Goal: Task Accomplishment & Management: Manage account settings

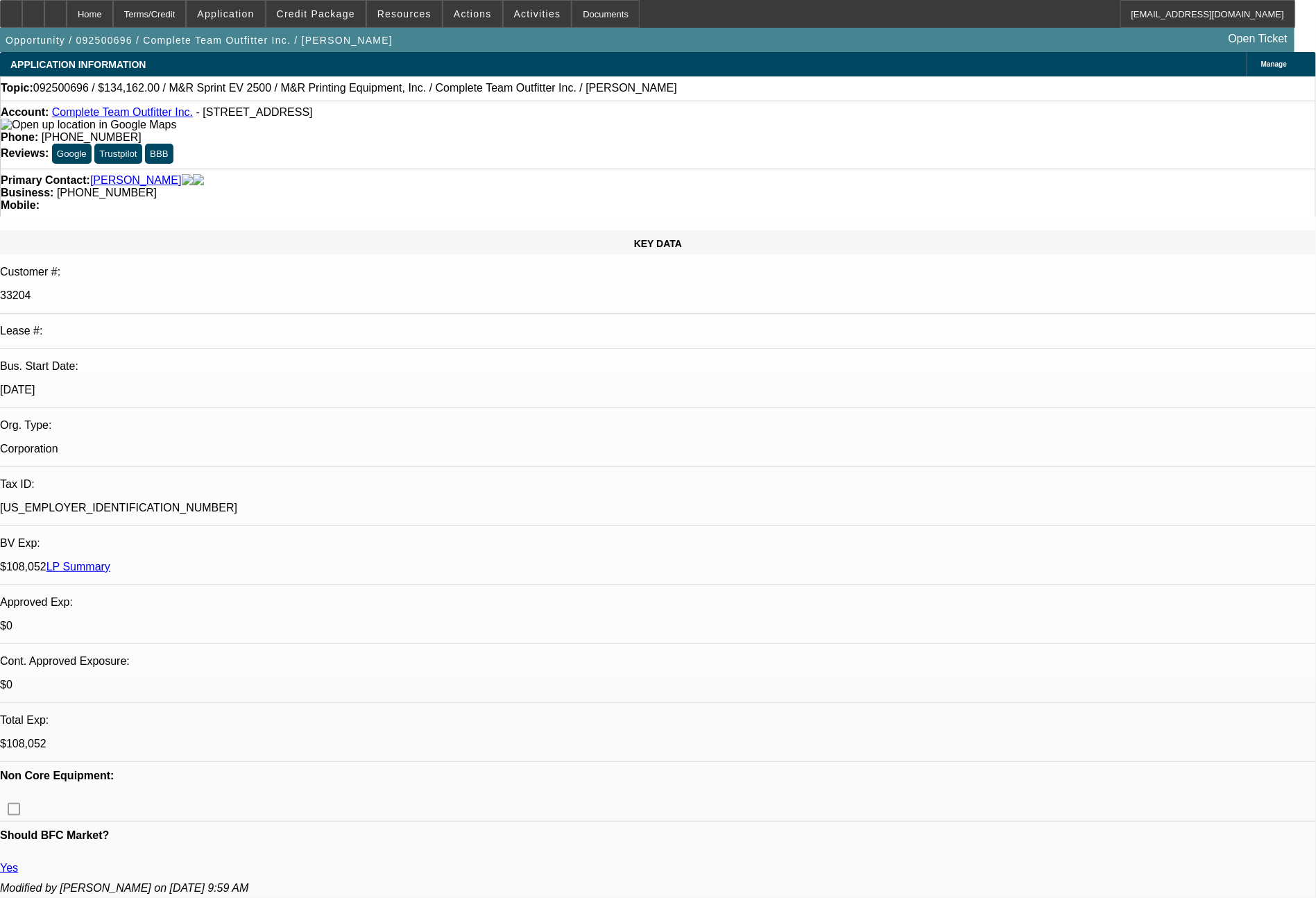
select select "0"
select select "2"
select select "0"
select select "6"
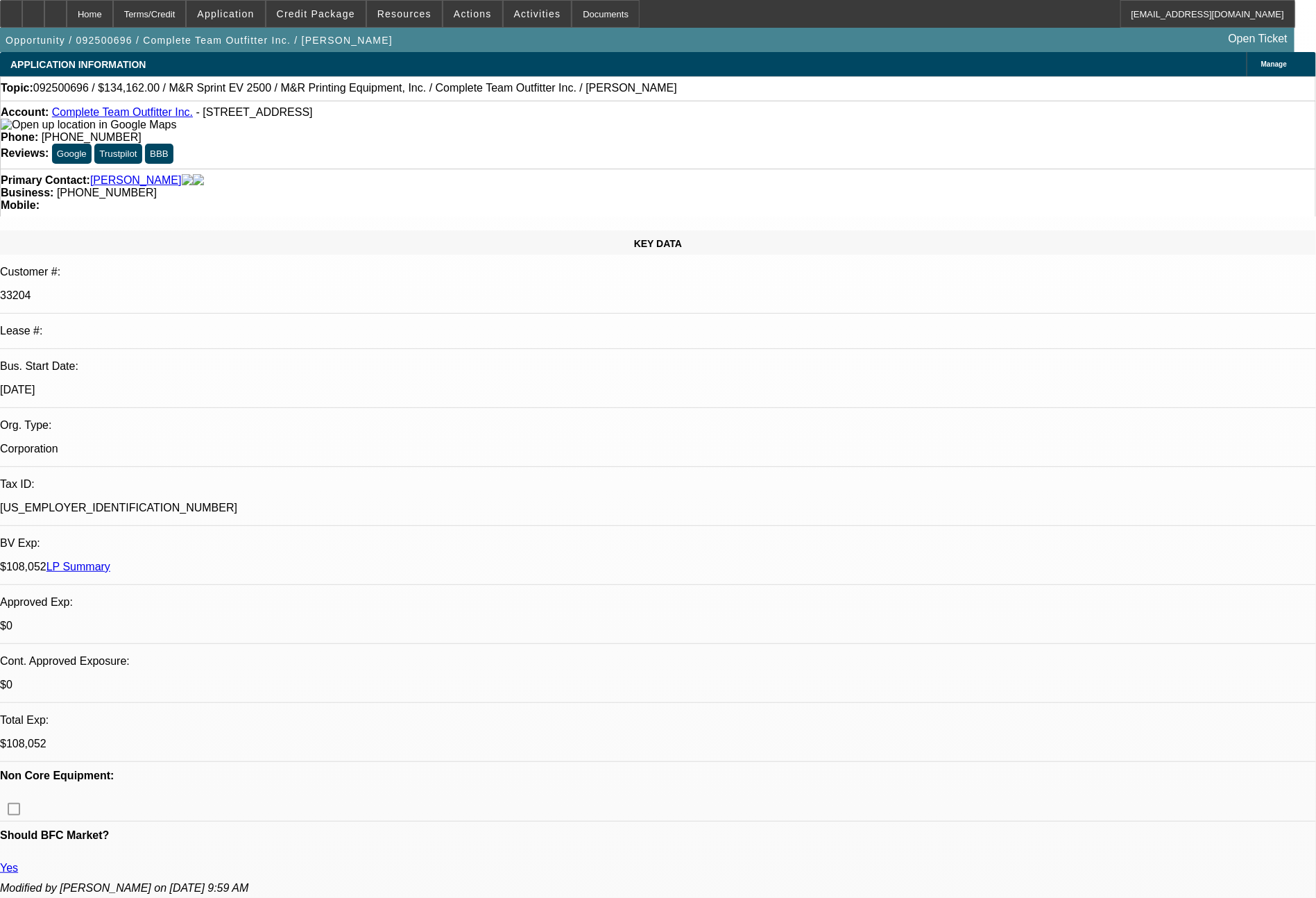
select select "0"
select select "2"
select select "0"
select select "6"
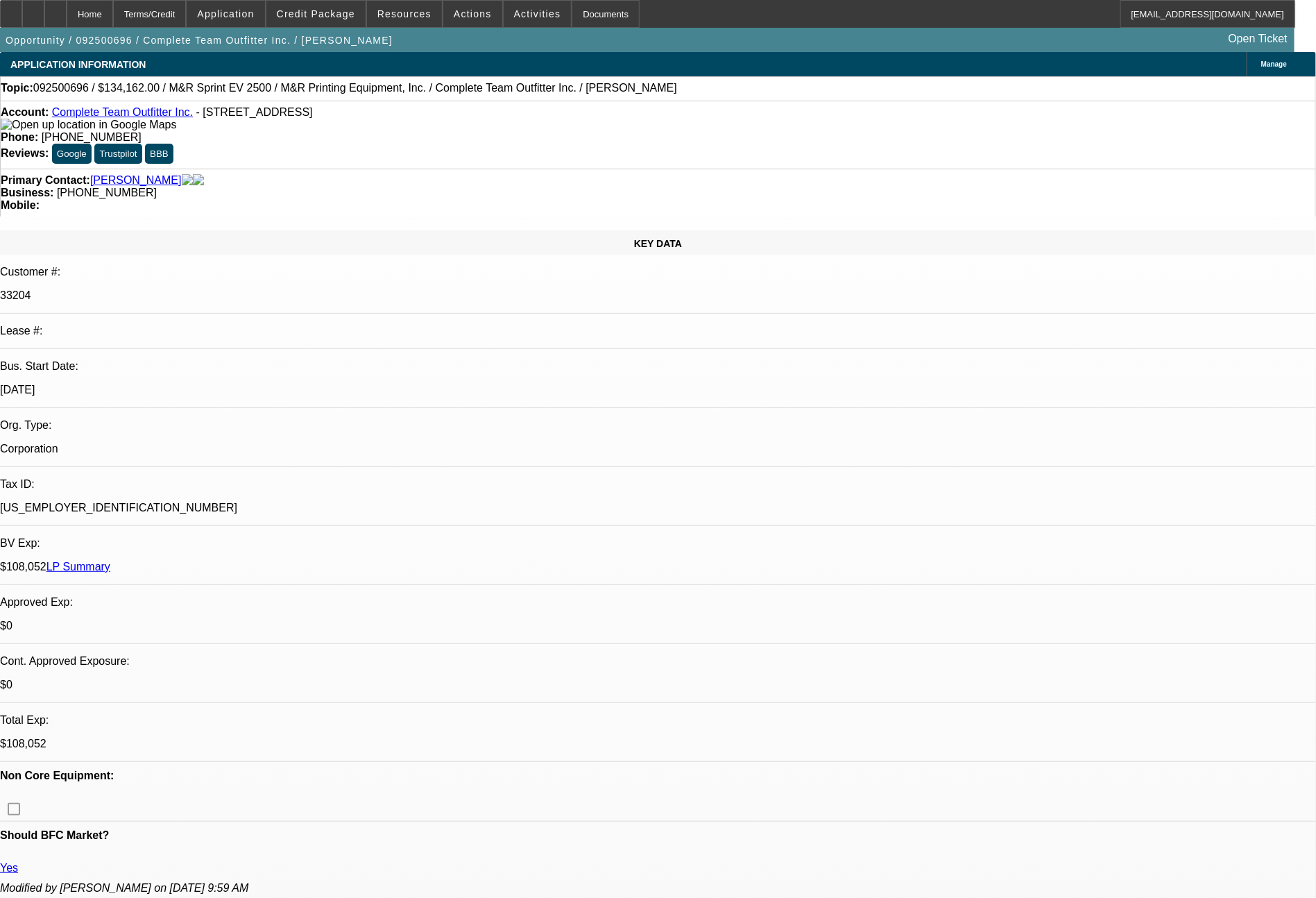
select select "0"
select select "2"
select select "0"
select select "6"
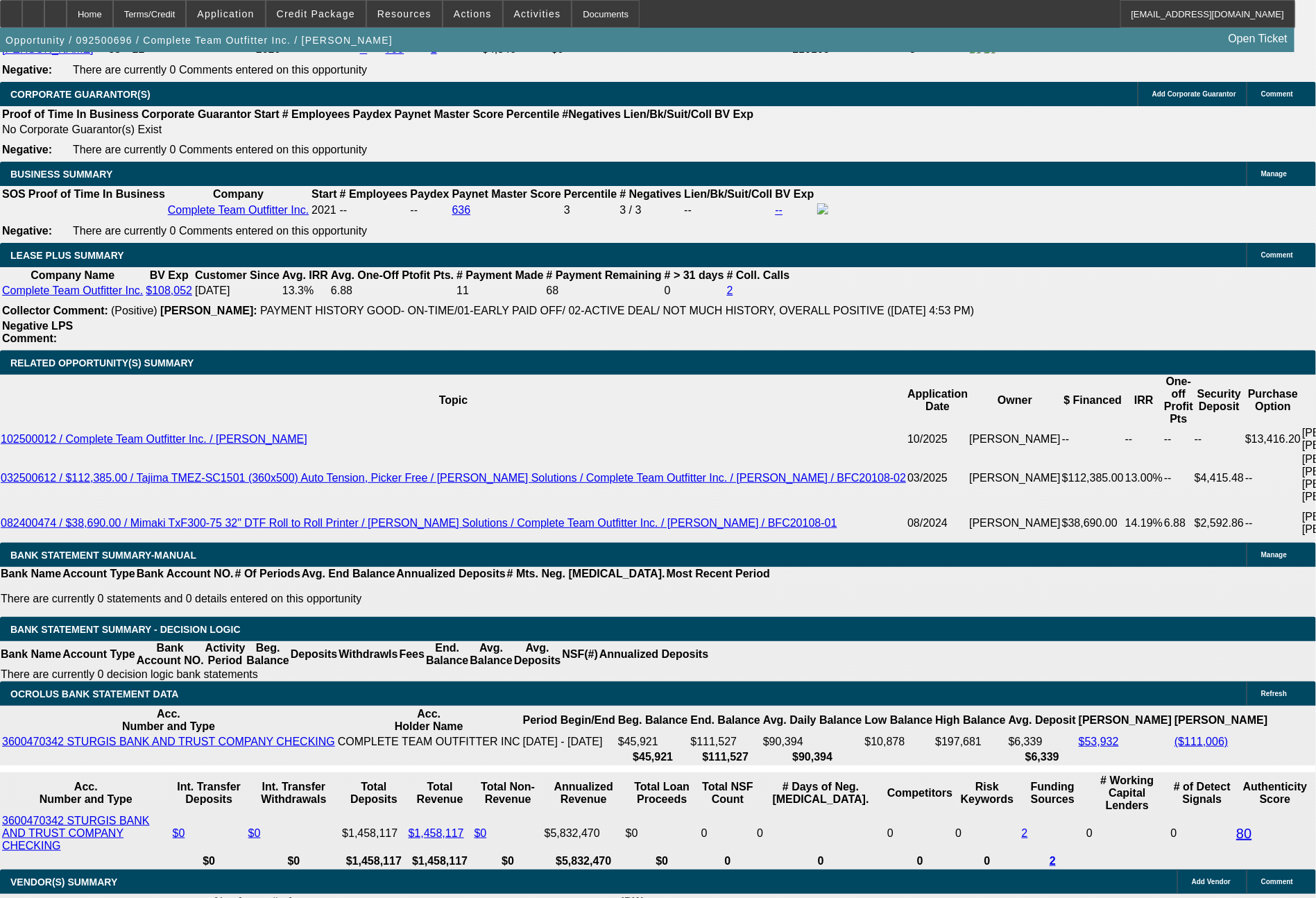
scroll to position [2345, 0]
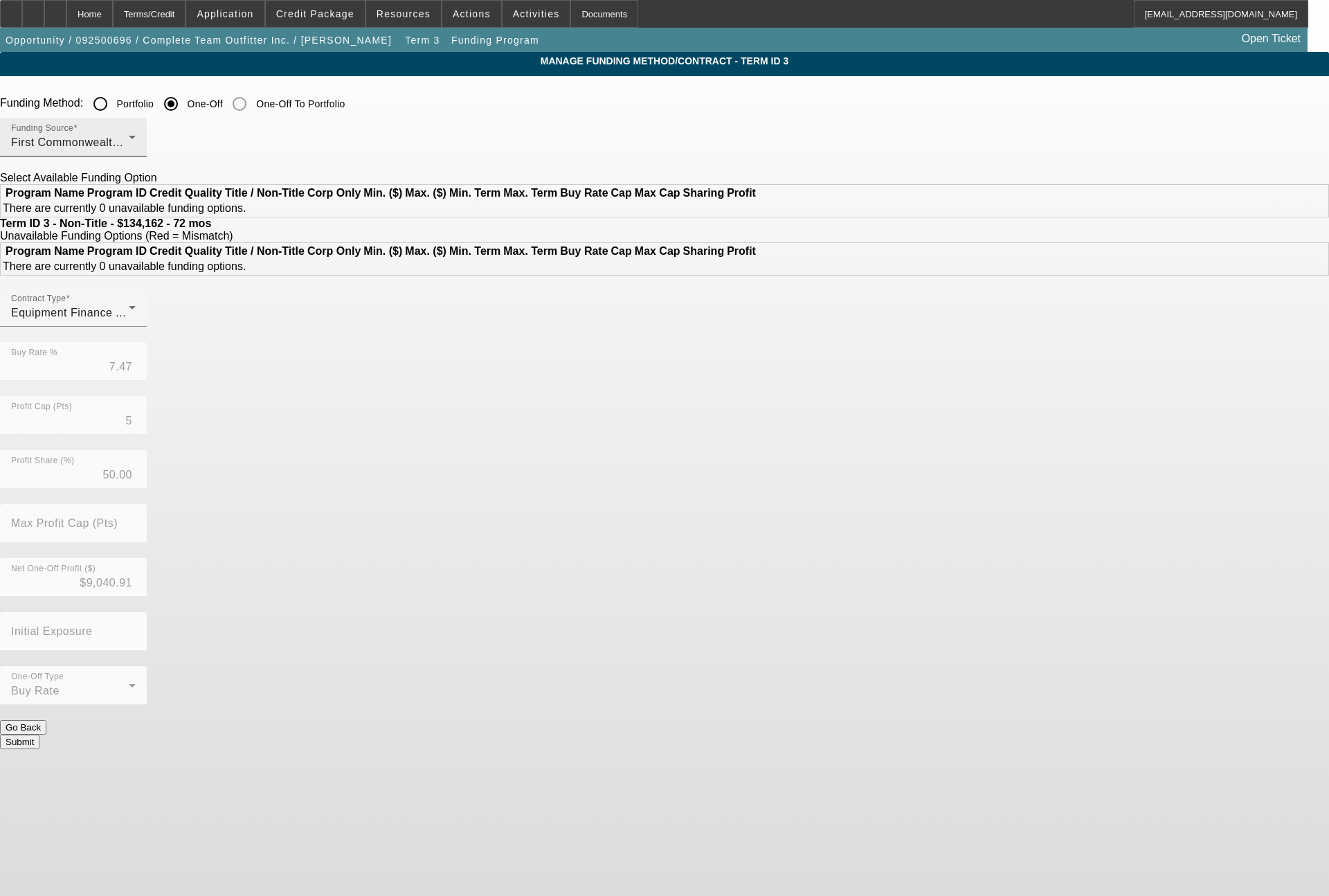
click at [135, 134] on div "Funding Source First Commonwealth Equipment Finance" at bounding box center [73, 137] width 125 height 38
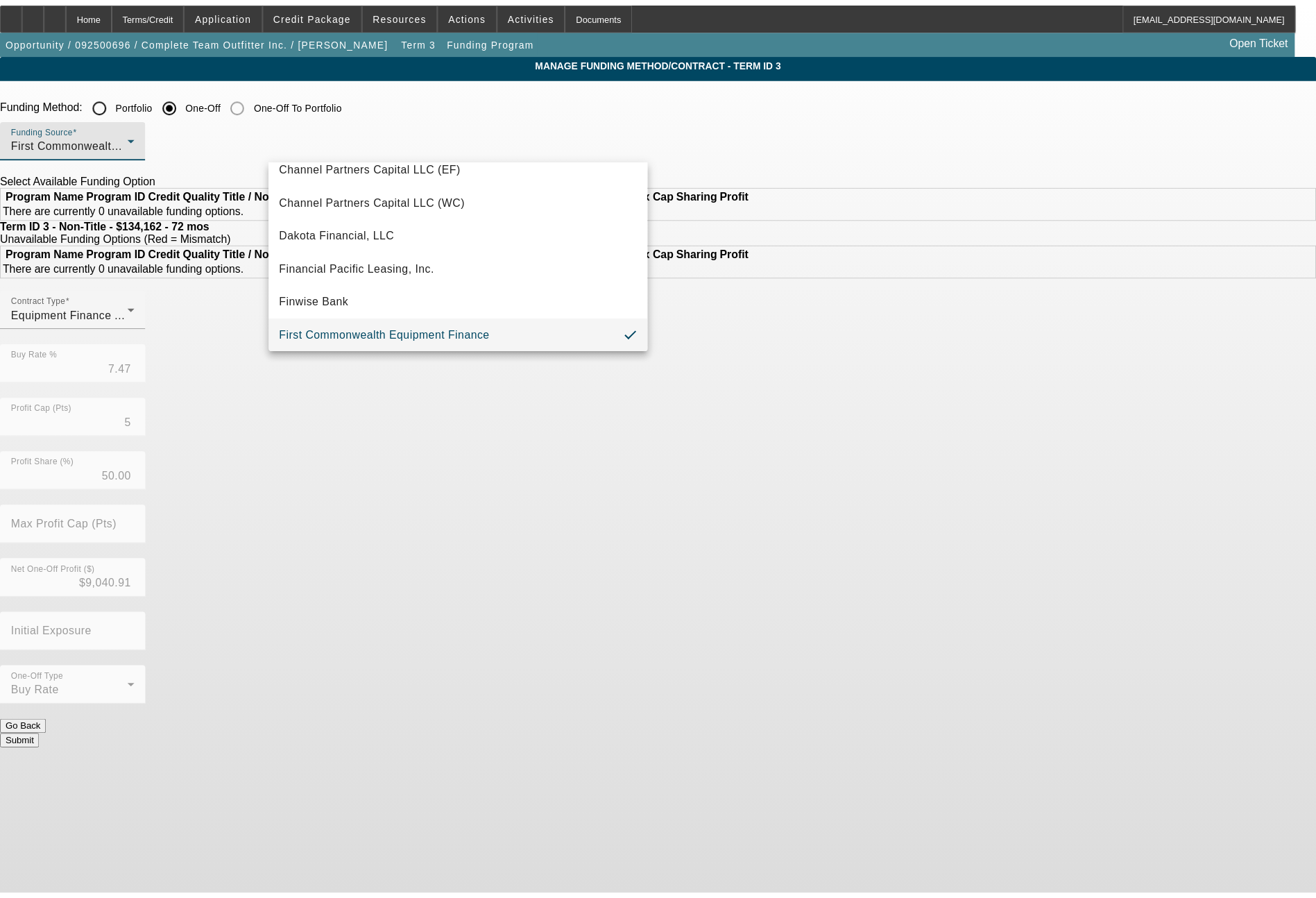
scroll to position [394, 0]
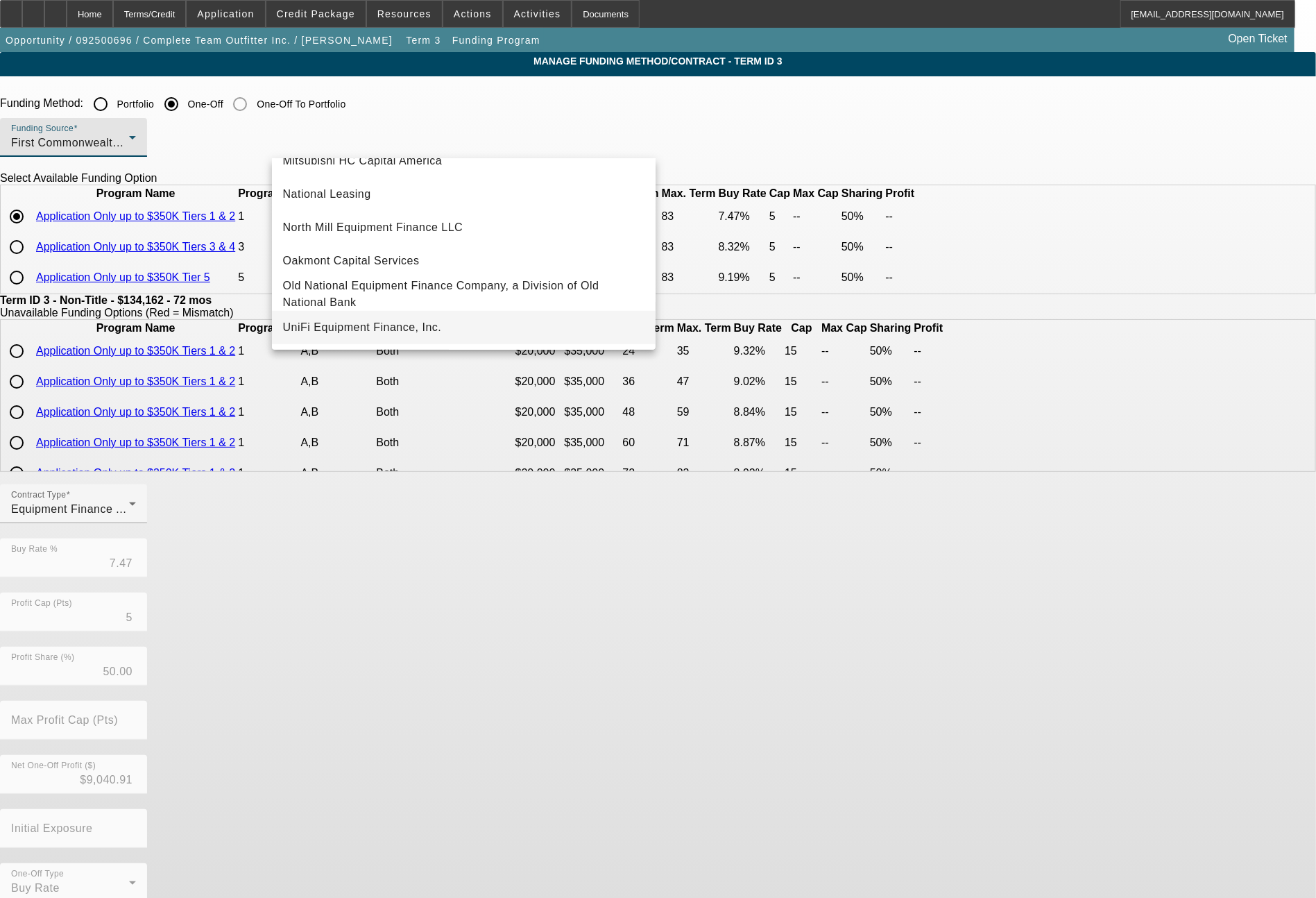
click at [400, 325] on span "UniFi Equipment Finance, Inc." at bounding box center [363, 328] width 159 height 17
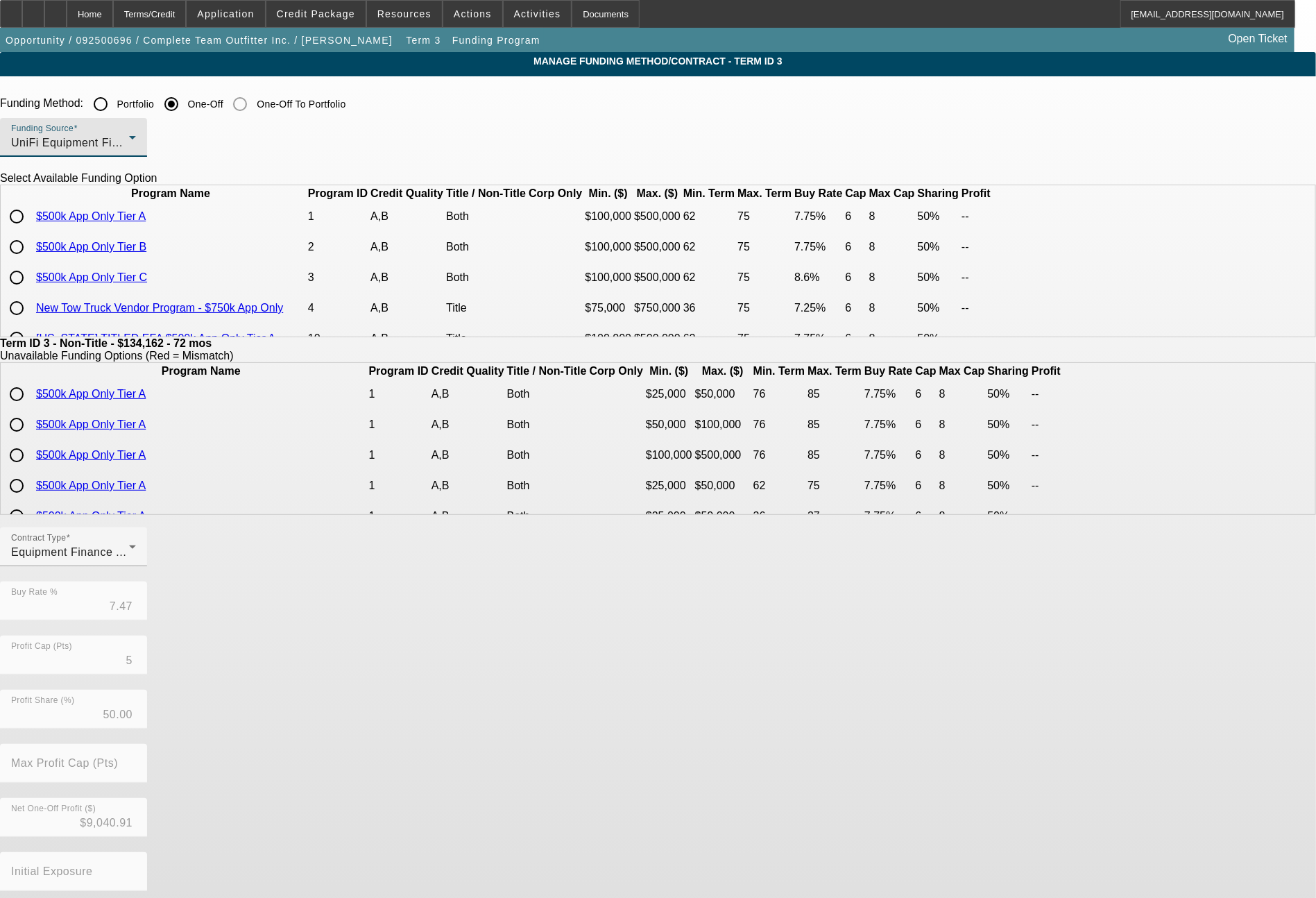
click at [30, 292] on input "radio" at bounding box center [16, 277] width 28 height 28
radio input "true"
type input "8.60"
type input "6"
type input "8"
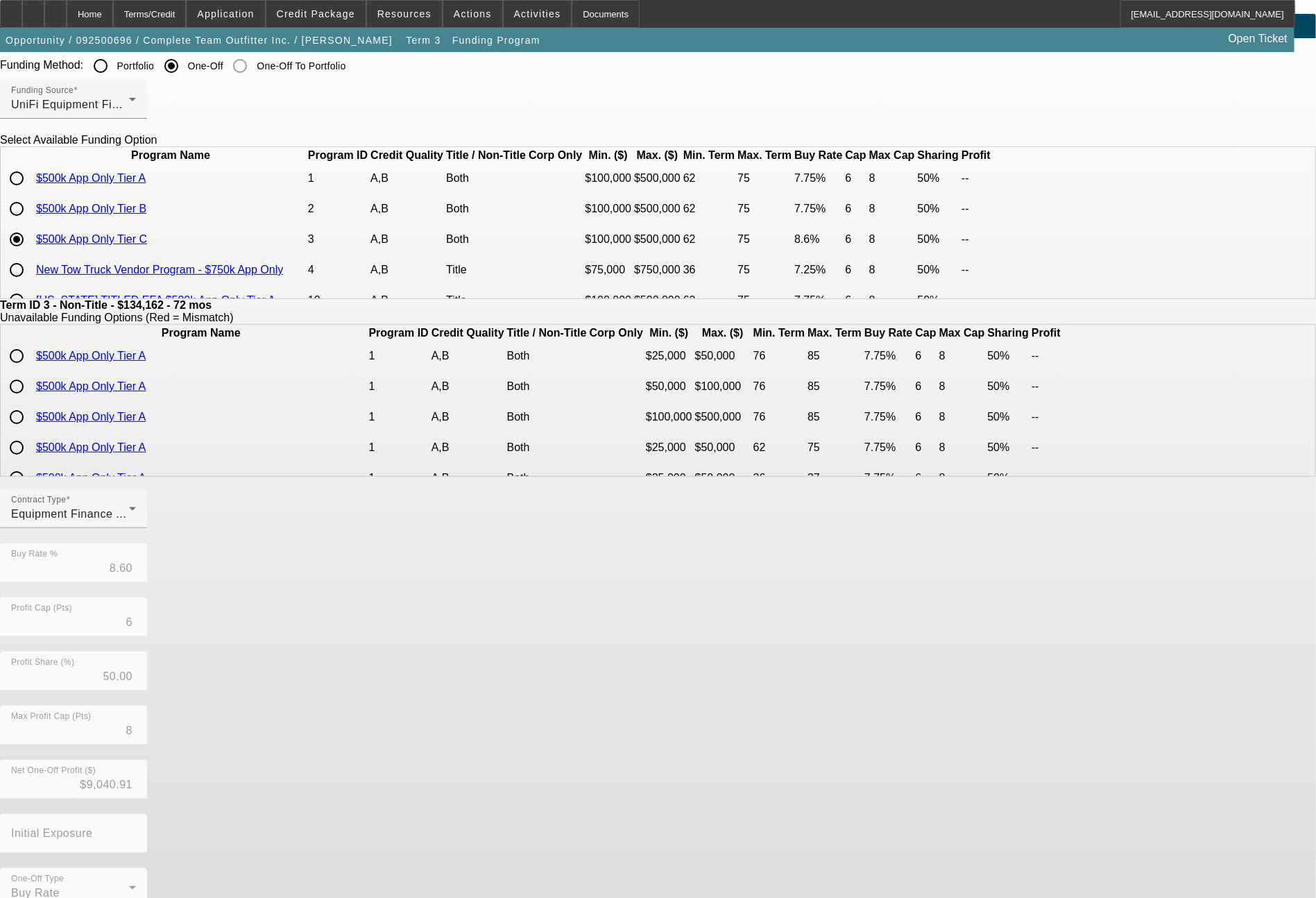
scroll to position [67, 0]
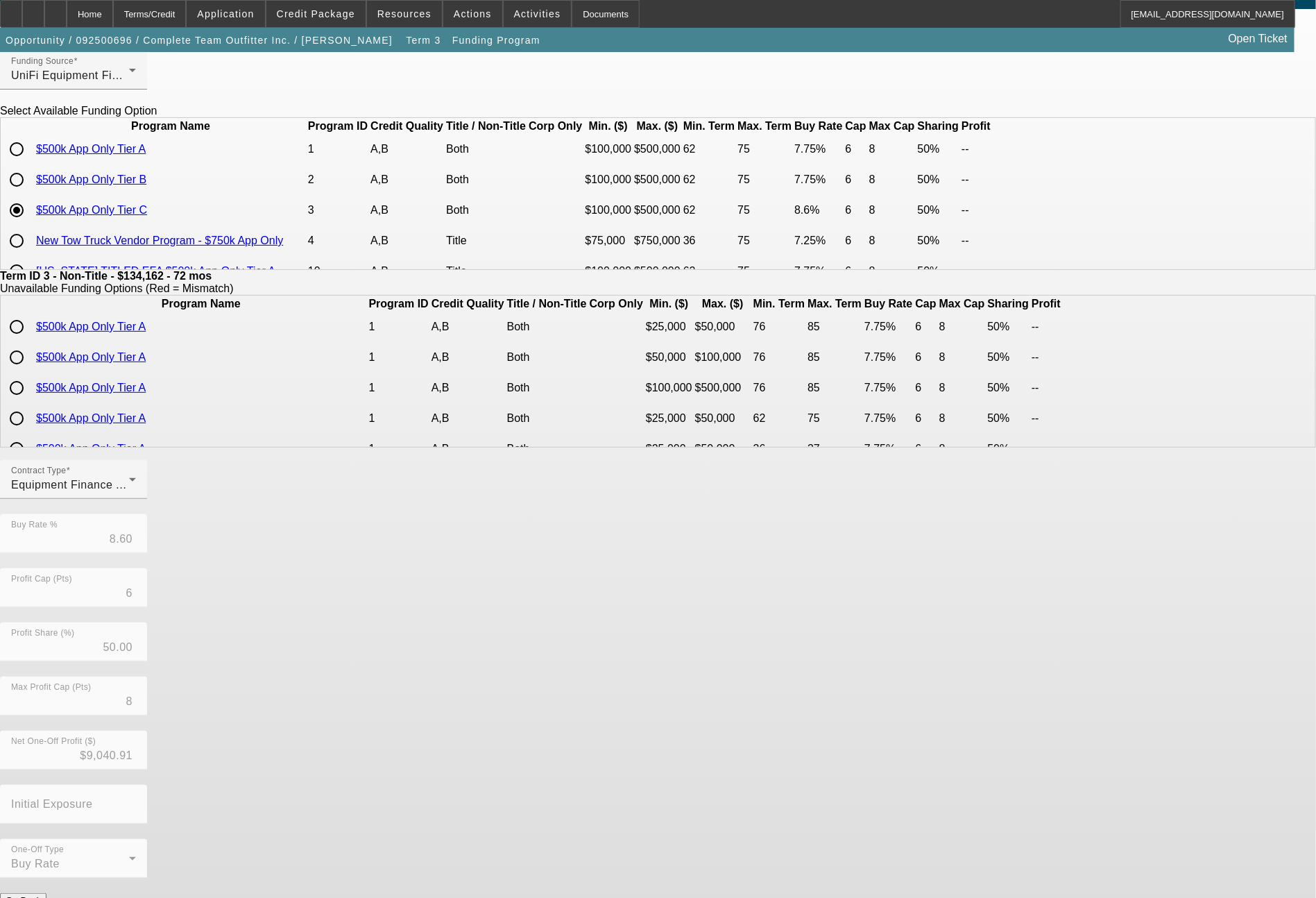
click at [39, 897] on button "Submit" at bounding box center [19, 914] width 39 height 14
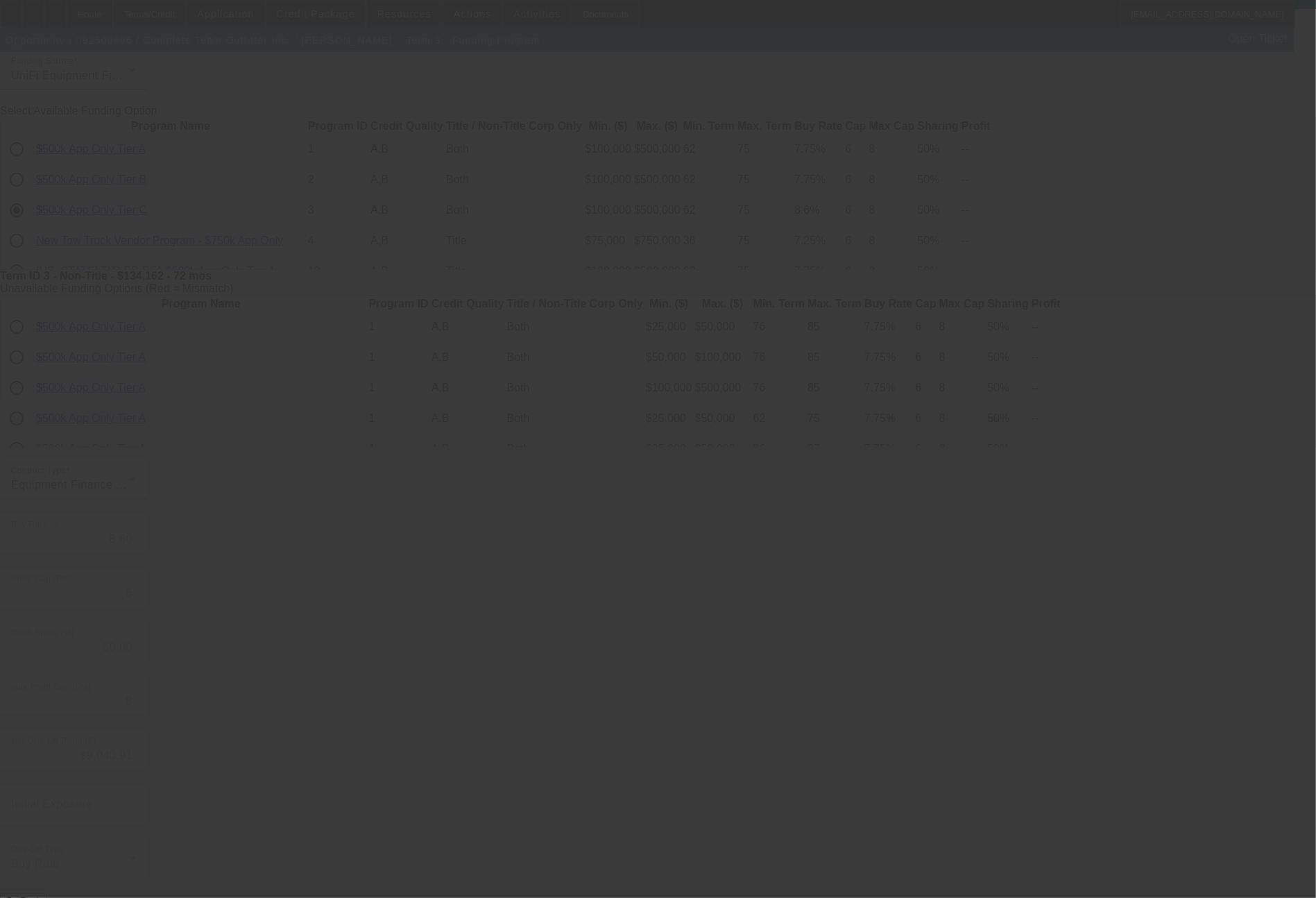
type input "7.47"
type input "5"
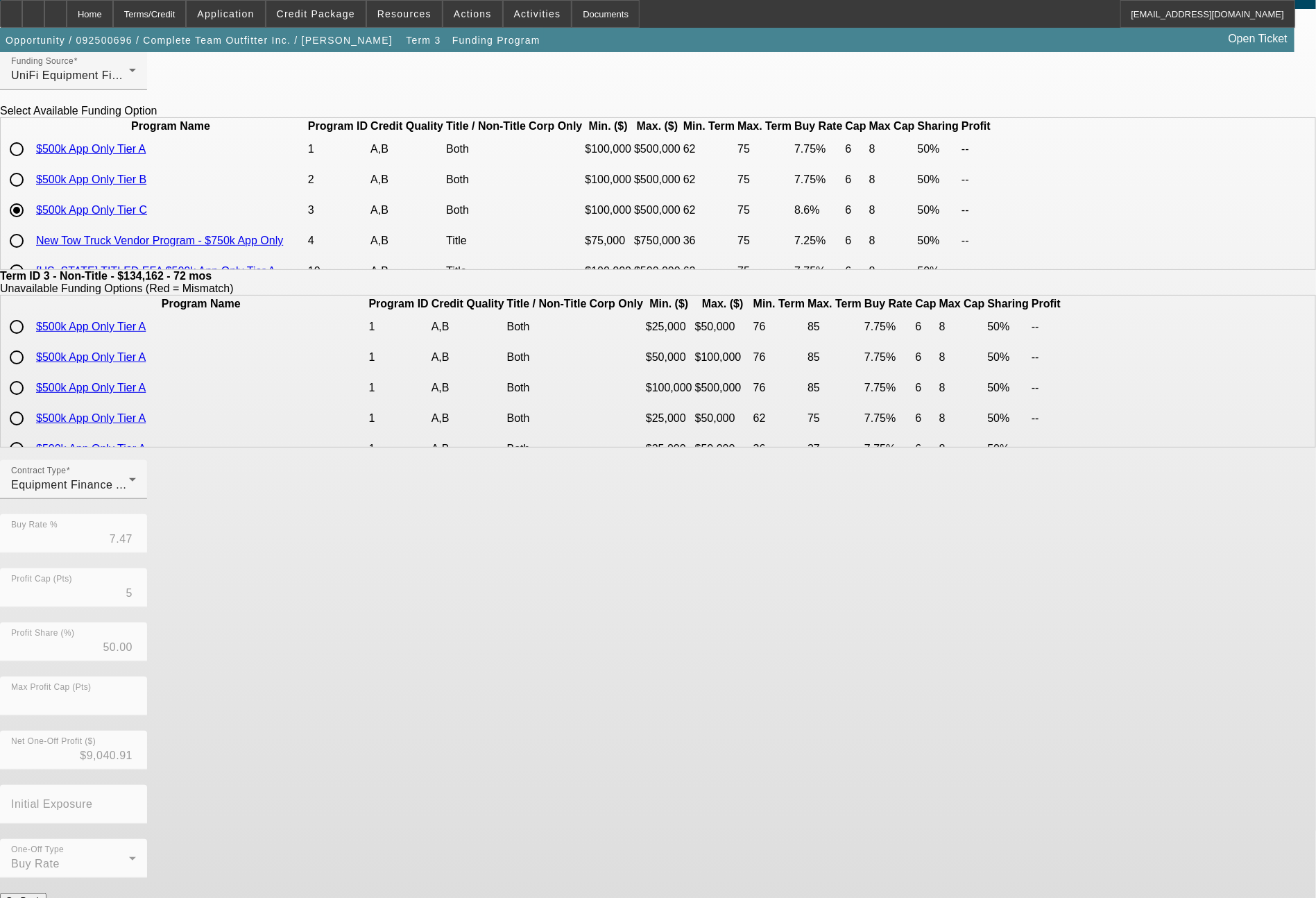
scroll to position [0, 0]
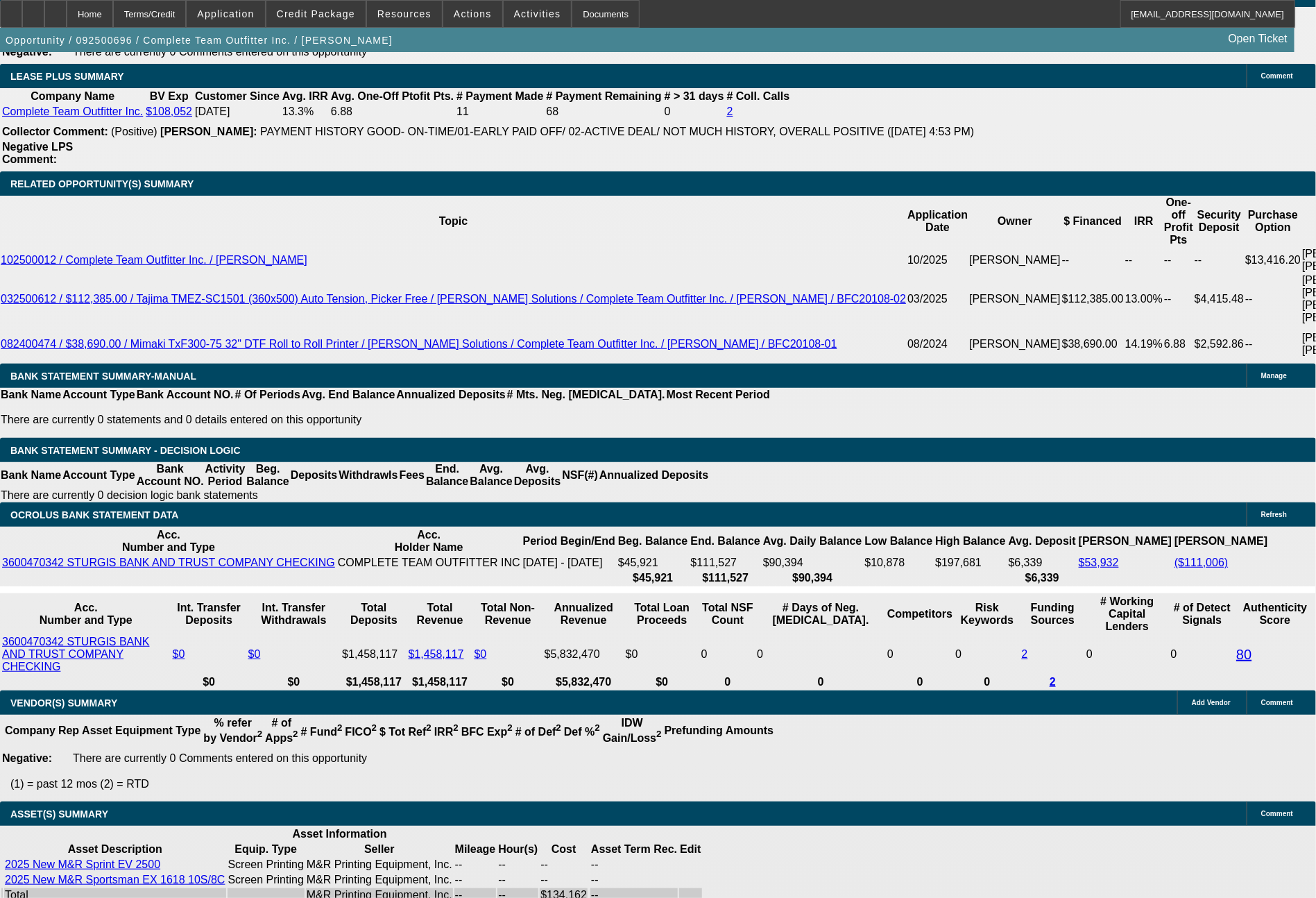
select select "0"
select select "2"
select select "0"
select select "6"
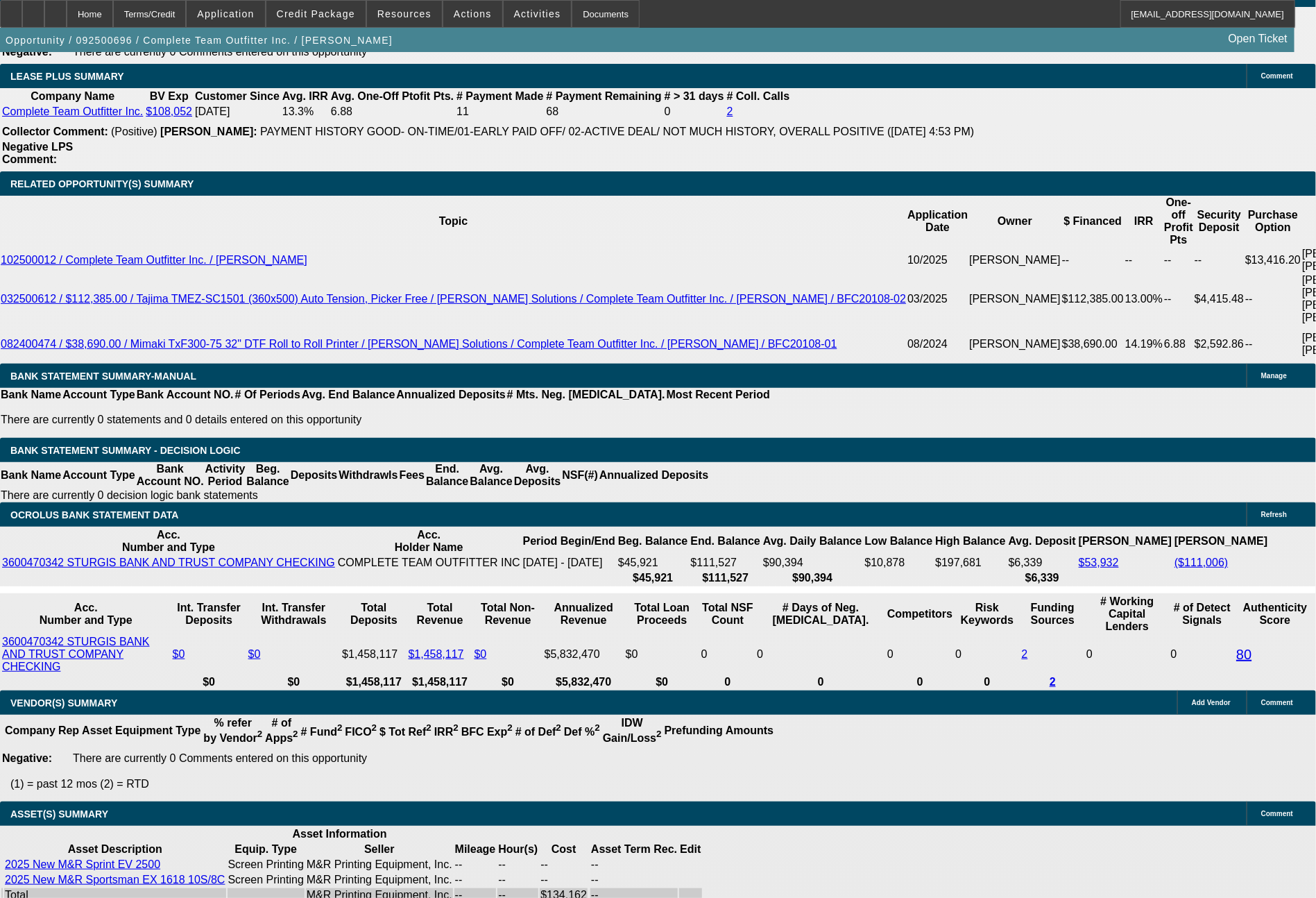
select select "0"
select select "2"
select select "0"
select select "6"
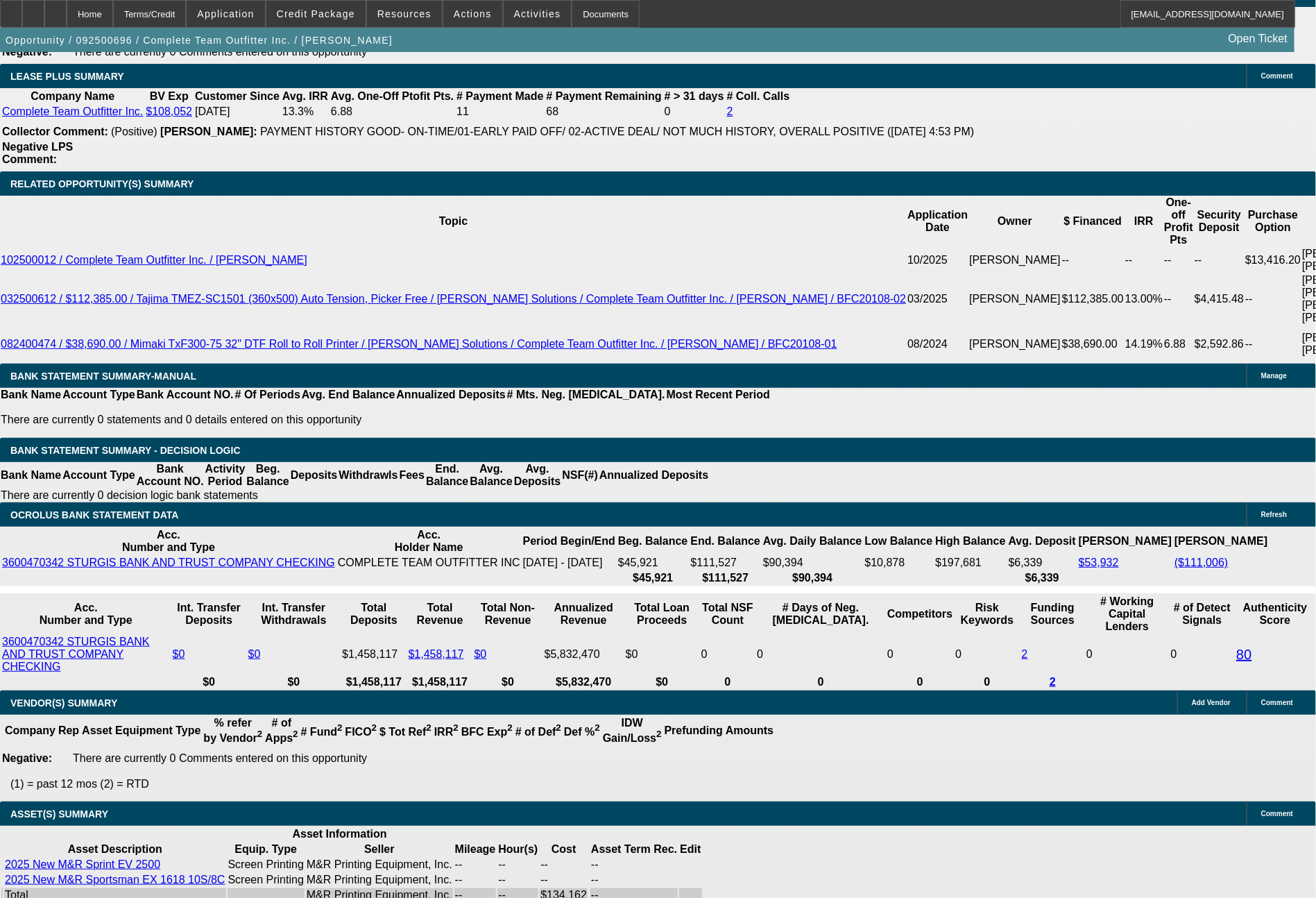
select select "0"
select select "2"
select select "0"
select select "6"
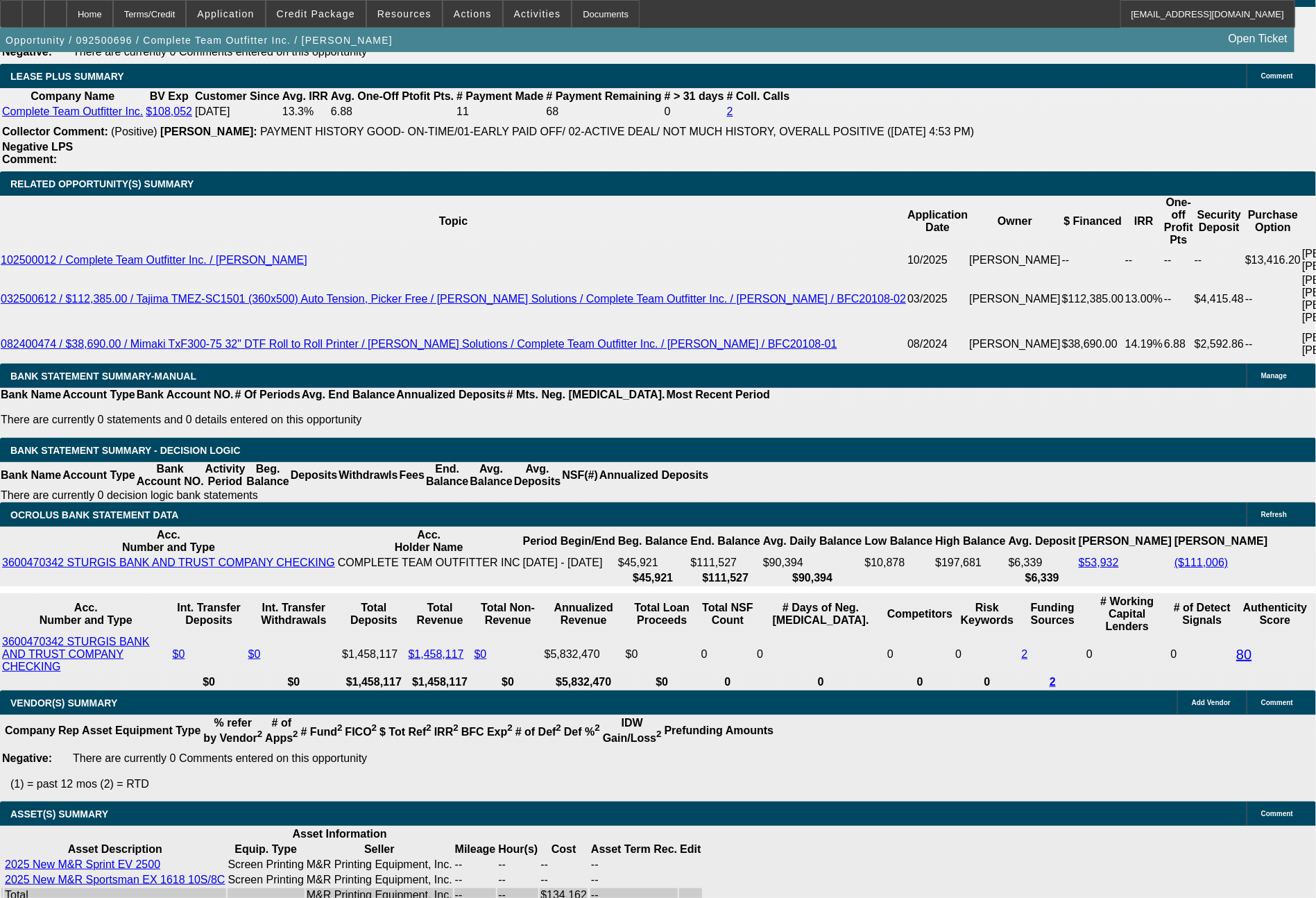
scroll to position [2432, 0]
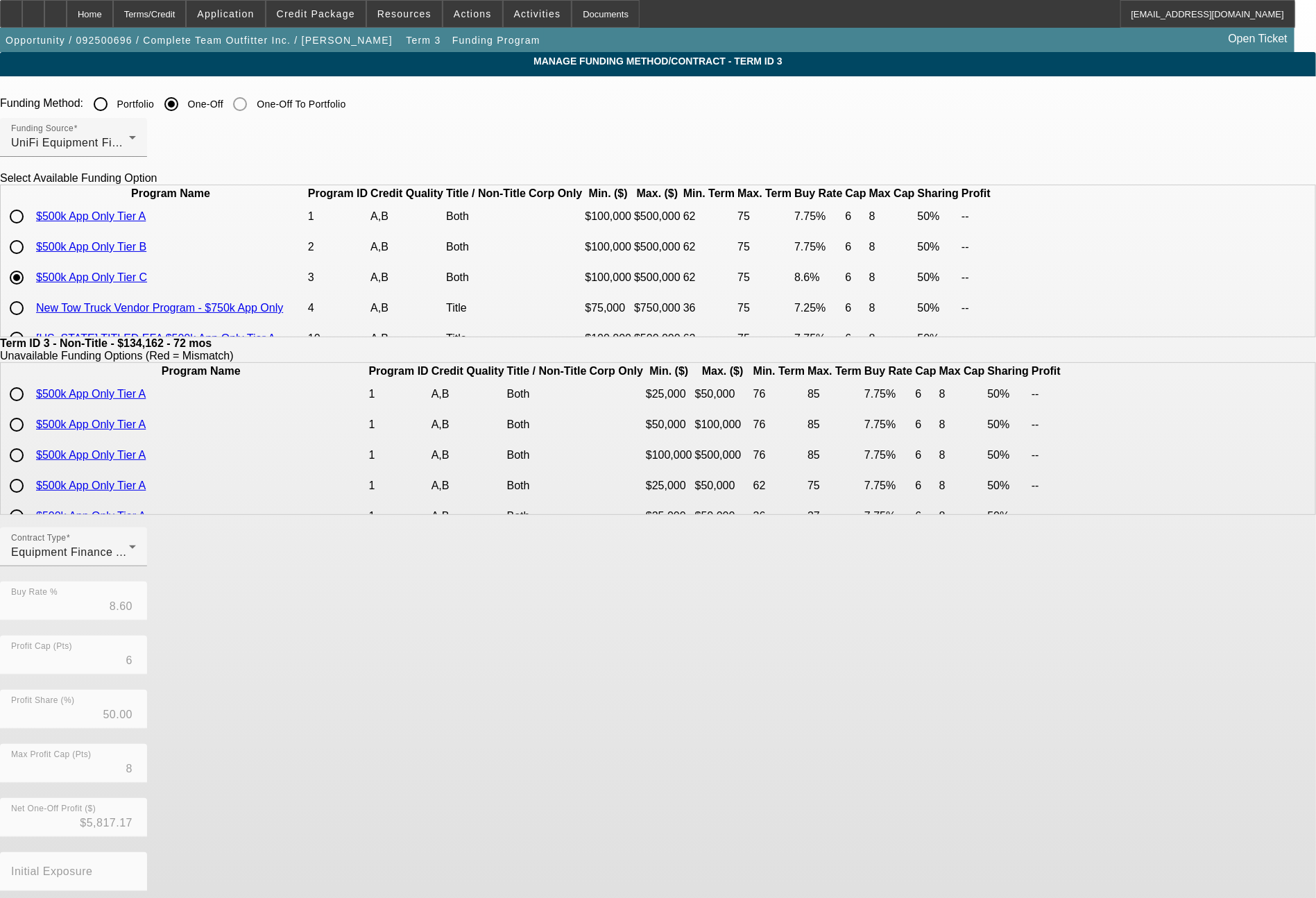
click at [30, 261] on input "radio" at bounding box center [16, 246] width 28 height 28
radio input "true"
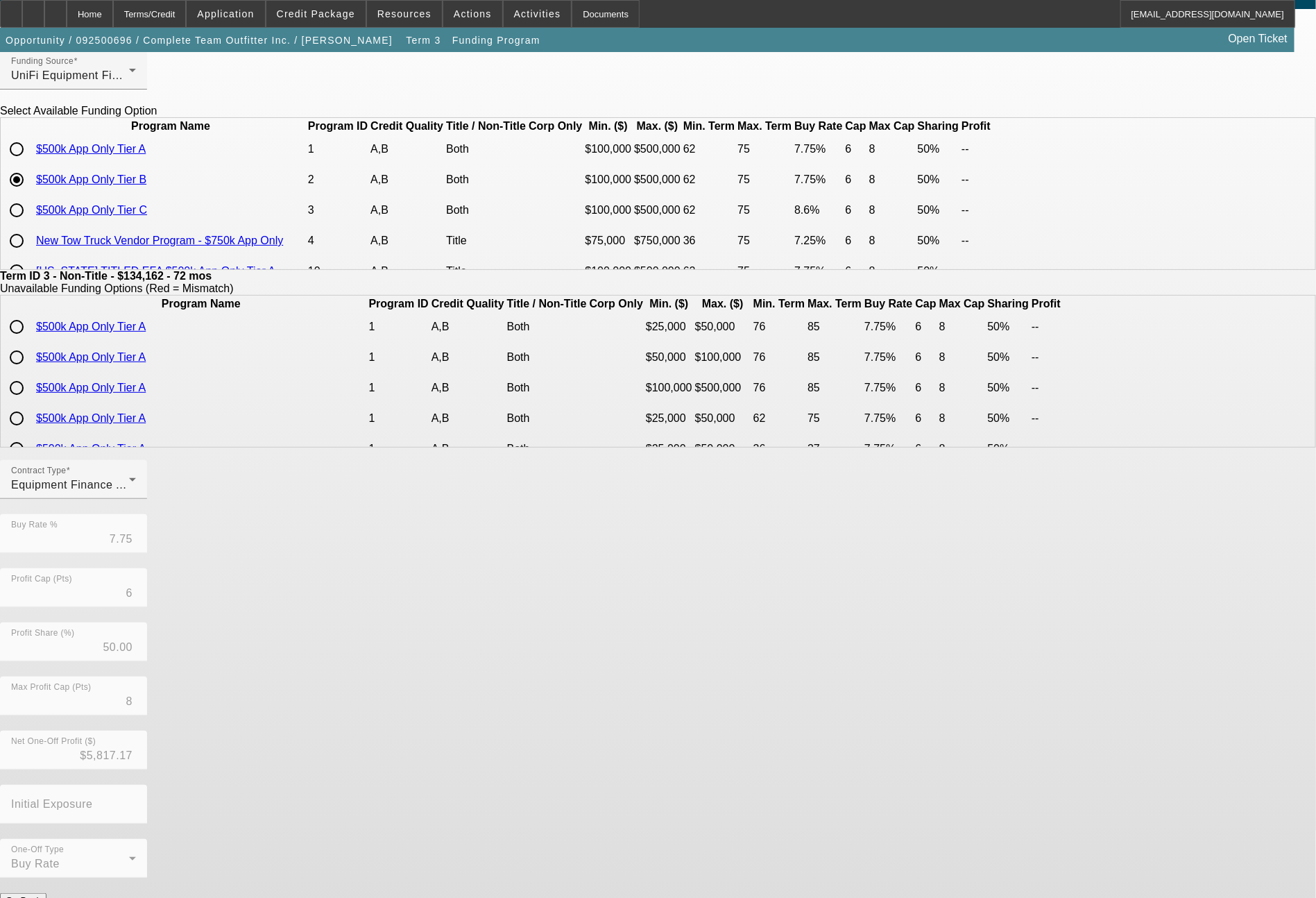
click at [39, 897] on button "Submit" at bounding box center [19, 914] width 39 height 14
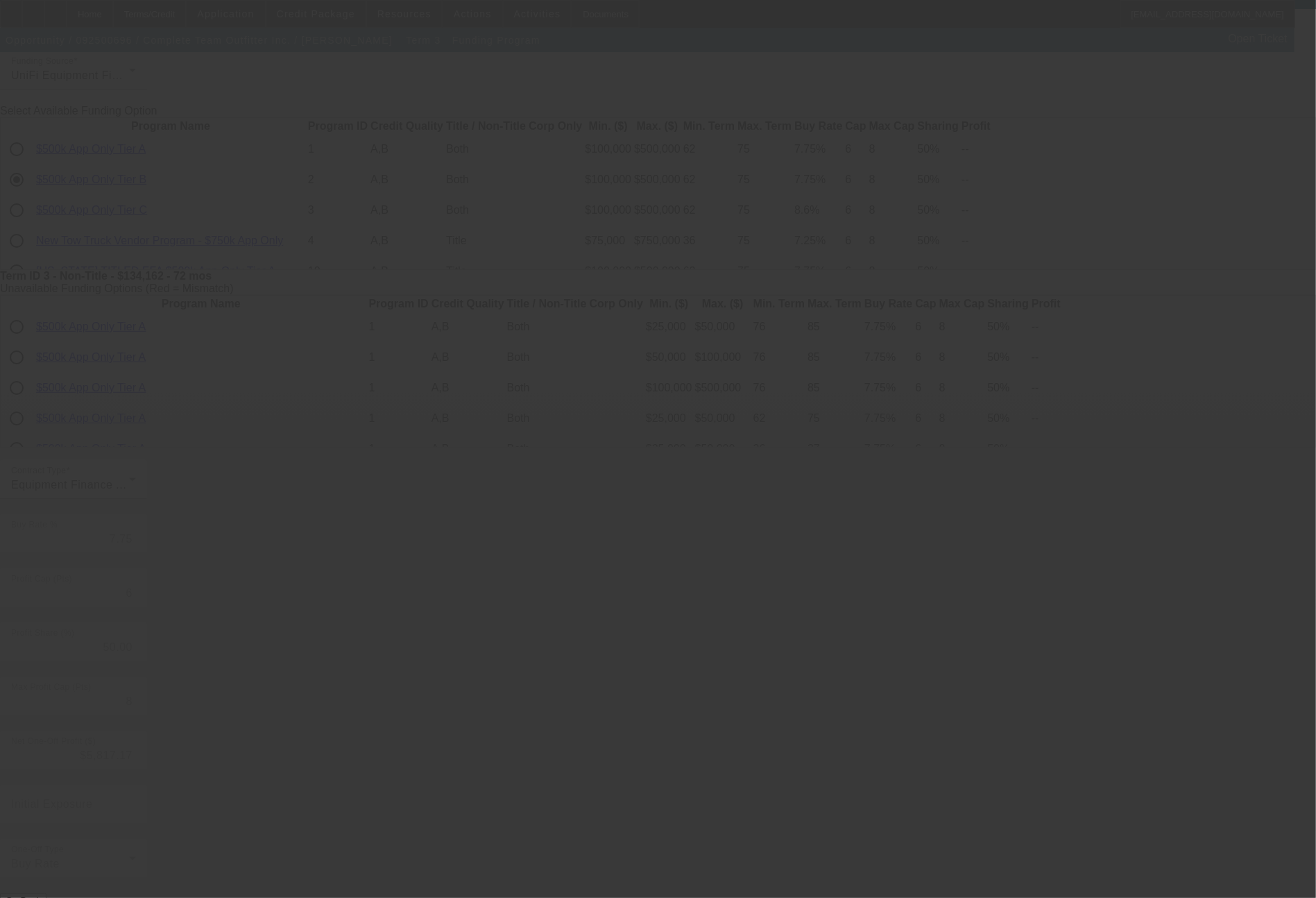
type input "8.60"
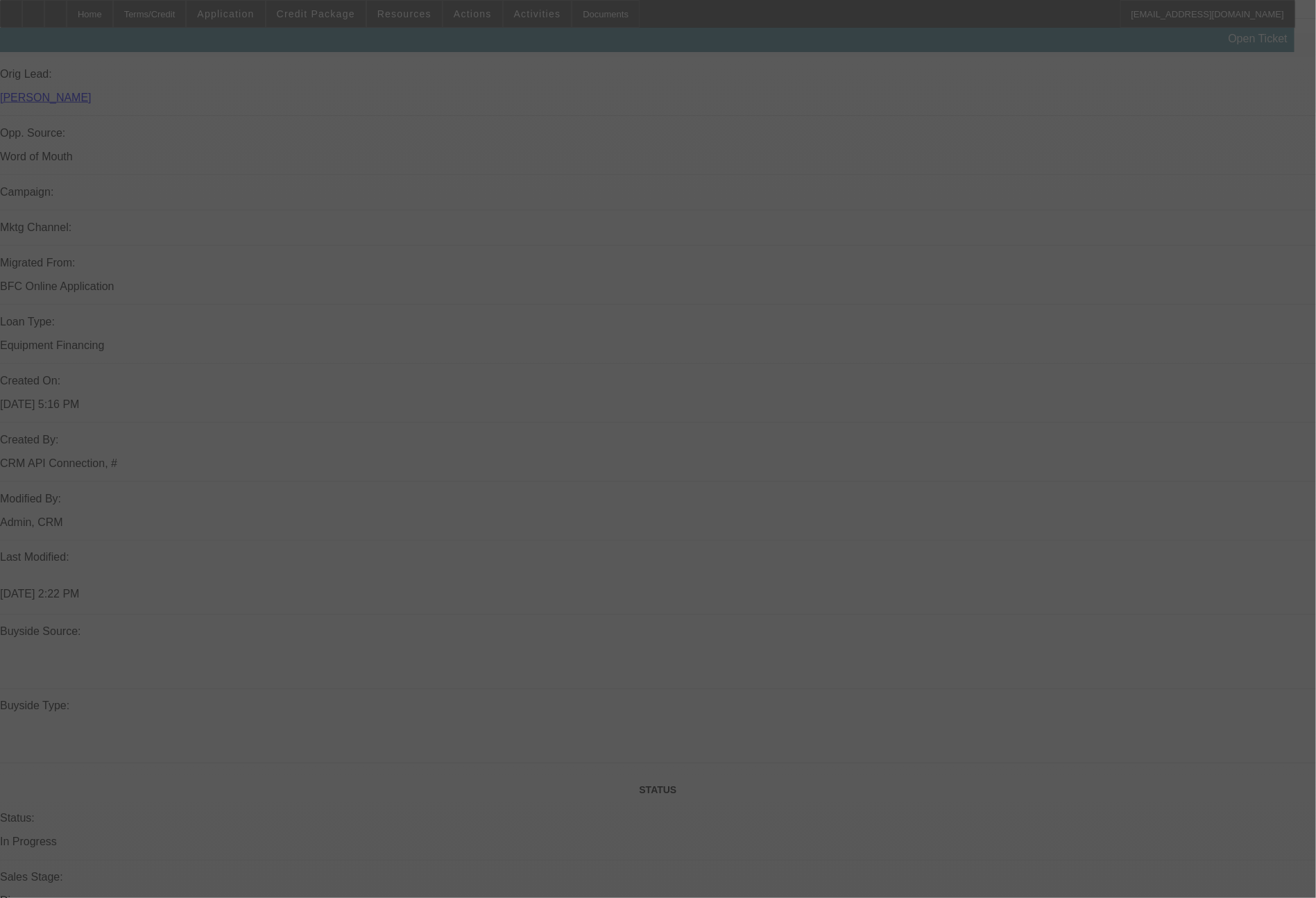
scroll to position [1706, 0]
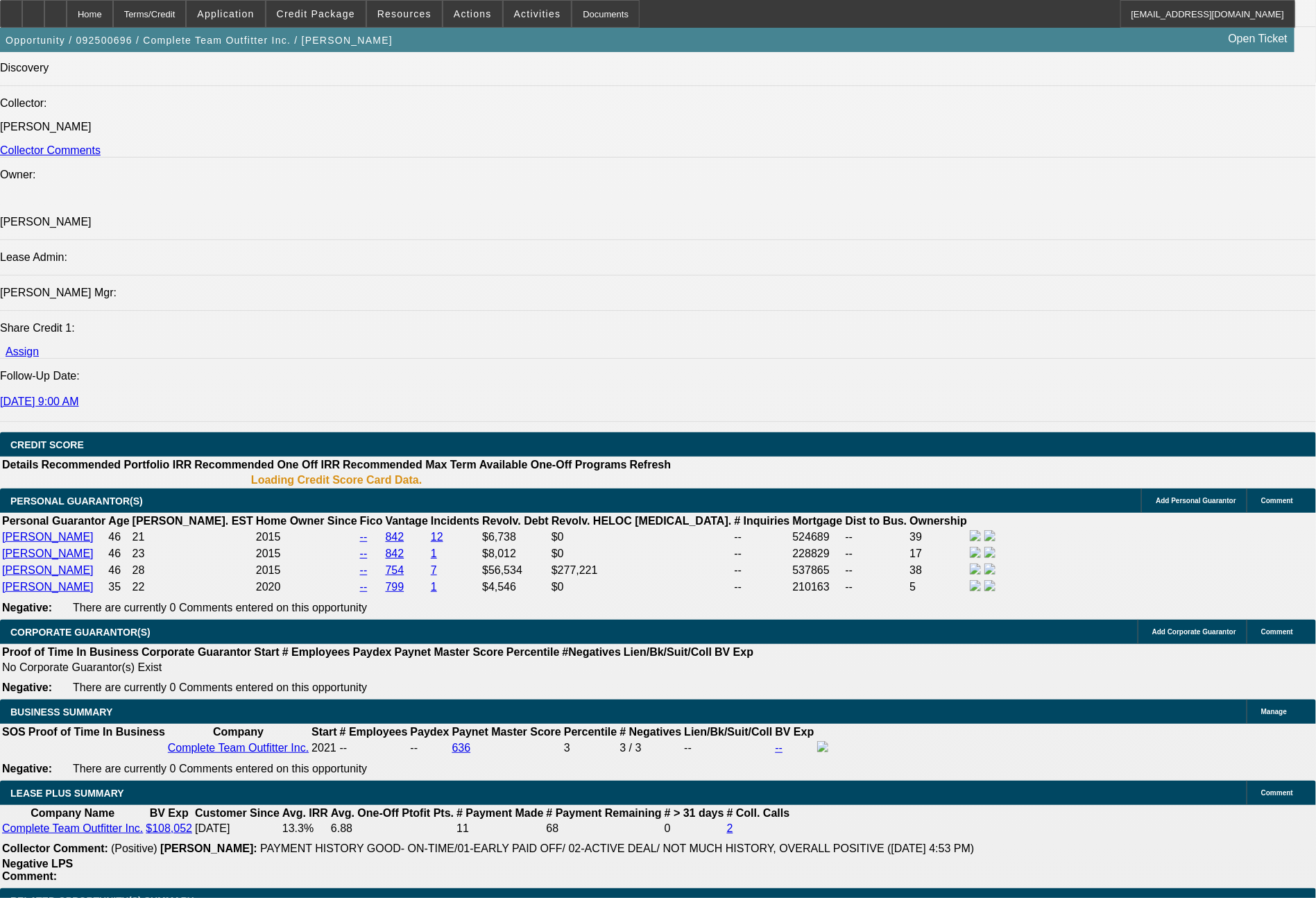
select select "0"
select select "2"
select select "0"
select select "6"
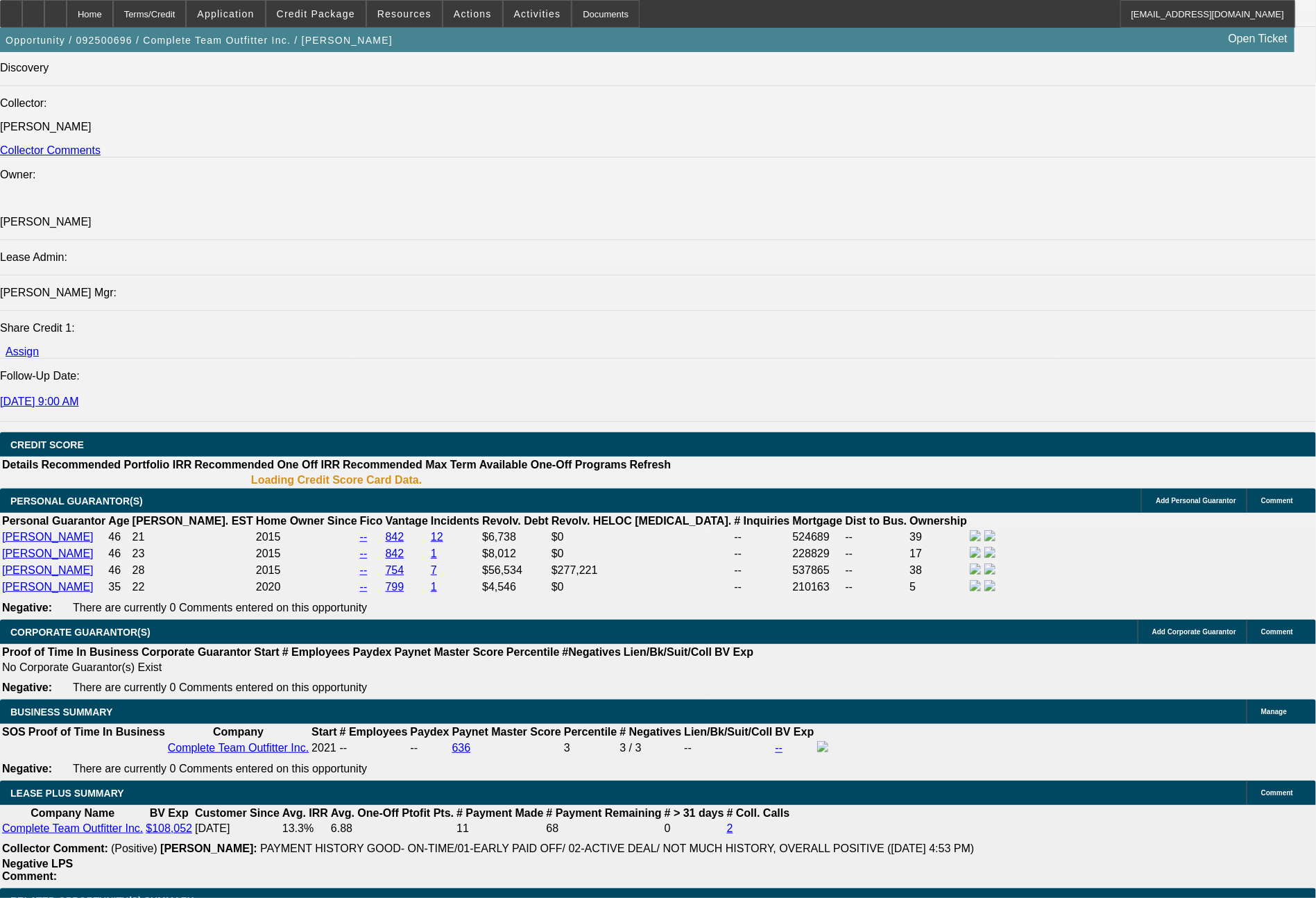
select select "0"
select select "2"
select select "0"
select select "6"
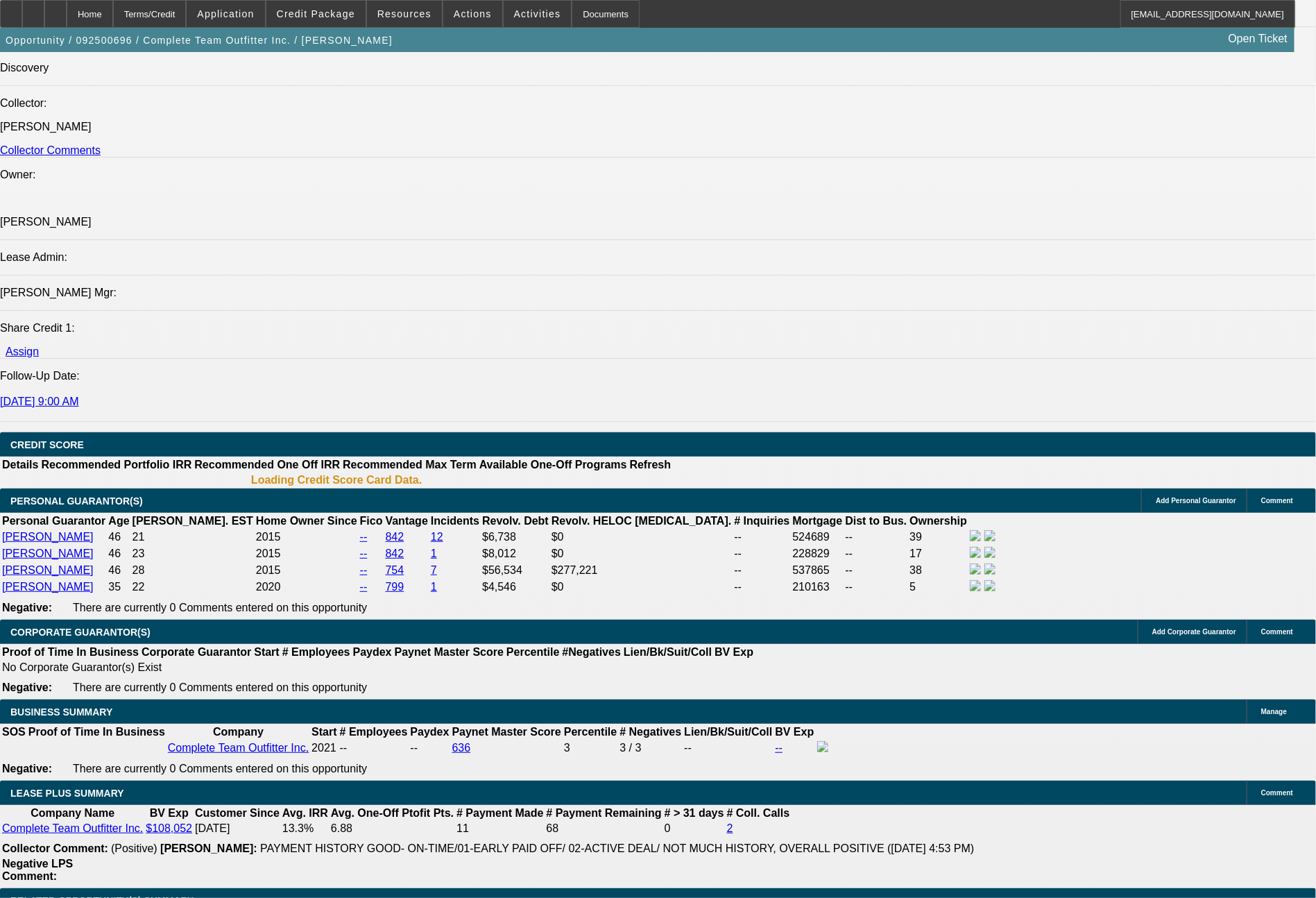
select select "0"
select select "2"
select select "0"
select select "6"
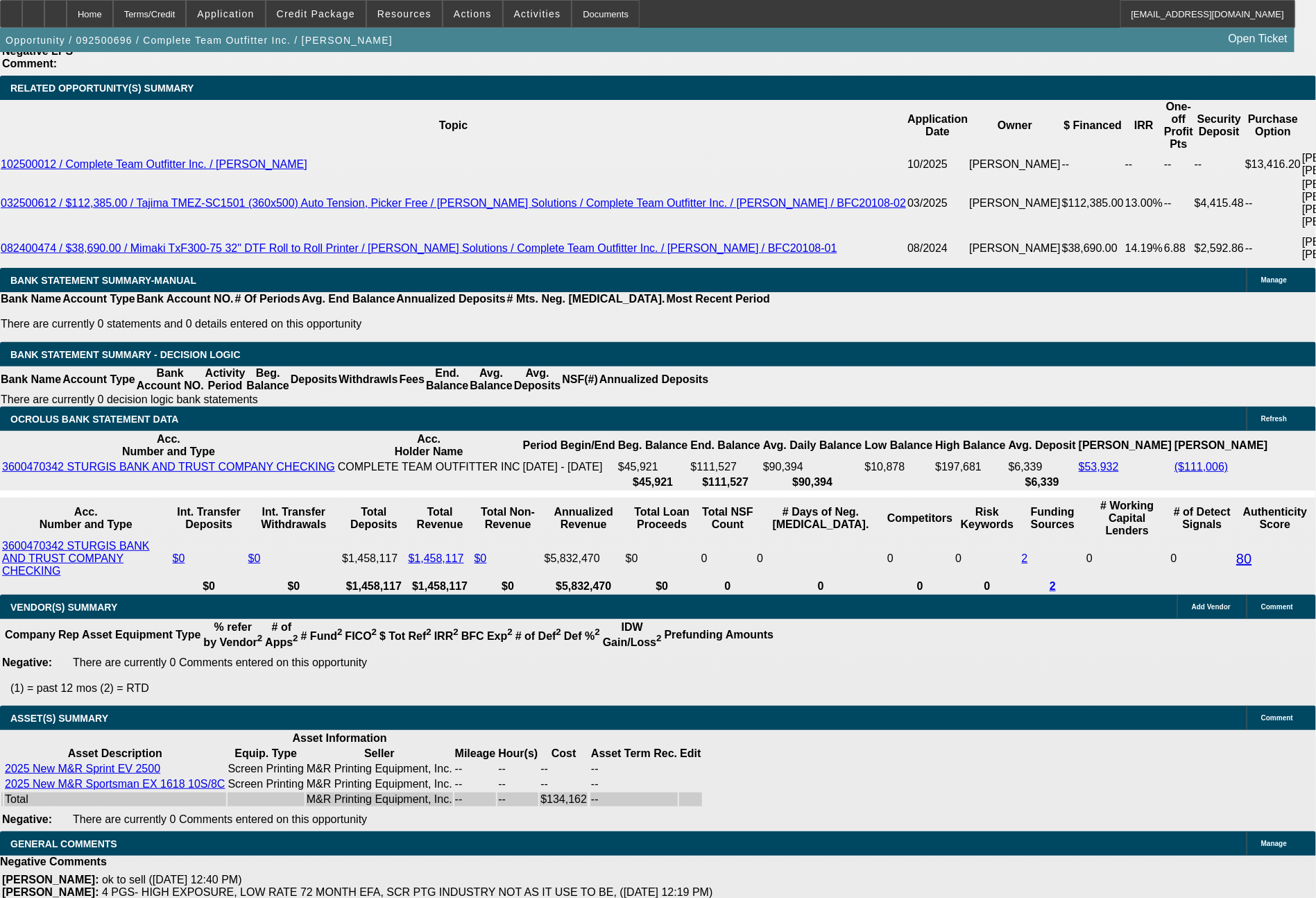
scroll to position [2554, 0]
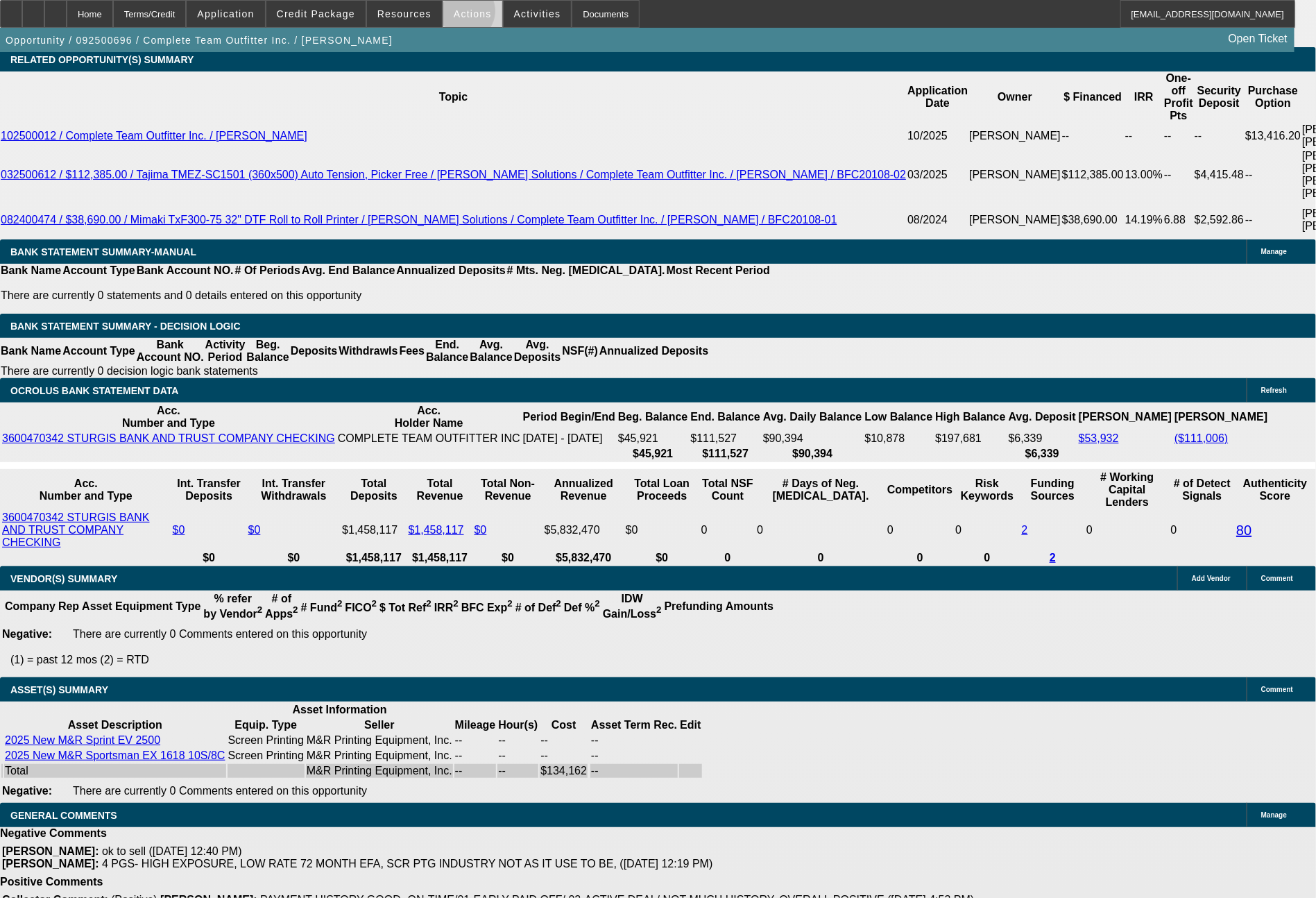
click at [462, 14] on span "Actions" at bounding box center [473, 13] width 39 height 11
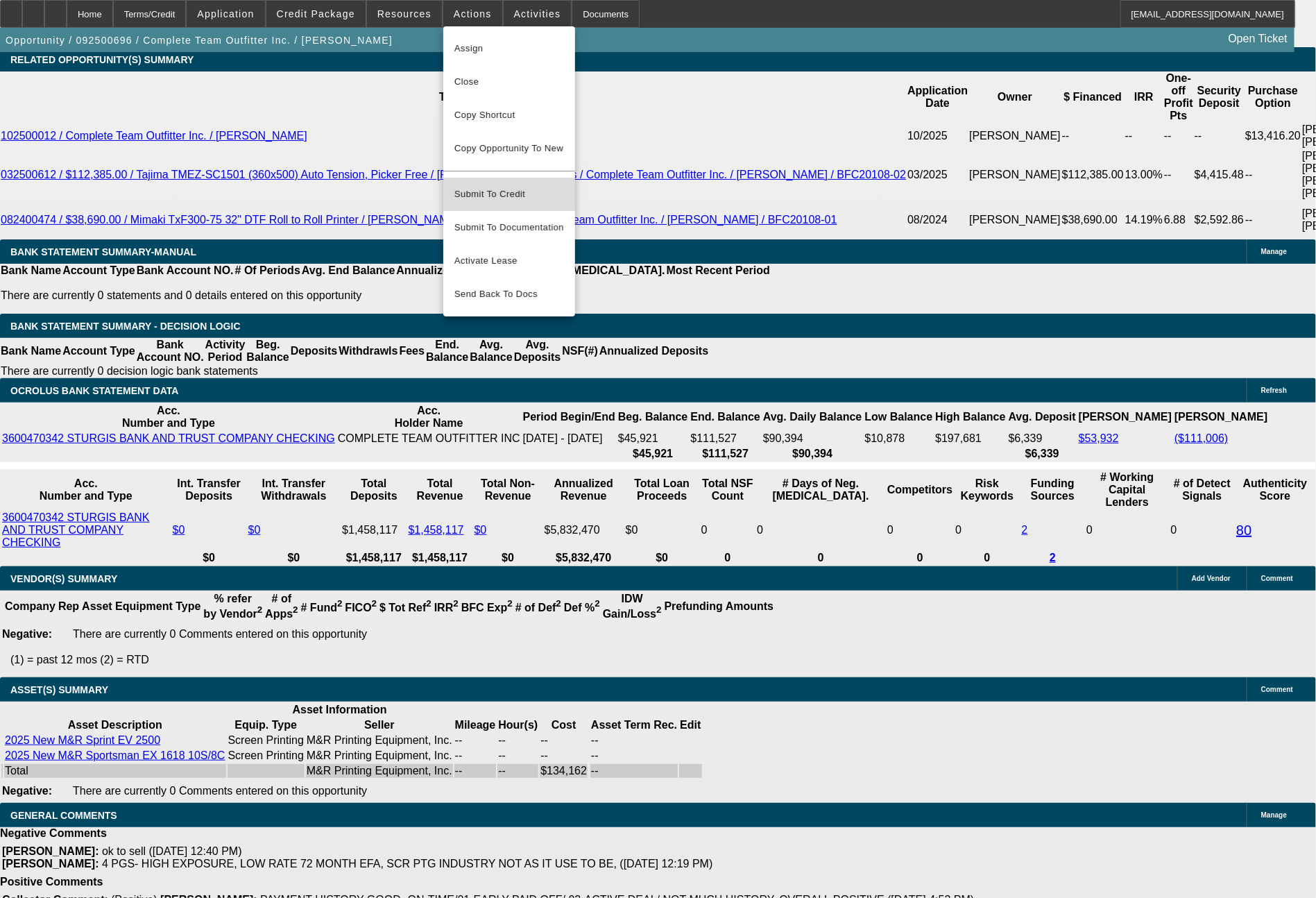
click at [495, 186] on span "Submit To Credit" at bounding box center [508, 194] width 110 height 17
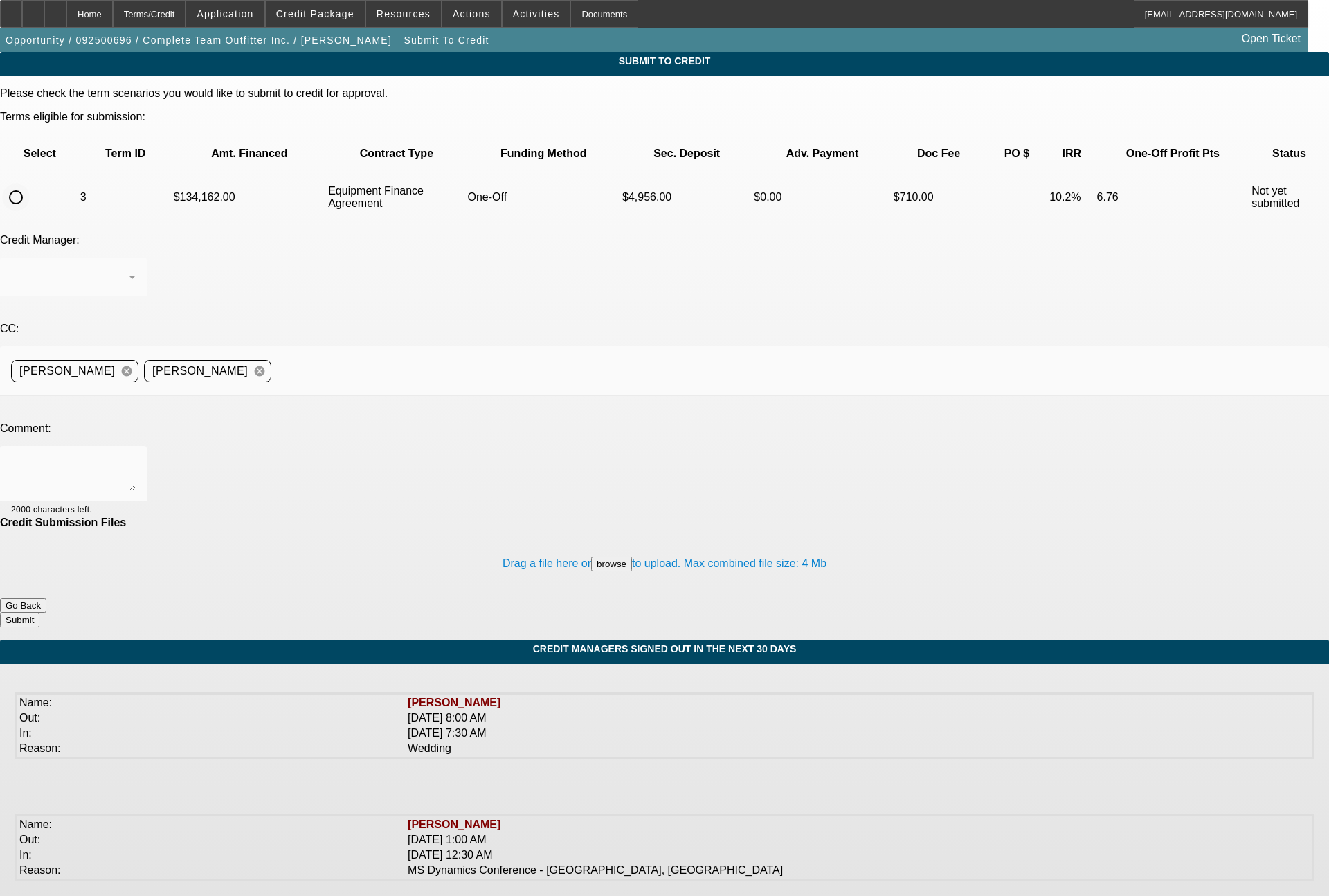
click at [30, 183] on input "radio" at bounding box center [15, 196] width 28 height 28
radio input "true"
click at [135, 457] on textarea at bounding box center [73, 474] width 125 height 33
type textarea "current UniFi customer on their -02 deal, so please send to them for one off re…"
click at [39, 613] on button "Submit" at bounding box center [19, 619] width 39 height 14
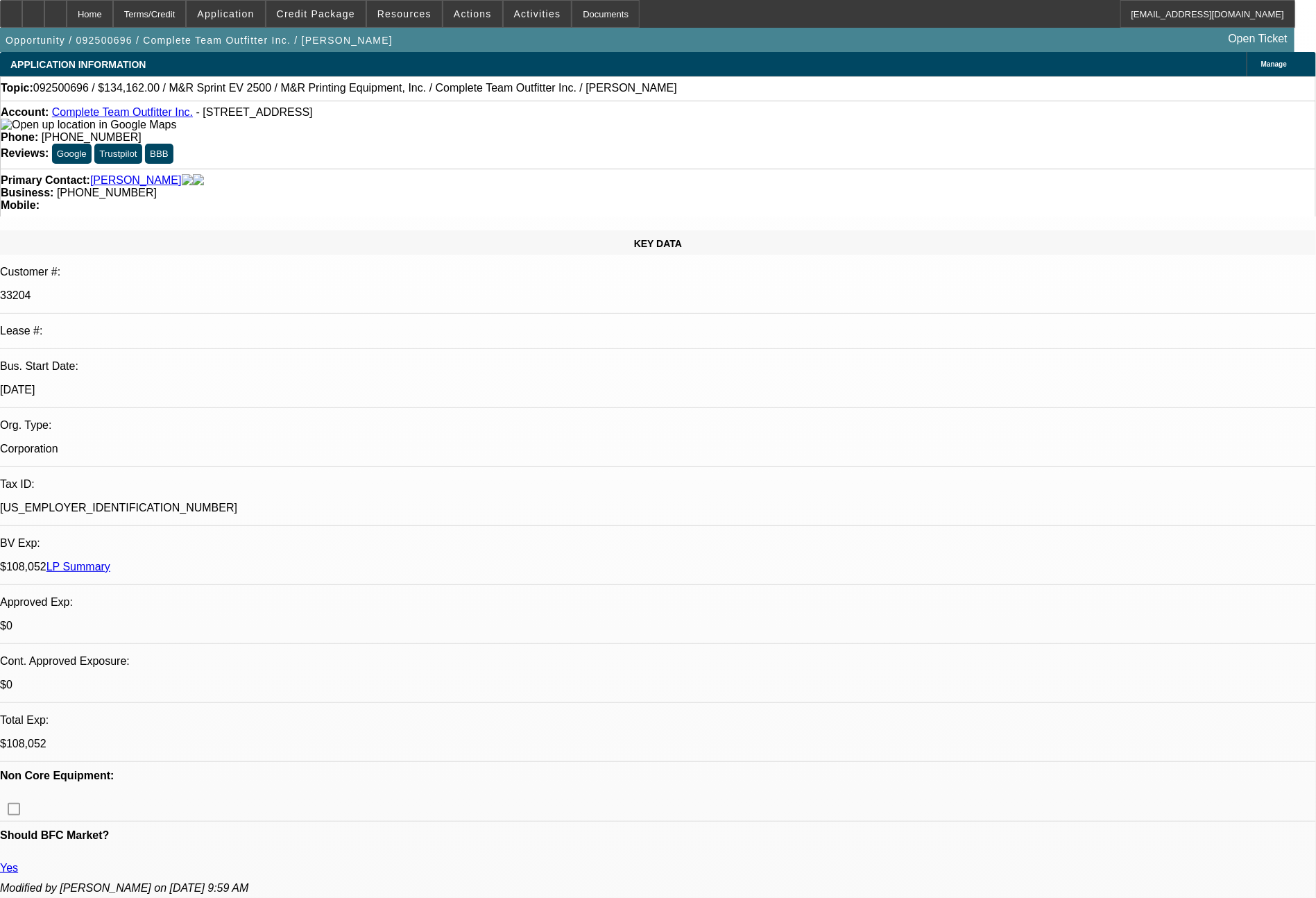
select select "0"
select select "2"
select select "0"
select select "6"
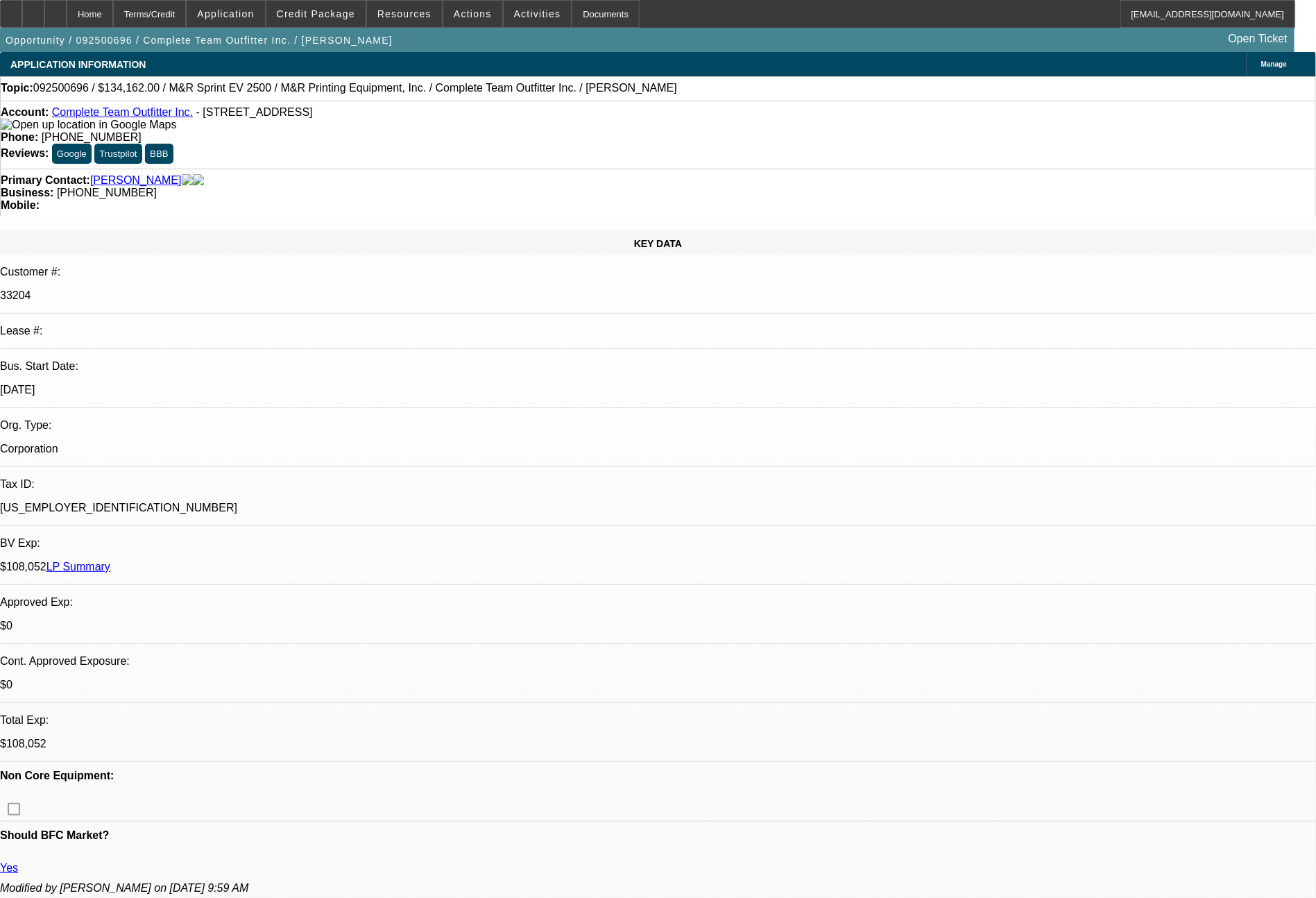
select select "0"
select select "2"
select select "0"
select select "6"
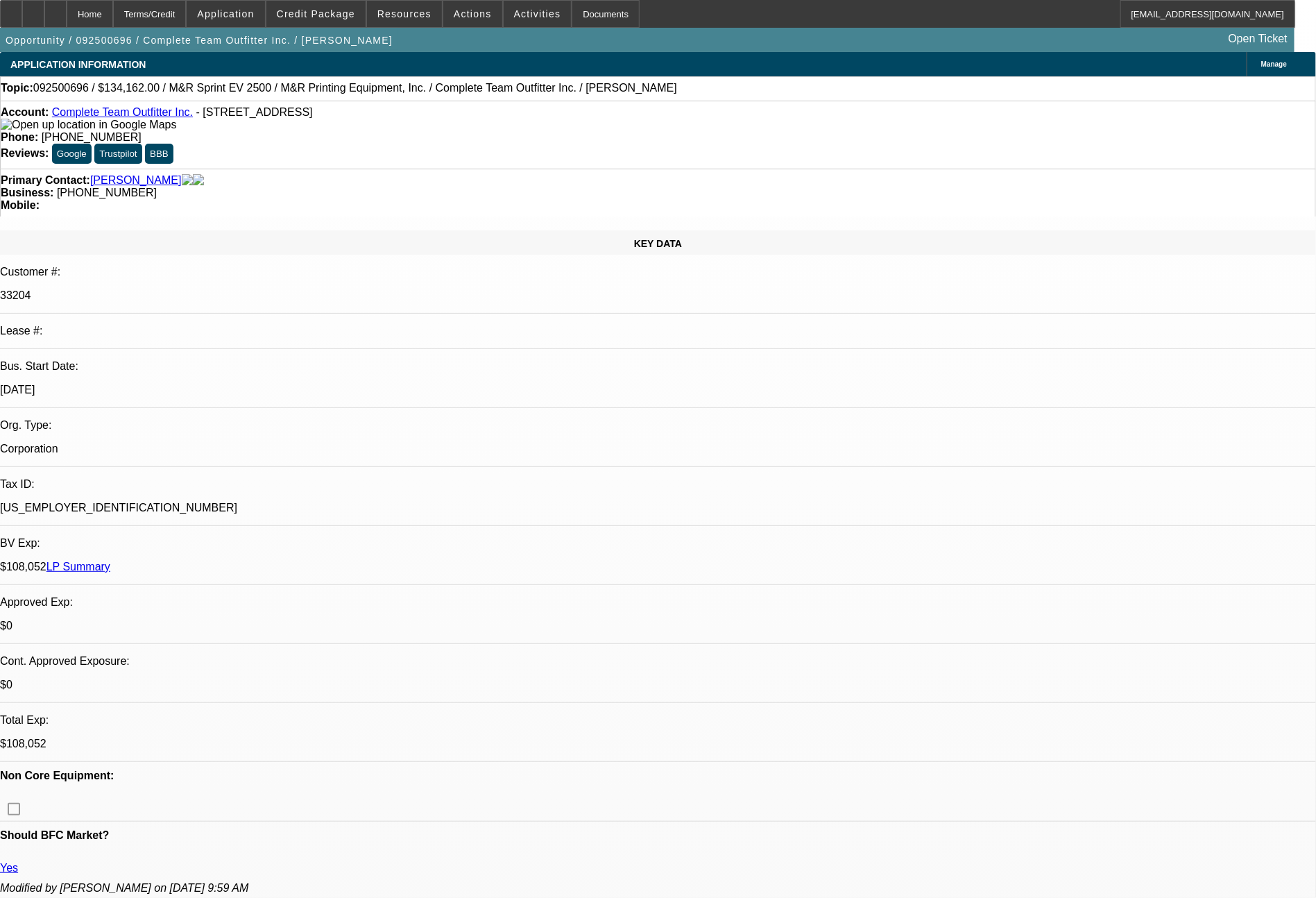
select select "0"
select select "2"
select select "0"
select select "6"
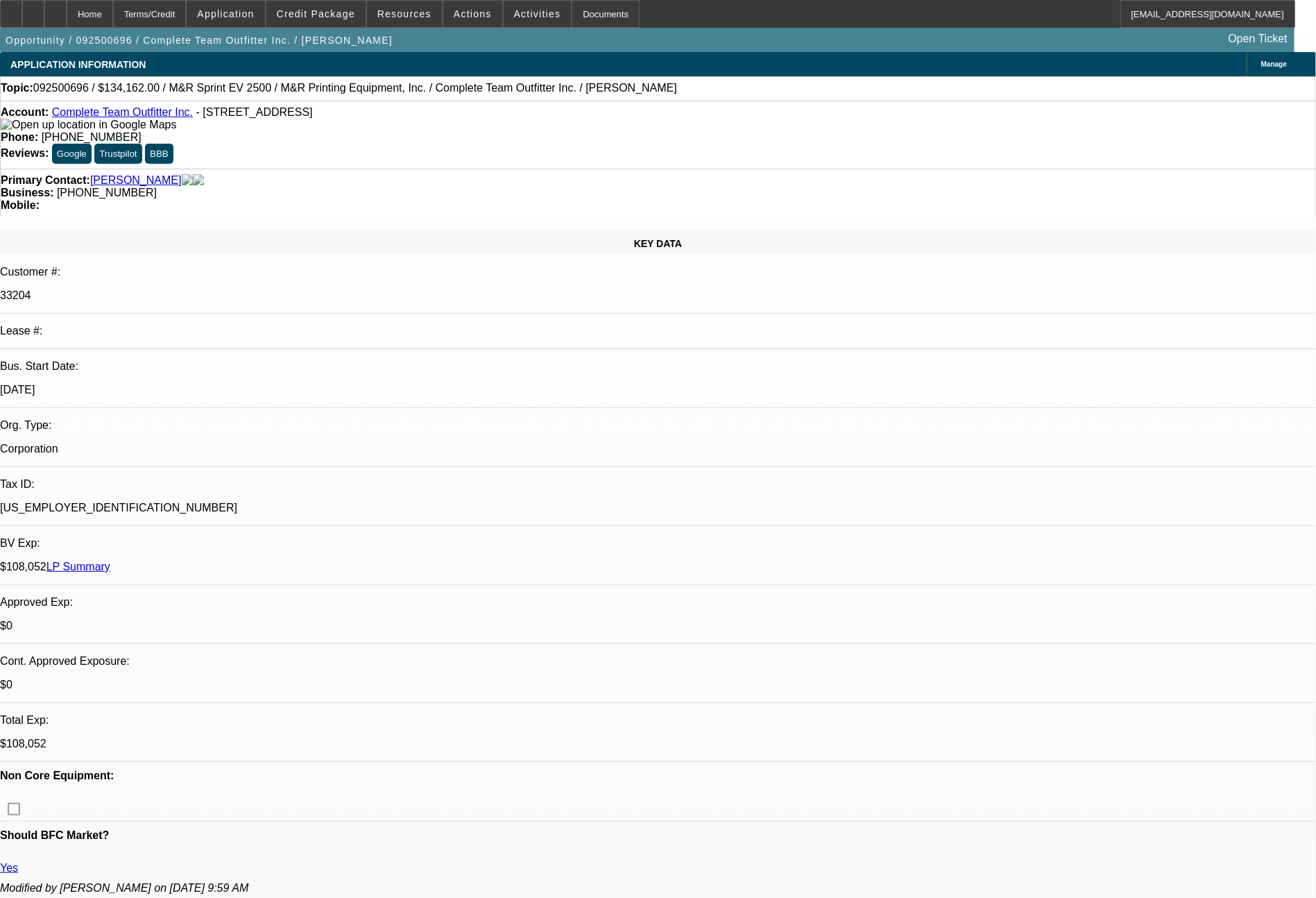
scroll to position [786, 0]
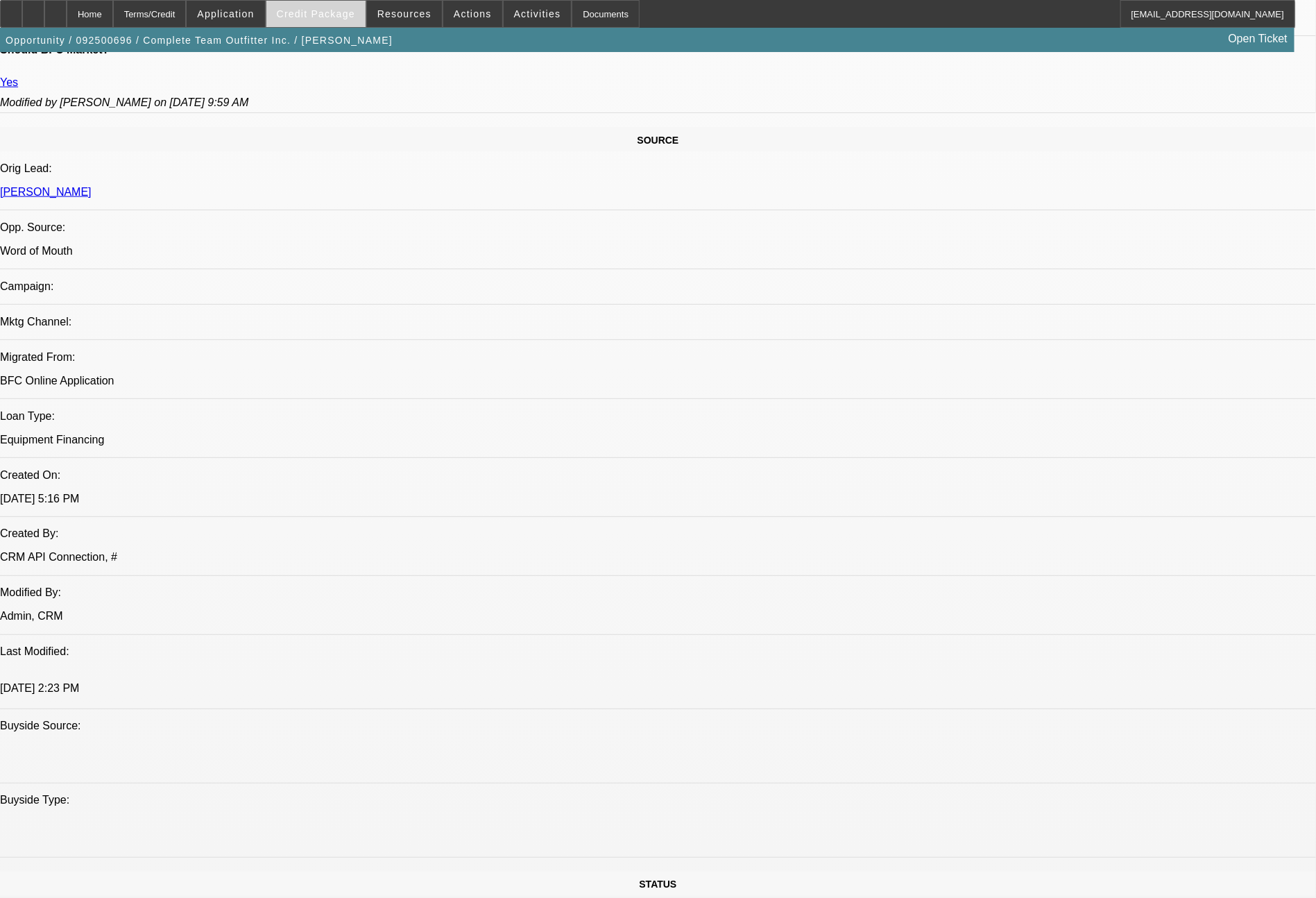
click at [340, 9] on span "Credit Package" at bounding box center [316, 13] width 79 height 11
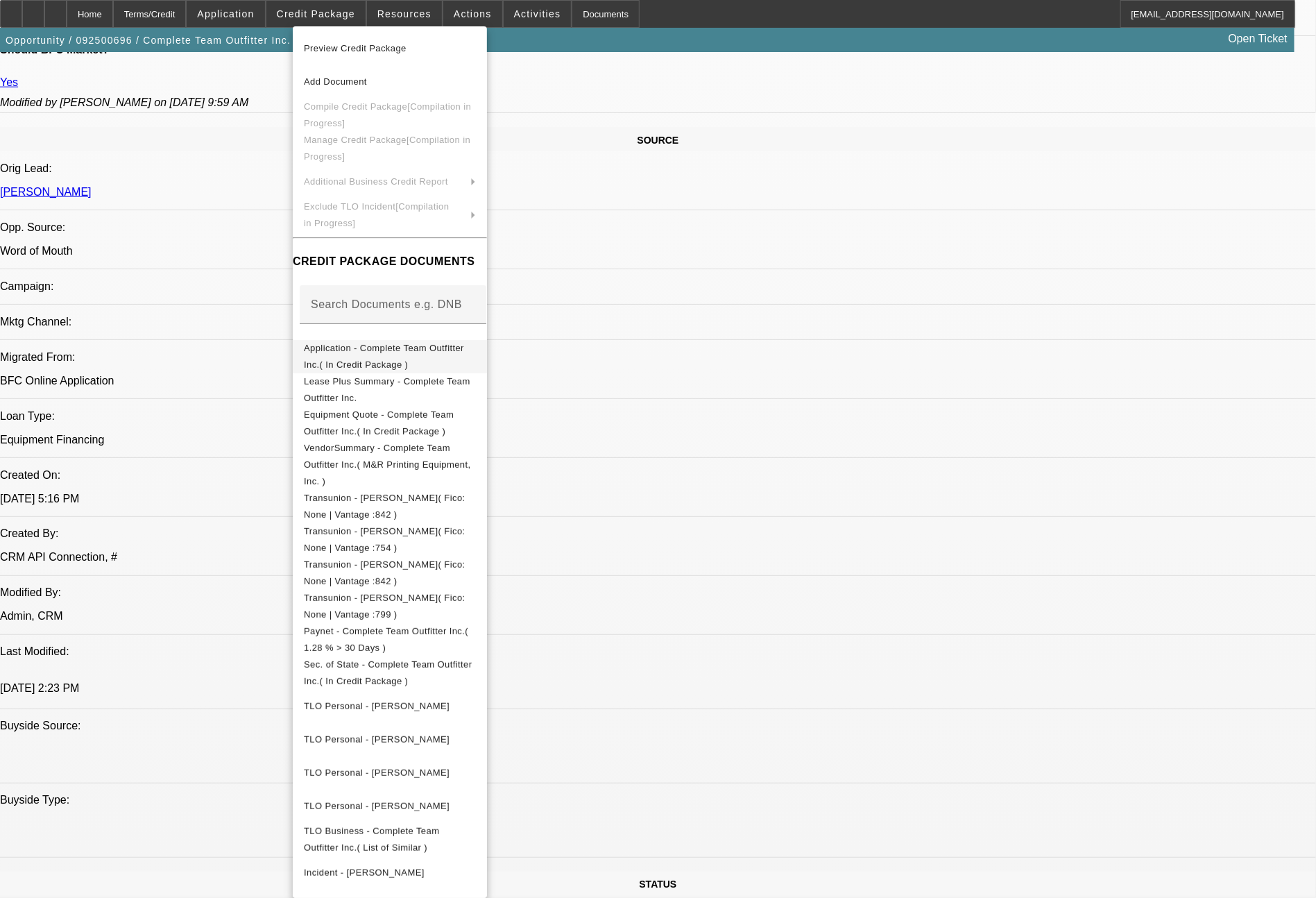
click at [416, 361] on button "Application - Complete Team Outfitter Inc.( In Credit Package )" at bounding box center [390, 357] width 194 height 34
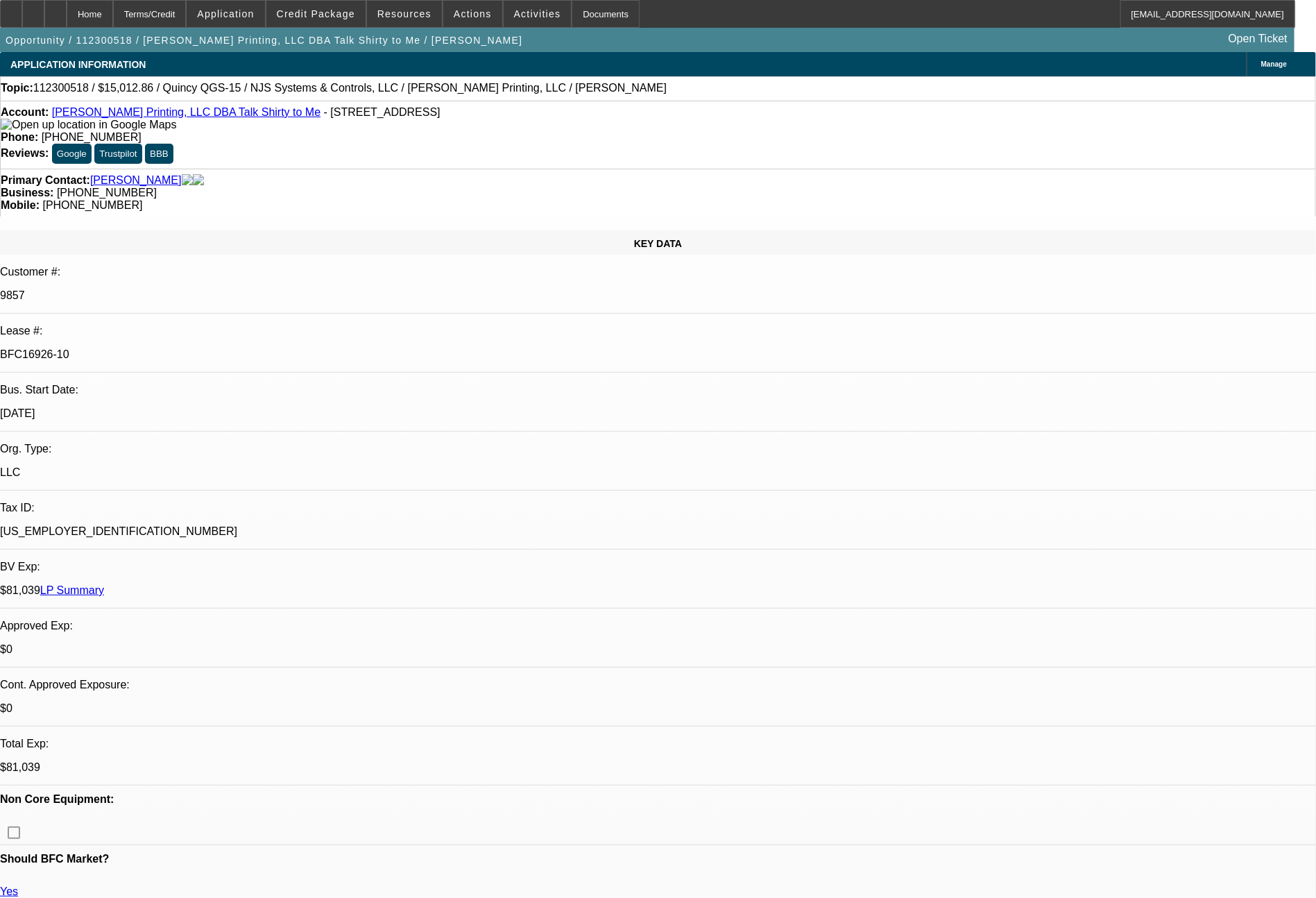
select select "0"
select select "2"
select select "0.1"
select select "4"
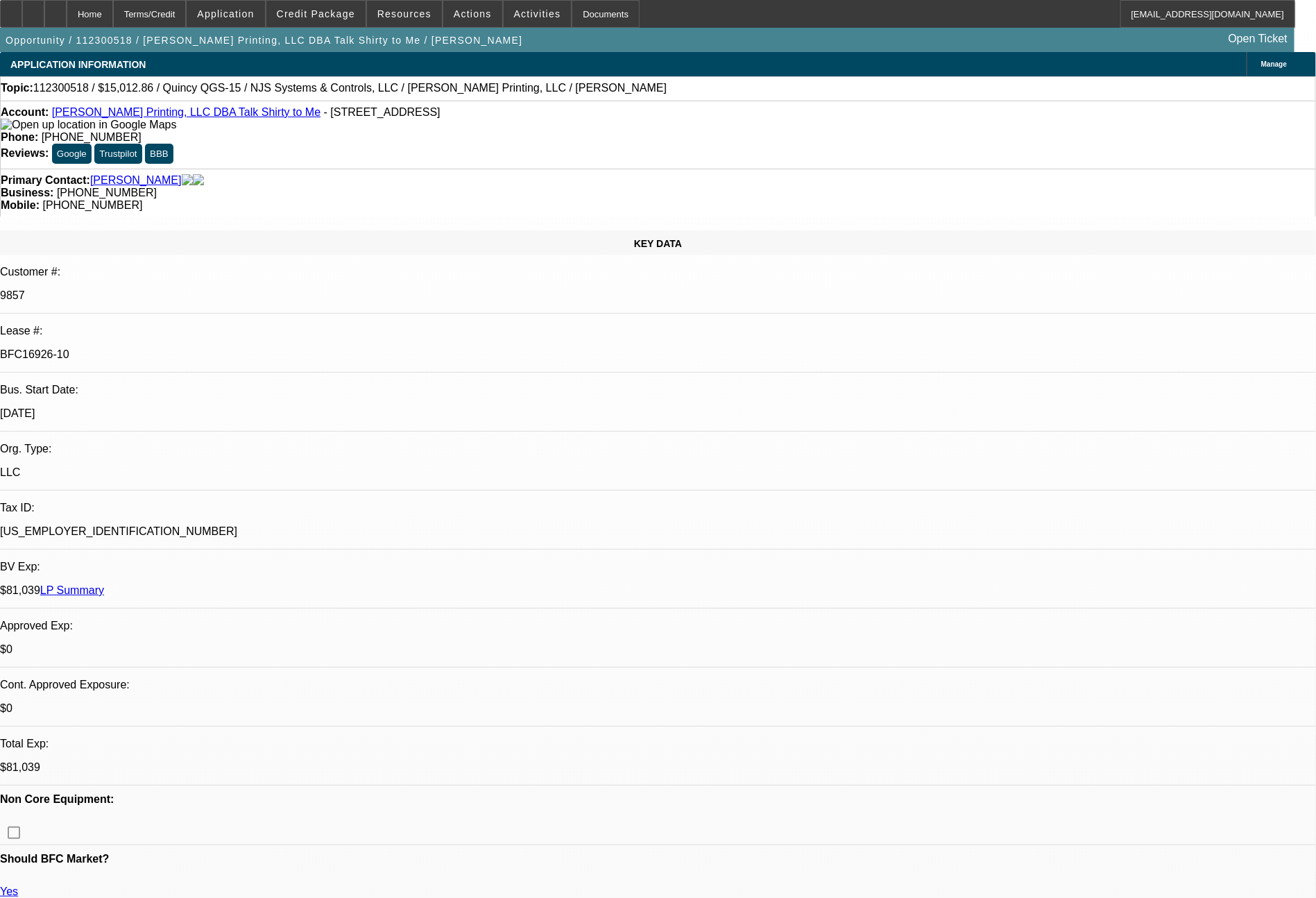
select select "0"
select select "2"
select select "0.1"
select select "4"
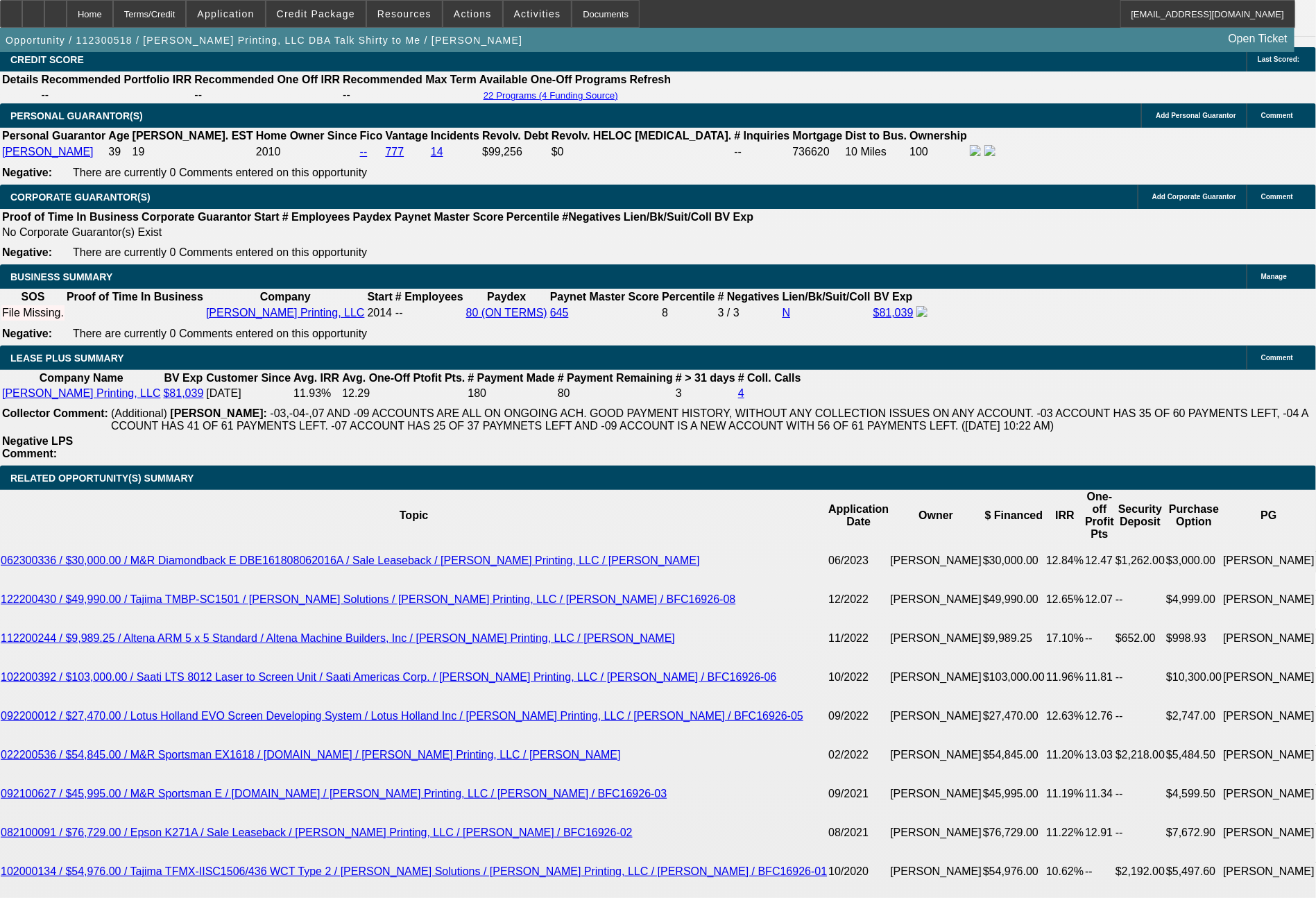
scroll to position [2052, 0]
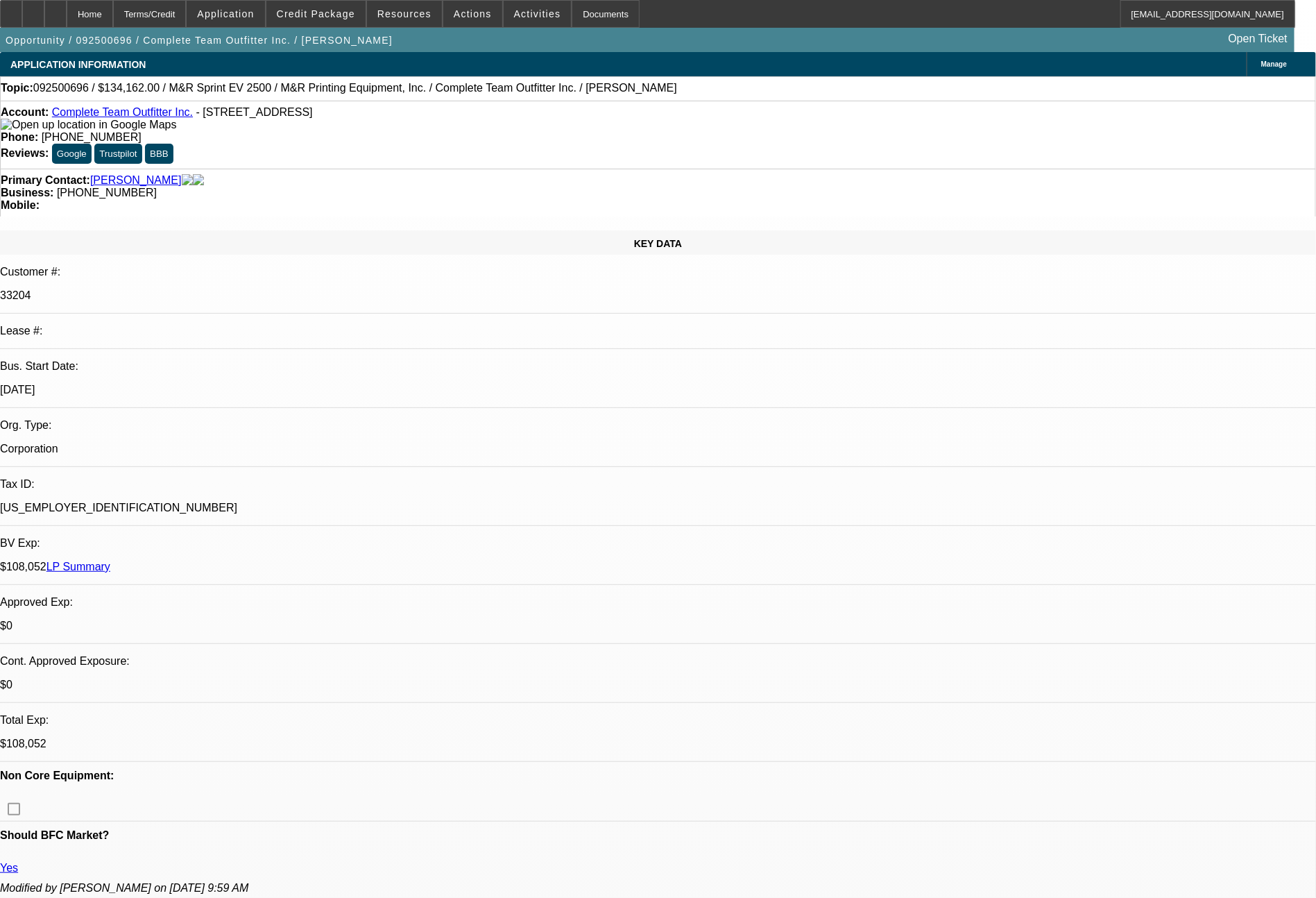
select select "0"
select select "2"
select select "0"
select select "6"
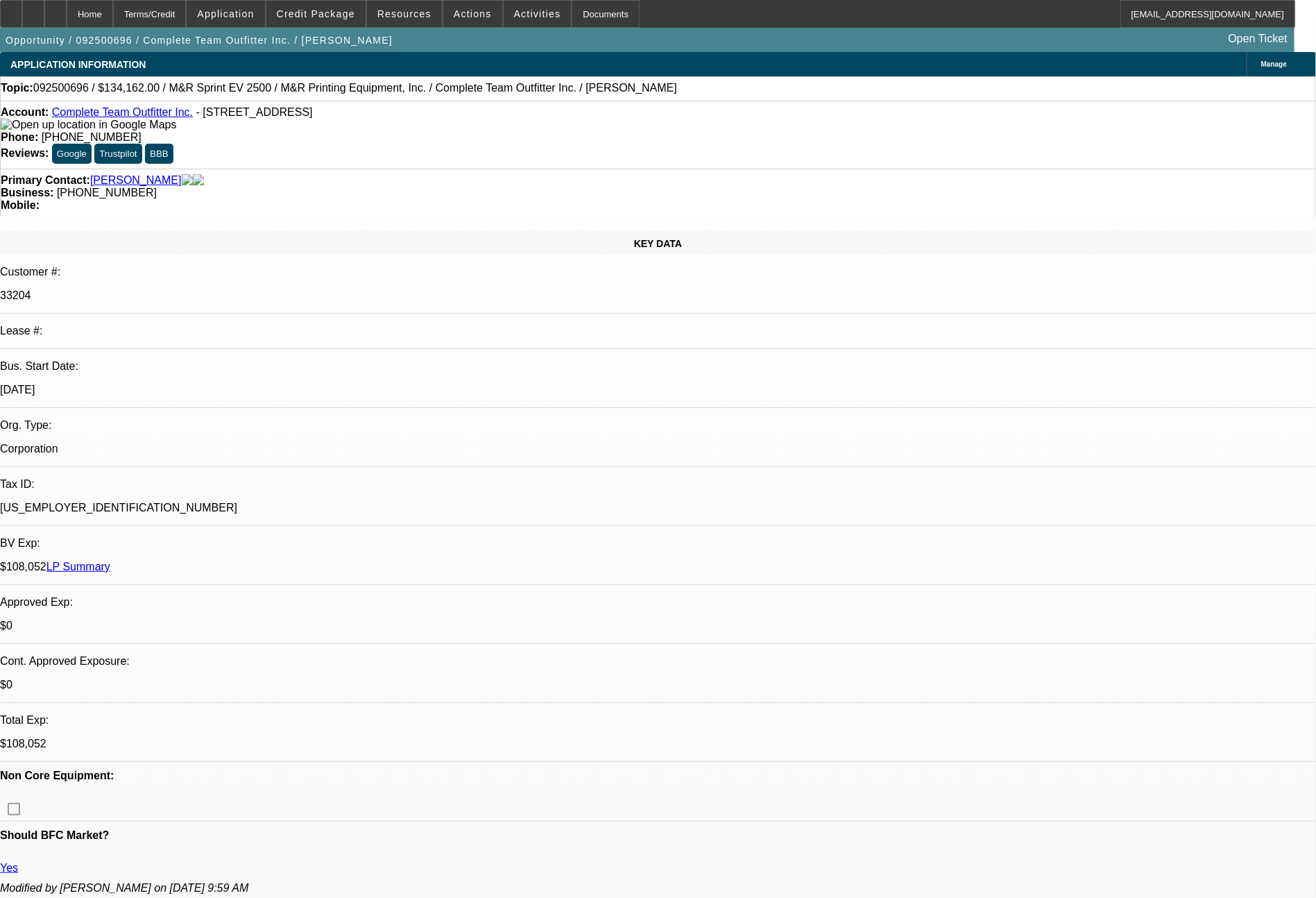
select select "0"
select select "2"
select select "0"
select select "6"
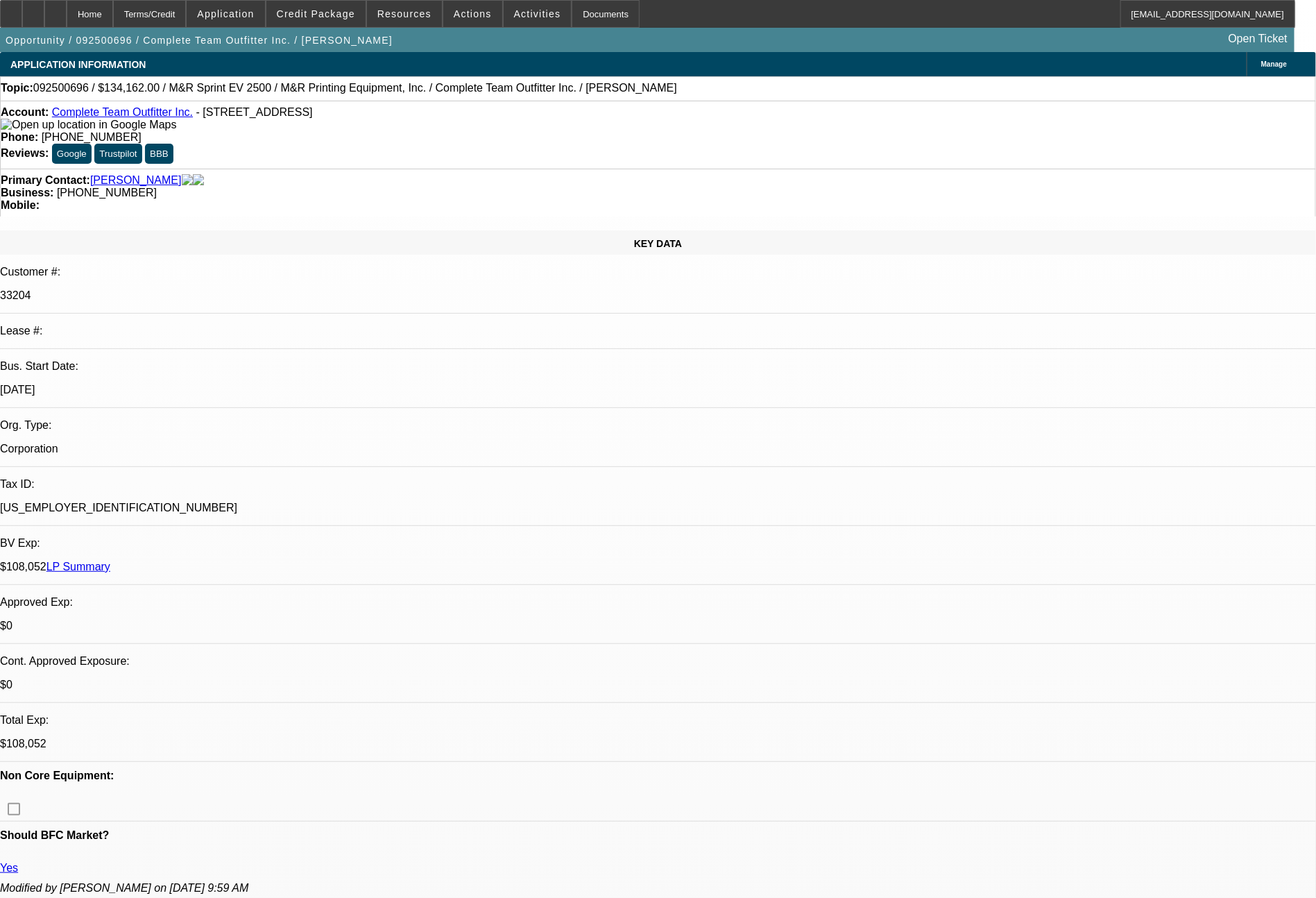
select select "0"
select select "2"
select select "0"
select select "6"
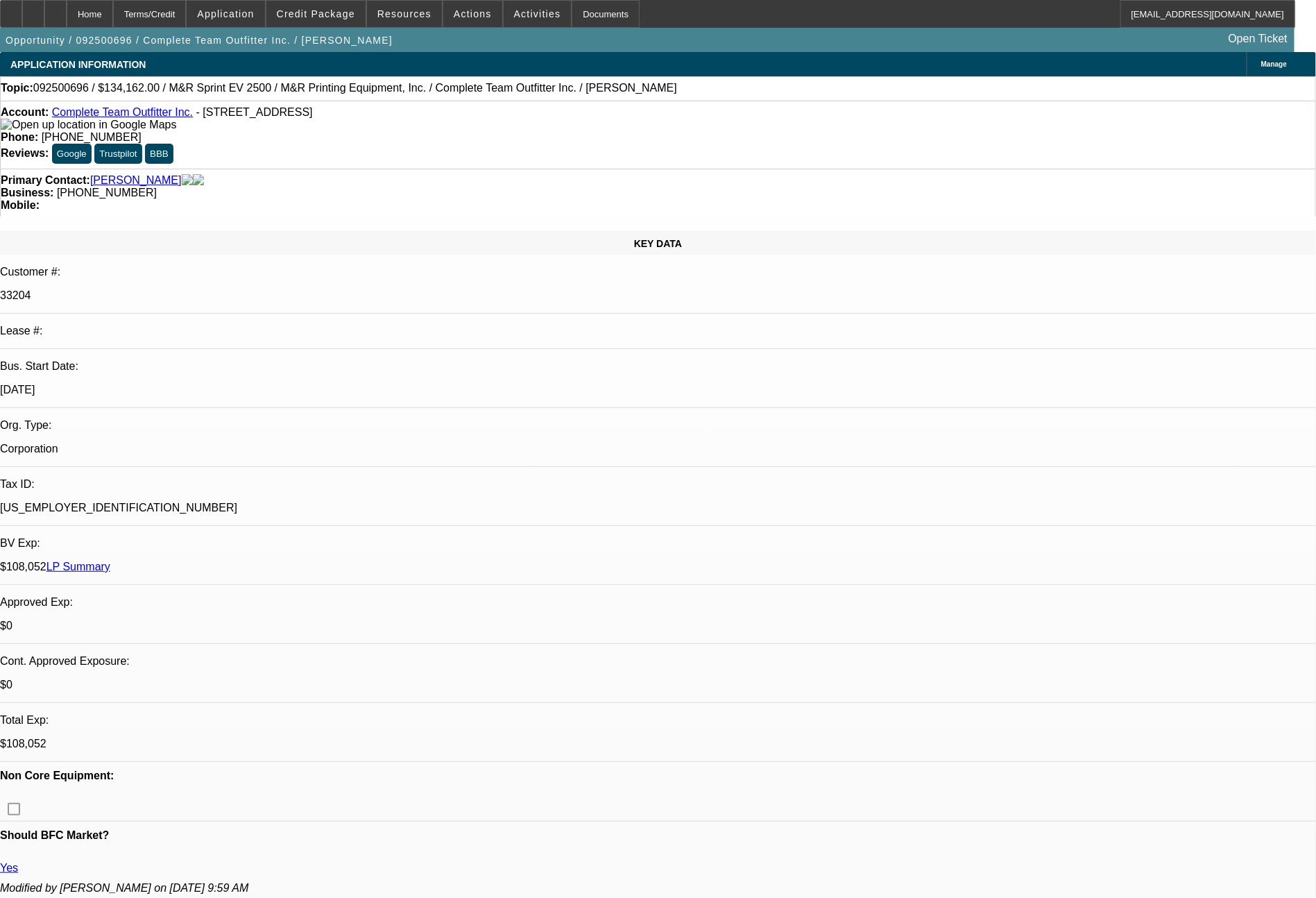
select select "0"
select select "2"
select select "0"
select select "6"
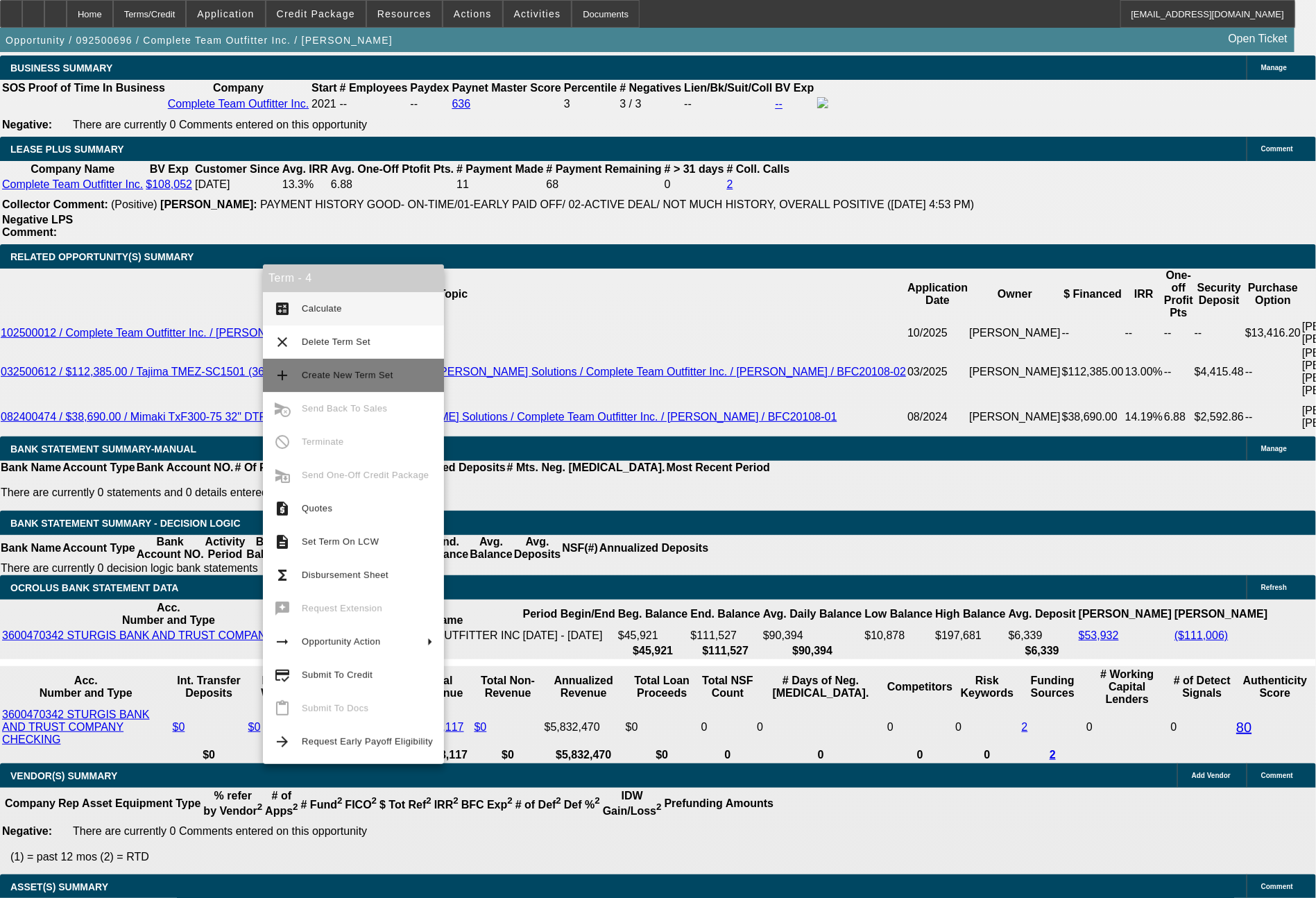
scroll to position [2438, 0]
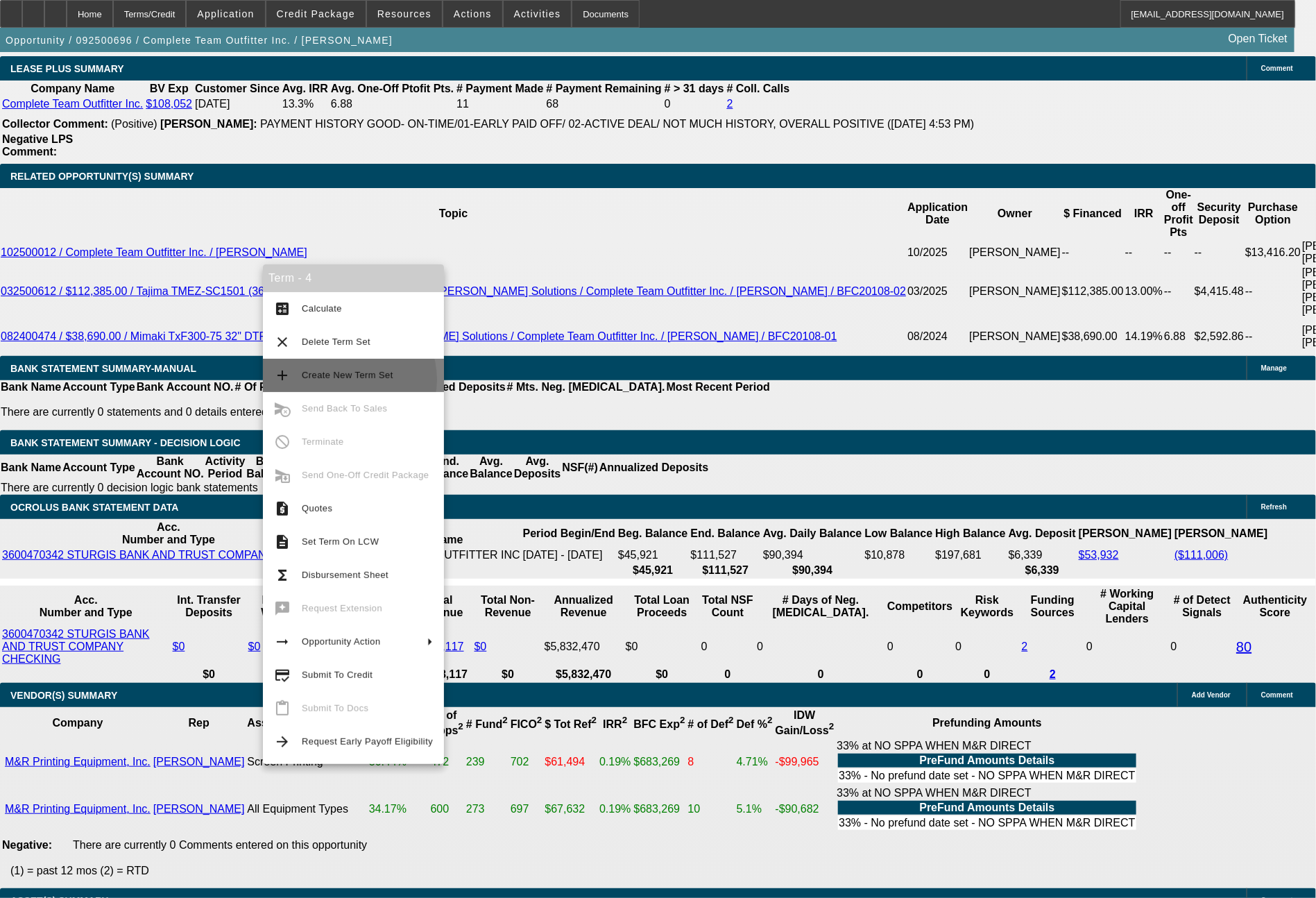
click at [346, 379] on span "Create New Term Set" at bounding box center [347, 374] width 91 height 10
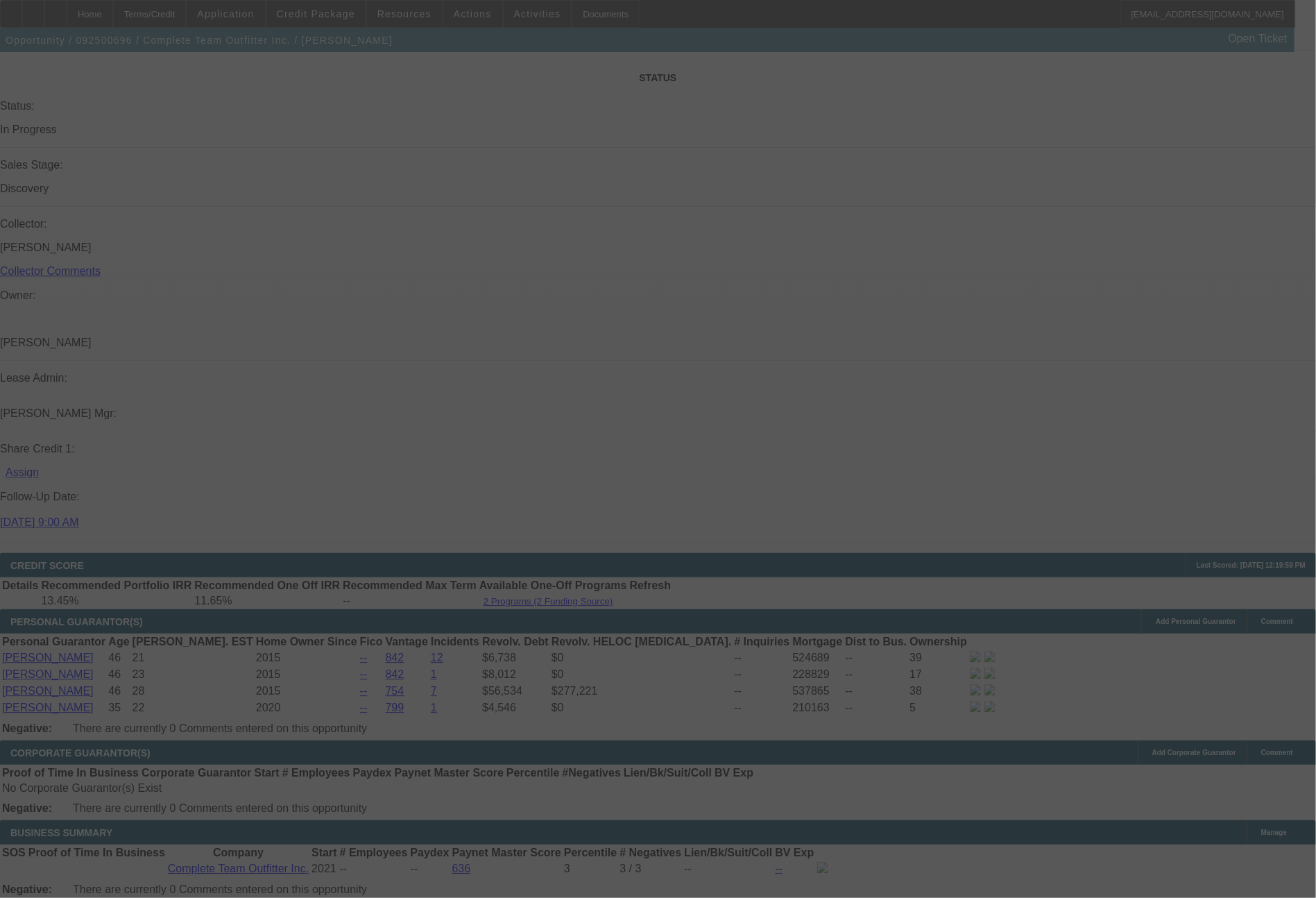
scroll to position [2373, 0]
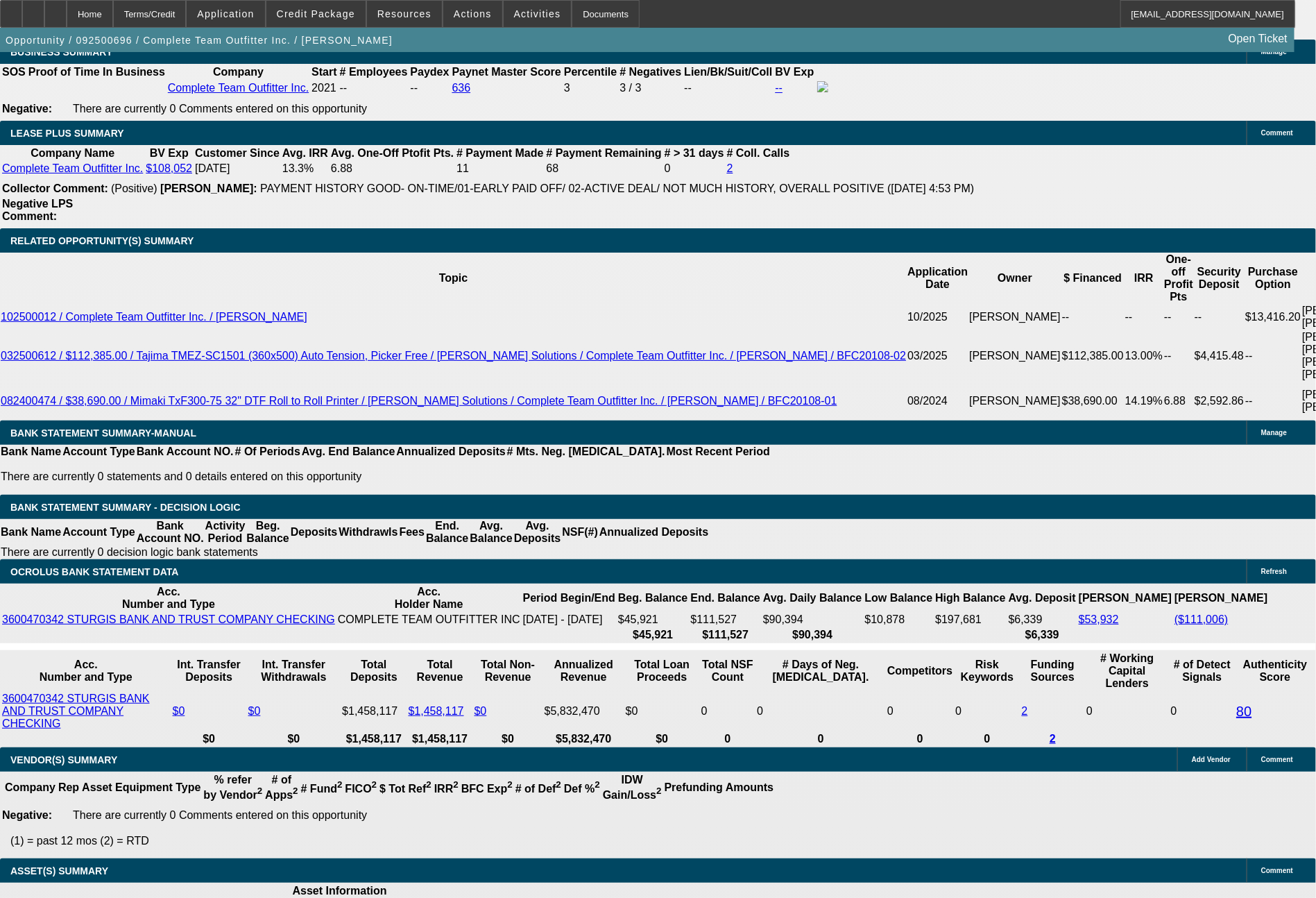
select select "0"
select select "2"
select select "0"
select select "6"
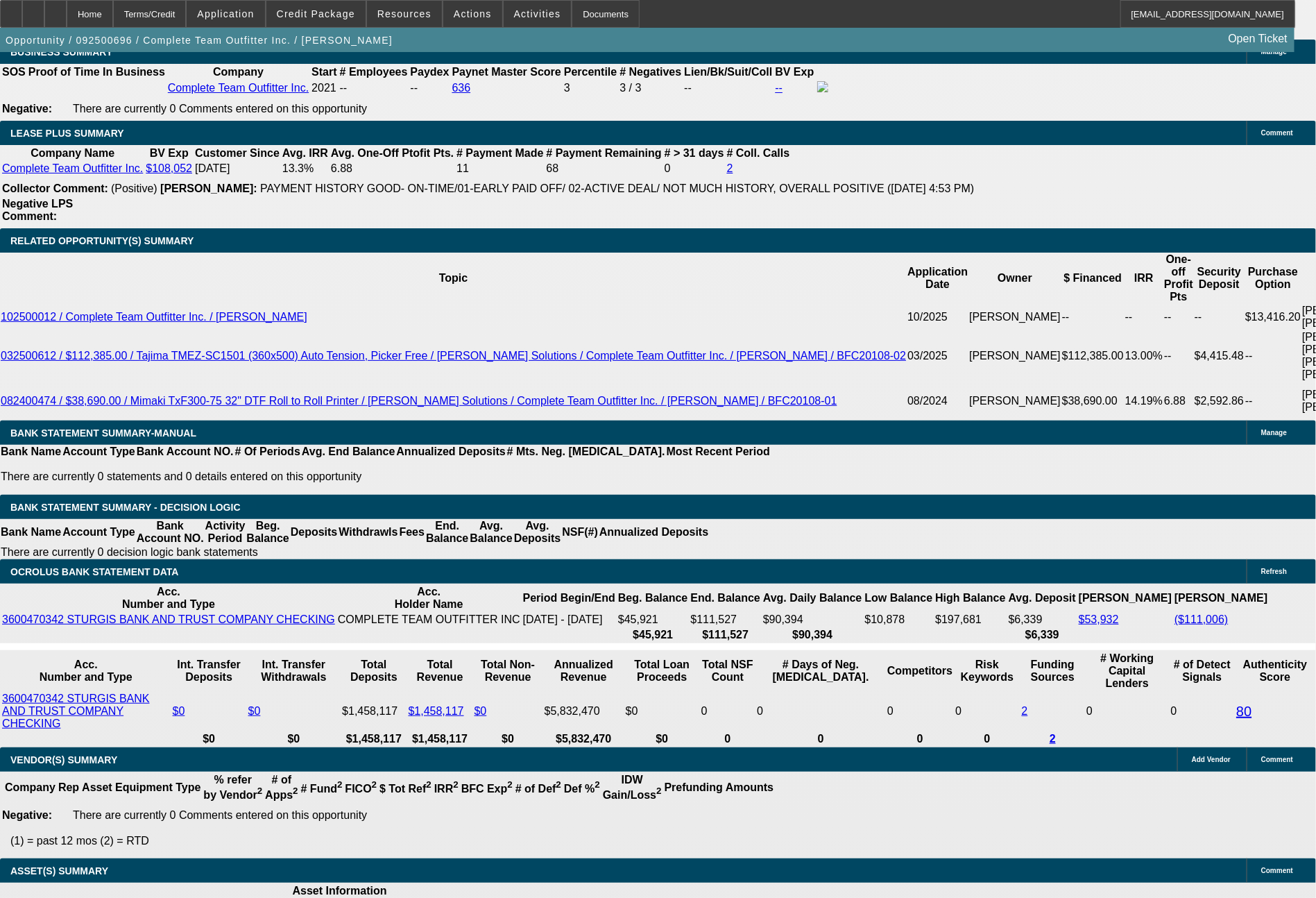
select select "0"
select select "2"
select select "0"
select select "6"
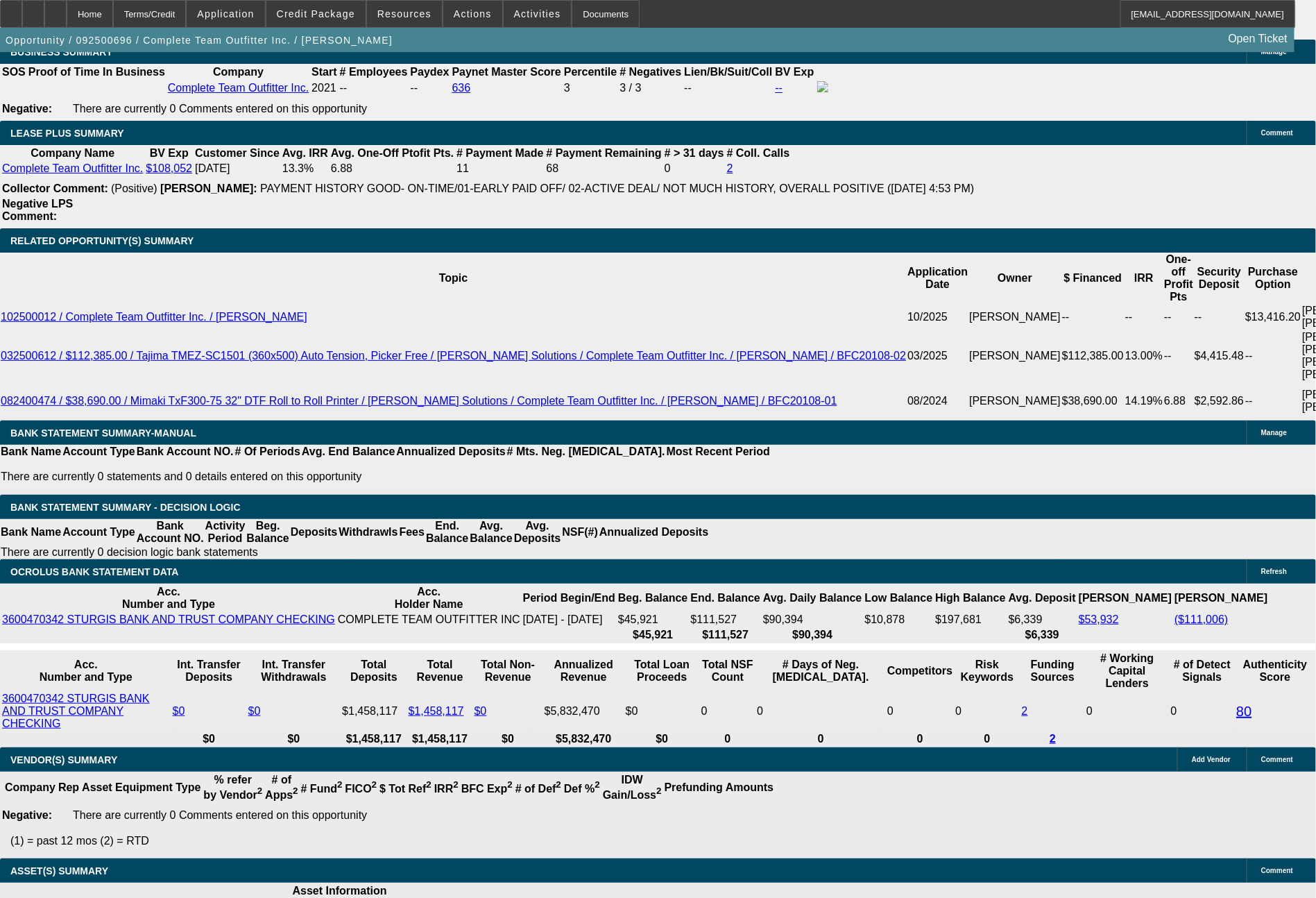
select select "0"
select select "2"
select select "0"
select select "6"
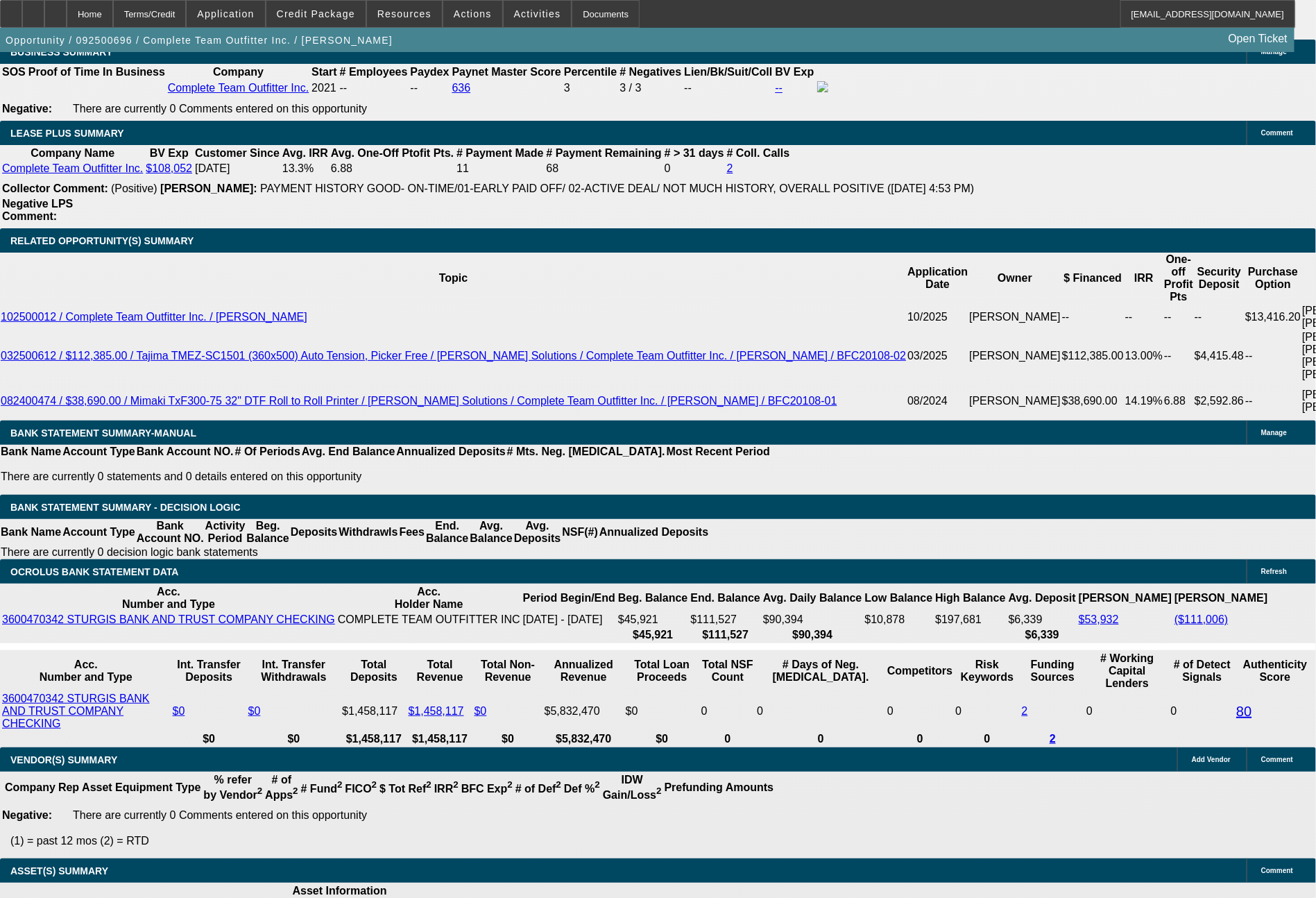
select select "0"
select select "2"
select select "0"
select select "6"
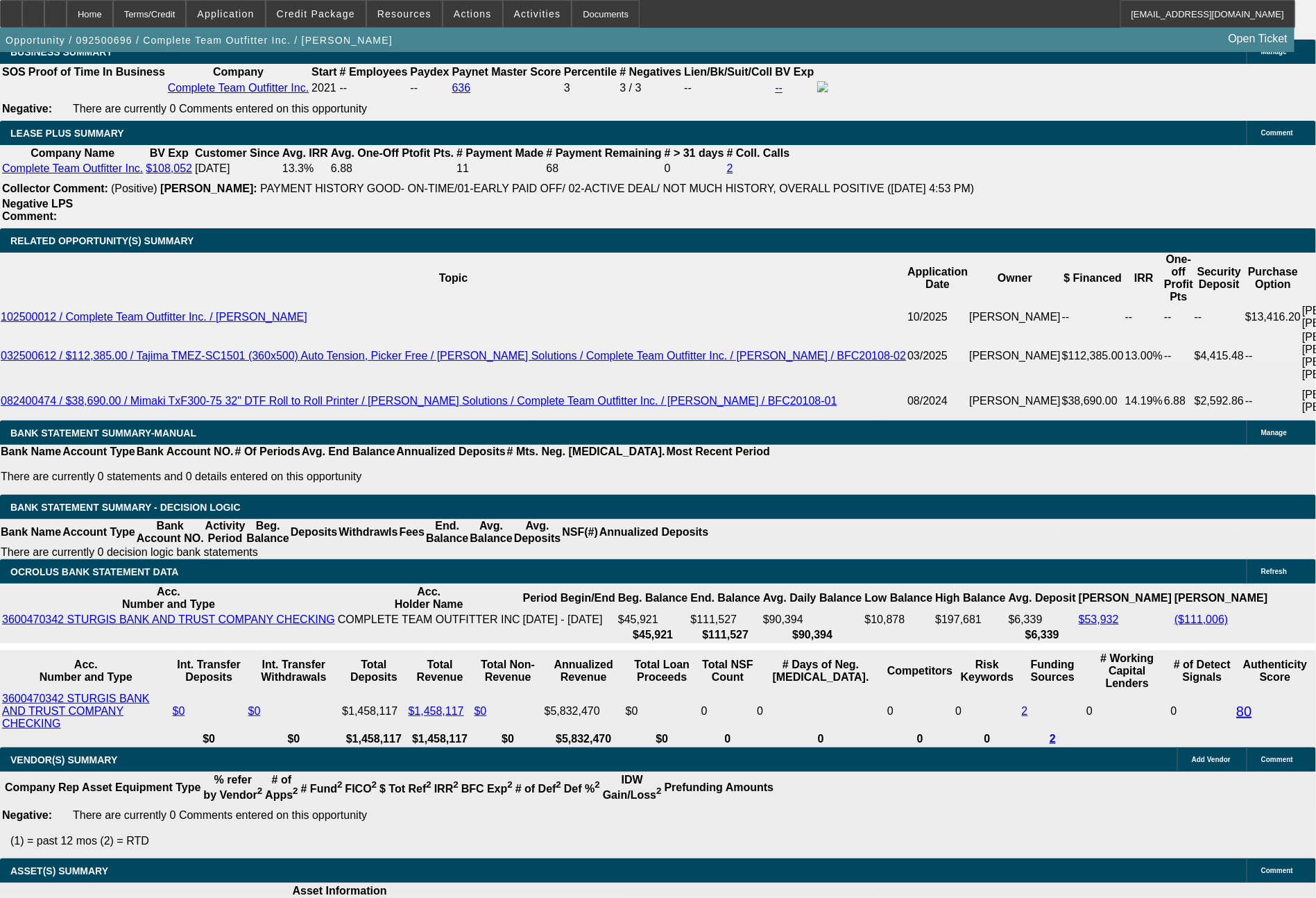
drag, startPoint x: 206, startPoint y: 431, endPoint x: 292, endPoint y: 434, distance: 86.1
type input "25"
type input "$50.00"
type input "UNKNOWN"
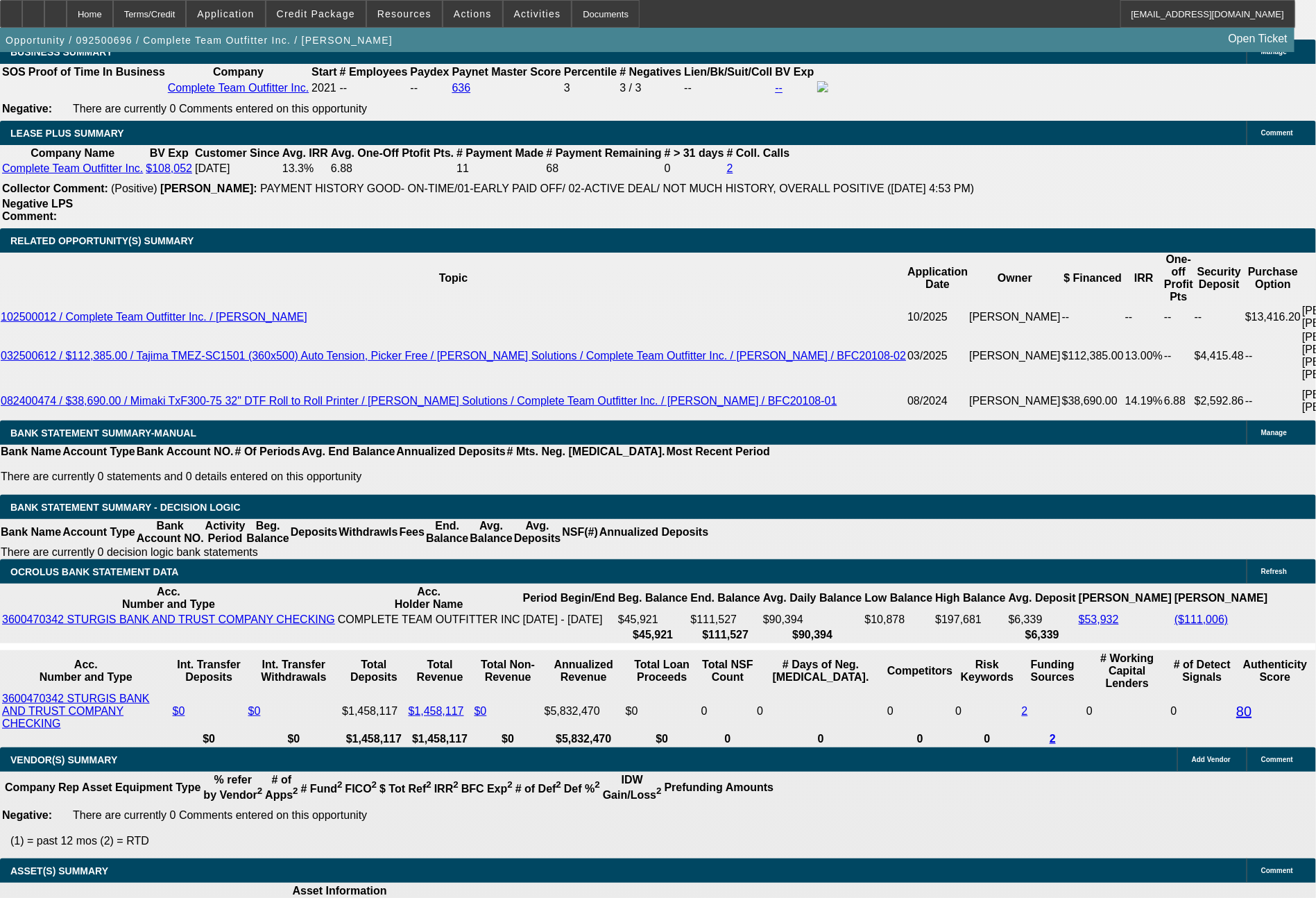
type input "2549"
type input "10.9"
type input "$5,098.00"
type input "$2,549.00"
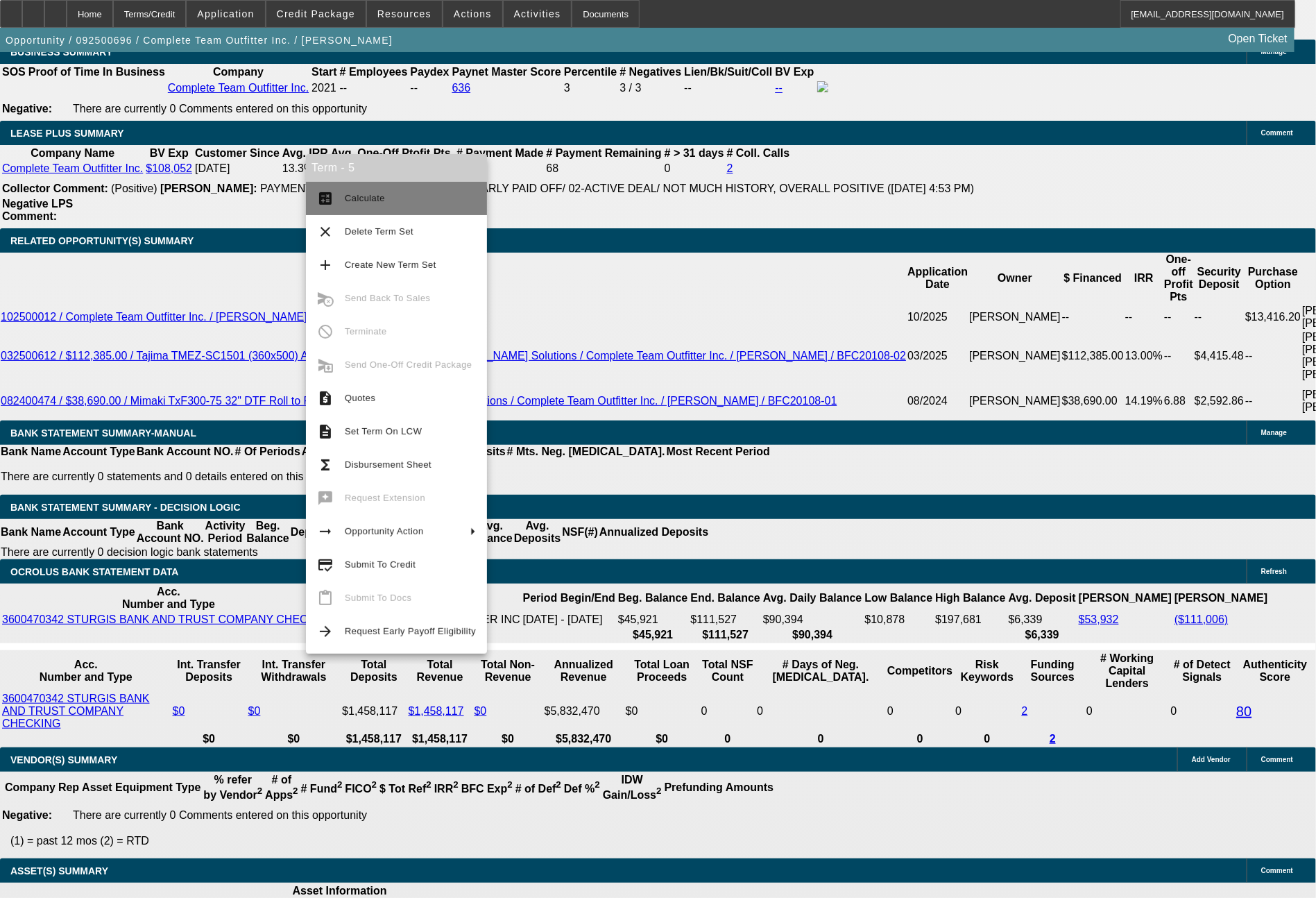
scroll to position [2453, 0]
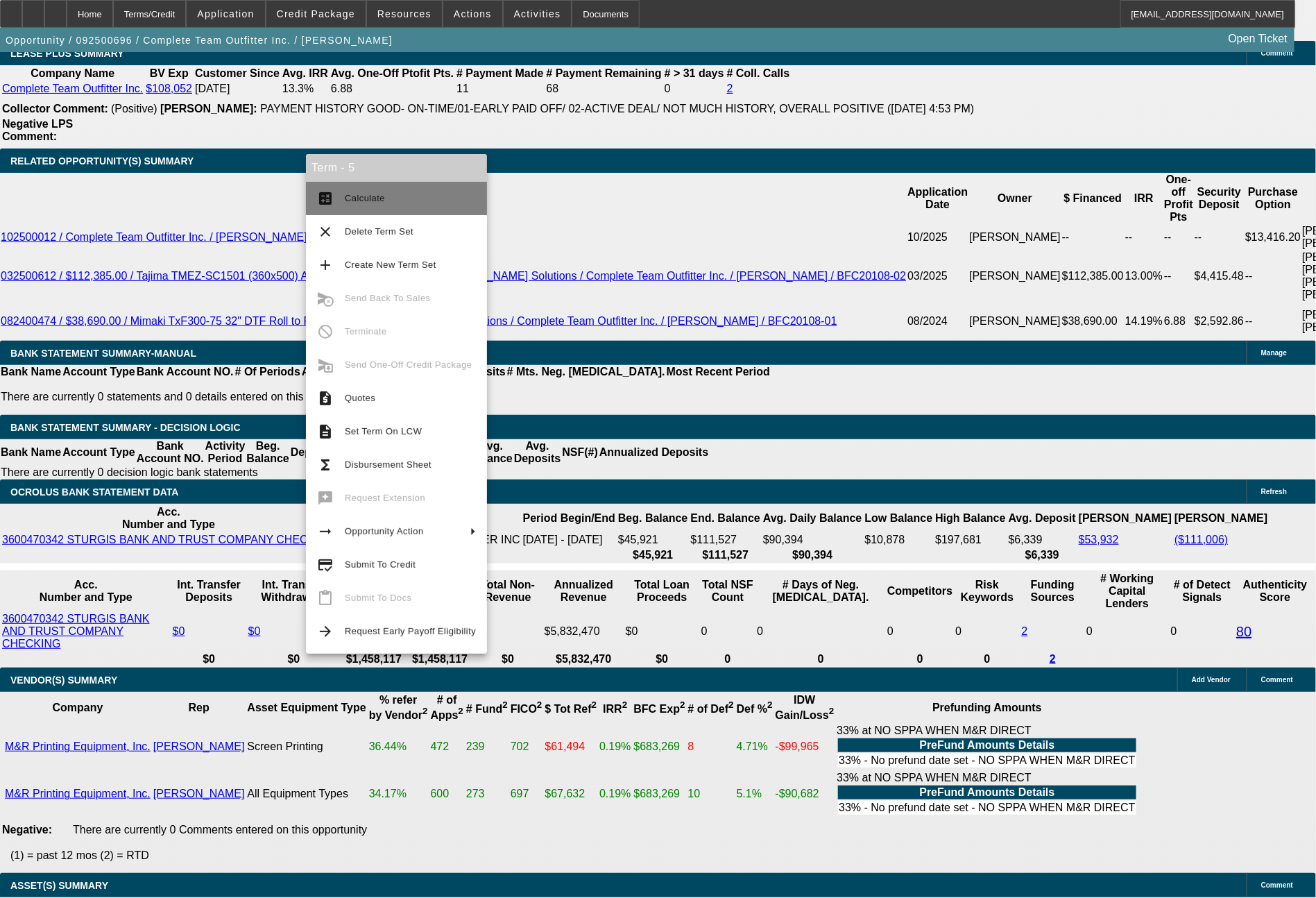
click at [363, 206] on span "Calculate" at bounding box center [410, 199] width 132 height 17
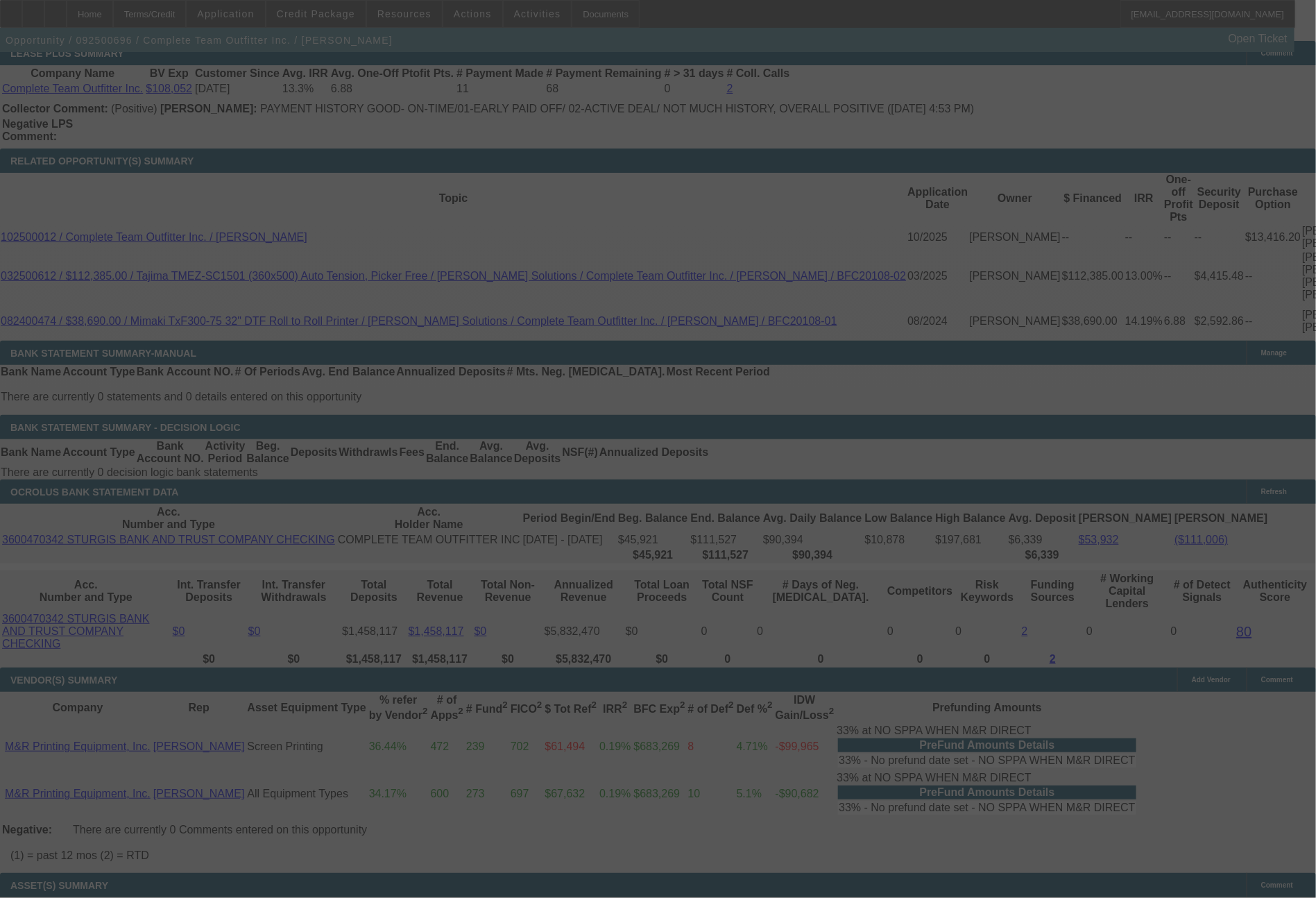
select select "0"
select select "2"
select select "0"
select select "6"
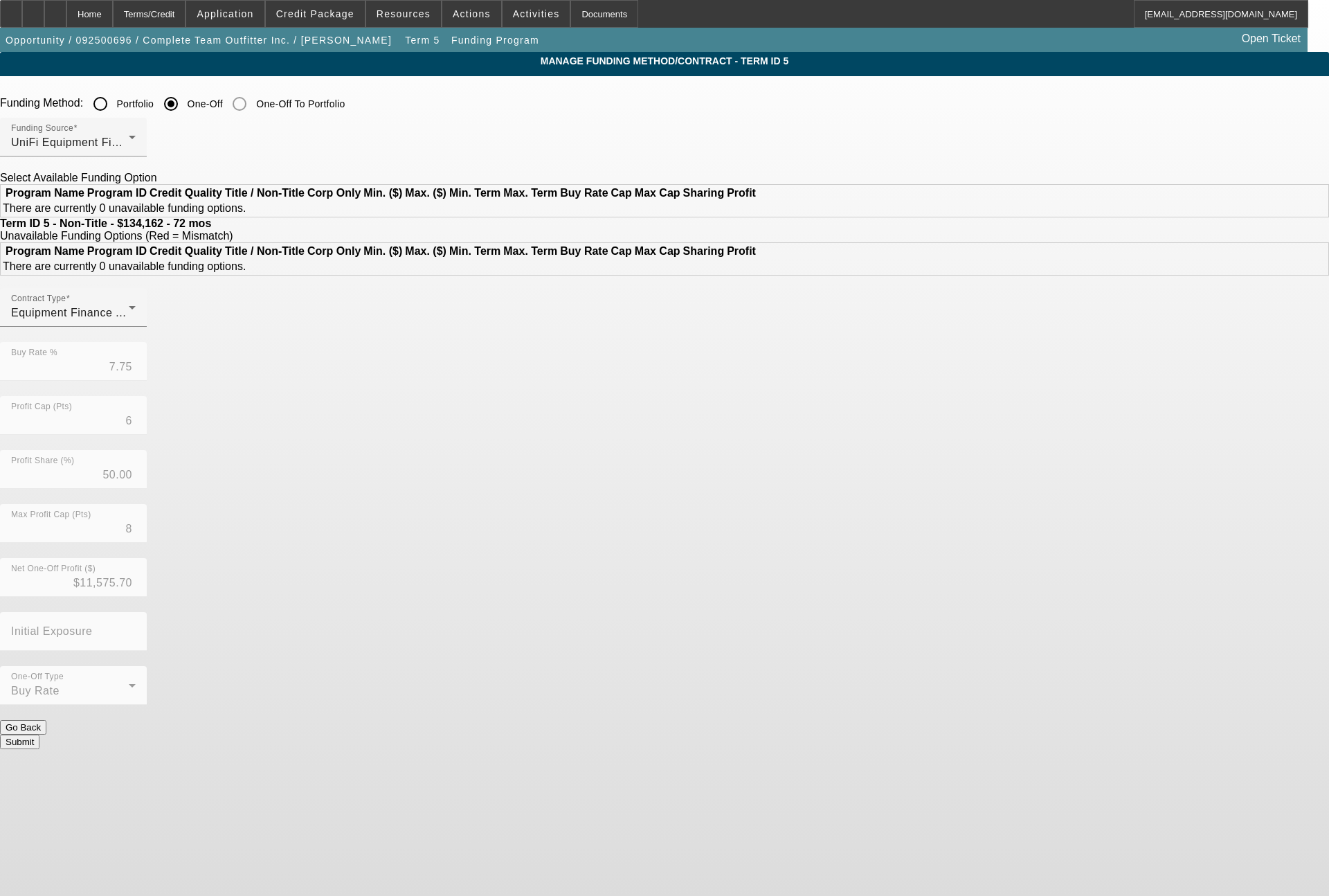
click at [115, 99] on input "Portfolio" at bounding box center [100, 104] width 28 height 28
radio input "true"
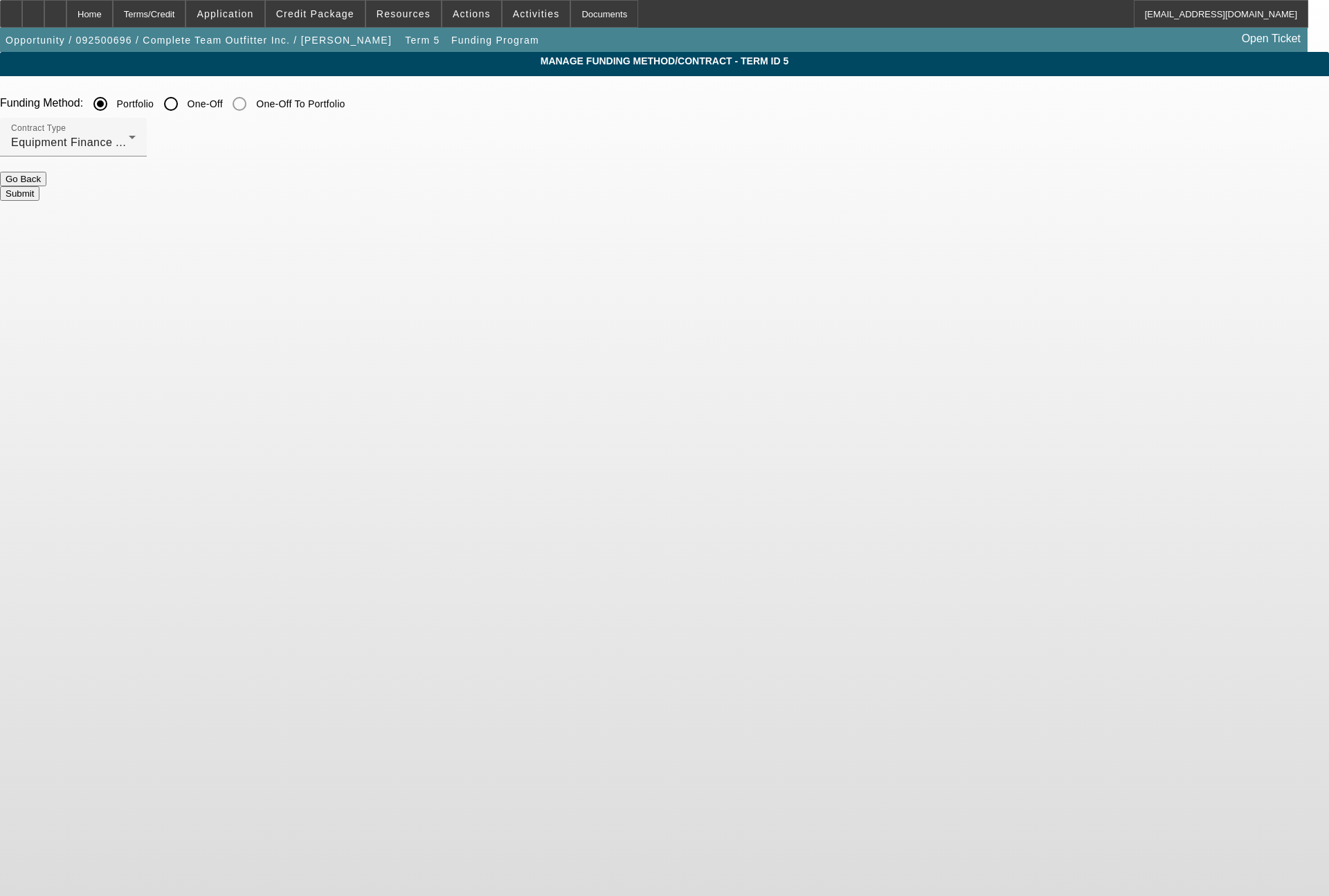
click at [39, 186] on button "Submit" at bounding box center [19, 193] width 39 height 14
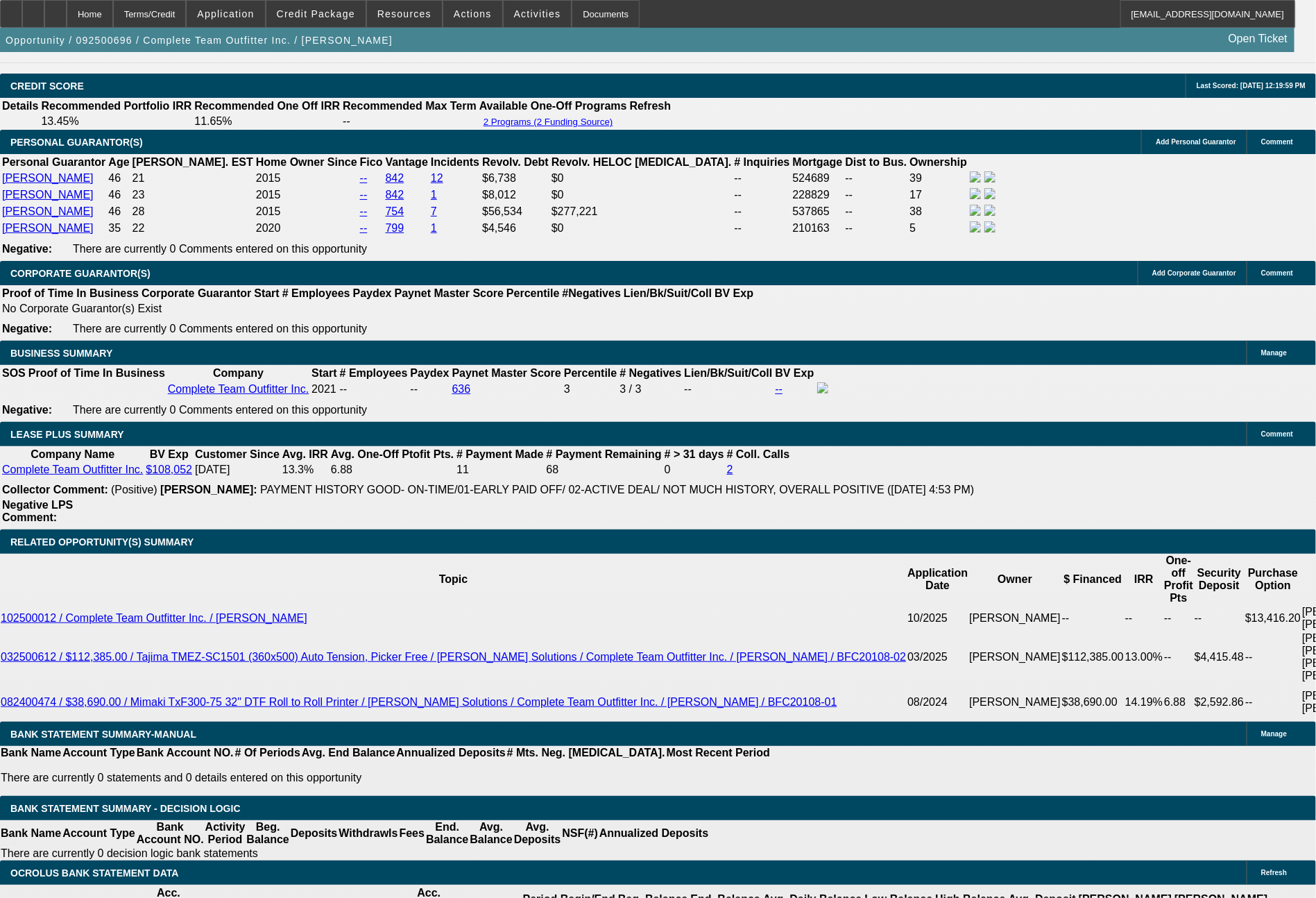
select select "0"
select select "2"
select select "0"
select select "6"
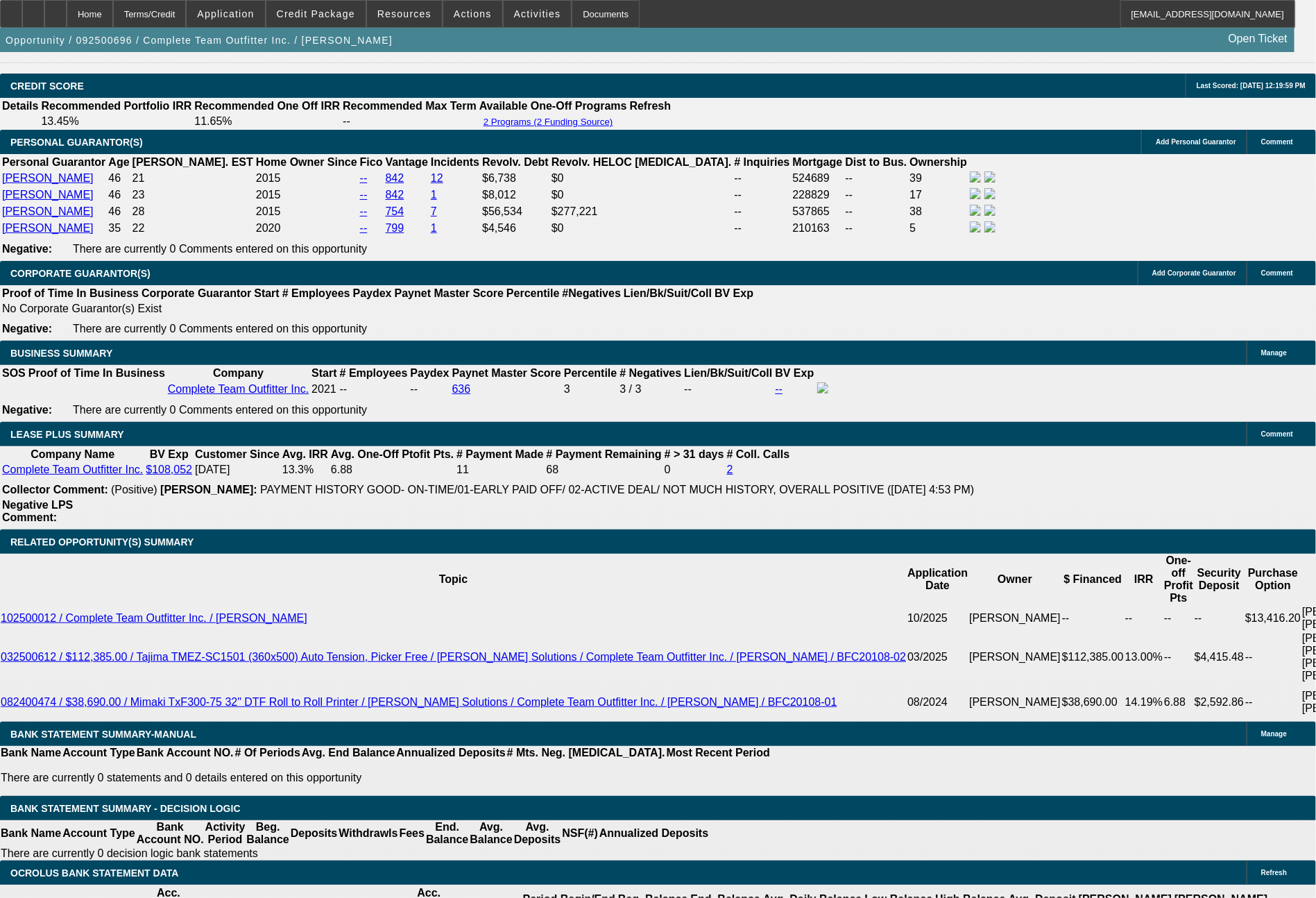
select select "0"
select select "2"
select select "0"
select select "6"
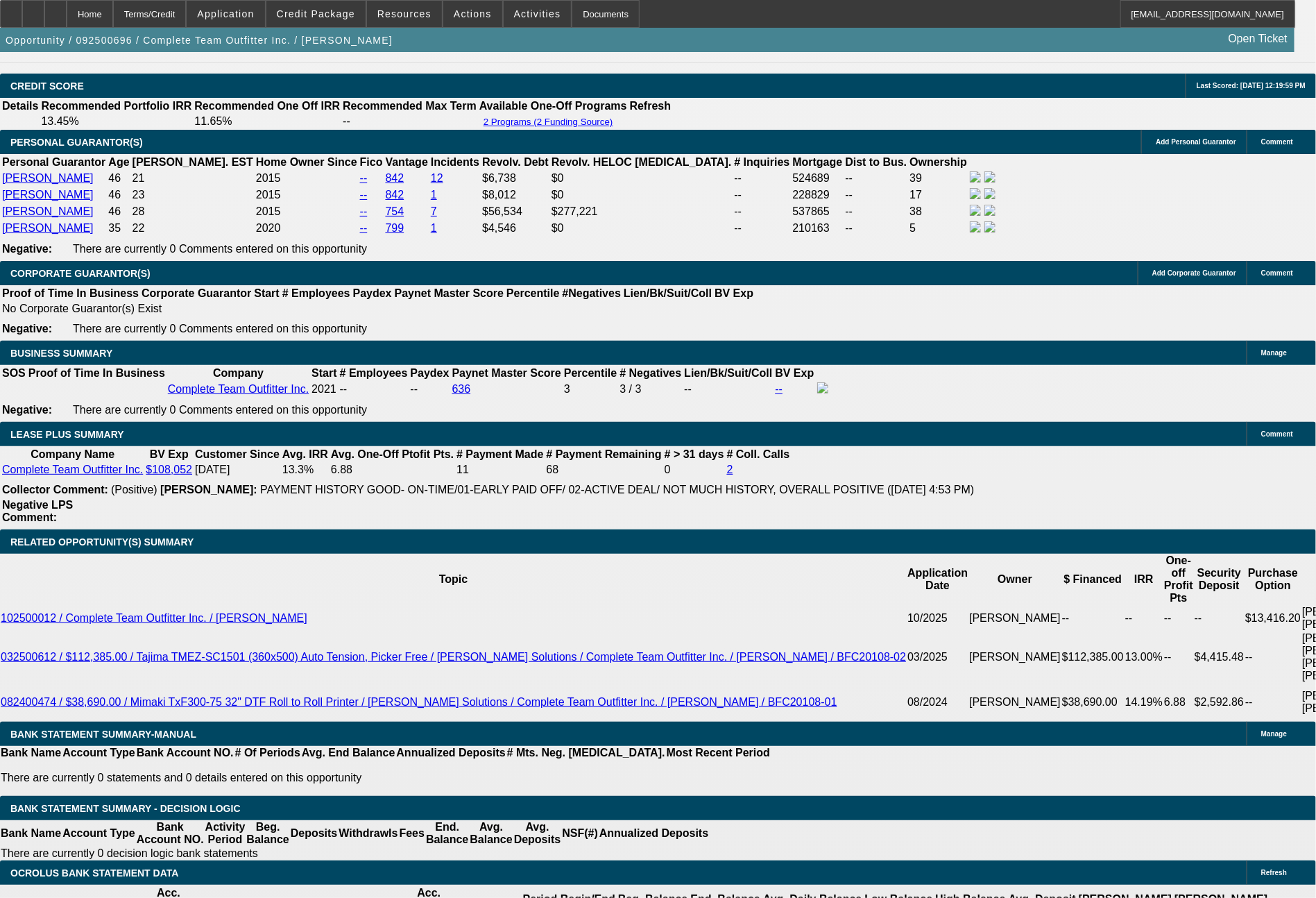
select select "0"
select select "2"
select select "0"
select select "6"
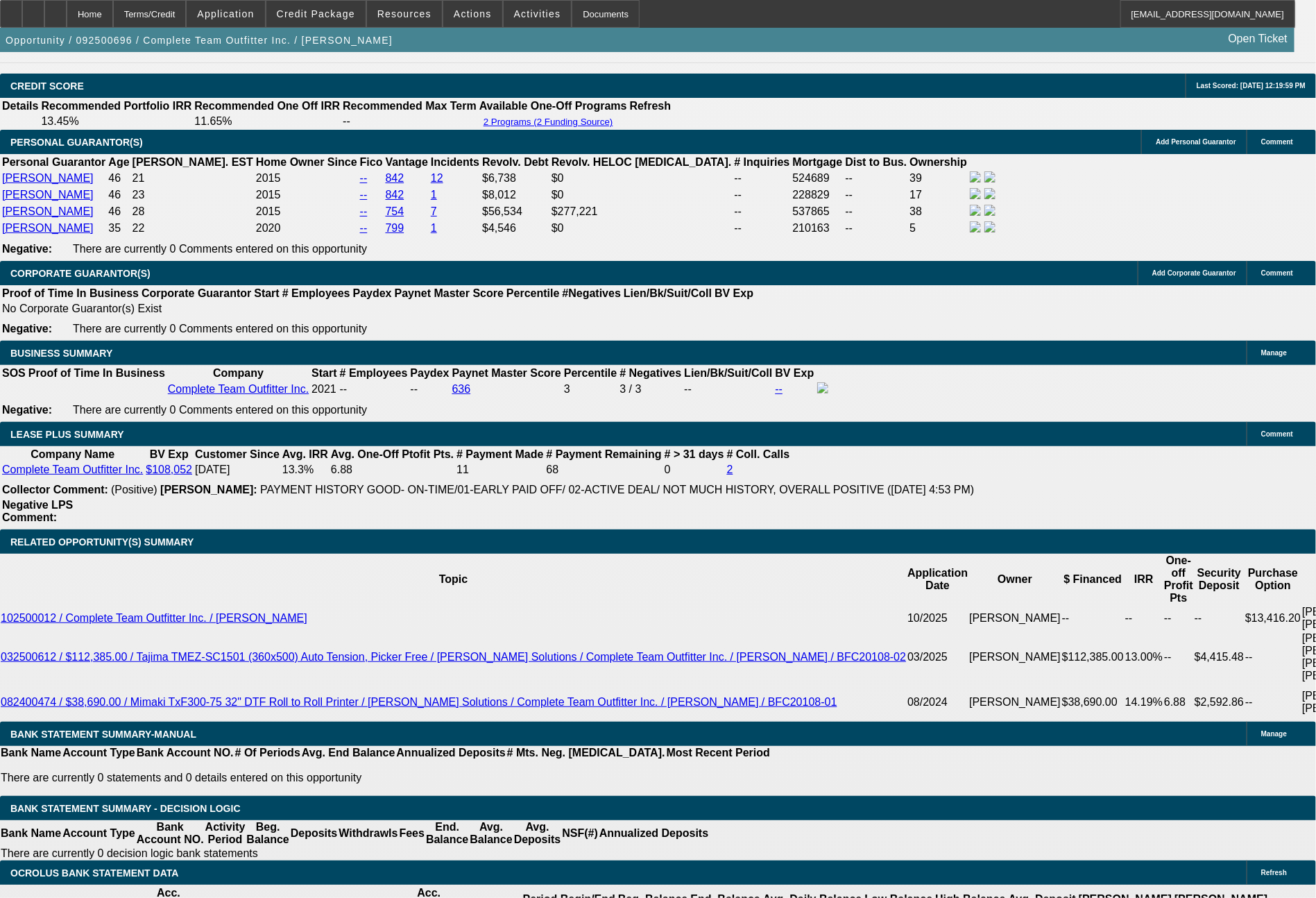
select select "0"
select select "2"
select select "0"
select select "6"
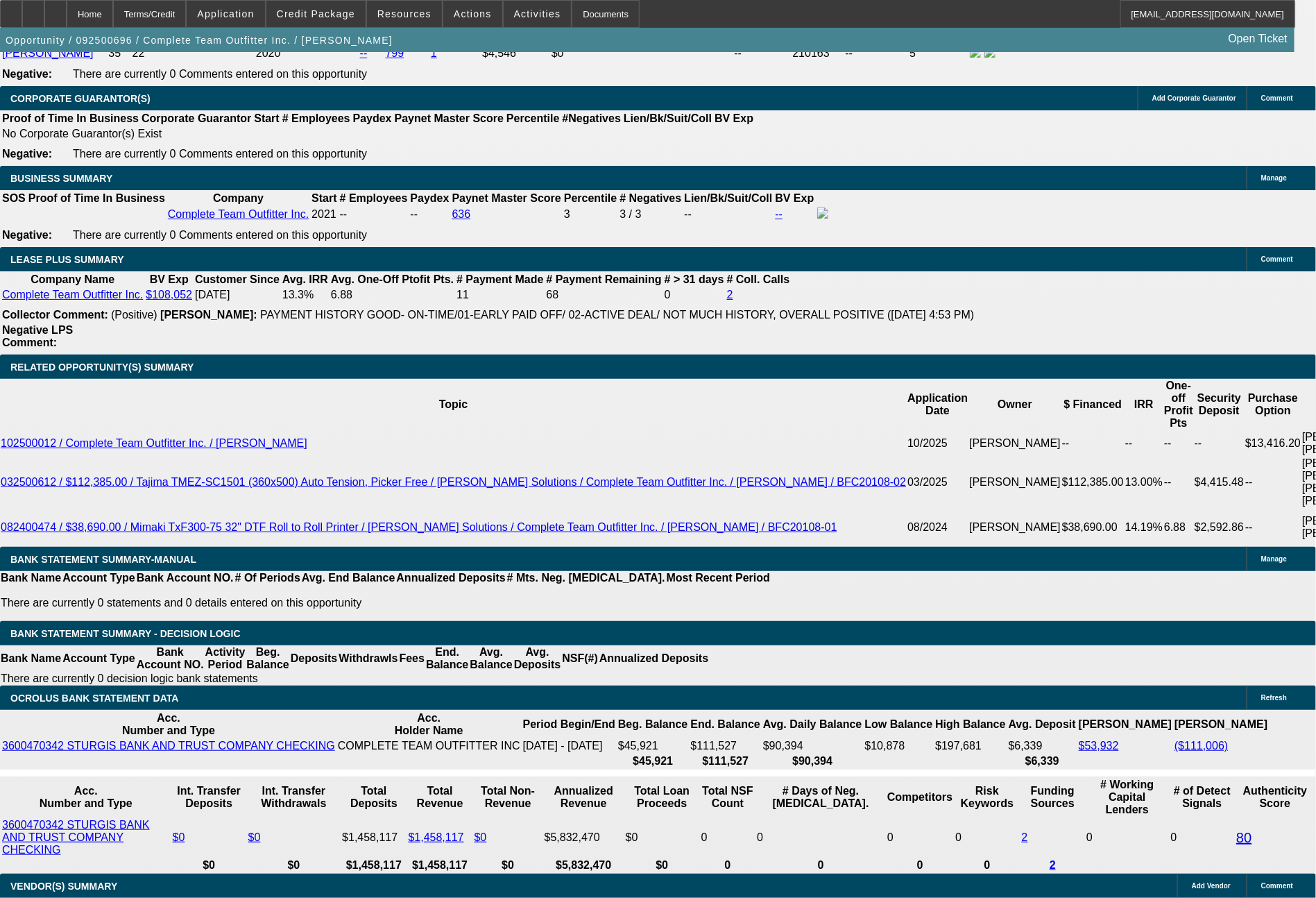
scroll to position [2265, 0]
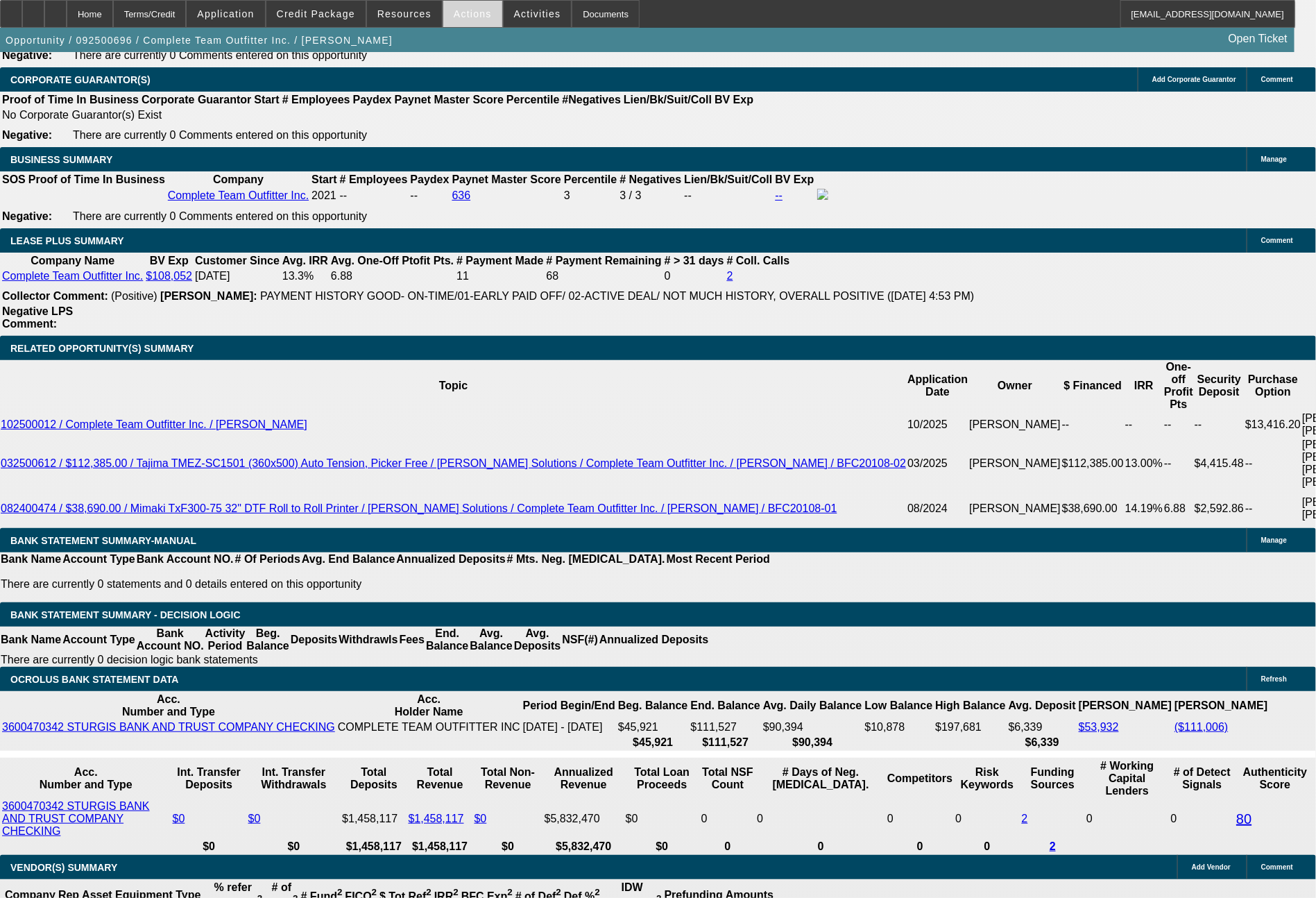
click at [477, 13] on span "Actions" at bounding box center [473, 13] width 39 height 11
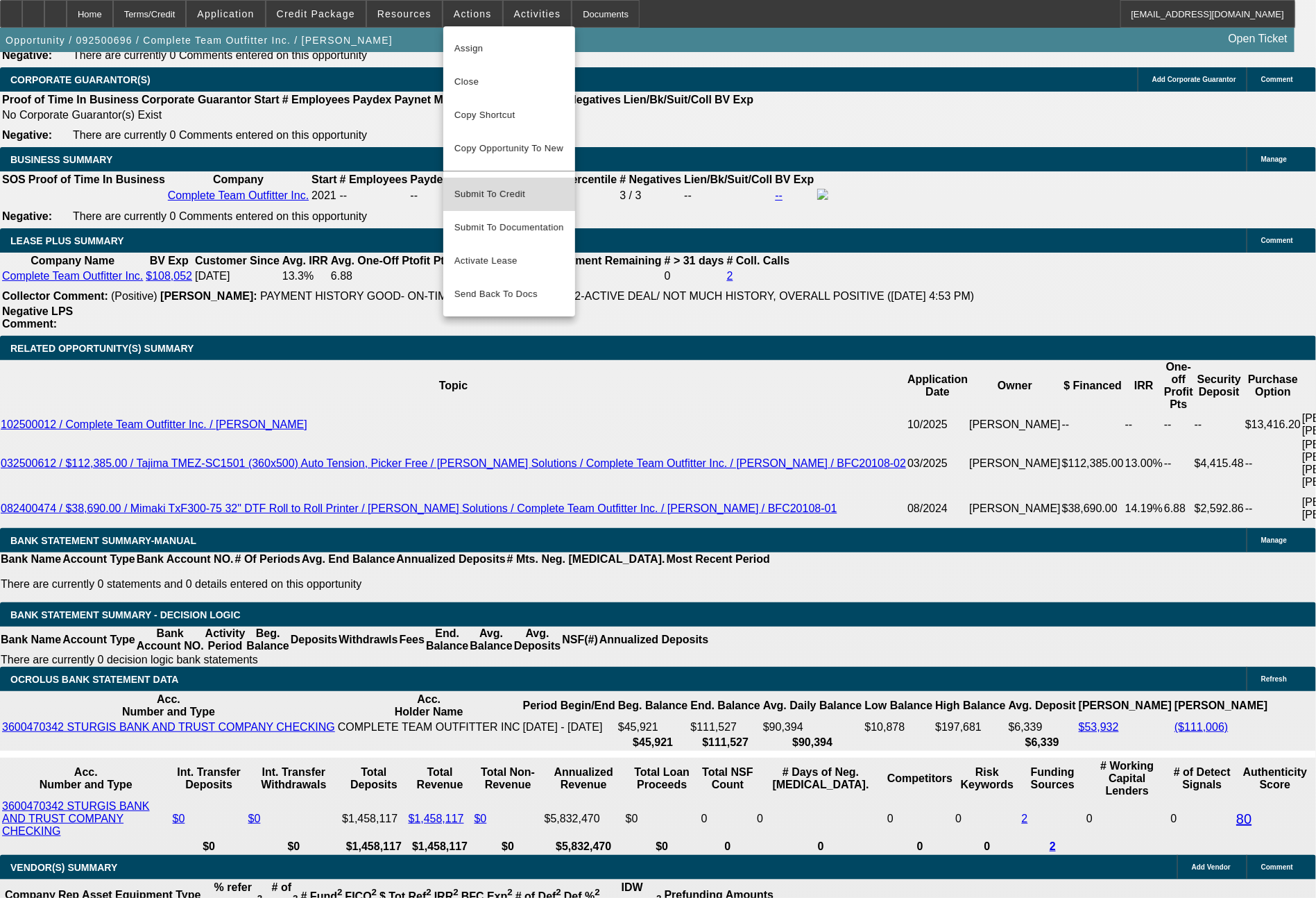
click at [498, 186] on span "Submit To Credit" at bounding box center [508, 194] width 110 height 17
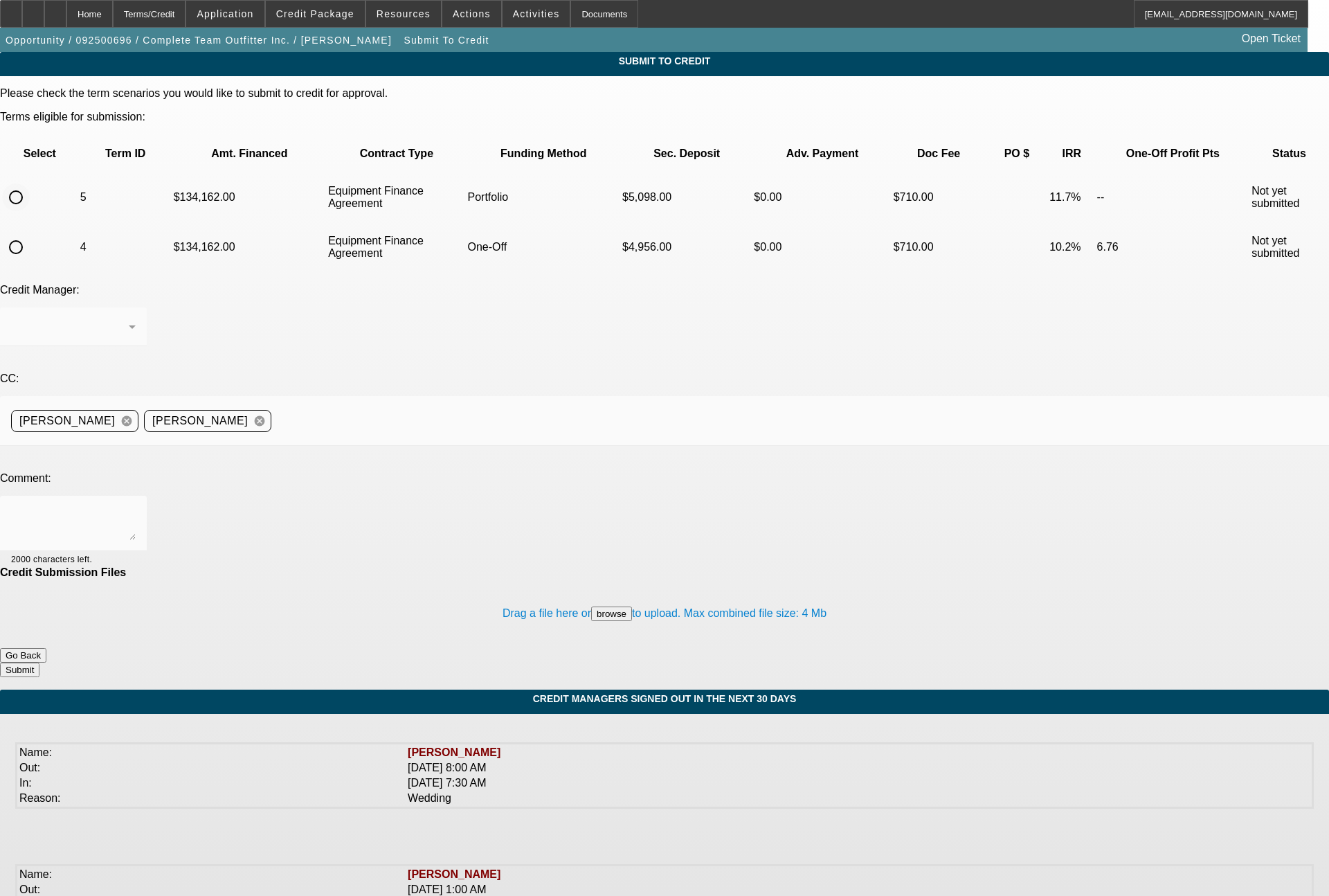
click at [30, 183] on input "radio" at bounding box center [15, 196] width 28 height 28
radio input "true"
click at [129, 318] on div at bounding box center [69, 327] width 118 height 17
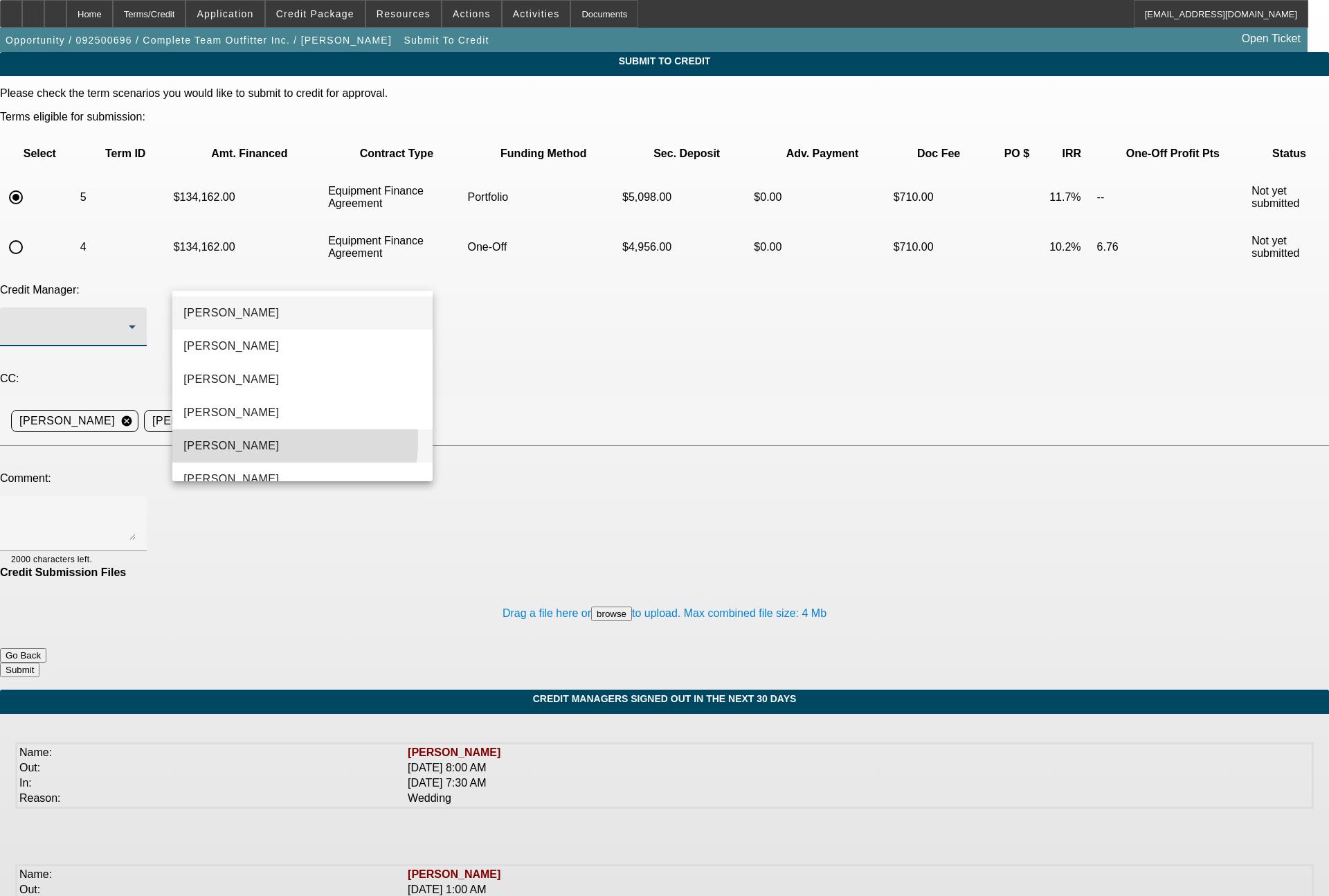
click at [232, 440] on span "Magner, Bill" at bounding box center [231, 445] width 95 height 17
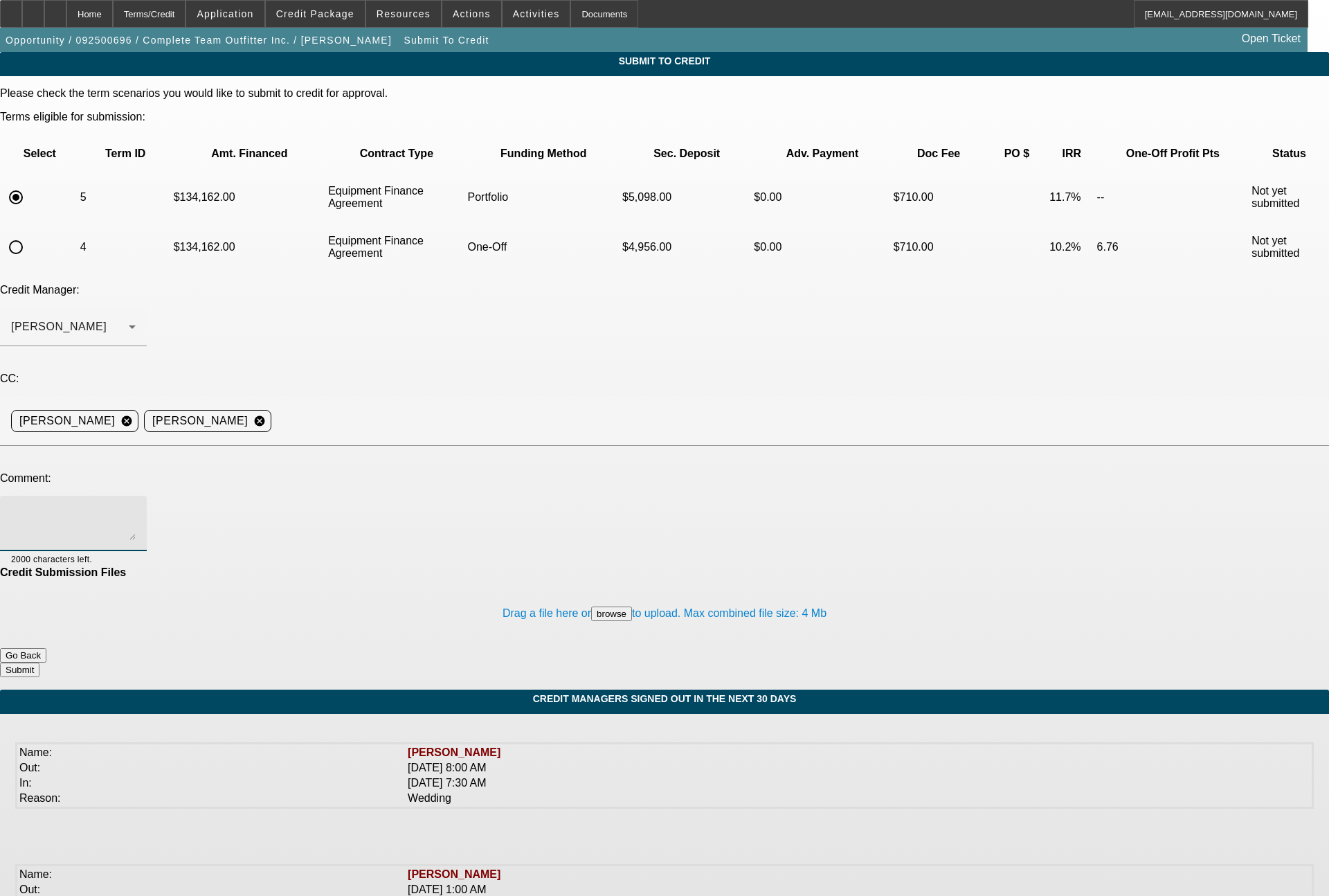
click at [135, 507] on textarea at bounding box center [73, 523] width 125 height 33
type textarea "Bill - as their PayNet score is 636, we do not have an "A" funding source optio…"
click at [39, 663] on button "Submit" at bounding box center [19, 669] width 39 height 14
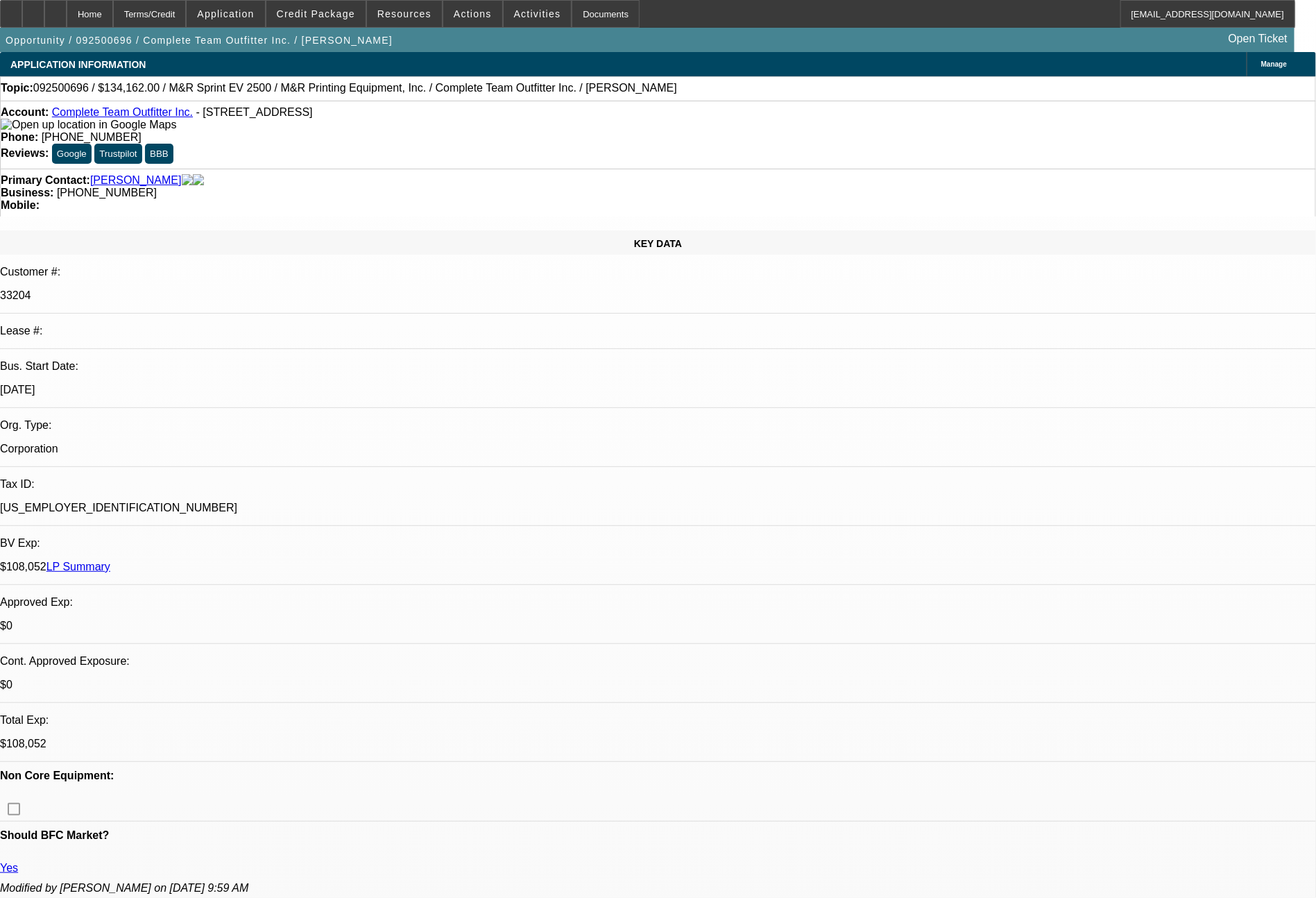
select select "0"
select select "2"
select select "0"
select select "6"
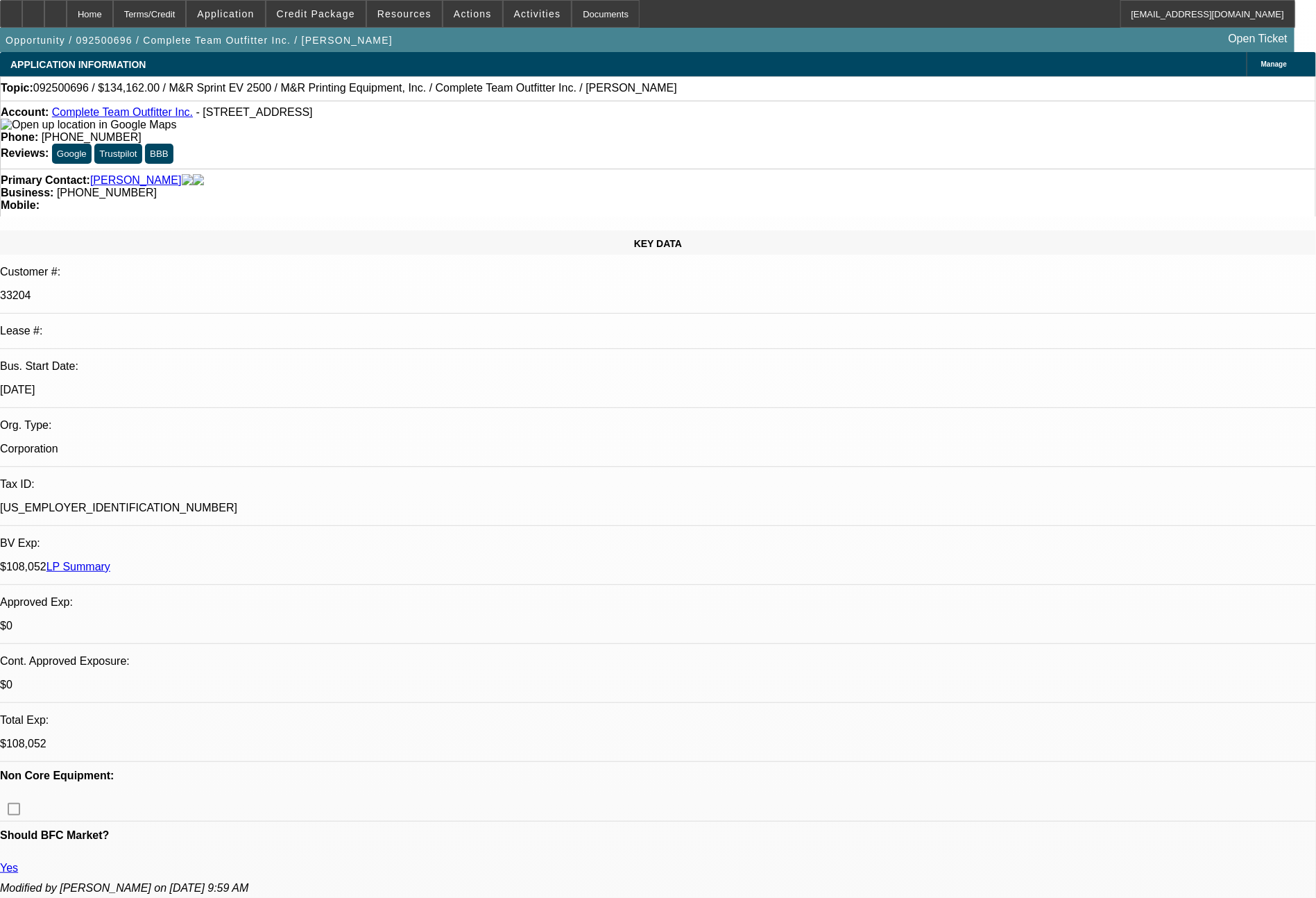
select select "0"
select select "2"
select select "0"
select select "6"
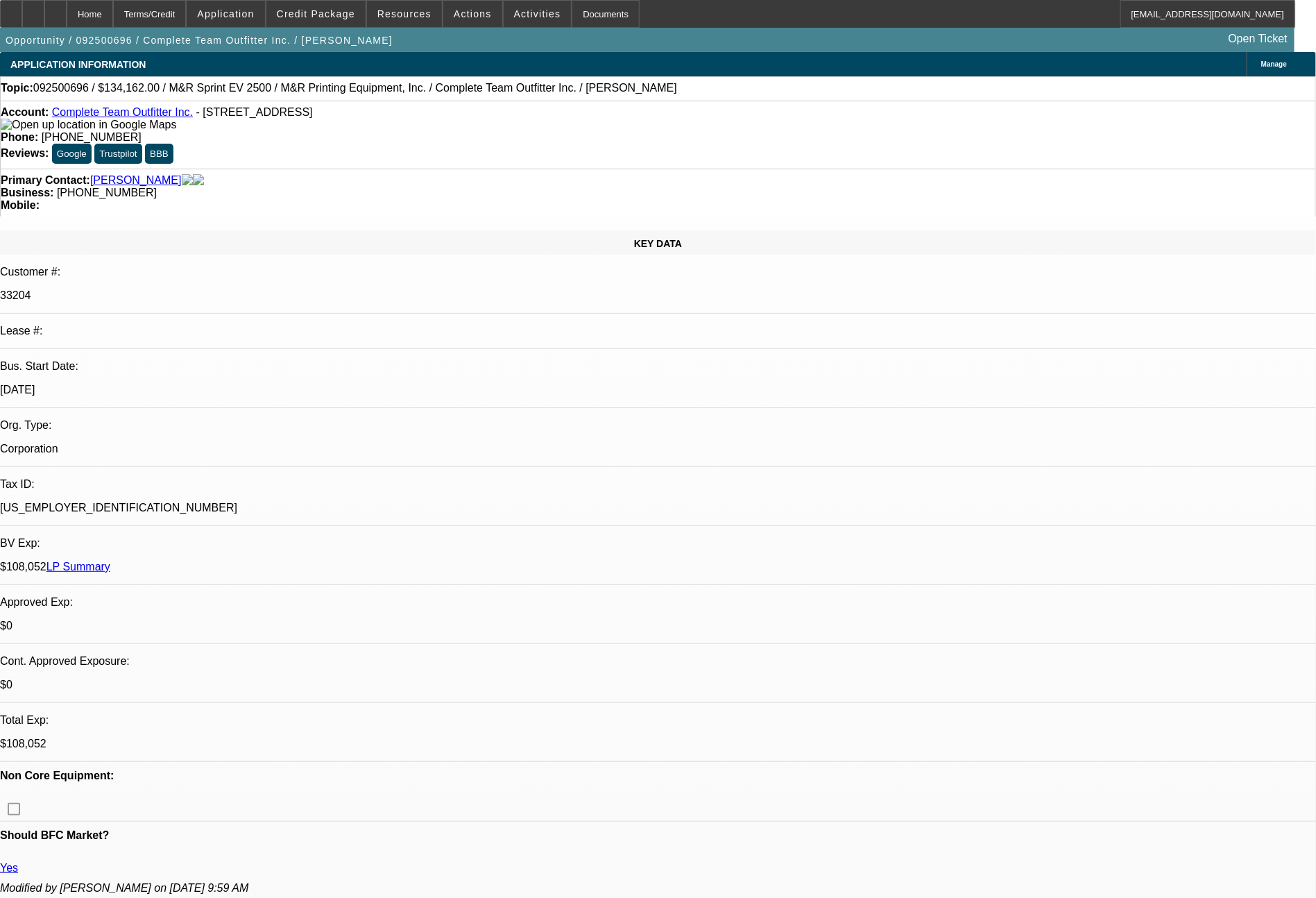
select select "0"
select select "2"
select select "0"
select select "6"
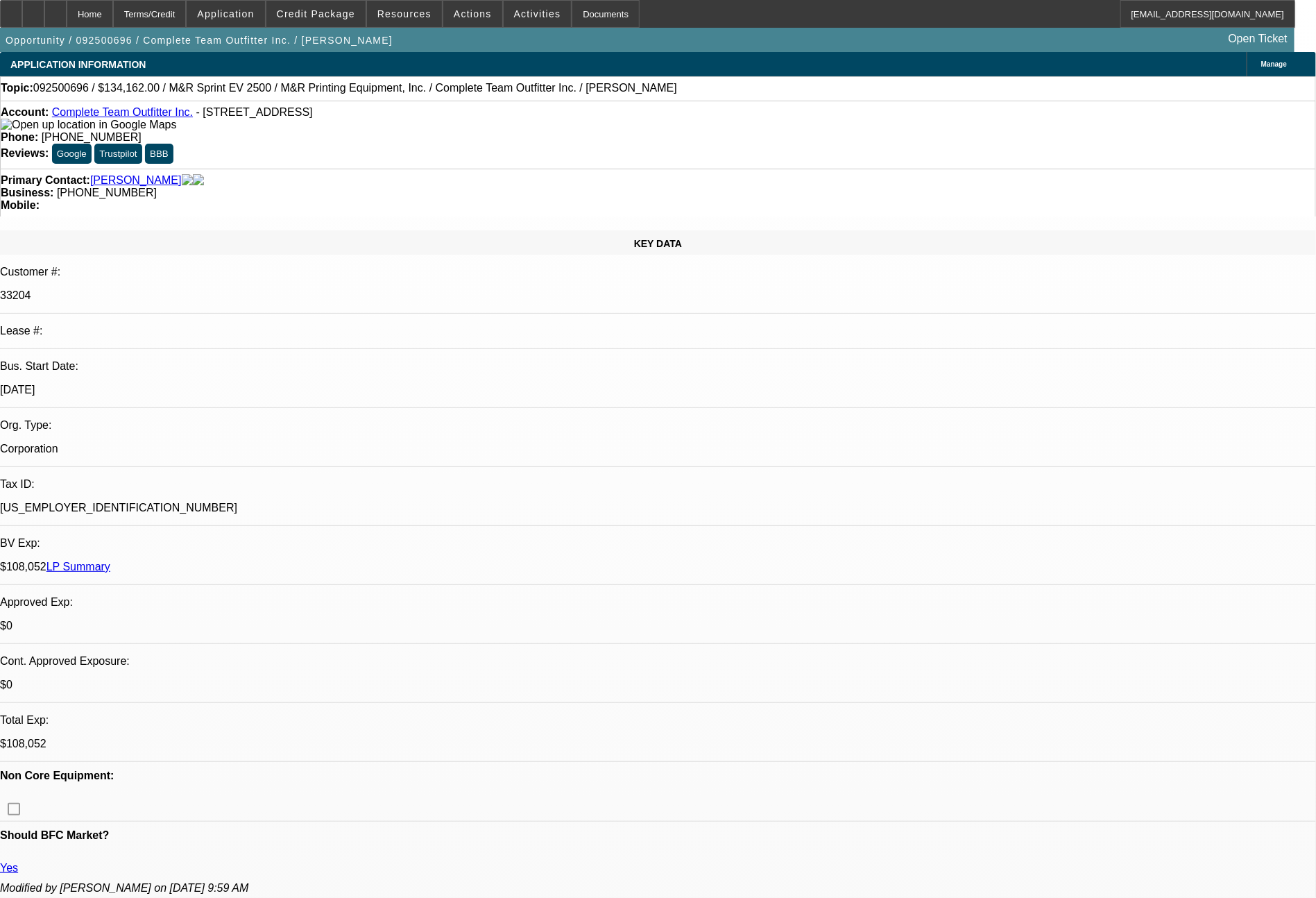
select select "0"
select select "2"
select select "0"
select select "6"
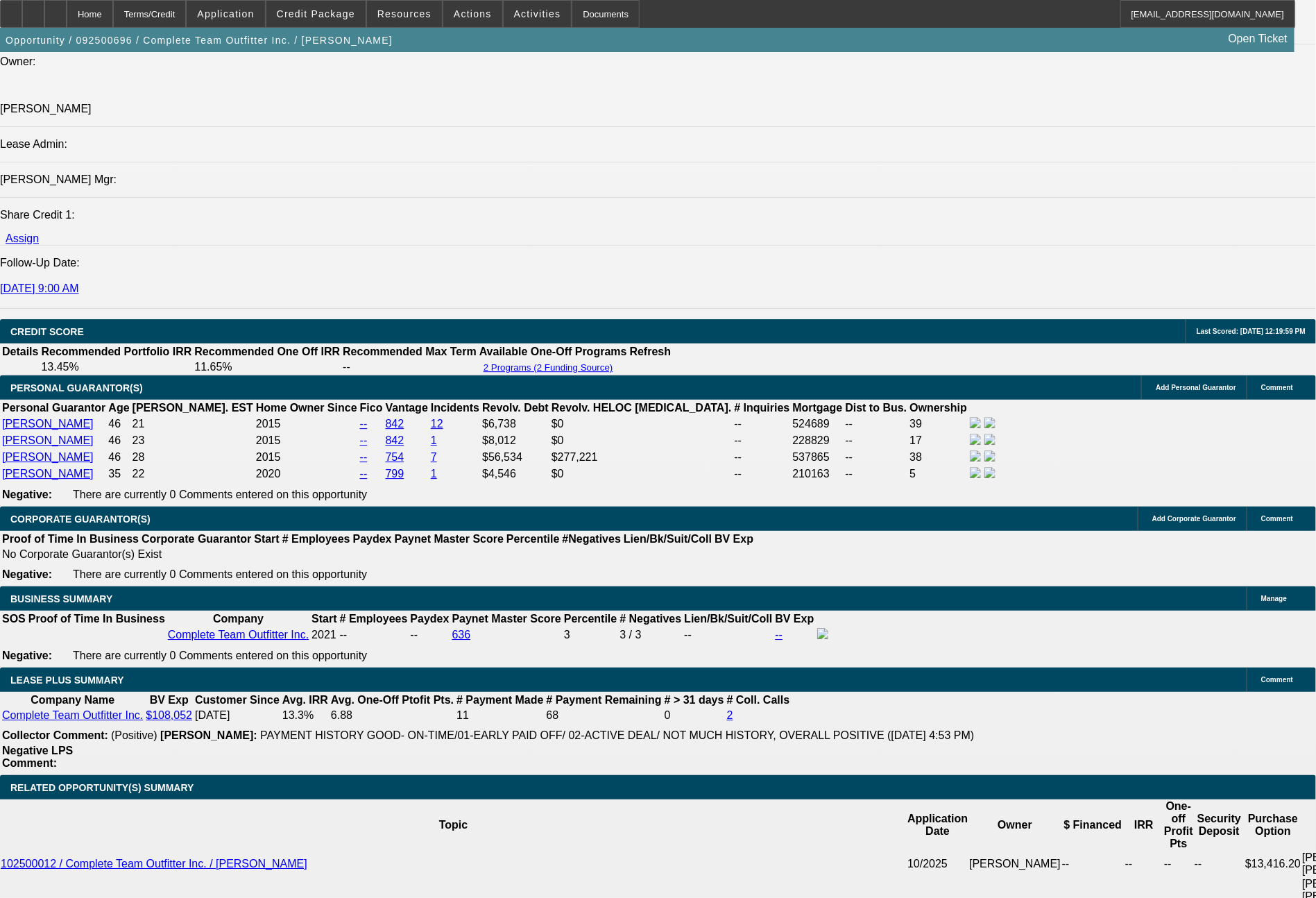
scroll to position [1881, 0]
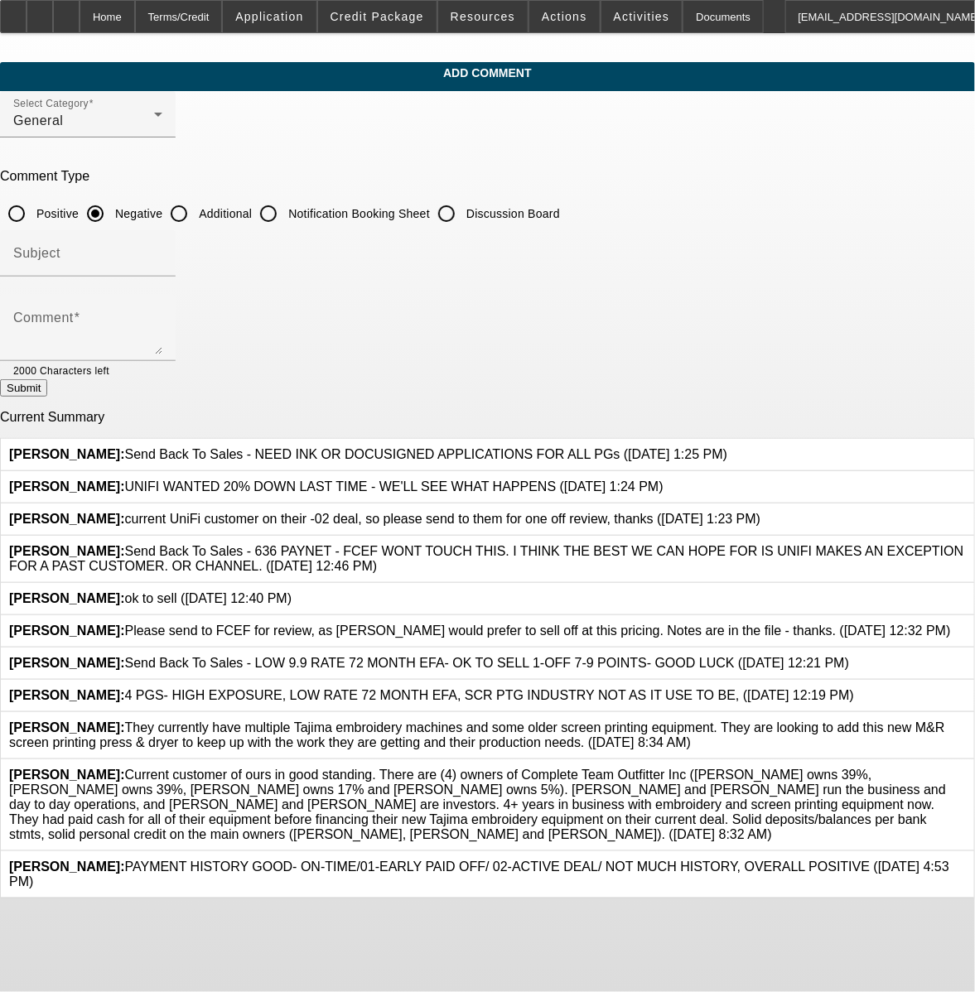
click at [195, 219] on input "Additional" at bounding box center [178, 213] width 33 height 33
radio input "true"
click at [162, 336] on textarea "Comment" at bounding box center [87, 335] width 149 height 40
type textarea "solid monthly deposits/balances per bank stmts"
click at [47, 393] on button "Submit" at bounding box center [23, 387] width 47 height 17
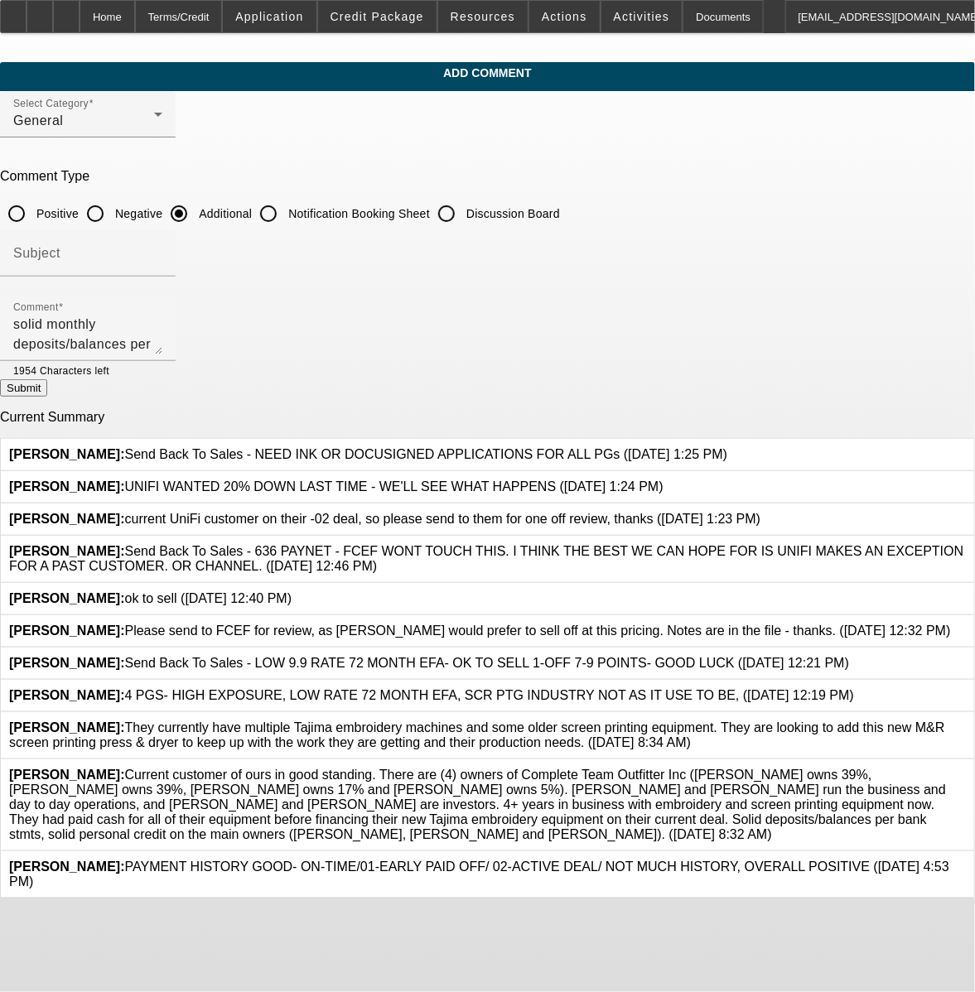
radio input "true"
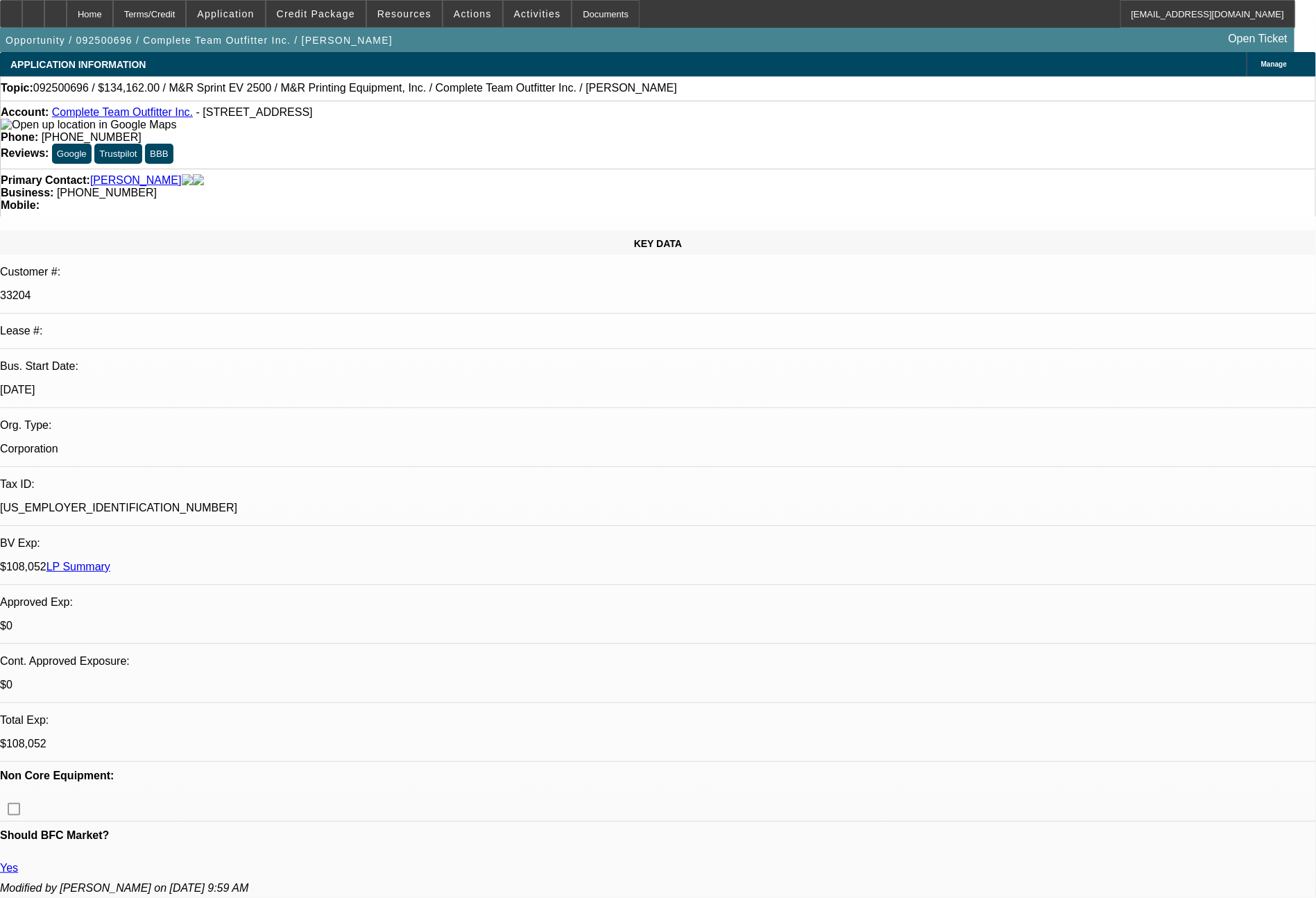
select select "0"
select select "2"
select select "0"
select select "6"
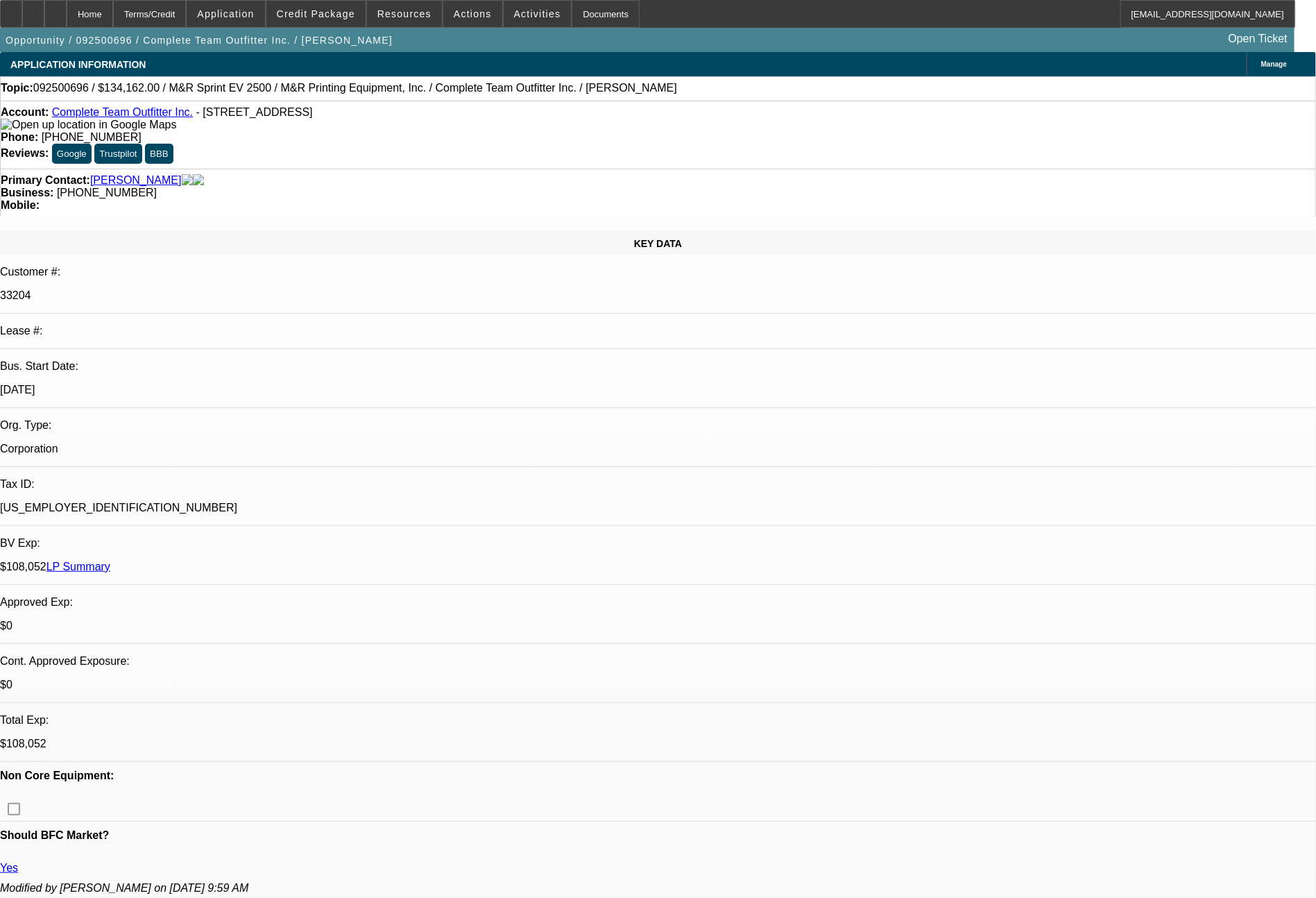
select select "0"
select select "2"
select select "0"
select select "6"
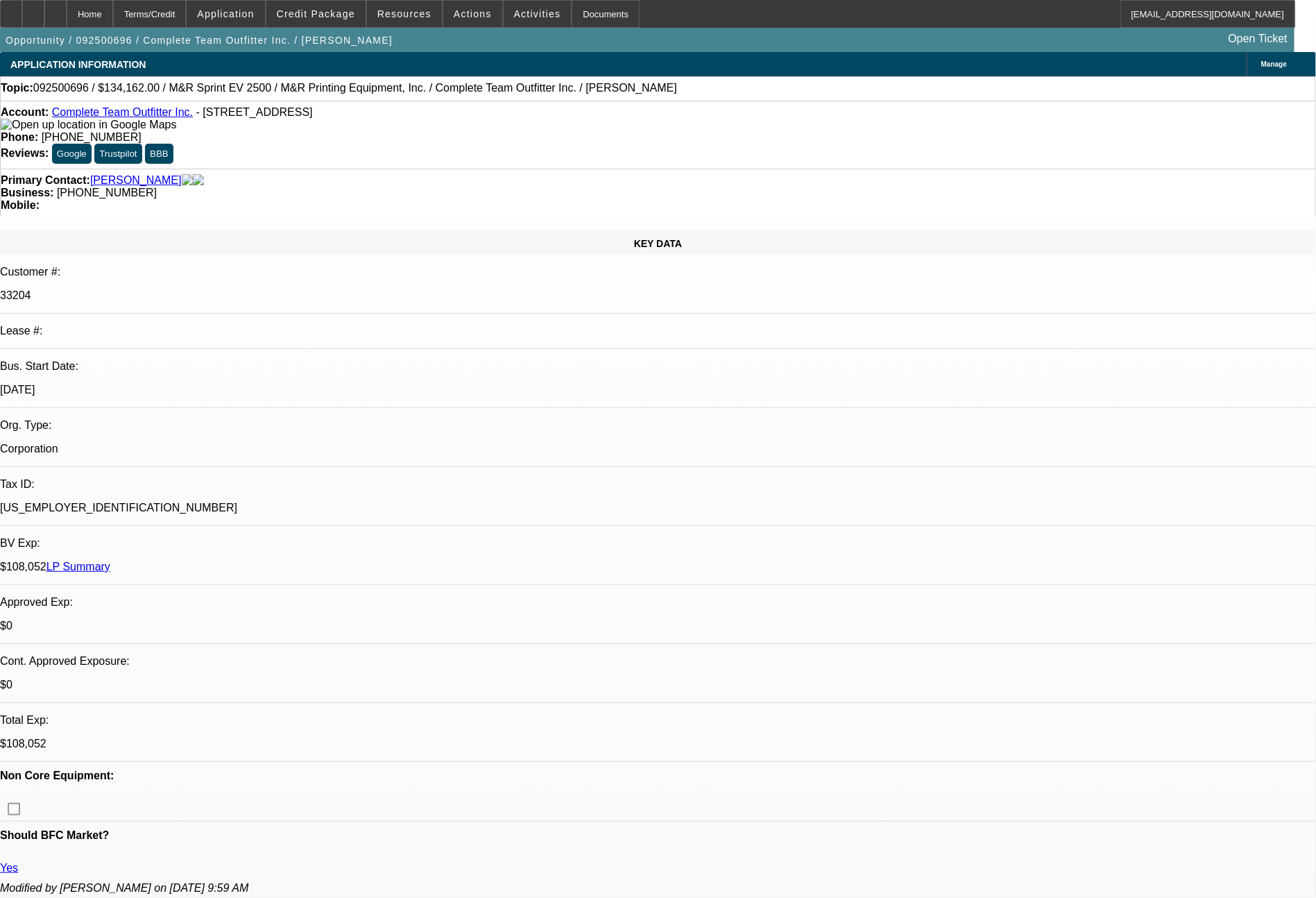
select select "0"
select select "2"
select select "0"
select select "6"
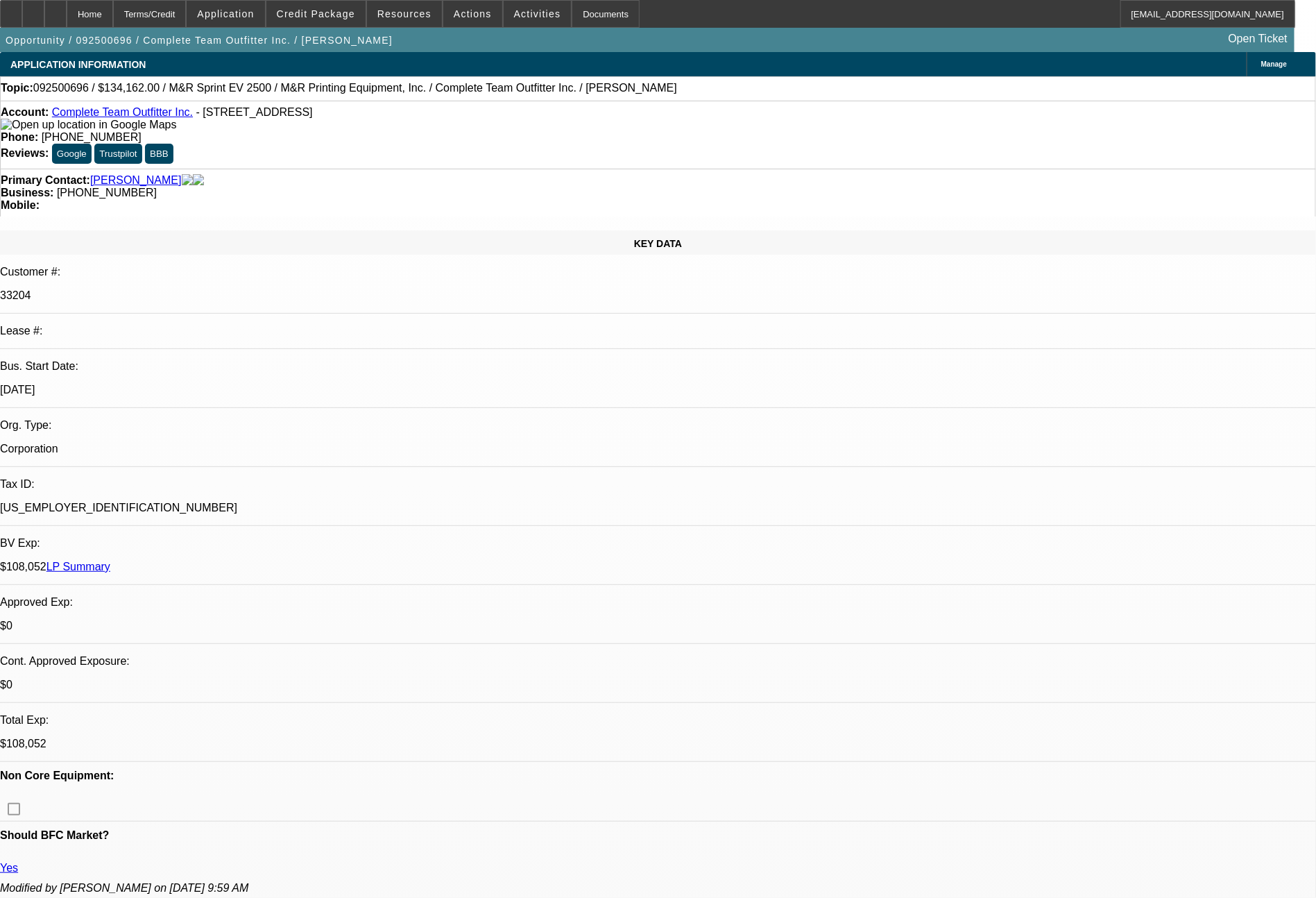
select select "0"
select select "2"
select select "0"
select select "6"
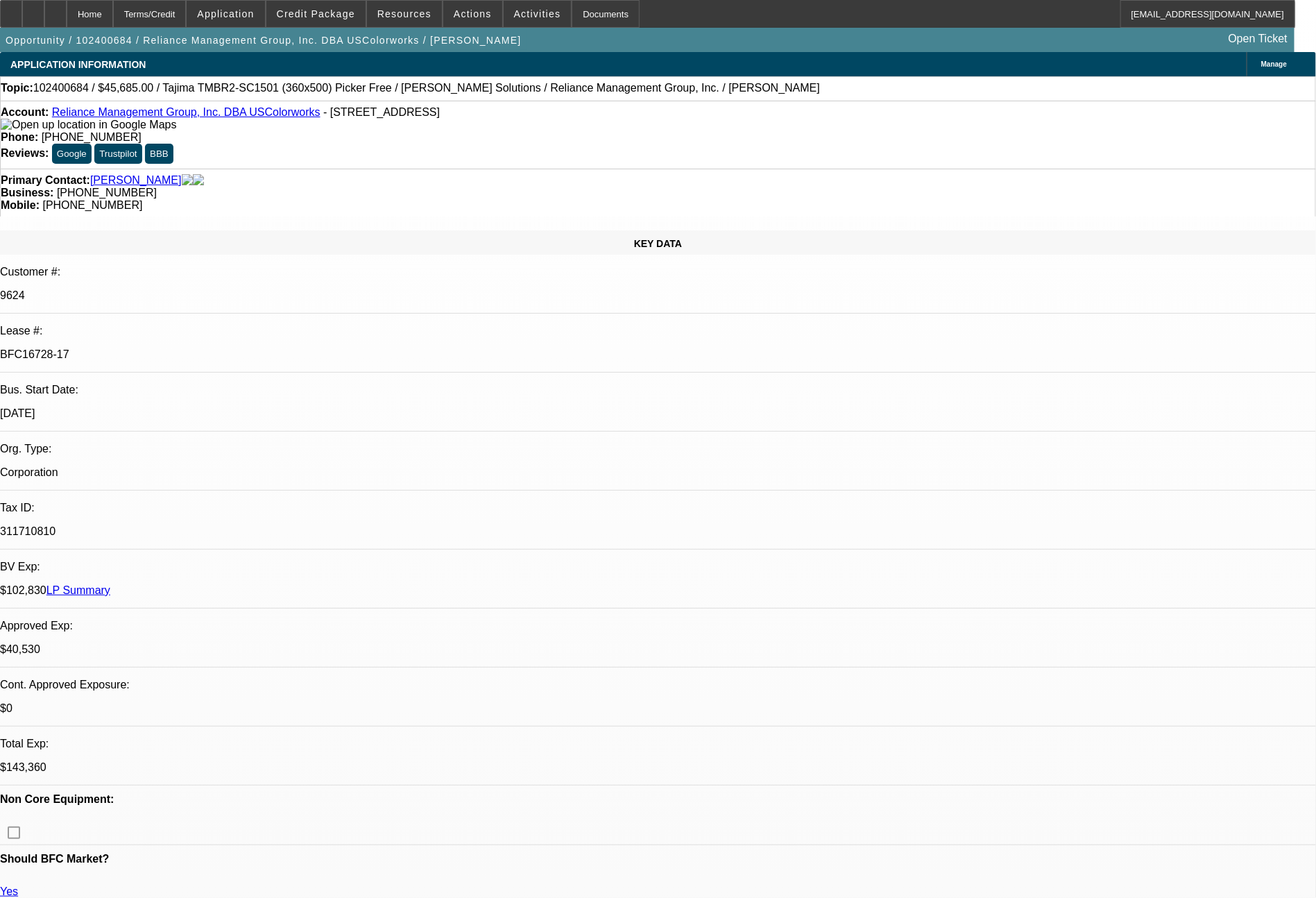
select select "0"
select select "2"
select select "0"
select select "6"
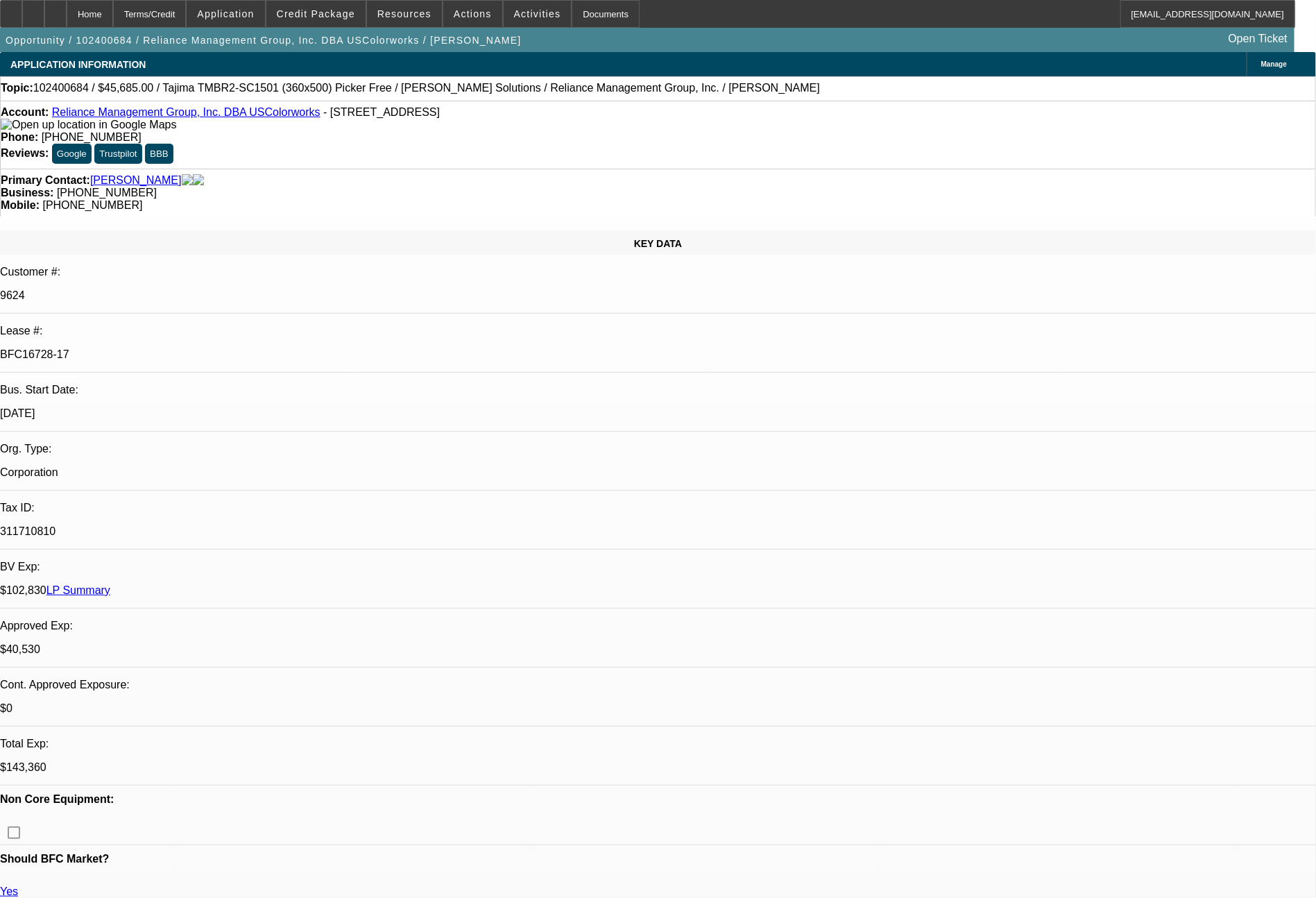
select select "0"
select select "2"
select select "0"
select select "6"
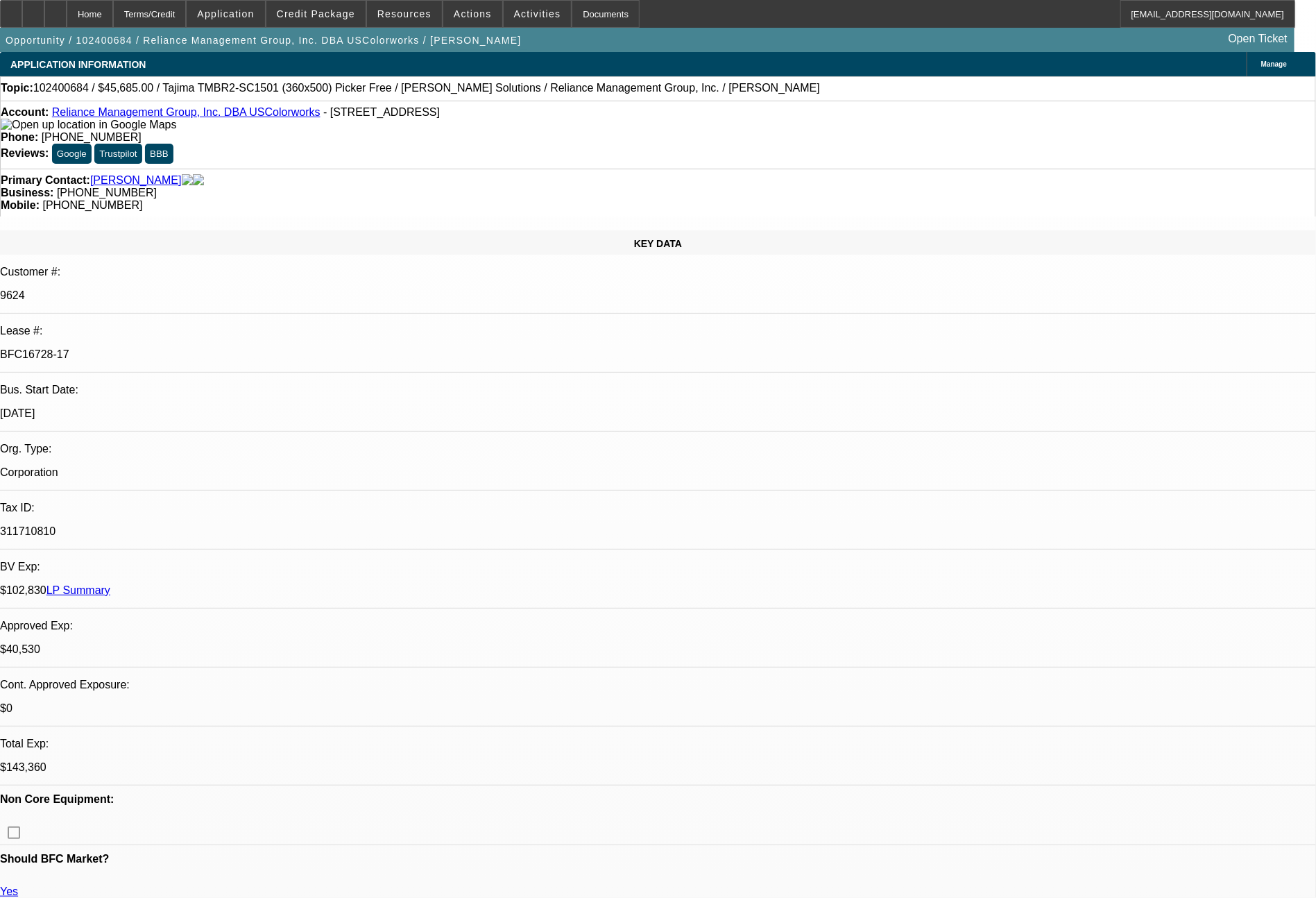
select select "0"
select select "2"
select select "0"
select select "6"
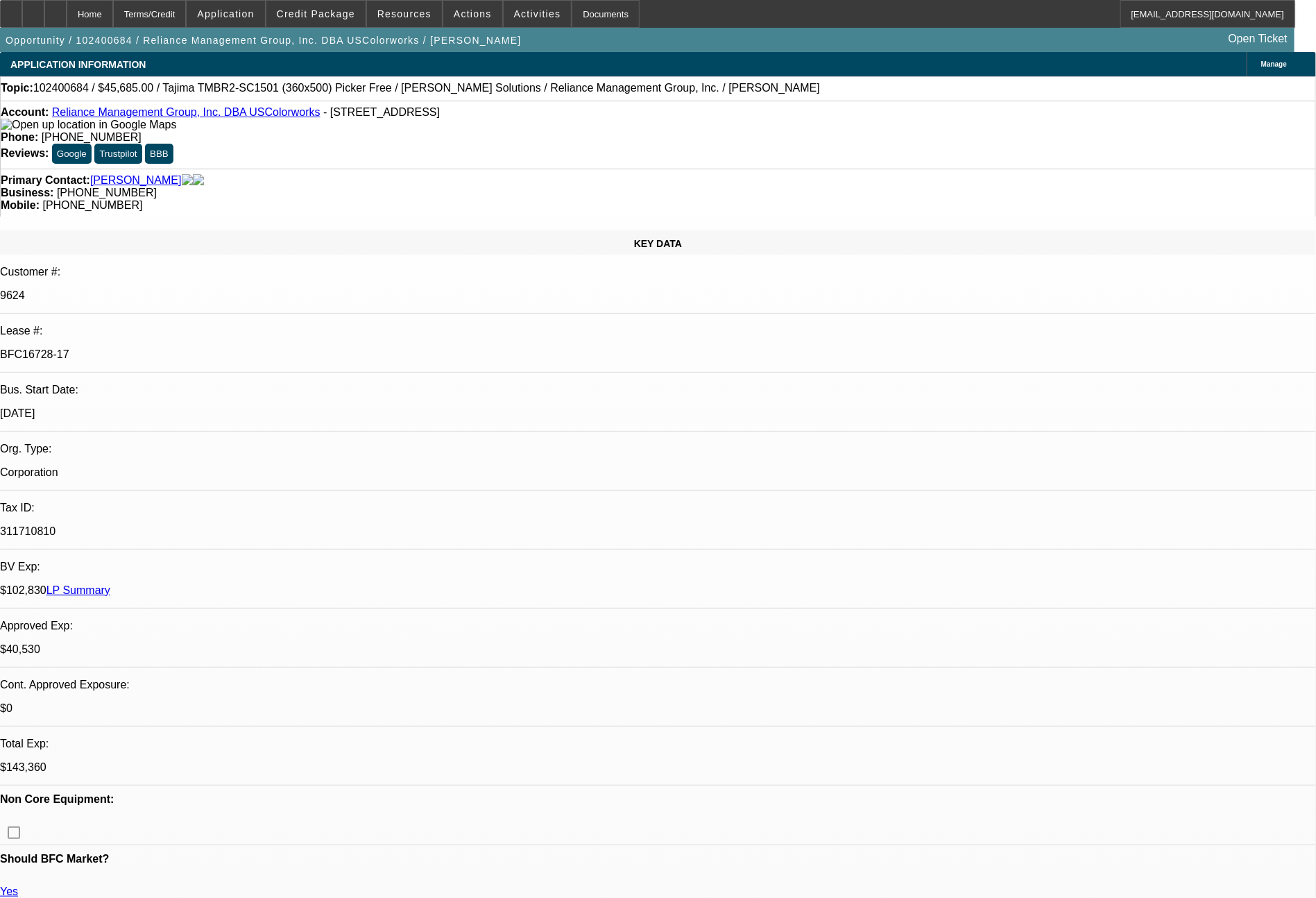
select select "0"
select select "2"
select select "0"
select select "6"
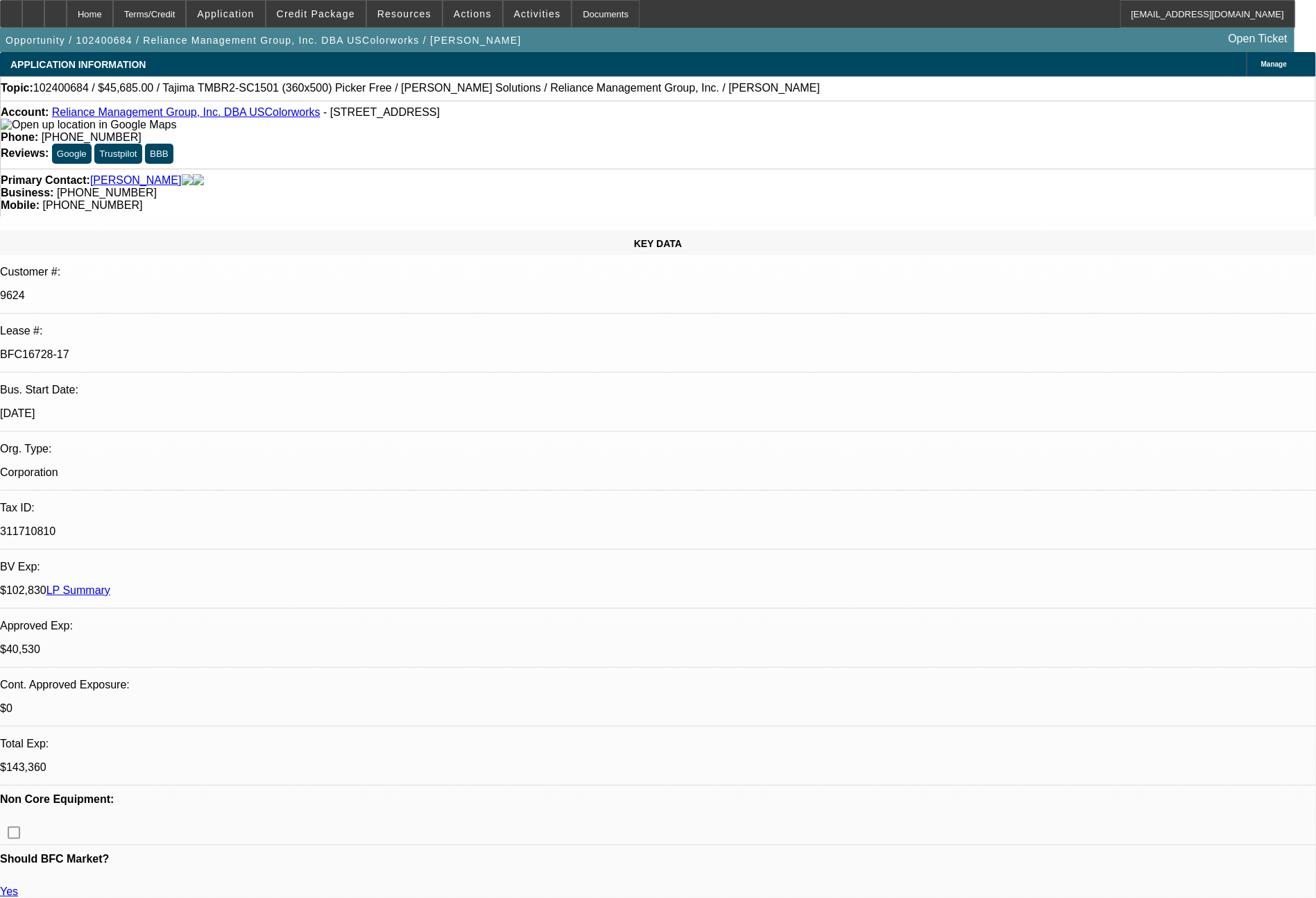
select select "0"
select select "2"
select select "0"
select select "6"
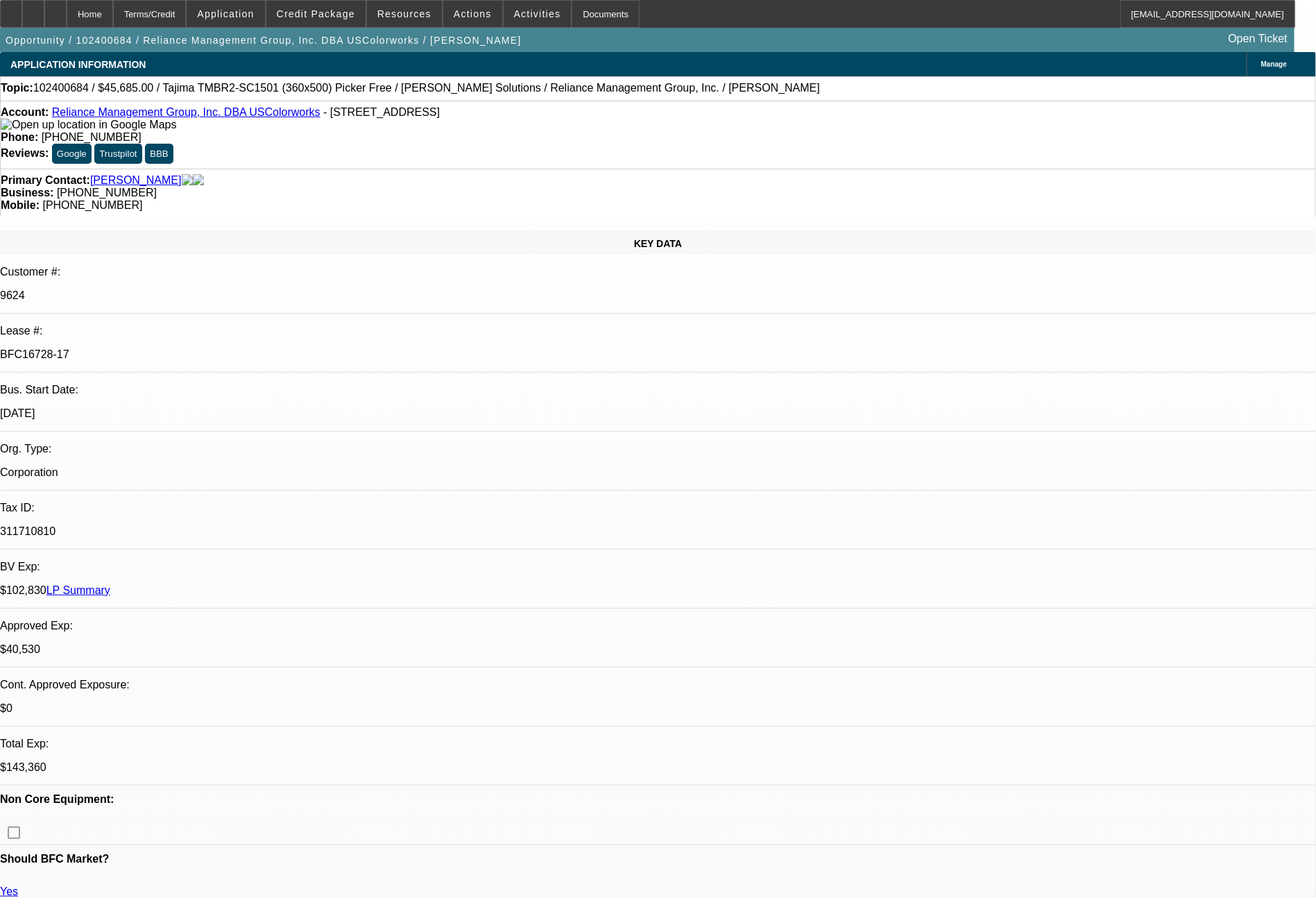
select select "0"
select select "2"
select select "0"
select select "6"
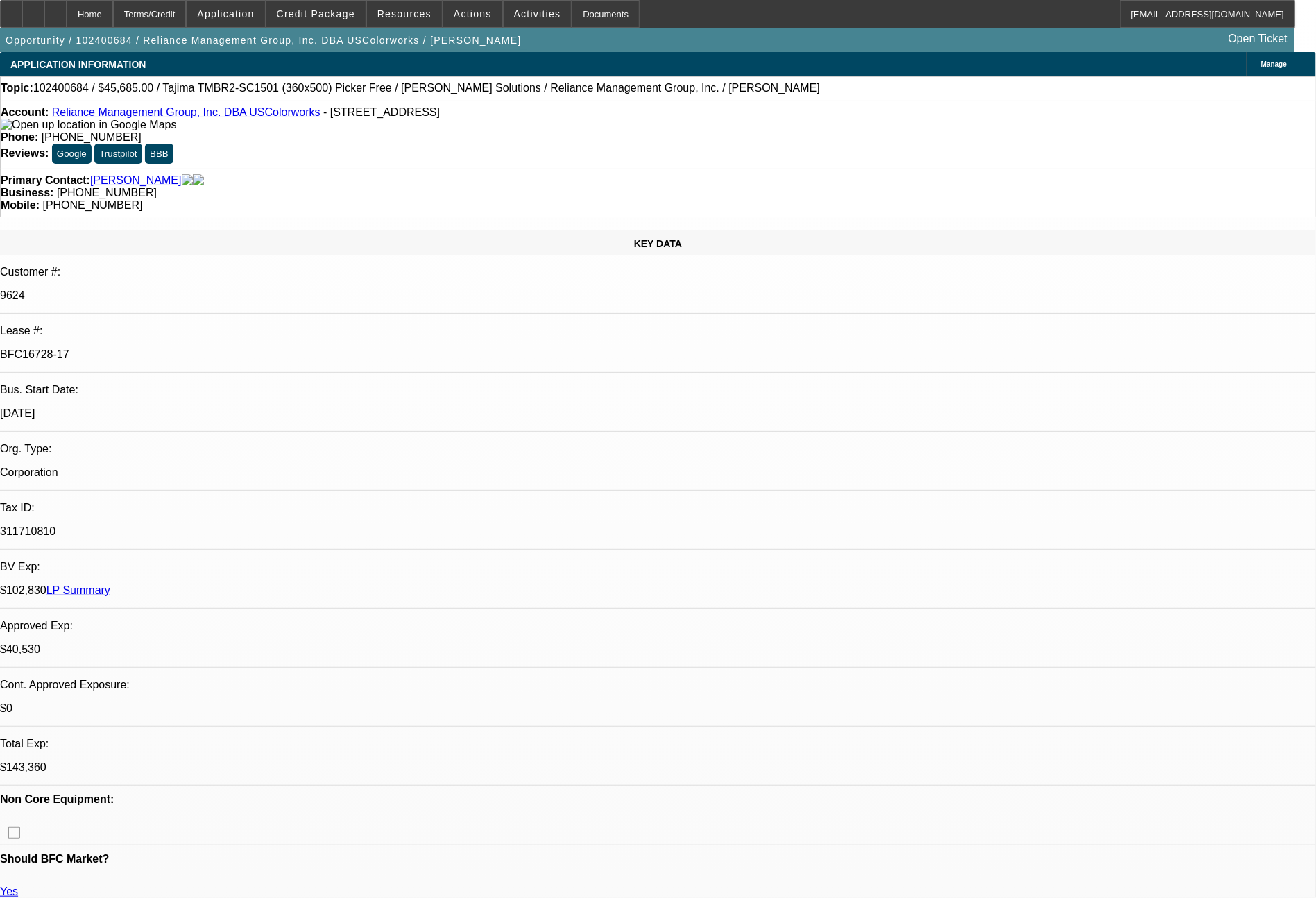
select select "0"
select select "2"
select select "0"
select select "6"
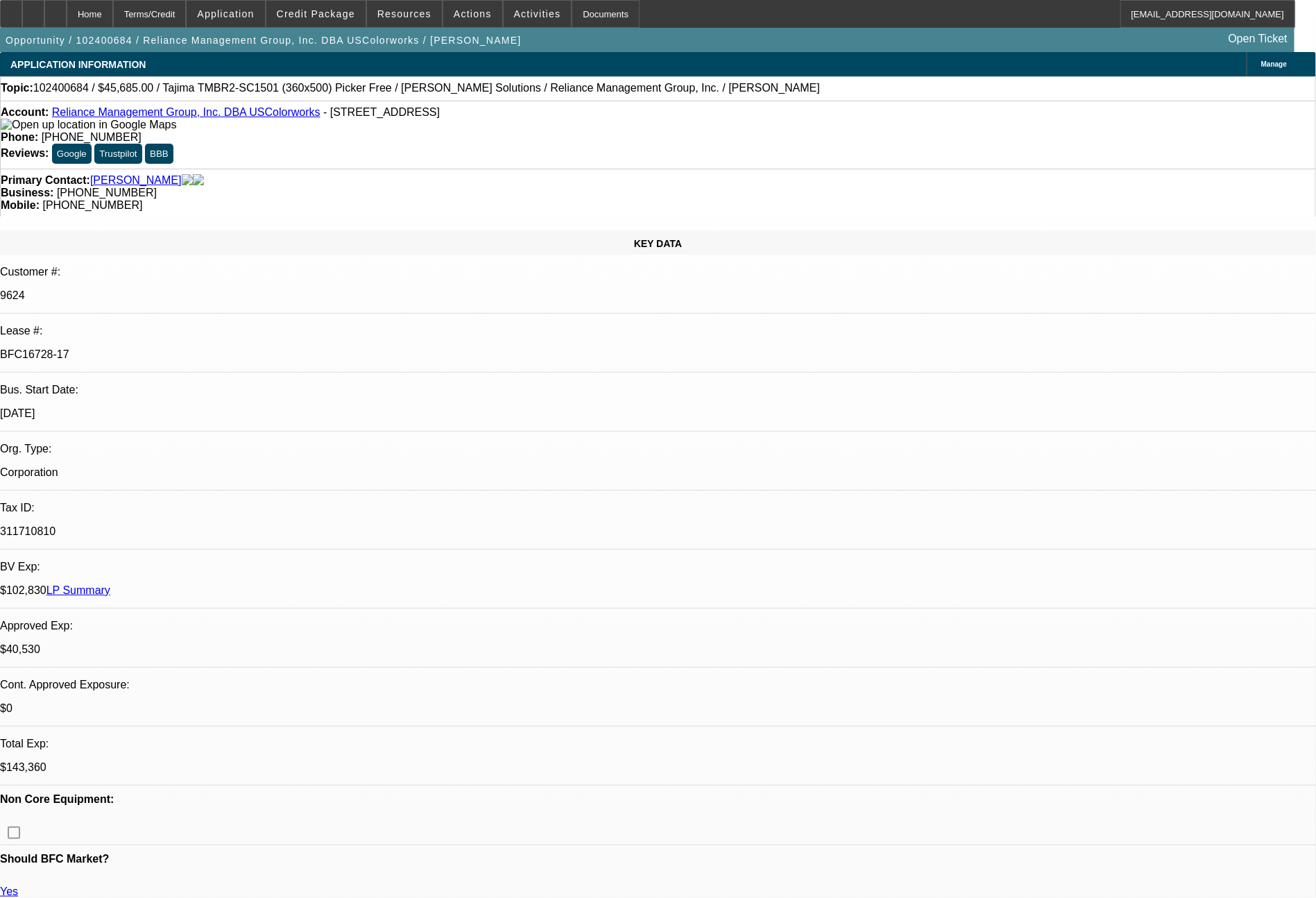
select select "0"
select select "2"
select select "0"
select select "6"
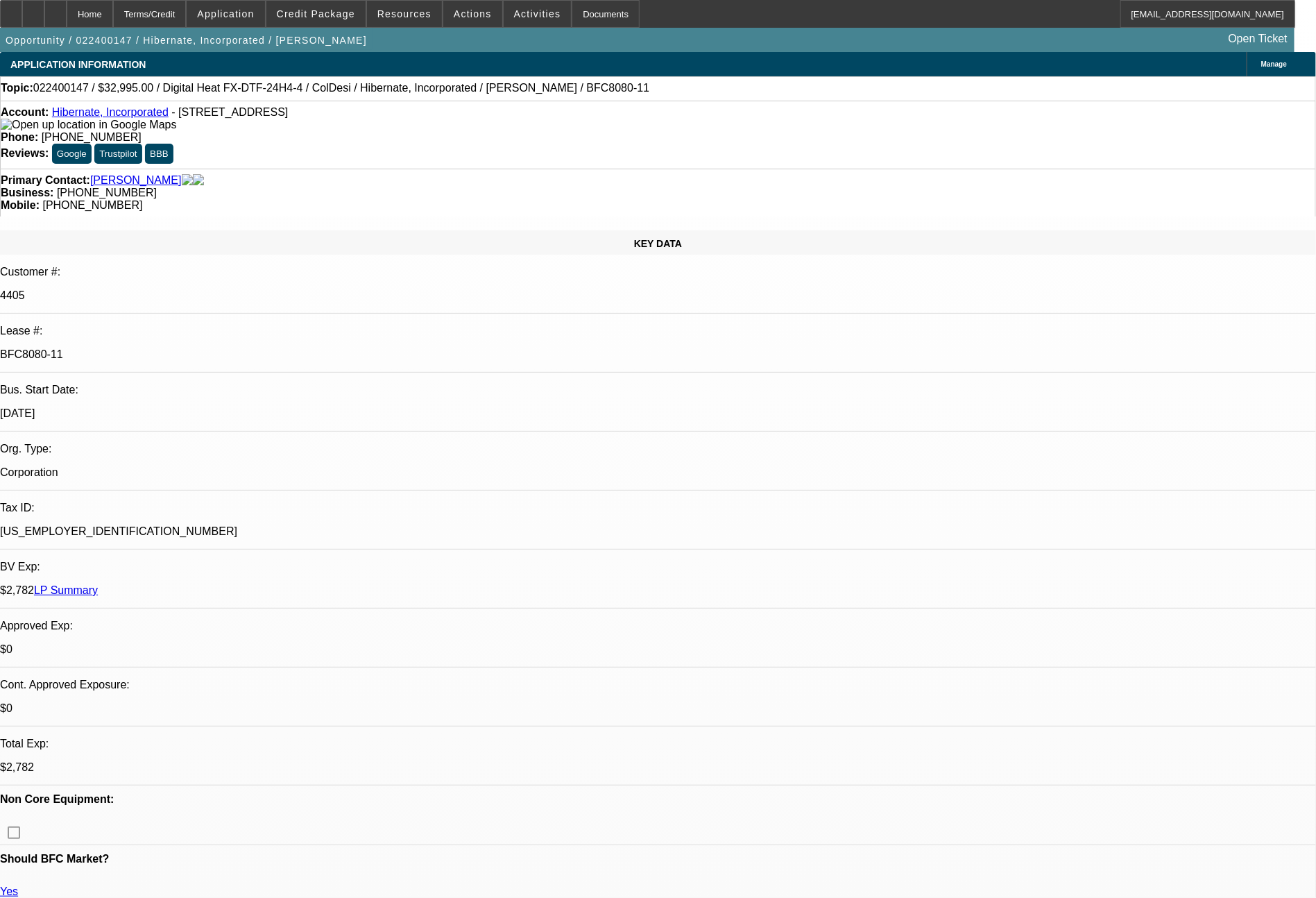
select select "0"
select select "6"
select select "0"
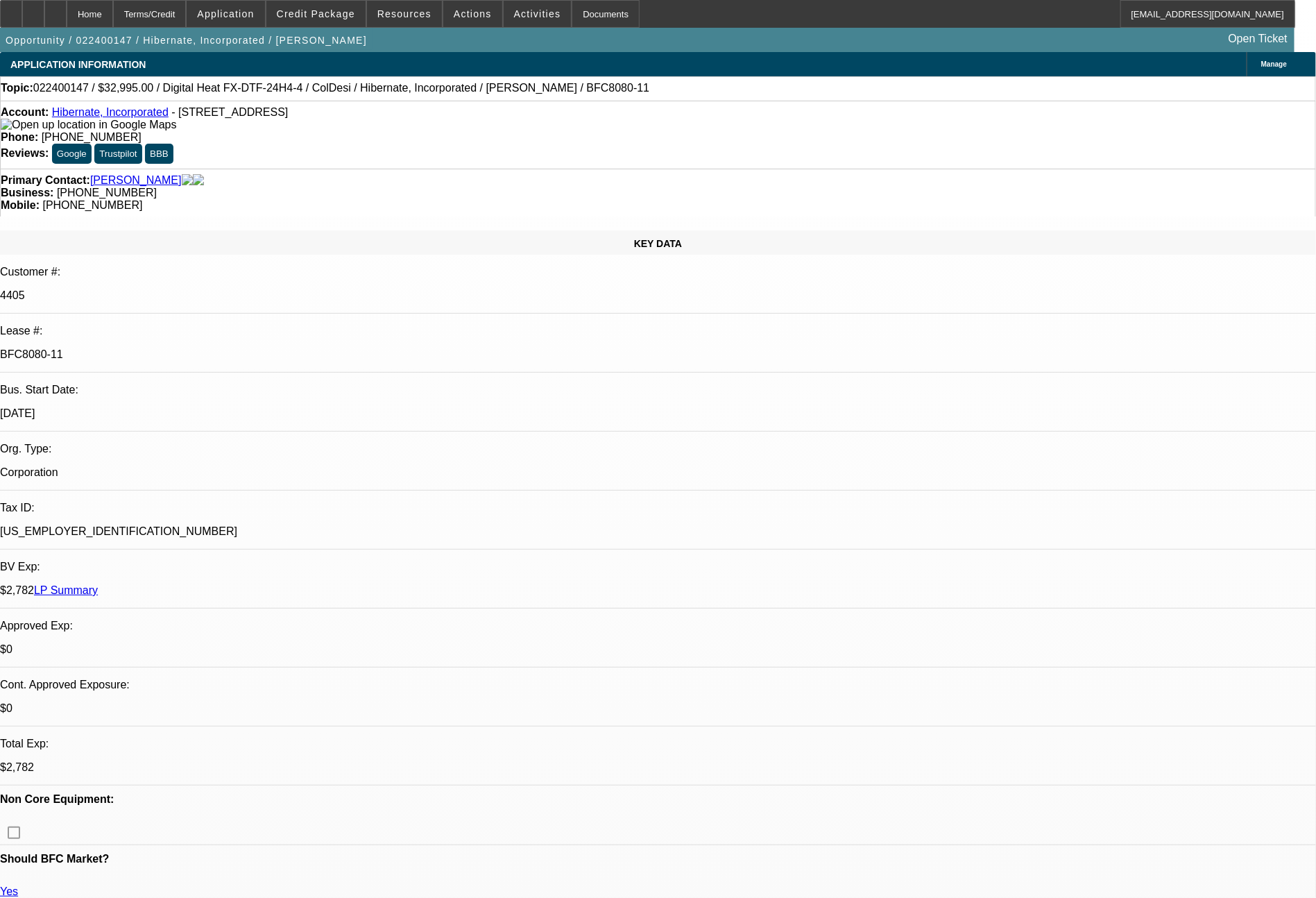
select select "0"
select select "6"
select select "0"
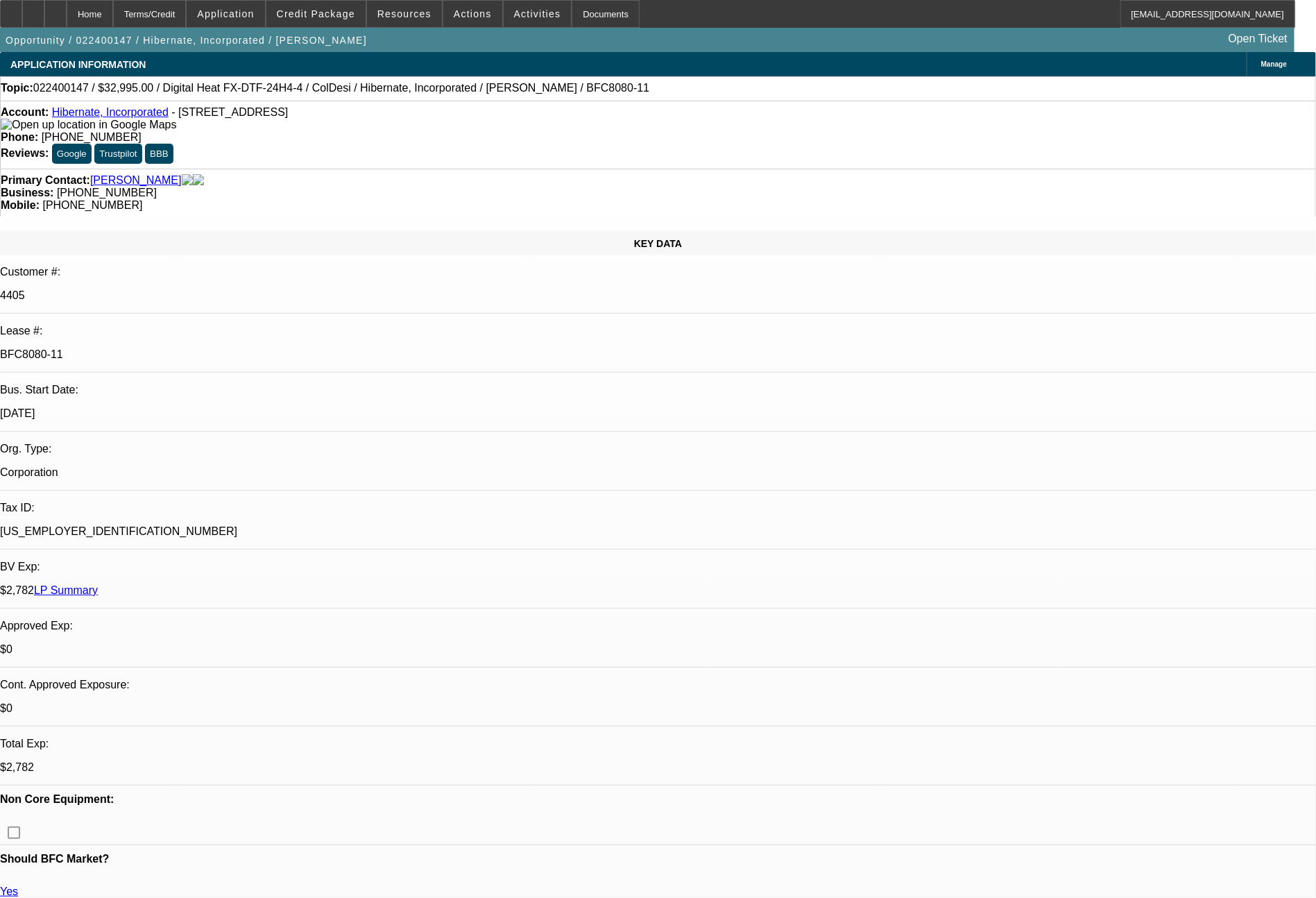
select select "0"
select select "6"
select select "0"
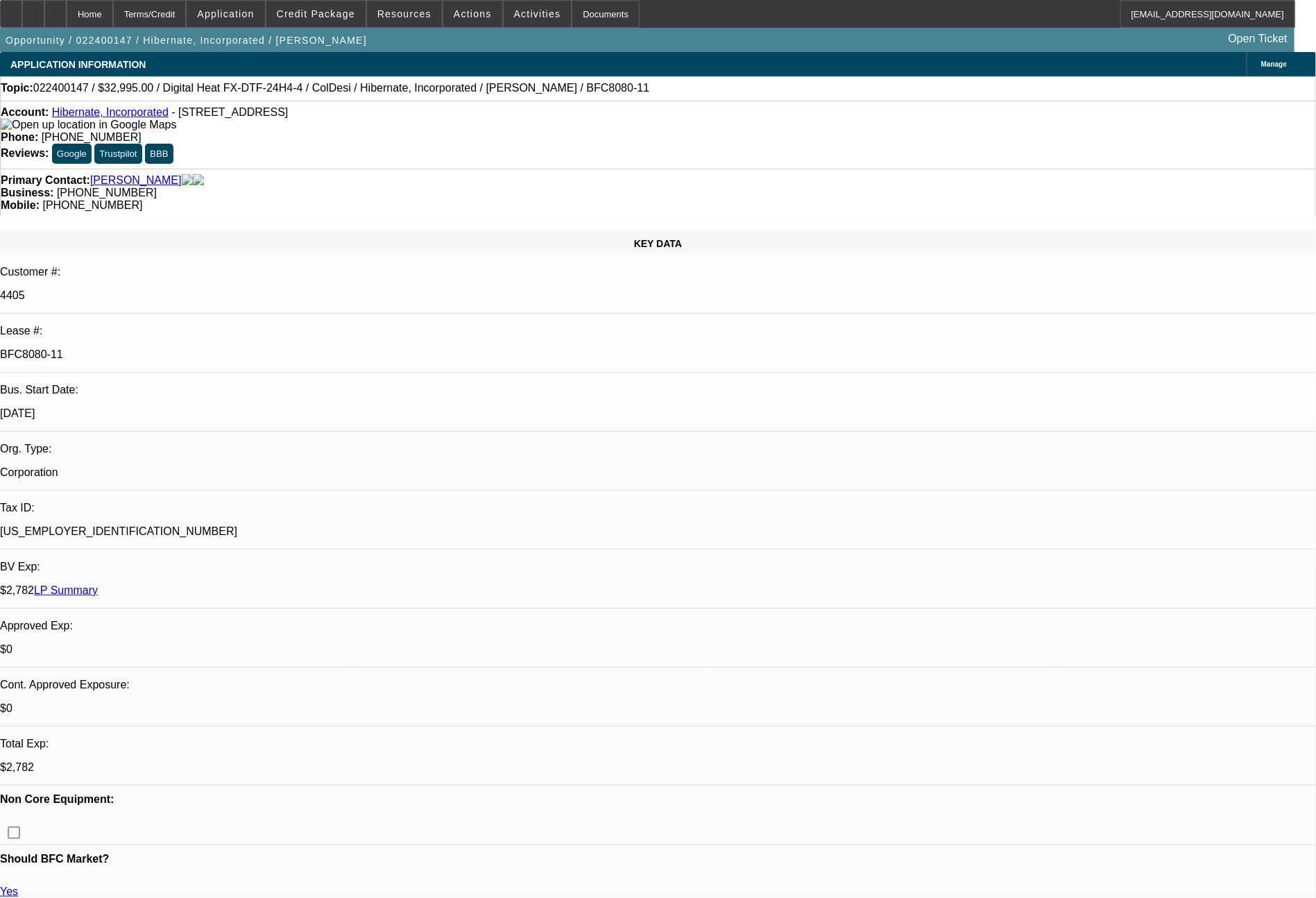
select select "6"
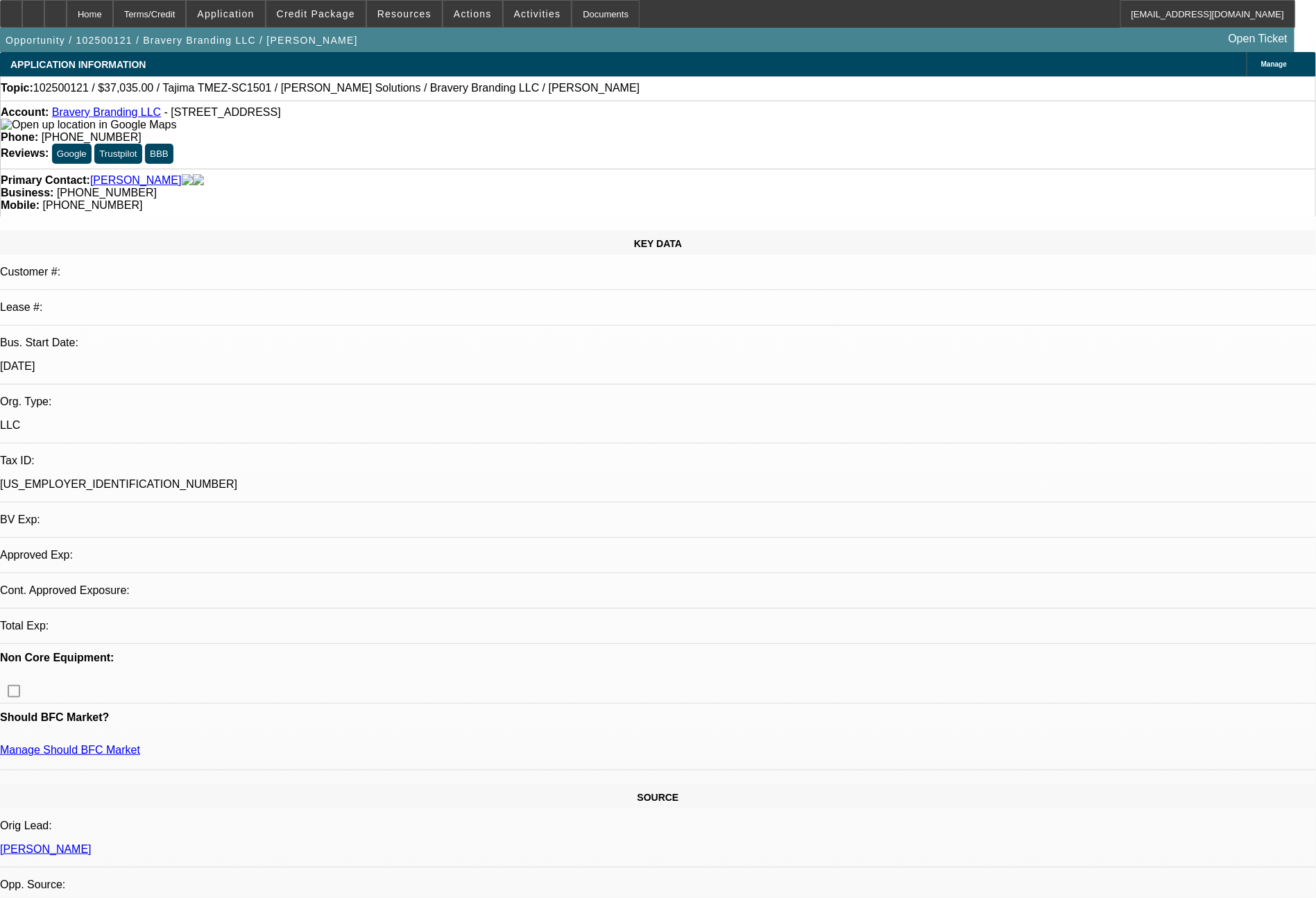
select select "0"
select select "2"
select select "0.1"
select select "4"
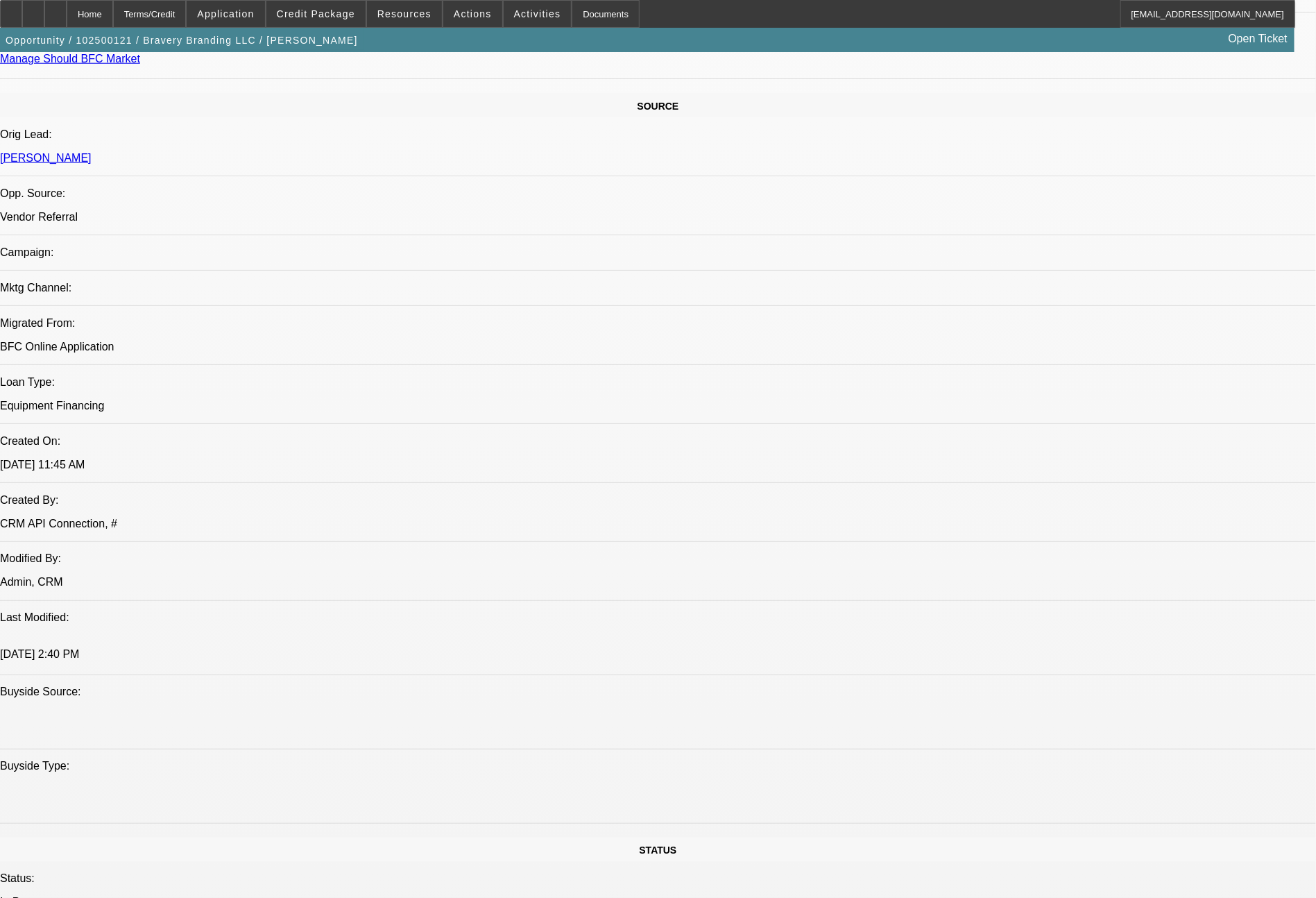
scroll to position [1572, 0]
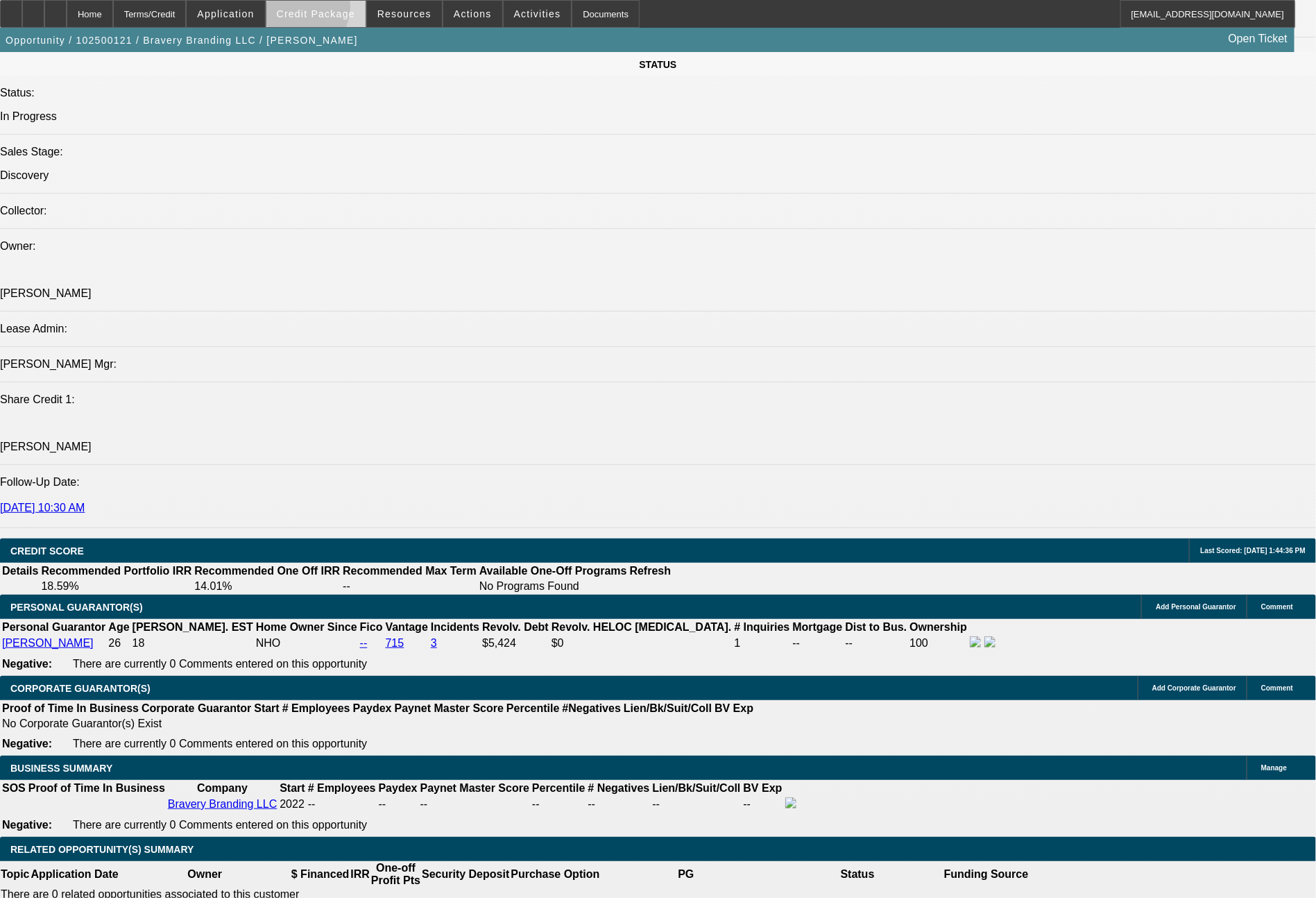
click at [325, 10] on span "Credit Package" at bounding box center [316, 13] width 79 height 11
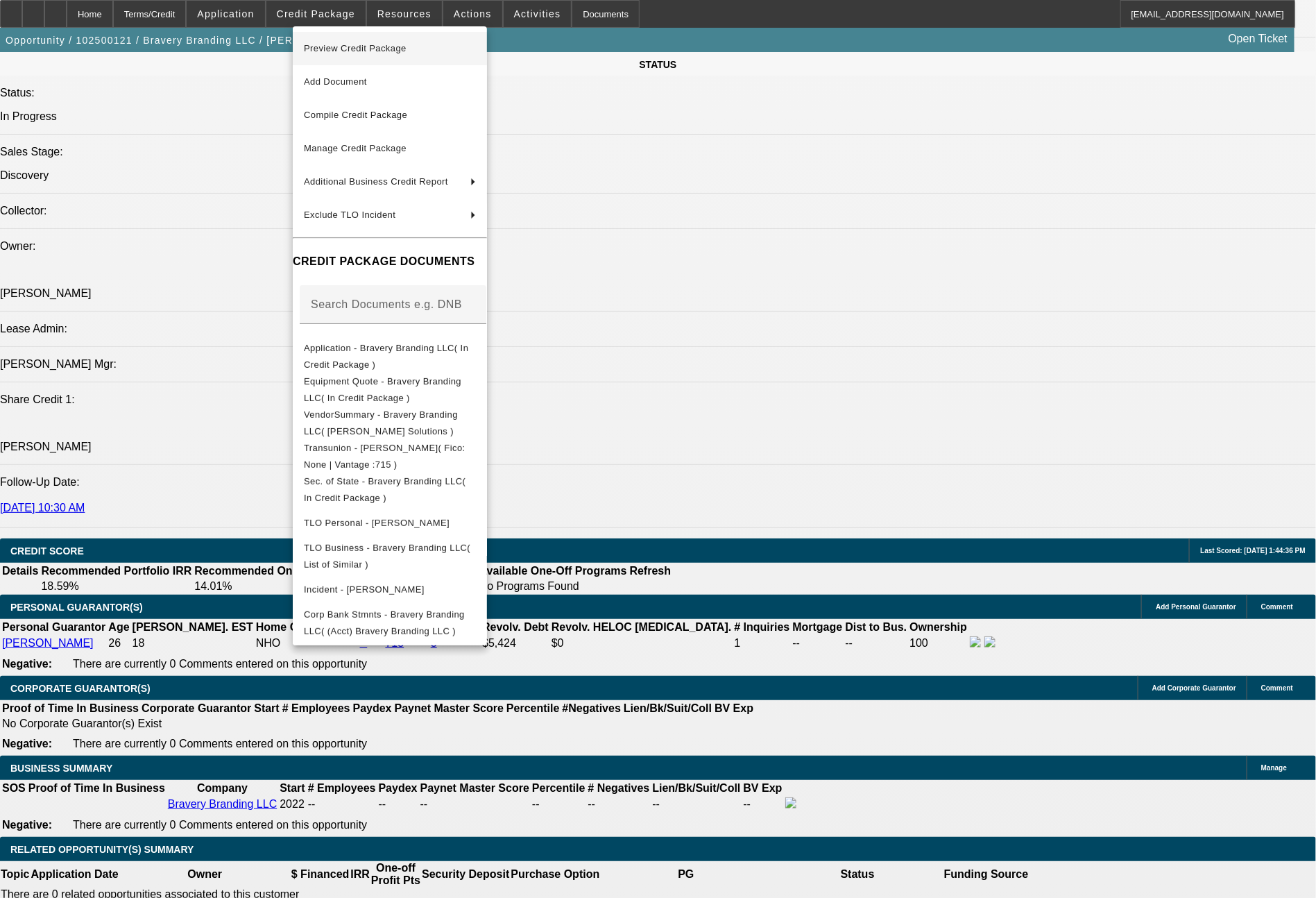
click at [379, 50] on span "Preview Credit Package" at bounding box center [355, 48] width 103 height 10
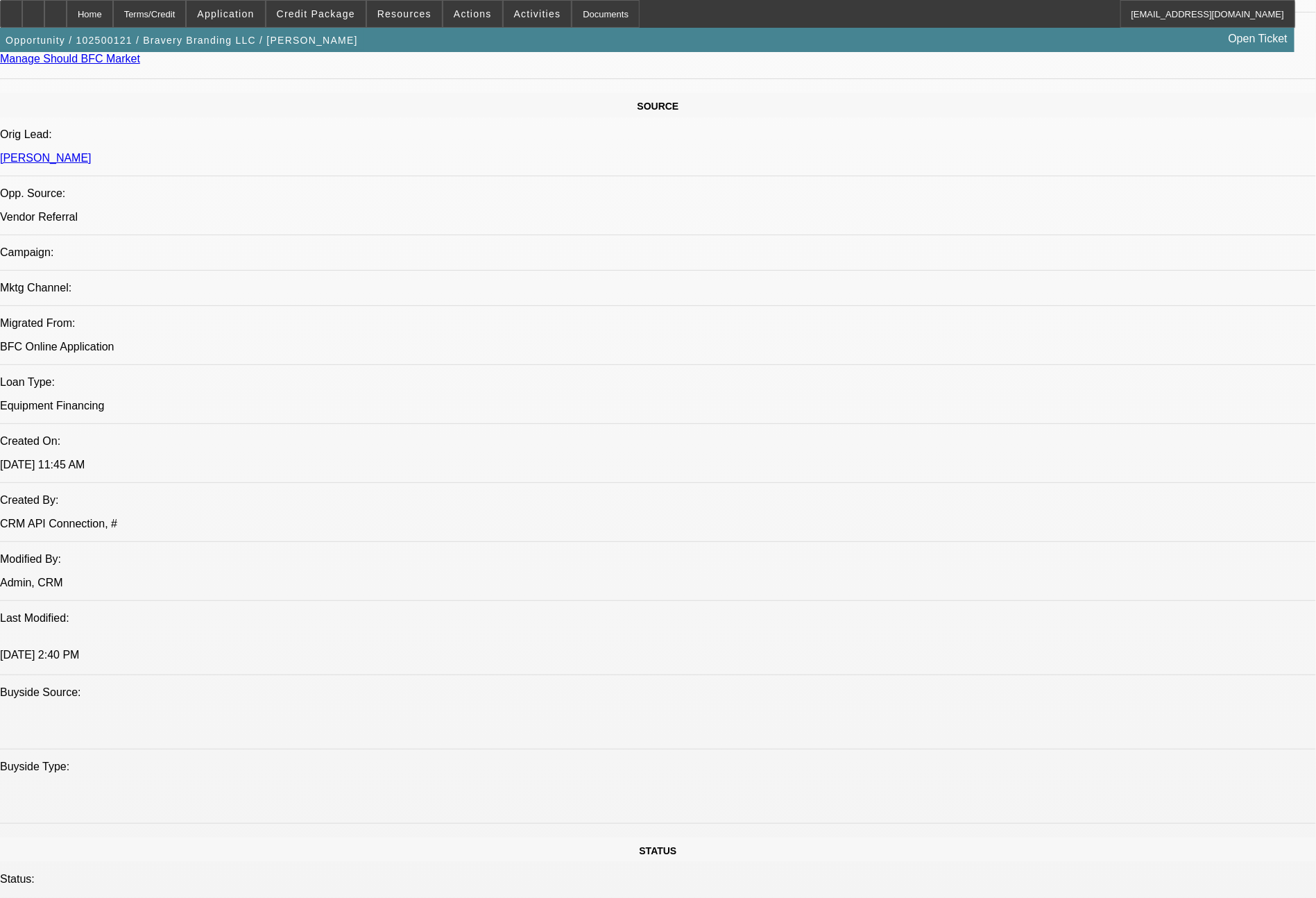
scroll to position [1, 0]
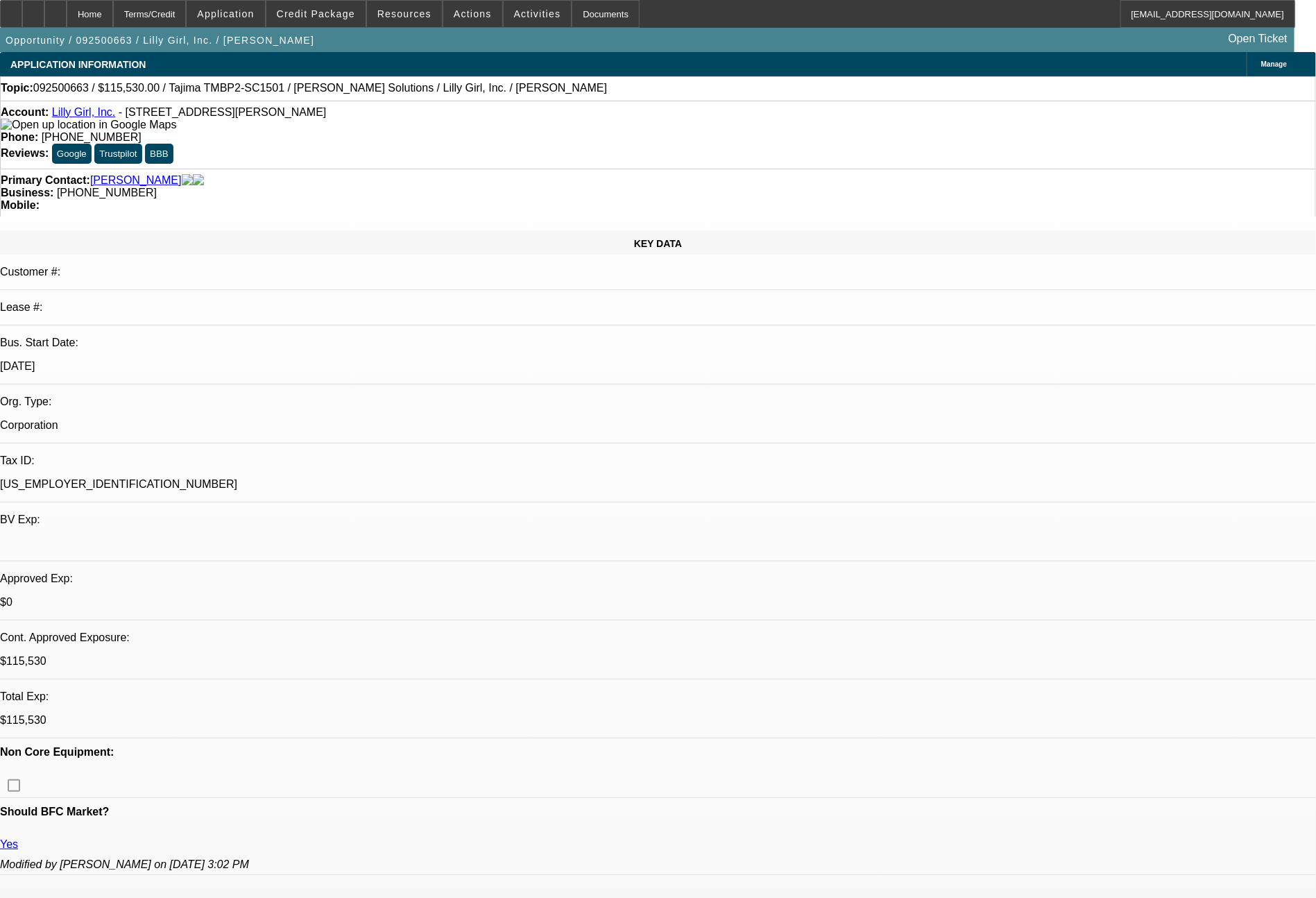
select select "0"
select select "2"
select select "0"
select select "6"
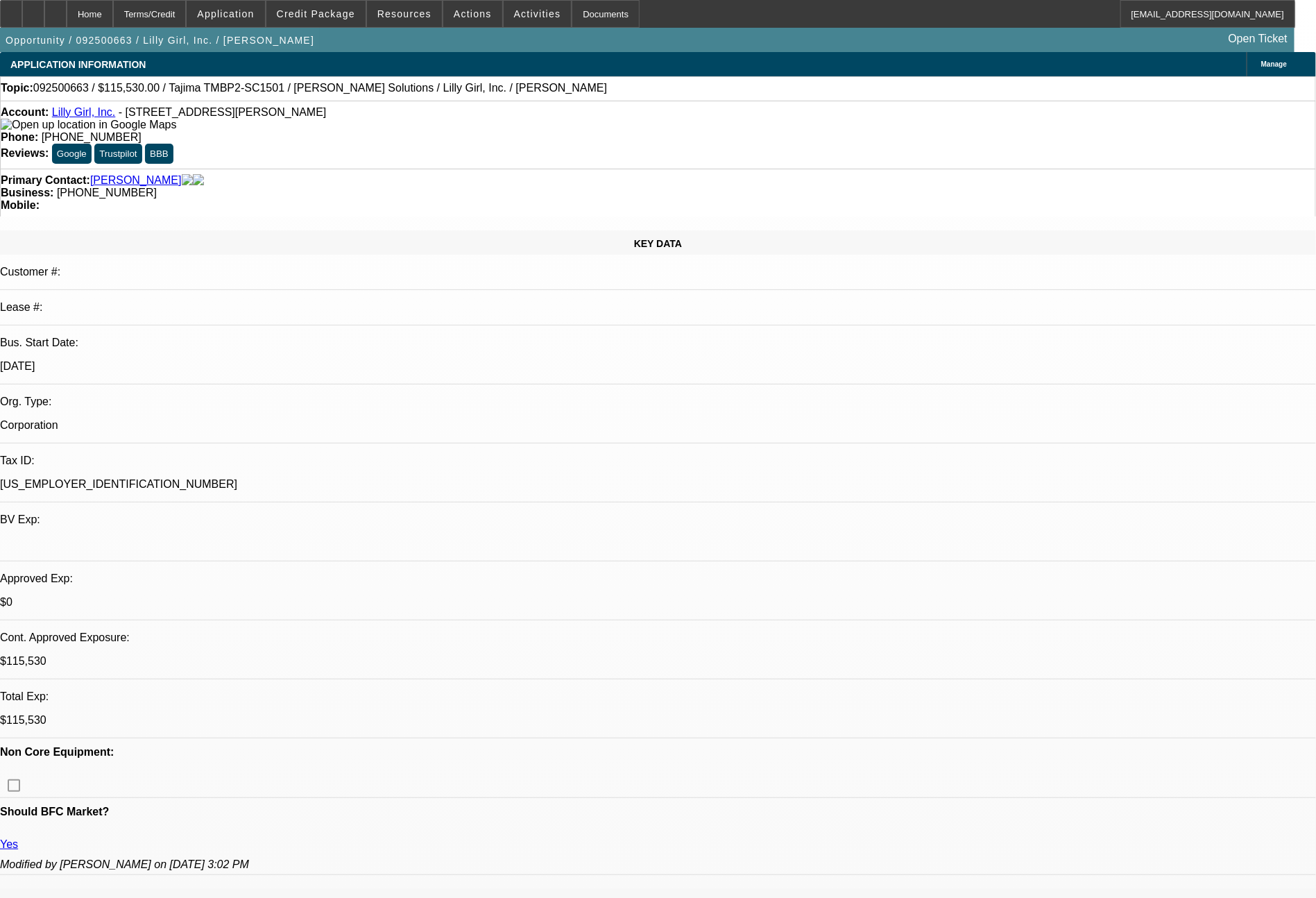
select select "0"
select select "2"
select select "0"
select select "6"
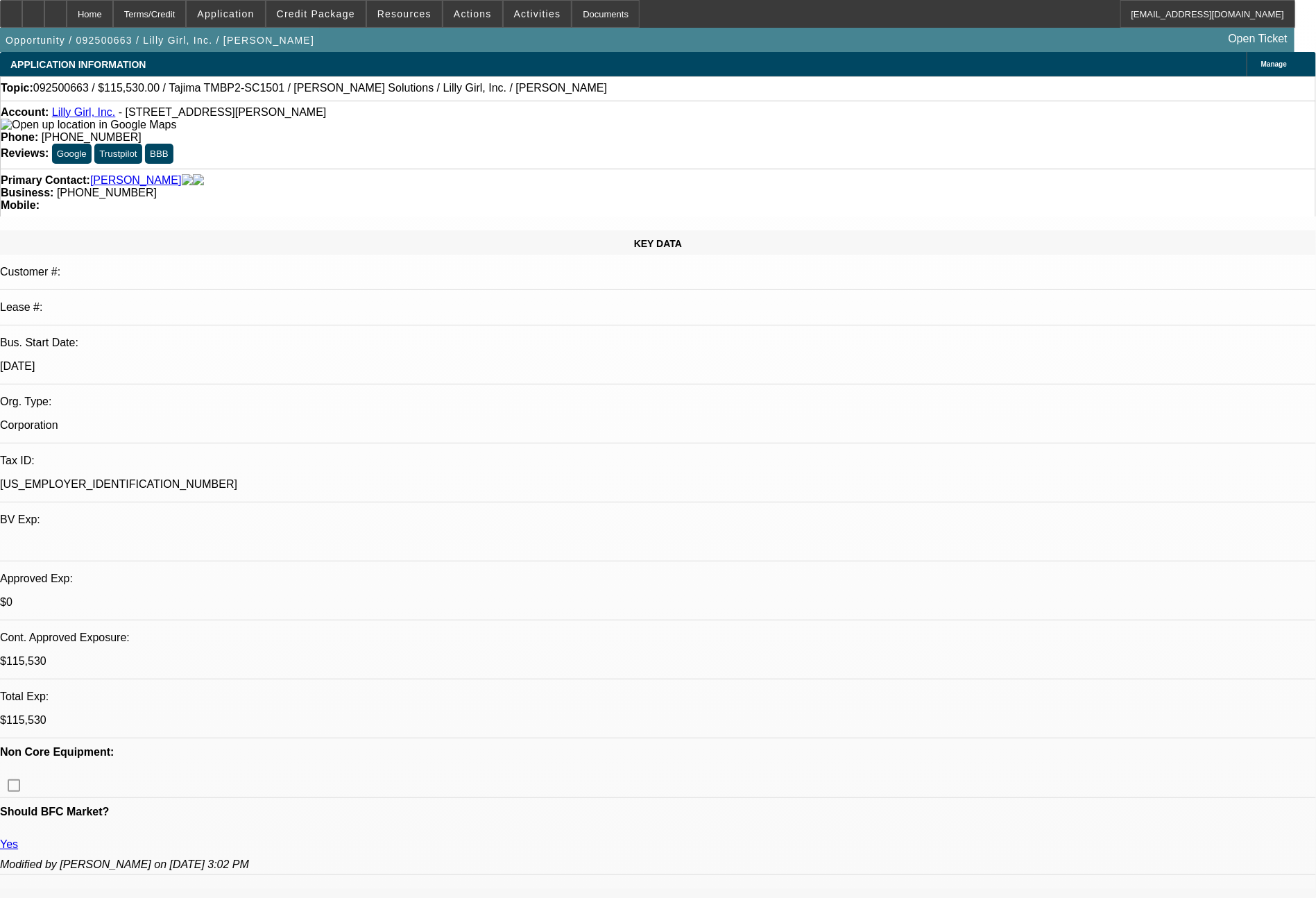
select select "0"
select select "2"
select select "0"
select select "6"
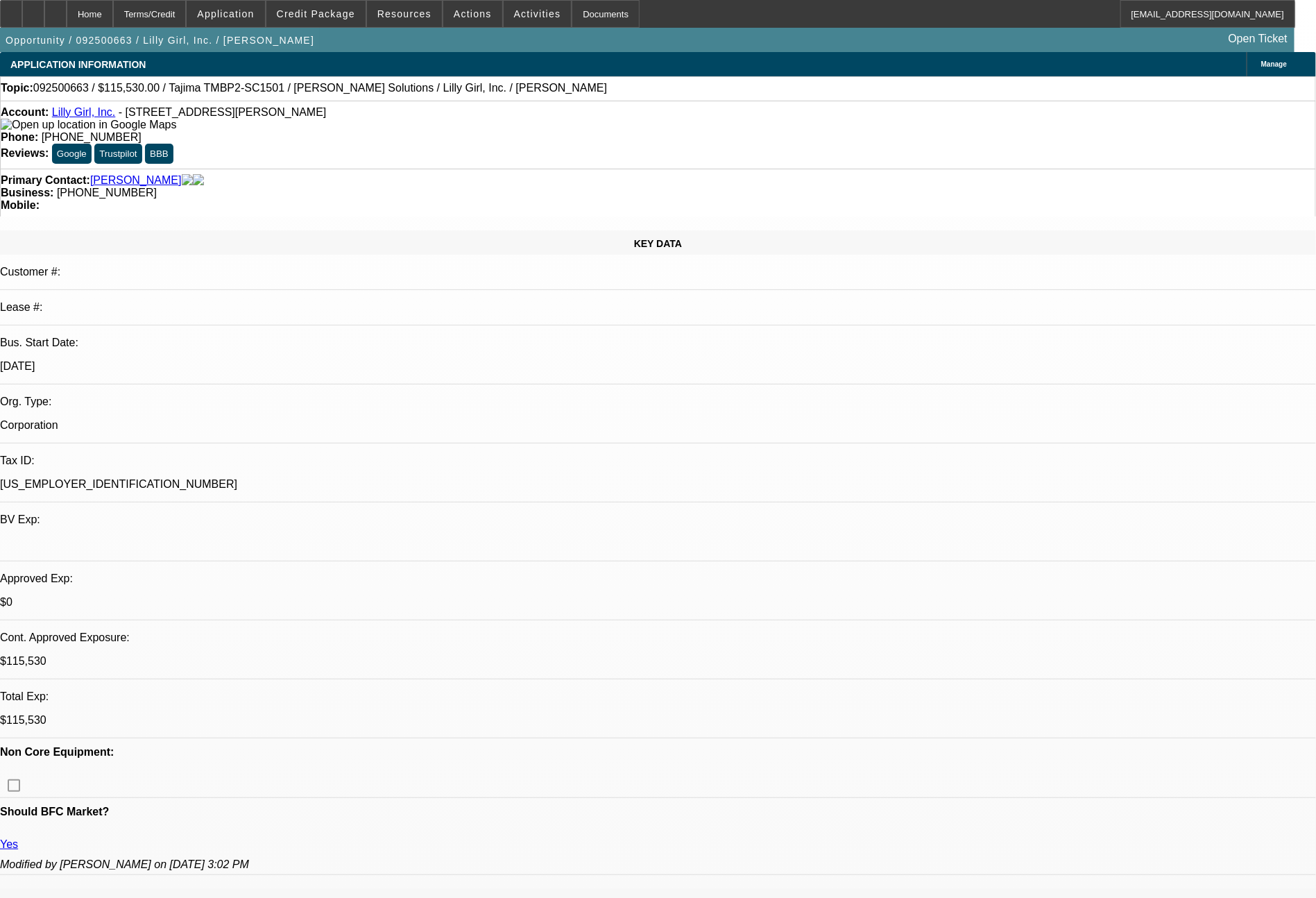
select select "0"
select select "2"
select select "0"
select select "6"
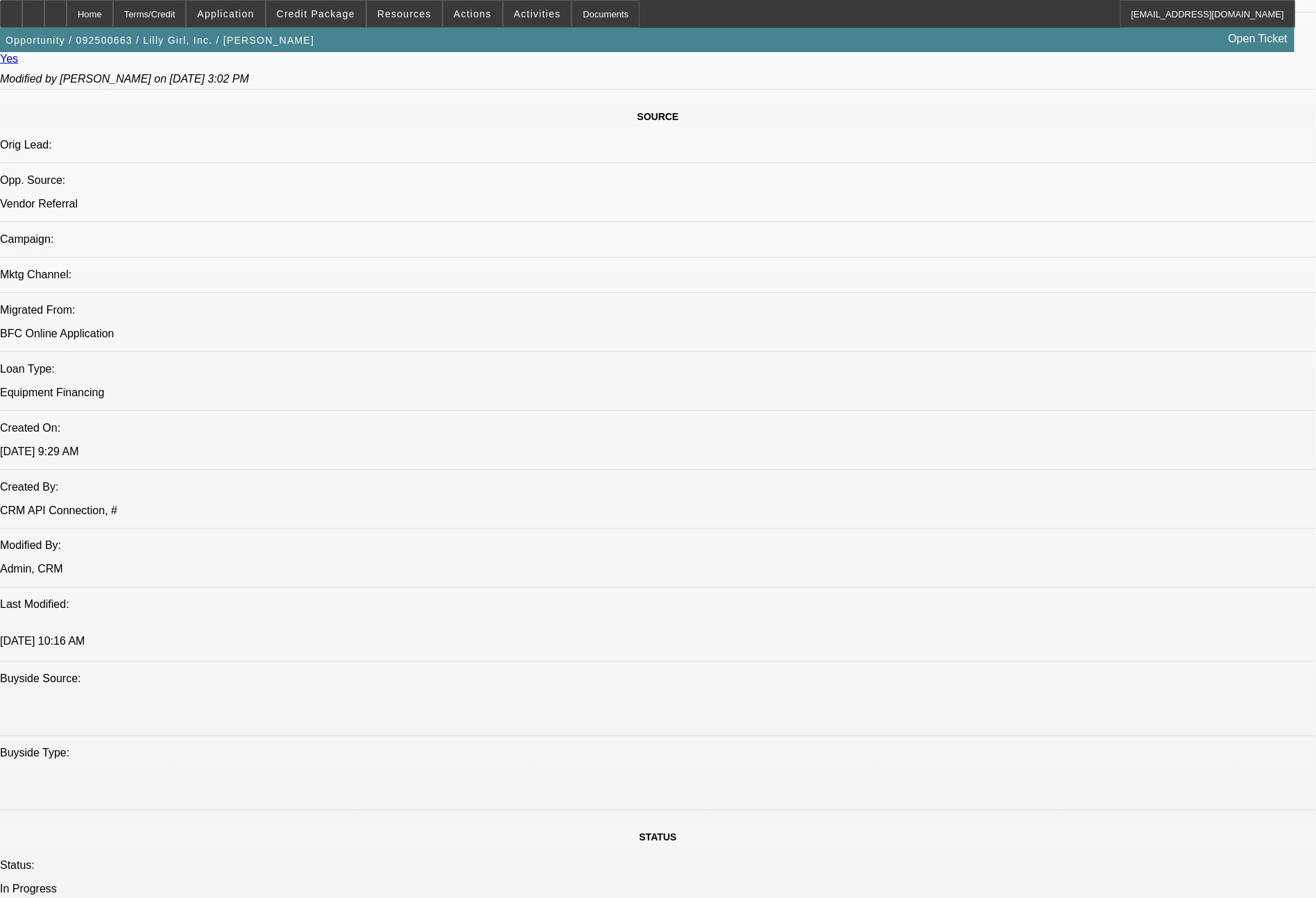
scroll to position [1572, 0]
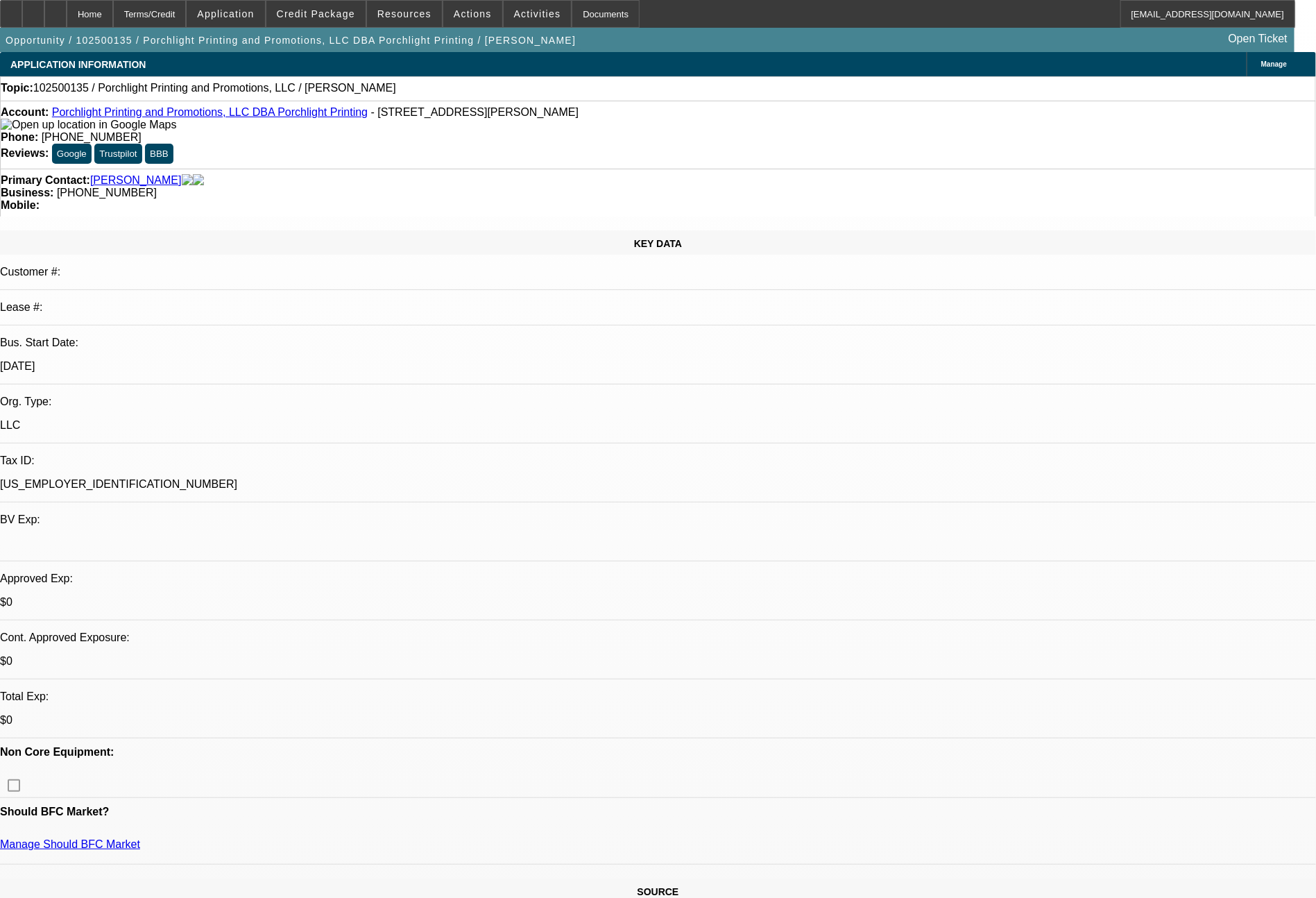
select select "0"
select select "2"
select select "0.1"
select select "4"
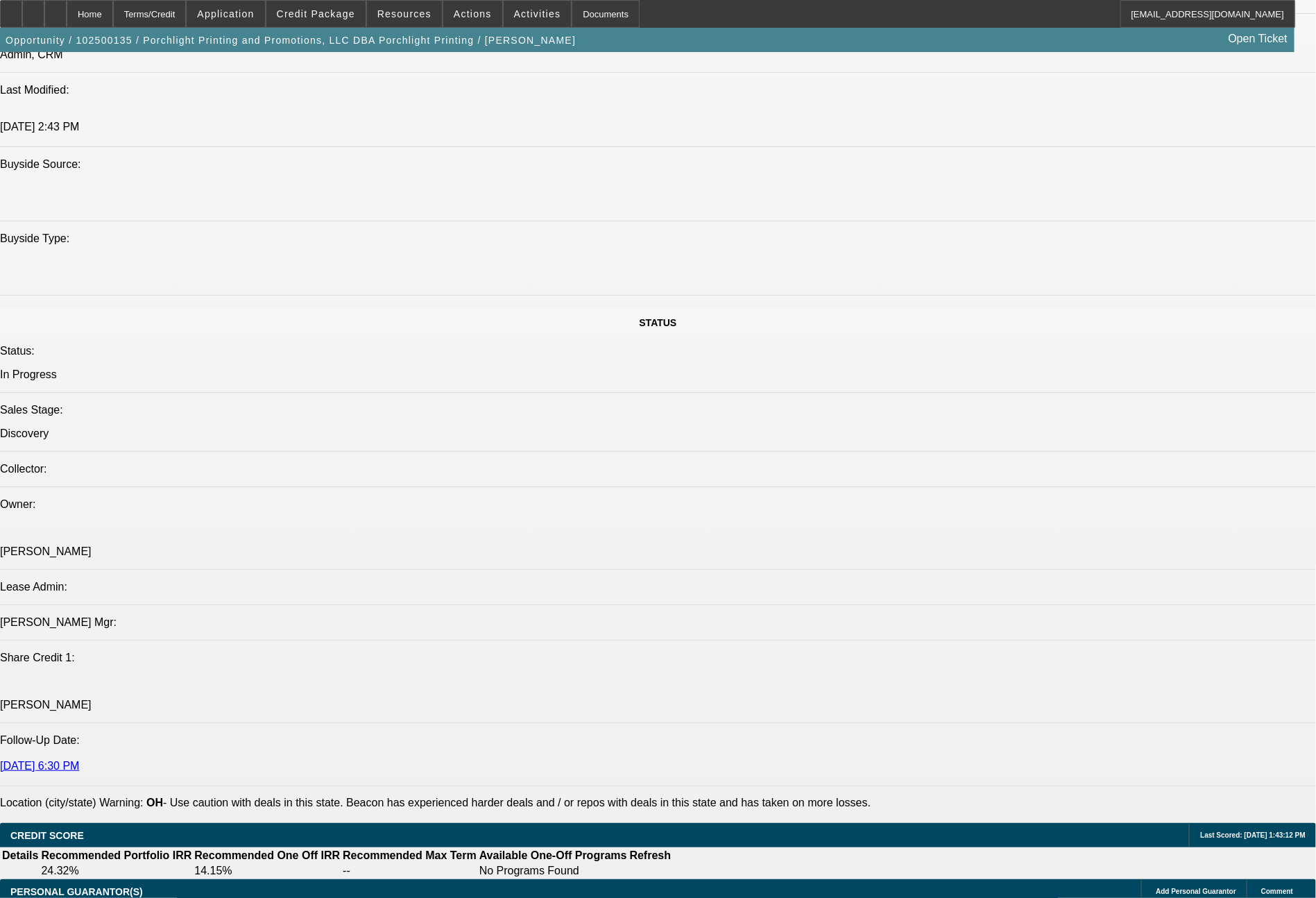
scroll to position [1388, 0]
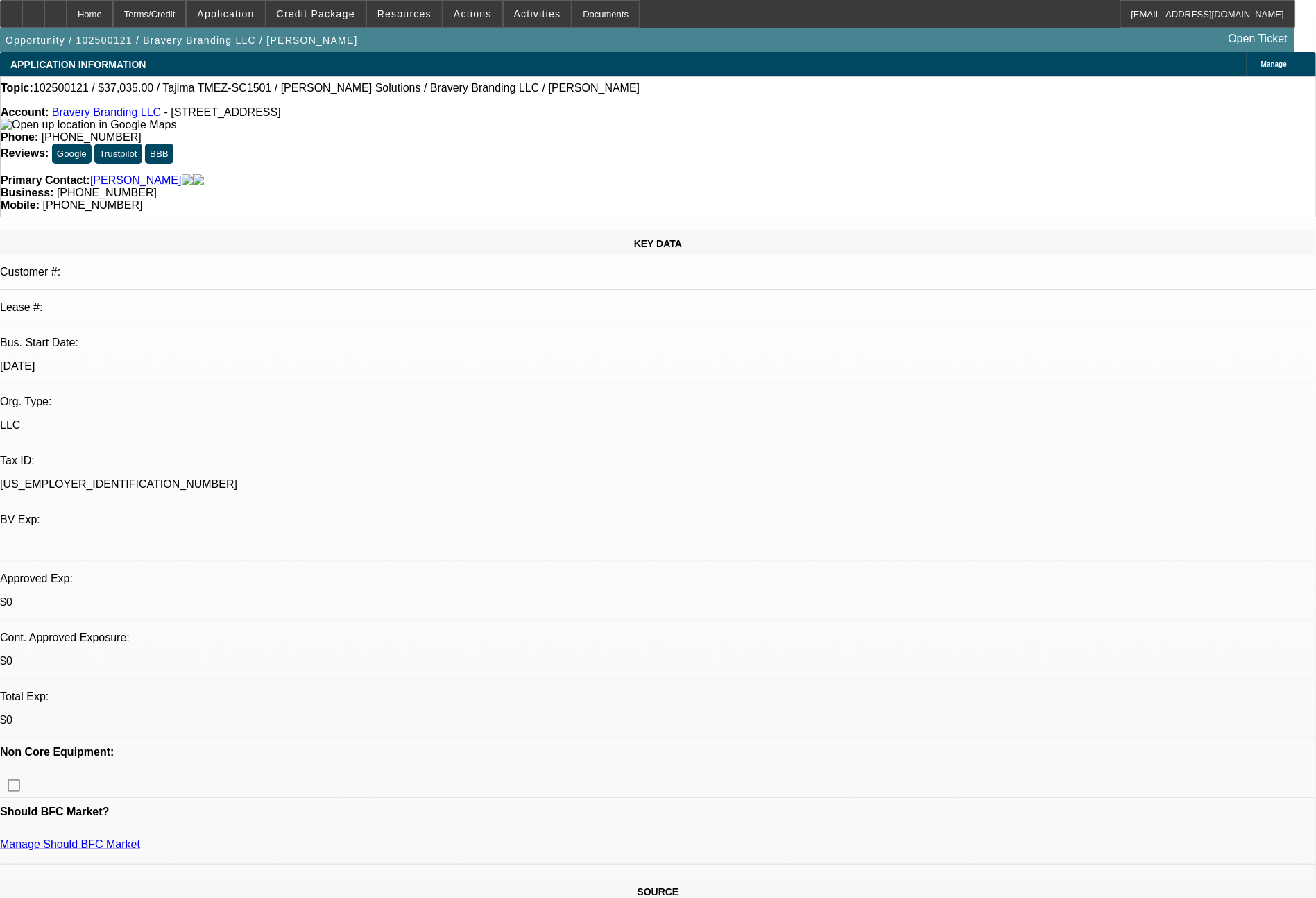
select select "0"
select select "2"
select select "0.1"
select select "4"
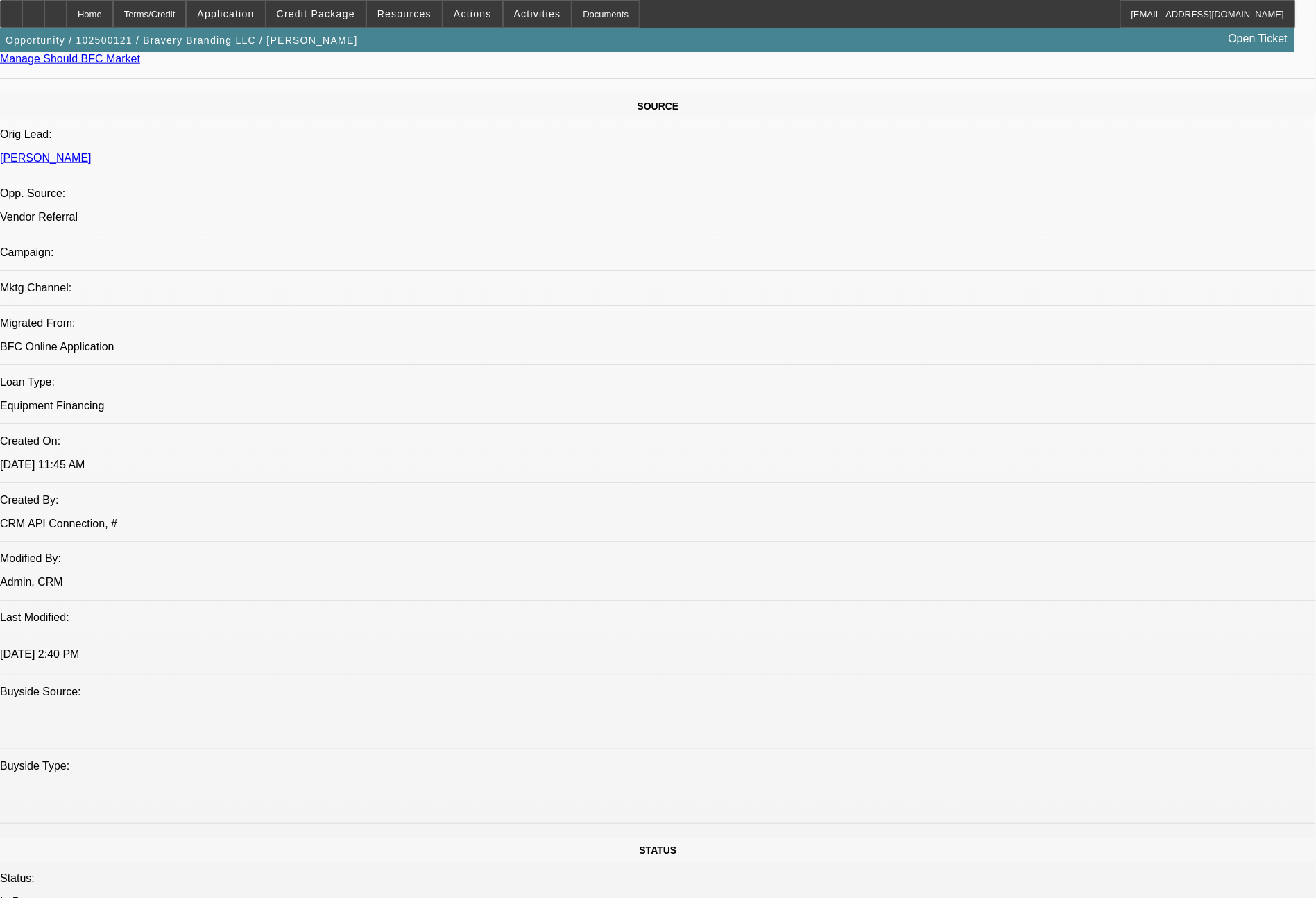
scroll to position [1572, 0]
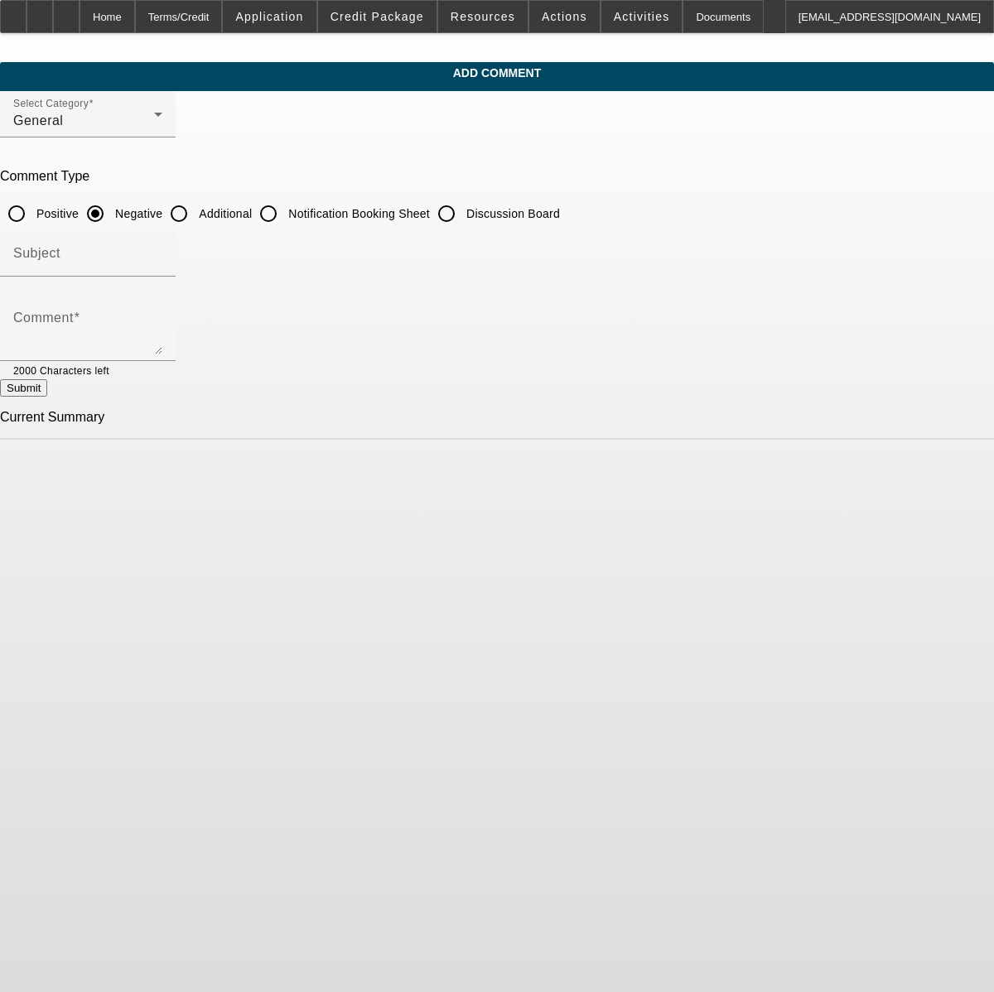
drag, startPoint x: 374, startPoint y: 210, endPoint x: 373, endPoint y: 224, distance: 14.9
click at [195, 210] on input "Additional" at bounding box center [178, 213] width 33 height 33
radio input "true"
click at [162, 321] on textarea "Comment" at bounding box center [87, 335] width 149 height 40
click at [162, 344] on textarea "Avery Emrick used to be Avery Sparks (she got married to Emrick in August 2023)…" at bounding box center [87, 335] width 149 height 40
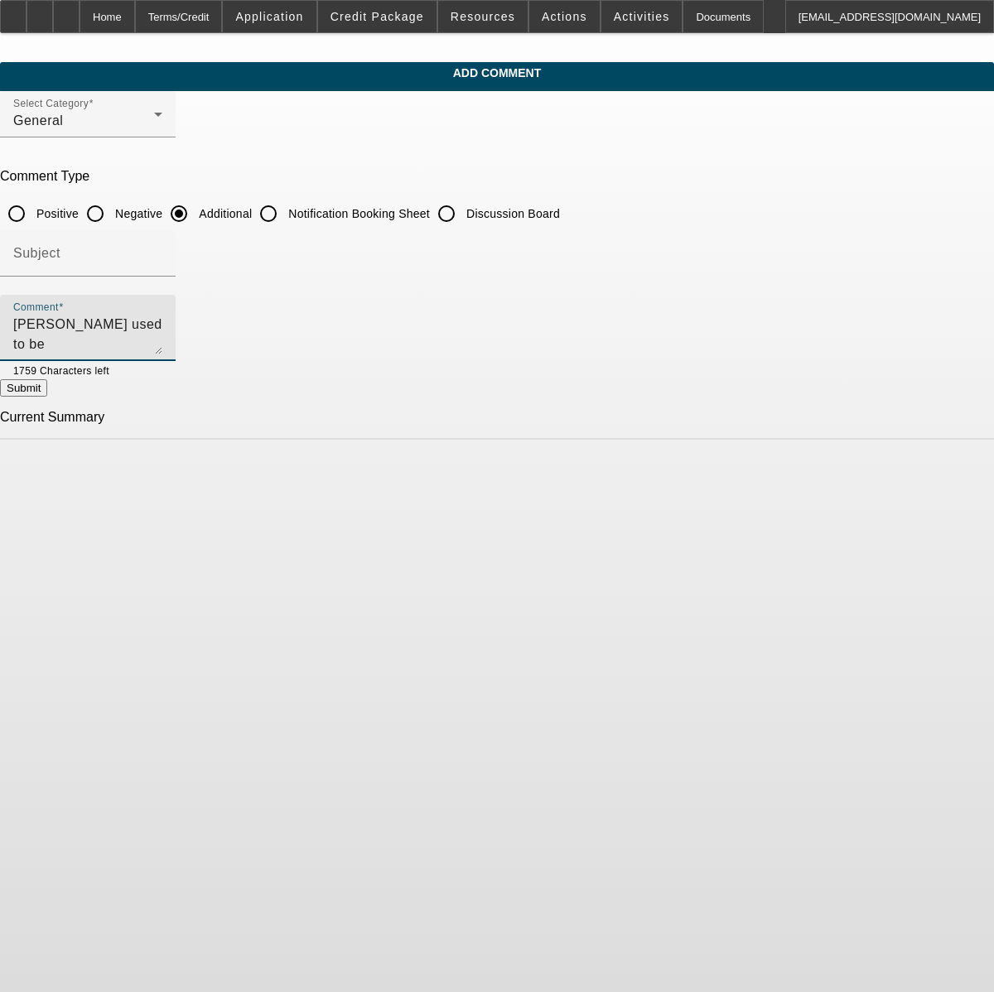
click at [162, 346] on textarea "Avery Emrick used to be Avery Sparks (she got married to Emrick in August 2023)…" at bounding box center [87, 335] width 149 height 40
click at [162, 344] on textarea "Avery Emrick used to be Avery Sparks (she got married to Emrick in August 2023)…" at bounding box center [87, 335] width 149 height 40
type textarea "Avery Emrick used to be Avery Sparks (she got married to Emrick in August 2023)…"
click at [47, 390] on button "Submit" at bounding box center [23, 387] width 47 height 17
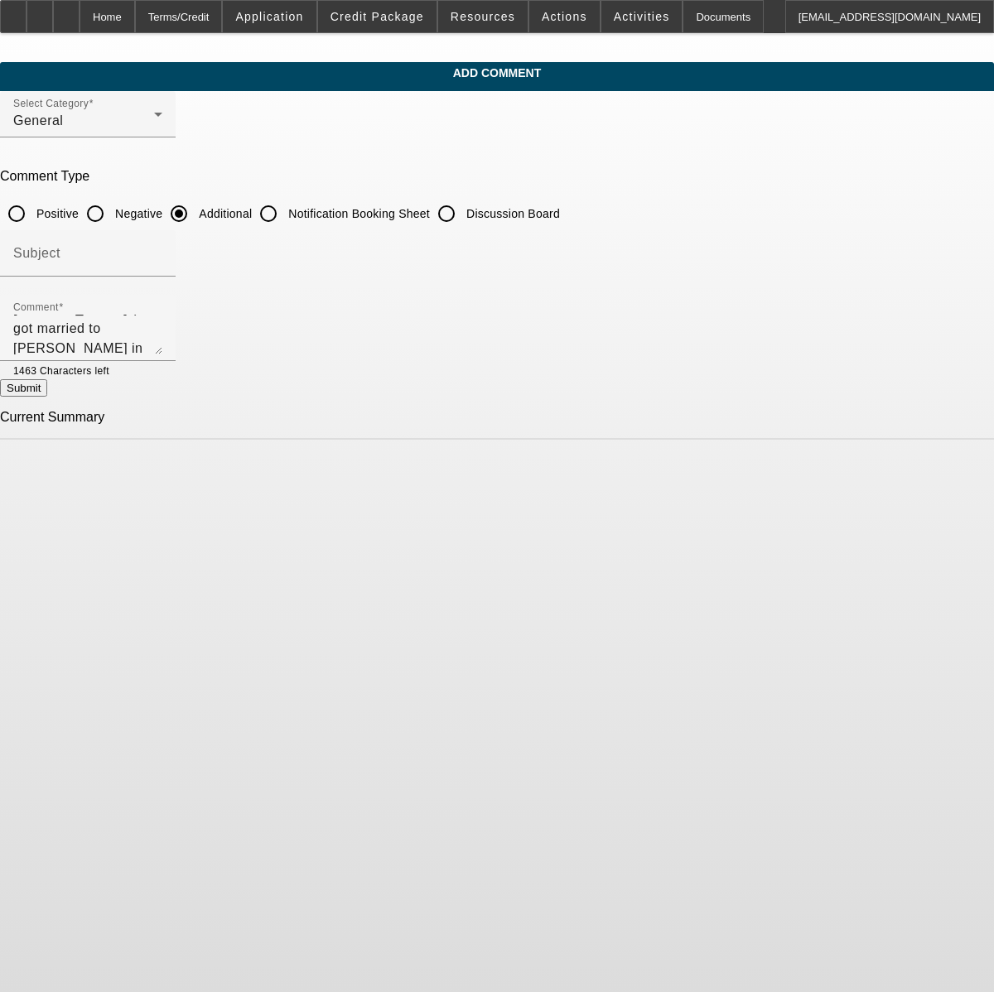
radio input "true"
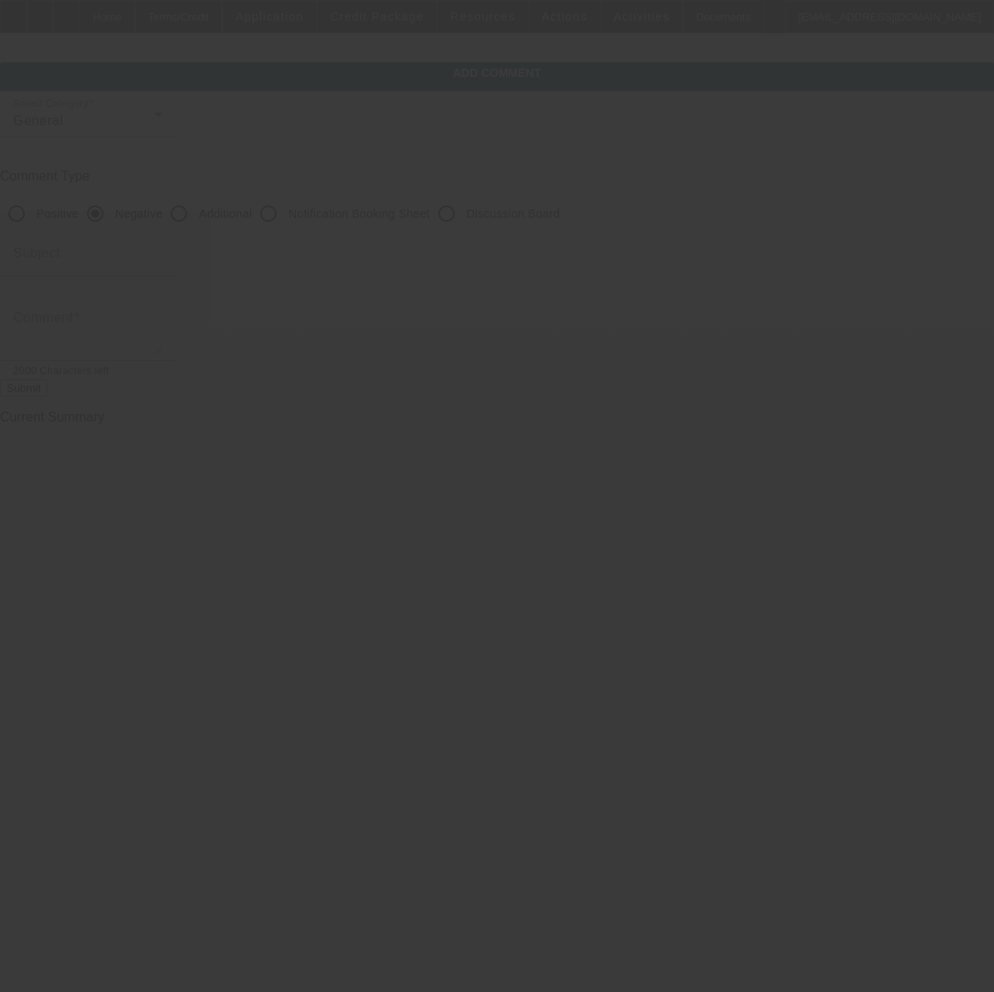
scroll to position [0, 0]
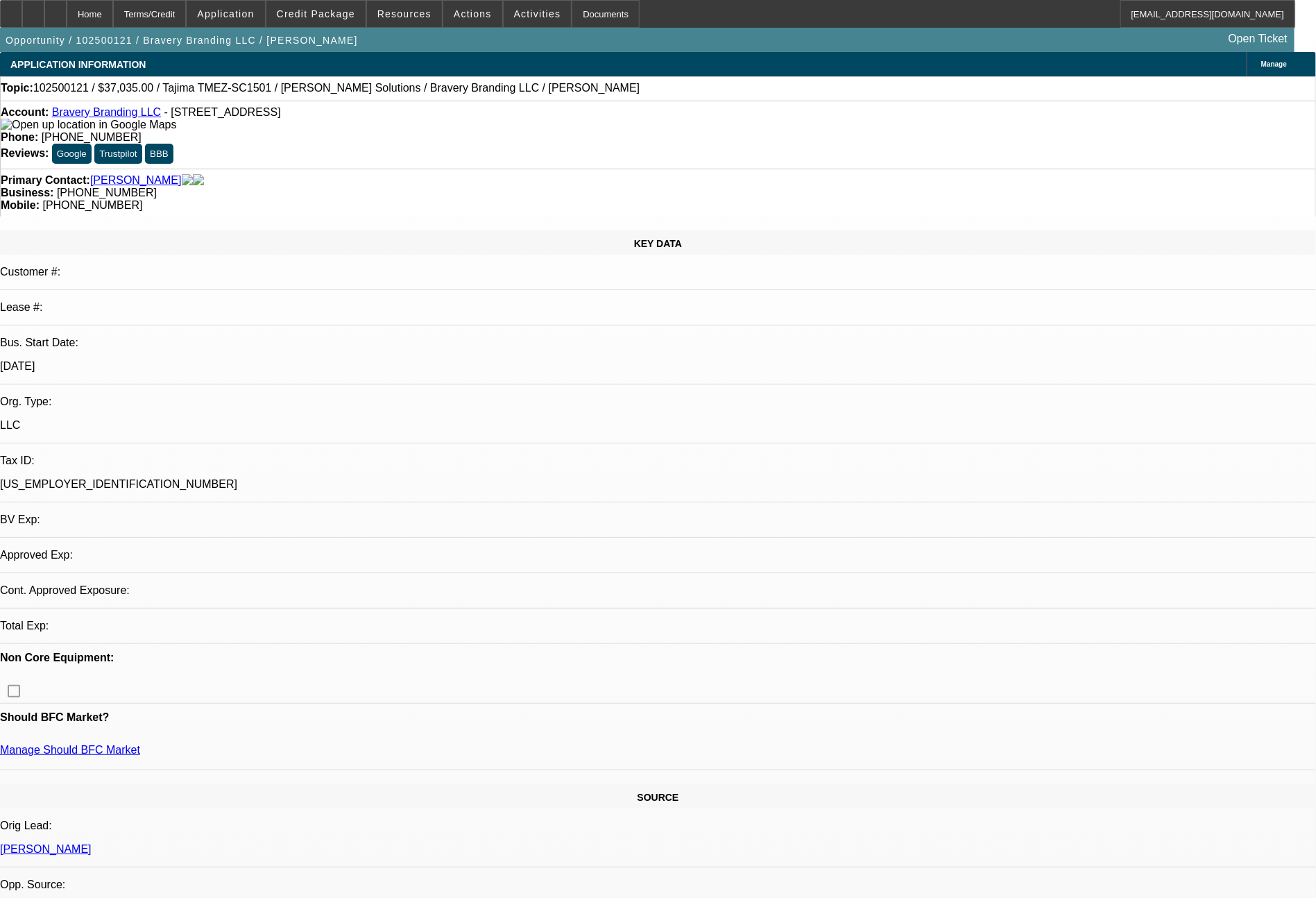
select select "0"
select select "2"
select select "0.1"
select select "4"
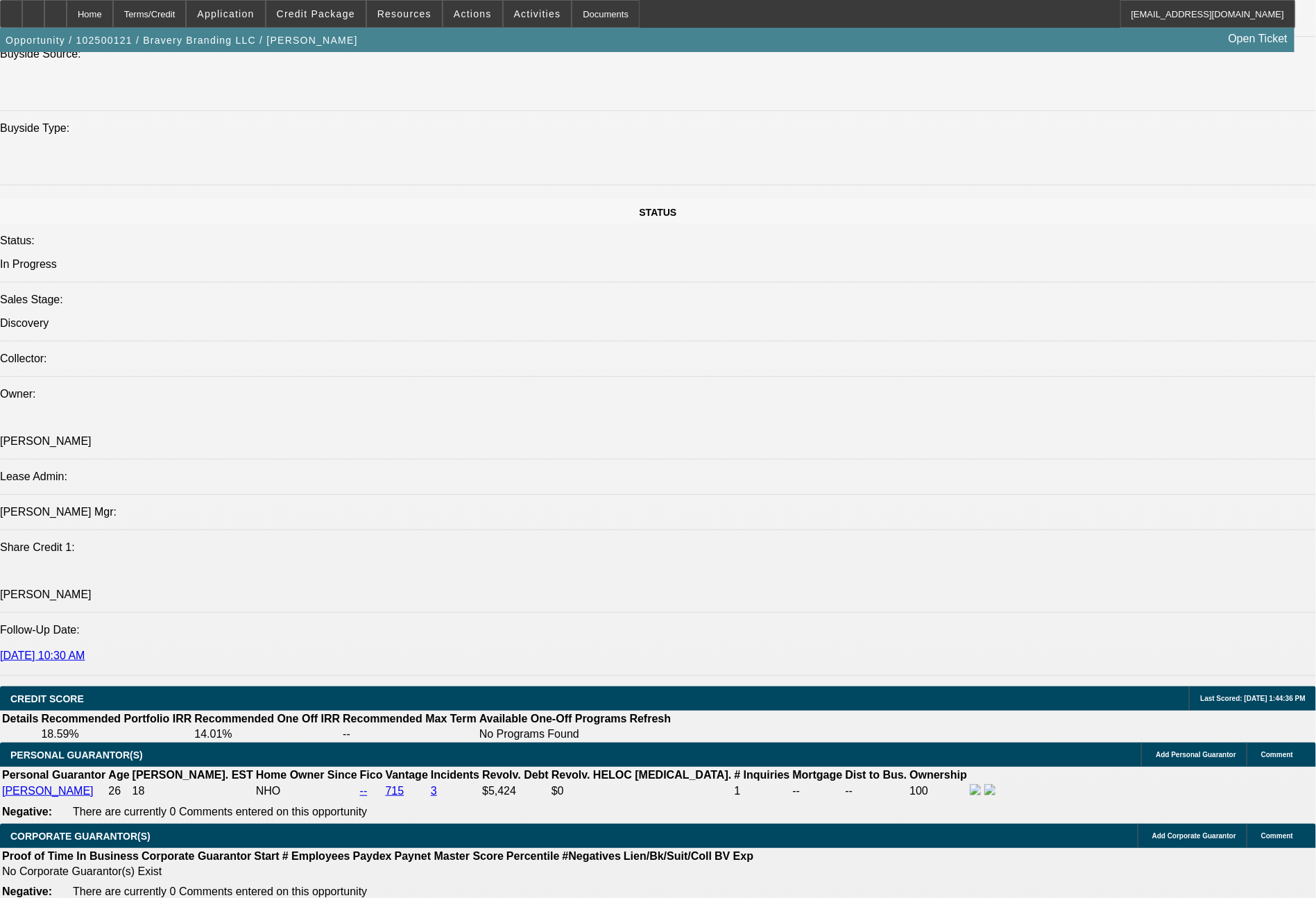
scroll to position [1391, 0]
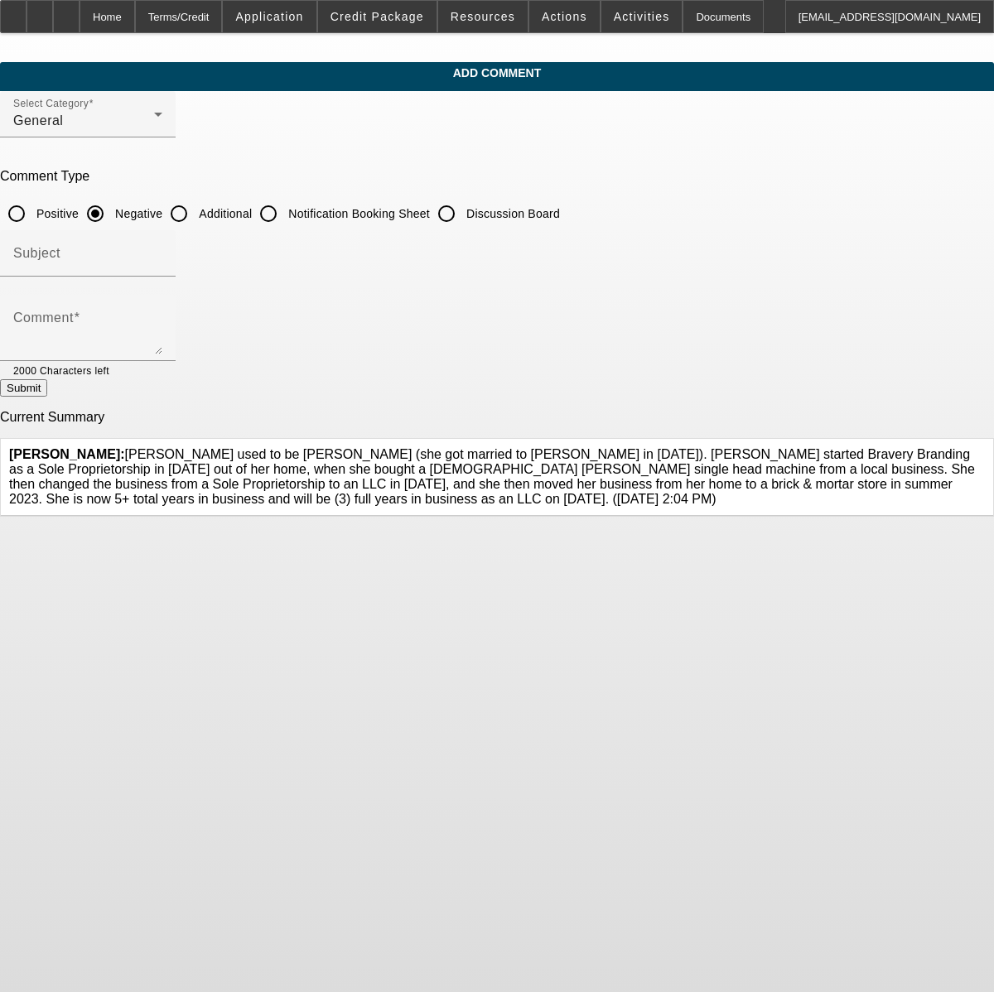
click at [195, 210] on input "Additional" at bounding box center [178, 213] width 33 height 33
radio input "true"
click at [162, 325] on textarea "Comment" at bounding box center [87, 335] width 149 height 40
type textarea "h"
type textarea "Her now 20 or so year old [PERSON_NAME] single head machine is failing, so she …"
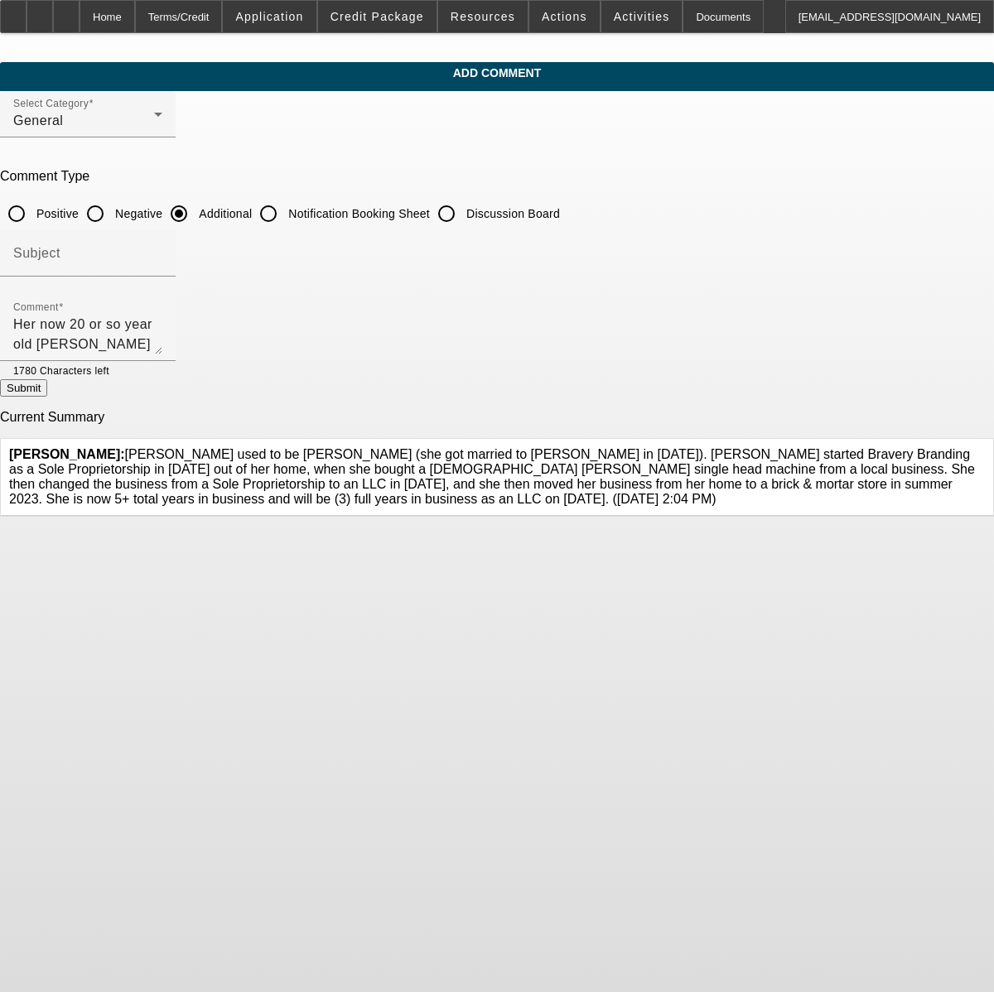
click at [47, 390] on button "Submit" at bounding box center [23, 387] width 47 height 17
radio input "true"
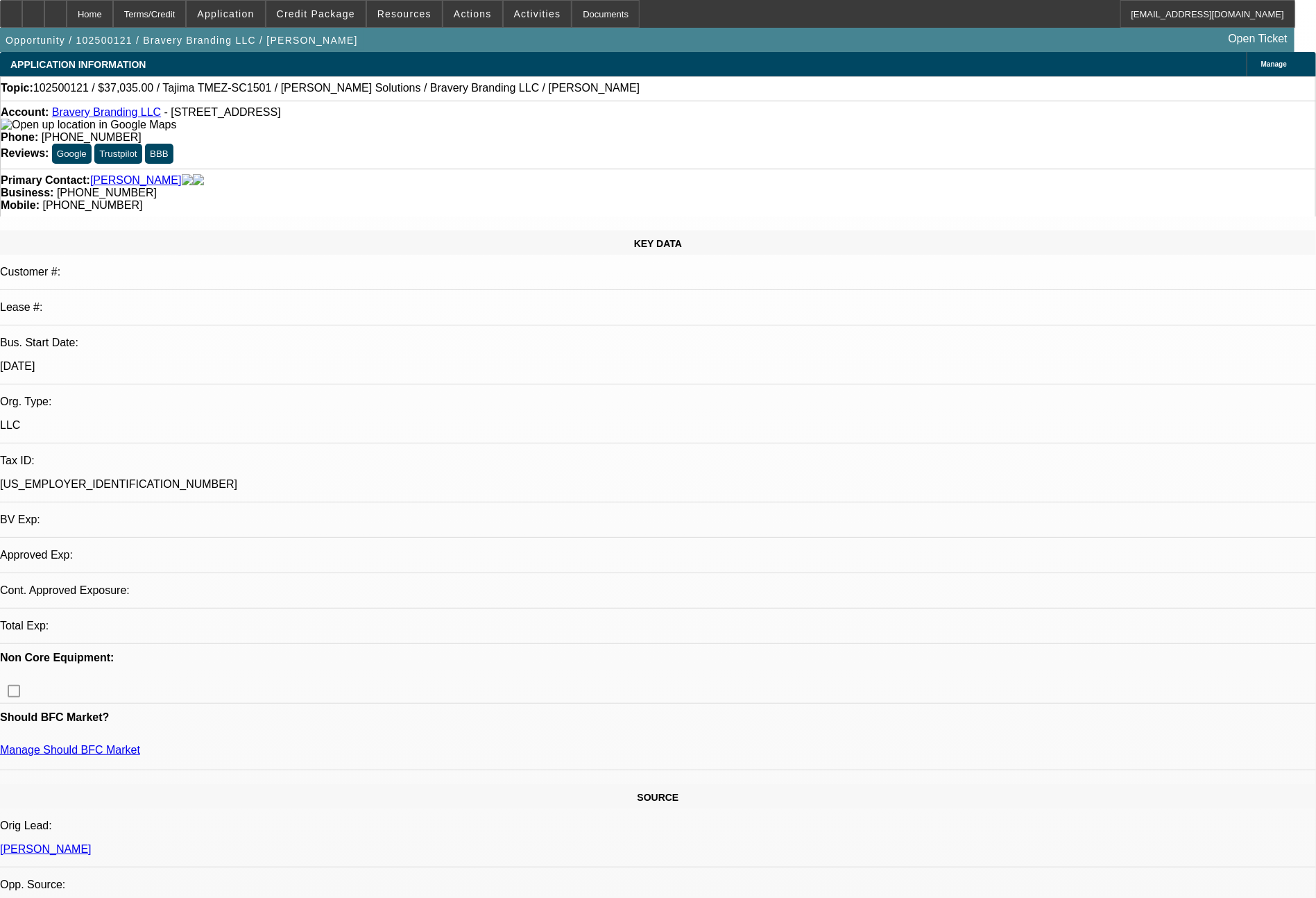
select select "0"
select select "2"
select select "0.1"
select select "4"
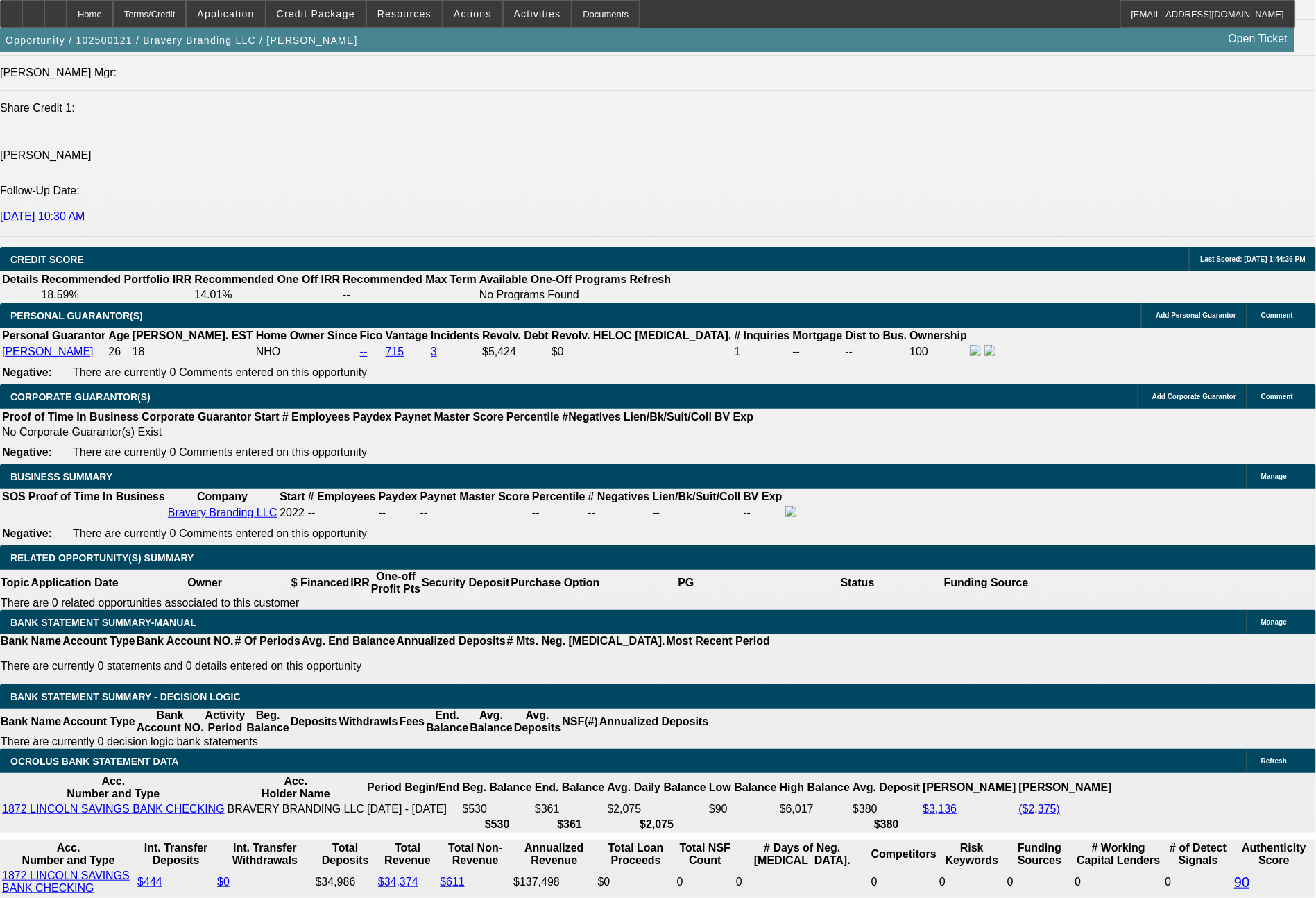
scroll to position [1946, 0]
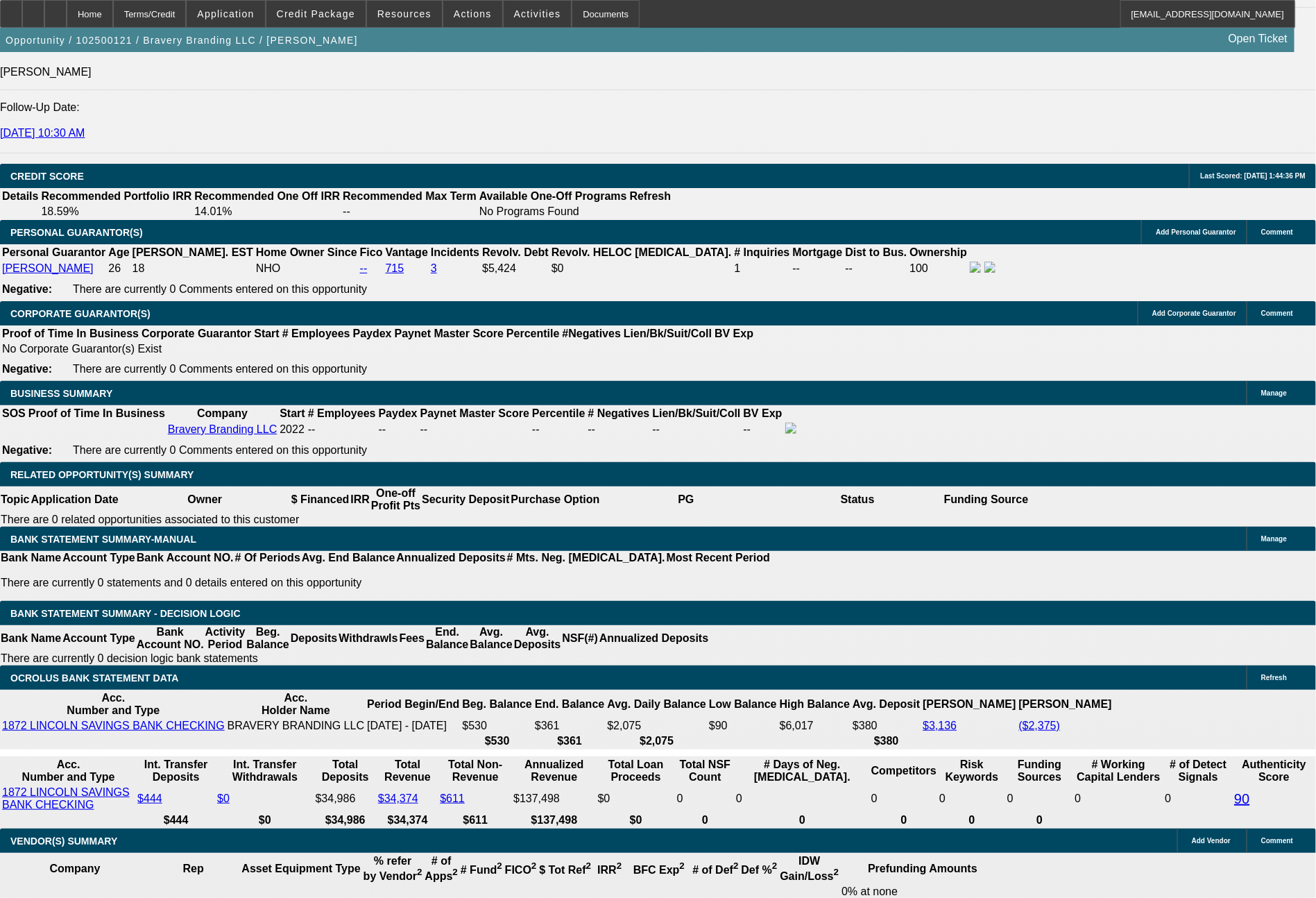
type input "$0.00"
type input "UNKNOWN"
type input "66"
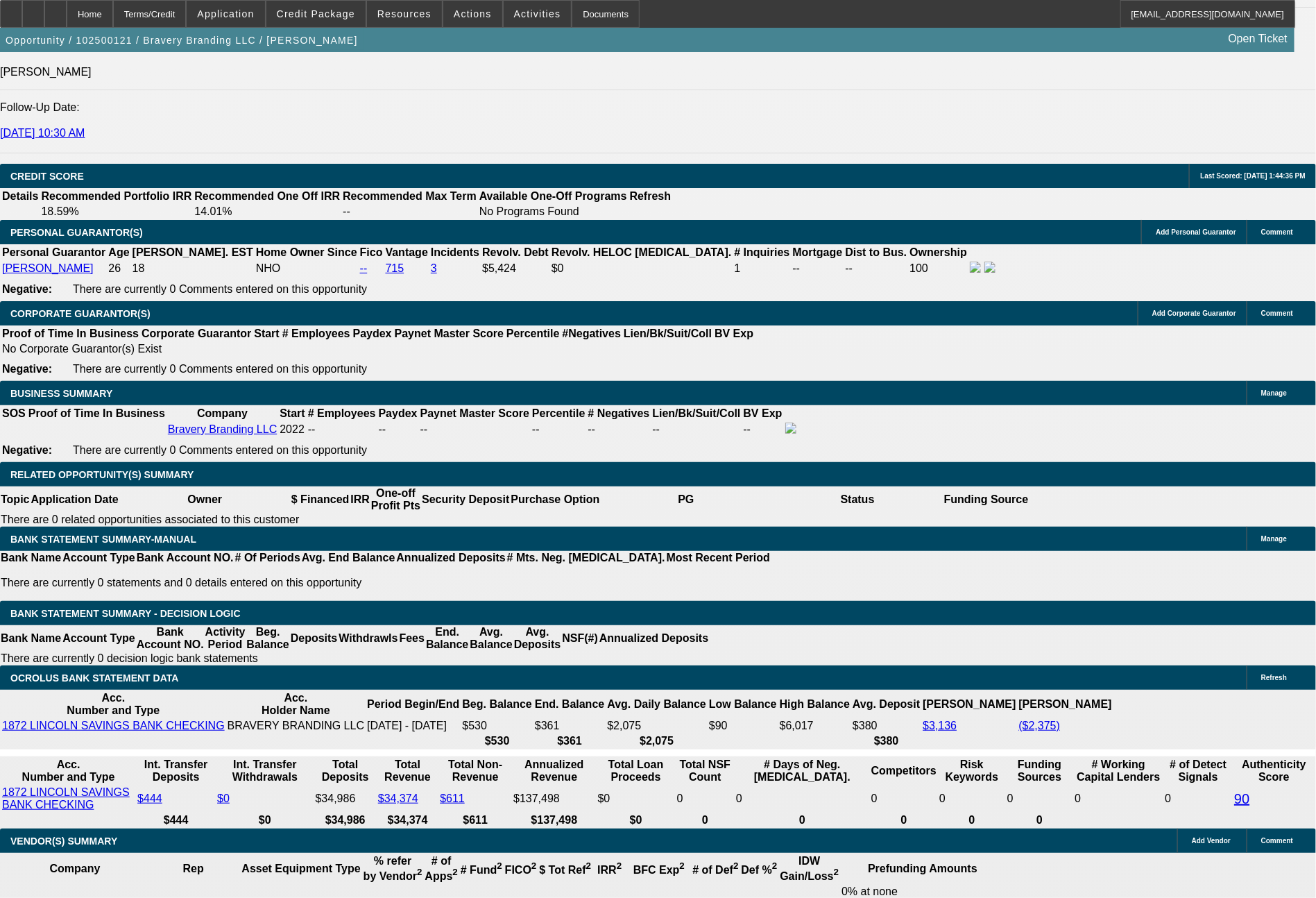
type input "797"
type input "13.4"
type input "$1,594.00"
type input "79"
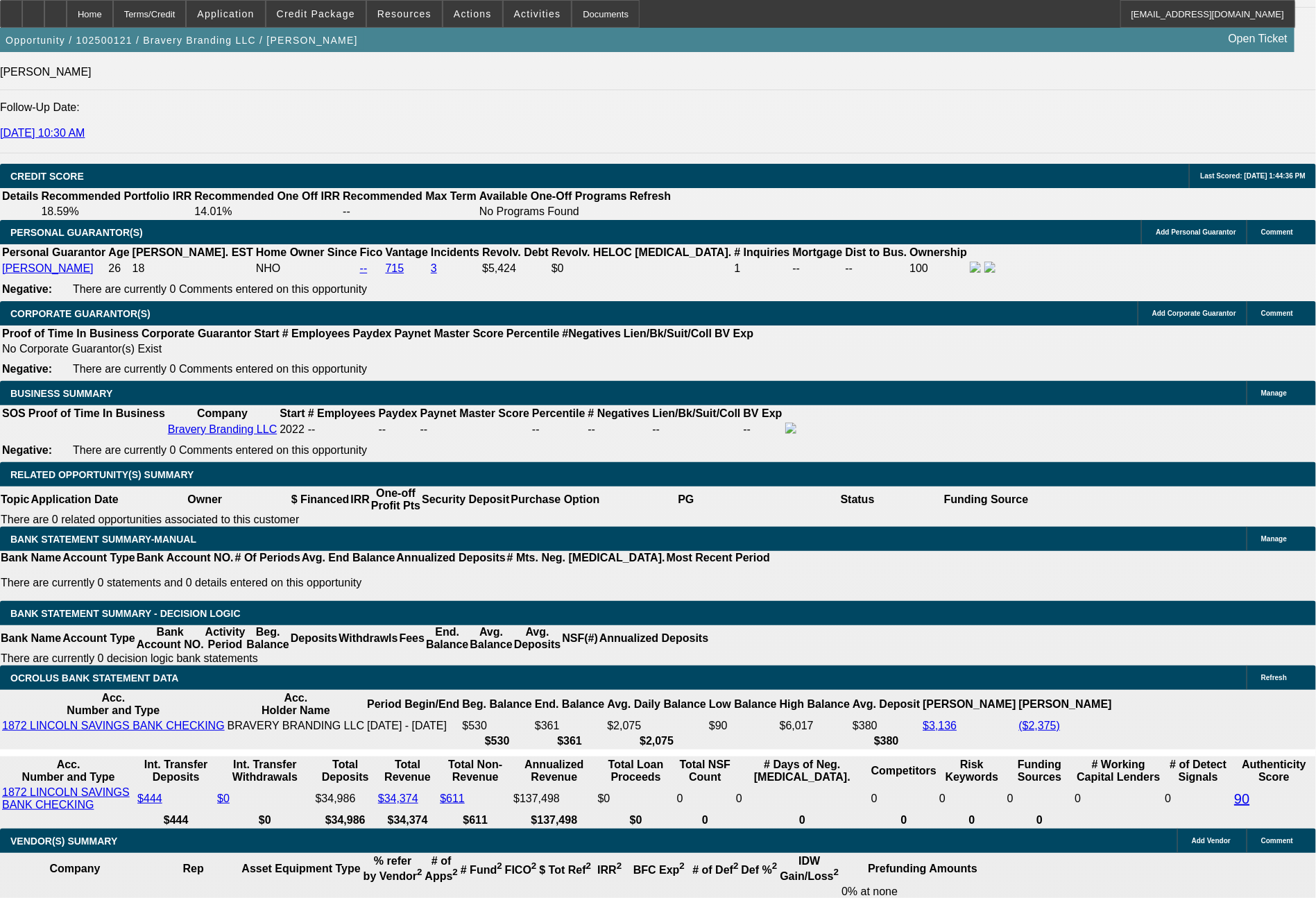
type input "$158.00"
type input "796"
type input "13.4"
type input "$1,592.00"
type input "79"
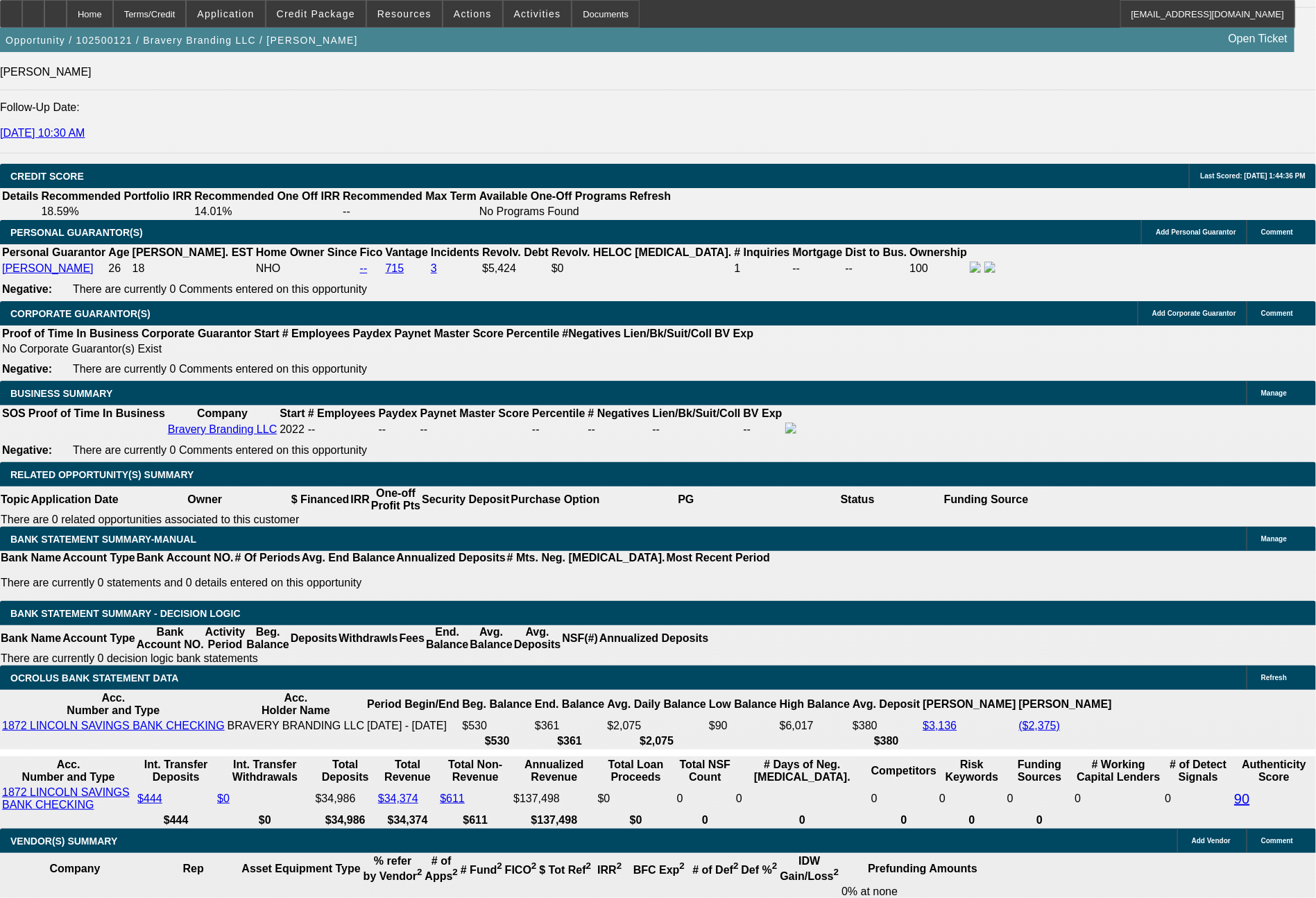
type input "$158.00"
type input "776"
type input "12.4"
type input "$1,552.00"
type input "7"
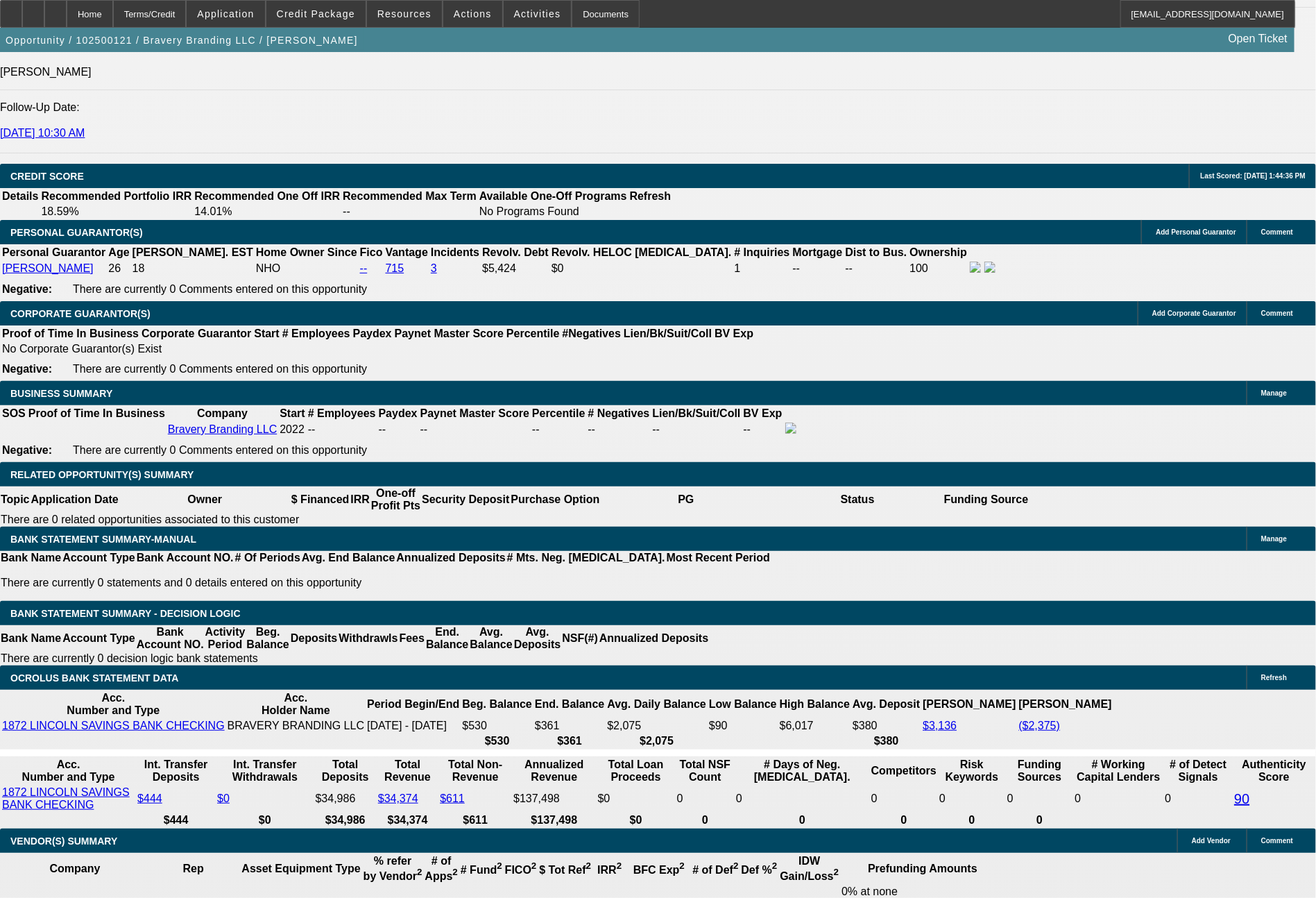
type input "$14.00"
type input "761"
type input "11.6"
type input "$1,522.00"
type input "$761.00"
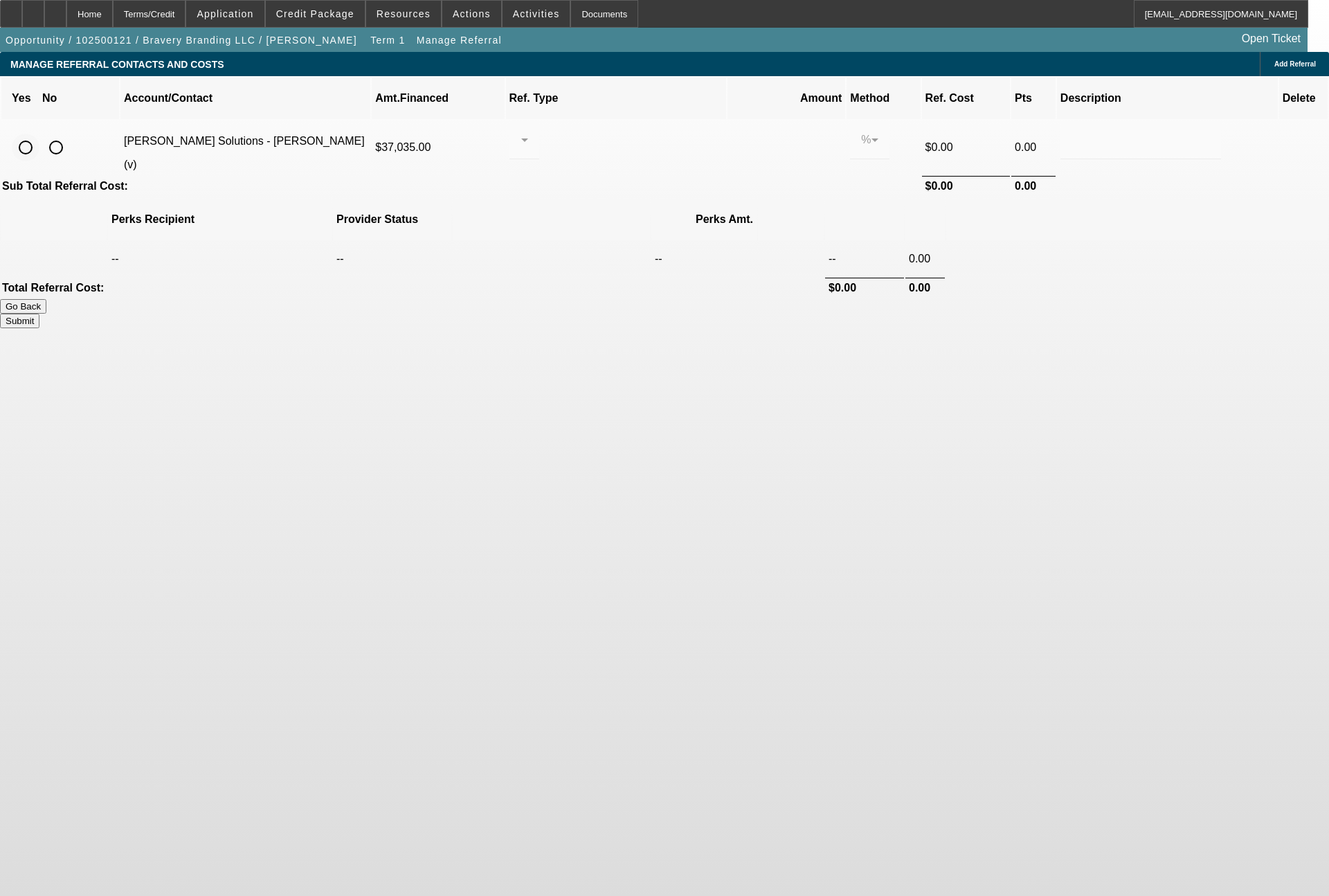
click at [39, 134] on input "radio" at bounding box center [25, 147] width 28 height 28
radio input "true"
click at [528, 133] on div at bounding box center [524, 140] width 8 height 38
click at [622, 162] on span "Pay vendor SALES PERSON" at bounding box center [631, 164] width 113 height 33
click at [742, 131] on input "0.000" at bounding box center [787, 140] width 89 height 17
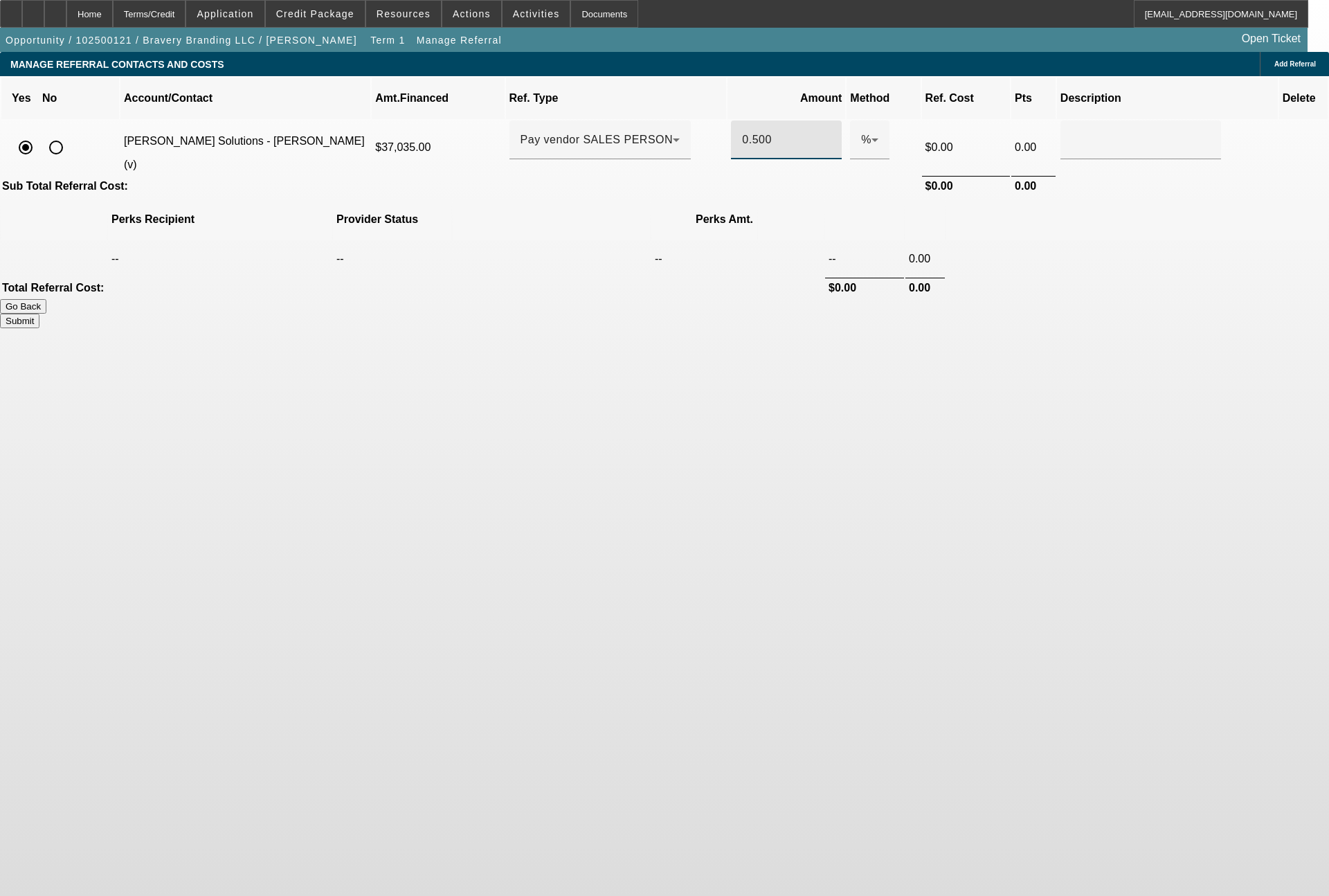
click at [39, 313] on button "Submit" at bounding box center [19, 320] width 39 height 14
type input "0.500"
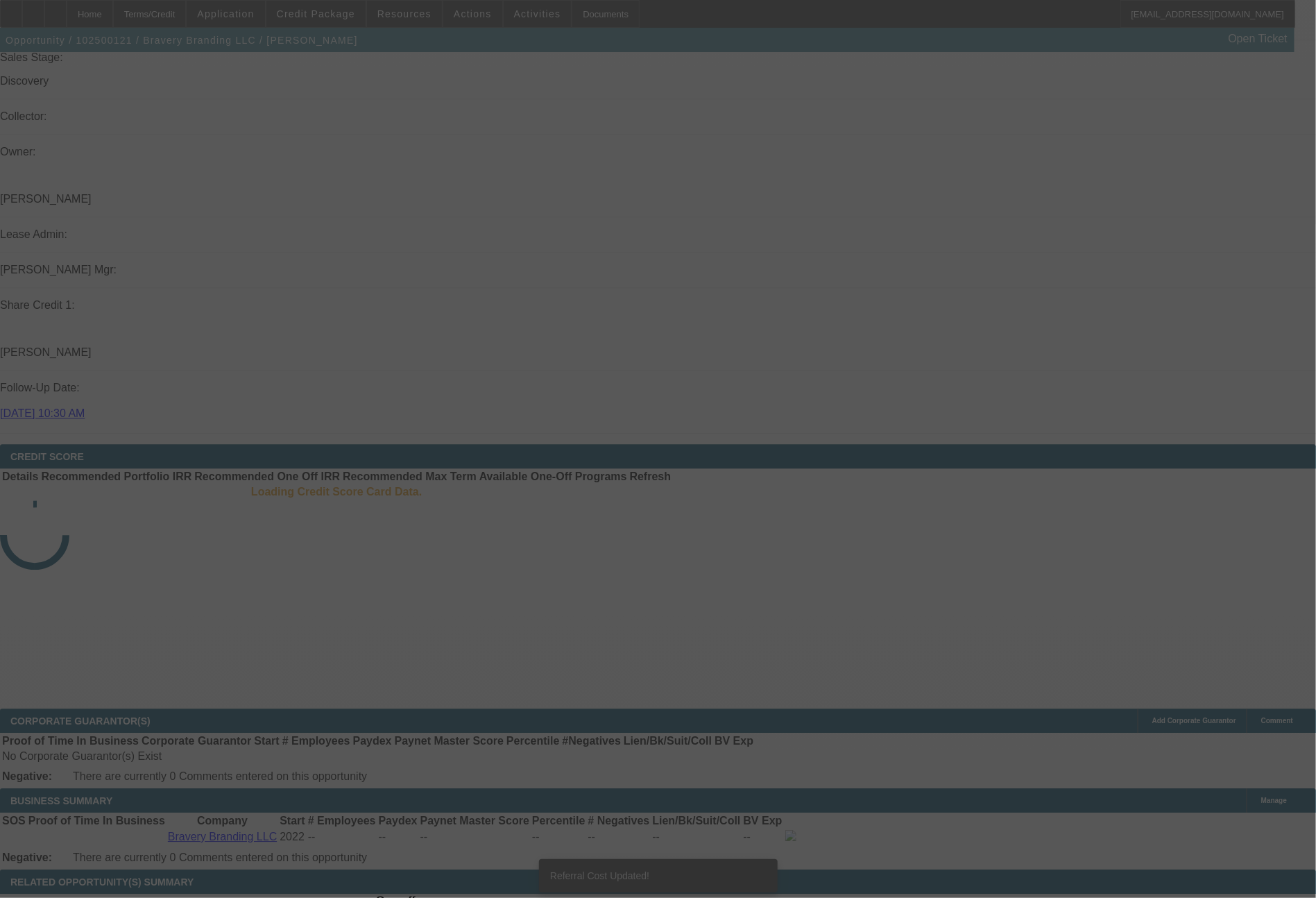
scroll to position [1684, 0]
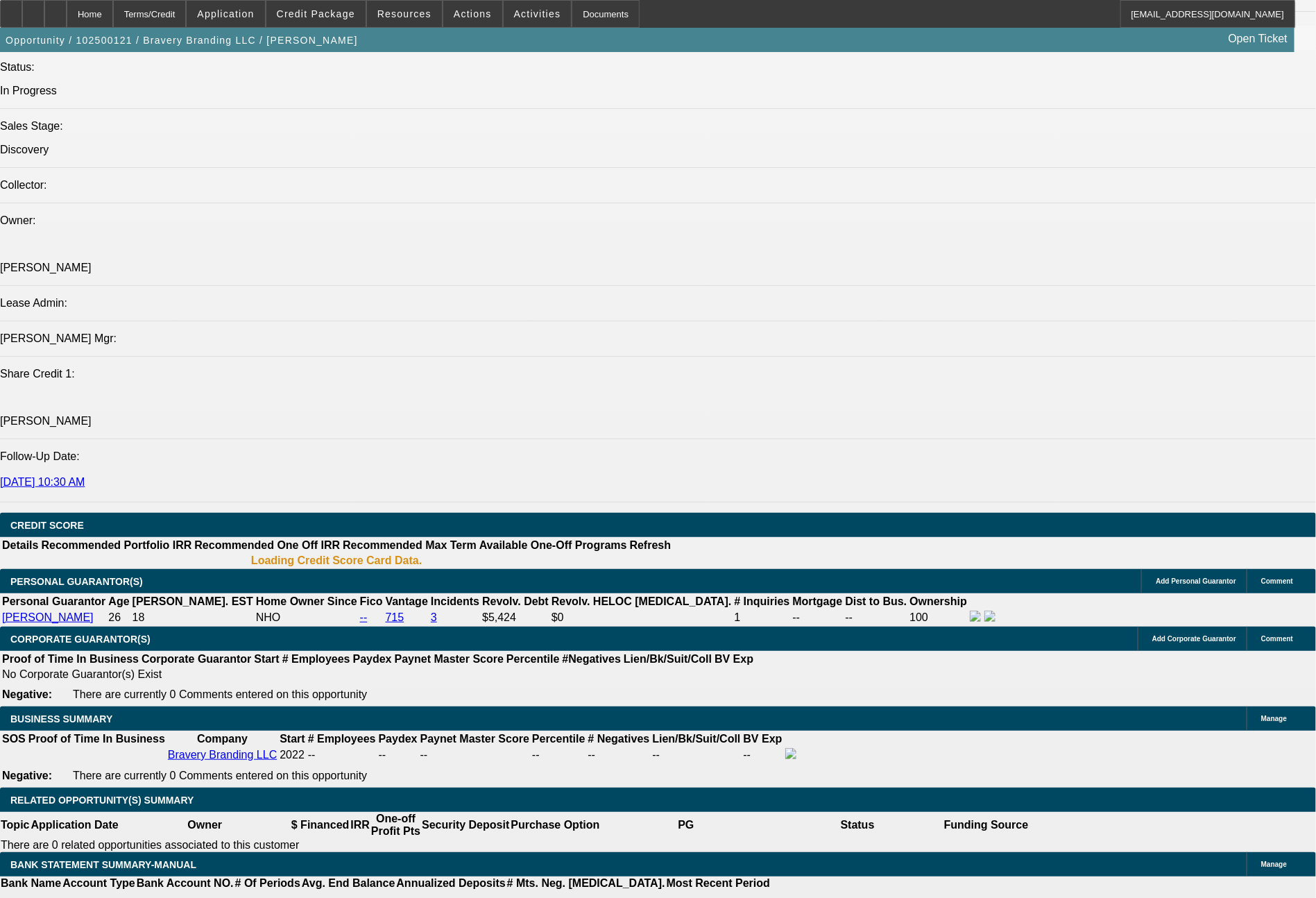
select select "0"
select select "2"
select select "0.1"
select select "4"
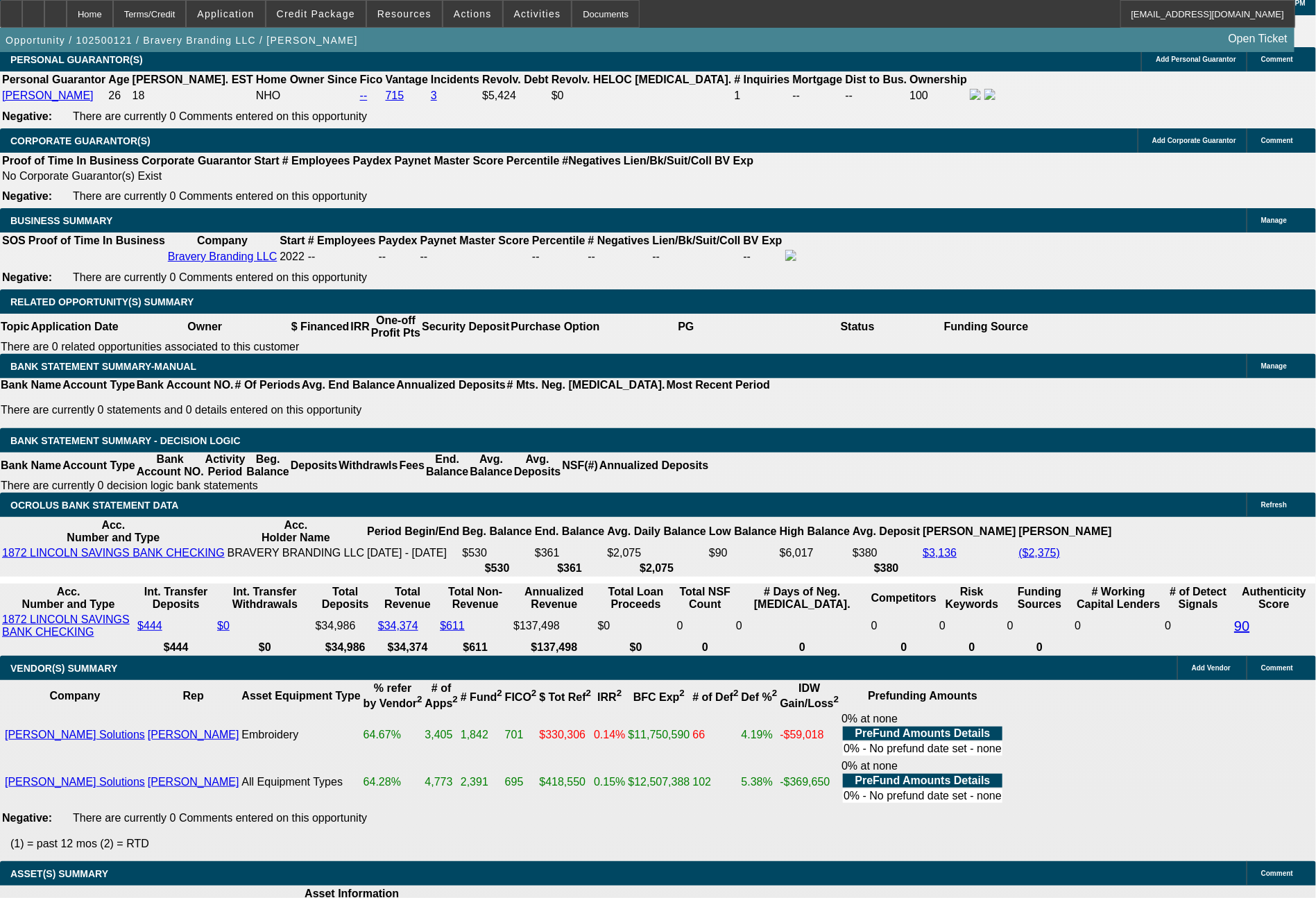
scroll to position [2160, 0]
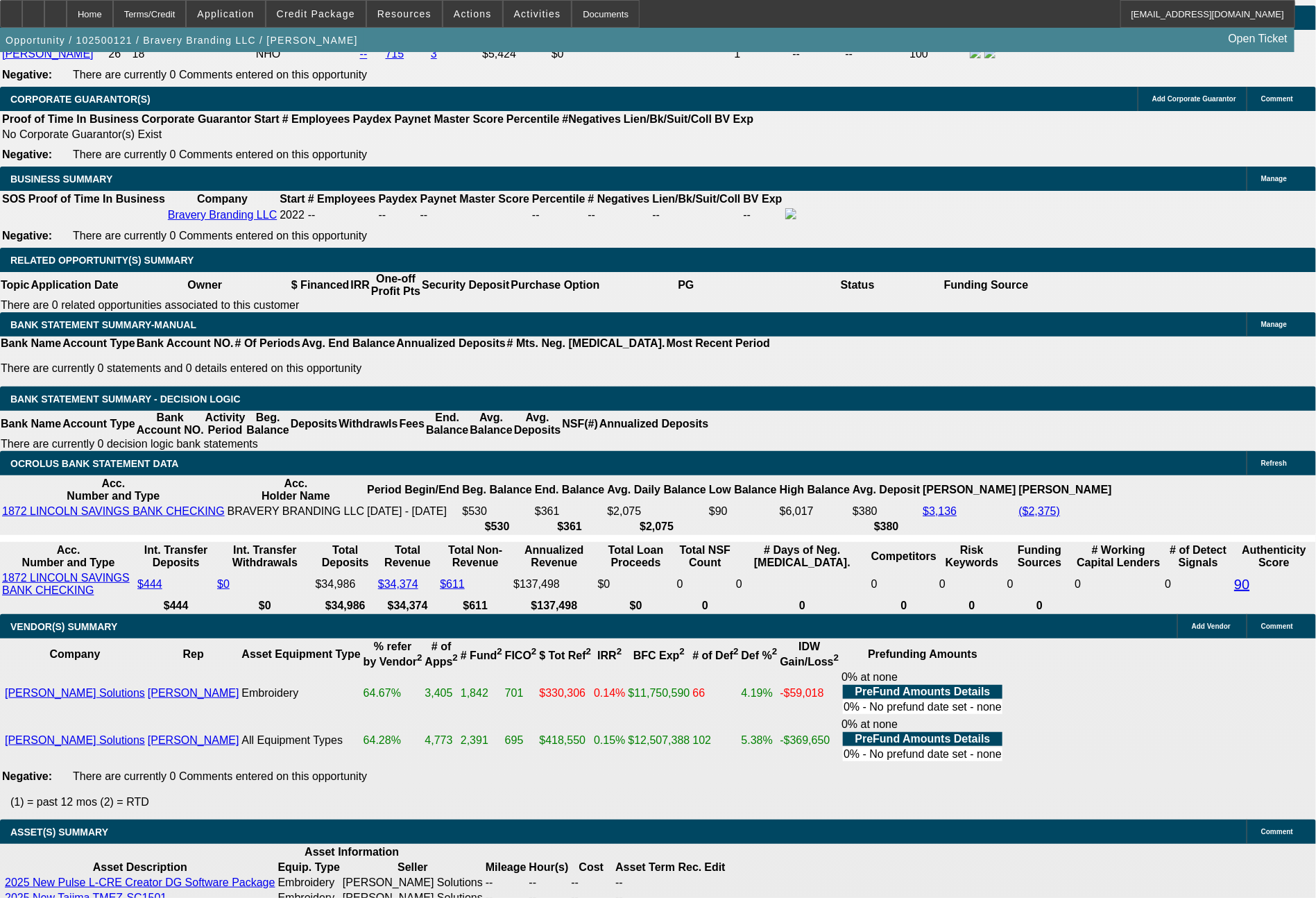
drag, startPoint x: 206, startPoint y: 333, endPoint x: 281, endPoint y: 331, distance: 75.0
type input "7"
type input "$14.00"
type input "UNKNOWN"
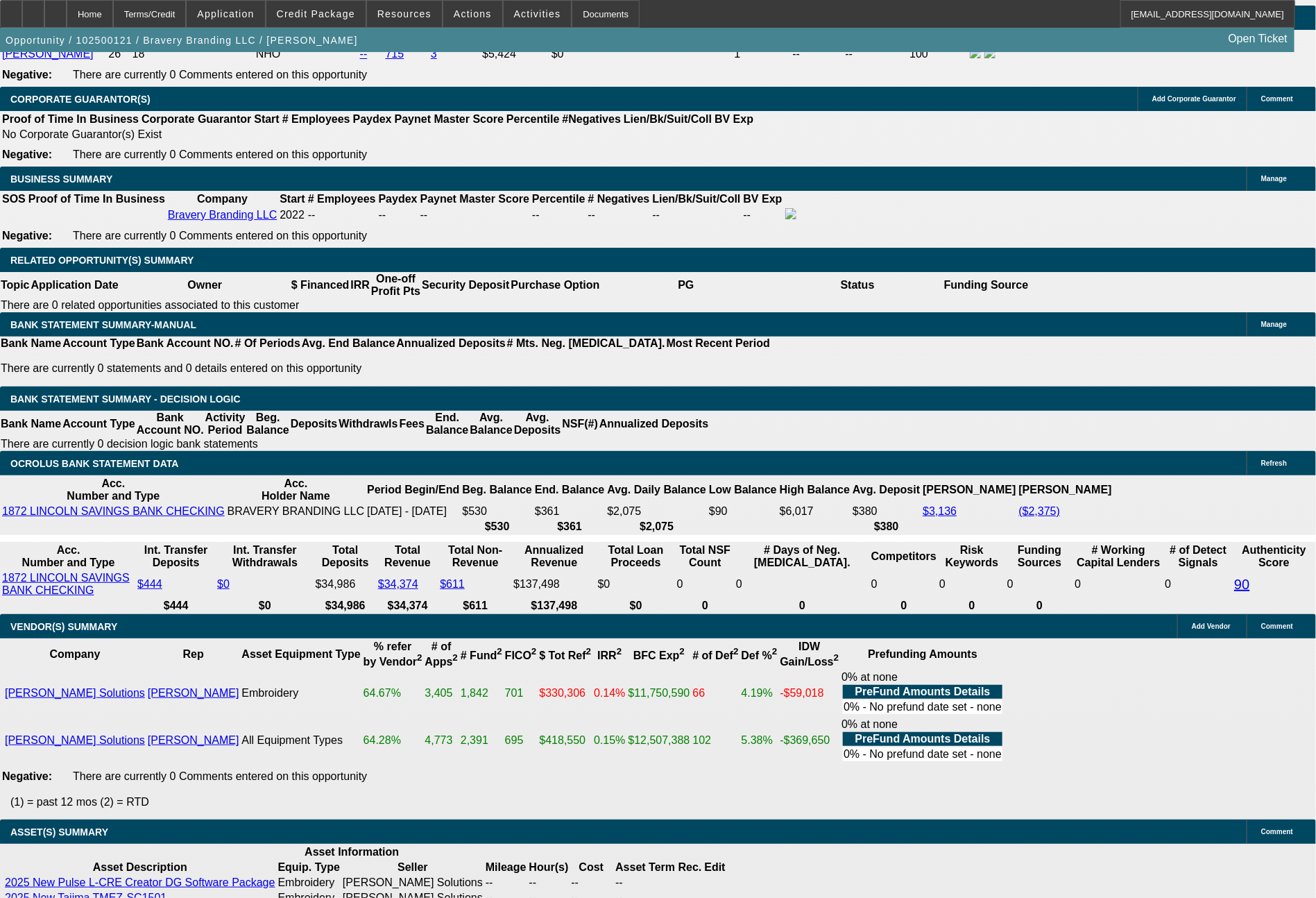
type input "764"
type input "$1,528.00"
type input "11.7"
type input "76"
type input "$152.00"
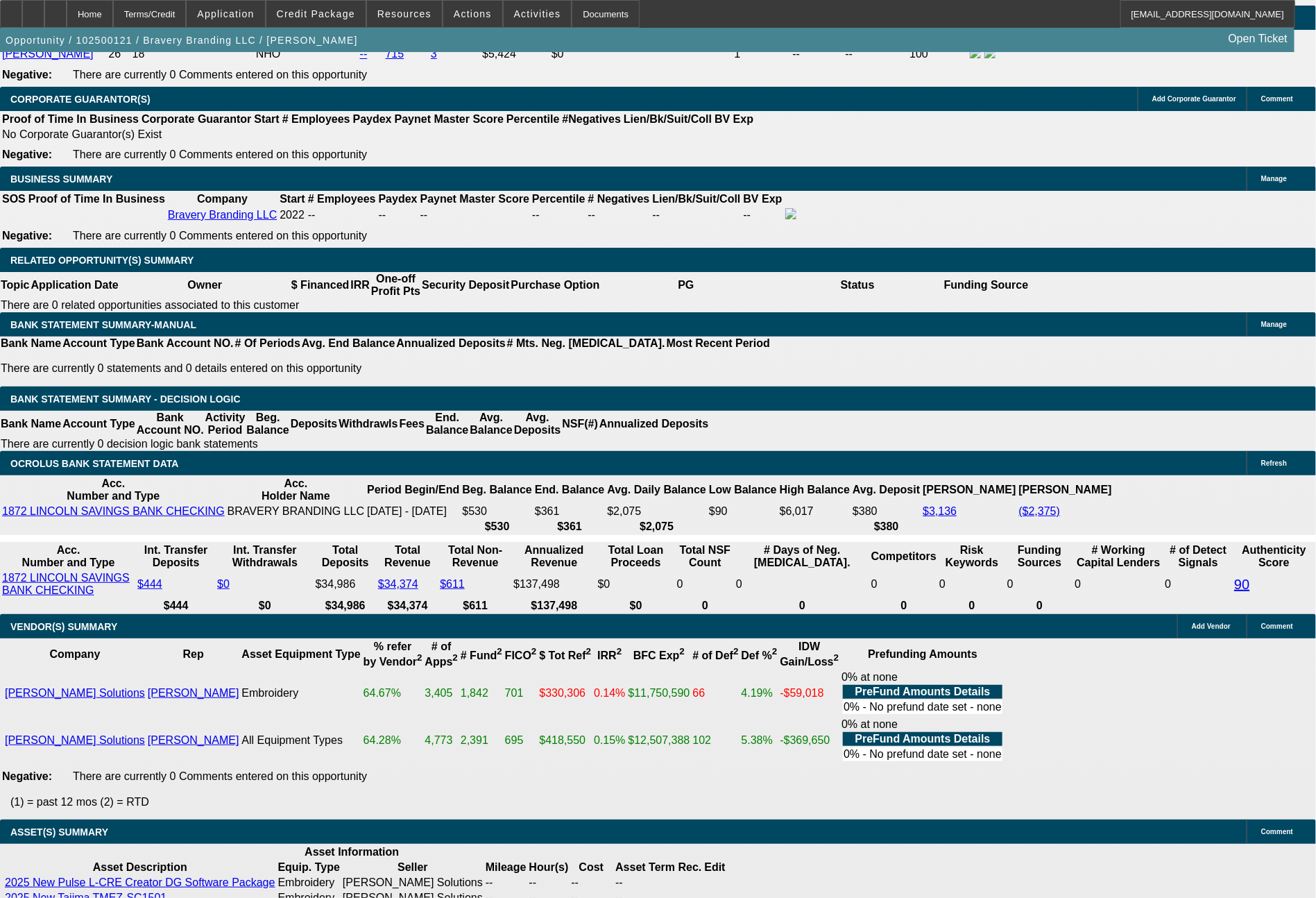
type input "767"
type input "$1,534.00"
type input "11.9"
type input "$767.00"
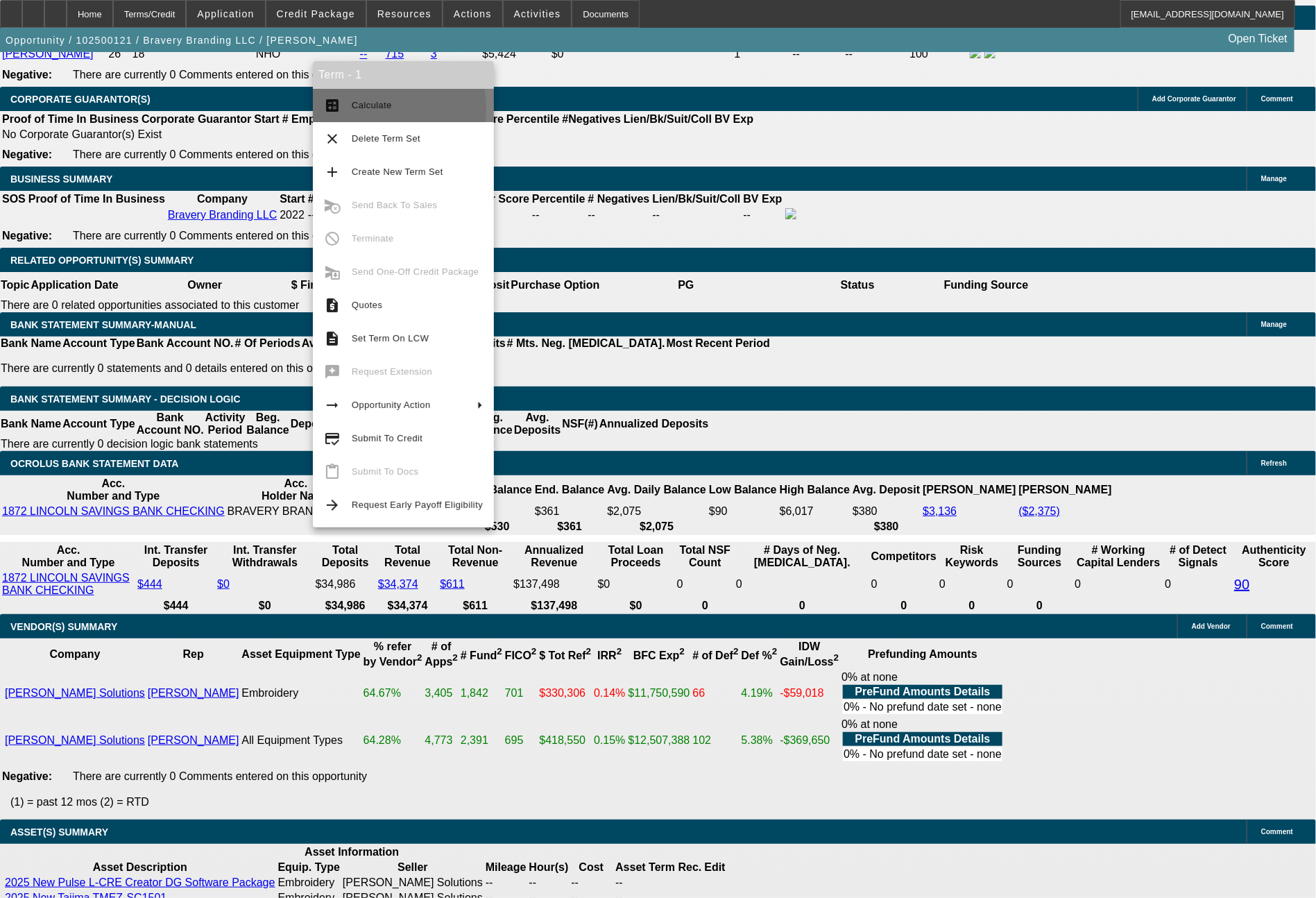
click at [379, 108] on span "Calculate" at bounding box center [372, 105] width 40 height 10
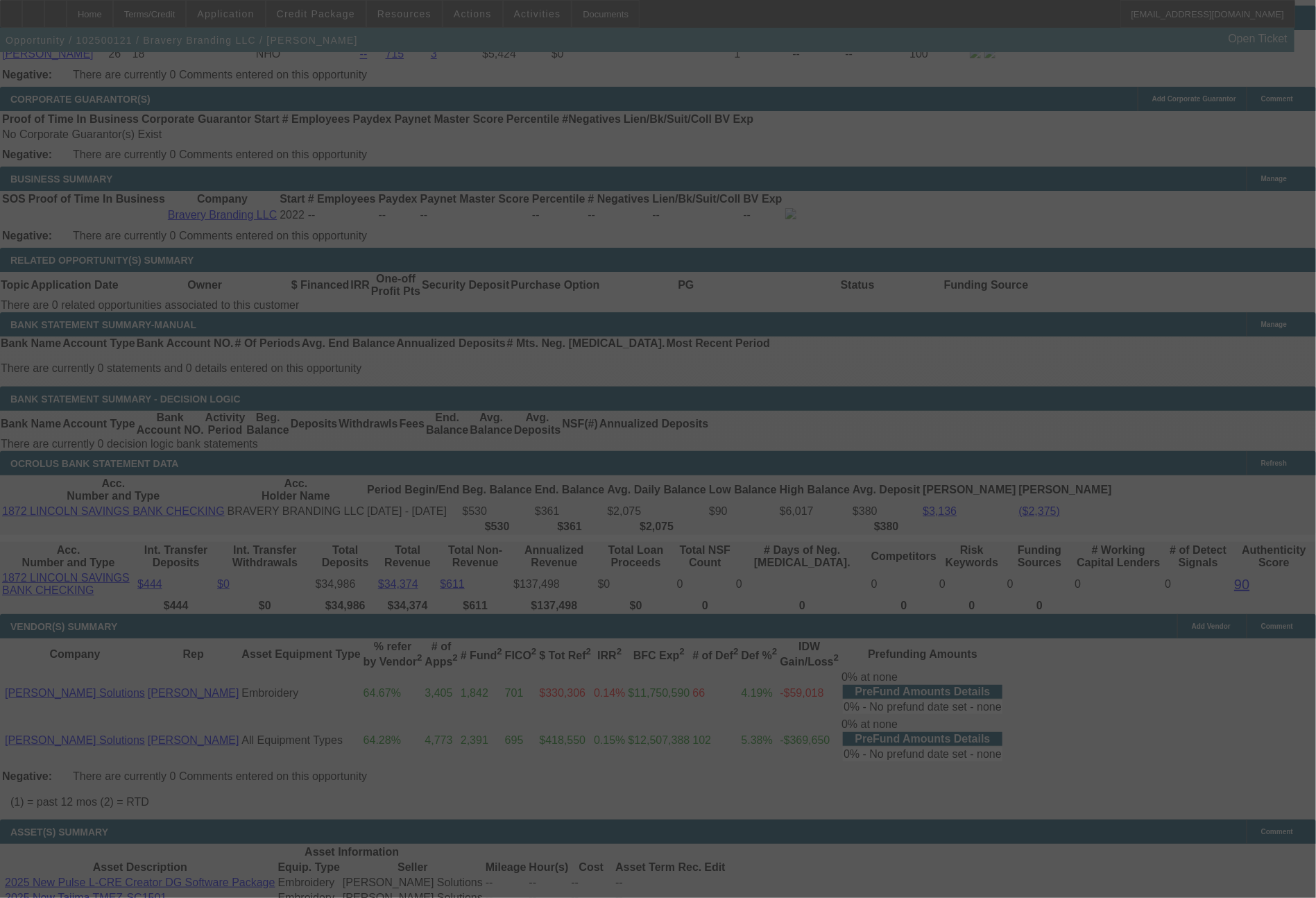
select select "0"
select select "2"
select select "0.1"
select select "4"
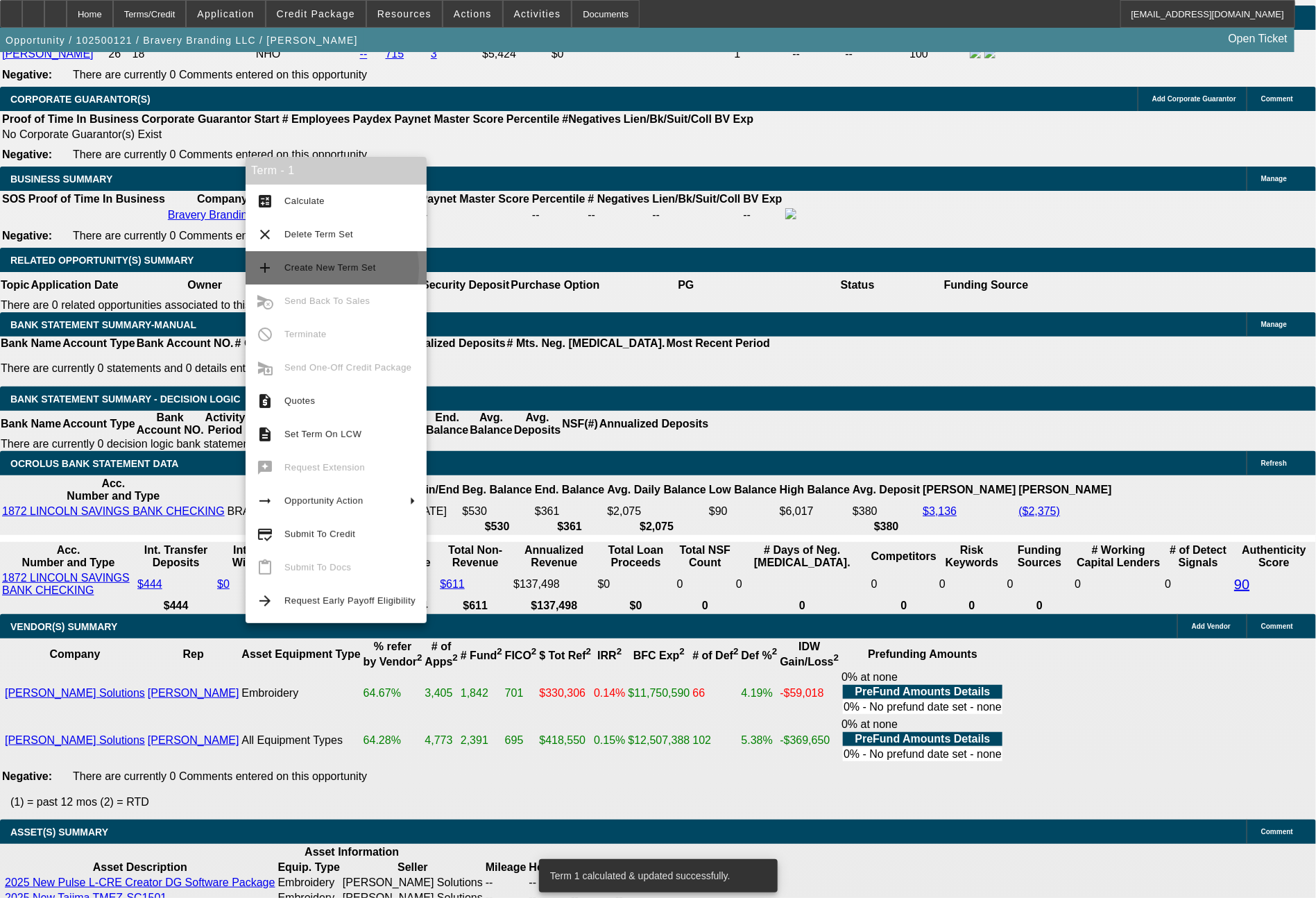
click at [321, 269] on span "Create New Term Set" at bounding box center [330, 267] width 91 height 10
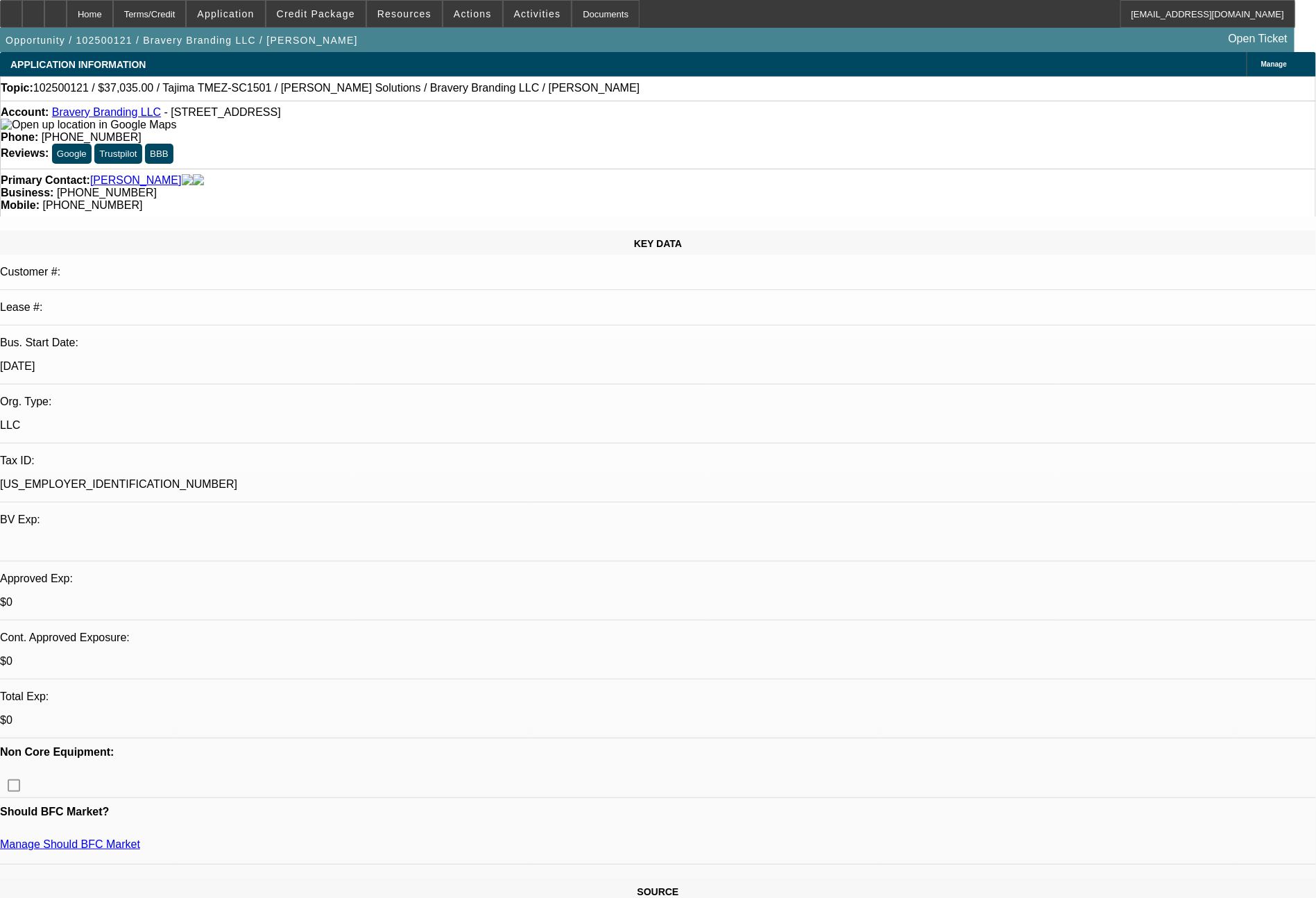
select select "0"
select select "2"
select select "0.1"
select select "0"
select select "2"
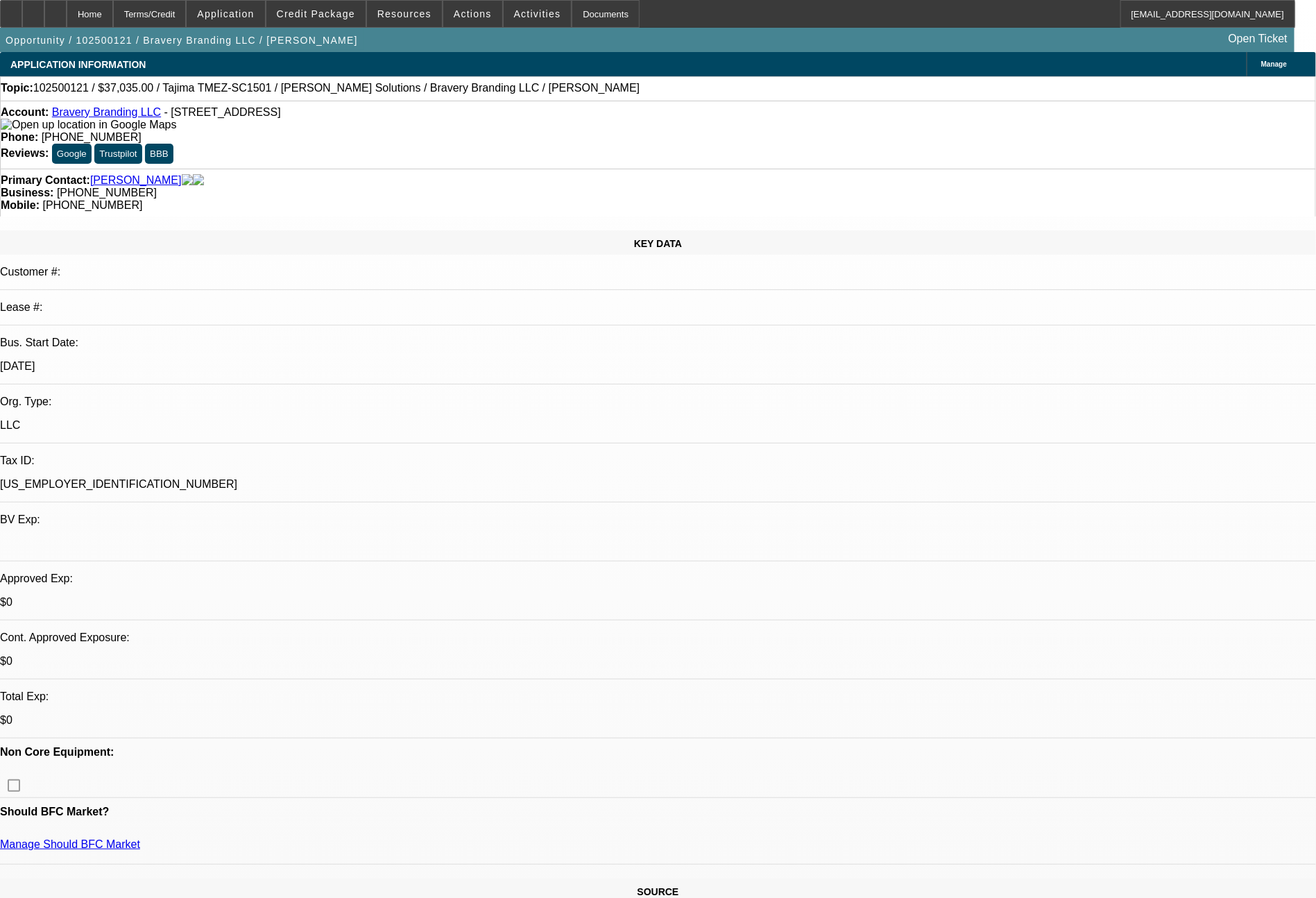
select select "0.1"
select select "2"
select select "4"
select select "2"
select select "4"
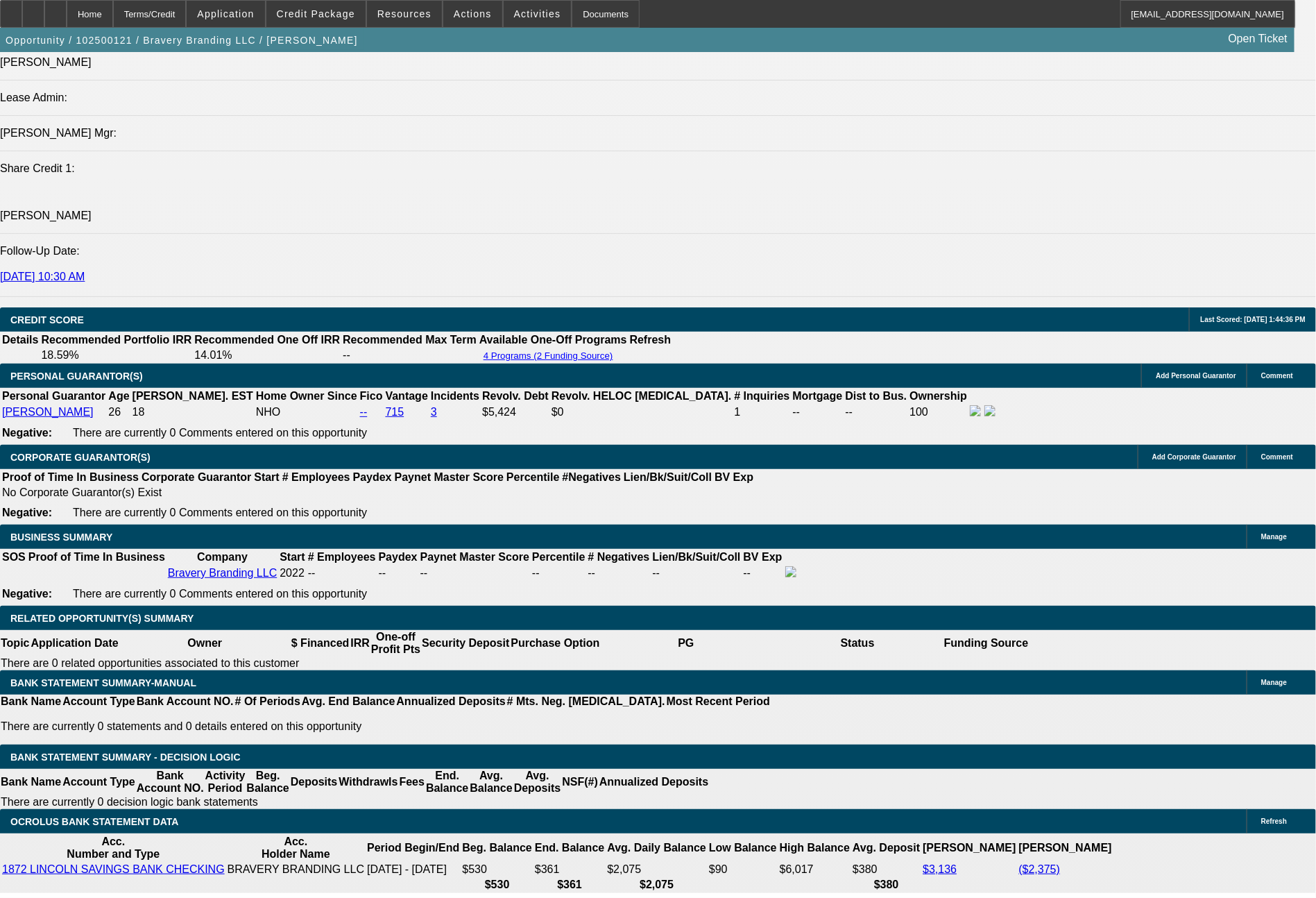
scroll to position [1871, 0]
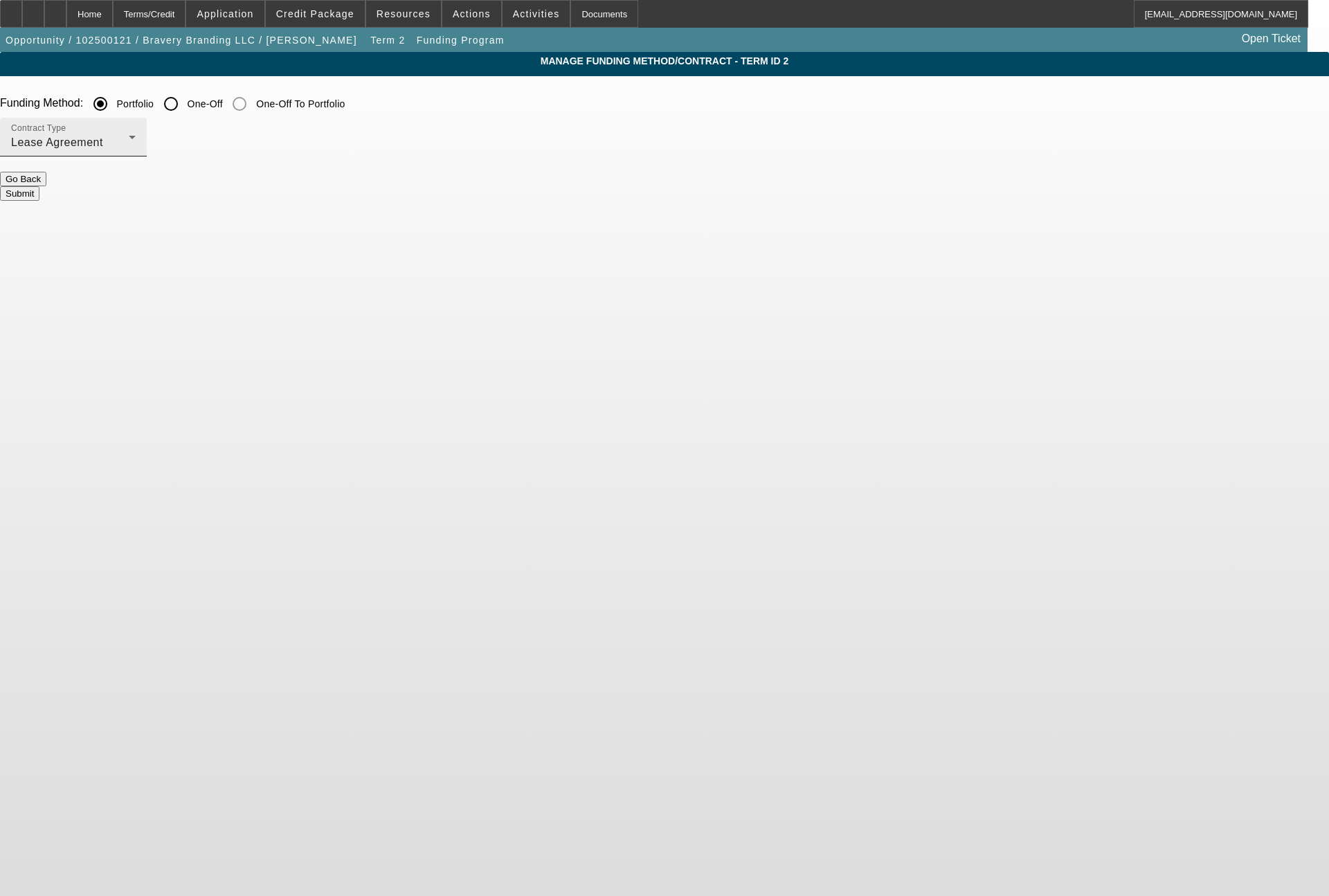
click at [135, 155] on div "Contract Type Lease Agreement" at bounding box center [73, 137] width 125 height 38
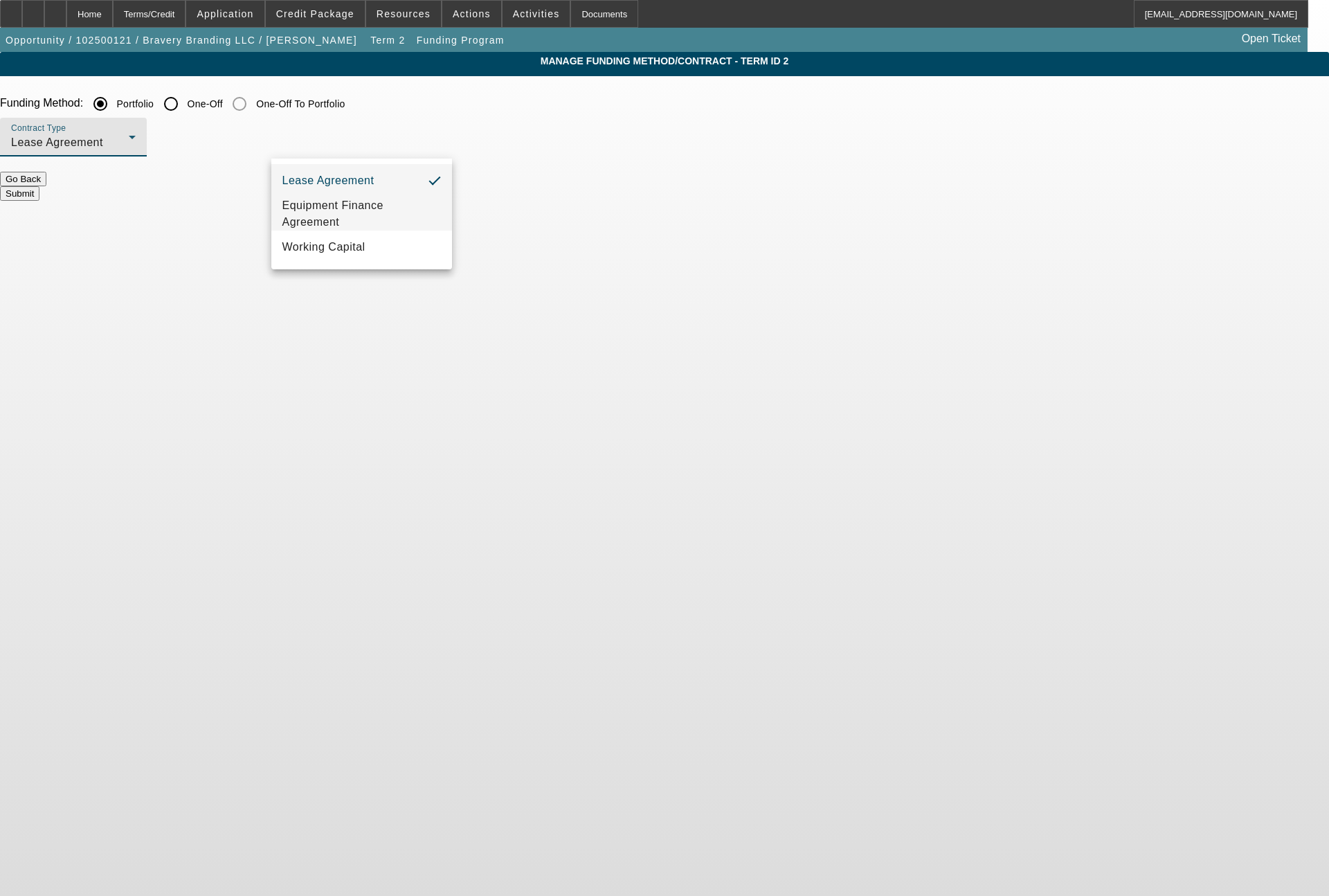
click at [345, 215] on span "Equipment Finance Agreement" at bounding box center [362, 214] width 159 height 33
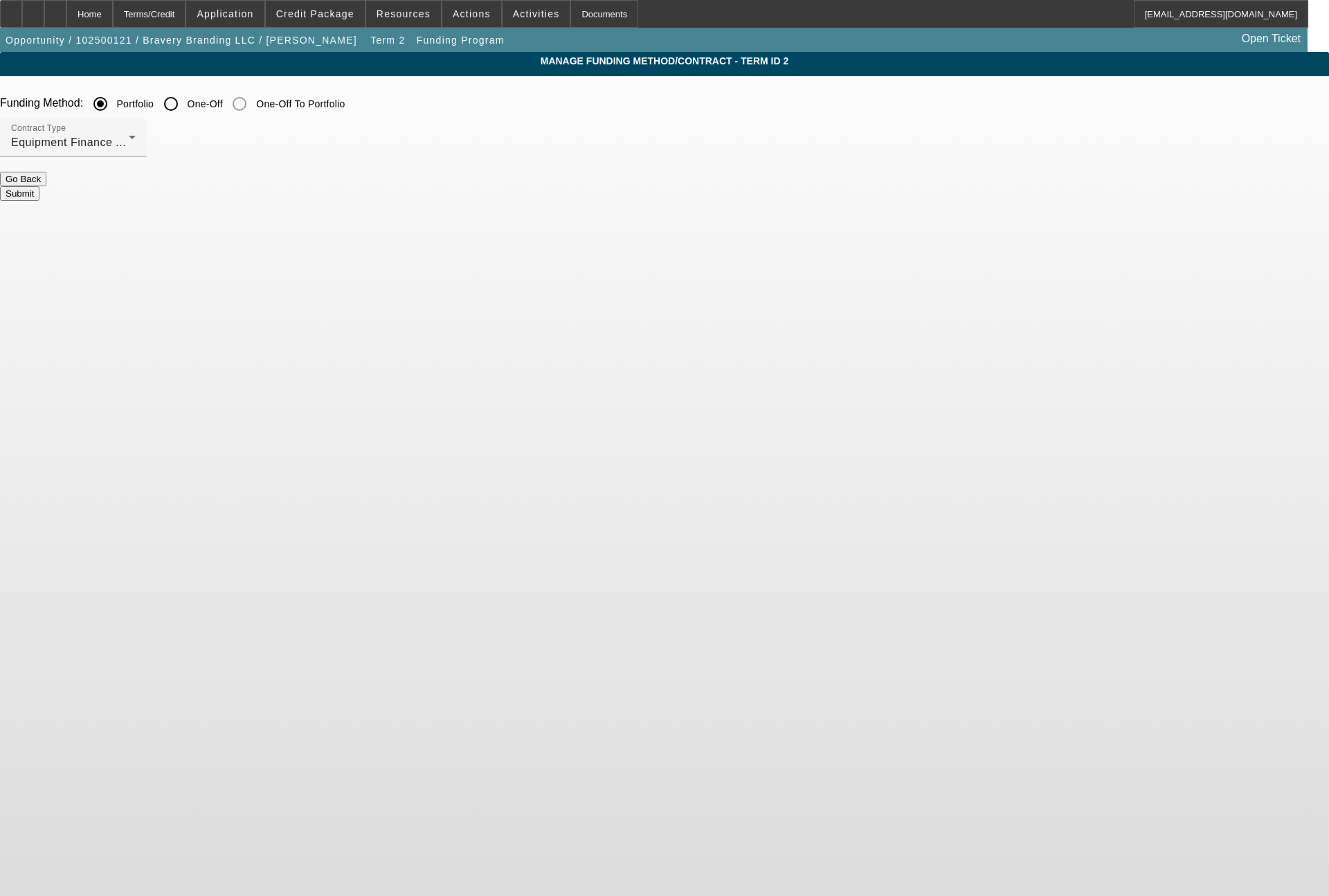
click at [39, 186] on button "Submit" at bounding box center [19, 193] width 39 height 14
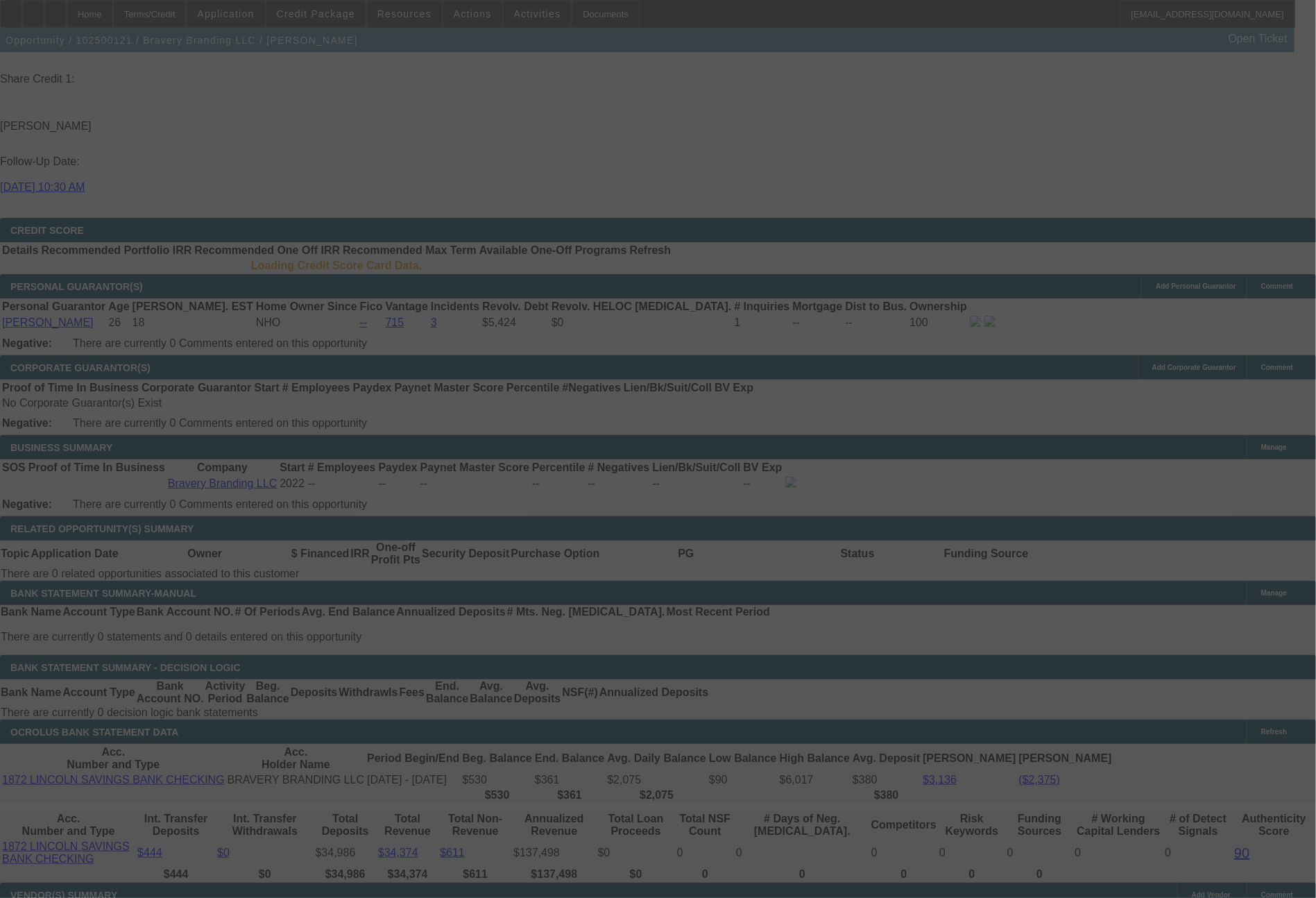
scroll to position [1886, 0]
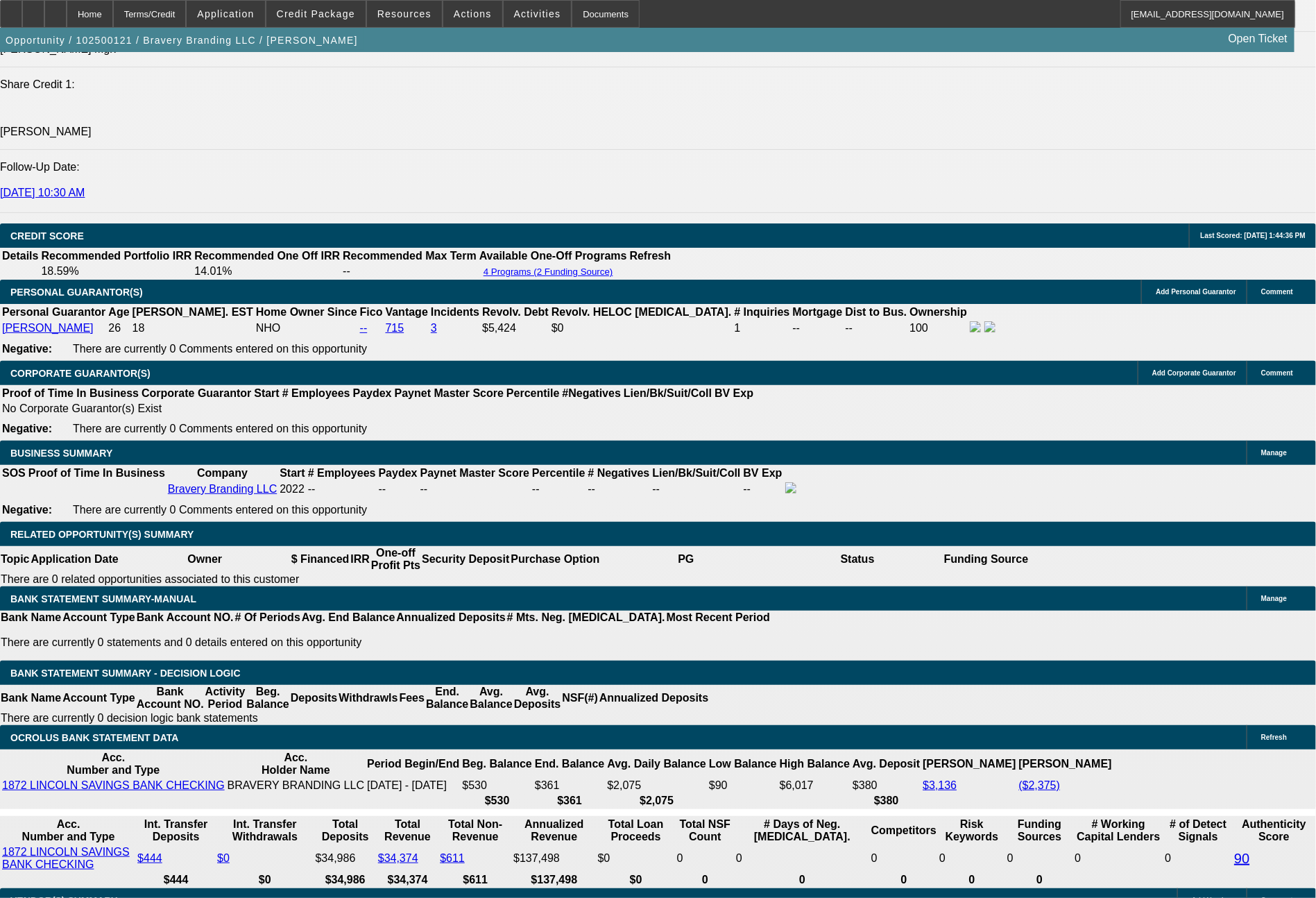
select select "0"
select select "2"
select select "0"
select select "6"
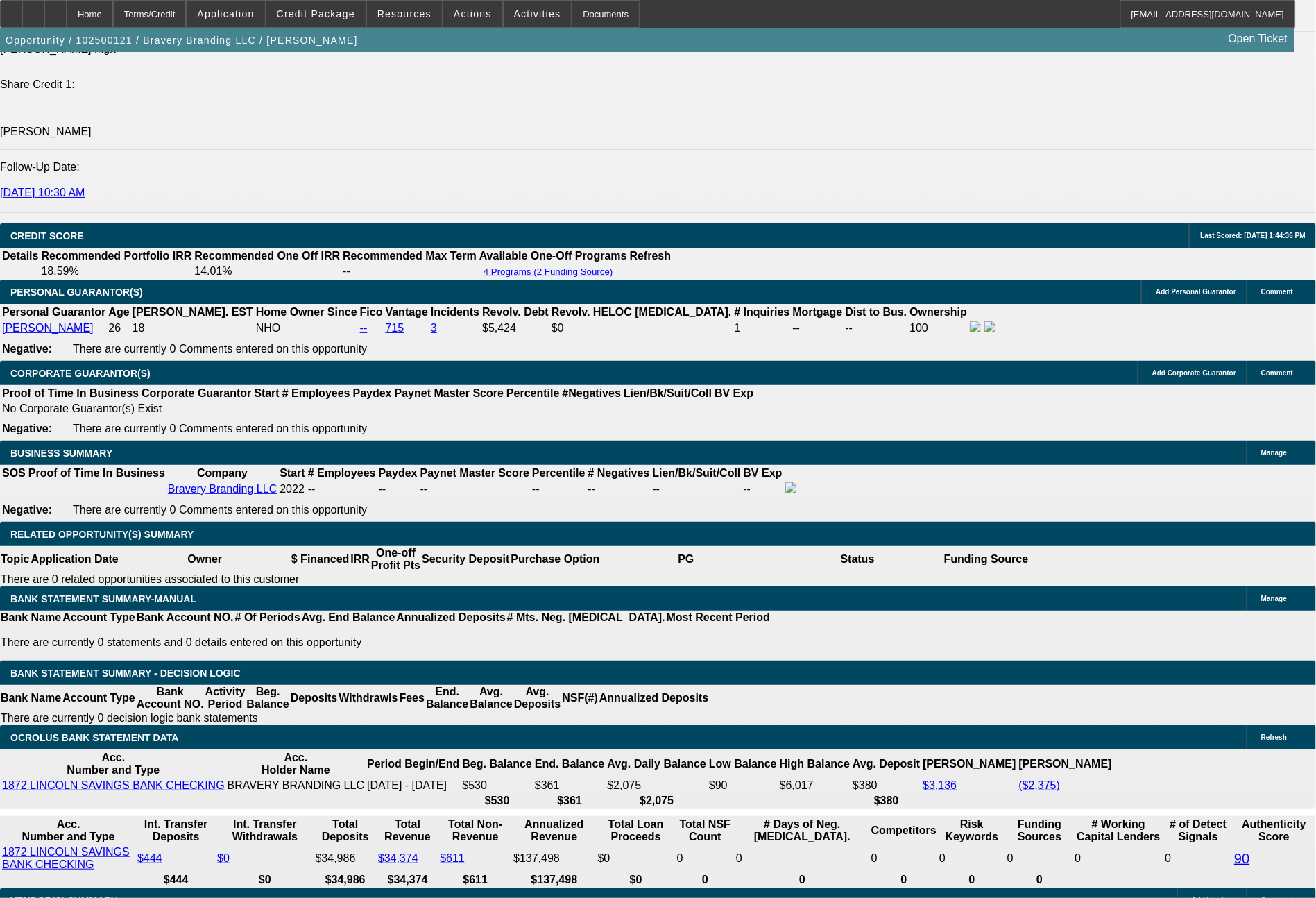
select select "0"
select select "2"
select select "0.1"
select select "4"
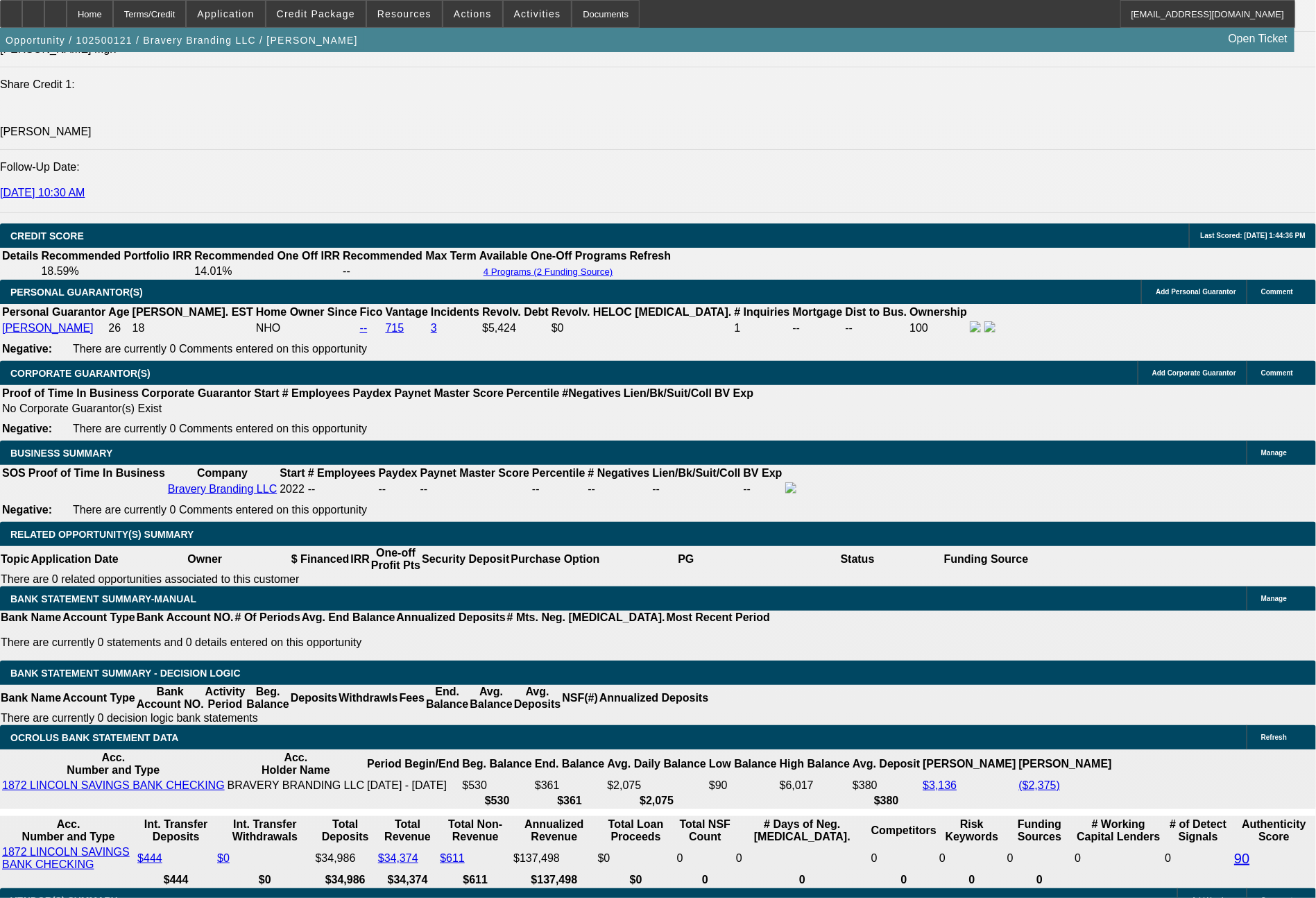
drag, startPoint x: 212, startPoint y: 558, endPoint x: 266, endPoint y: 552, distance: 54.3
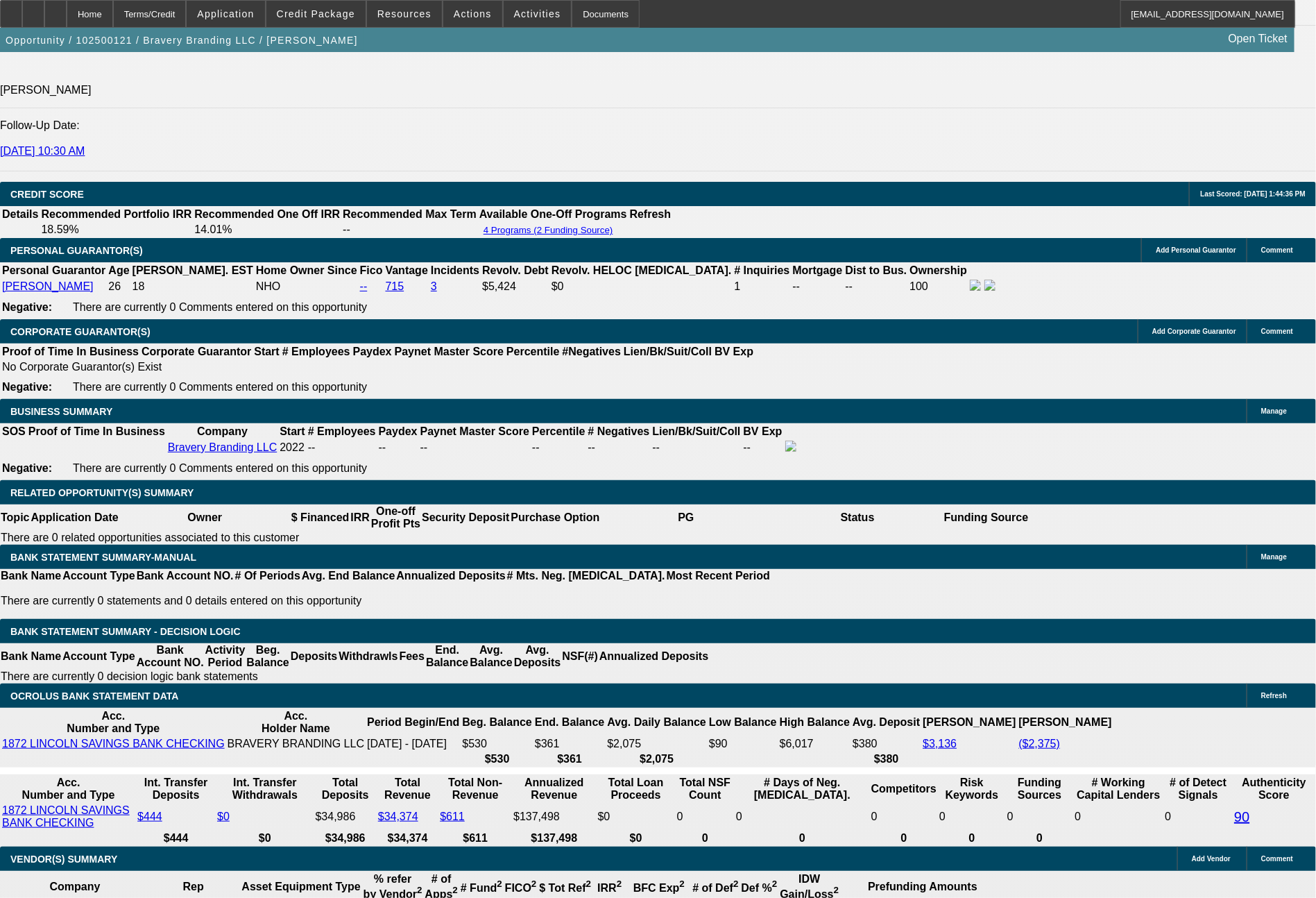
type input "81"
type input "$162.00"
type input "UNKNOWN"
type input "813"
type input "$1,626.00"
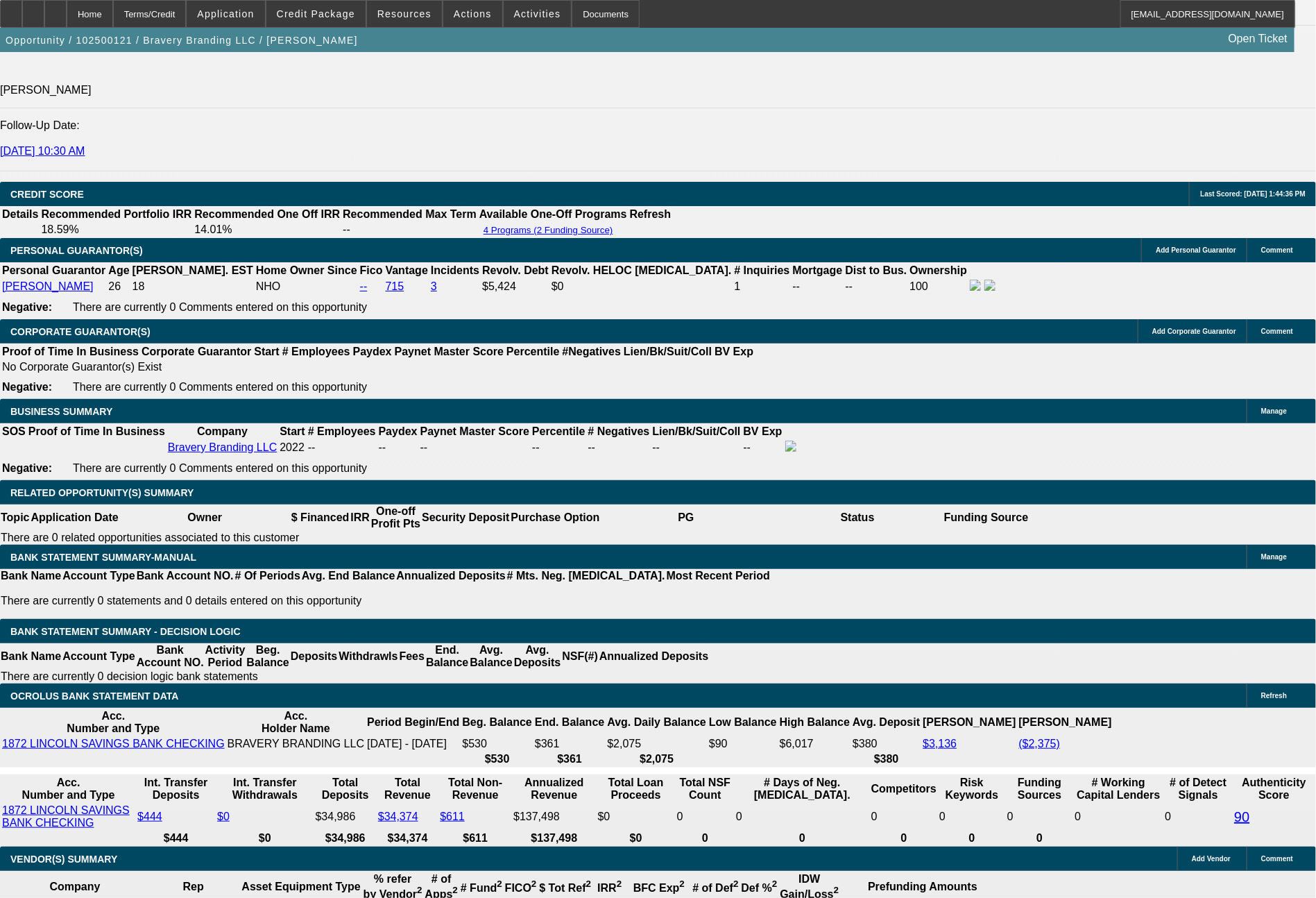
type input "14.3"
type input "$813.00"
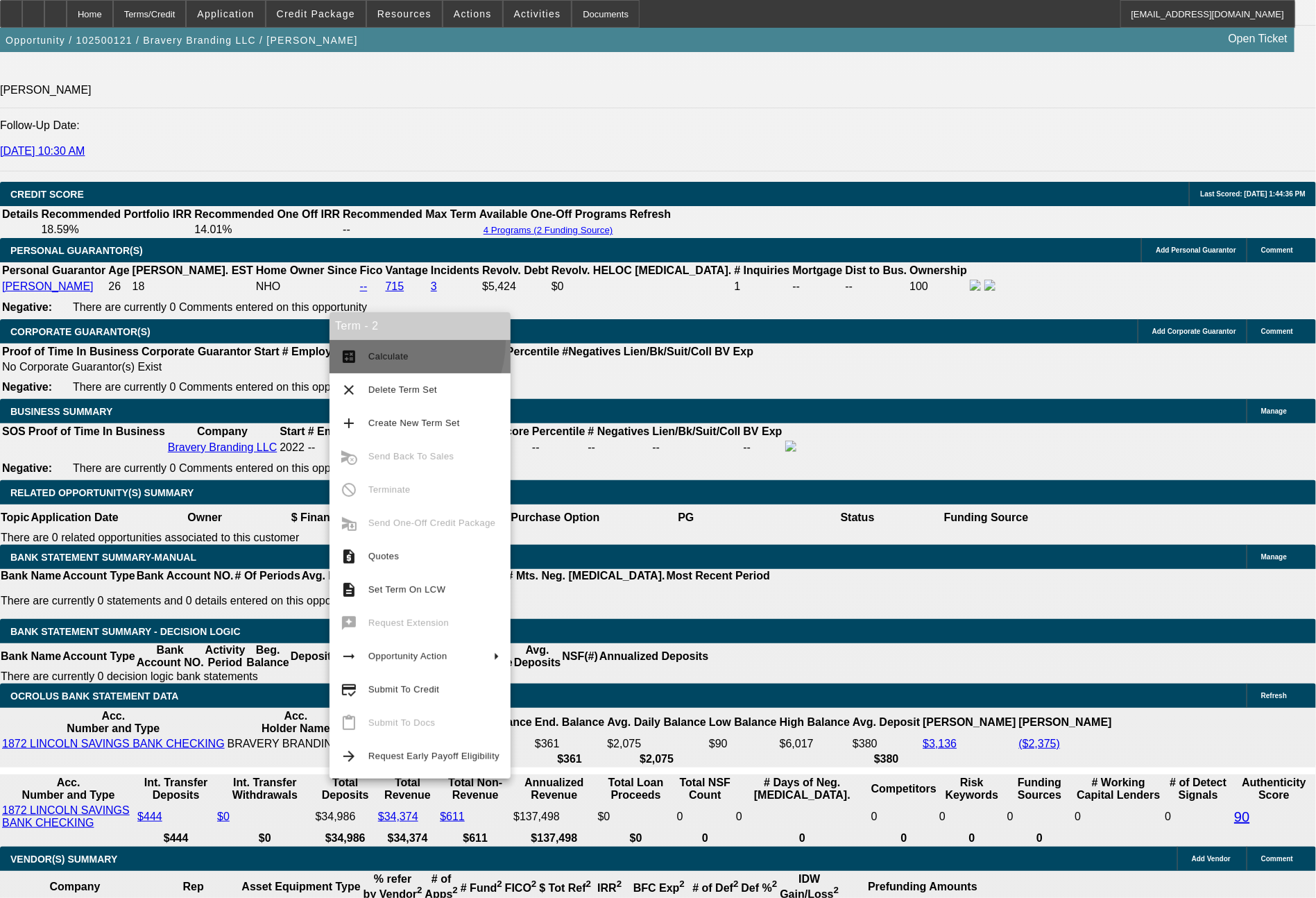
click at [394, 342] on button "calculate Calculate" at bounding box center [420, 357] width 181 height 34
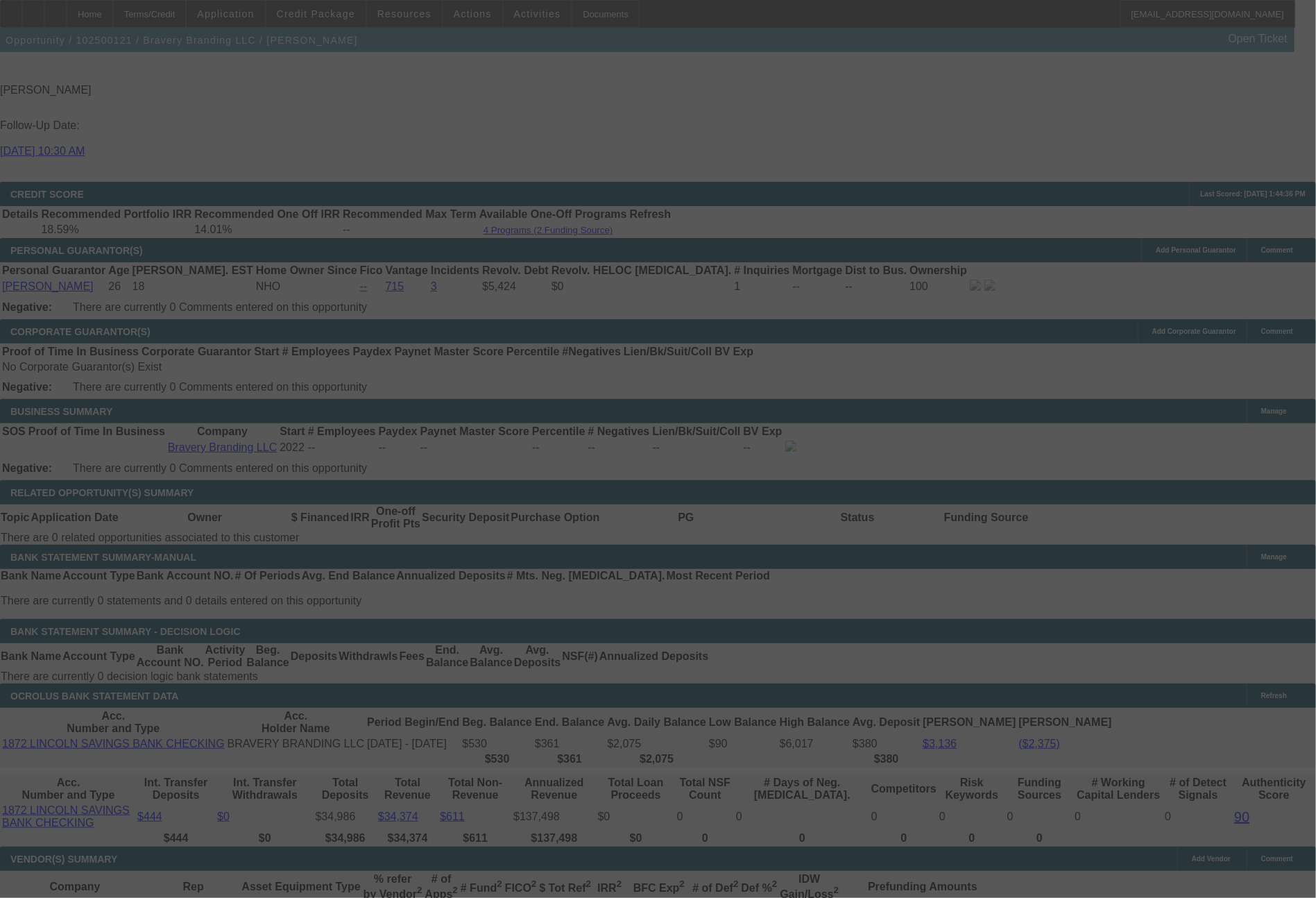
select select "0"
select select "2"
select select "0"
select select "6"
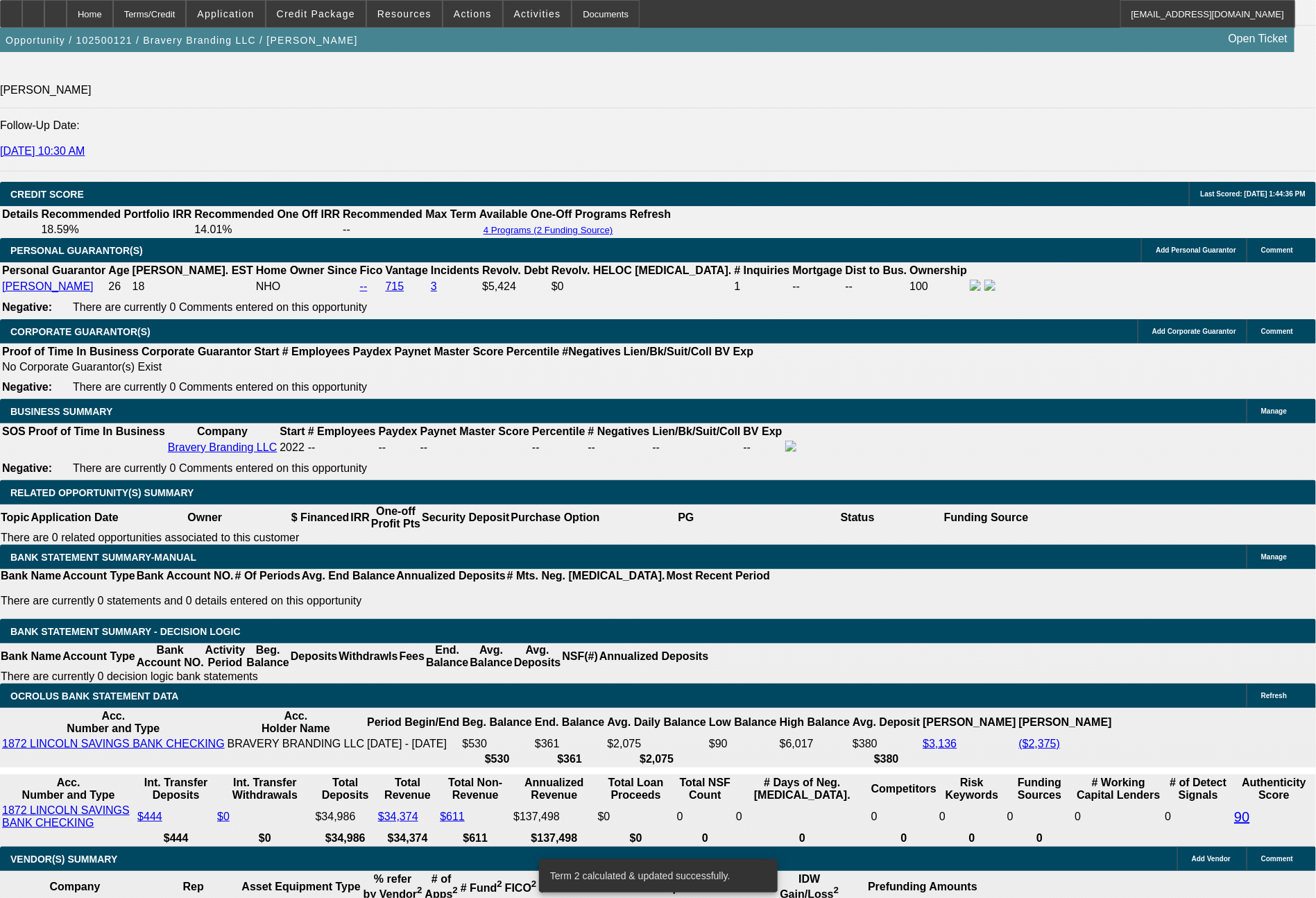
drag, startPoint x: 206, startPoint y: 559, endPoint x: 287, endPoint y: 565, distance: 81.2
type input "7"
type input "$14.00"
type input "UNKNOWN"
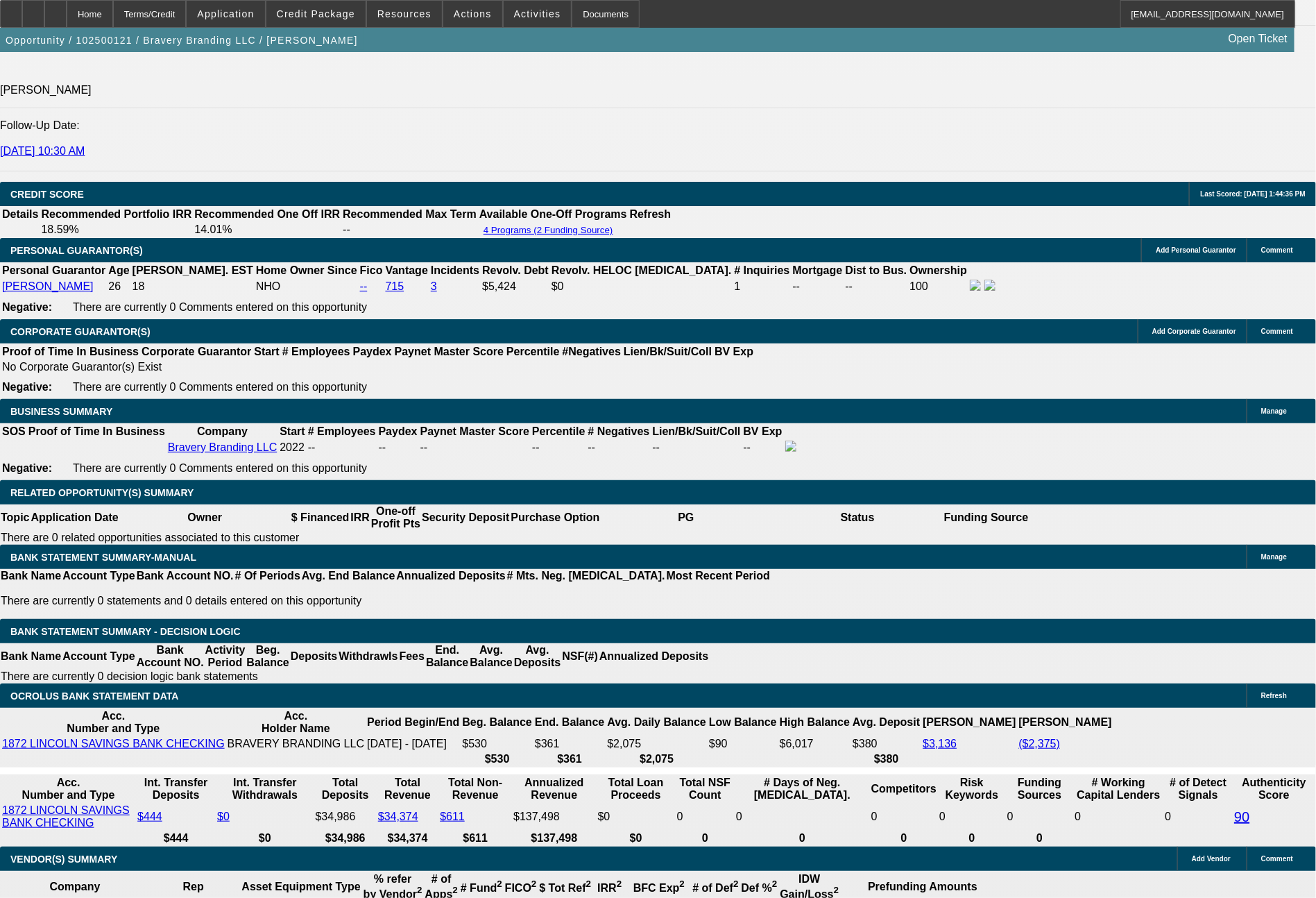
type input "706"
type input "$1,412.00"
type input "8.6"
type input "7"
type input "$0.00"
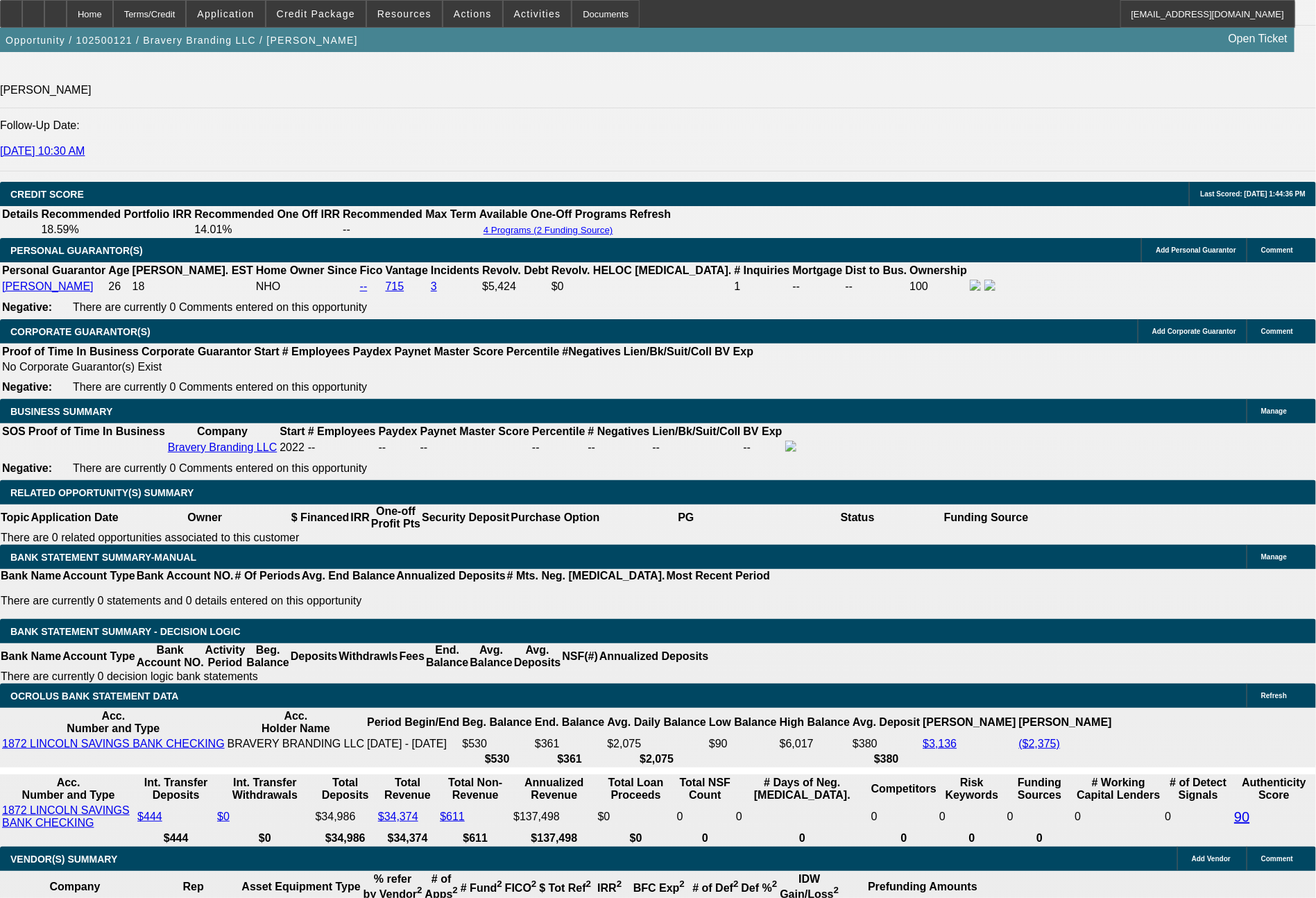
type input "$1,412.00"
type input "$706.008"
type input "8.6"
type input "$70"
type input "$140.00"
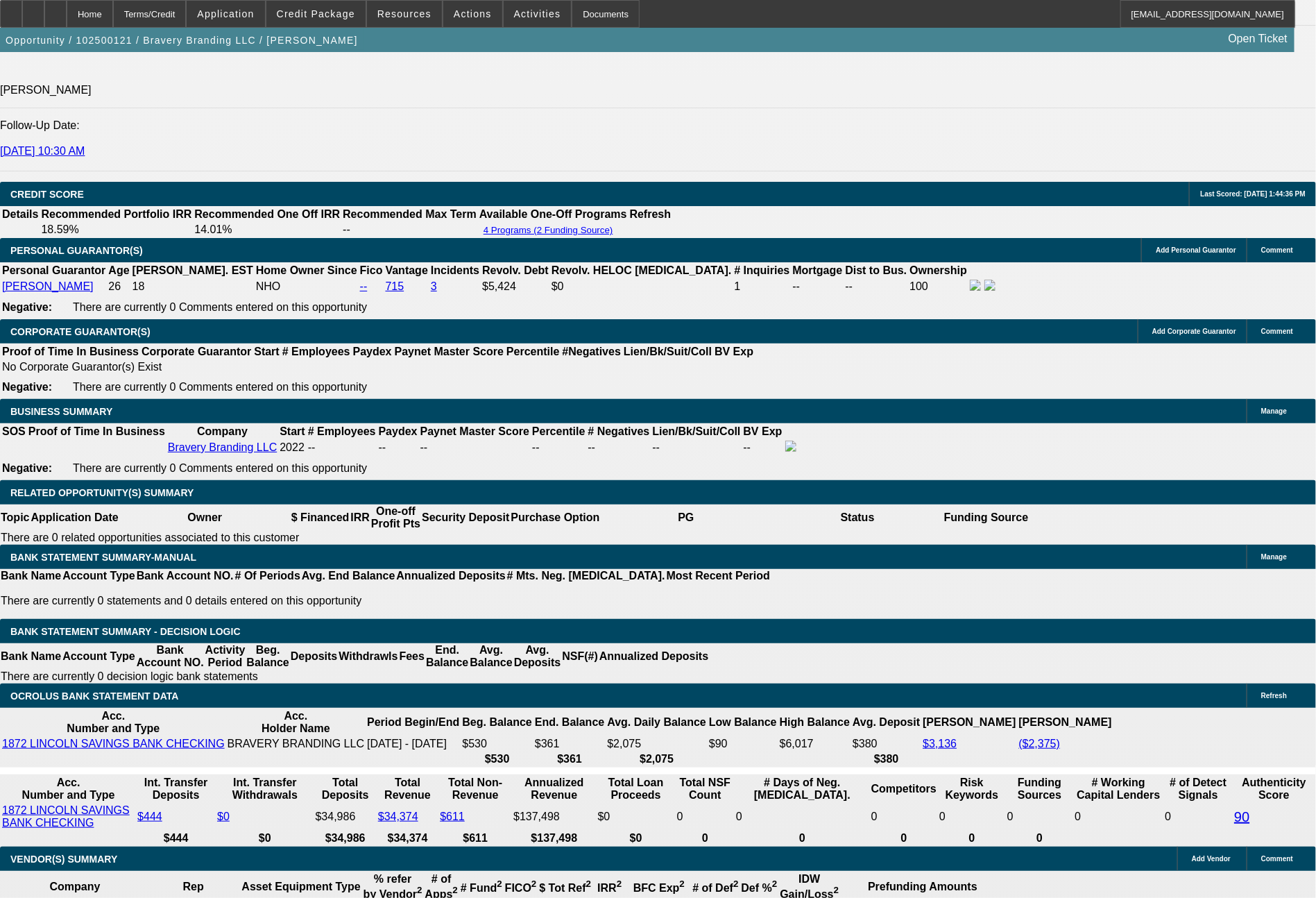
type input "$"
type input "806"
type input "$1,612.00"
type input "13.9"
type input "$806.00"
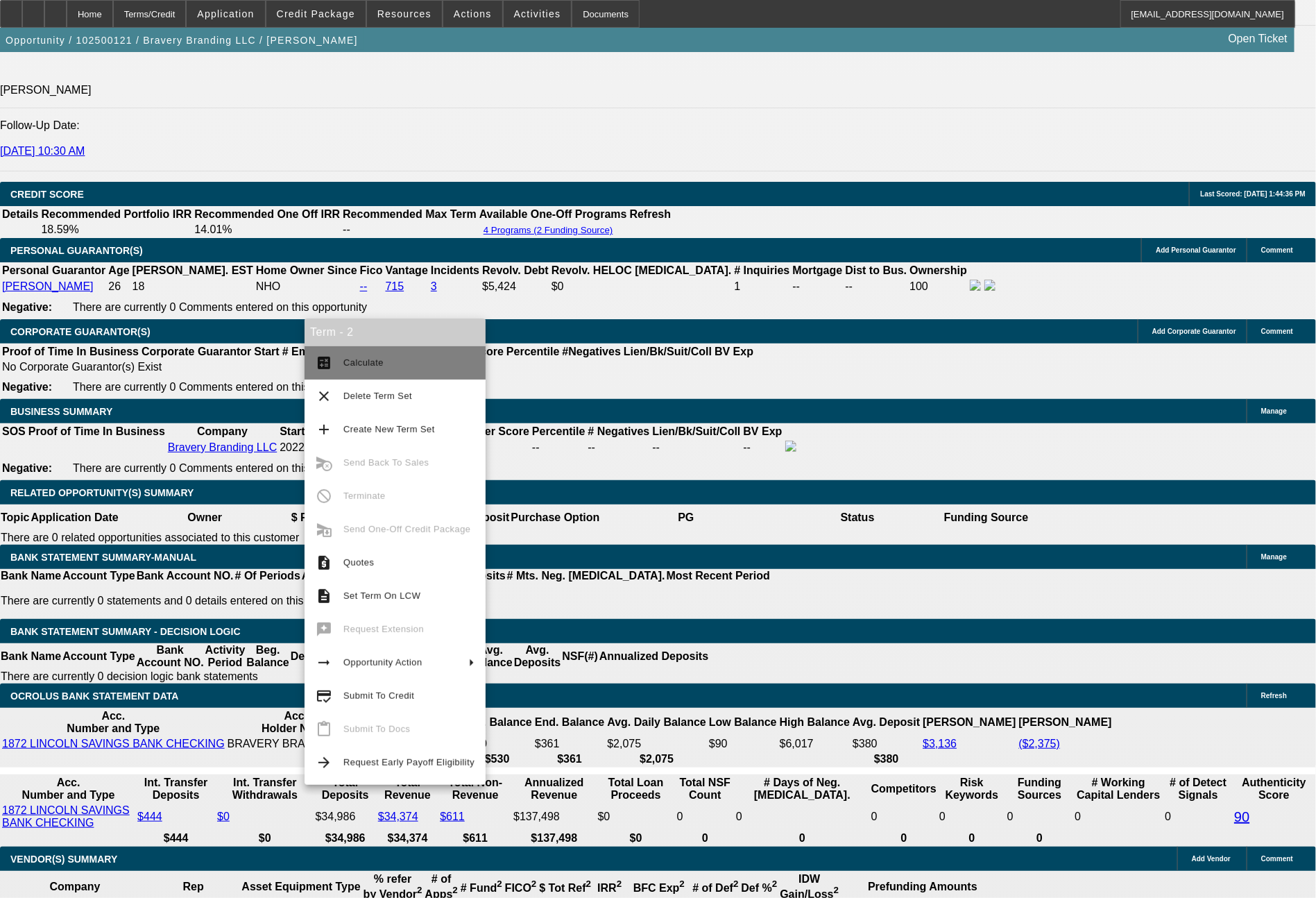
click at [394, 362] on span "Calculate" at bounding box center [409, 363] width 132 height 17
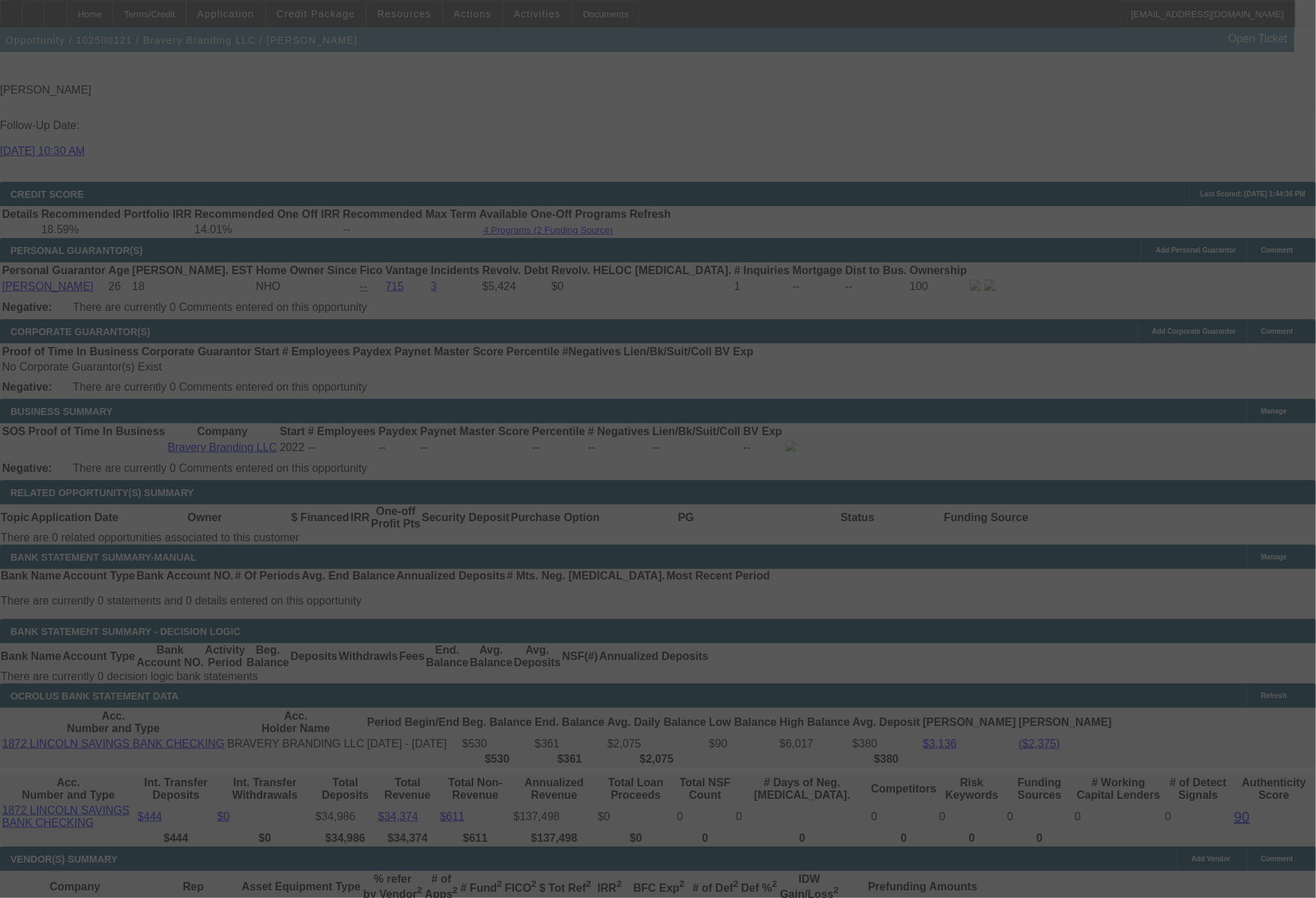
select select "0"
select select "2"
select select "0"
select select "6"
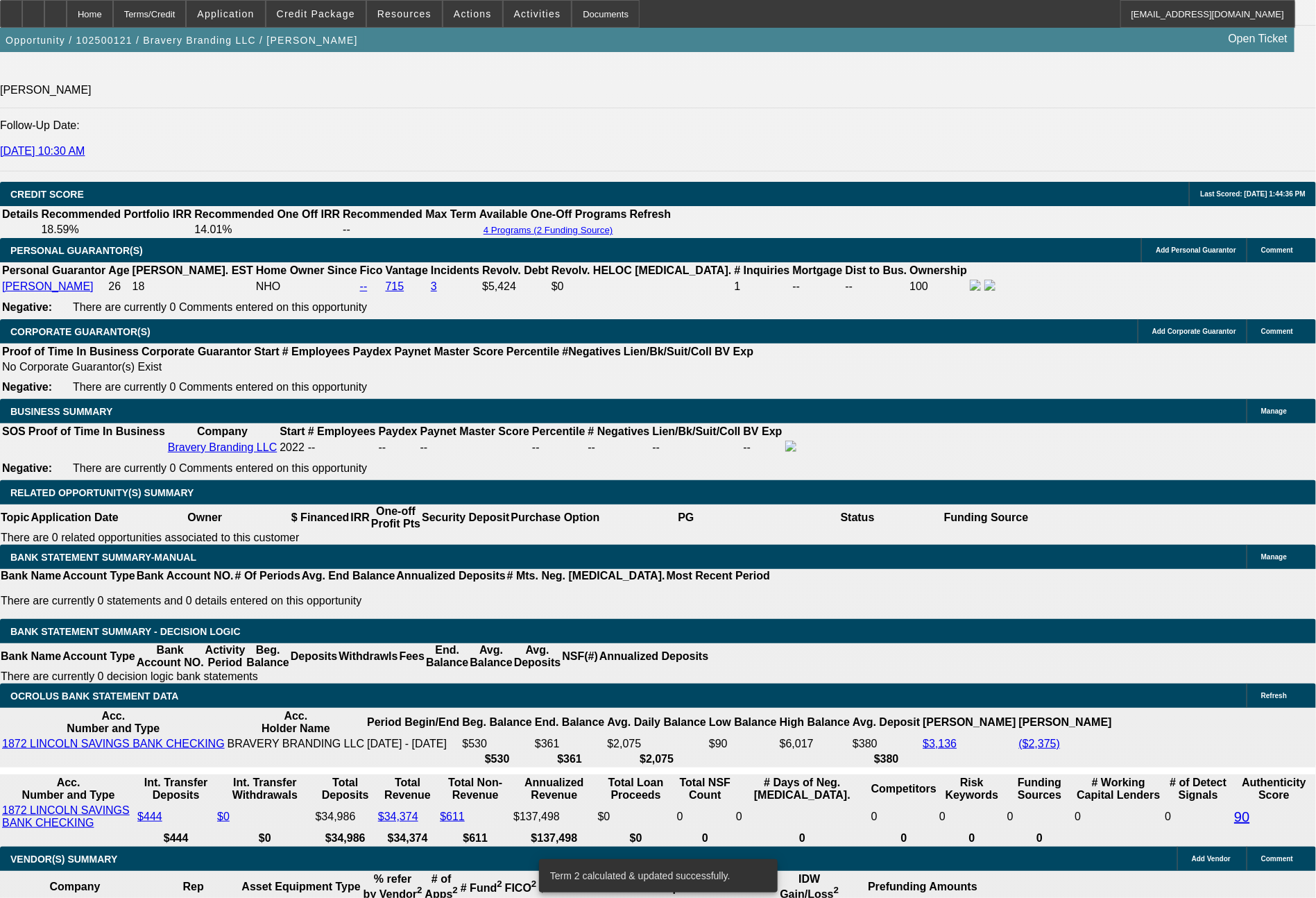
click at [467, 17] on span "Actions" at bounding box center [473, 13] width 39 height 11
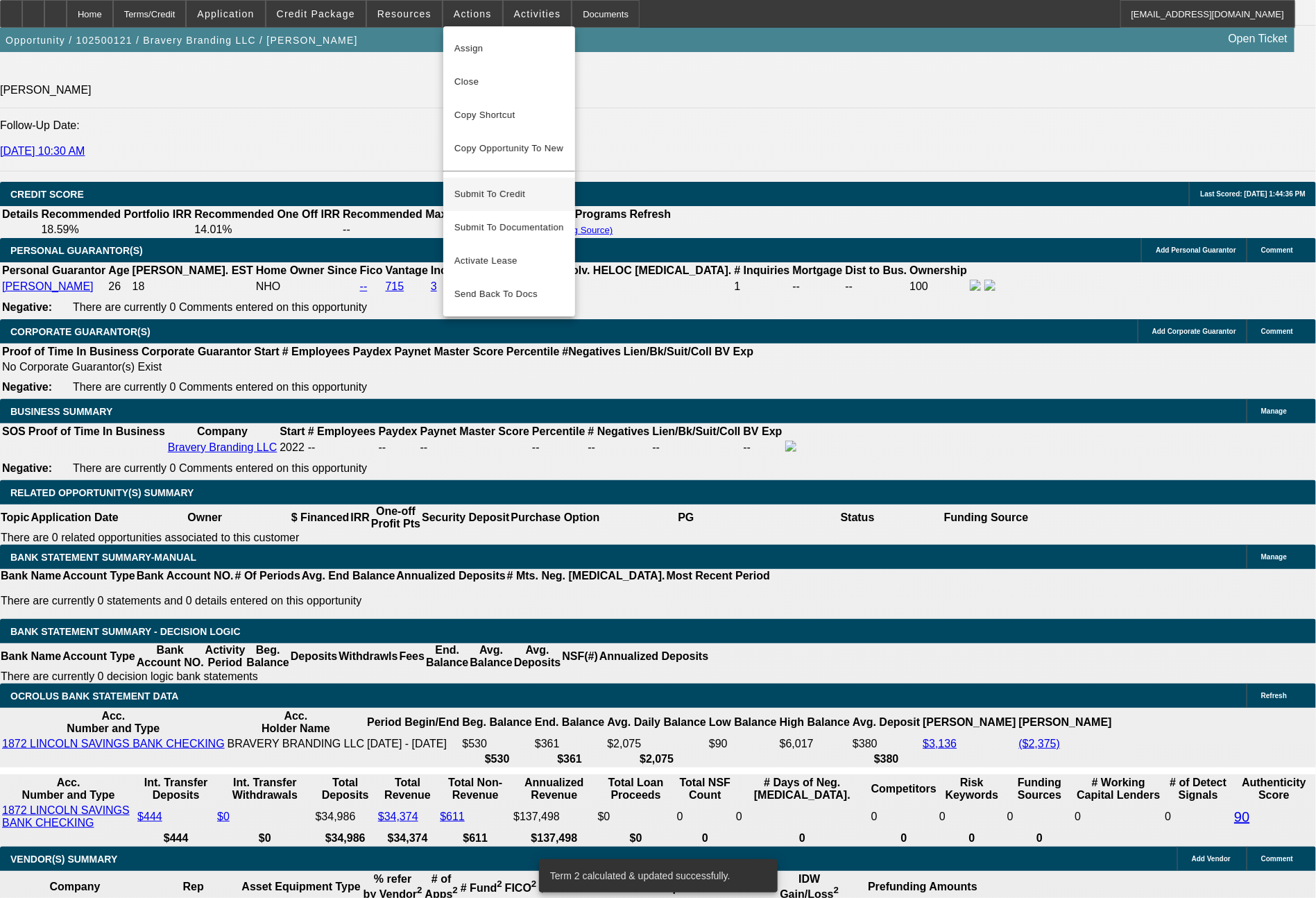
click at [491, 186] on span "Submit To Credit" at bounding box center [508, 194] width 110 height 17
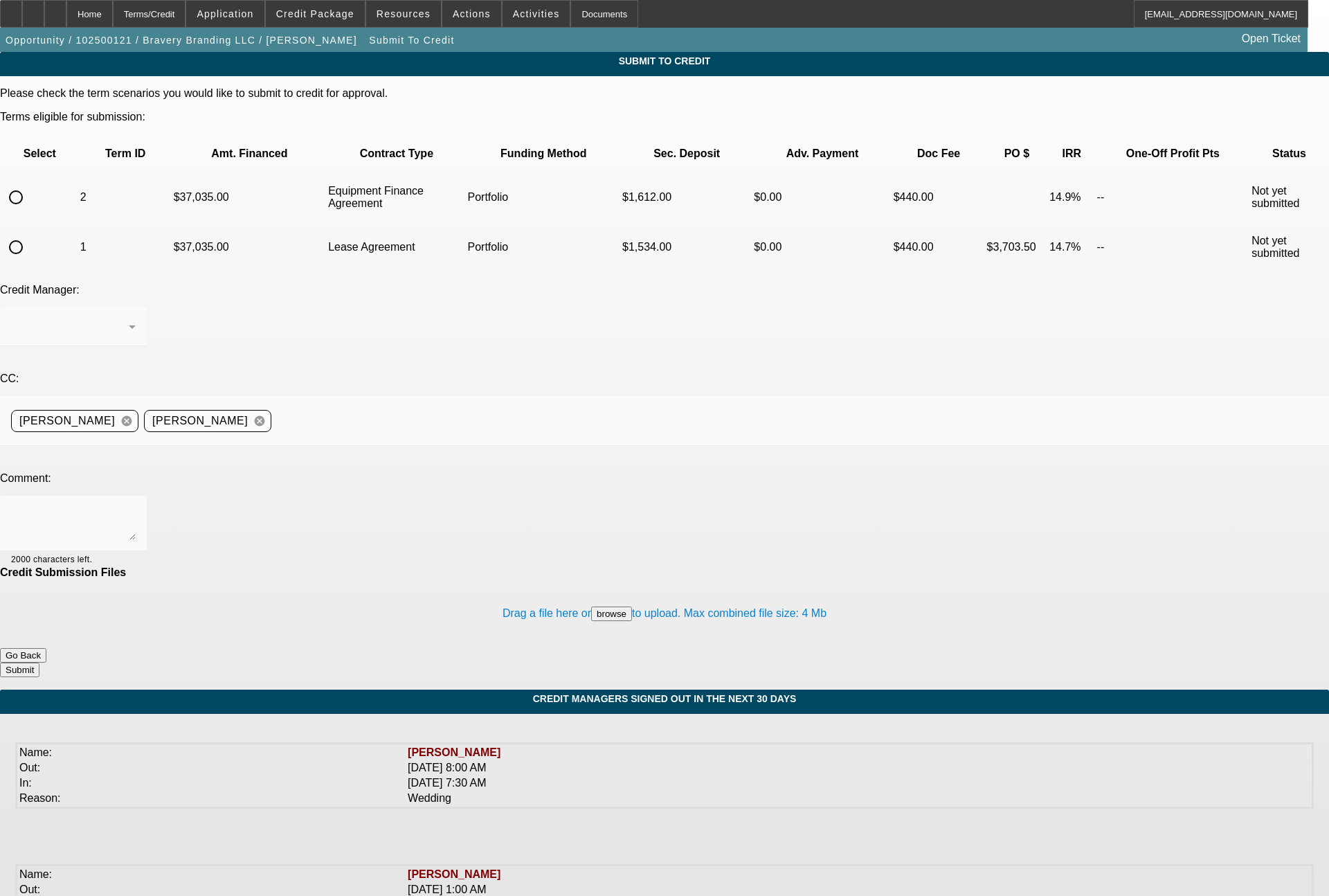
click at [30, 183] on input "radio" at bounding box center [15, 196] width 28 height 28
radio input "true"
click at [30, 233] on input "radio" at bounding box center [15, 247] width 28 height 28
radio input "true"
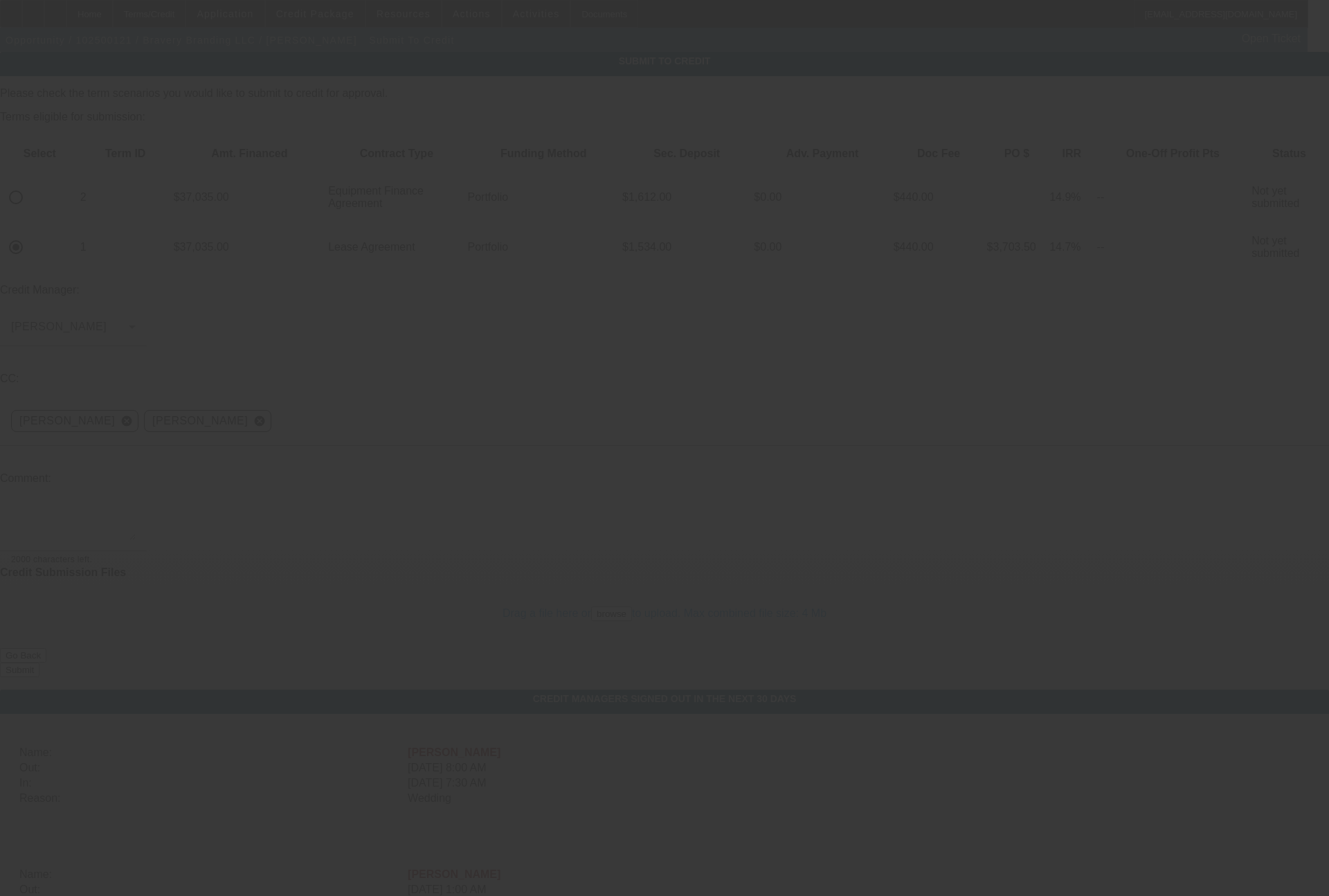
click at [225, 268] on div at bounding box center [664, 448] width 1329 height 896
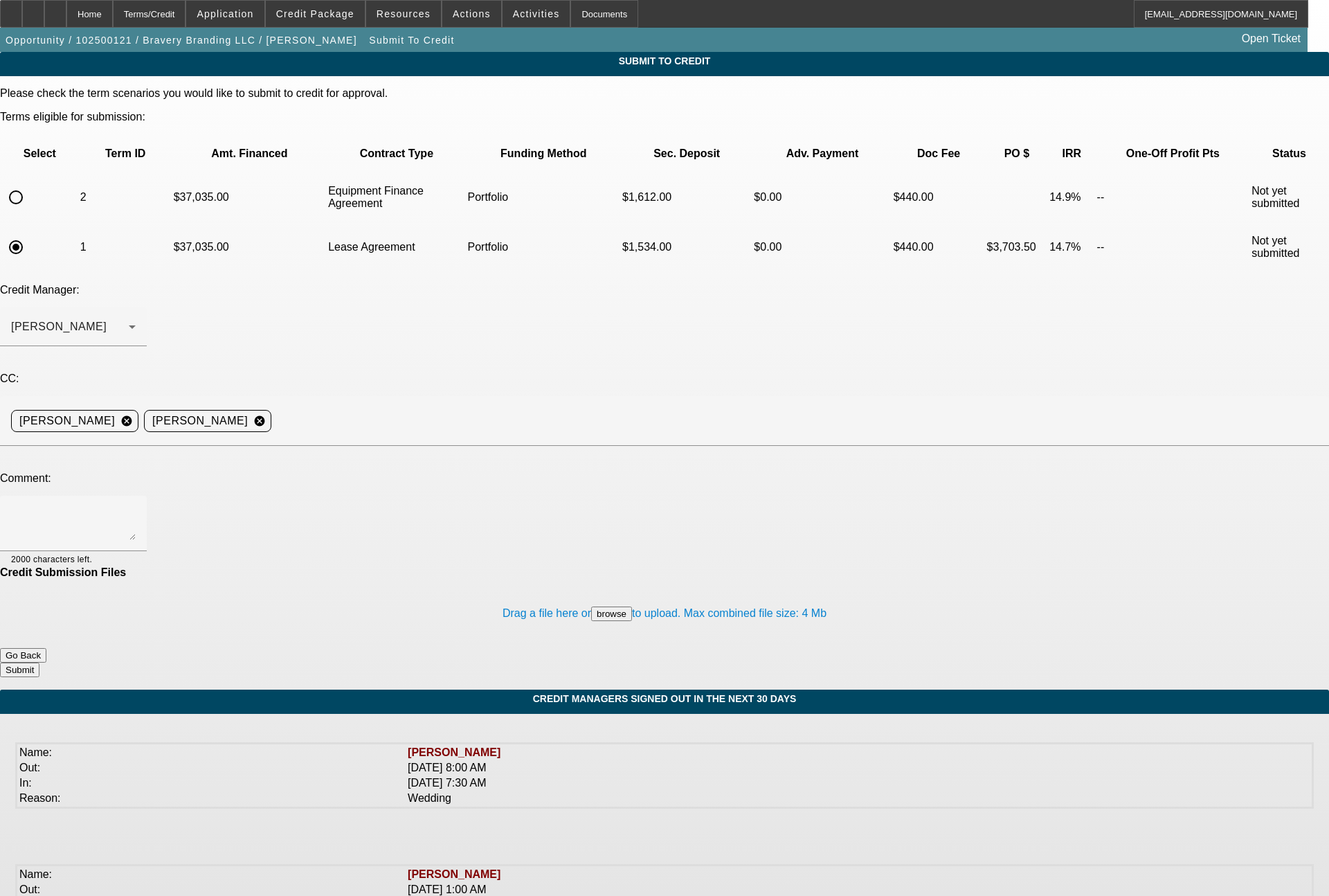
click at [135, 308] on div "Arida, George" at bounding box center [73, 327] width 125 height 38
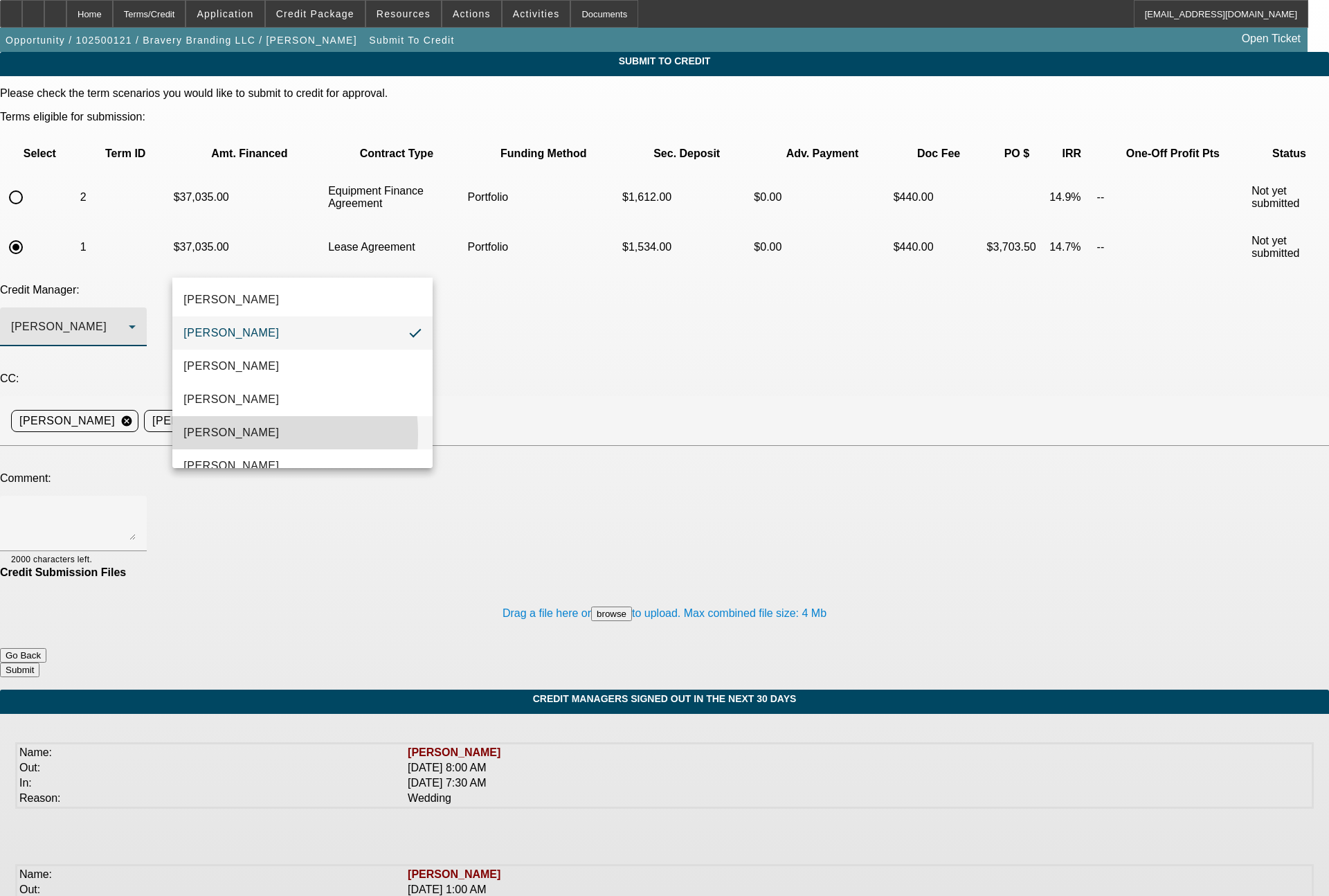
click at [223, 434] on span "[PERSON_NAME]" at bounding box center [231, 433] width 95 height 17
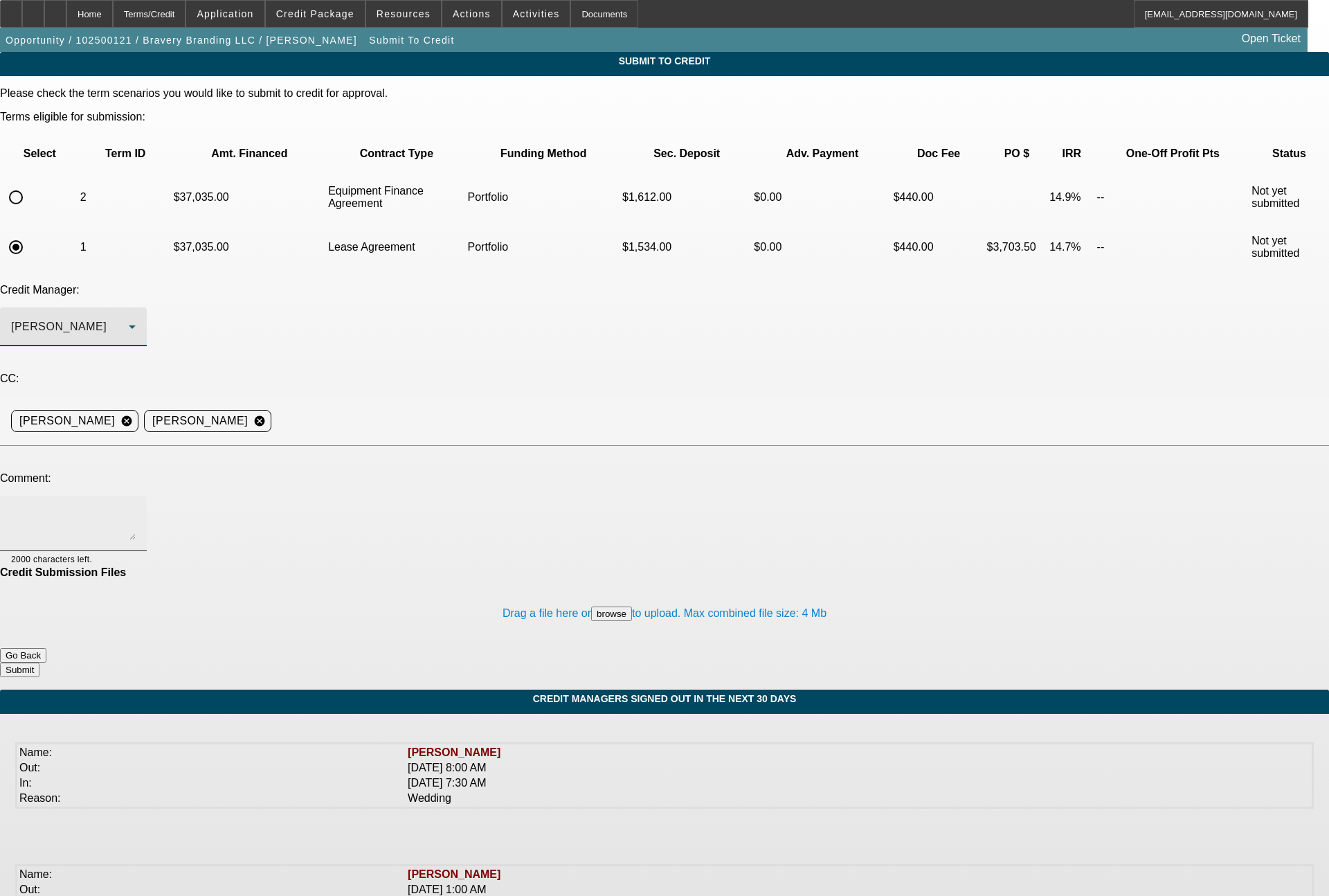
click at [135, 507] on textarea at bounding box center [73, 523] width 125 height 33
type textarea "see notes for detail. she would like to get approved for 100% financing on the …"
click at [39, 663] on button "Submit" at bounding box center [19, 669] width 39 height 14
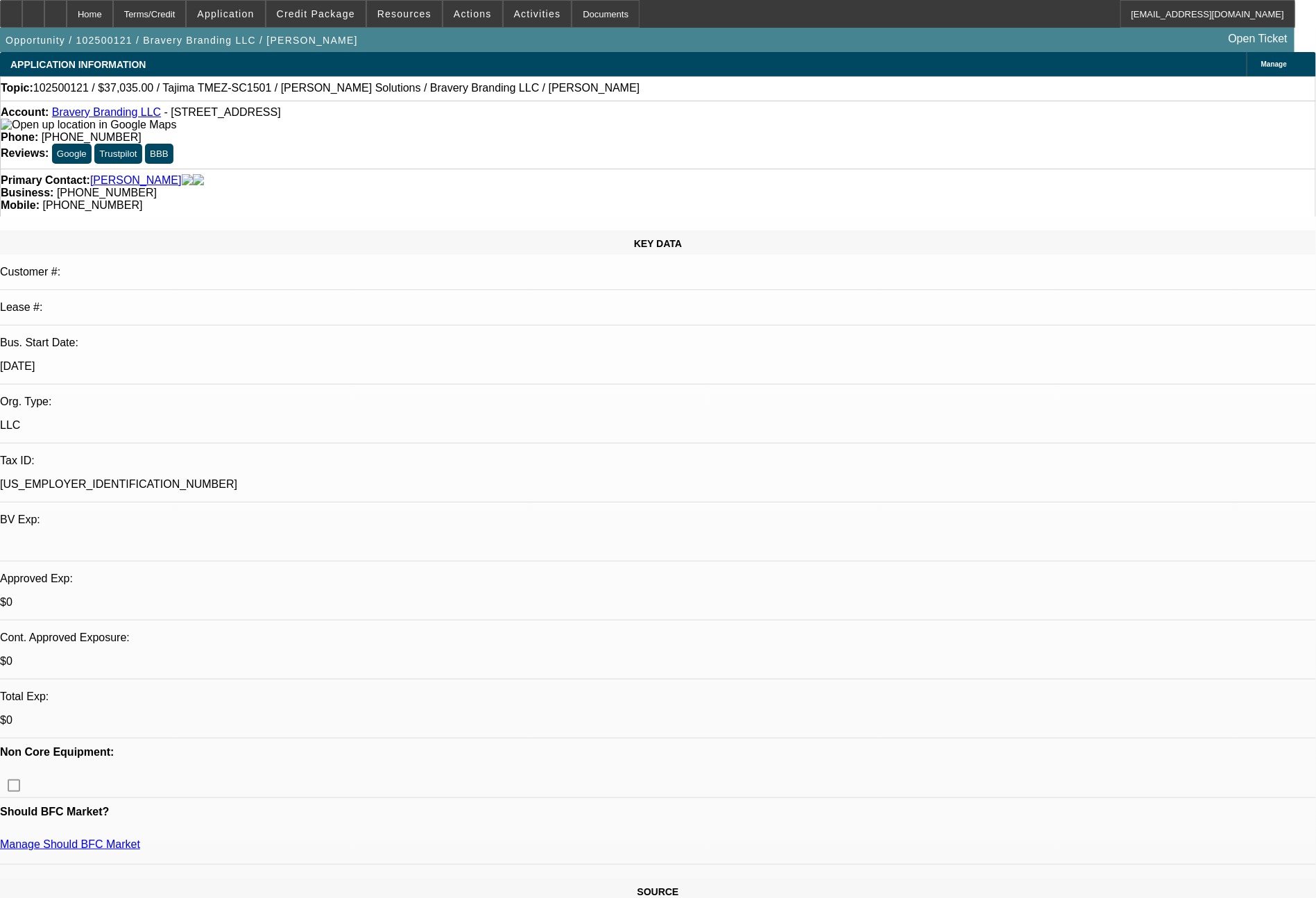
select select "0"
select select "2"
select select "0"
select select "6"
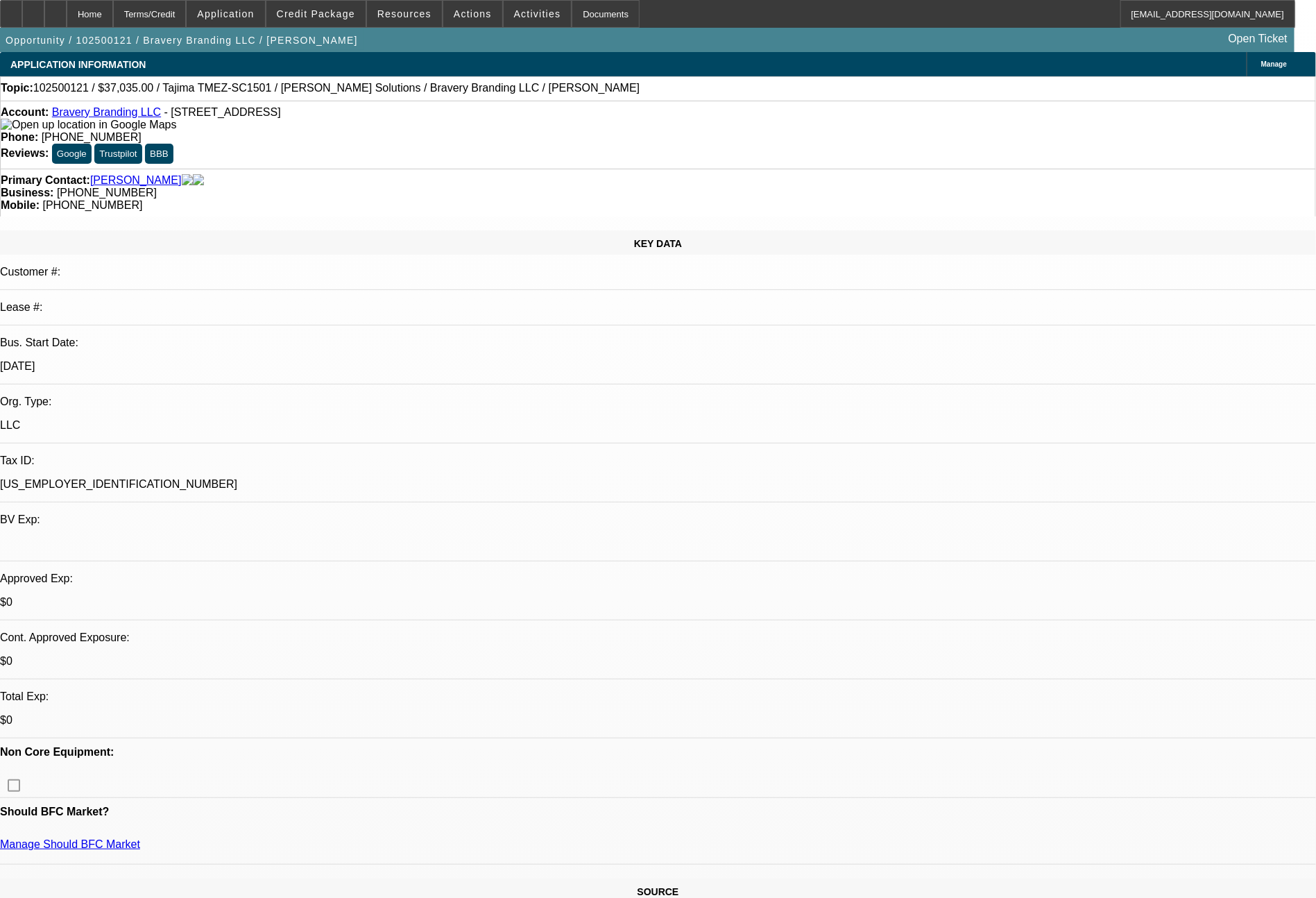
select select "0"
select select "2"
select select "0.1"
select select "4"
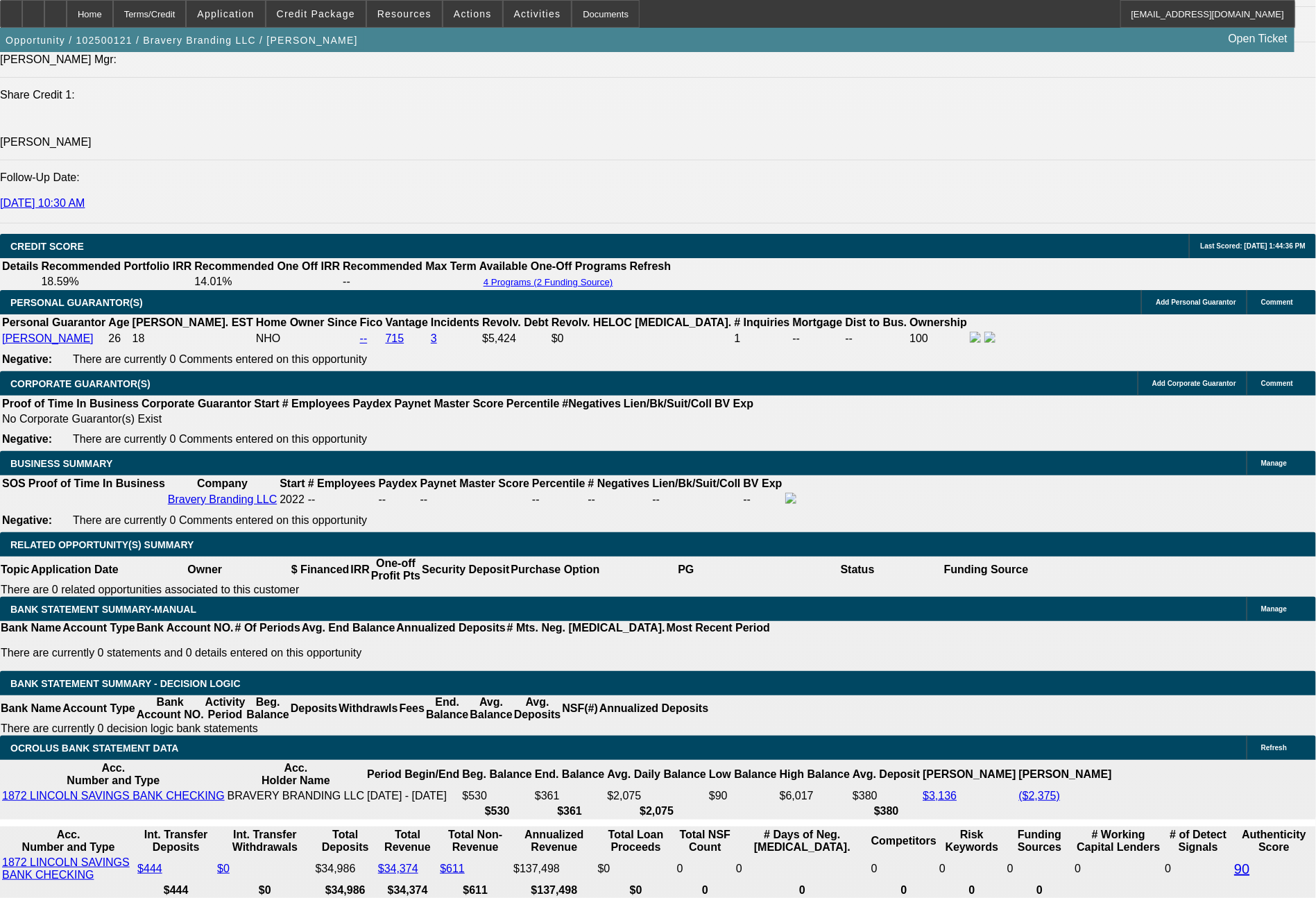
scroll to position [1959, 0]
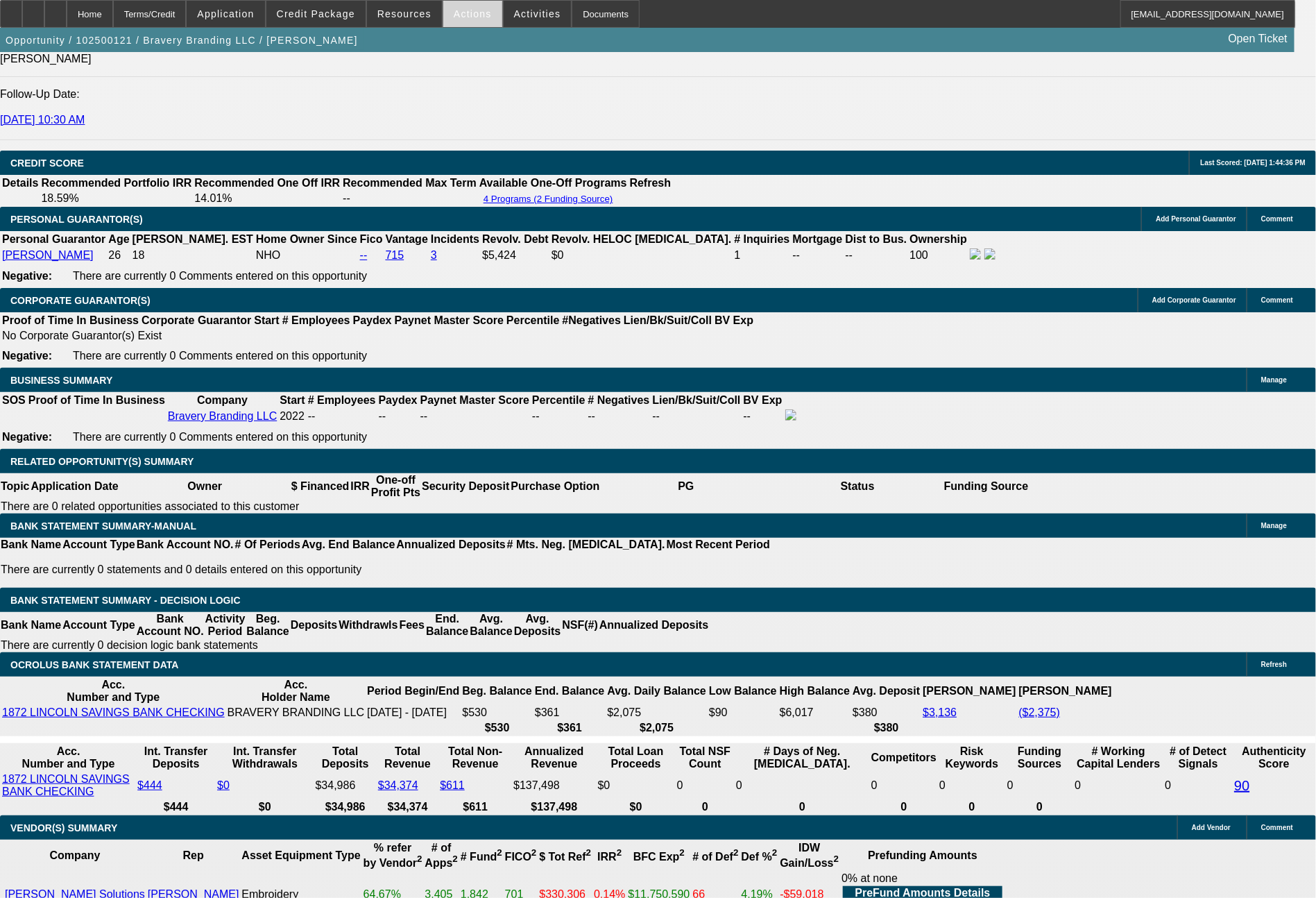
click at [457, 15] on span "Actions" at bounding box center [473, 13] width 39 height 11
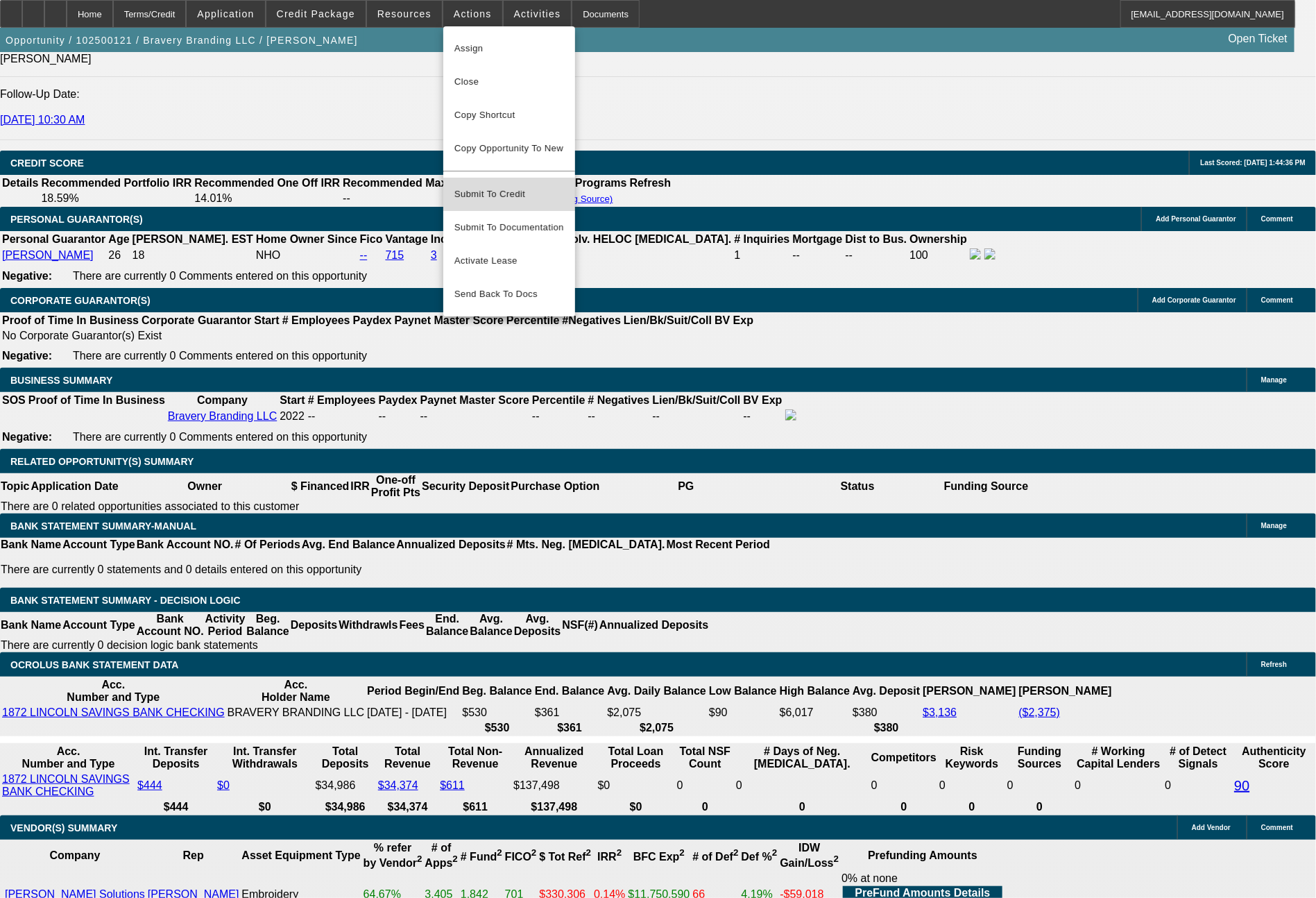
click at [490, 186] on span "Submit To Credit" at bounding box center [508, 194] width 110 height 17
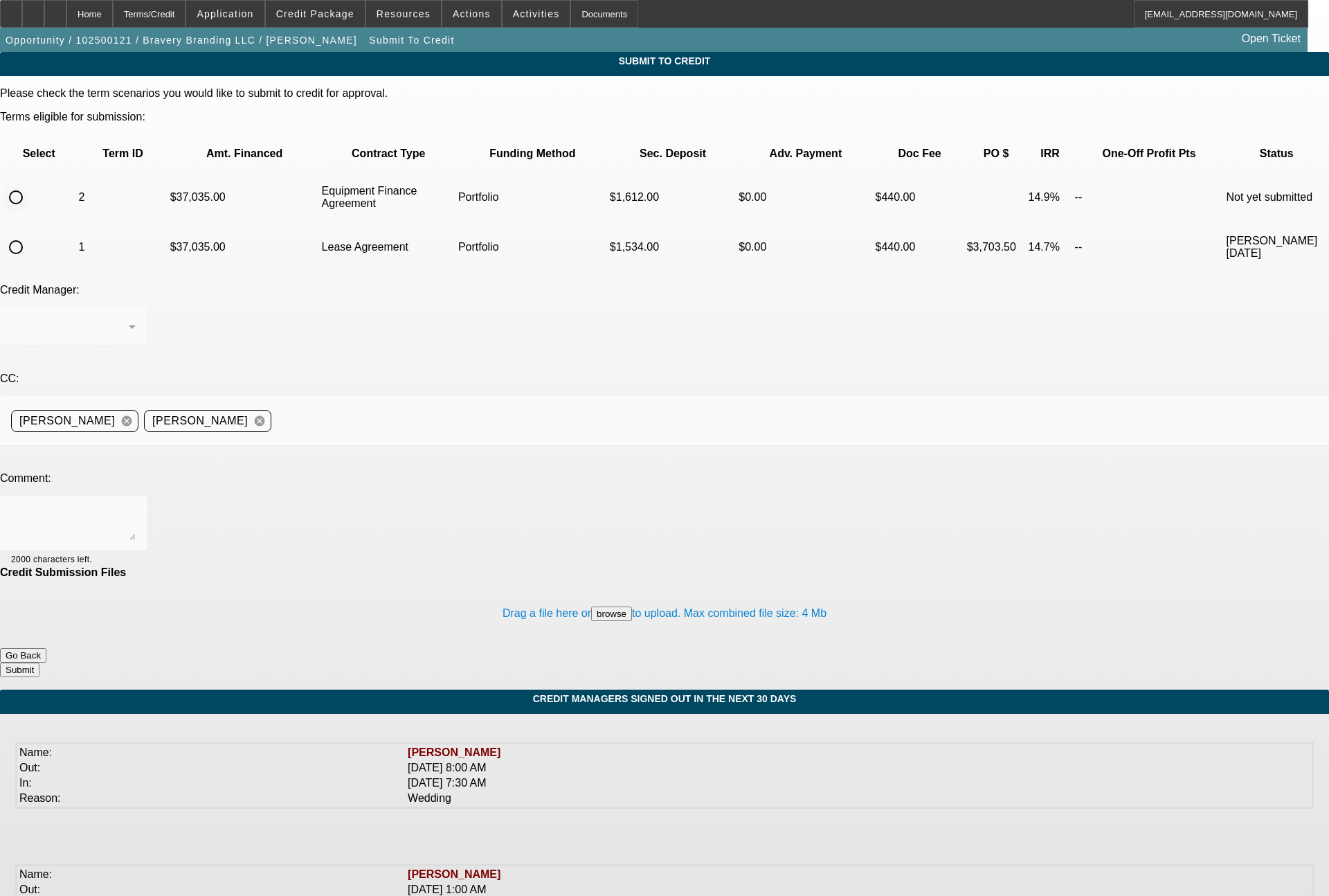
click at [30, 183] on input "radio" at bounding box center [15, 196] width 28 height 28
radio input "true"
click at [107, 320] on span "Arida, George" at bounding box center [59, 326] width 95 height 12
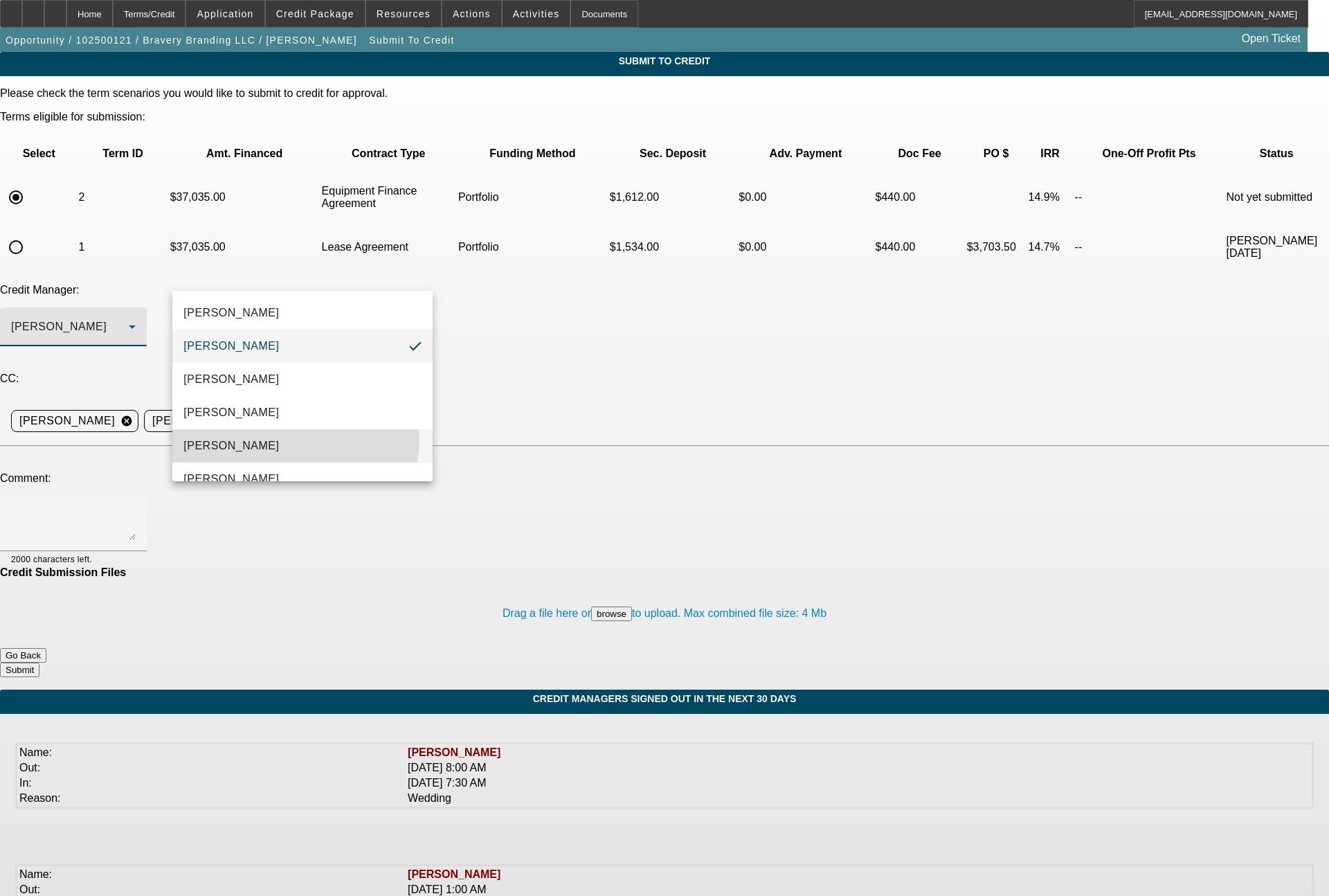
click at [248, 435] on mat-option "Magner, Bill" at bounding box center [302, 446] width 260 height 33
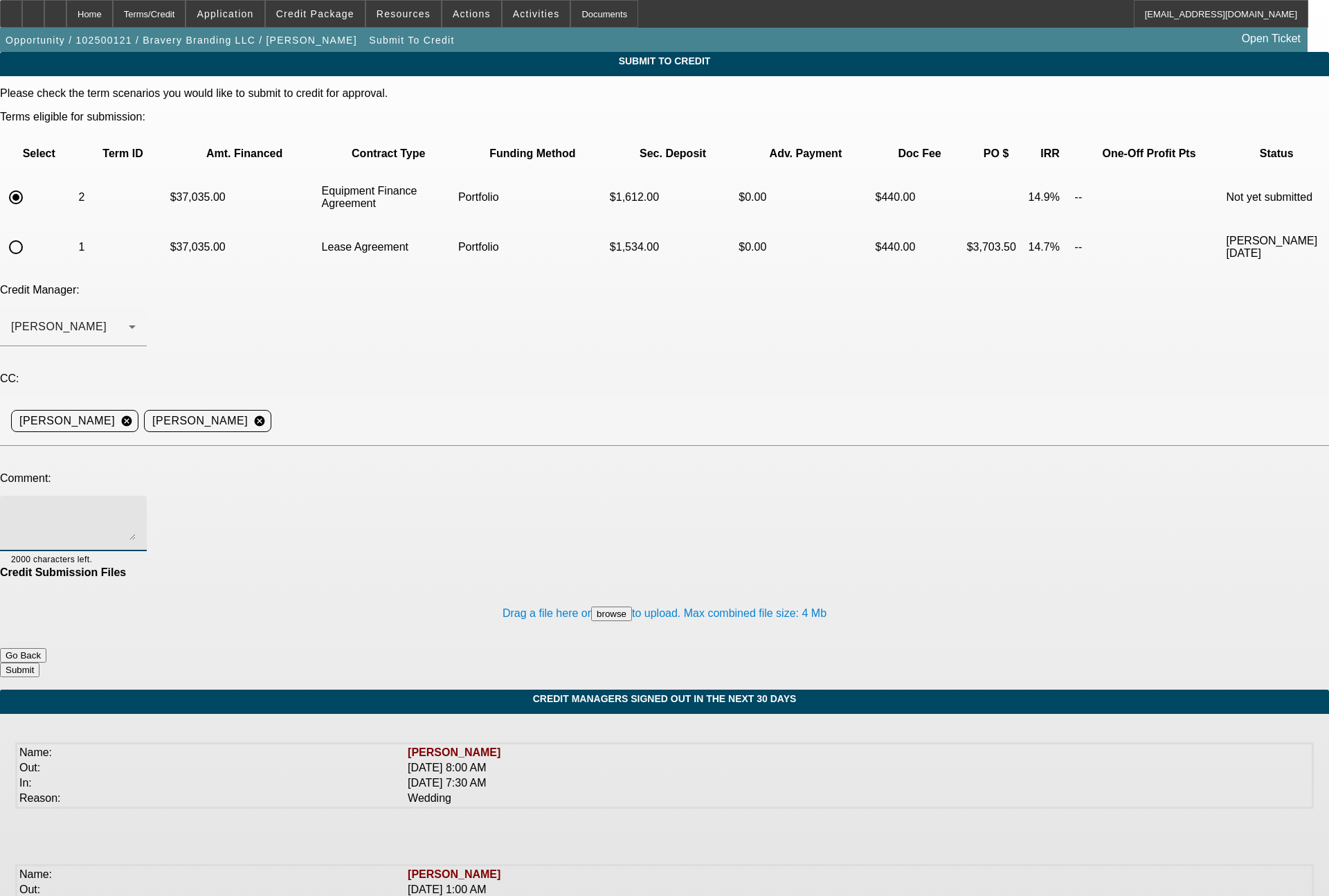
click at [135, 507] on textarea at bounding box center [73, 523] width 125 height 33
type textarea "66 month EFA term set"
click at [39, 663] on button "Submit" at bounding box center [19, 669] width 39 height 14
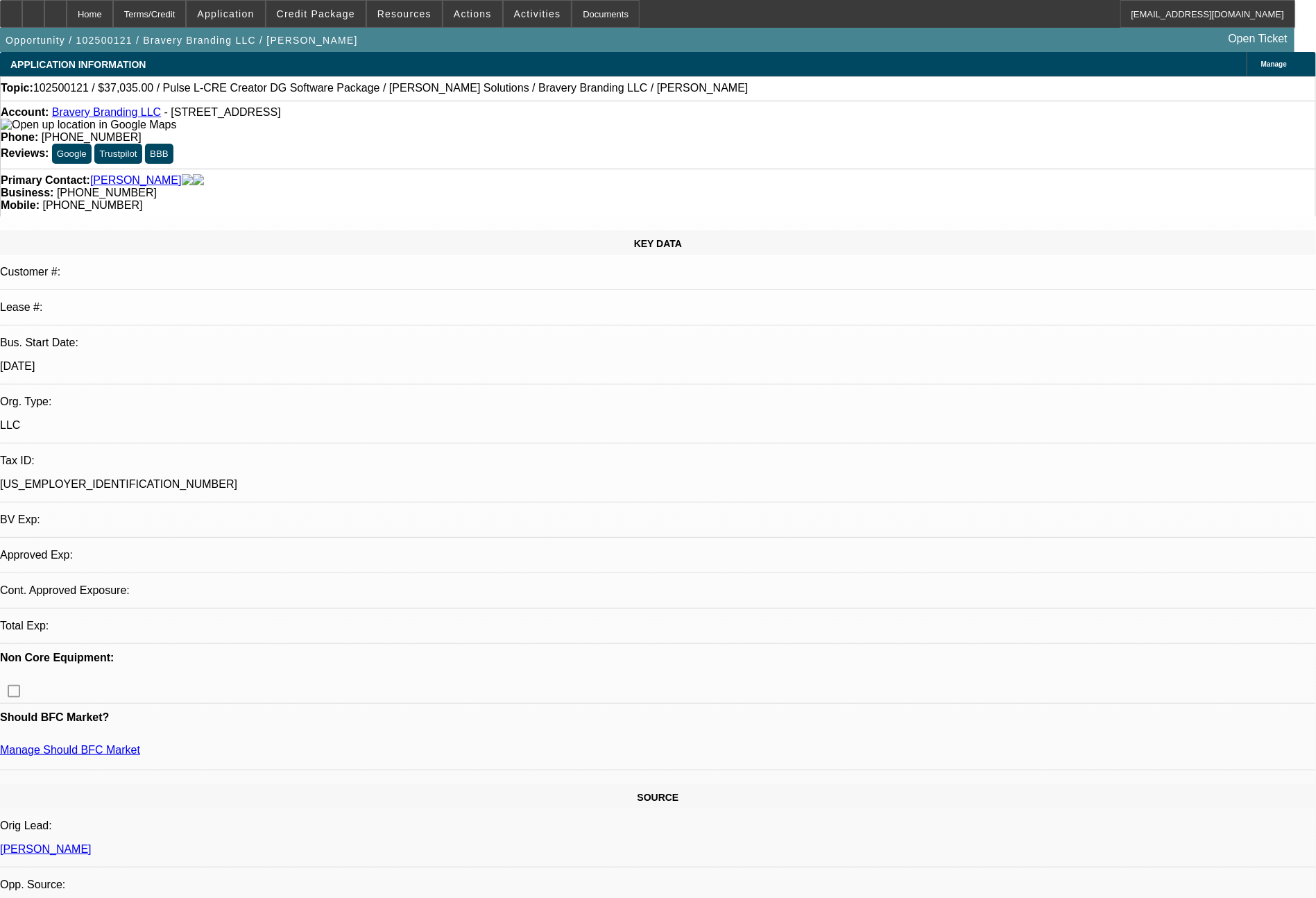
select select "0"
select select "2"
select select "0"
select select "6"
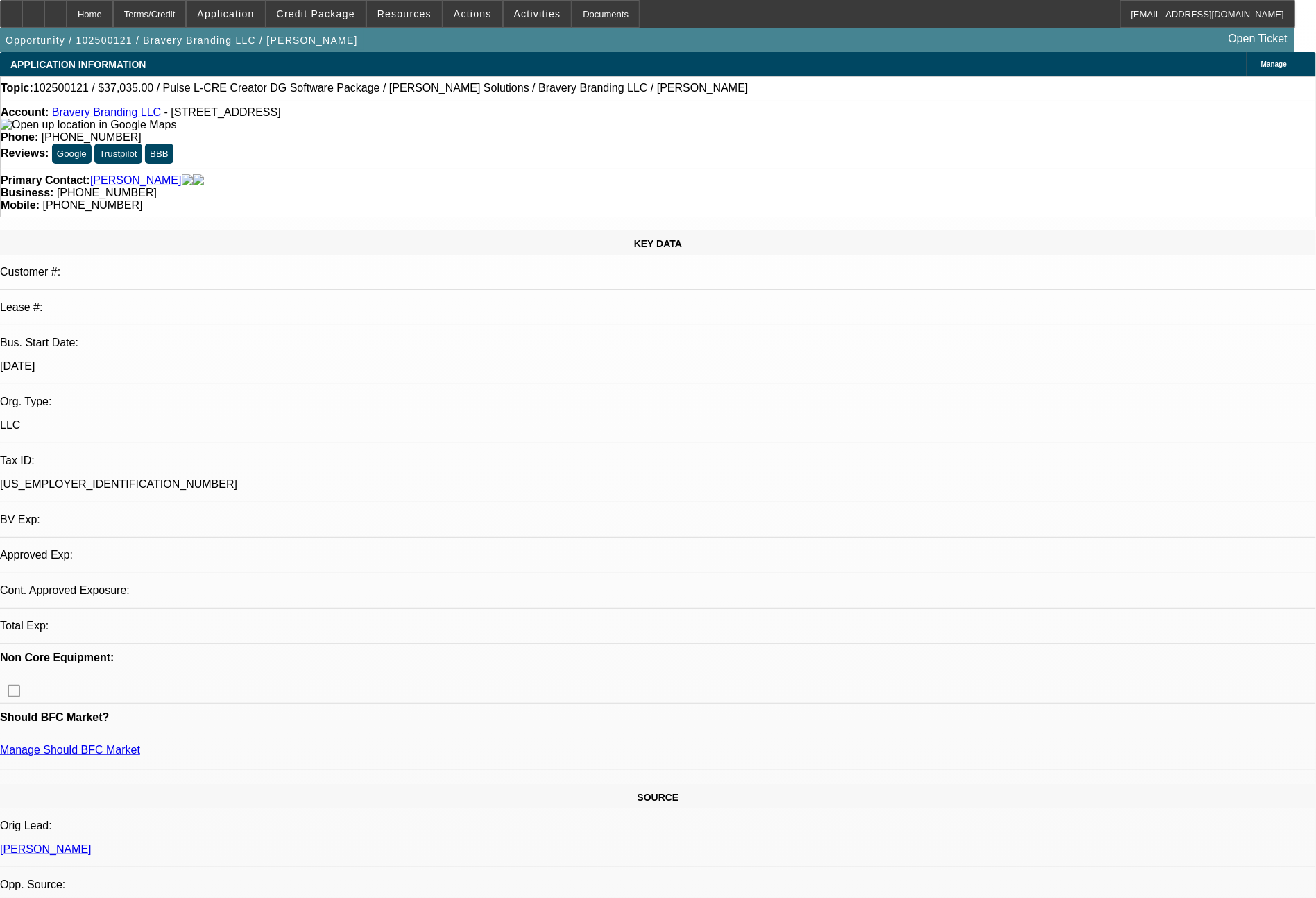
select select "0"
select select "2"
select select "0.1"
select select "4"
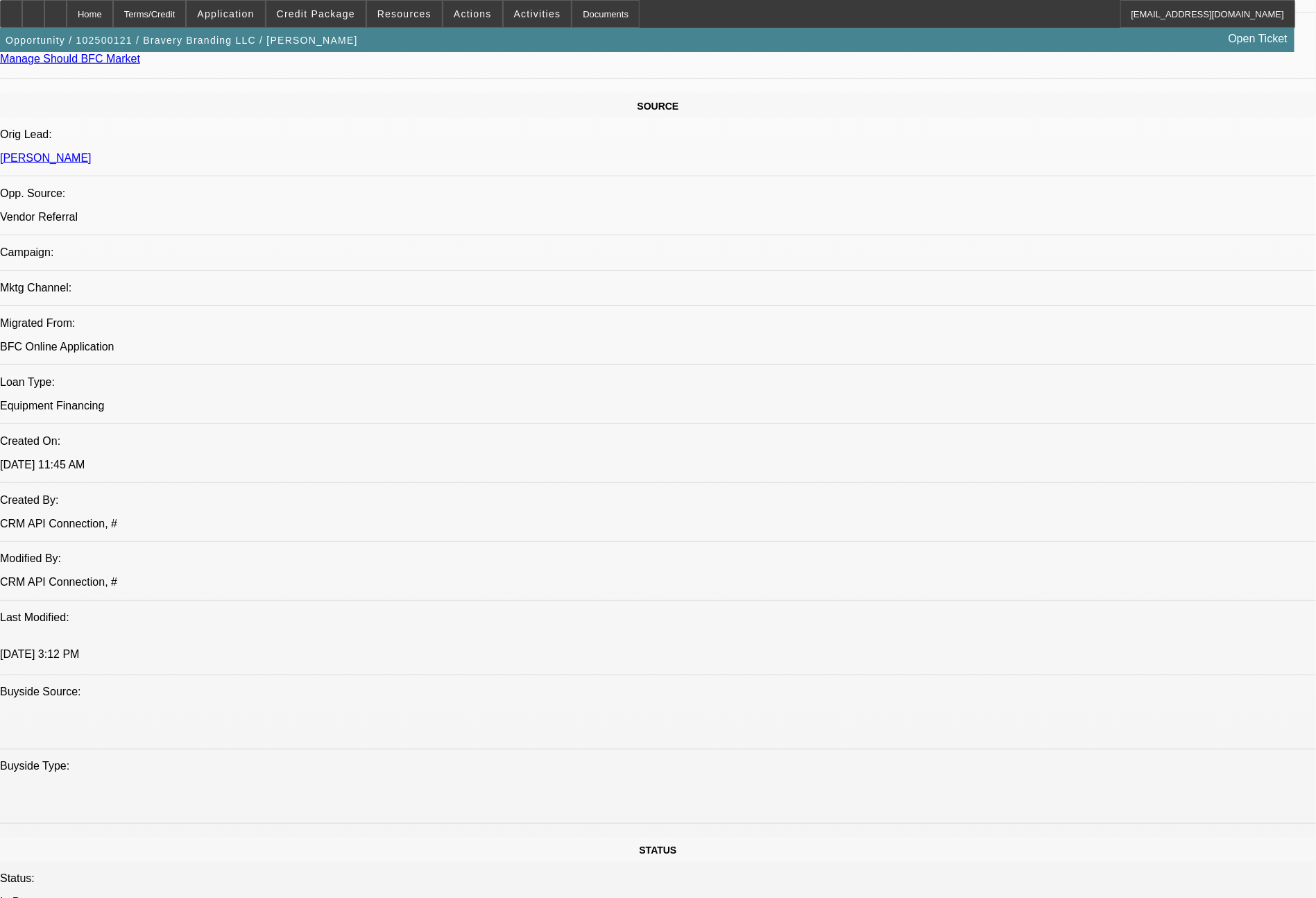
scroll to position [1572, 0]
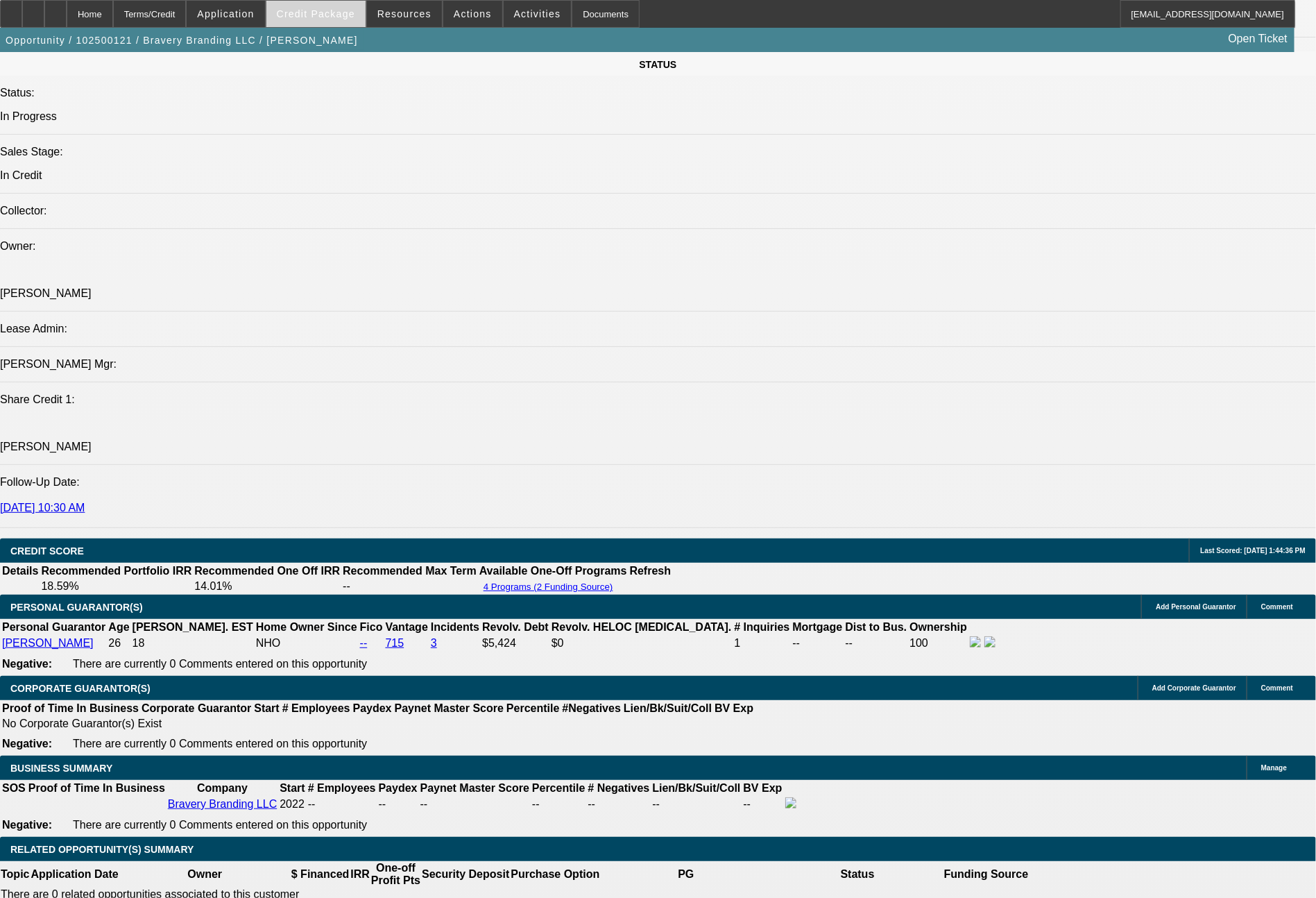
click at [340, 18] on span "Credit Package" at bounding box center [316, 13] width 79 height 11
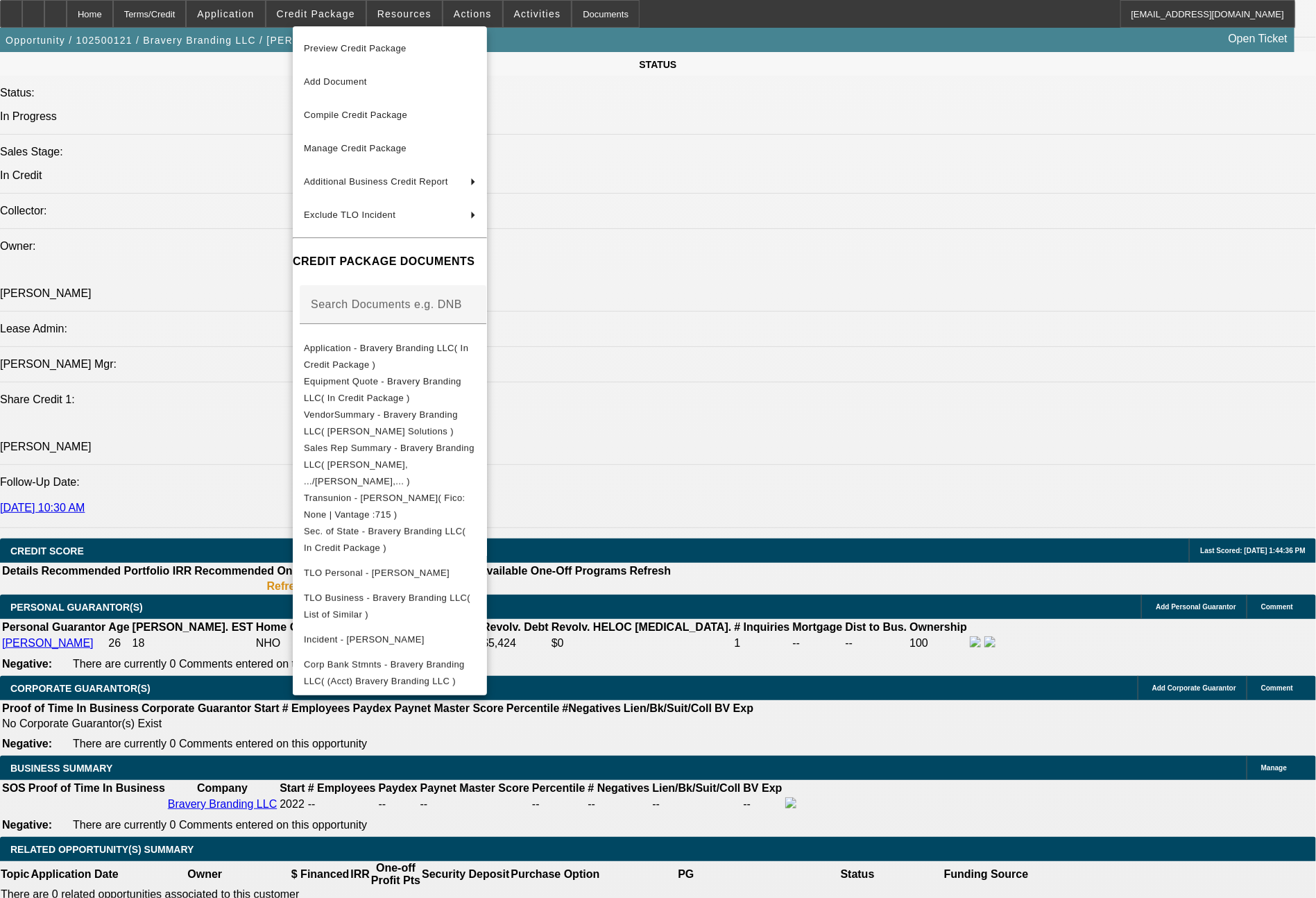
scroll to position [1598, 0]
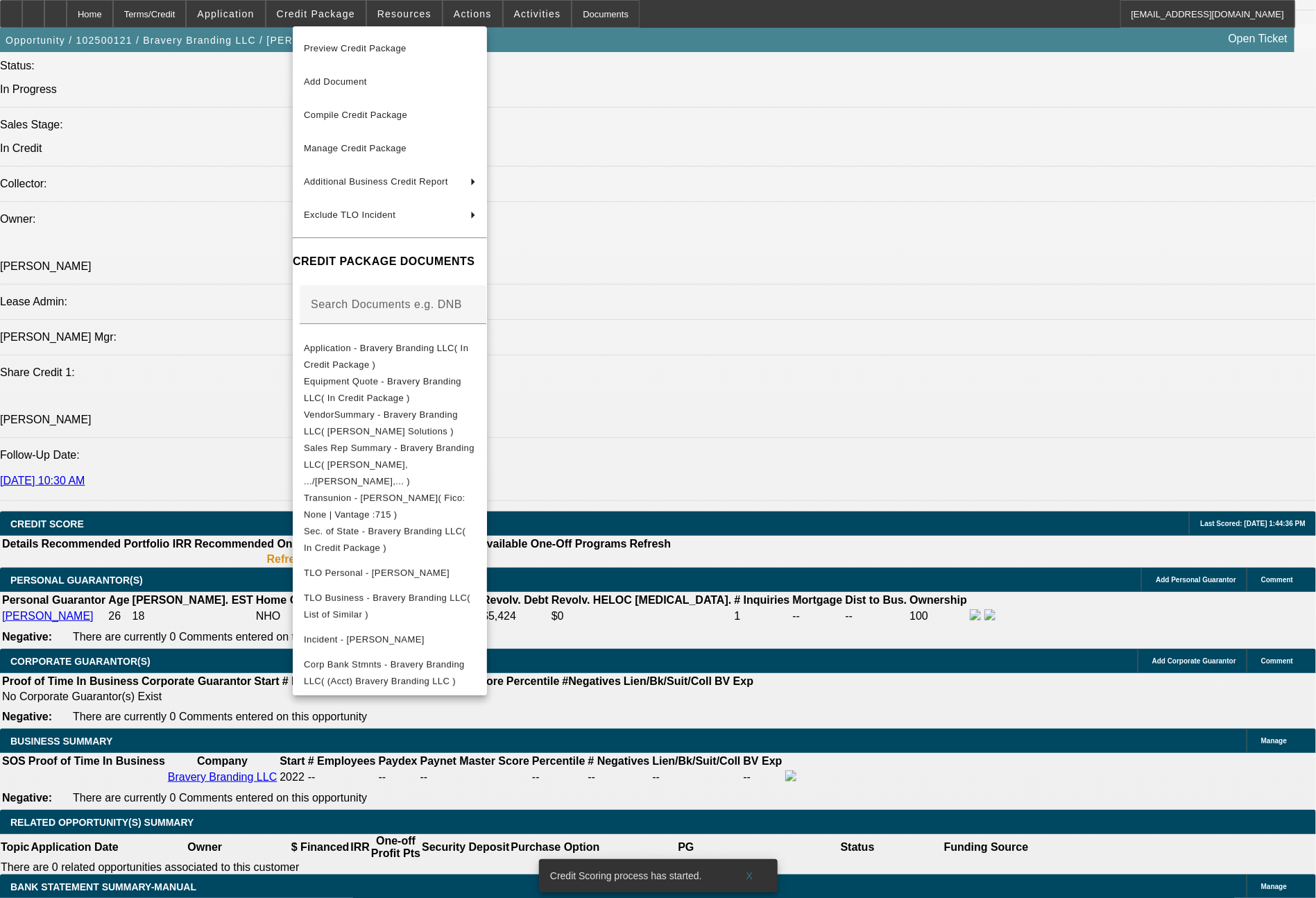
click at [693, 555] on div at bounding box center [658, 449] width 1316 height 898
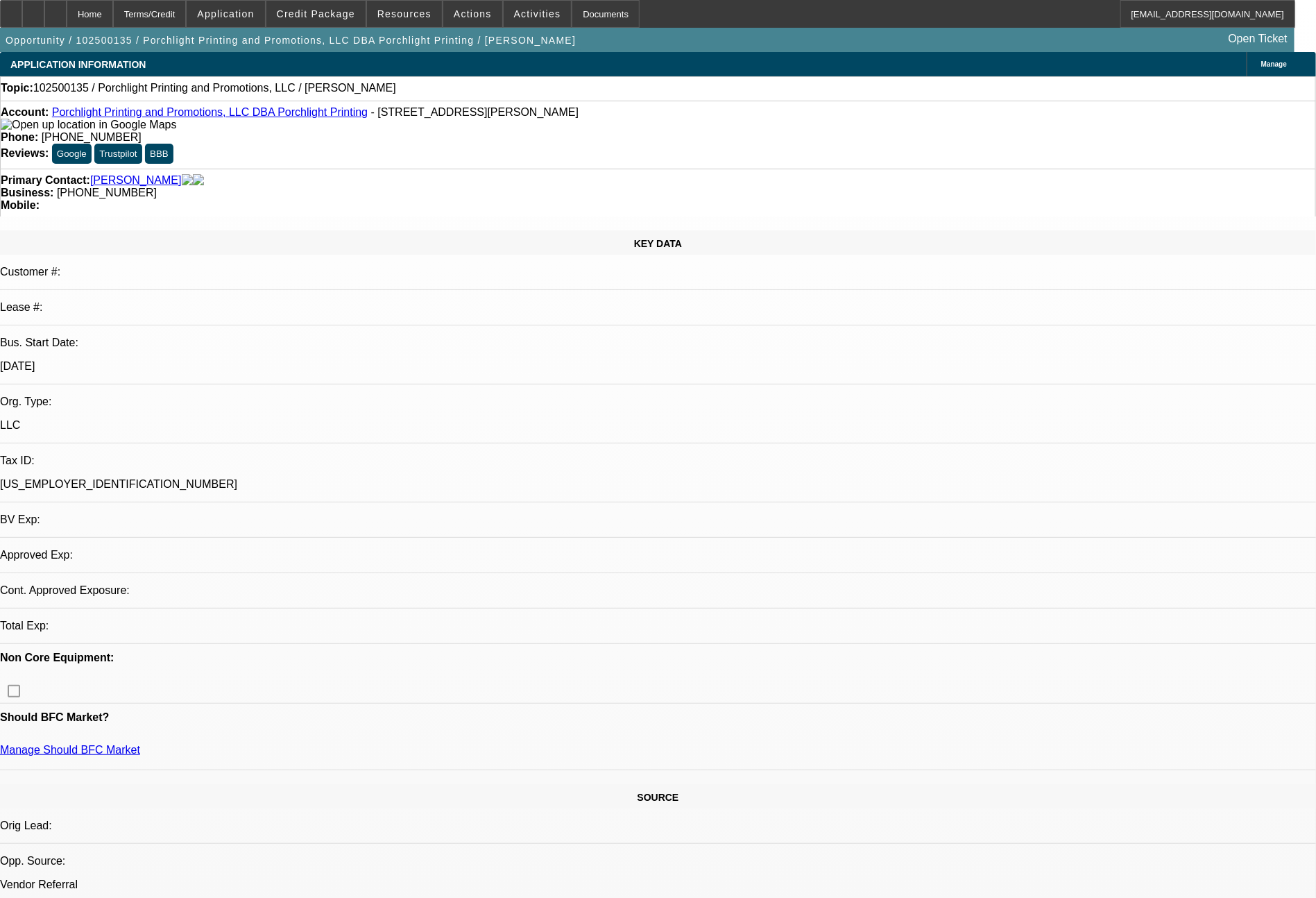
select select "0"
select select "2"
select select "0.1"
select select "4"
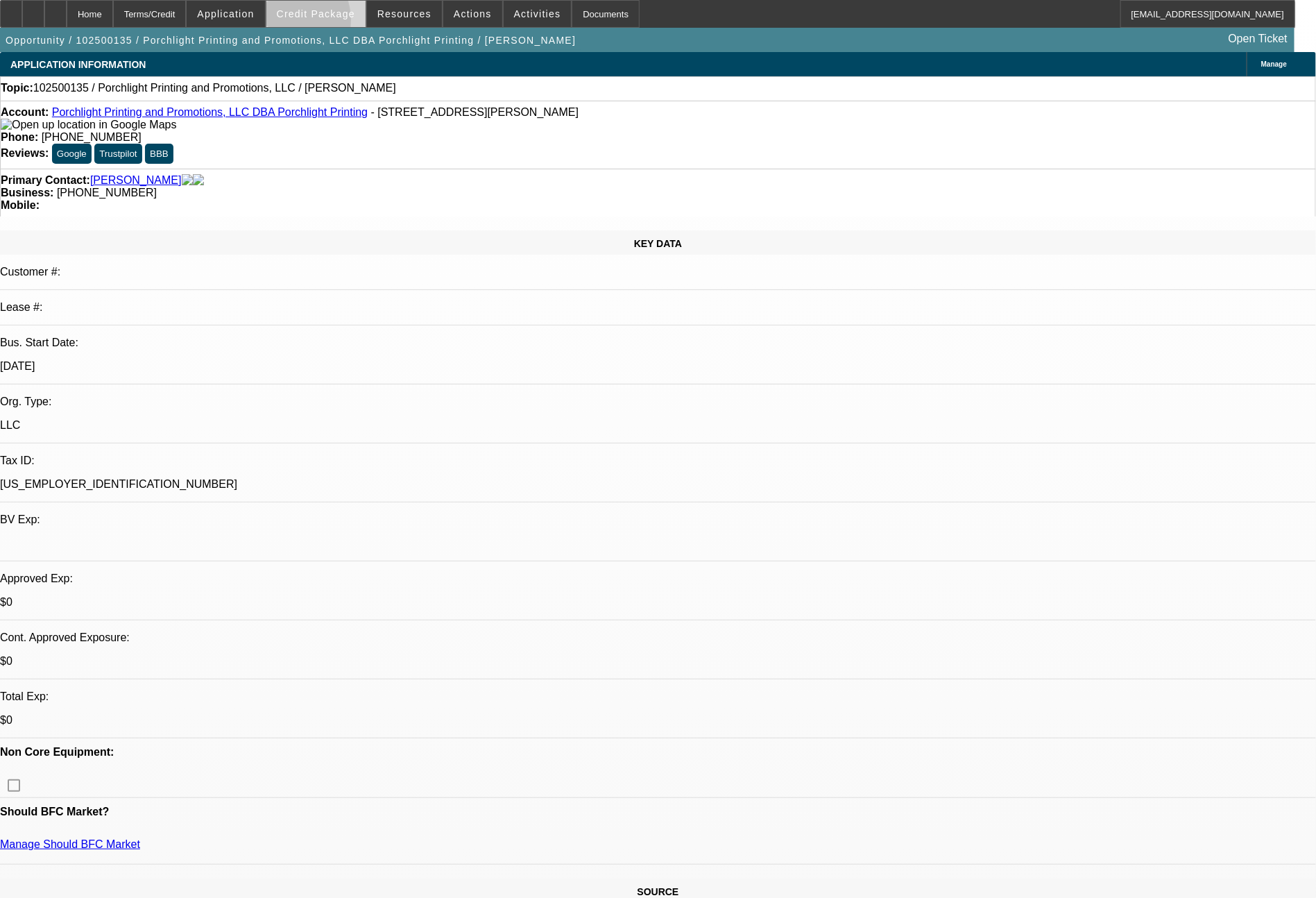
click at [310, 23] on span at bounding box center [316, 14] width 99 height 34
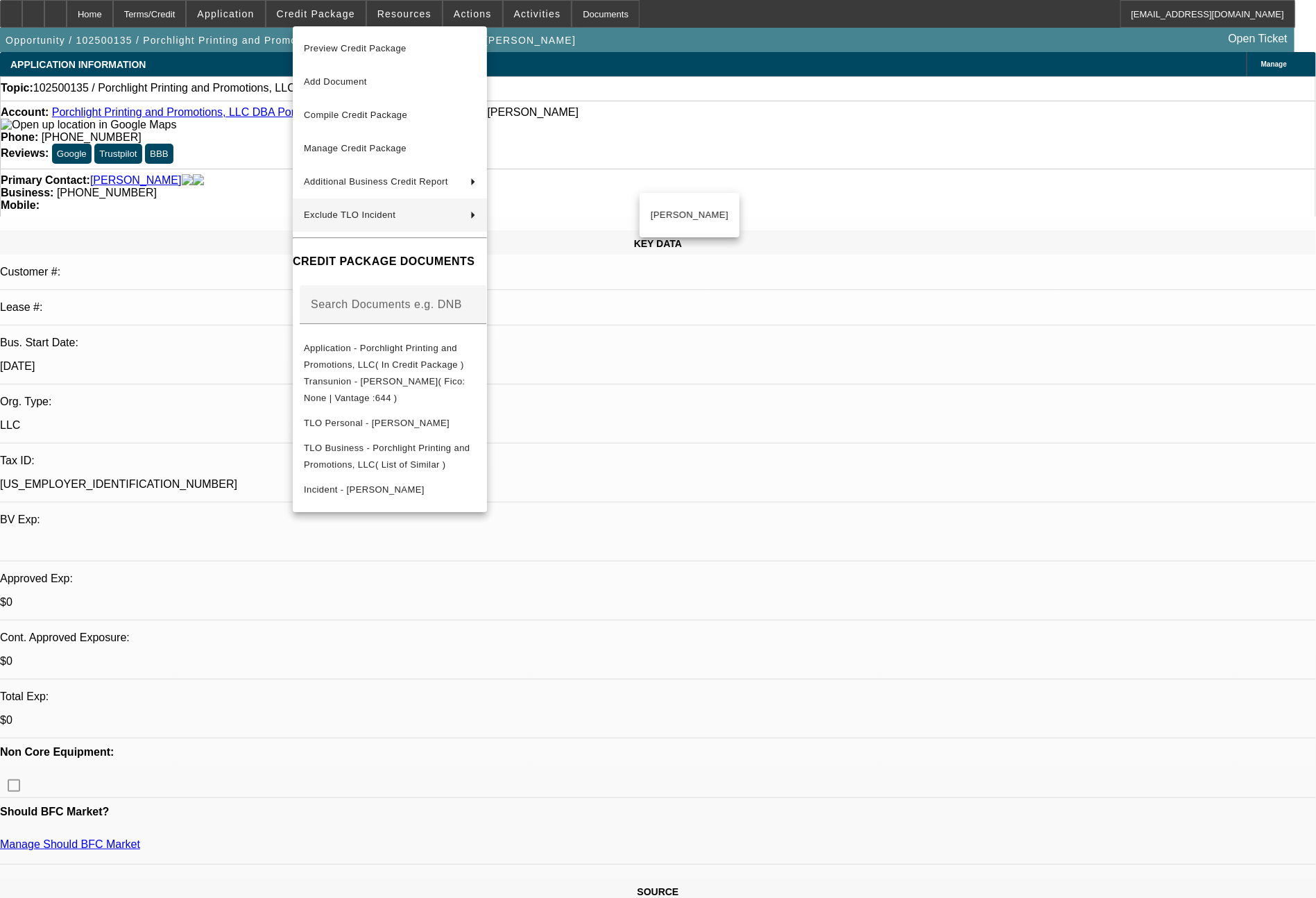
click at [1113, 579] on div at bounding box center [658, 449] width 1316 height 898
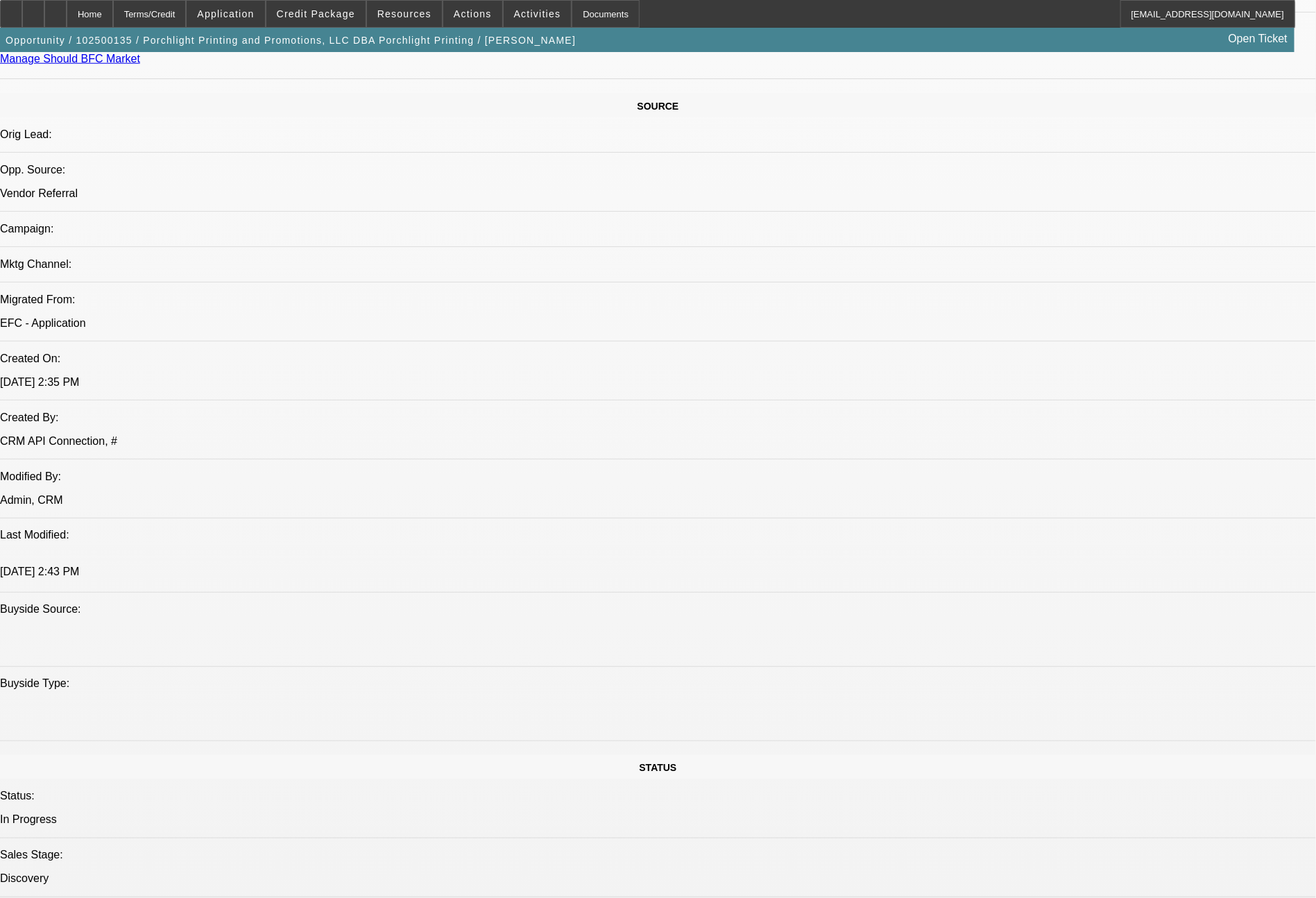
scroll to position [1572, 0]
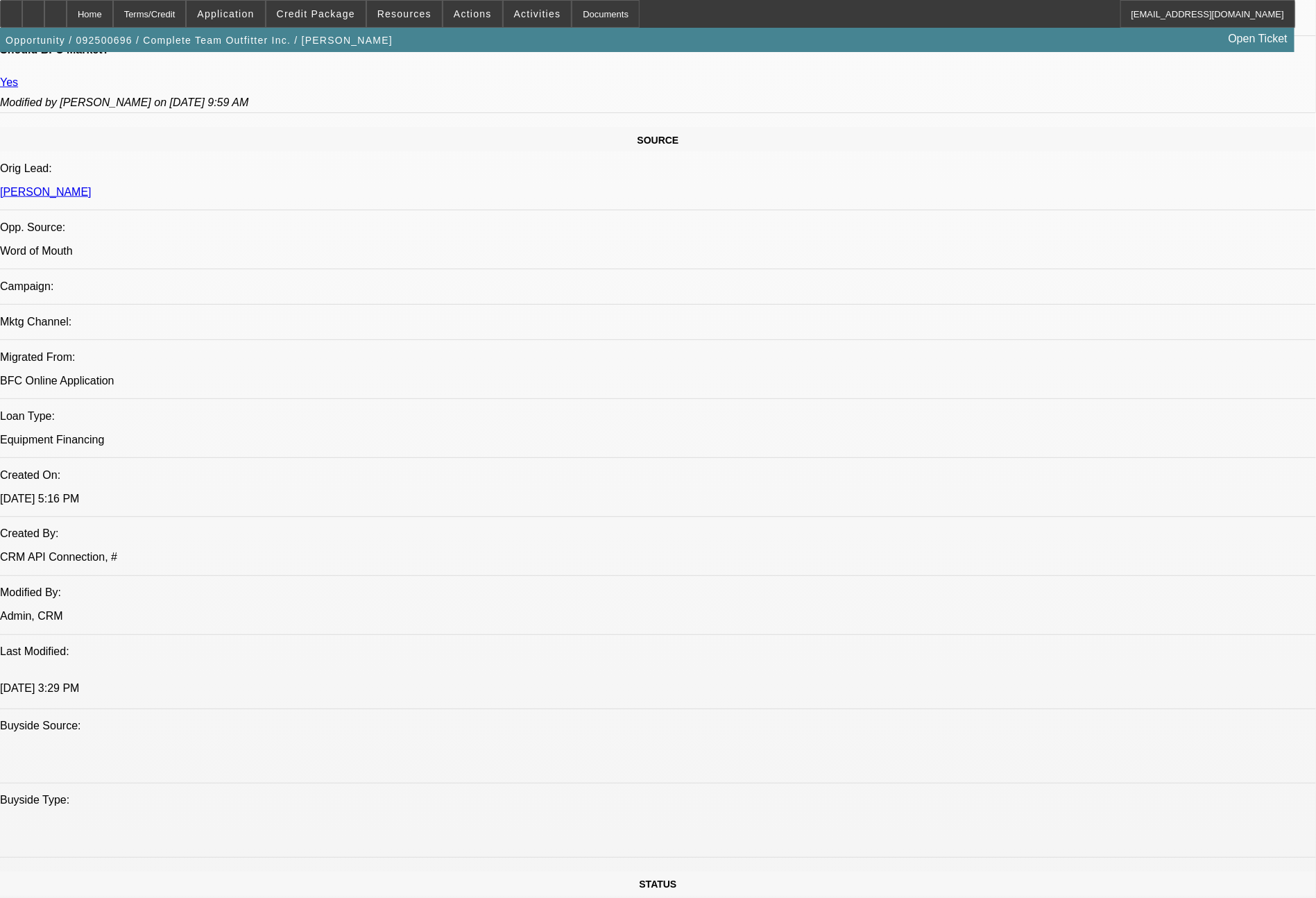
select select "0"
select select "2"
select select "0"
select select "6"
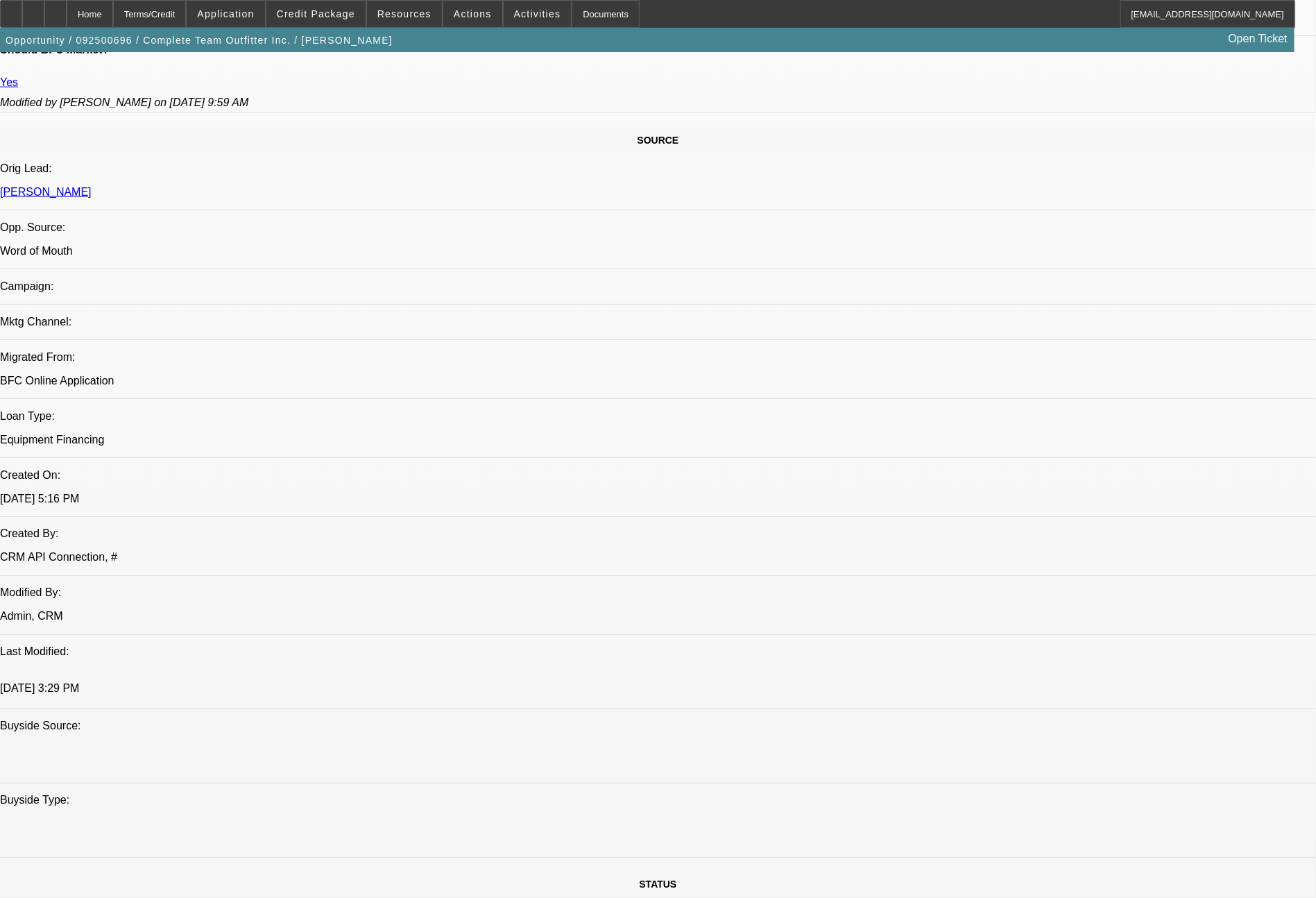
select select "0"
select select "2"
select select "0"
select select "6"
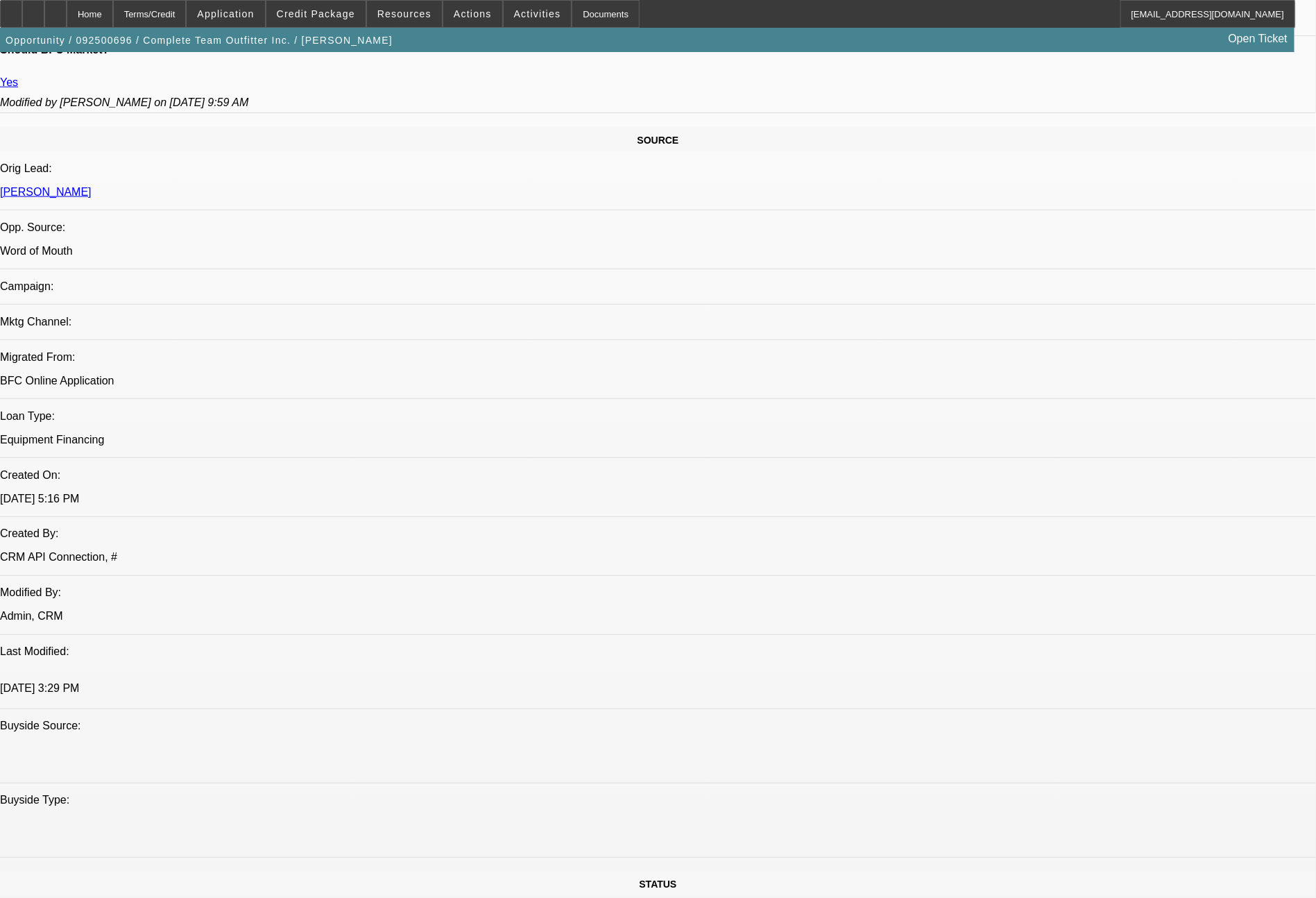
select select "0"
select select "2"
select select "0"
select select "6"
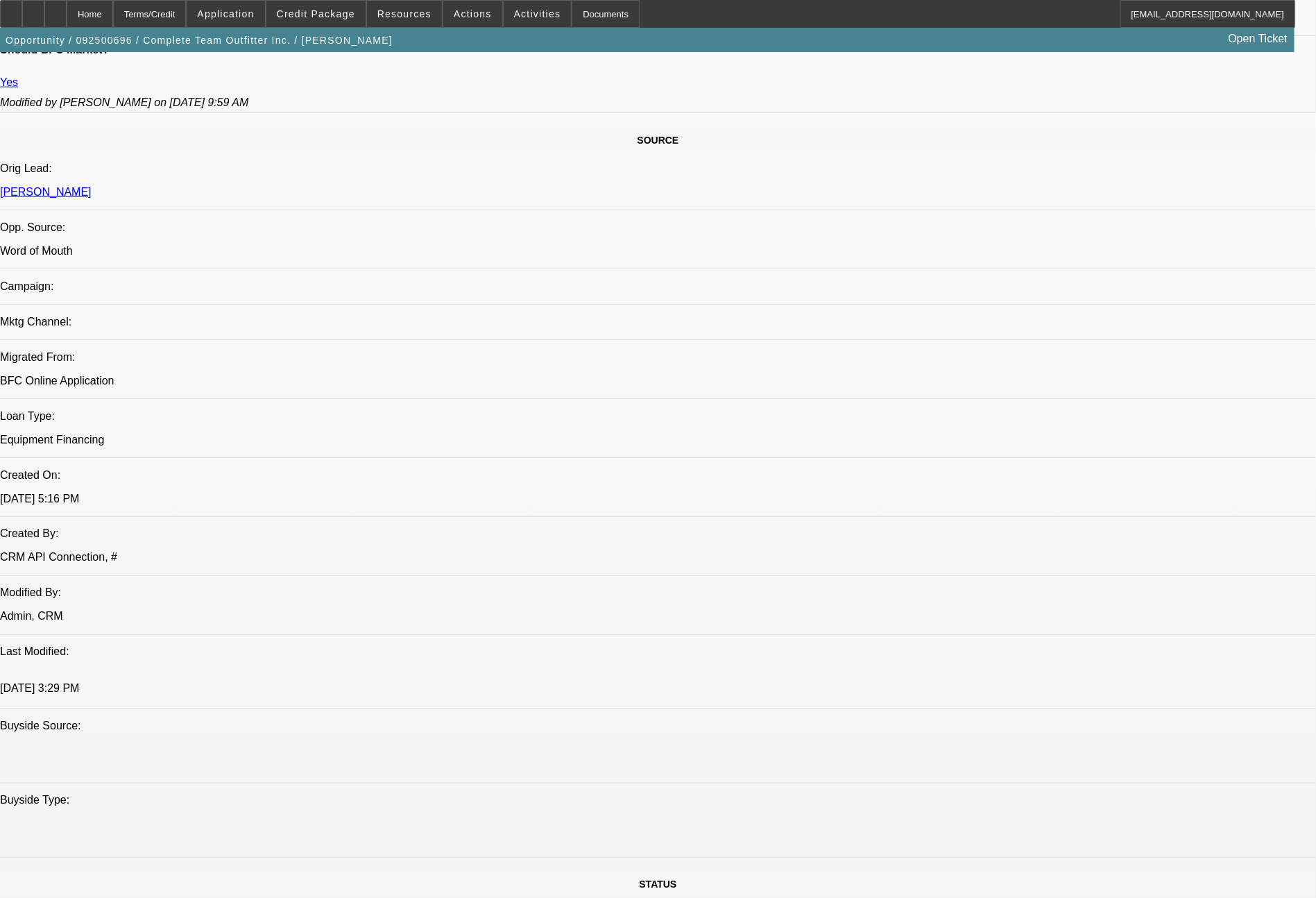
select select "0"
select select "2"
select select "0"
select select "6"
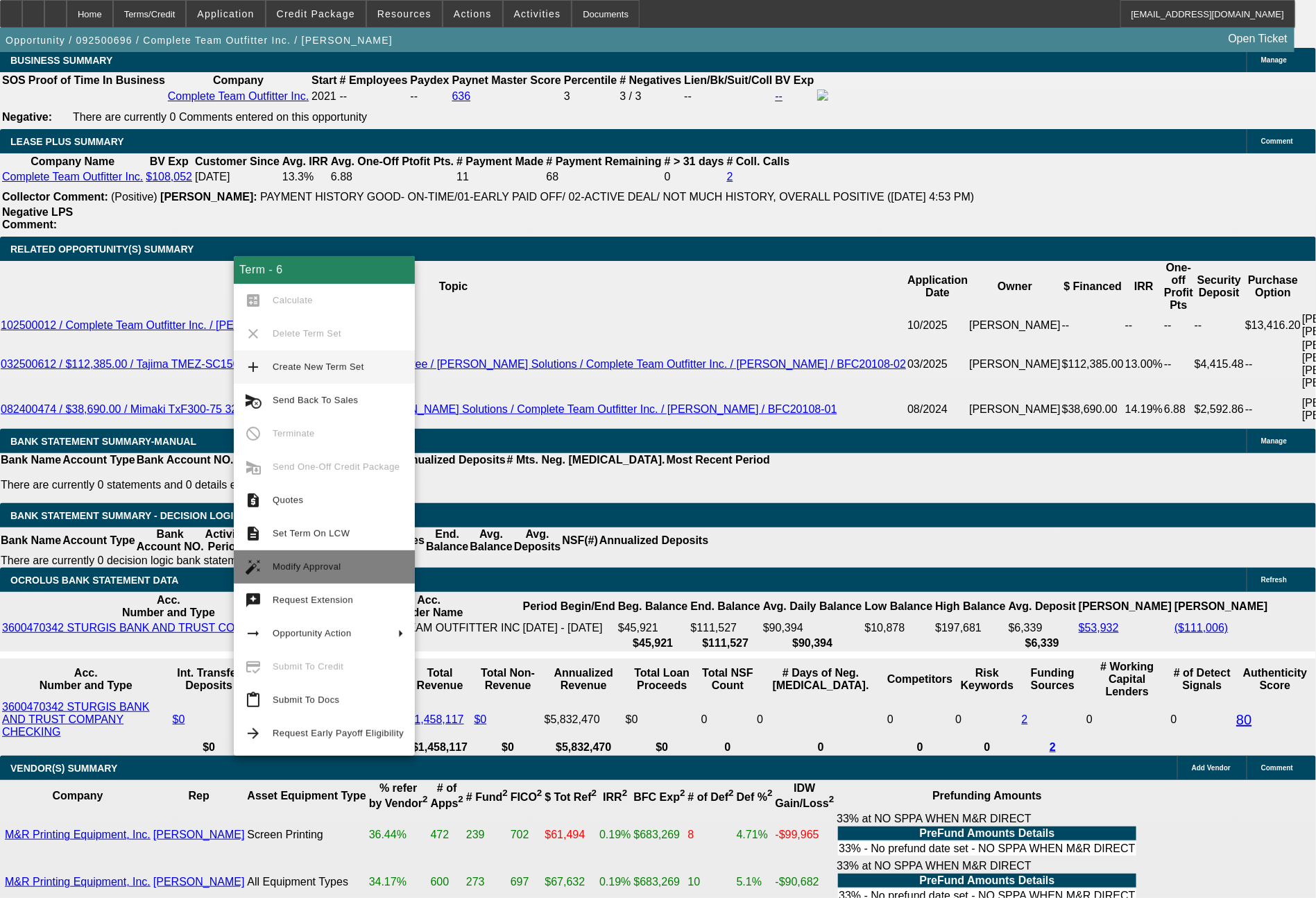
scroll to position [2444, 0]
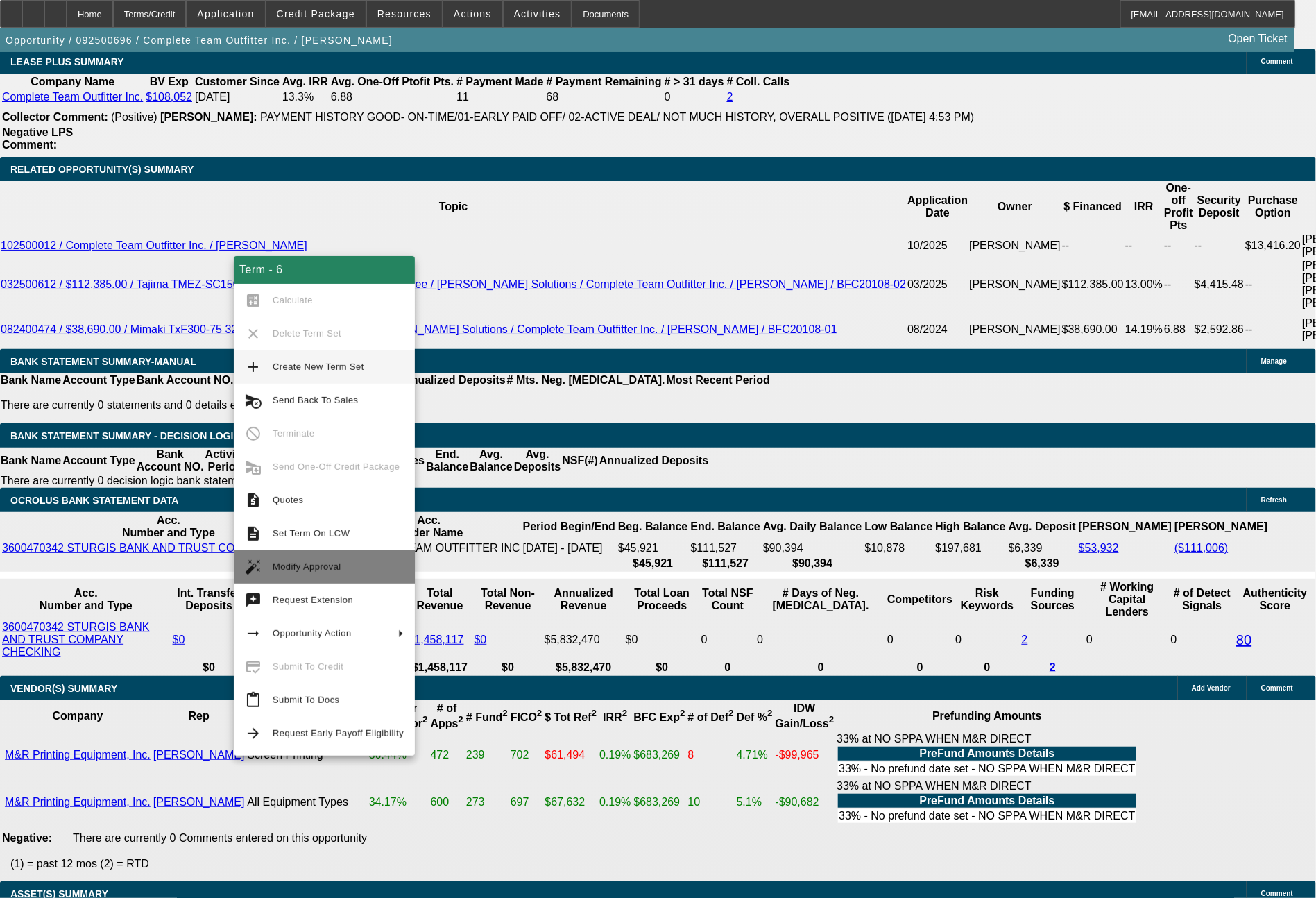
click at [311, 566] on span "Modify Approval" at bounding box center [307, 566] width 69 height 10
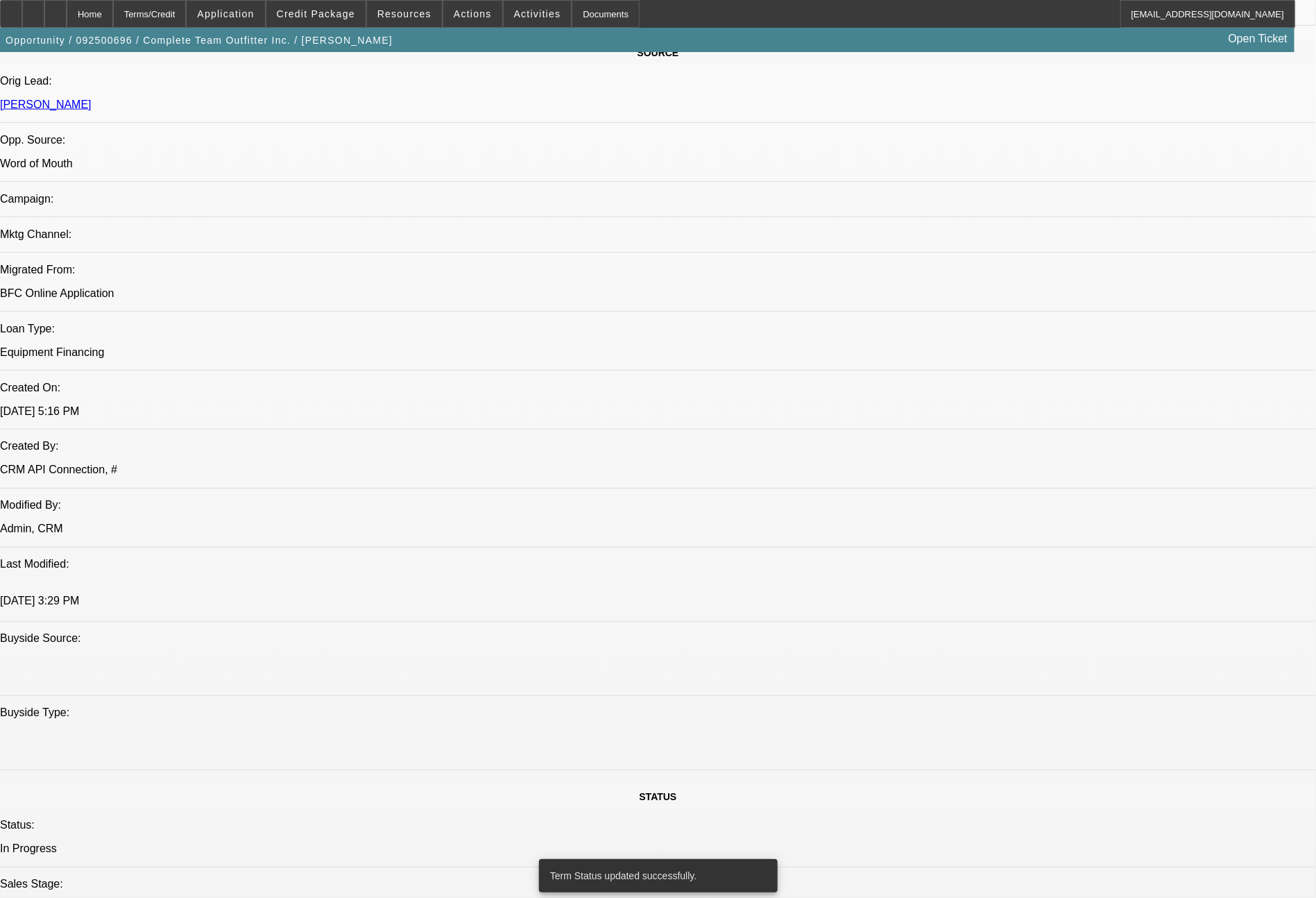
scroll to position [87, 0]
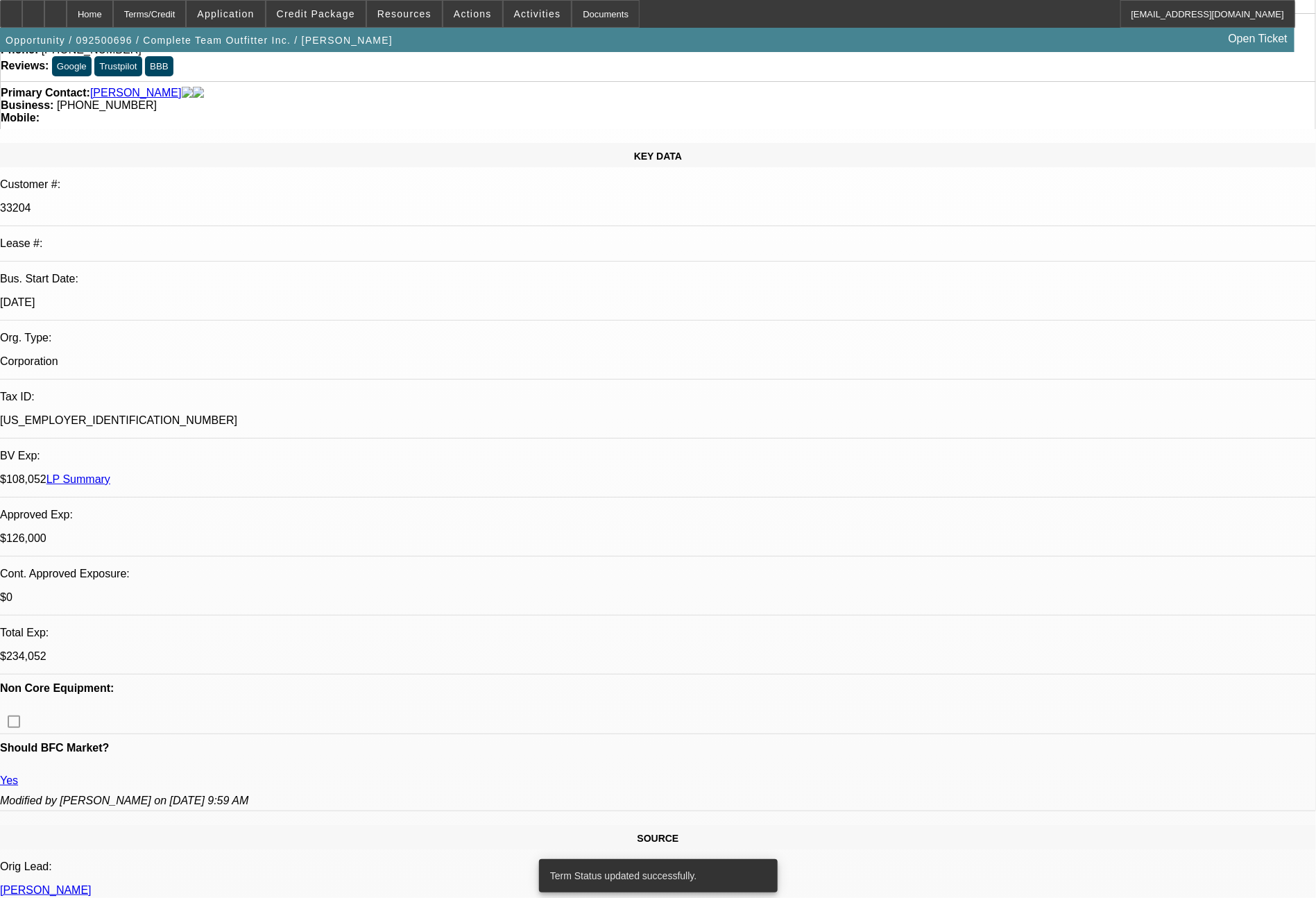
select select "0"
select select "2"
select select "0"
select select "6"
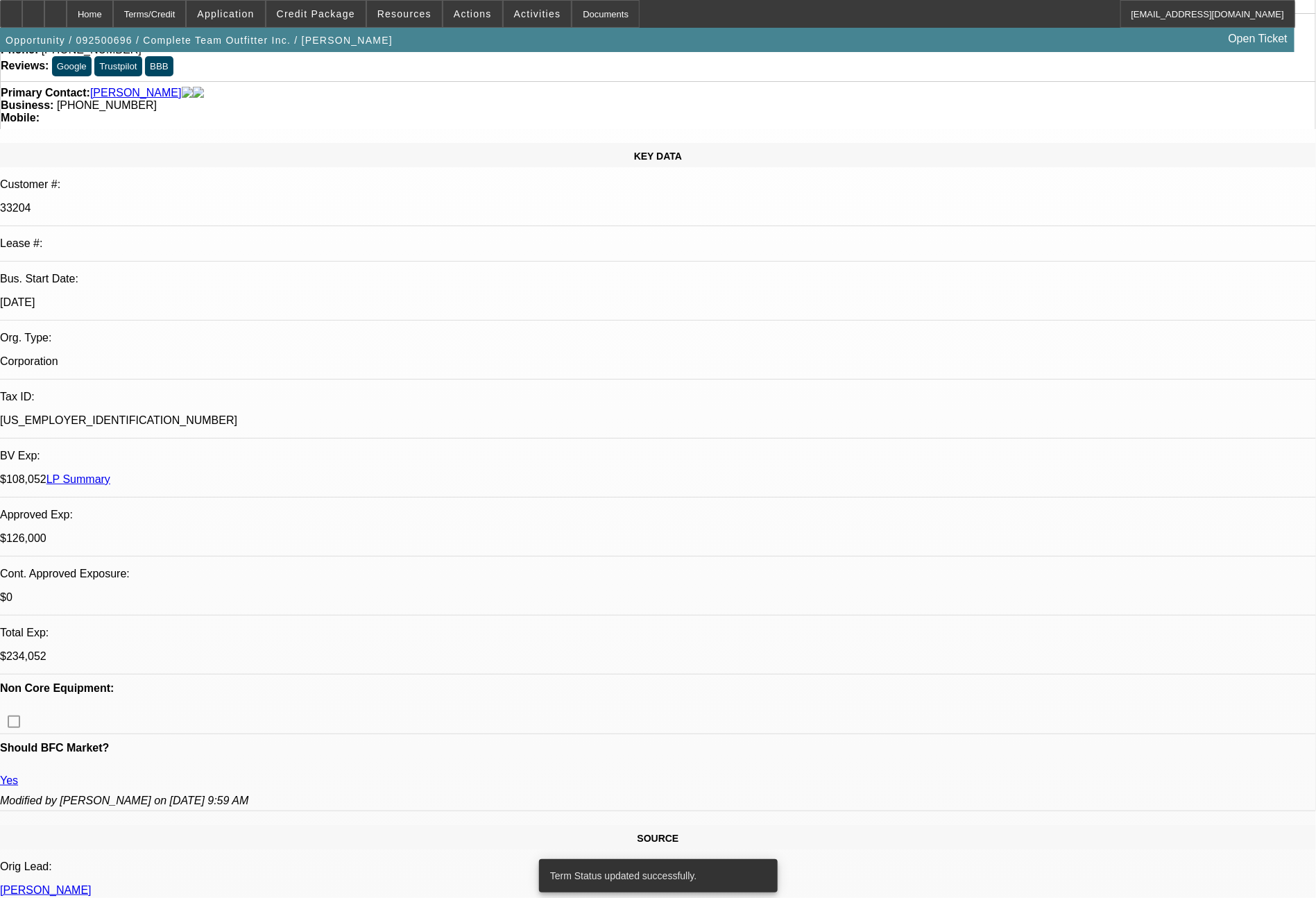
select select "0"
select select "2"
select select "0"
select select "6"
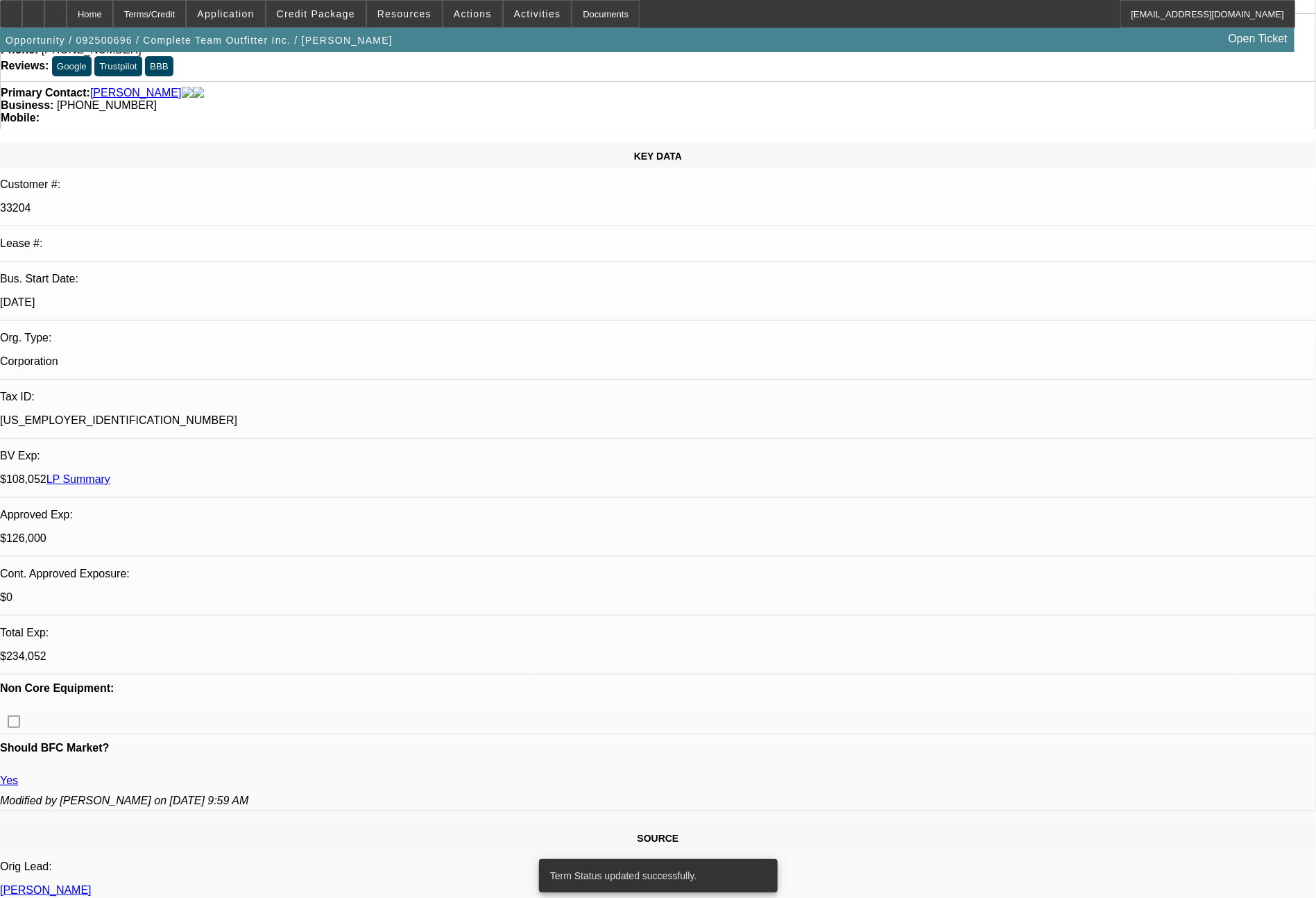
select select "0"
select select "2"
select select "0"
select select "6"
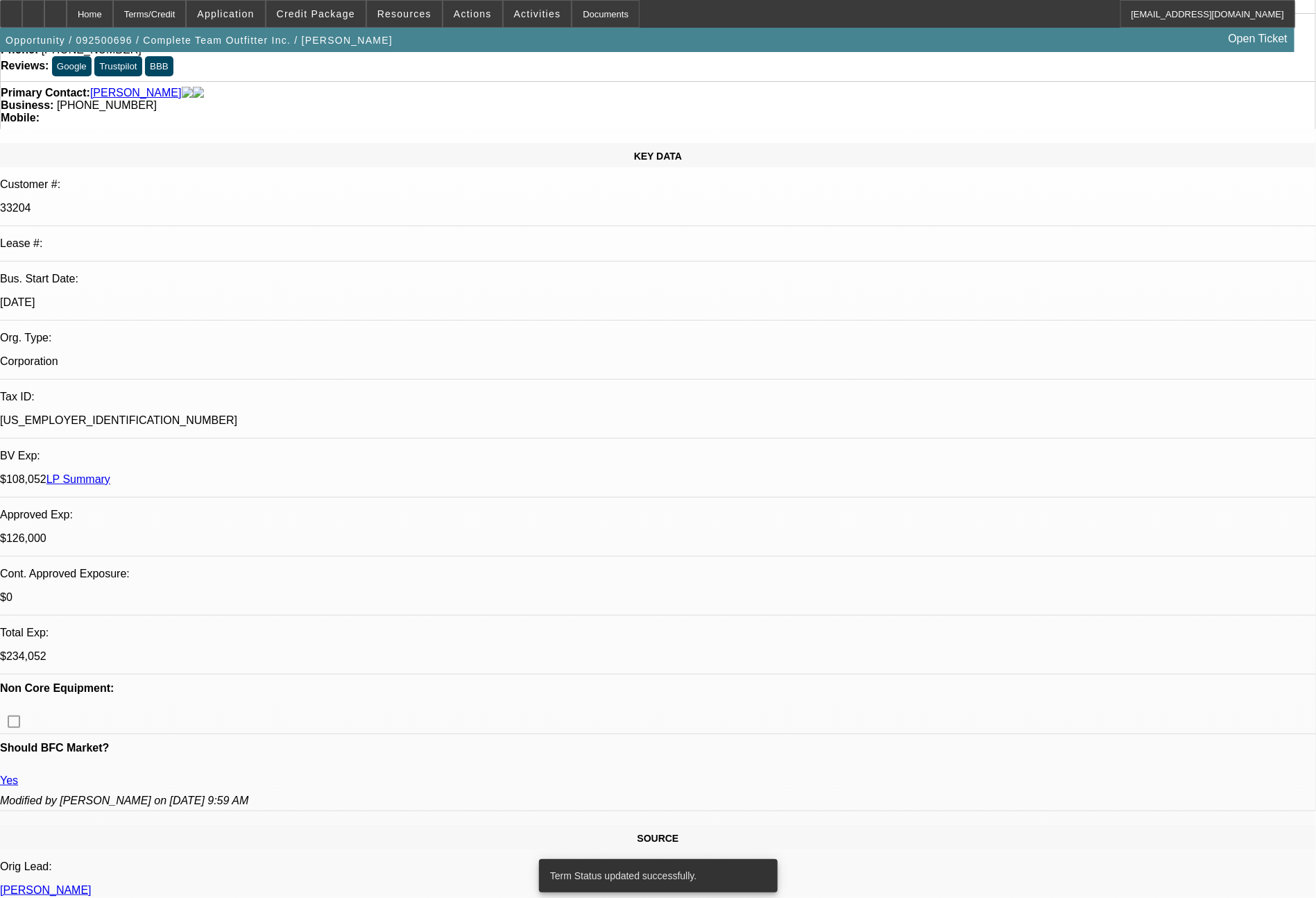
select select "0"
select select "2"
select select "0"
select select "6"
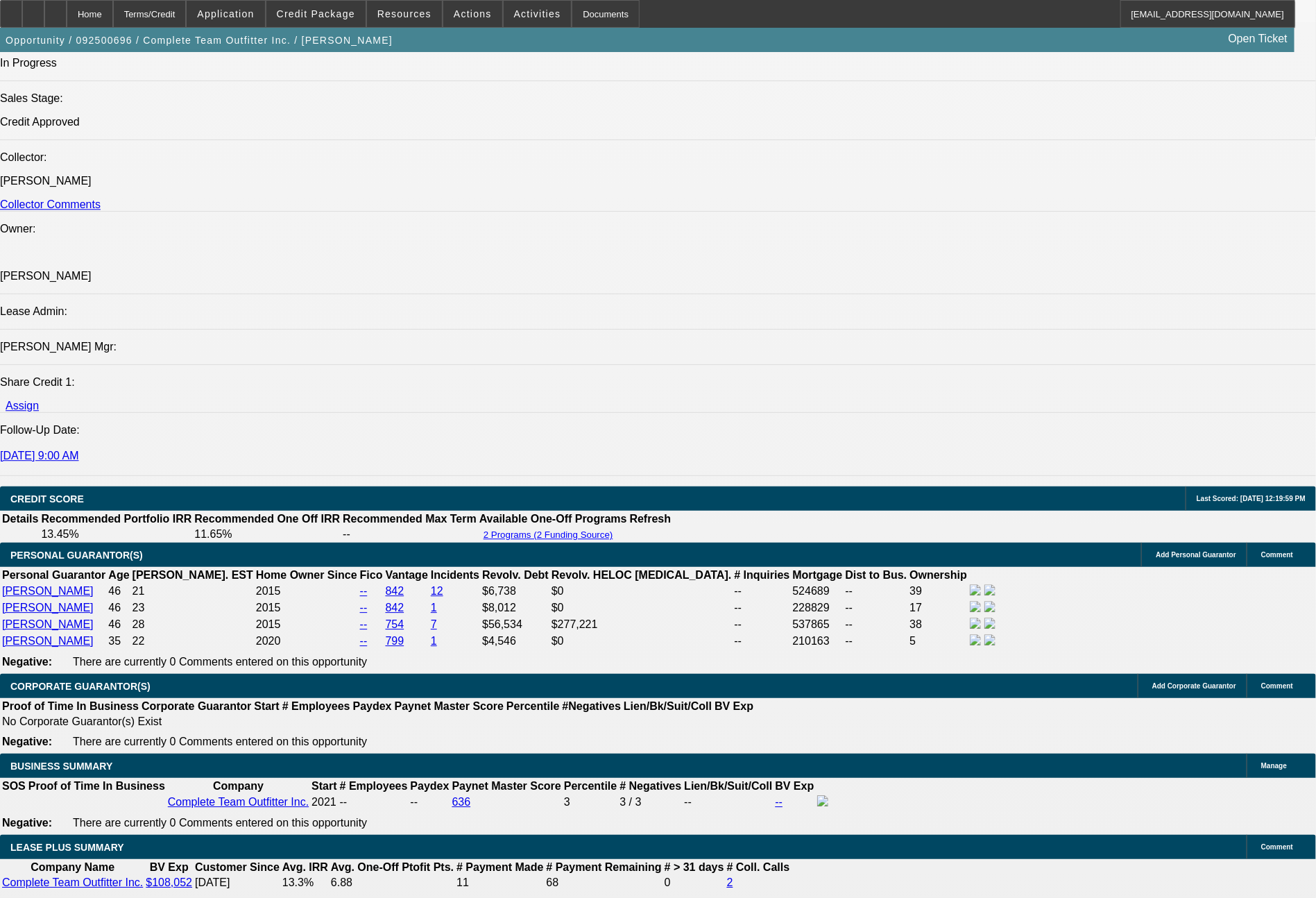
scroll to position [2444, 0]
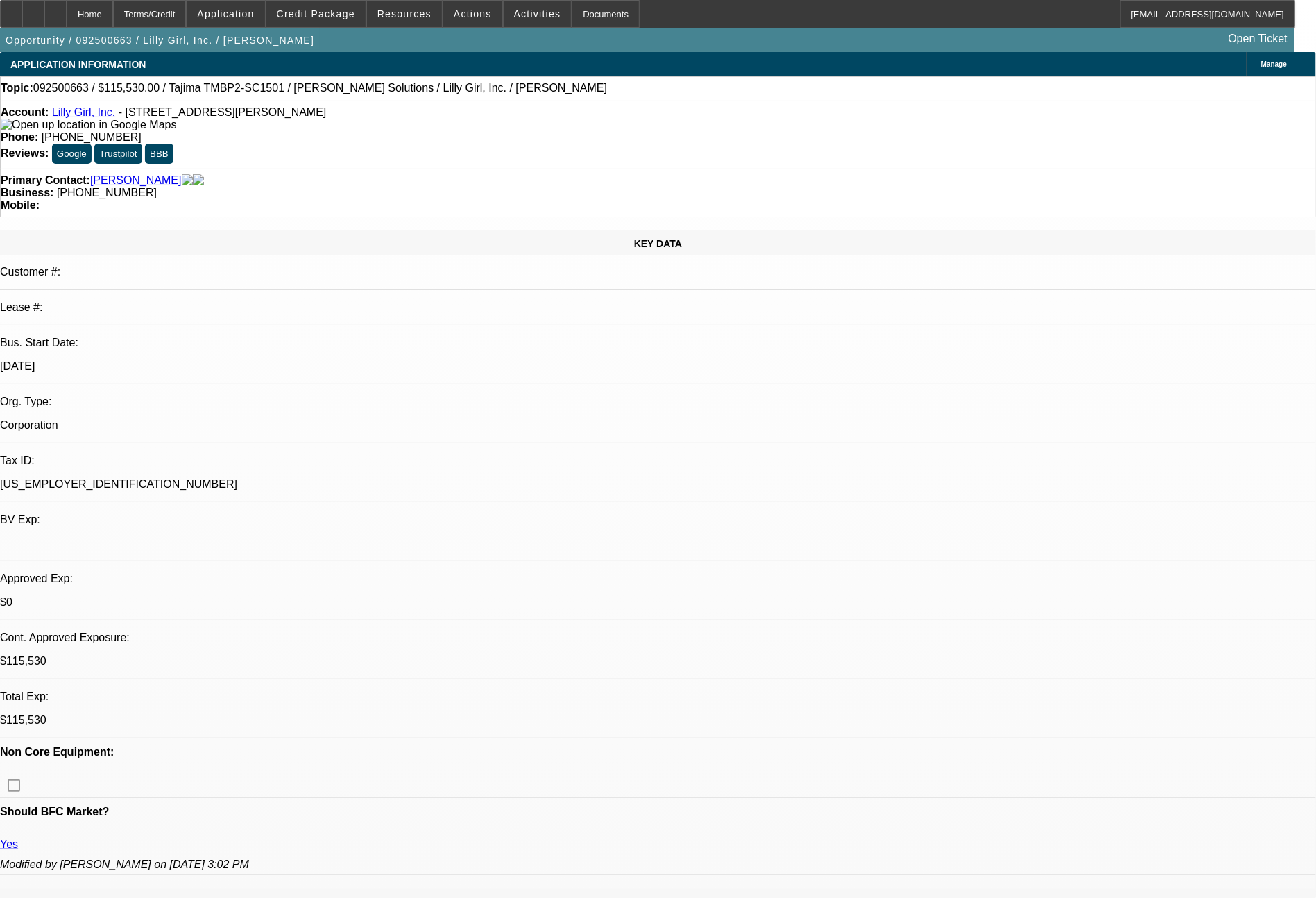
select select "0"
select select "2"
select select "0"
select select "6"
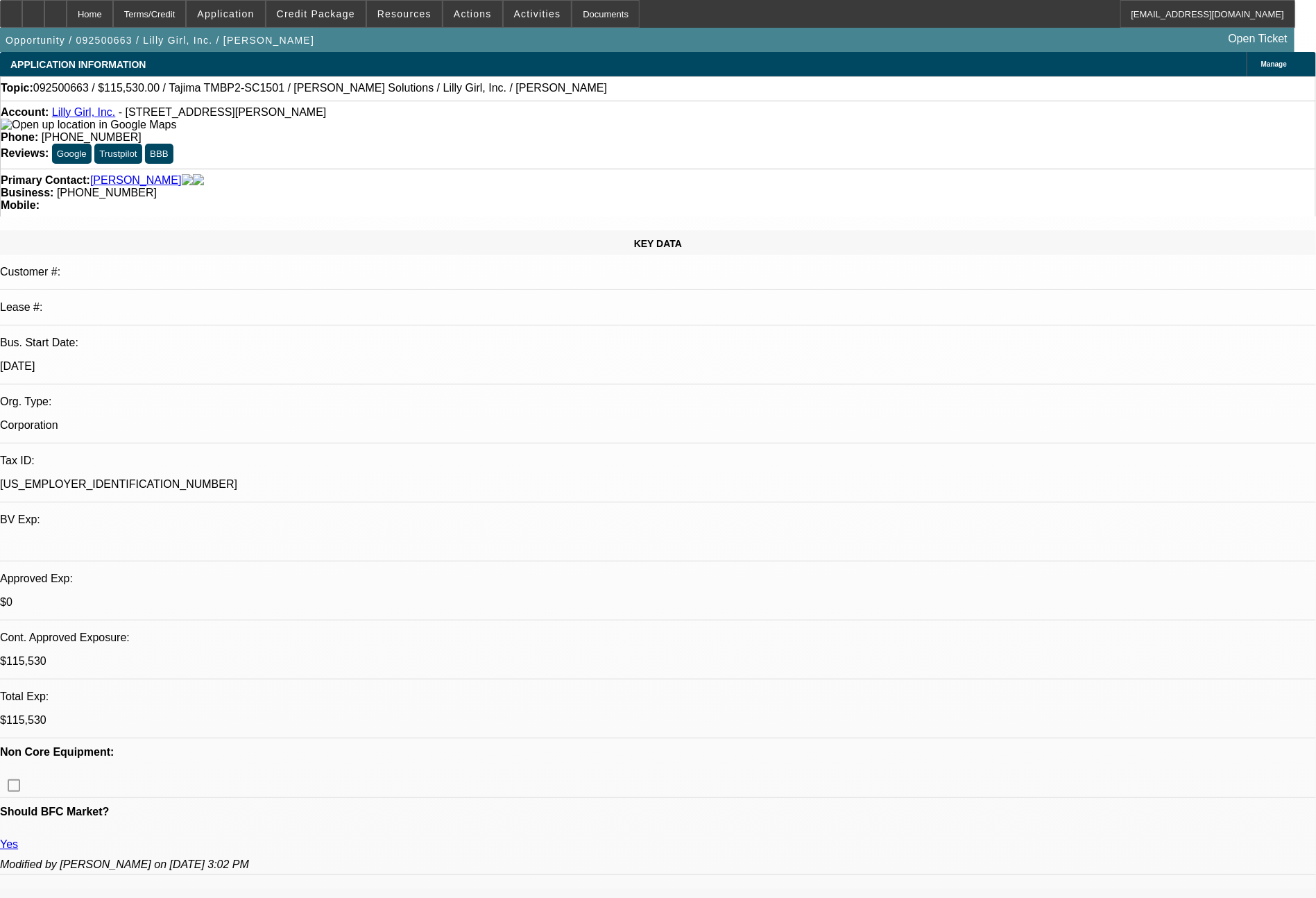
select select "0"
select select "2"
select select "0"
select select "6"
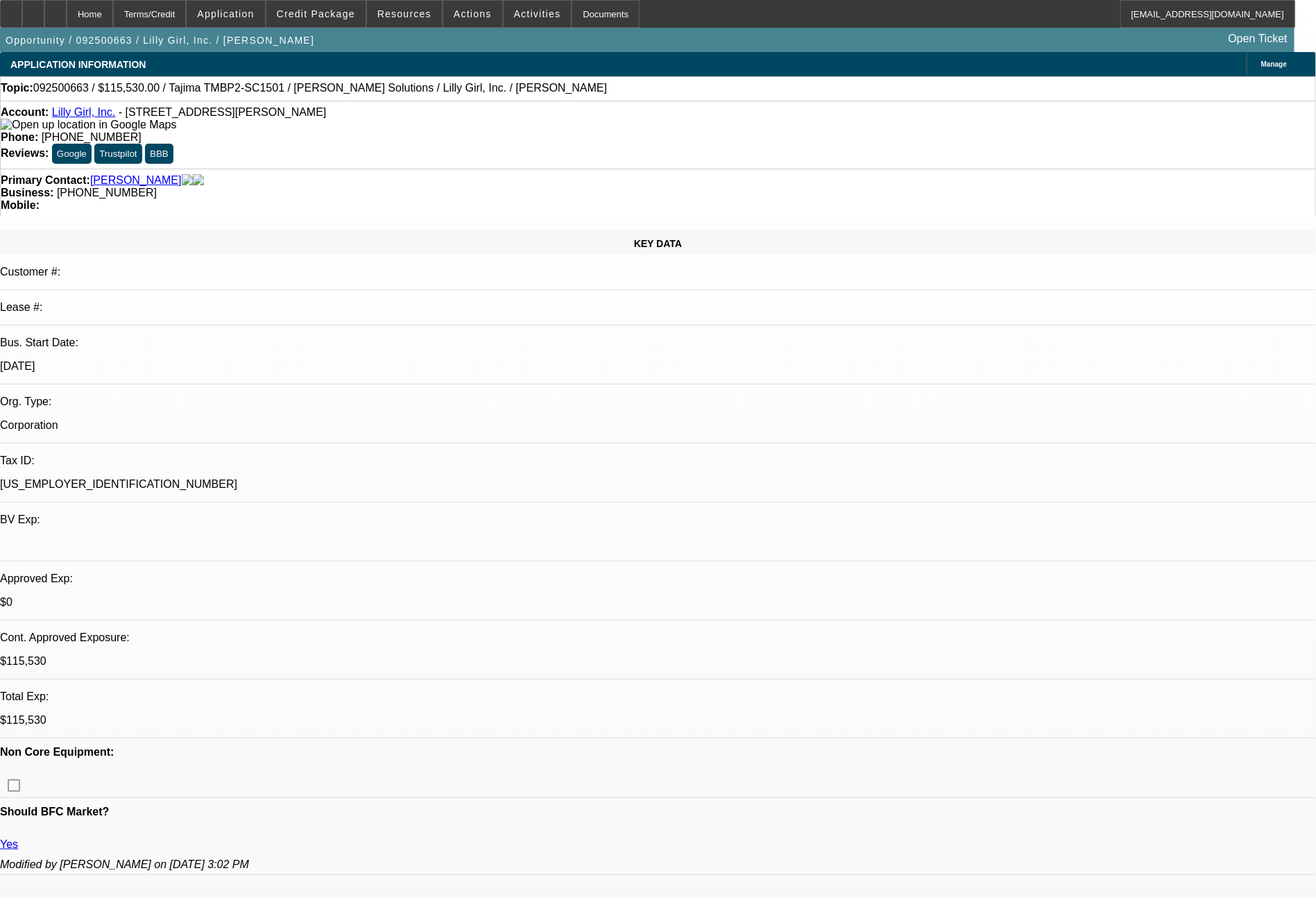
select select "0"
select select "2"
select select "0"
select select "6"
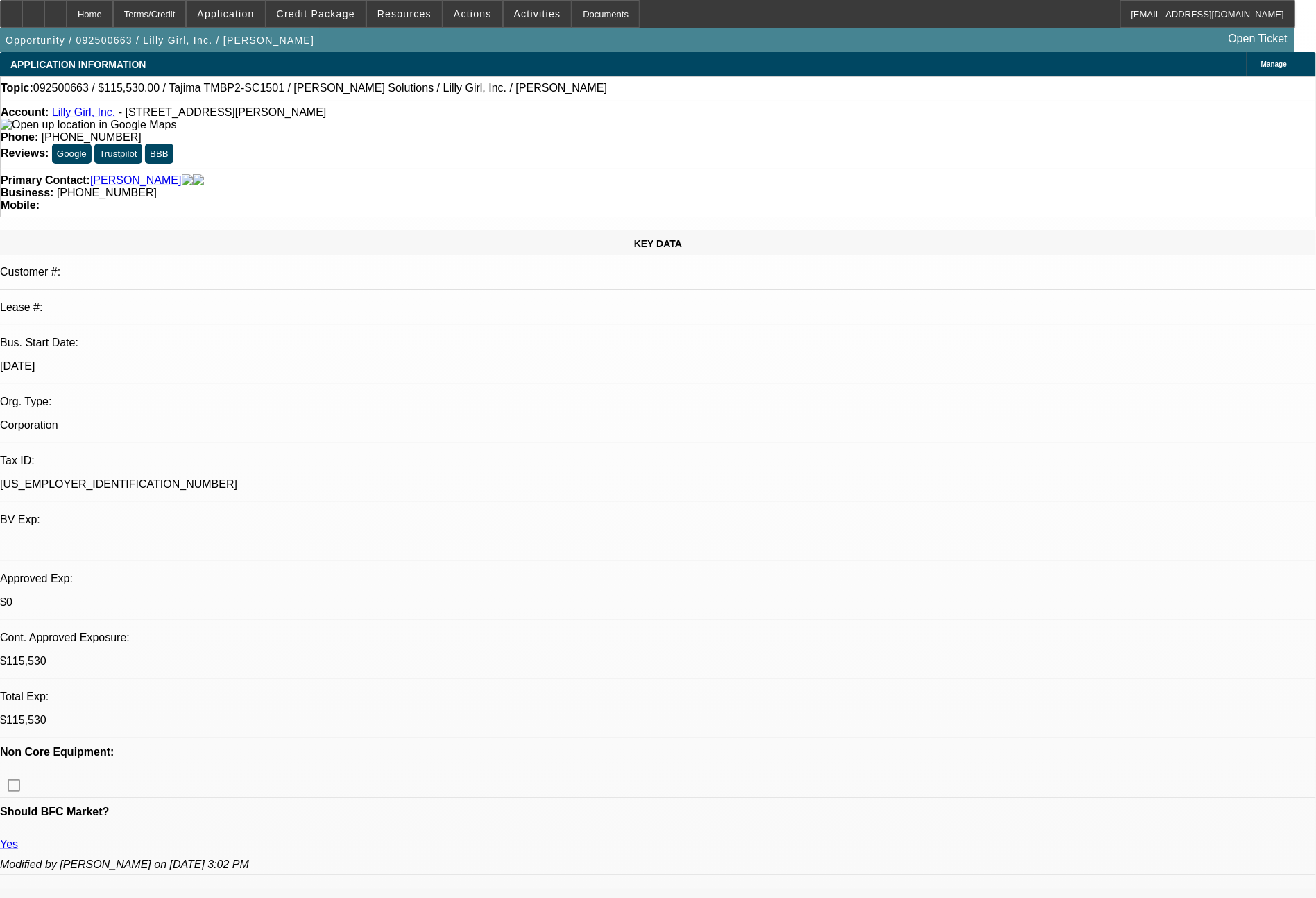
select select "0"
select select "2"
select select "0"
select select "6"
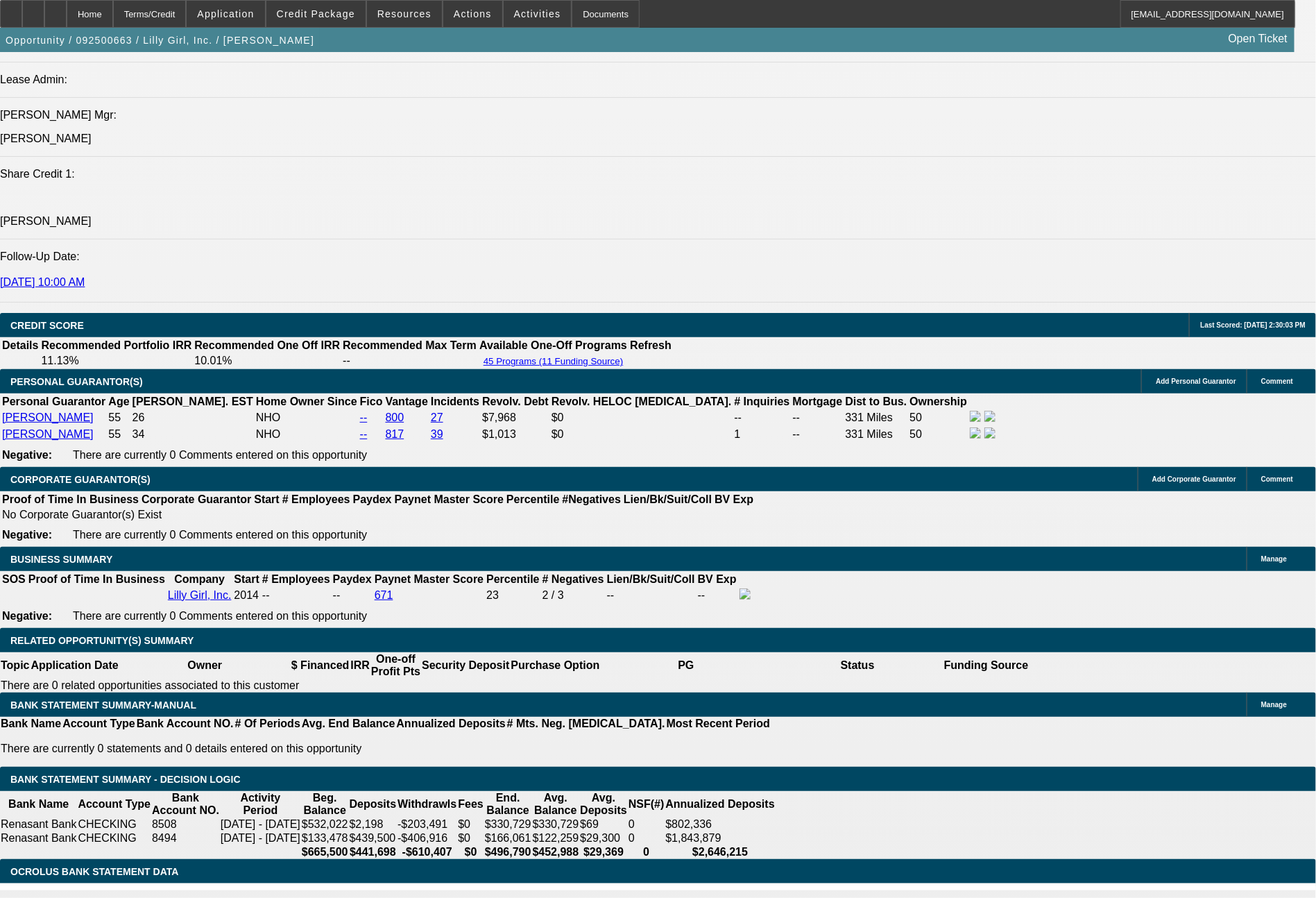
scroll to position [1849, 0]
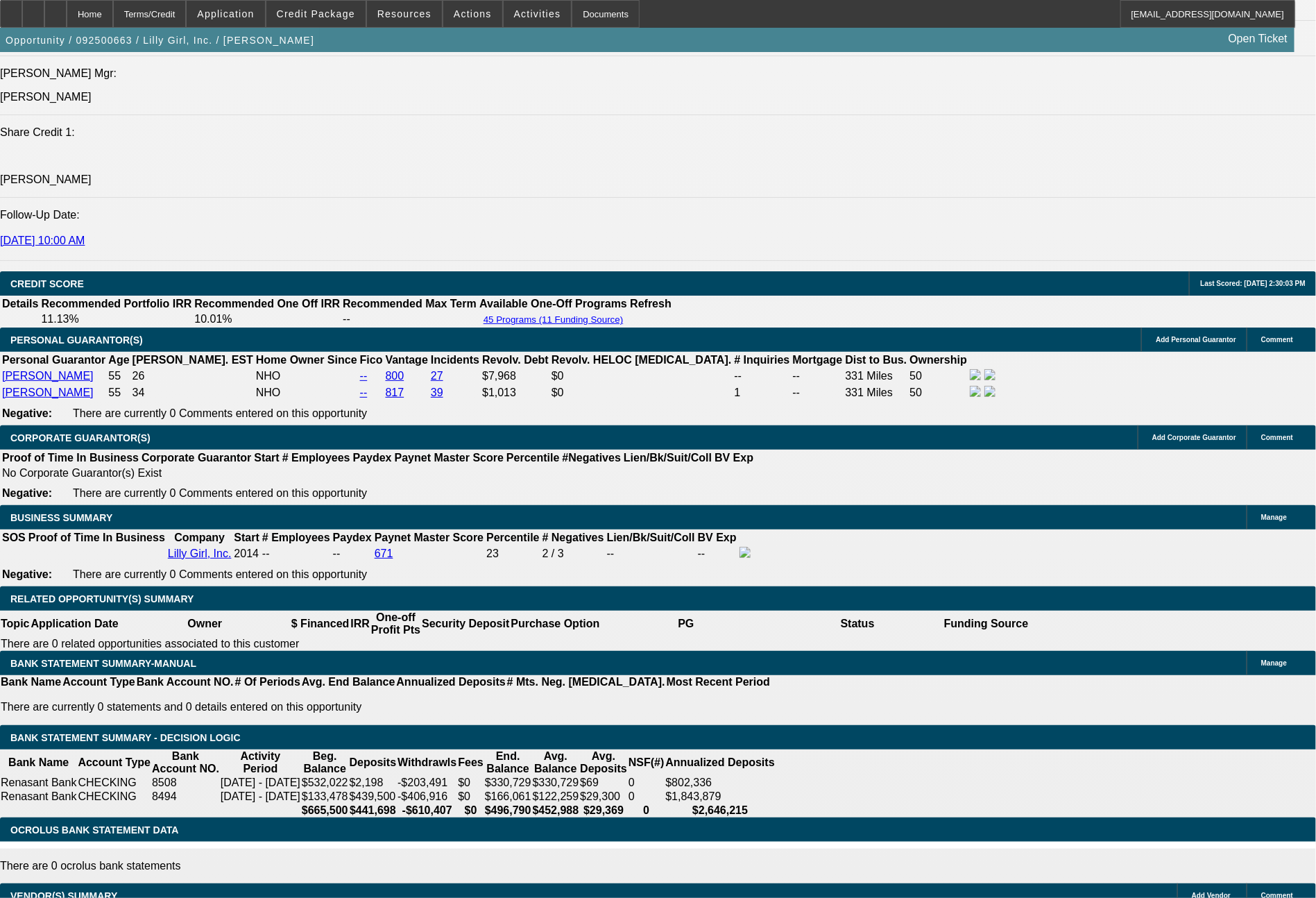
select select "0"
select select "2"
select select "0"
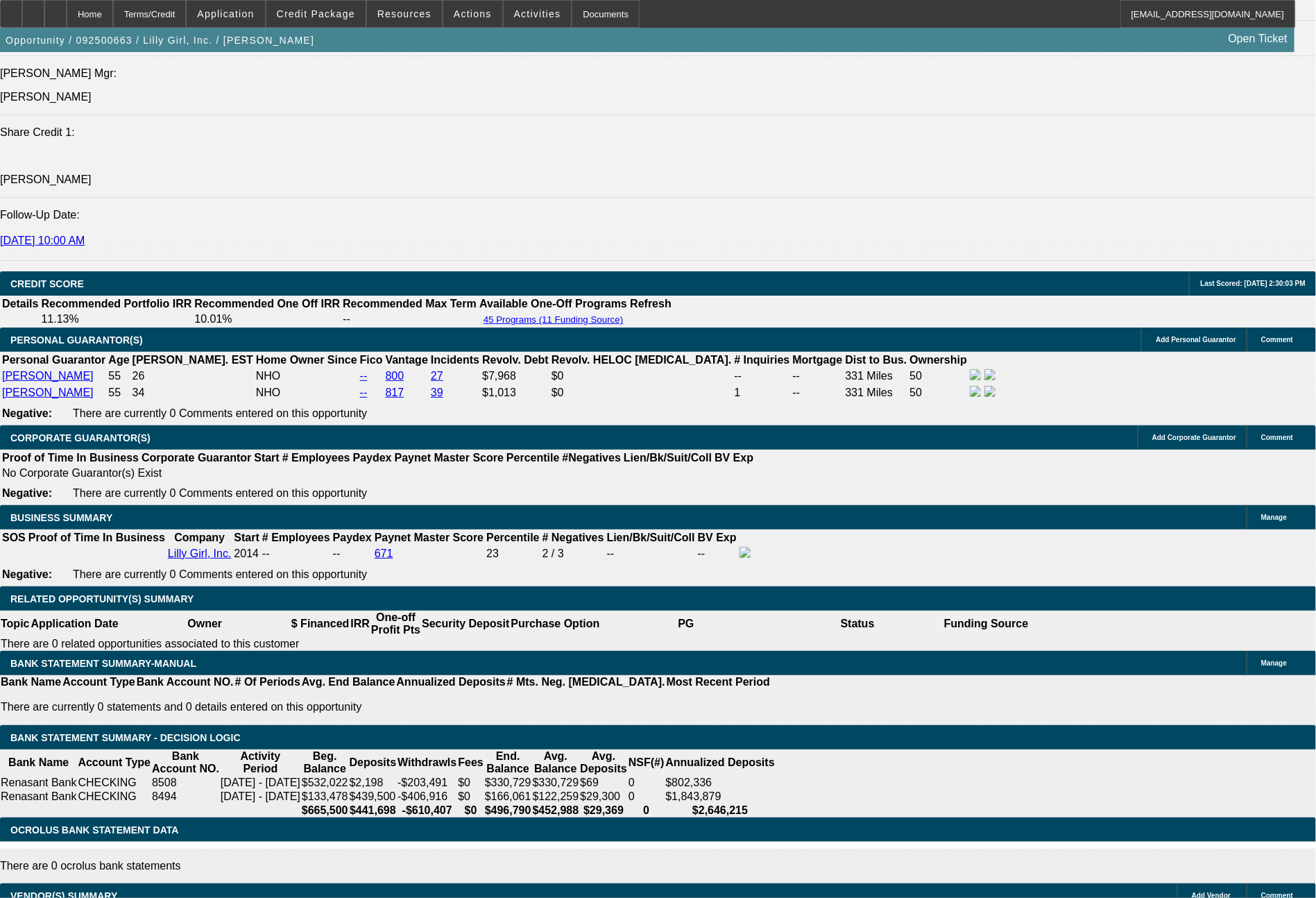
select select "6"
select select "0"
select select "2"
select select "0"
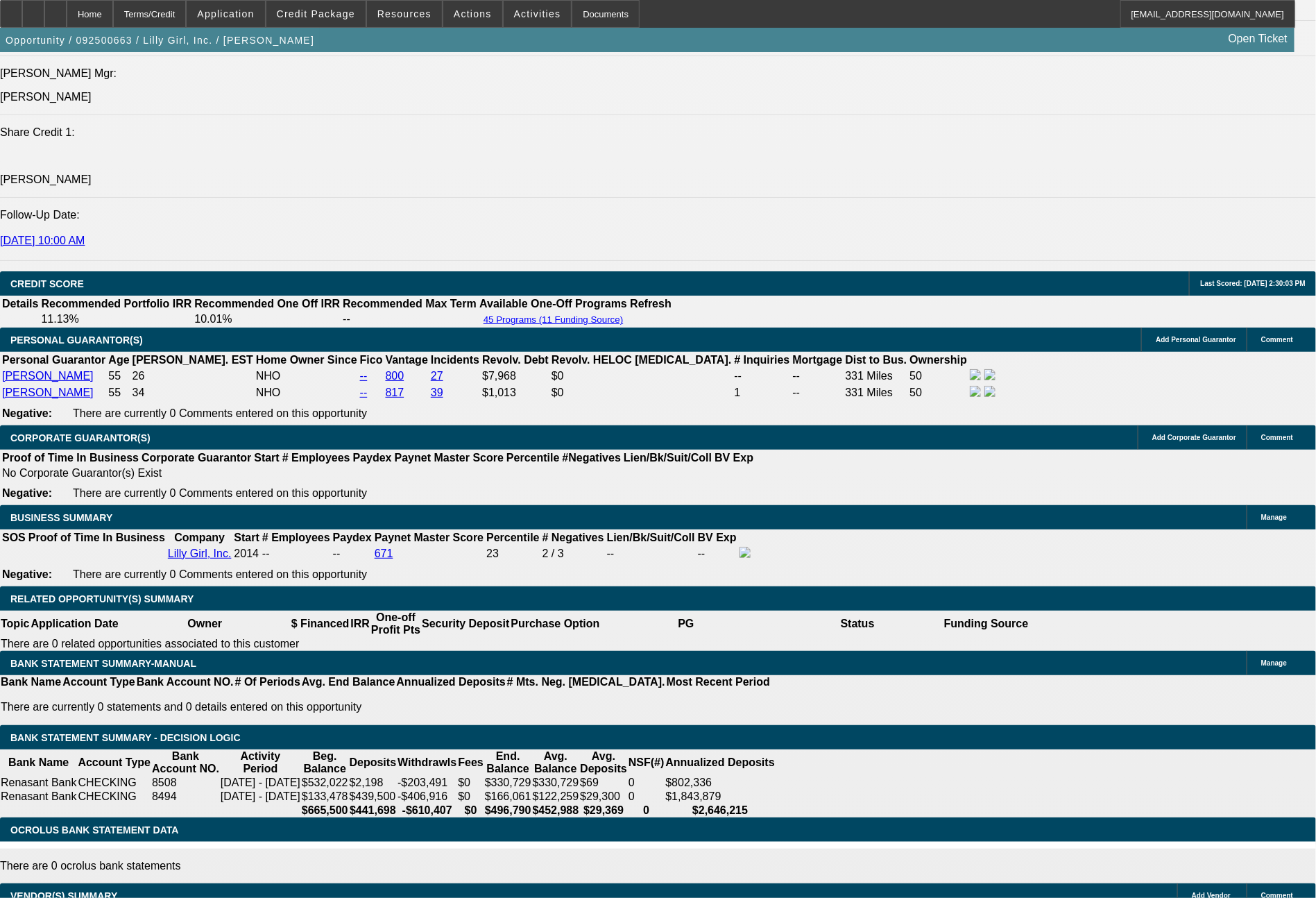
select select "6"
select select "0"
select select "2"
select select "0"
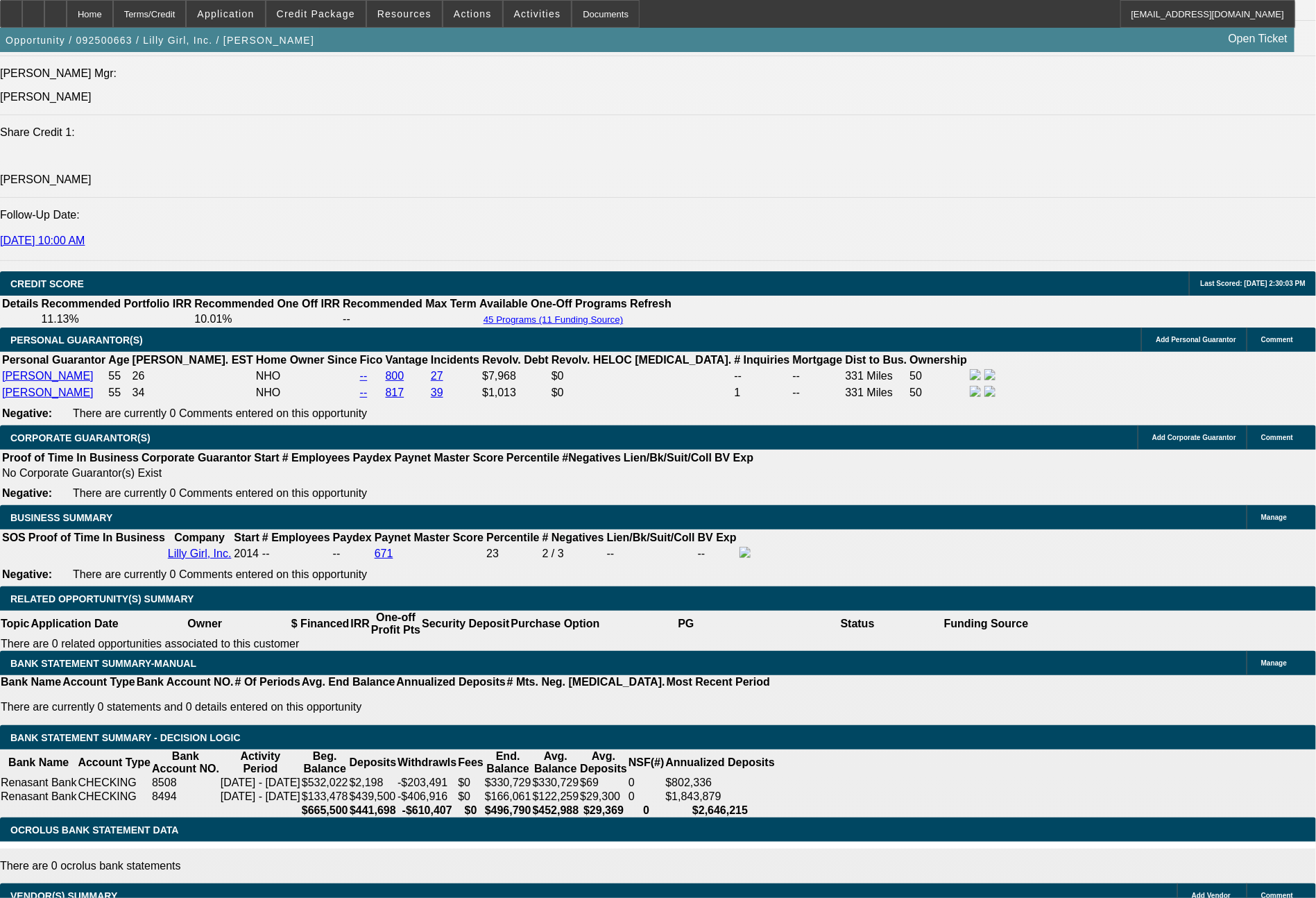
select select "6"
select select "0"
select select "2"
select select "0"
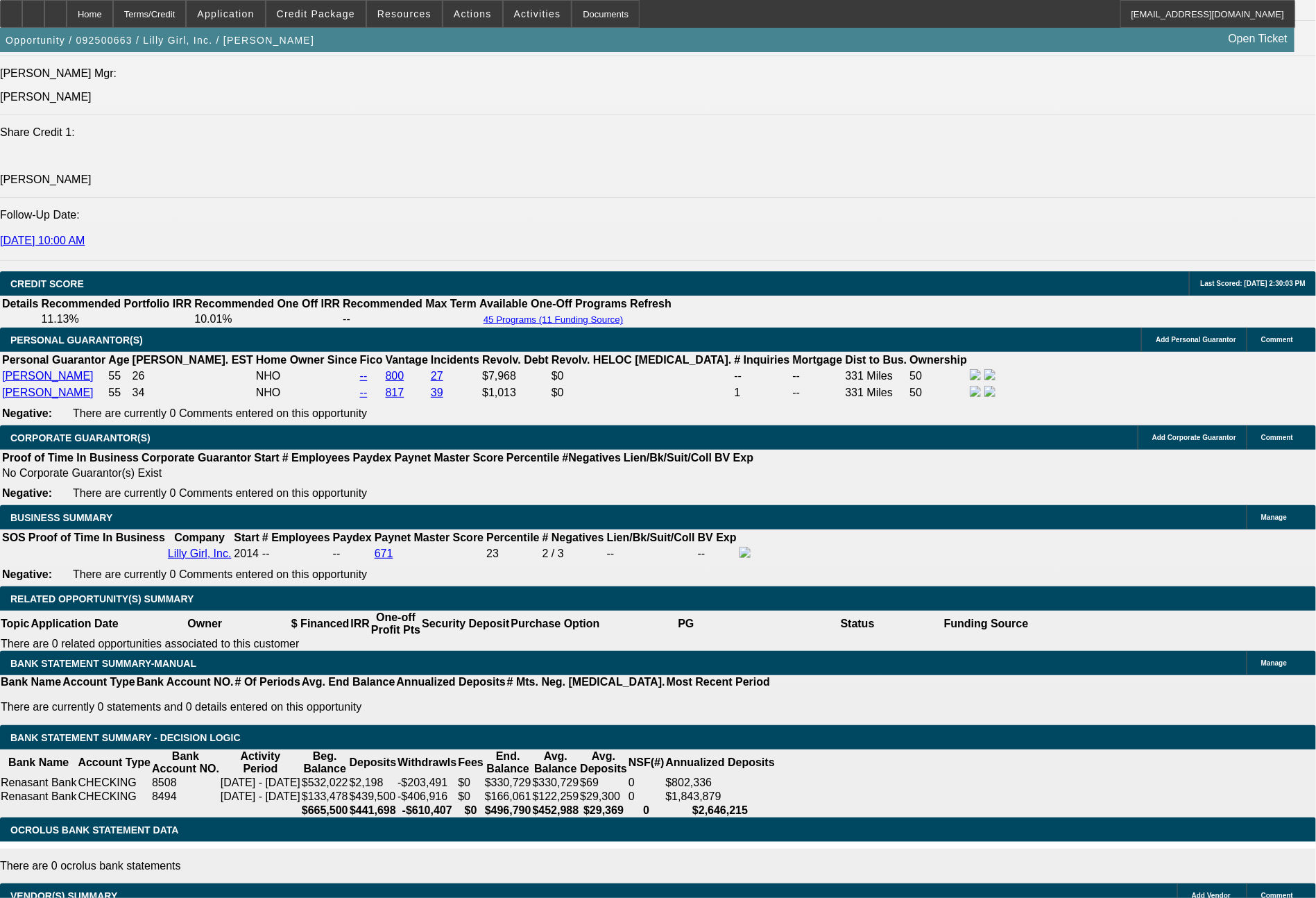
select select "6"
select select "0"
select select "2"
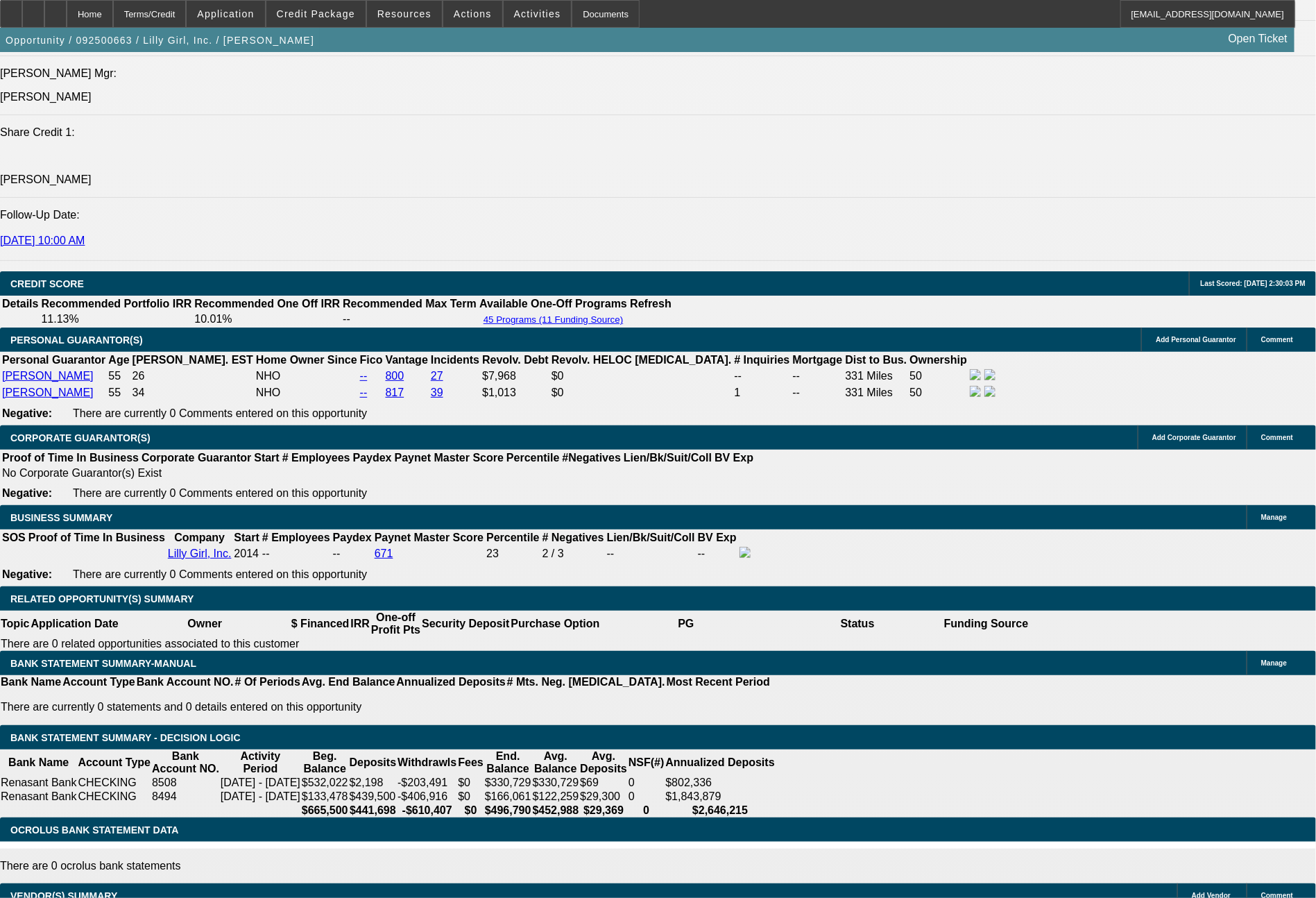
select select "0"
select select "6"
select select "0"
select select "2"
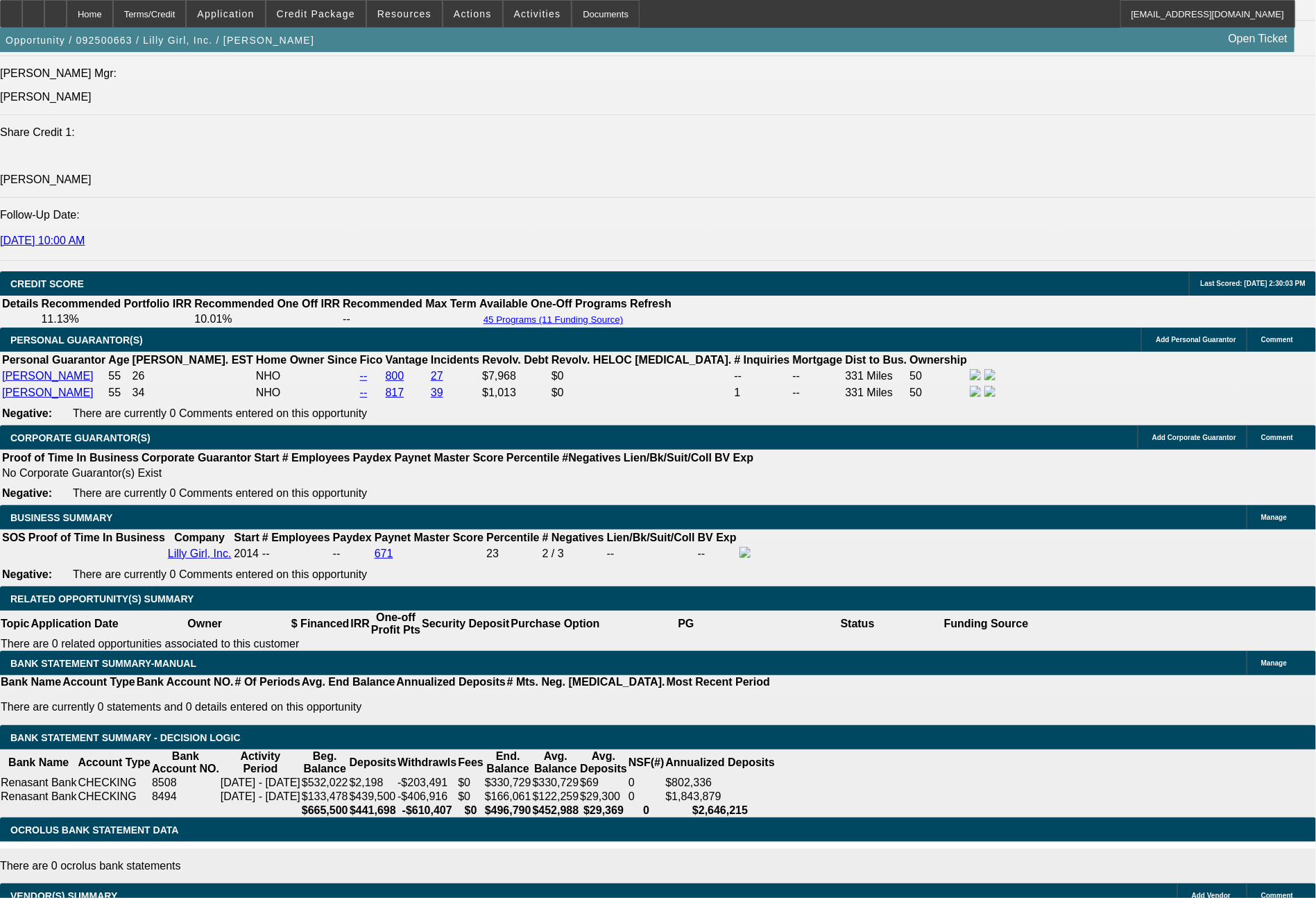
select select "0"
select select "6"
select select "0"
select select "2"
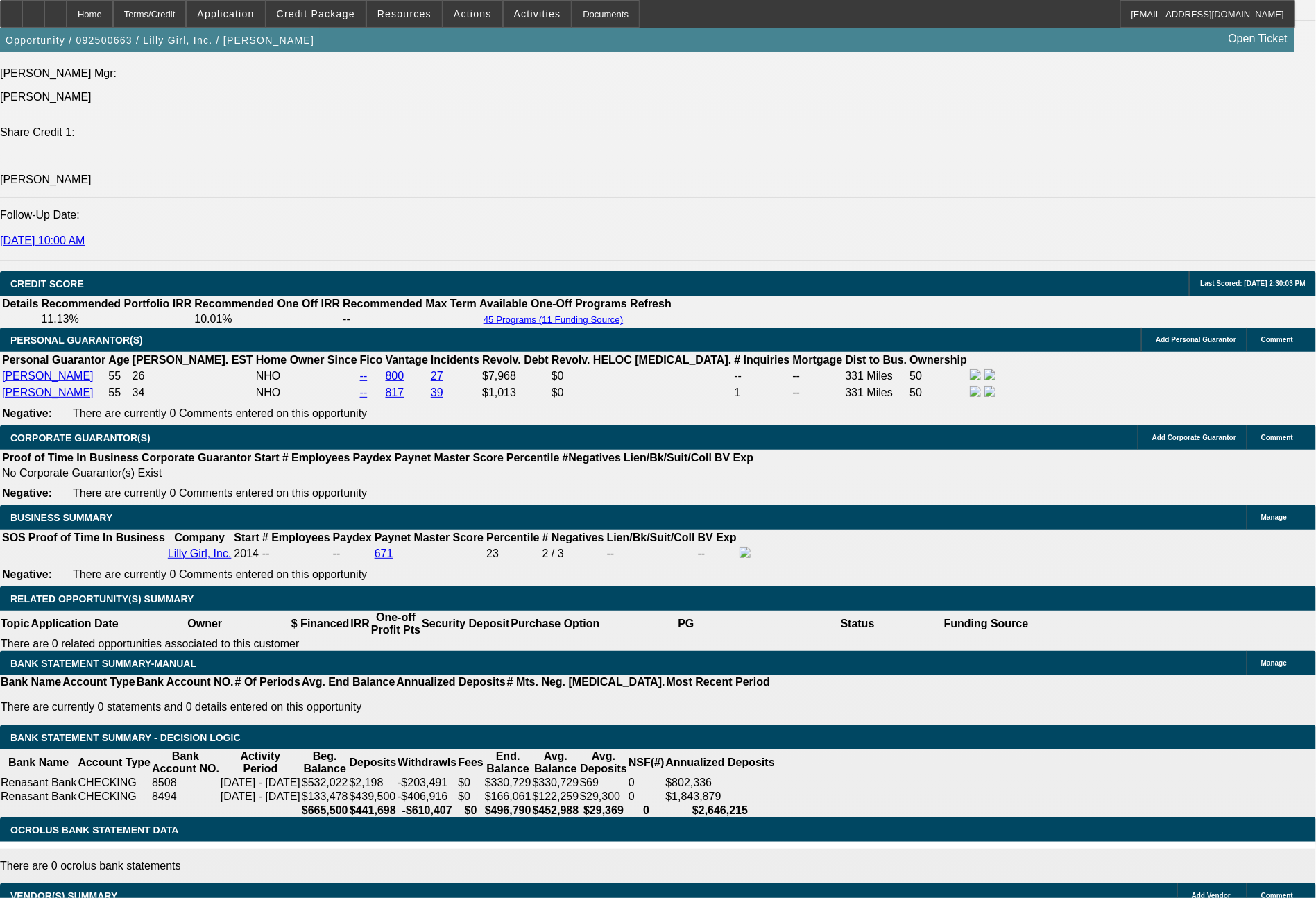
select select "0"
select select "6"
select select "0"
select select "2"
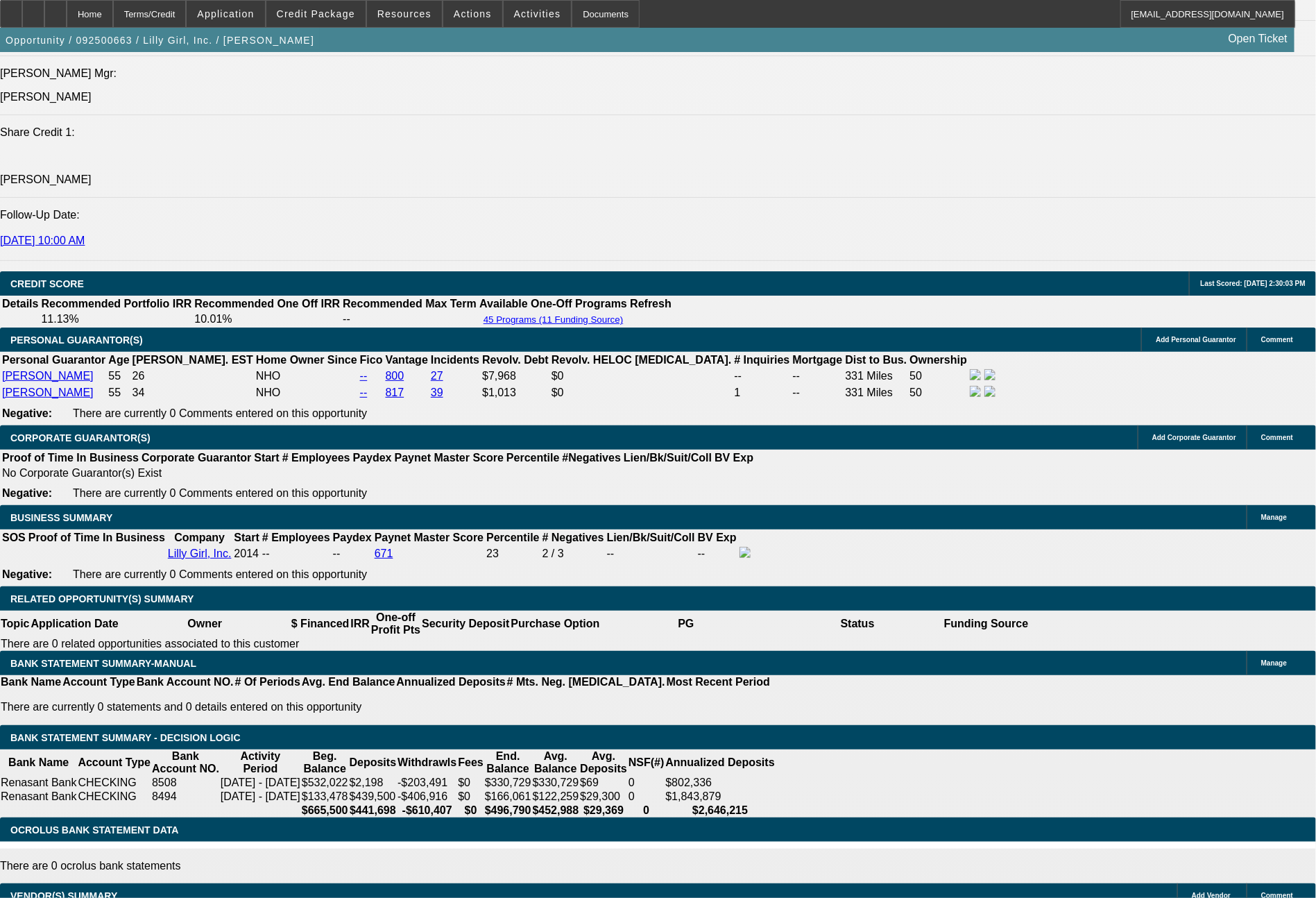
select select "0"
select select "6"
select select "0"
select select "2"
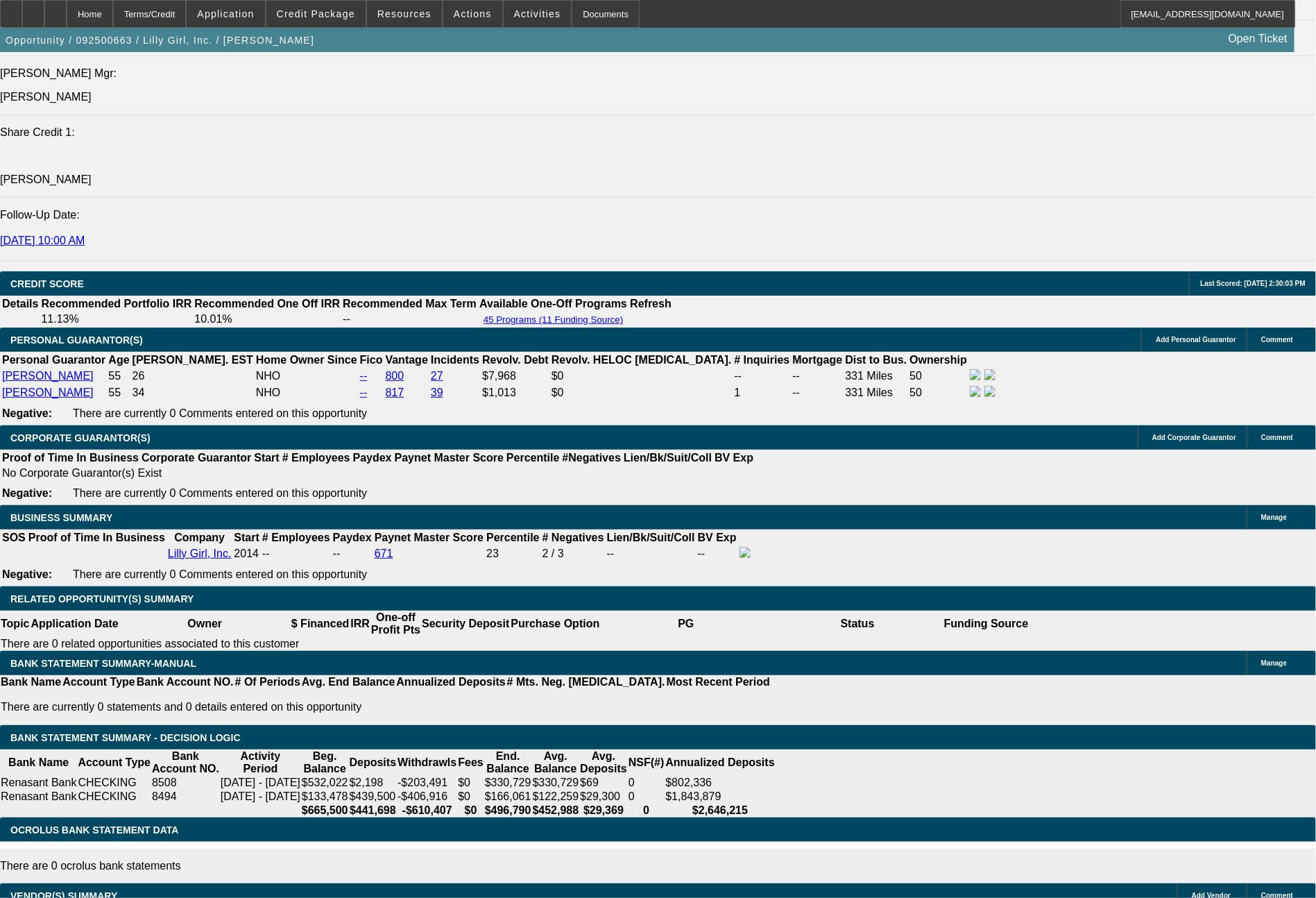
select select "2"
select select "0"
select select "6"
select select "0"
select select "2"
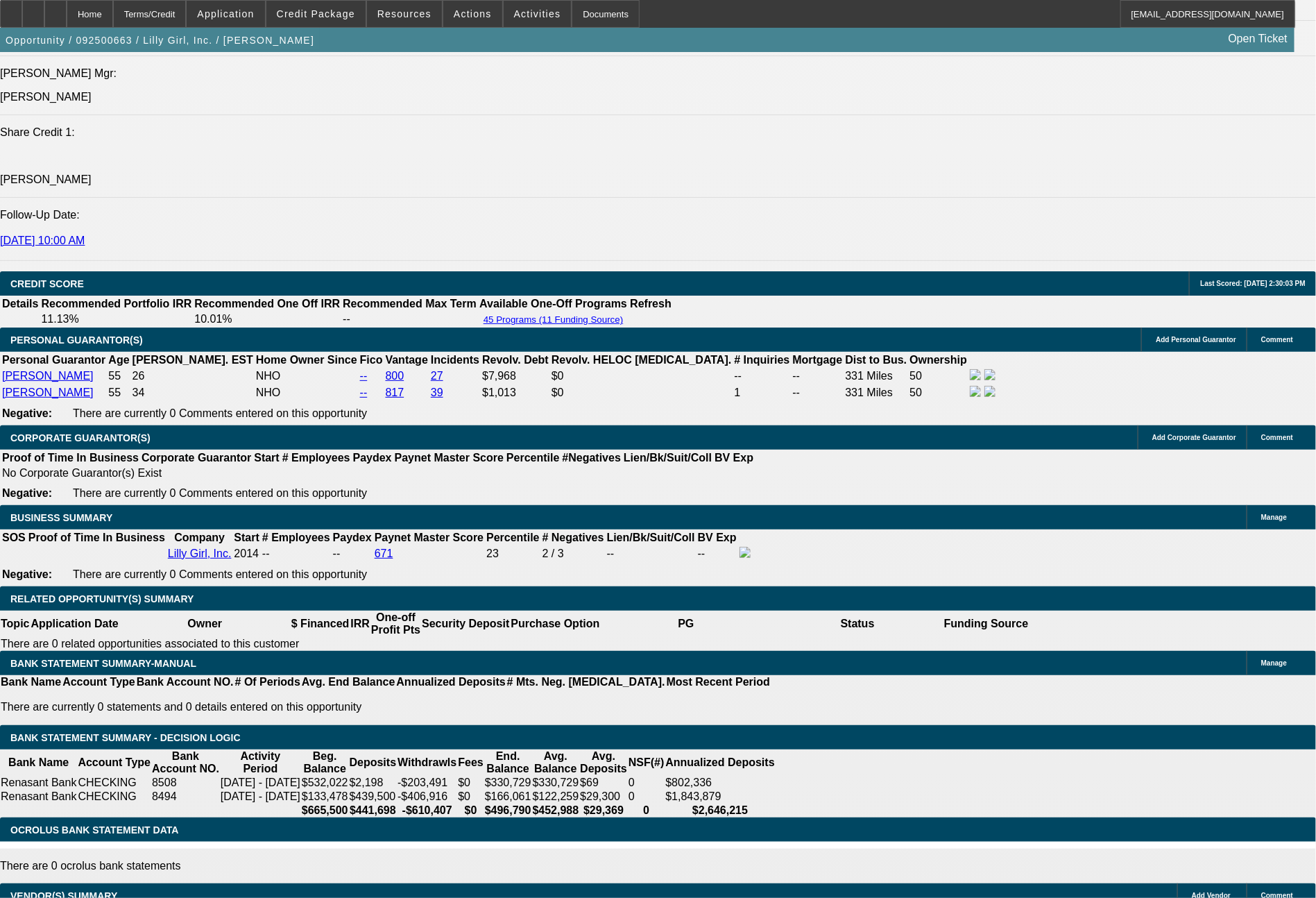
select select "2"
select select "0"
select select "6"
select select "0"
select select "2"
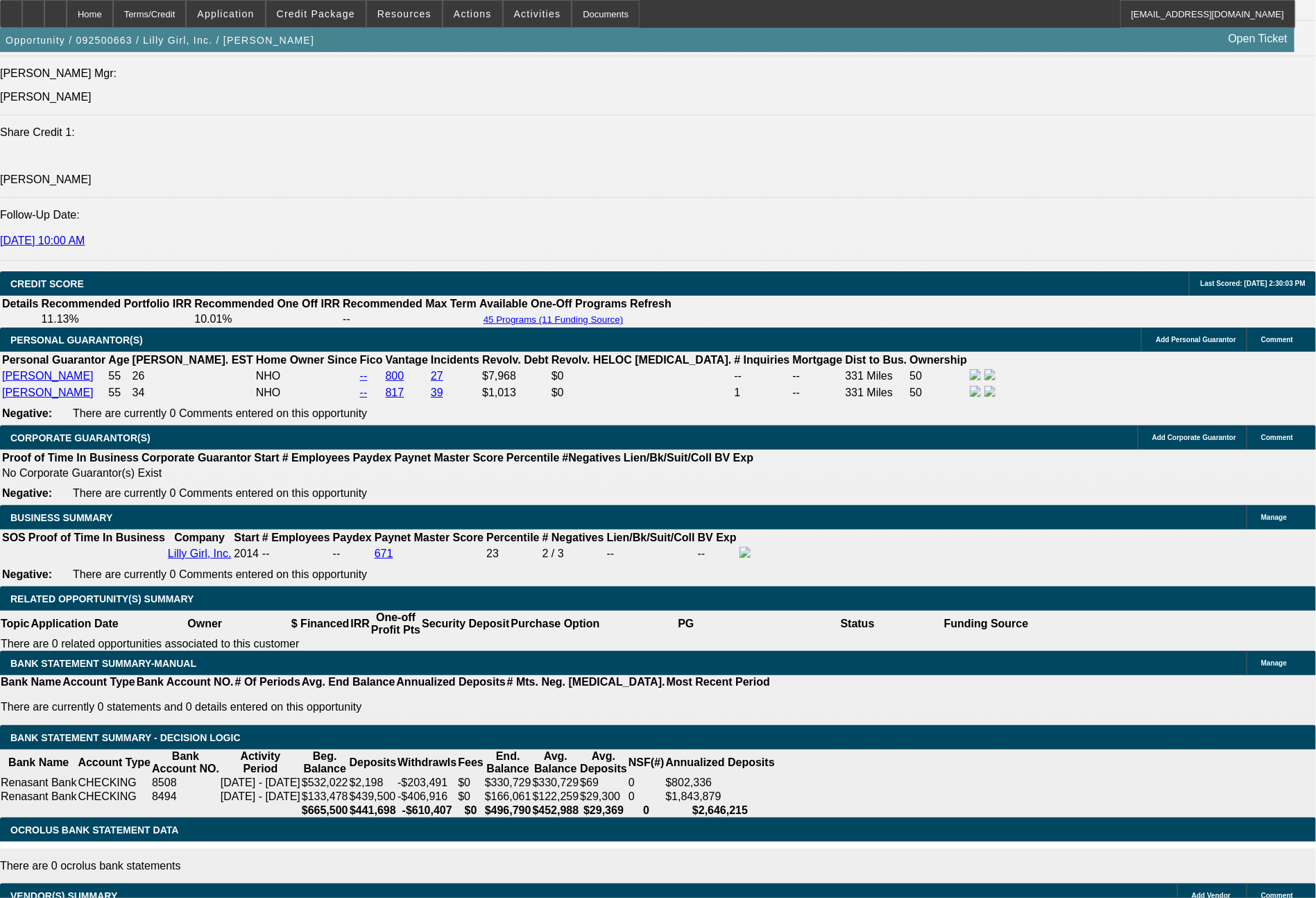
select select "2"
select select "0"
select select "6"
select select "0"
select select "2"
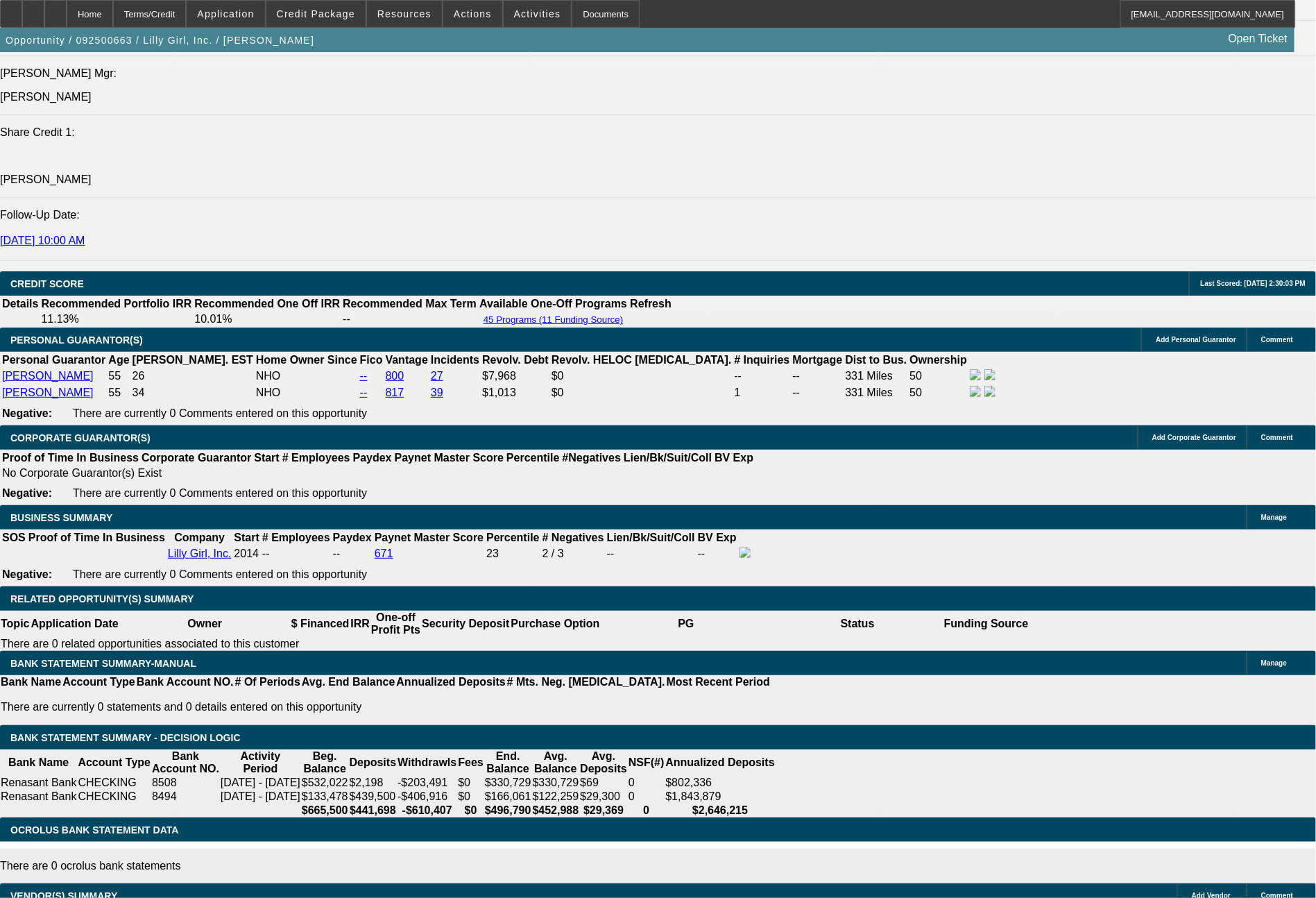
select select "2"
select select "0"
select select "6"
select select "0"
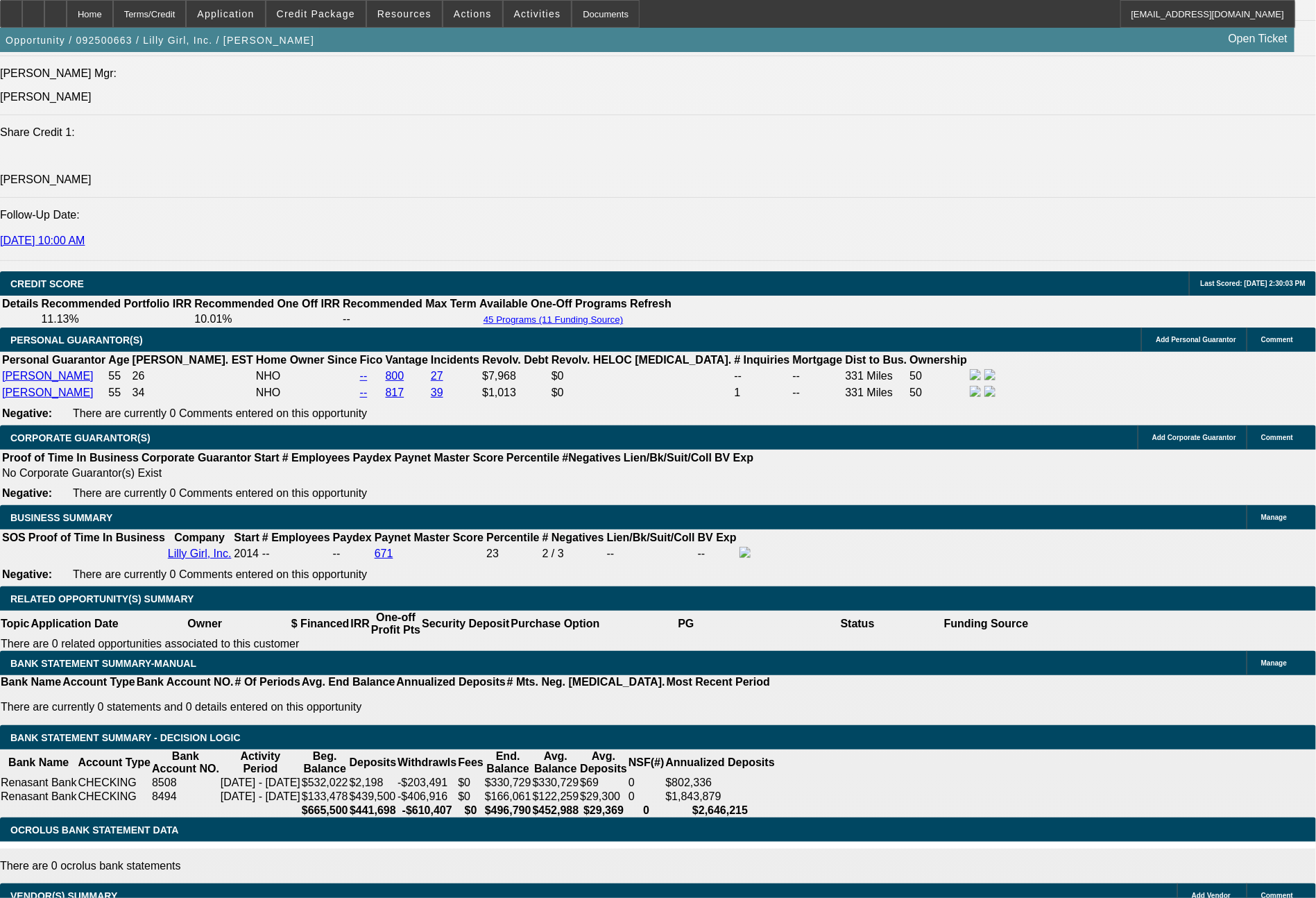
select select "2"
select select "0"
select select "6"
select select "0"
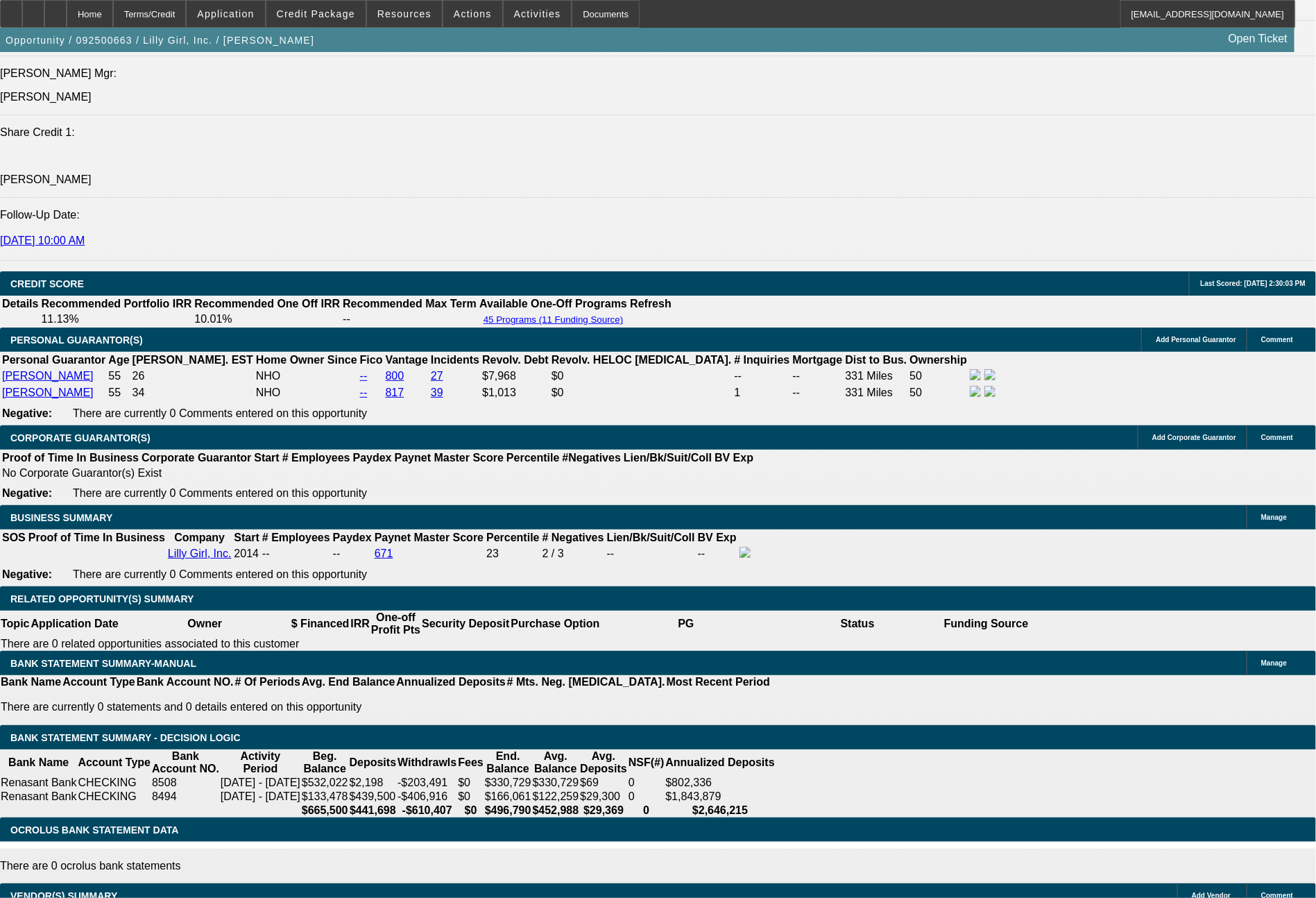
select select "2"
select select "0"
select select "6"
select select "0"
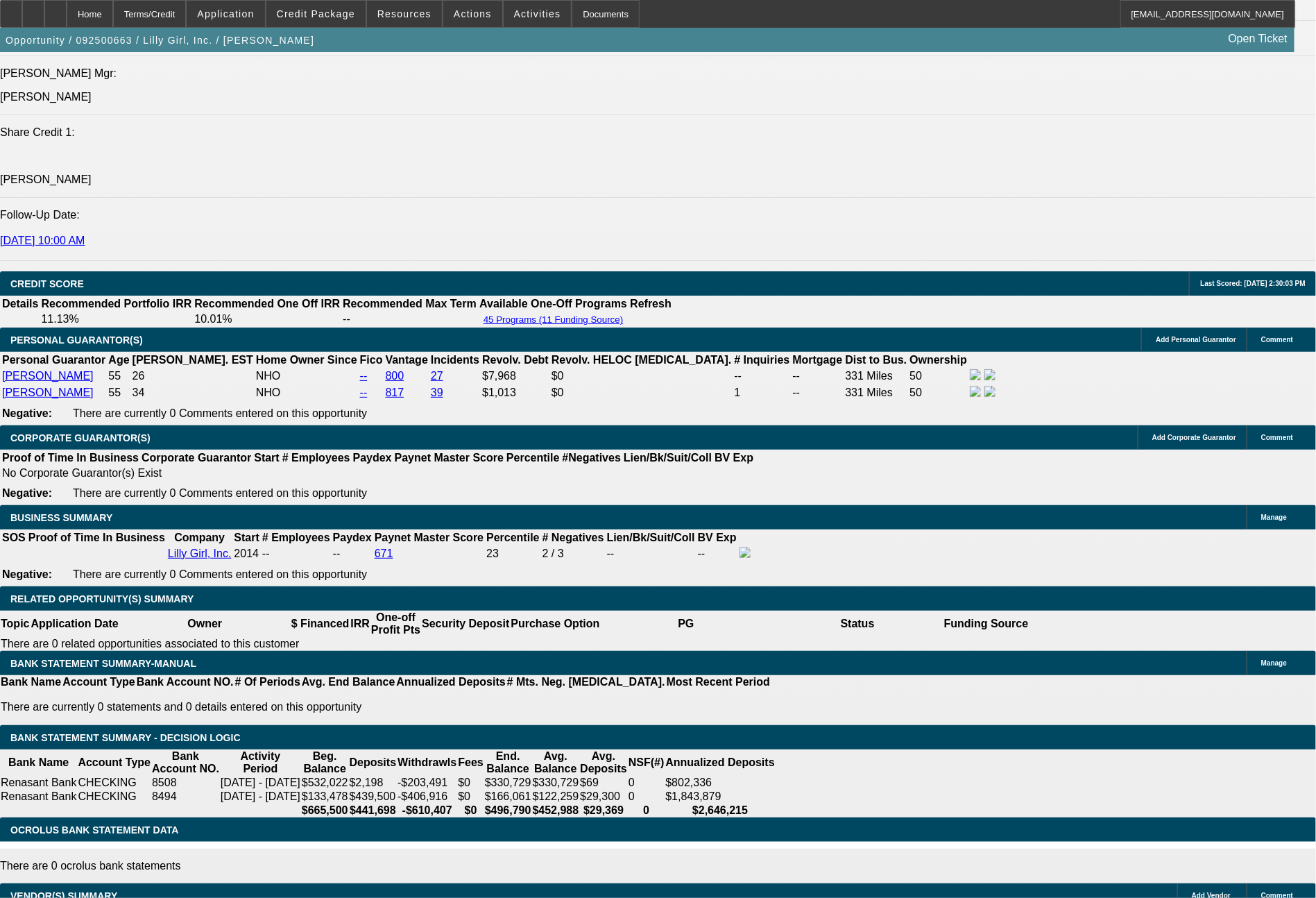
select select "2"
select select "0"
select select "6"
select select "0"
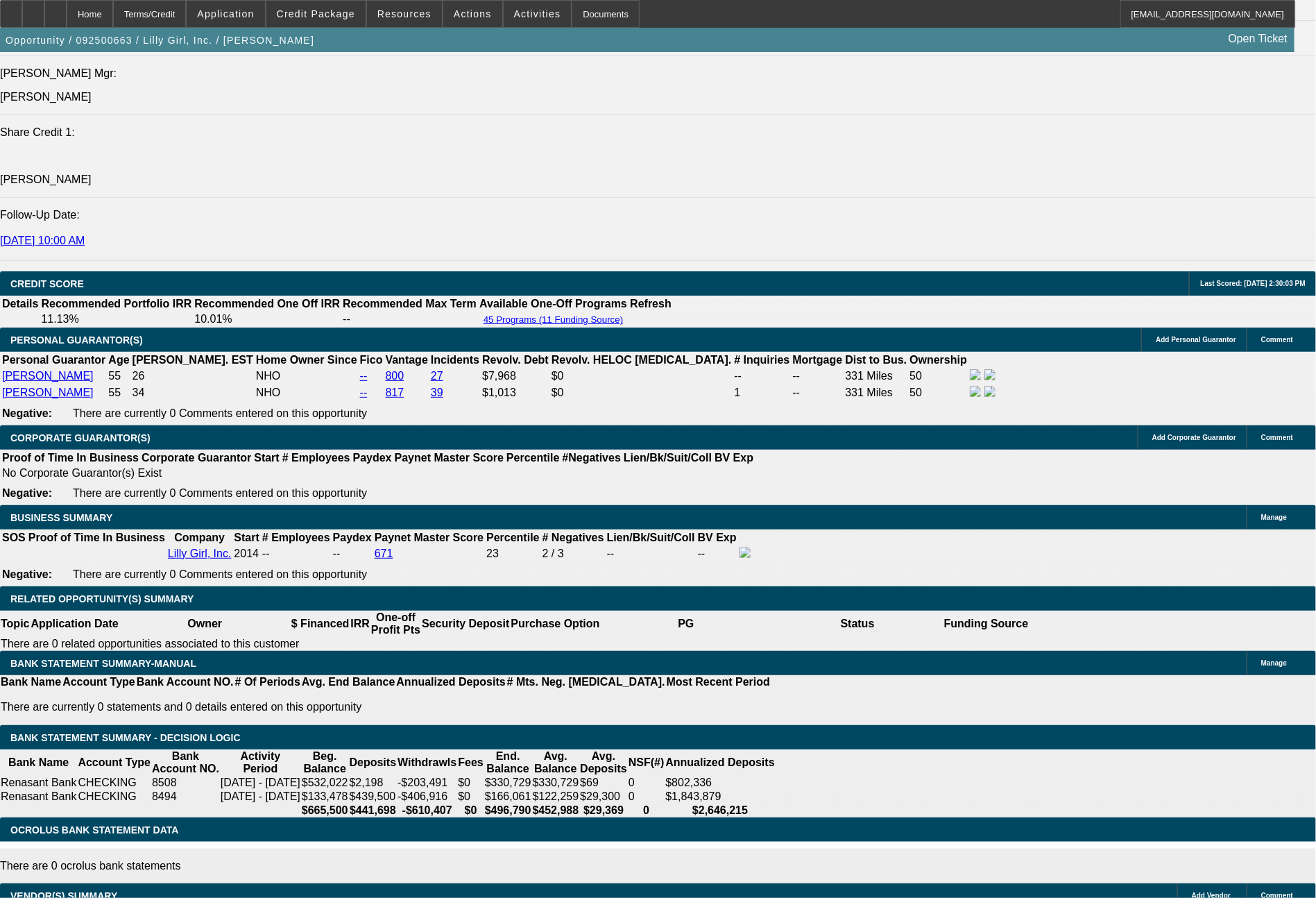
select select "2"
select select "0"
select select "6"
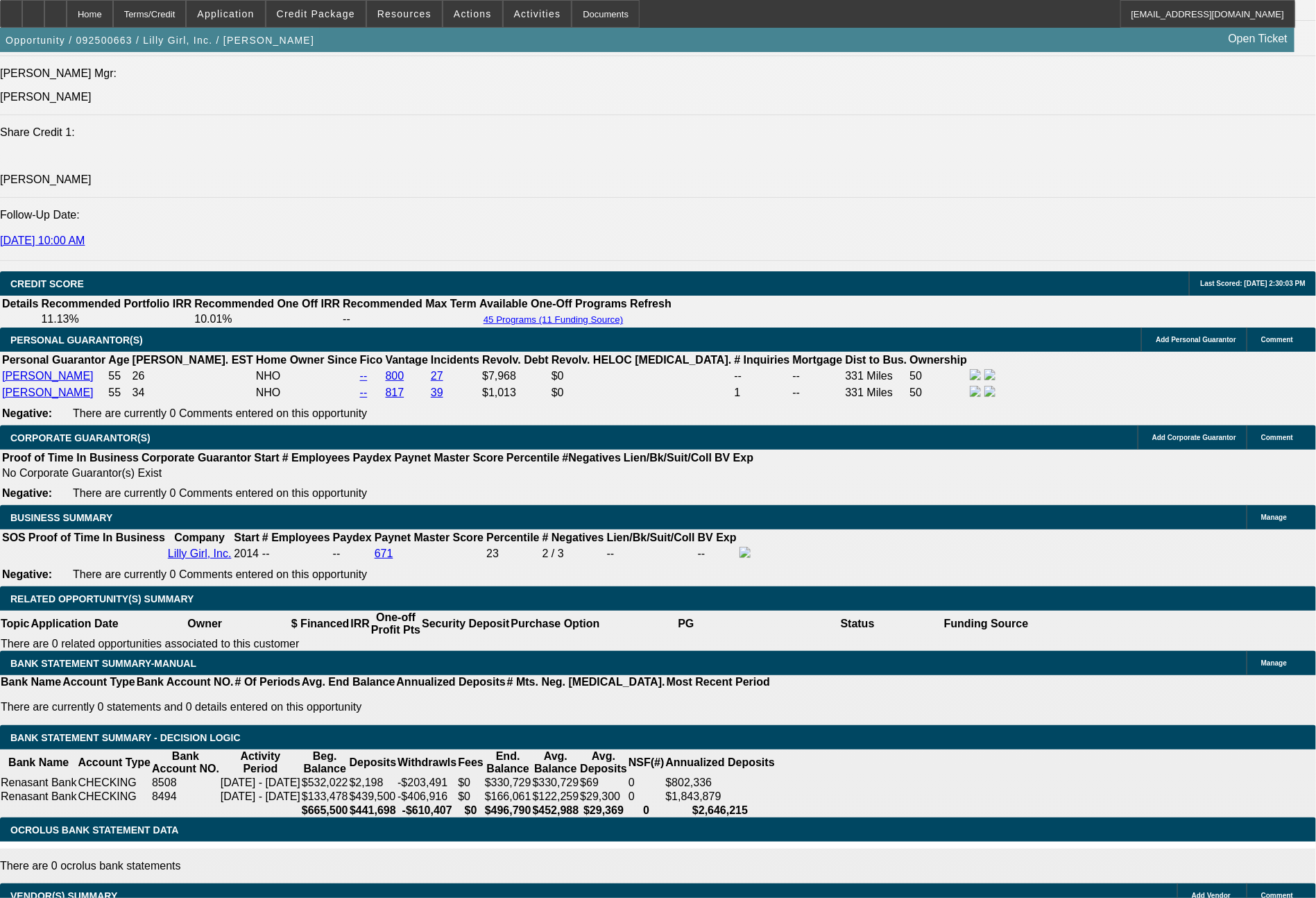
select select "0"
select select "2"
select select "0"
select select "6"
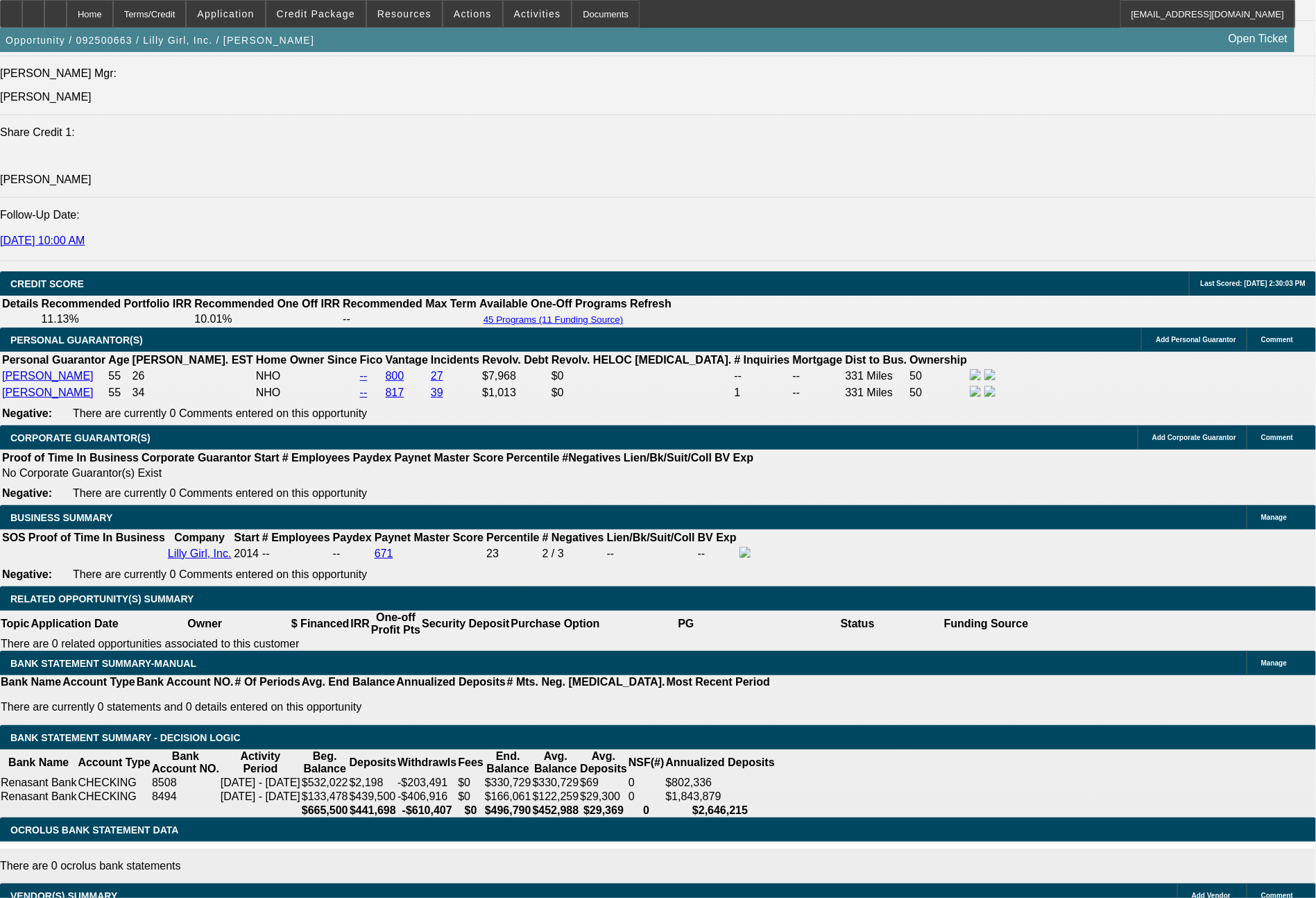
select select "0"
select select "2"
select select "0"
select select "6"
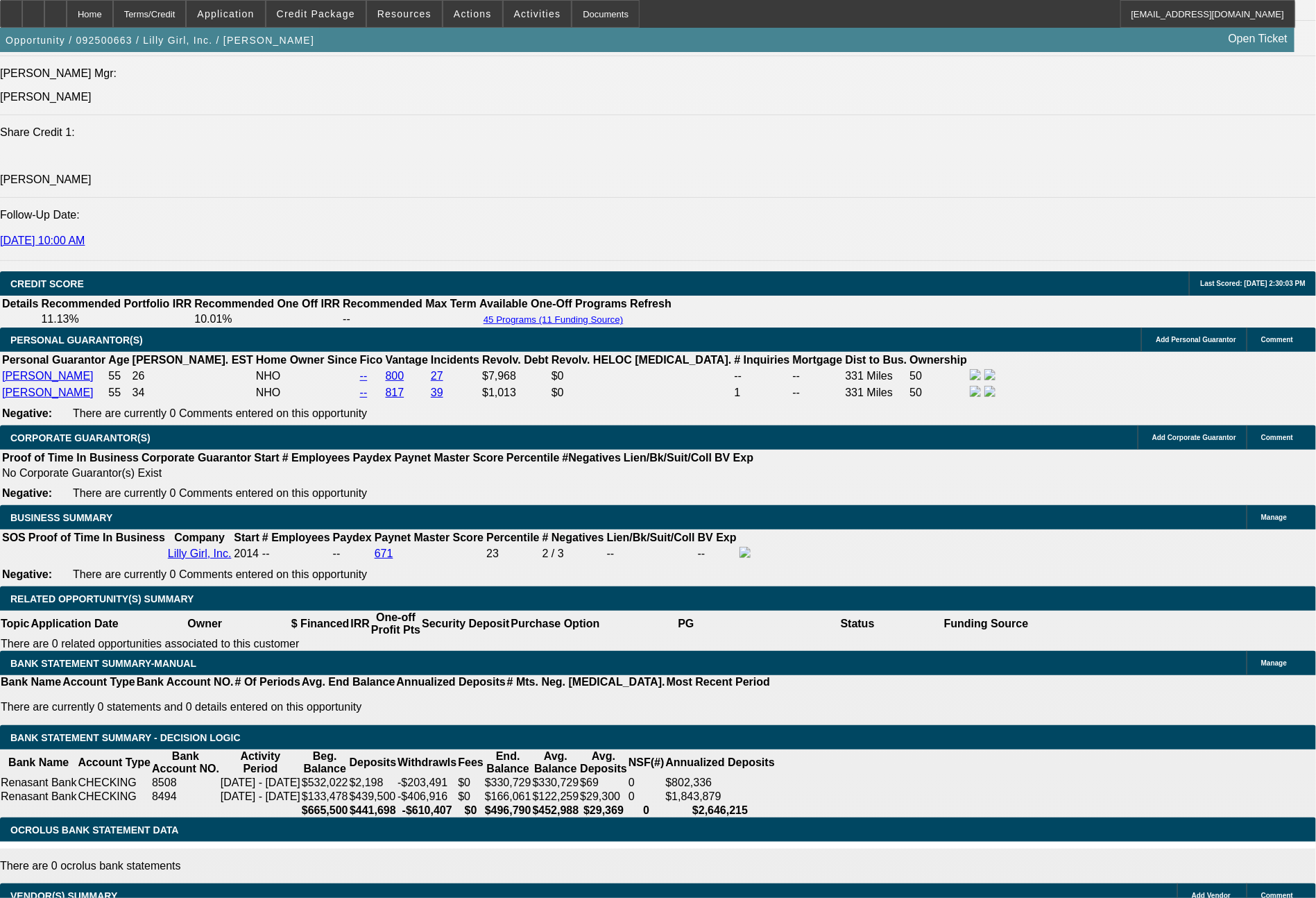
select select "0"
select select "2"
select select "0"
select select "6"
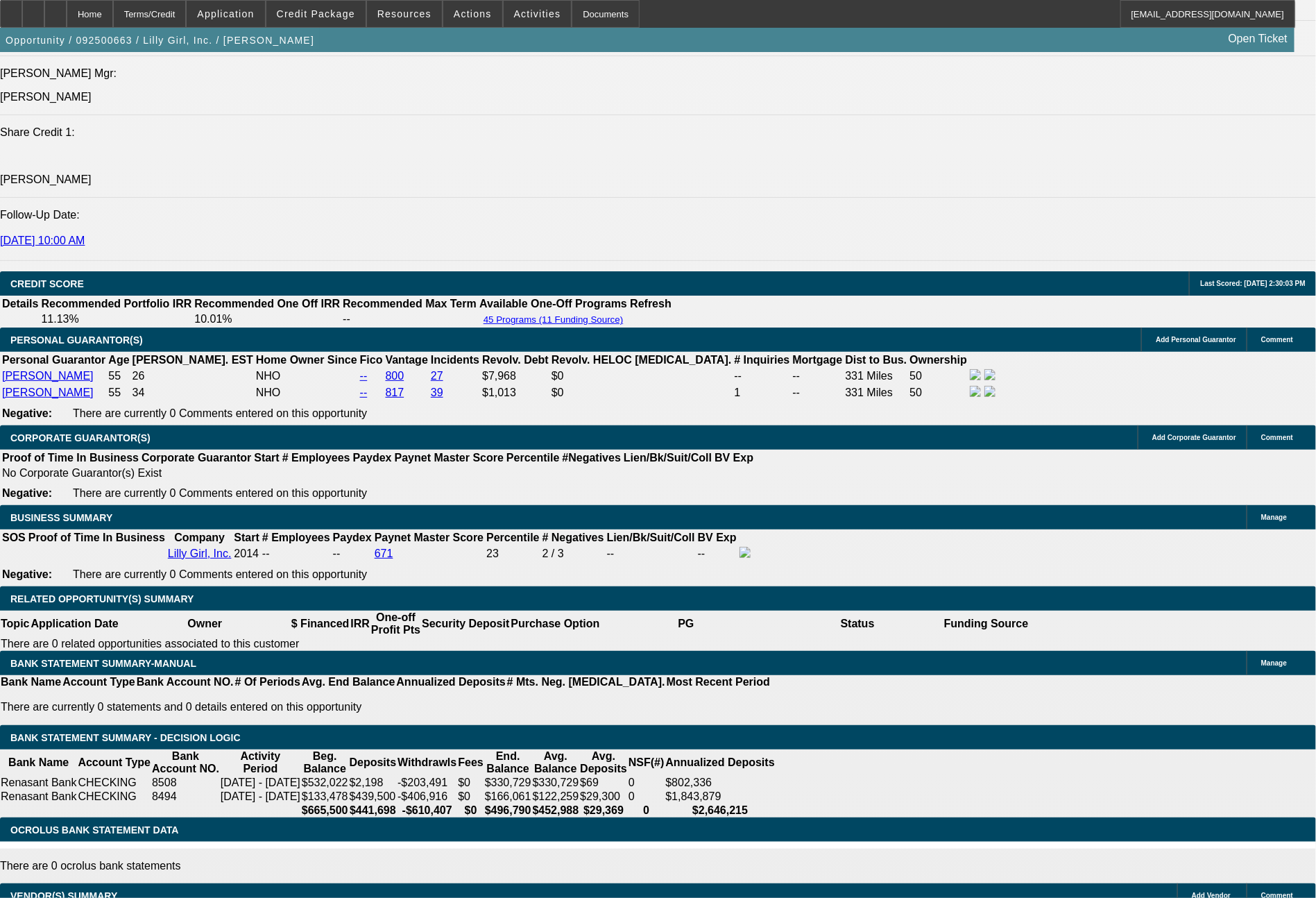
select select "0"
select select "2"
select select "0"
select select "6"
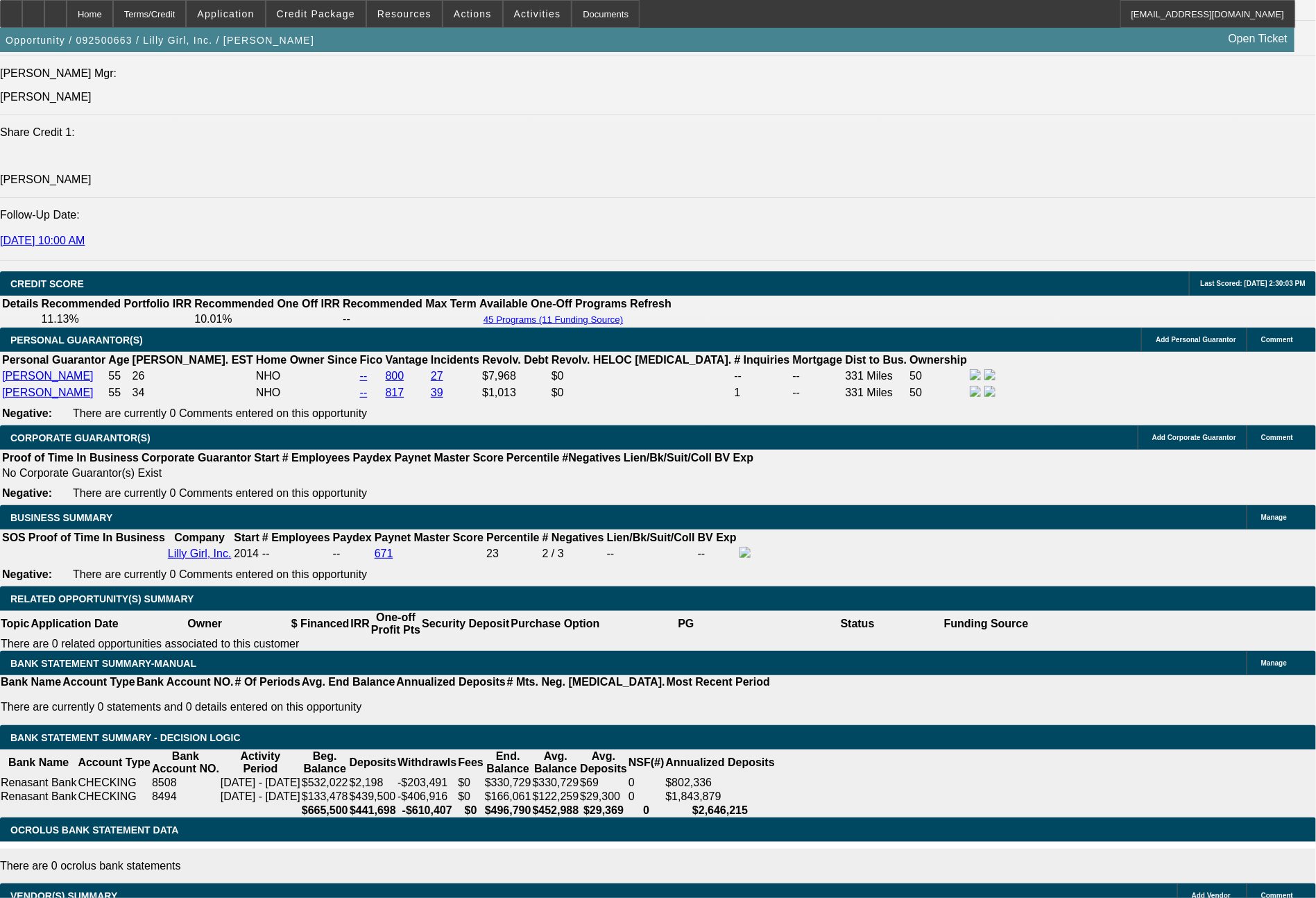
select select "0"
select select "2"
select select "0"
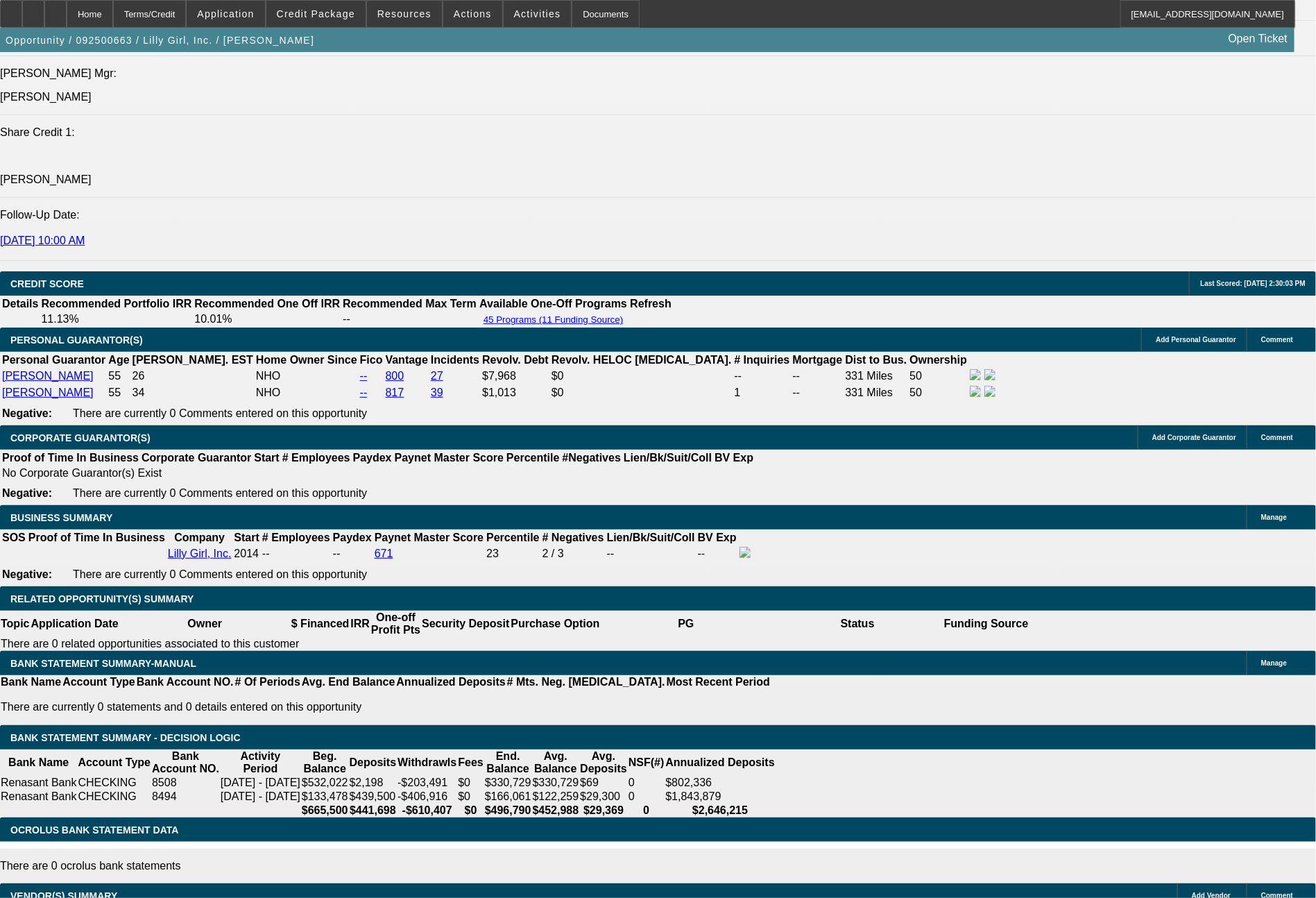
select select "6"
select select "0"
select select "2"
select select "0"
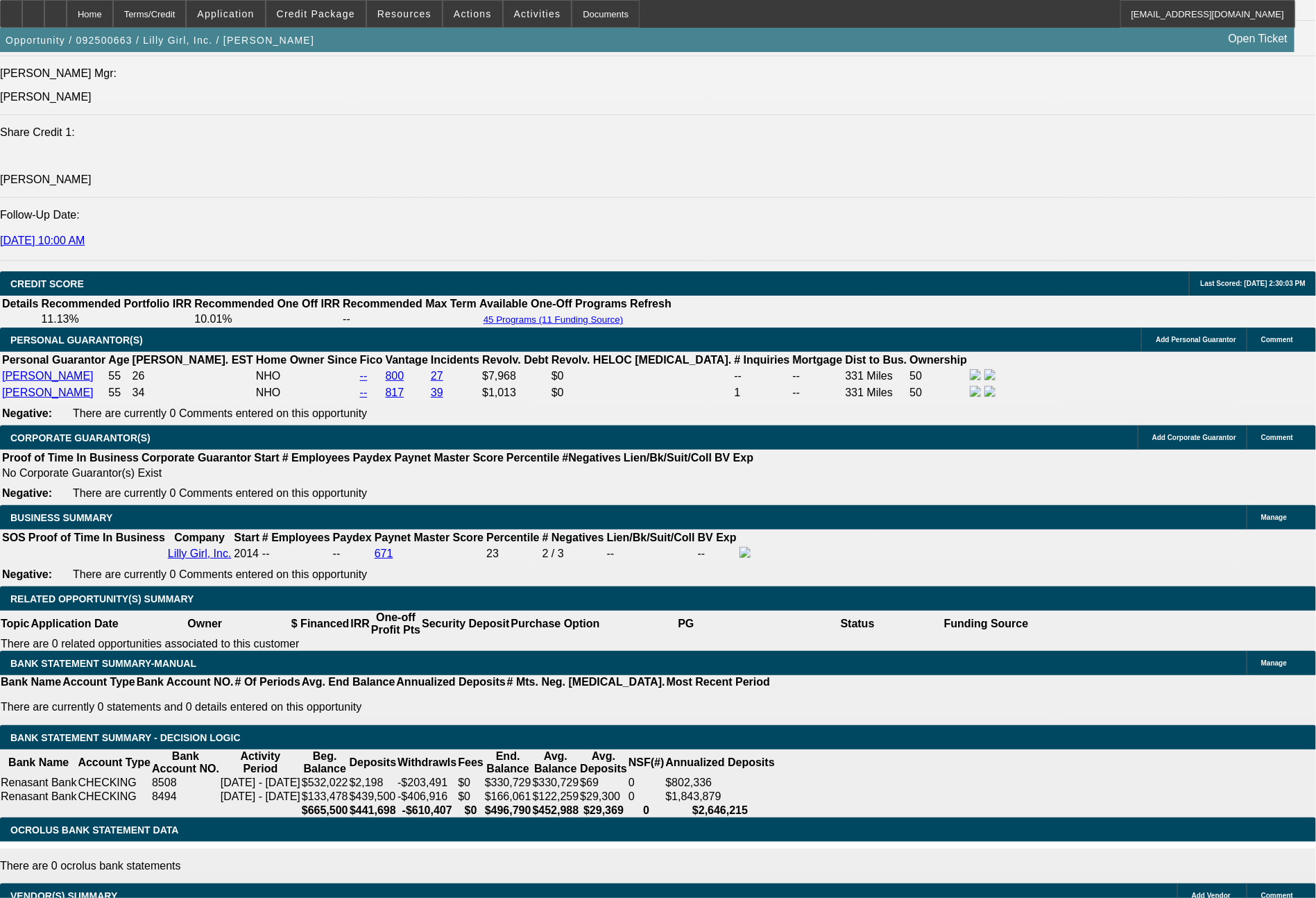
select select "6"
select select "0"
select select "2"
select select "0"
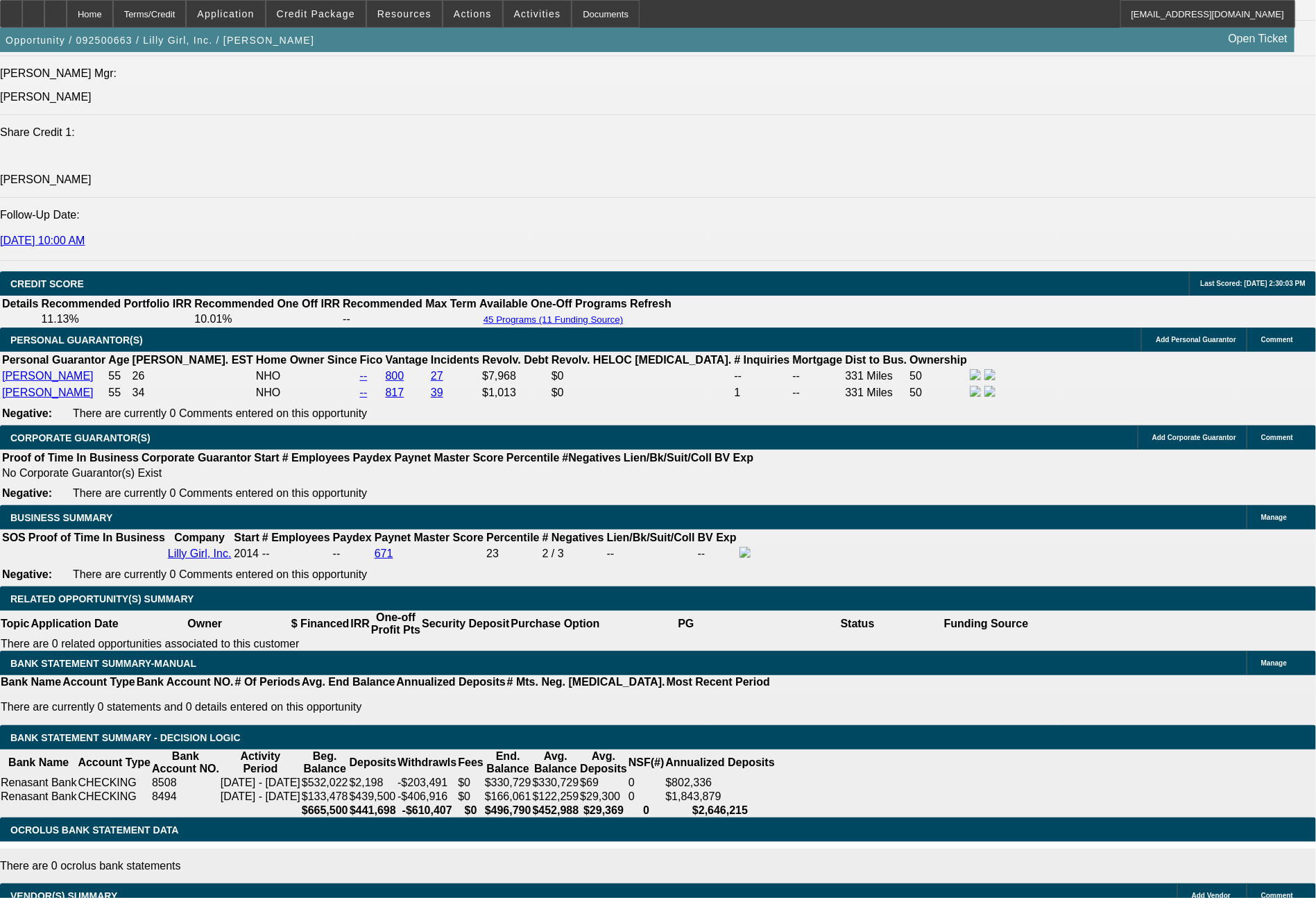
select select "6"
select select "0"
select select "2"
select select "0"
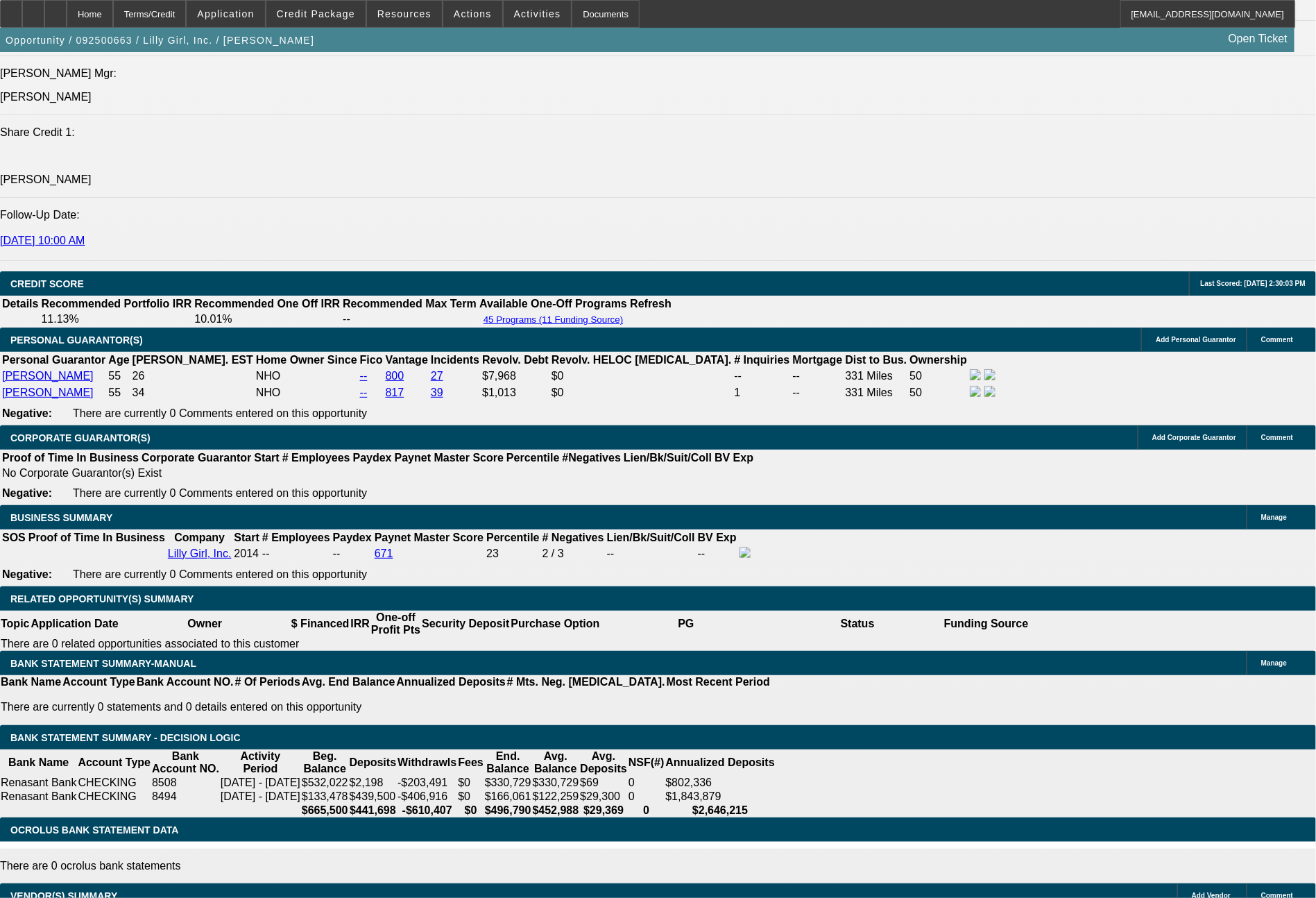
select select "6"
select select "0"
select select "2"
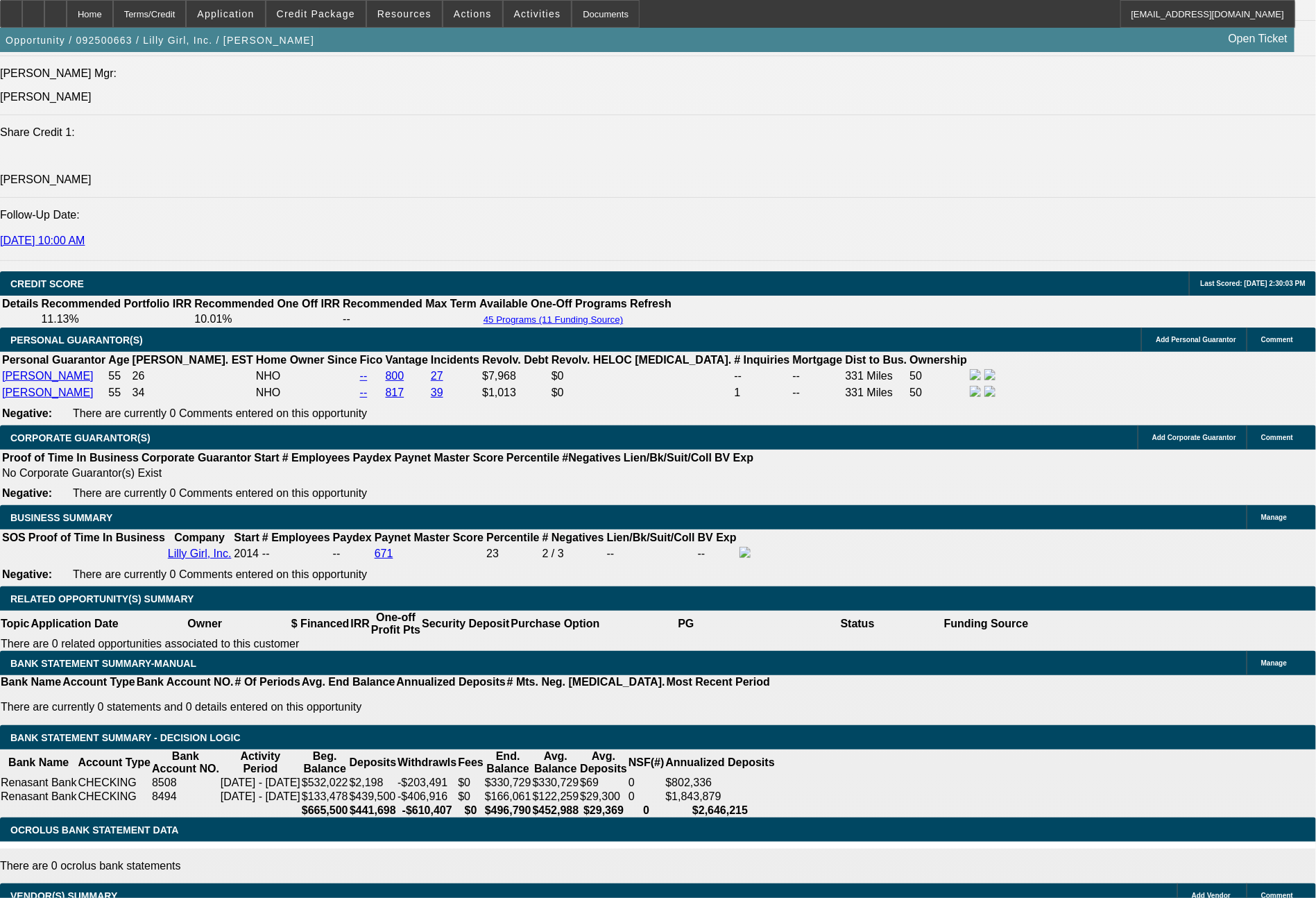
select select "0"
select select "6"
select select "0"
select select "2"
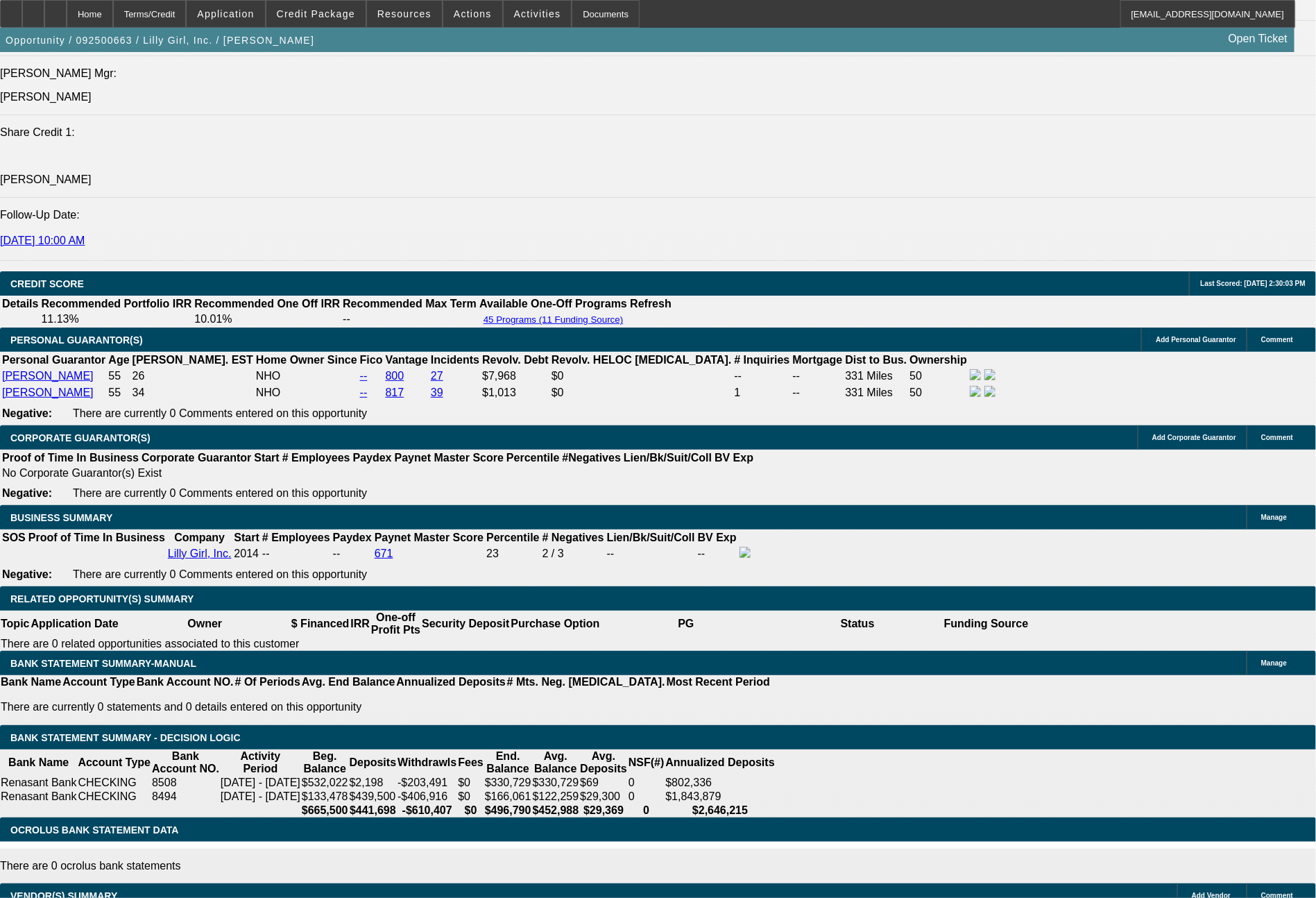
select select "0"
select select "6"
select select "0"
select select "2"
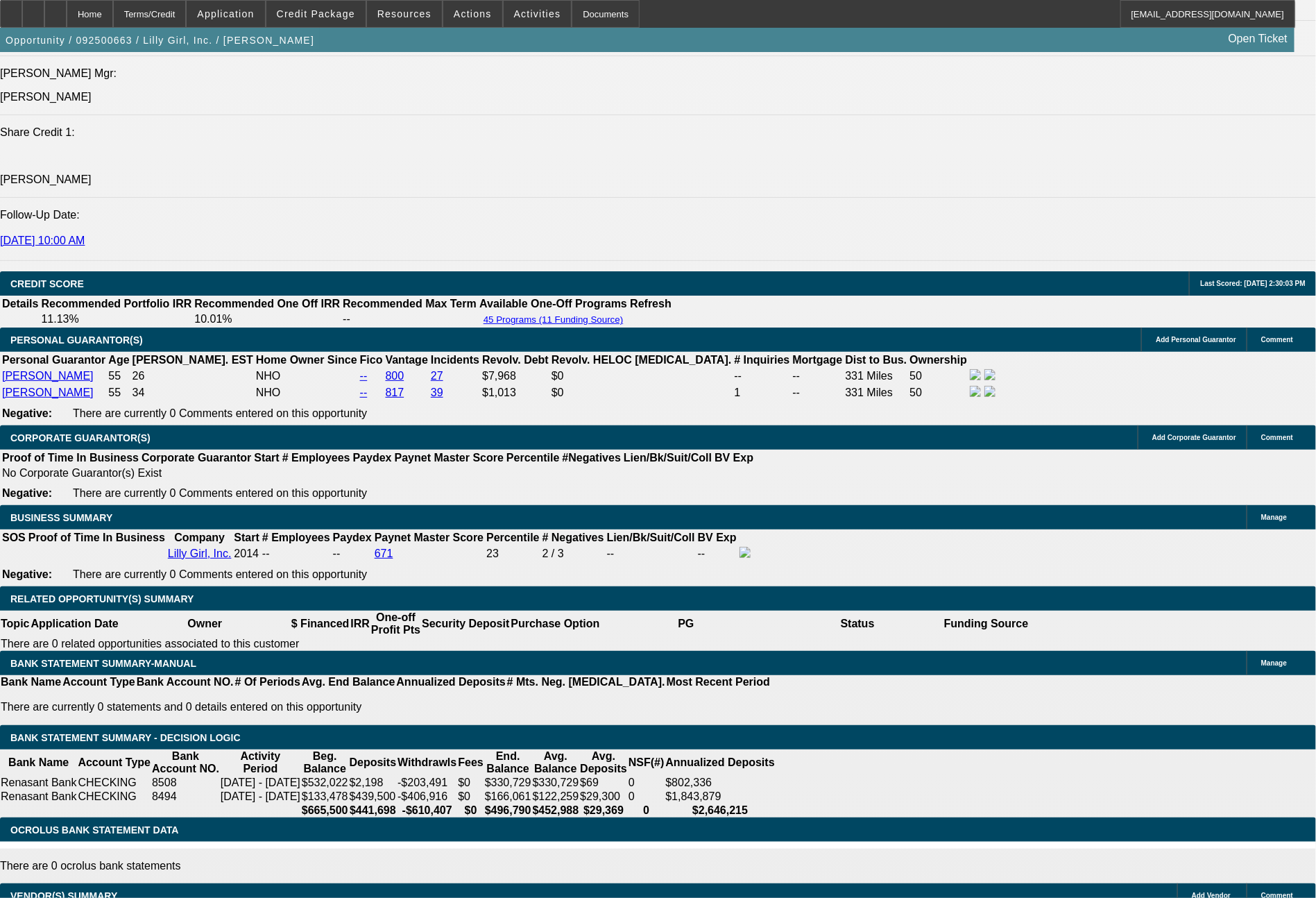
select select "0"
select select "6"
select select "0"
select select "2"
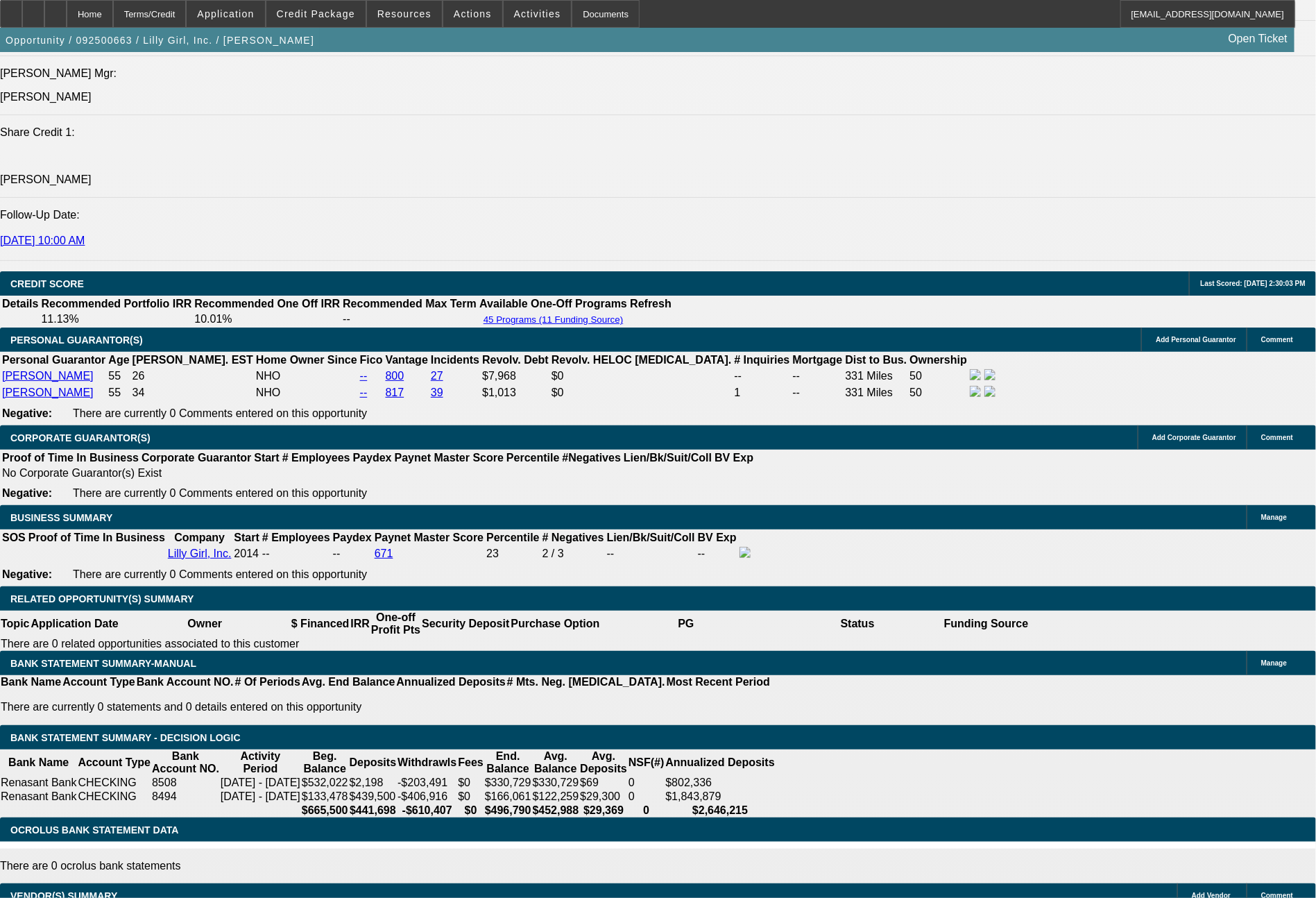
select select "0"
select select "6"
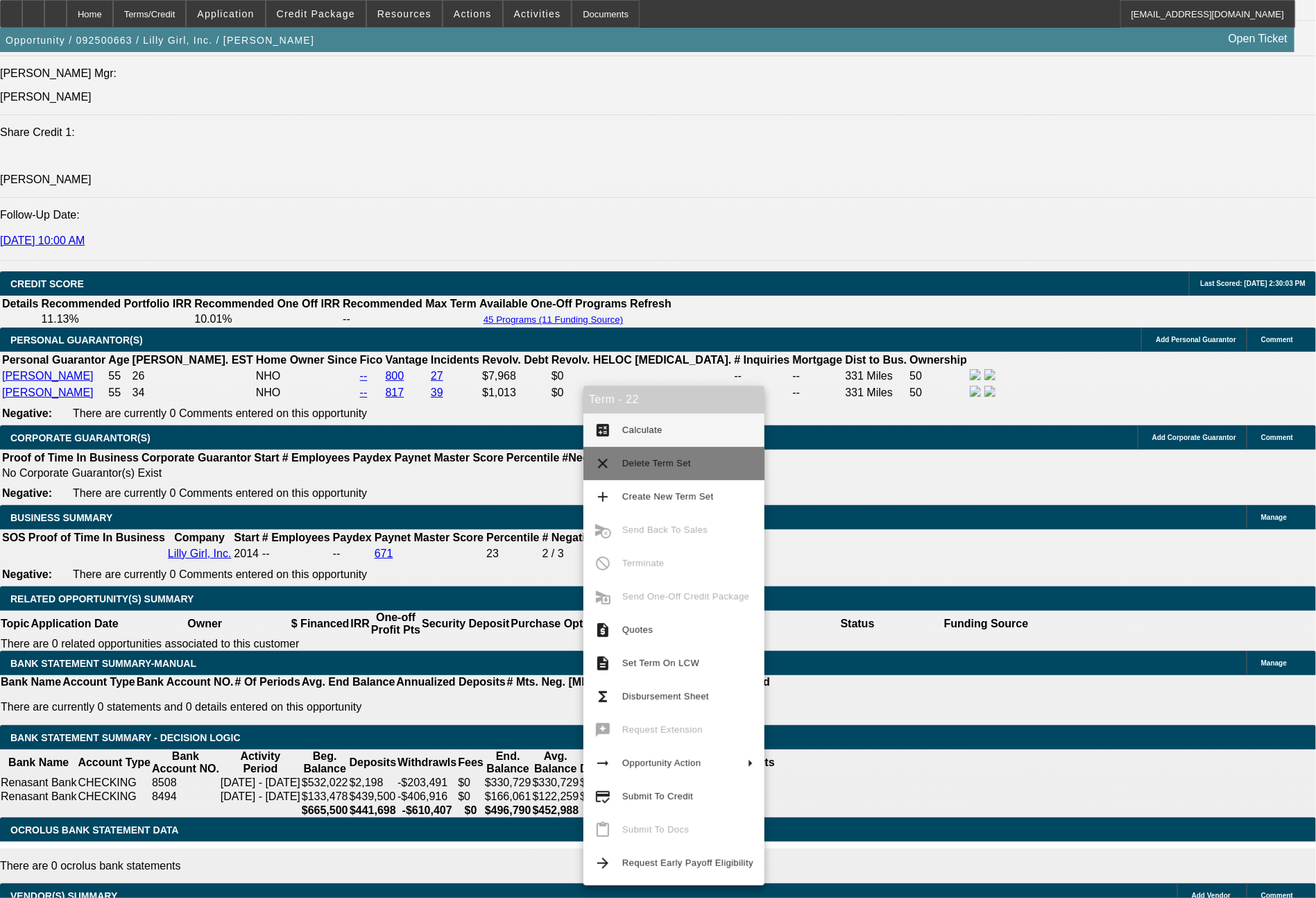
click at [648, 465] on span "Delete Term Set" at bounding box center [657, 463] width 69 height 10
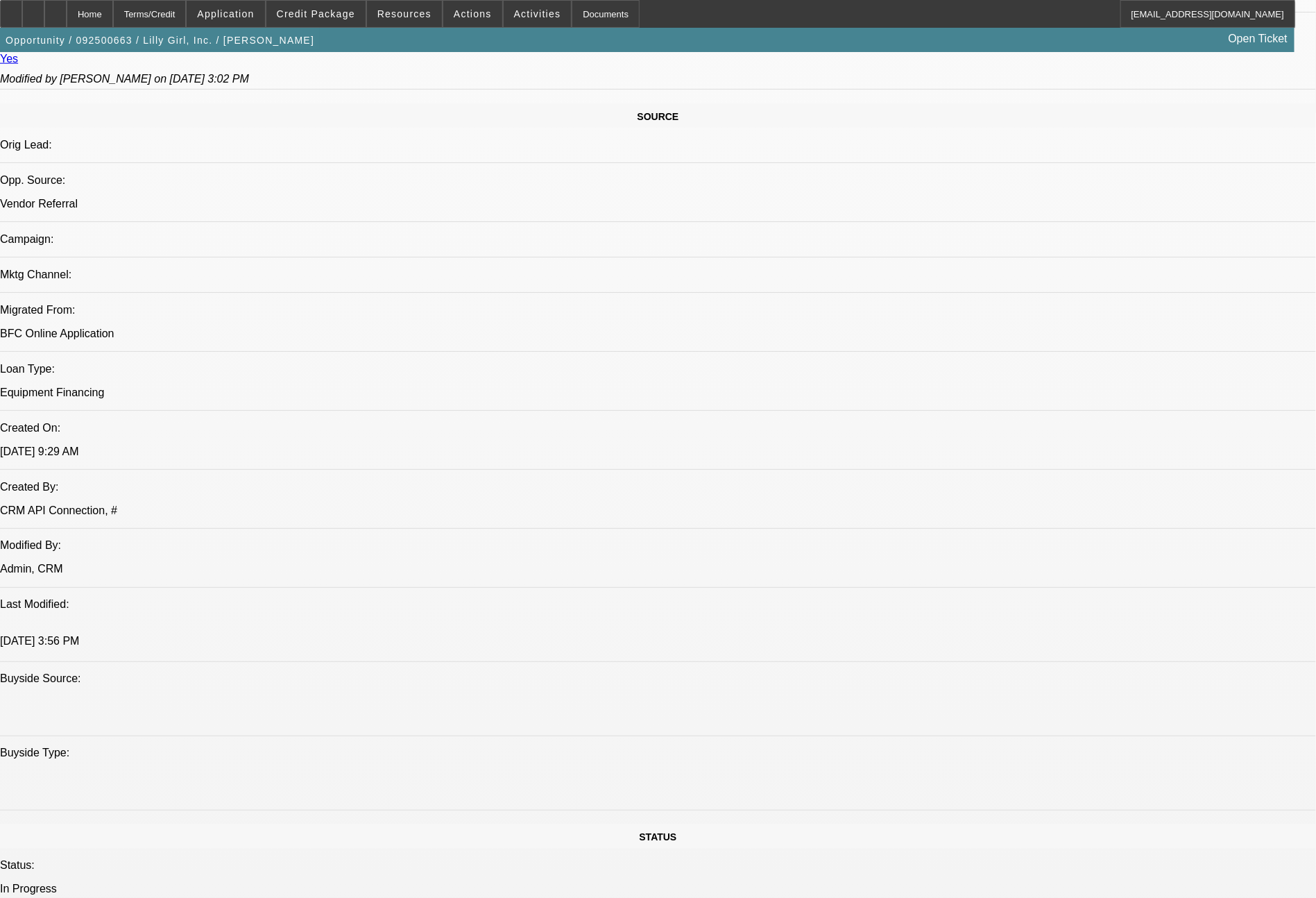
select select "0"
select select "2"
select select "0"
select select "6"
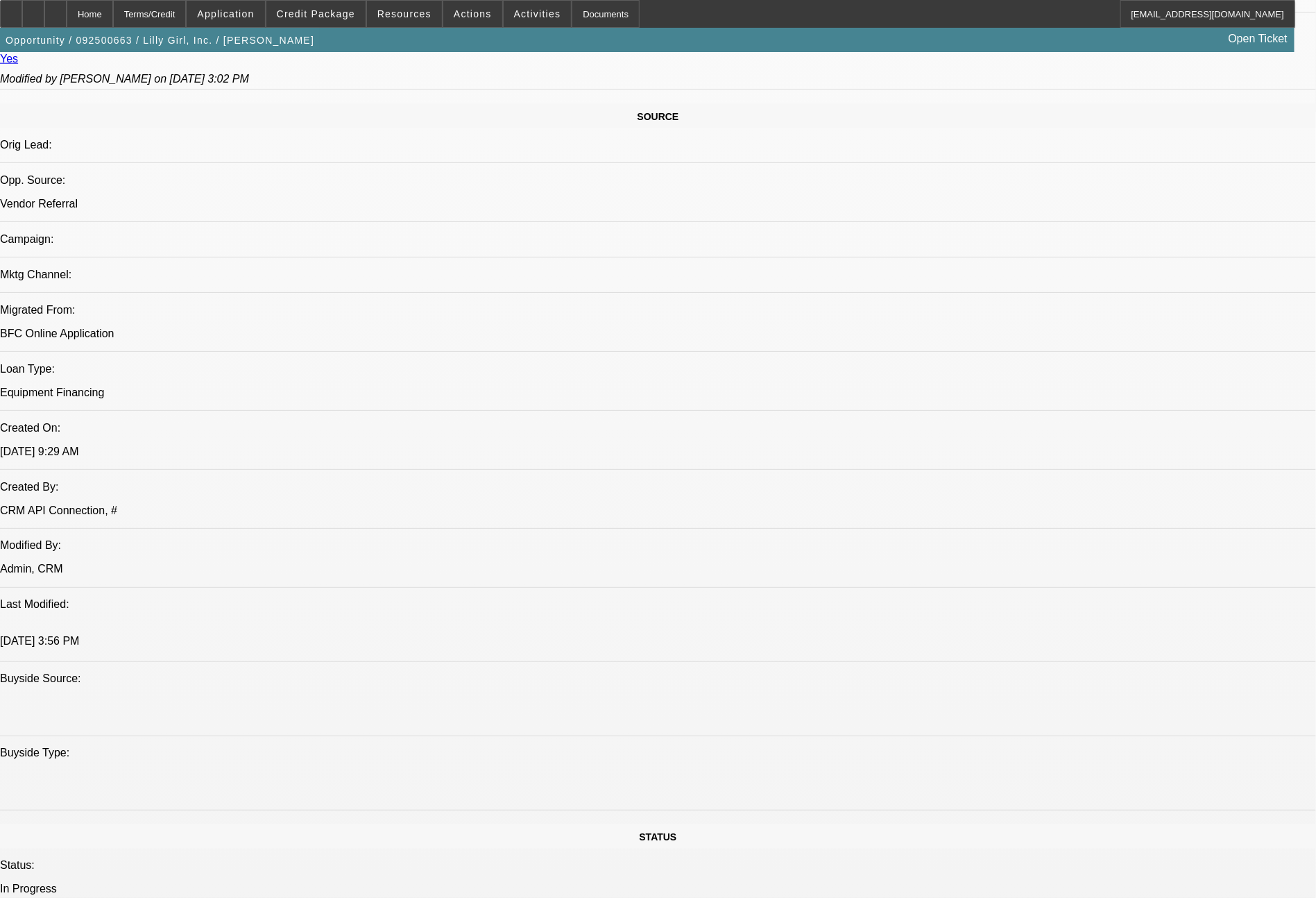
select select "0"
select select "2"
select select "0"
select select "6"
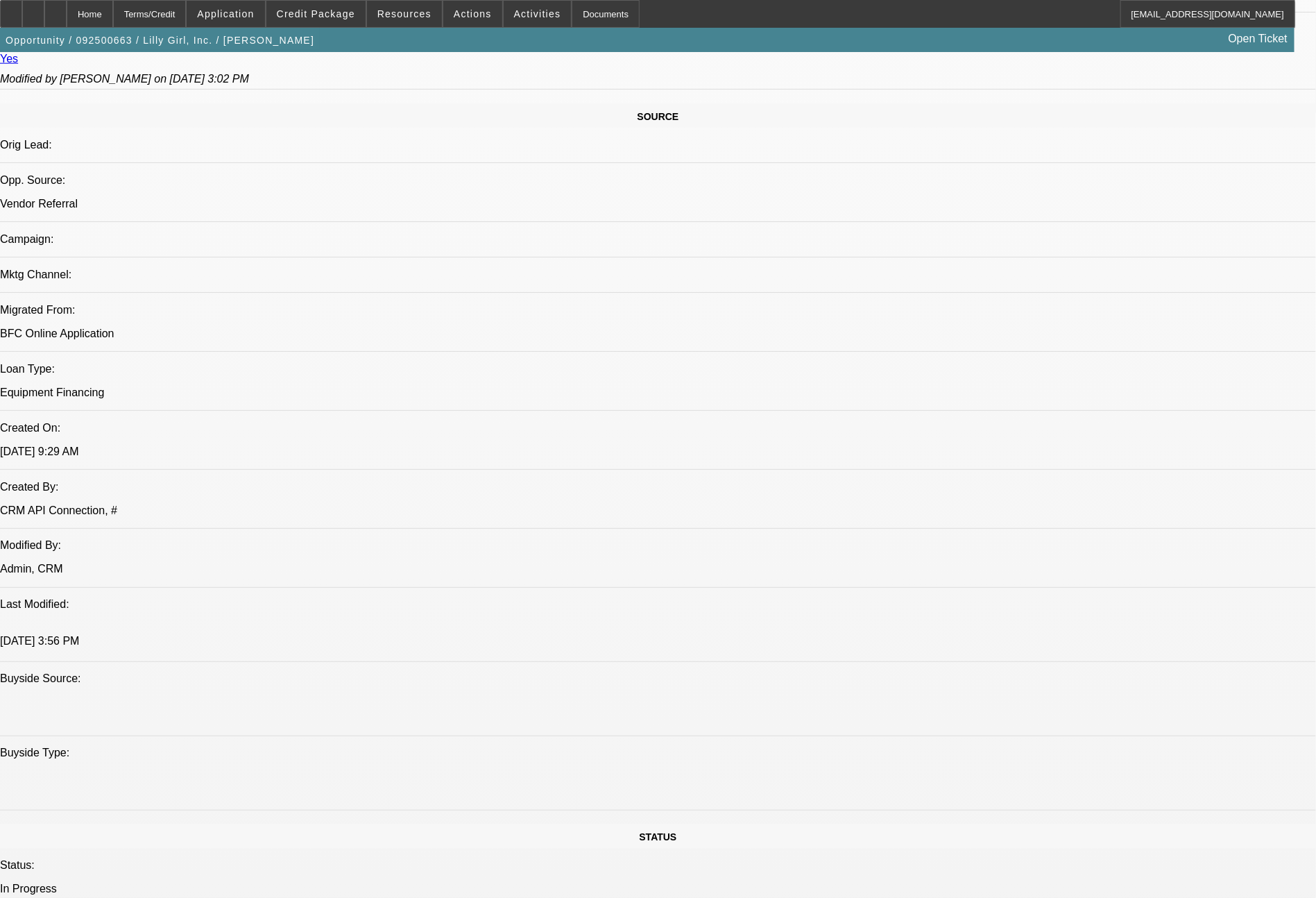
select select "0"
select select "2"
select select "0"
select select "6"
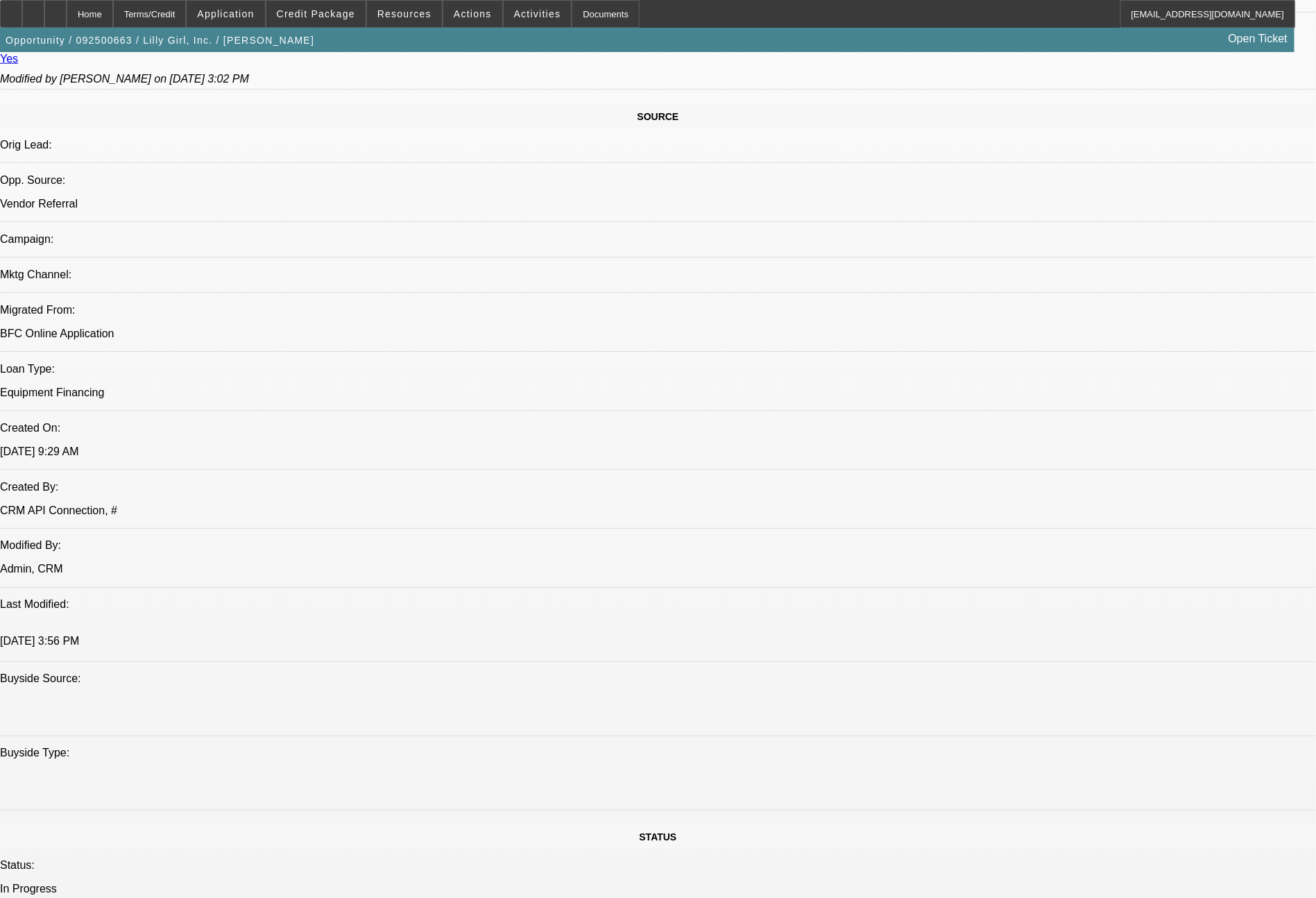
select select "0"
select select "2"
select select "0"
select select "6"
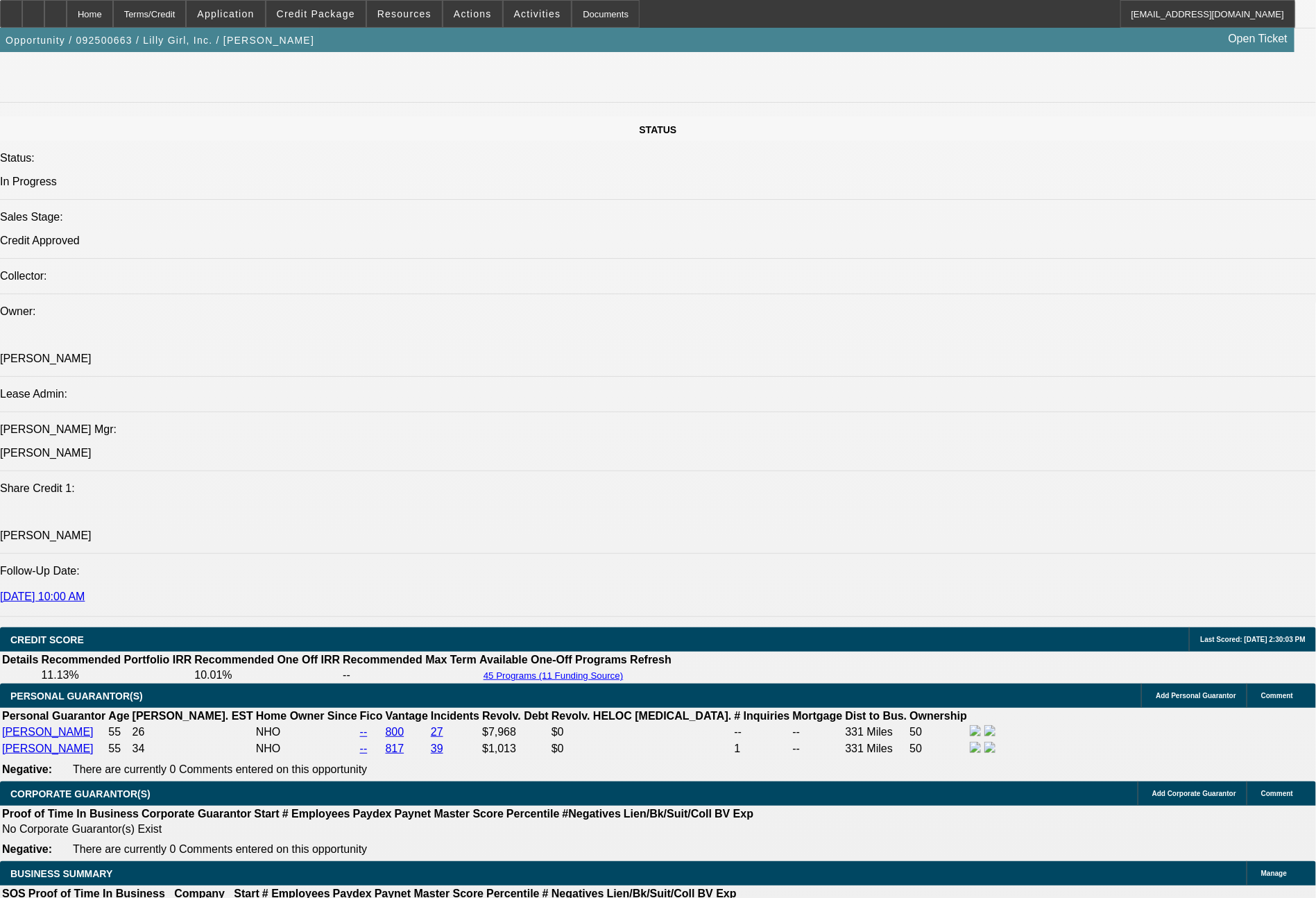
scroll to position [1489, 0]
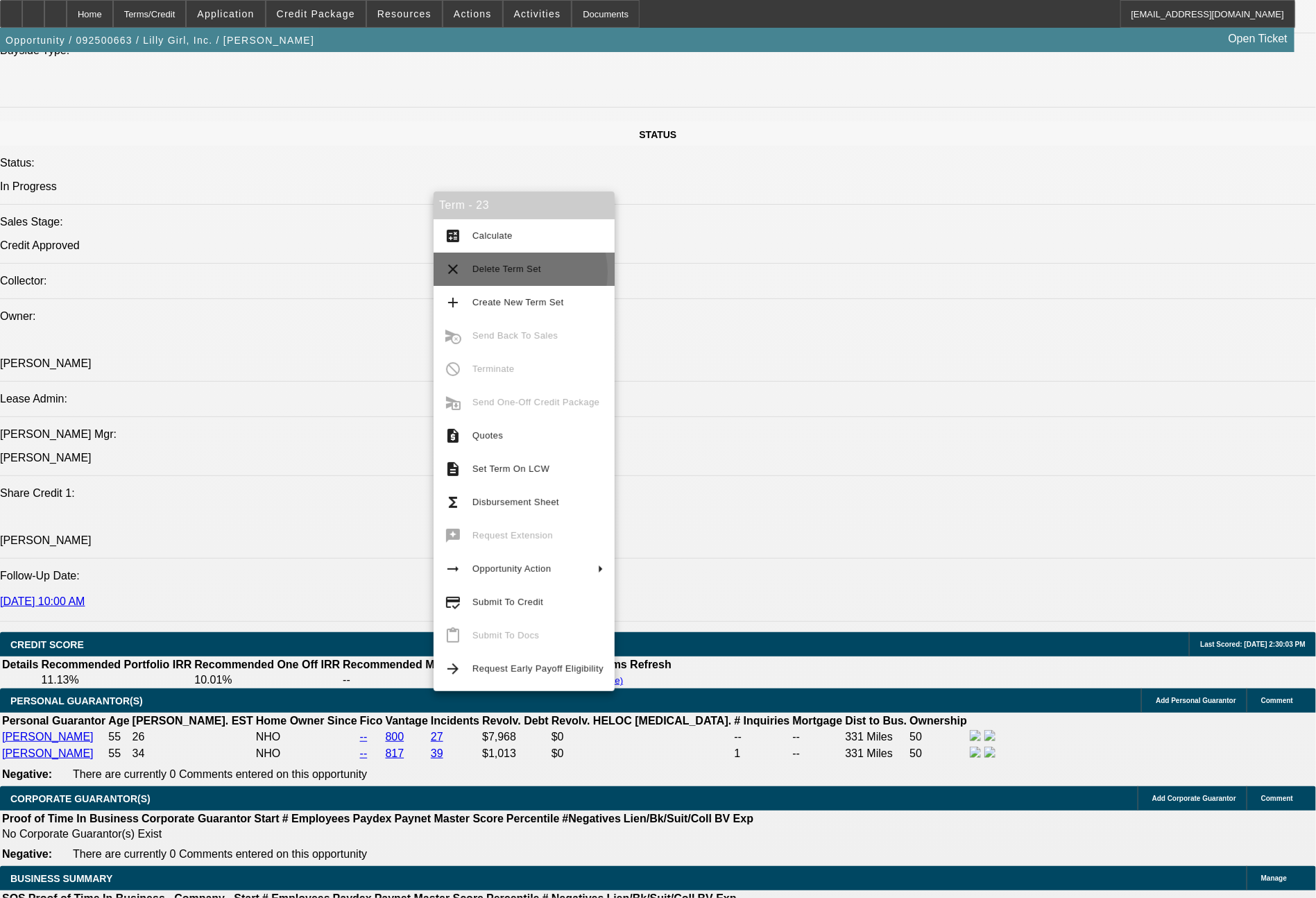
click at [513, 272] on span "Delete Term Set" at bounding box center [507, 269] width 69 height 10
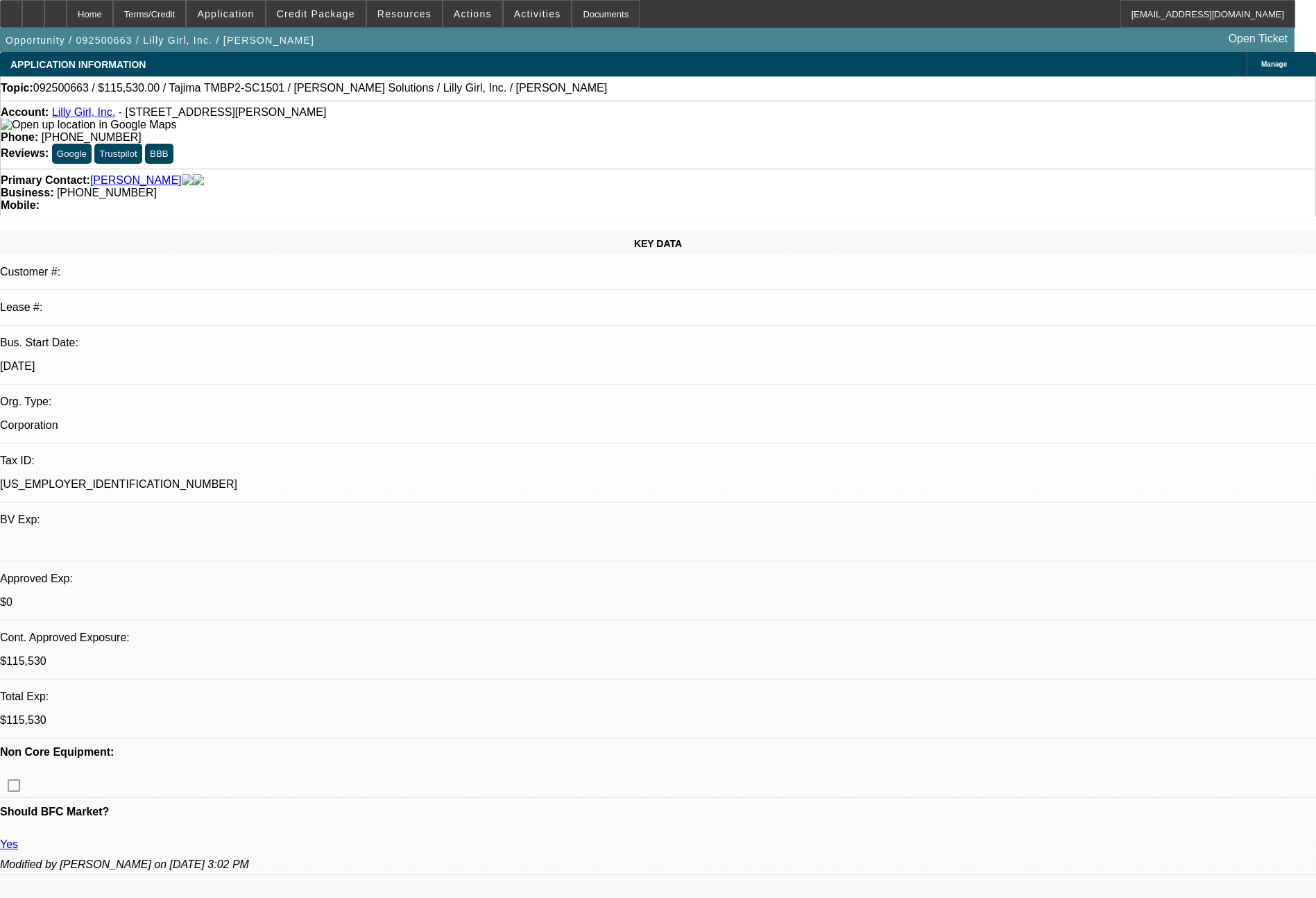
select select "0"
select select "2"
select select "0"
select select "6"
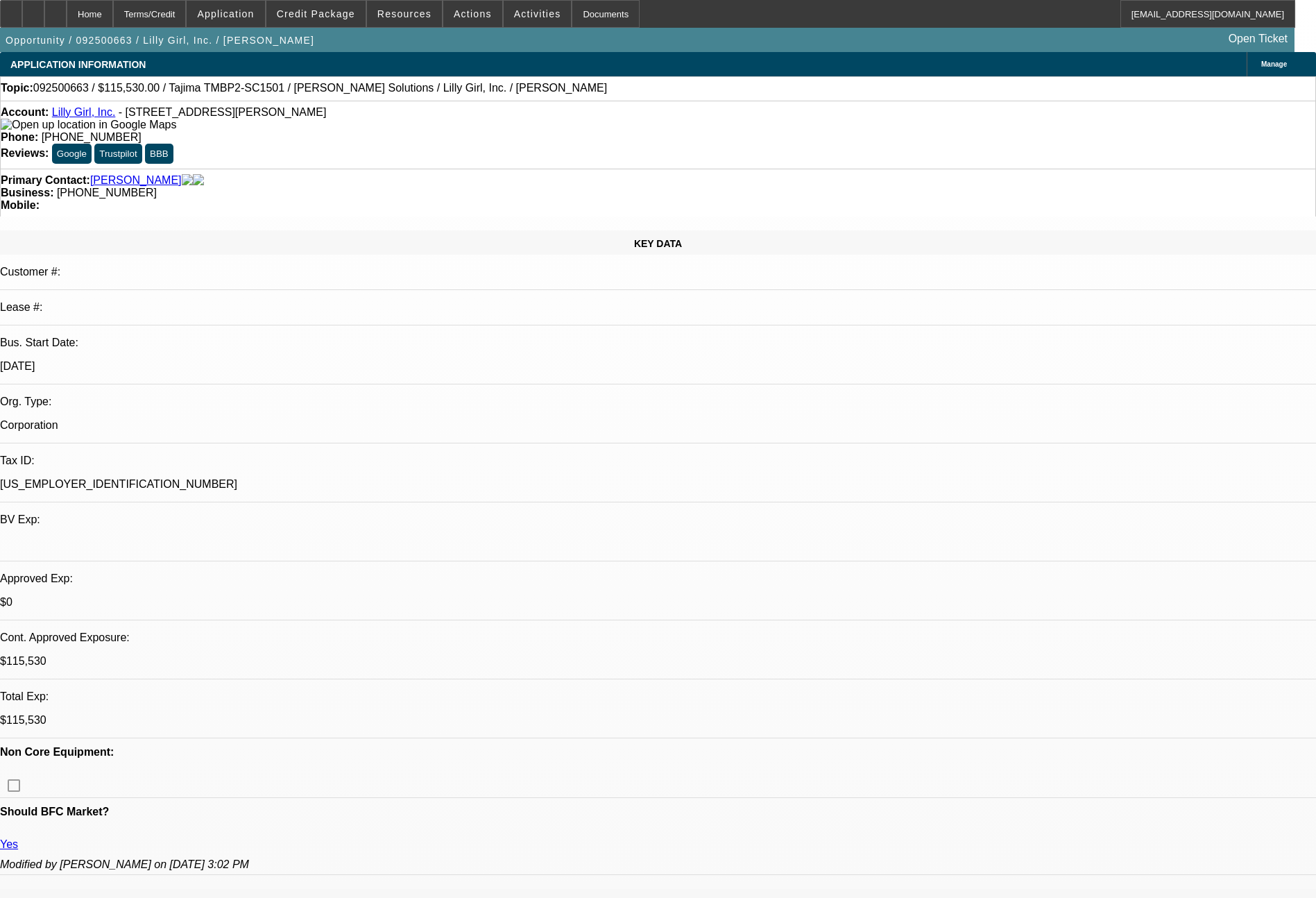
select select "0"
select select "2"
select select "0"
select select "6"
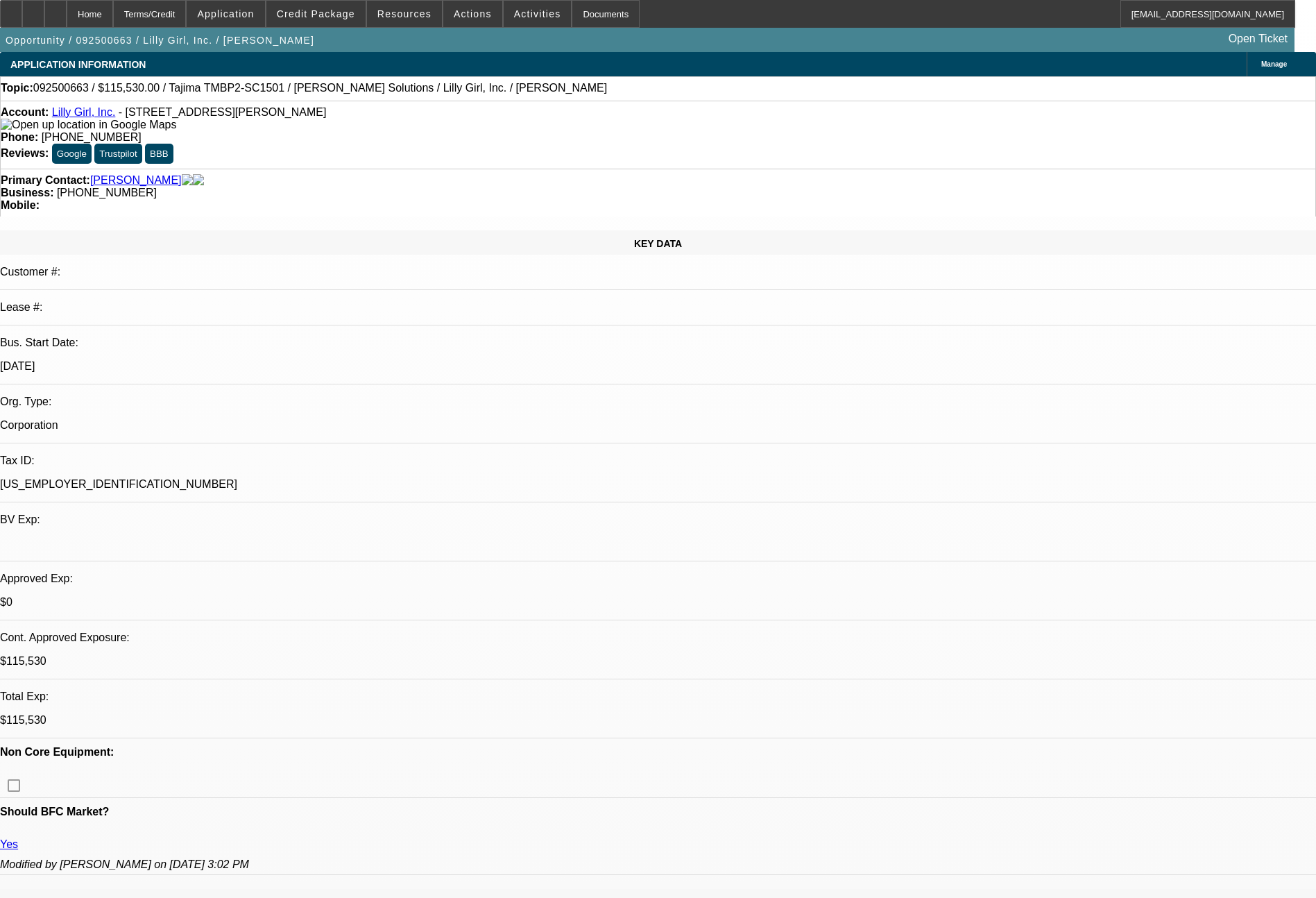
select select "0"
select select "2"
select select "0"
select select "6"
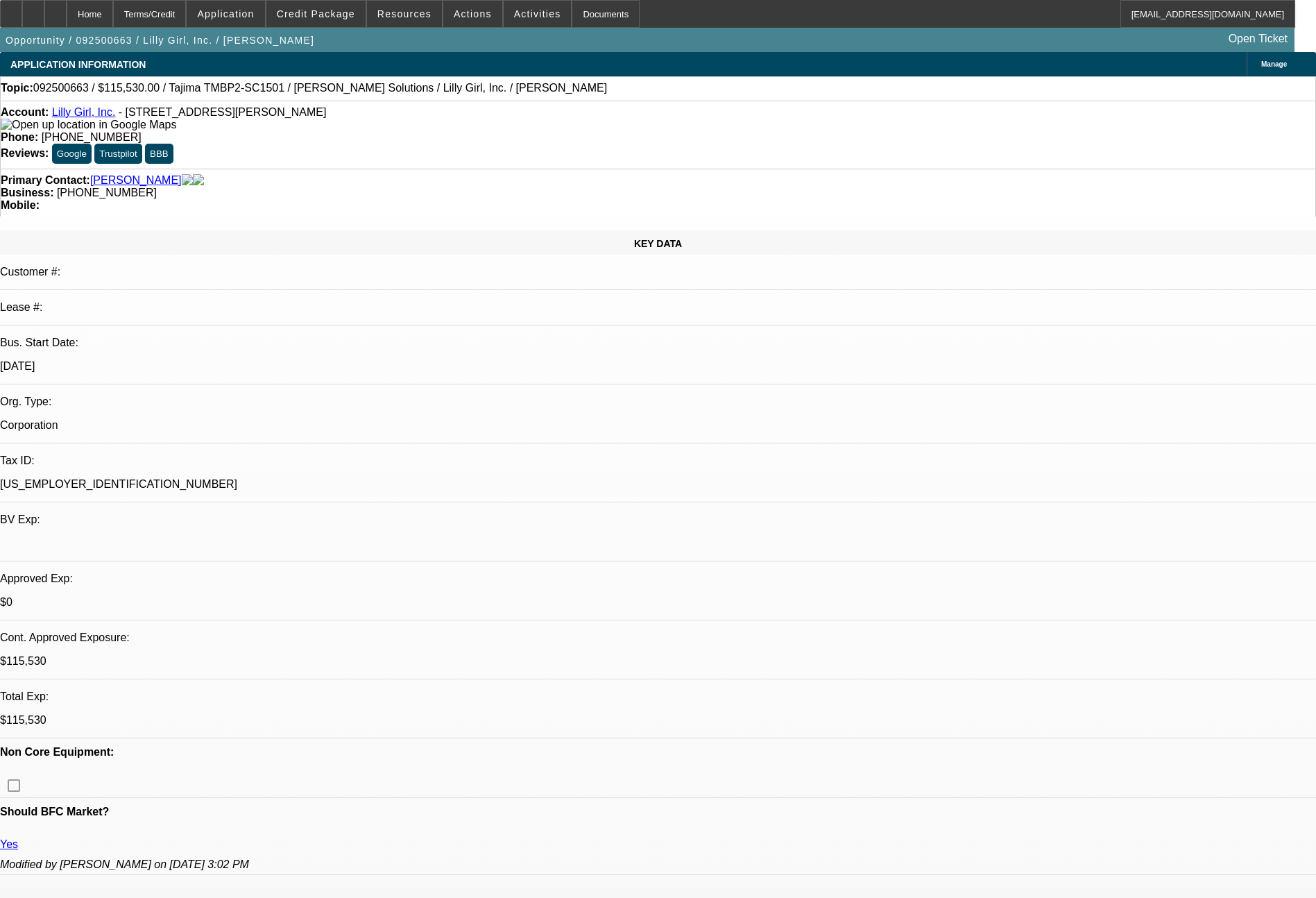
select select "0"
select select "2"
select select "0"
select select "6"
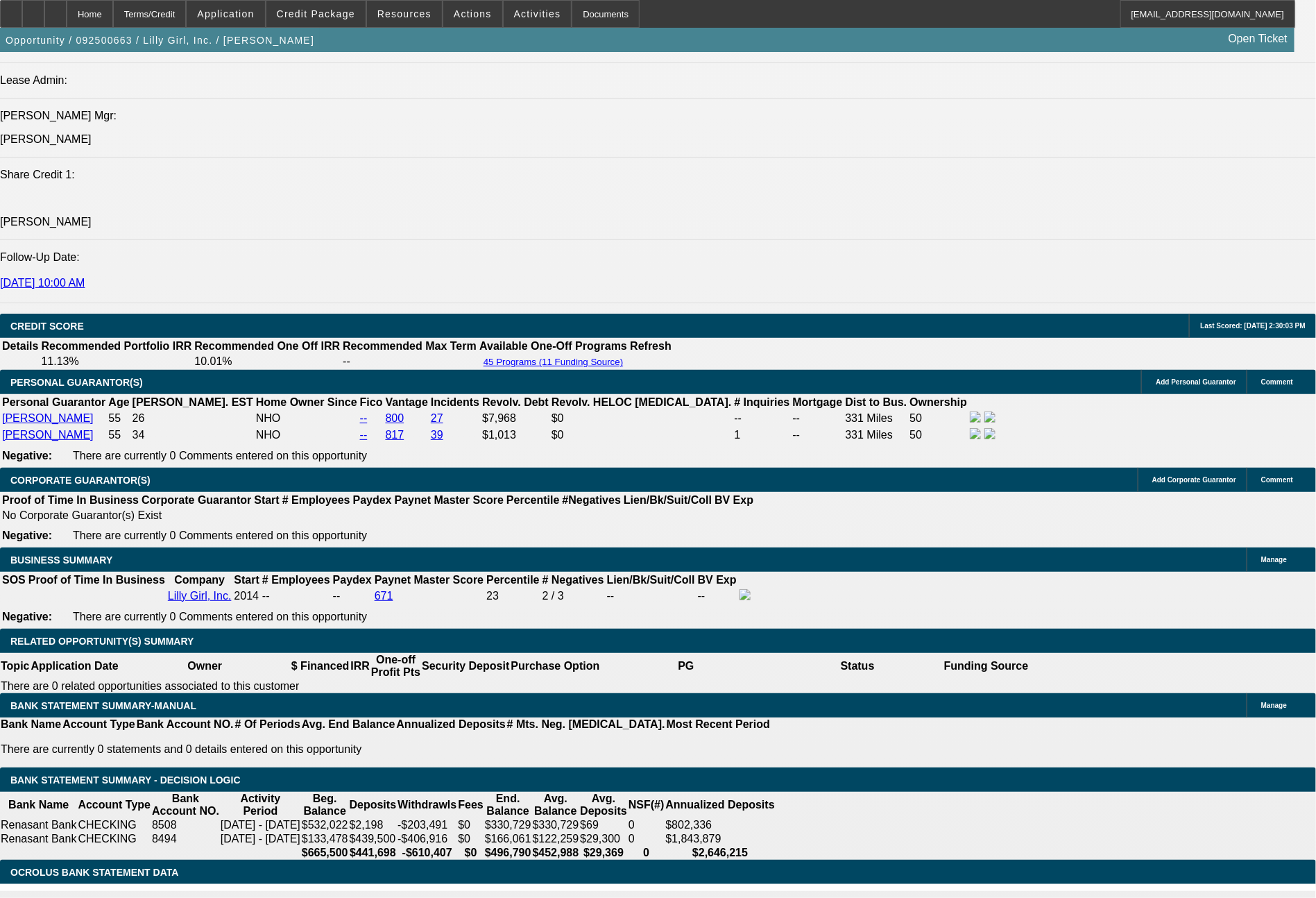
scroll to position [1821, 0]
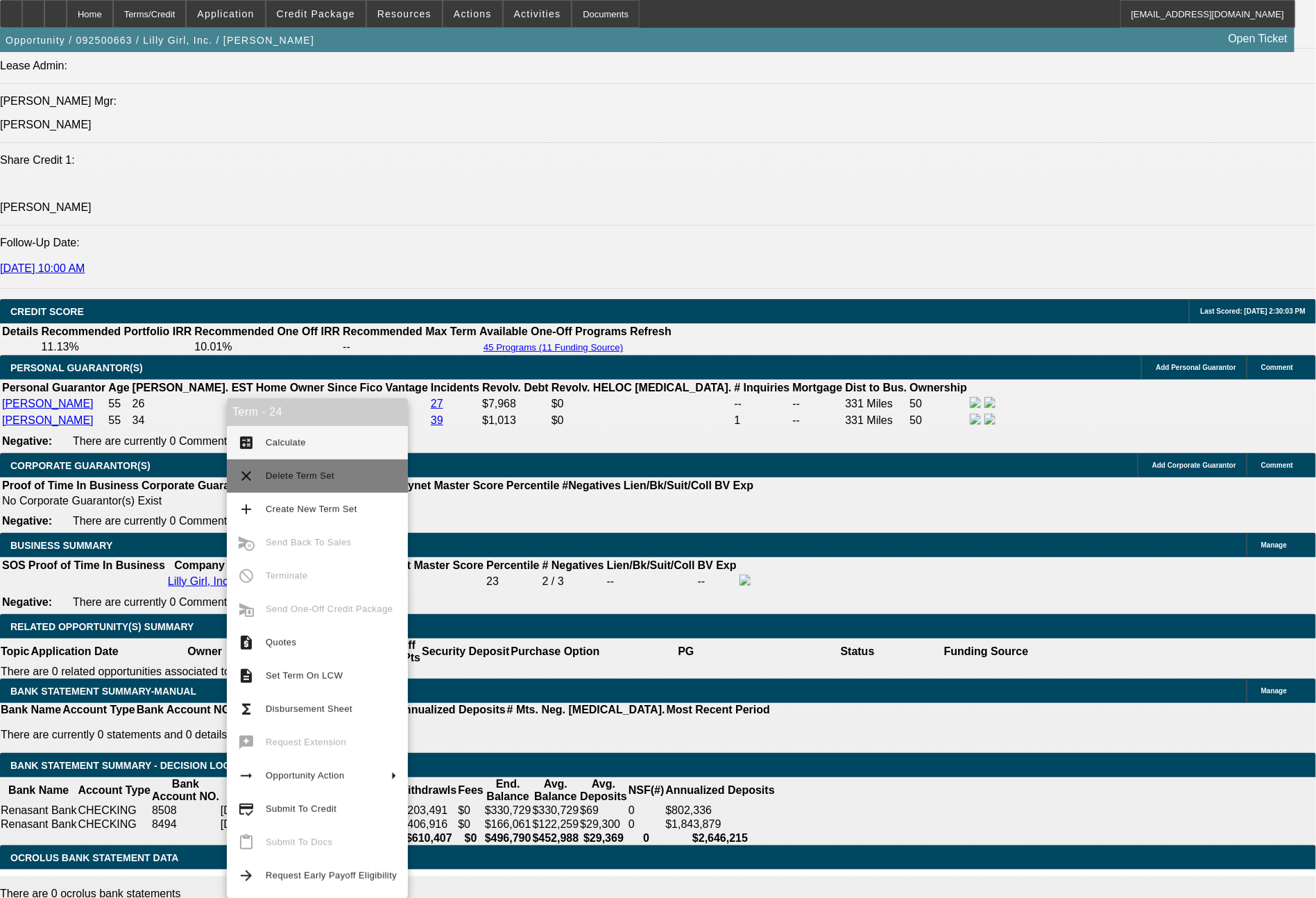
click at [304, 482] on span "Delete Term Set" at bounding box center [331, 476] width 132 height 17
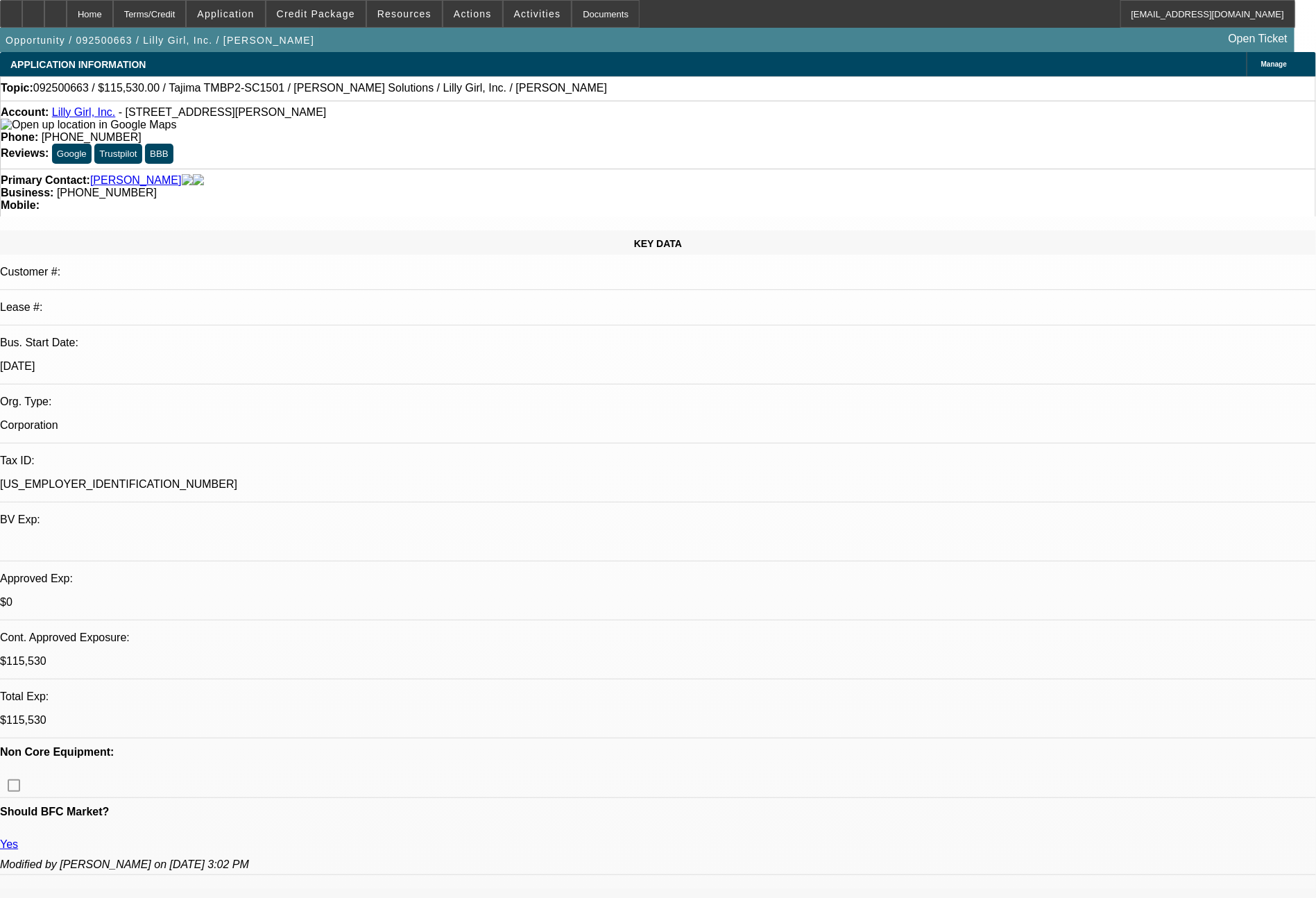
select select "0"
select select "2"
select select "0"
select select "6"
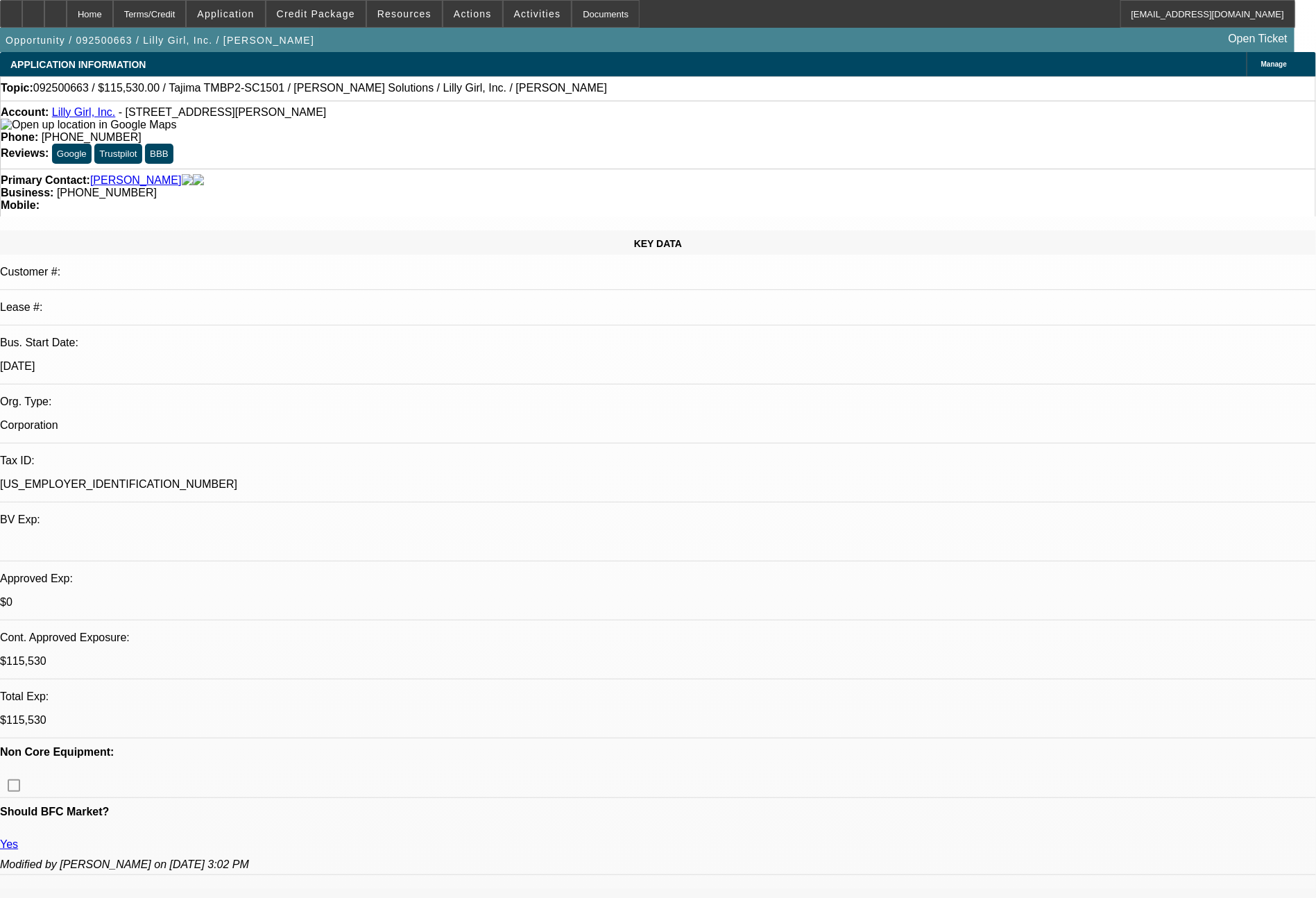
select select "0"
select select "2"
select select "0"
select select "6"
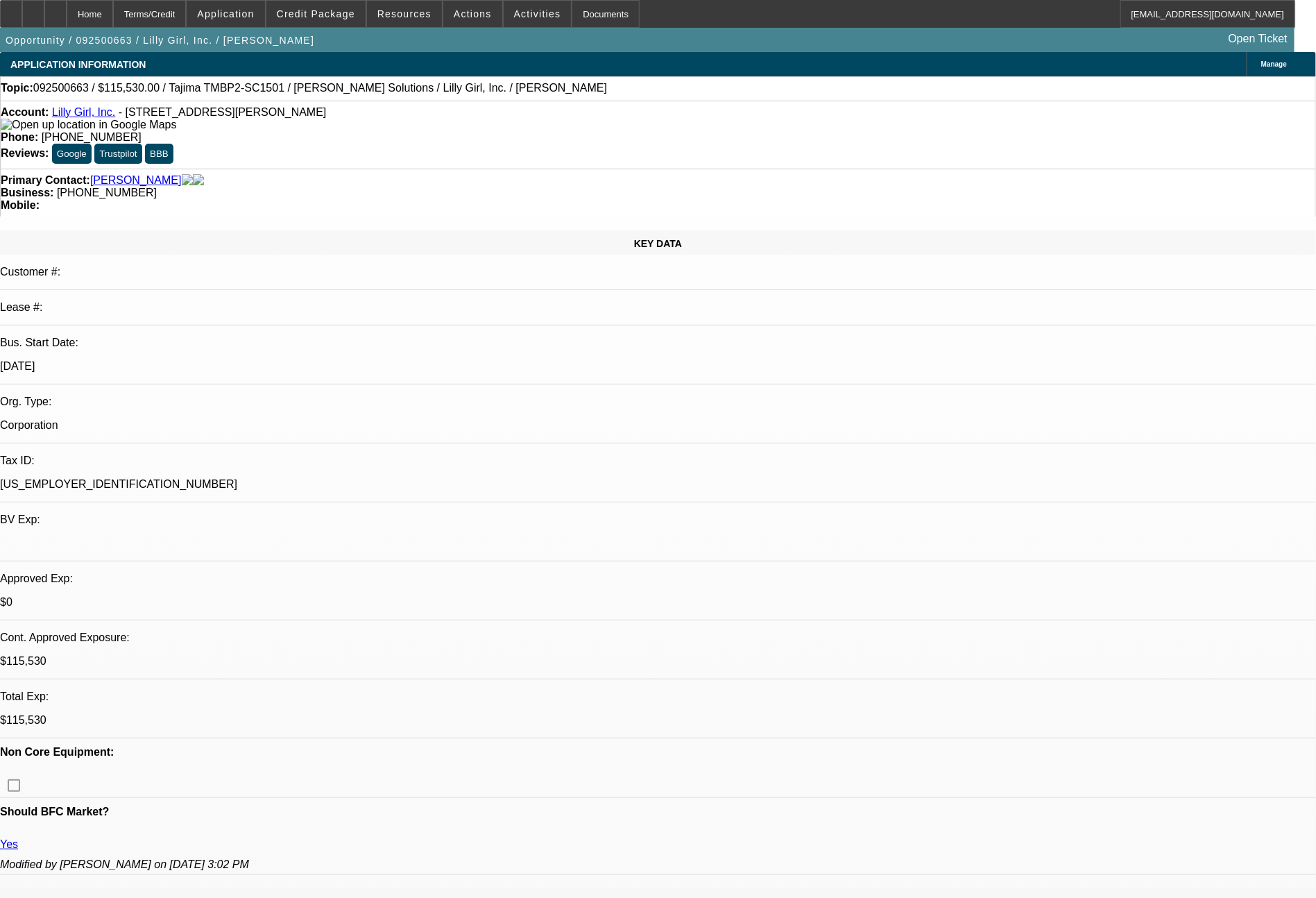
select select "0"
select select "2"
select select "0"
select select "6"
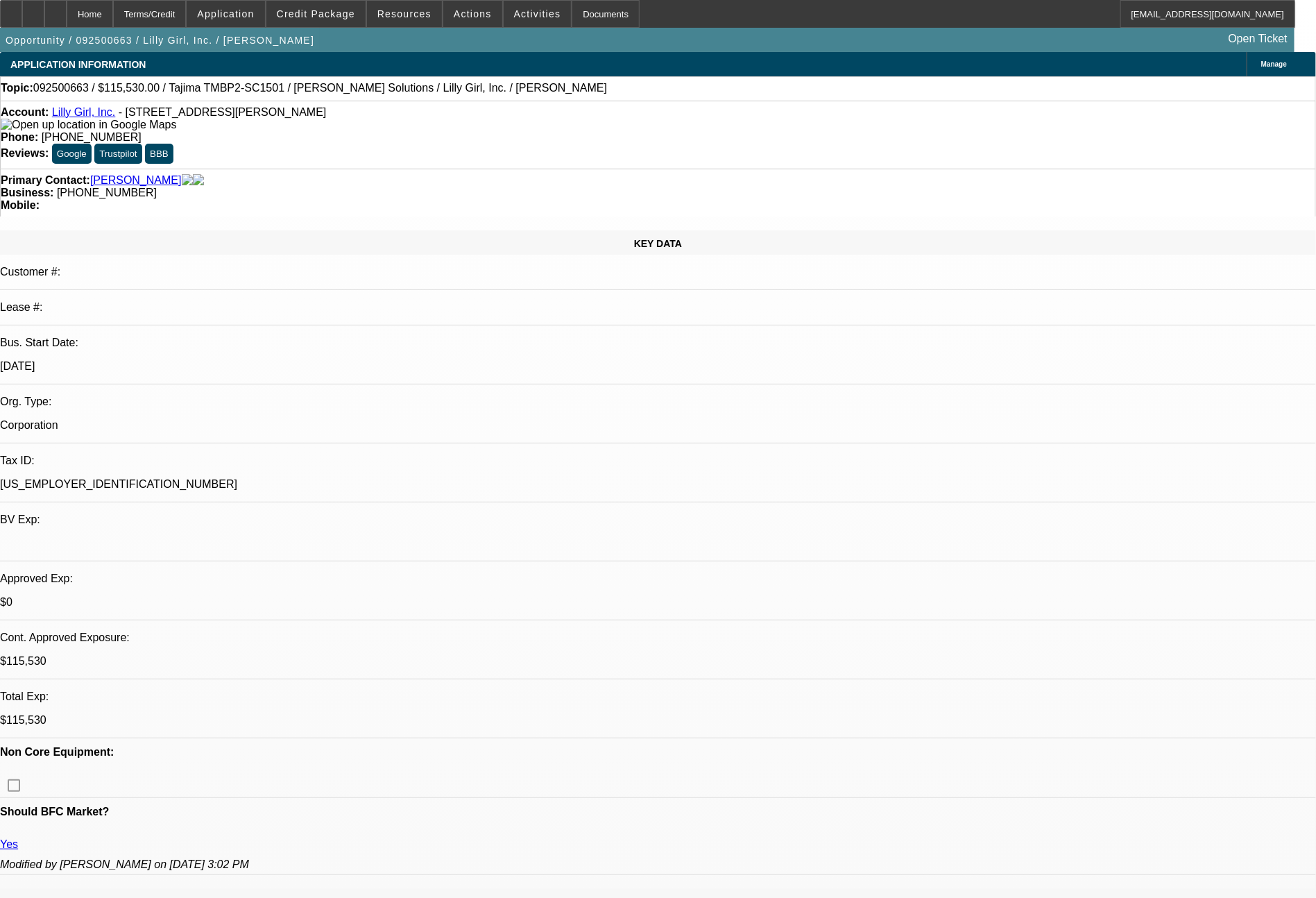
select select "0"
select select "2"
select select "0"
select select "6"
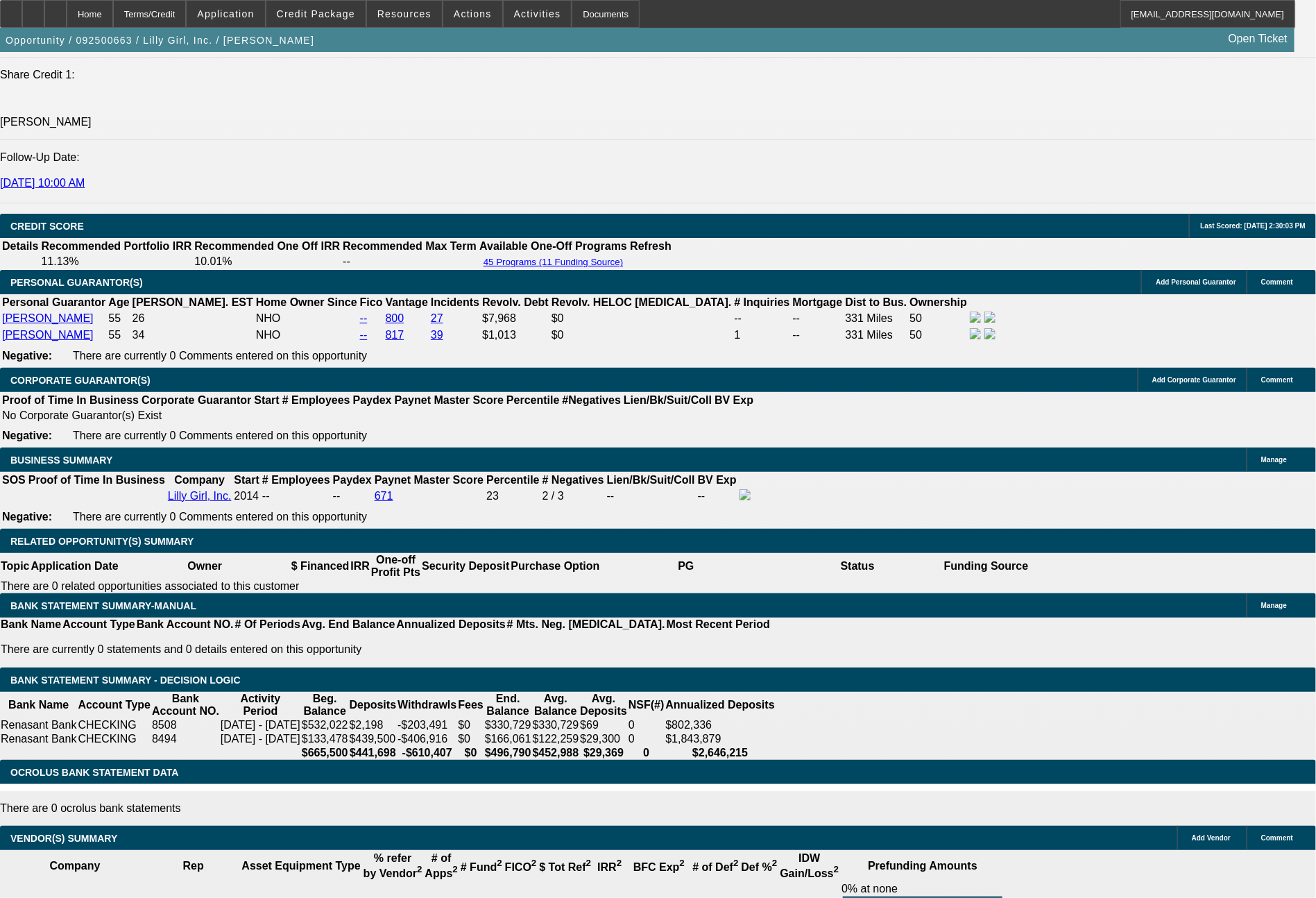
scroll to position [1907, 0]
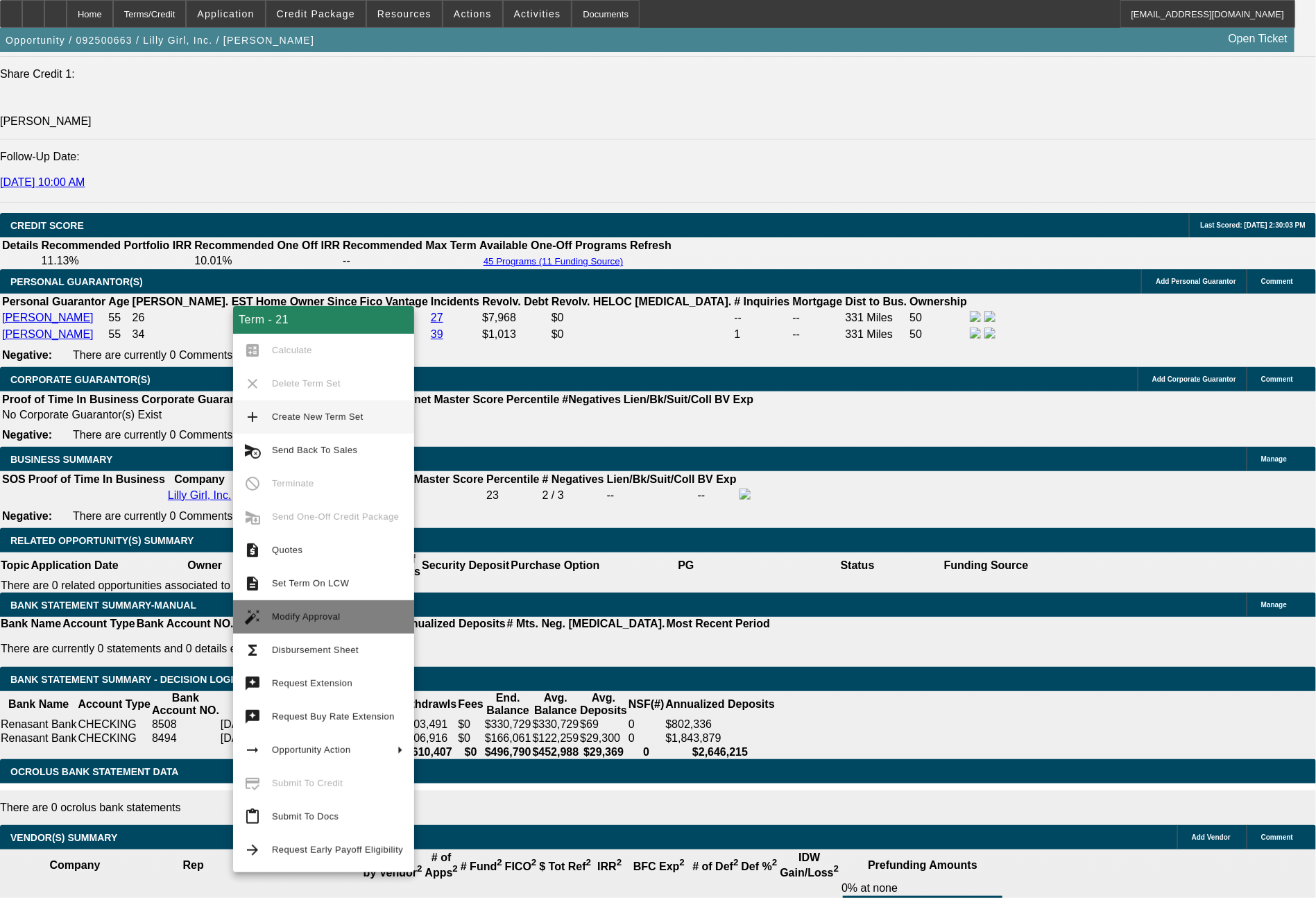
click at [338, 606] on button "auto_fix_high Modify Approval" at bounding box center [323, 617] width 181 height 34
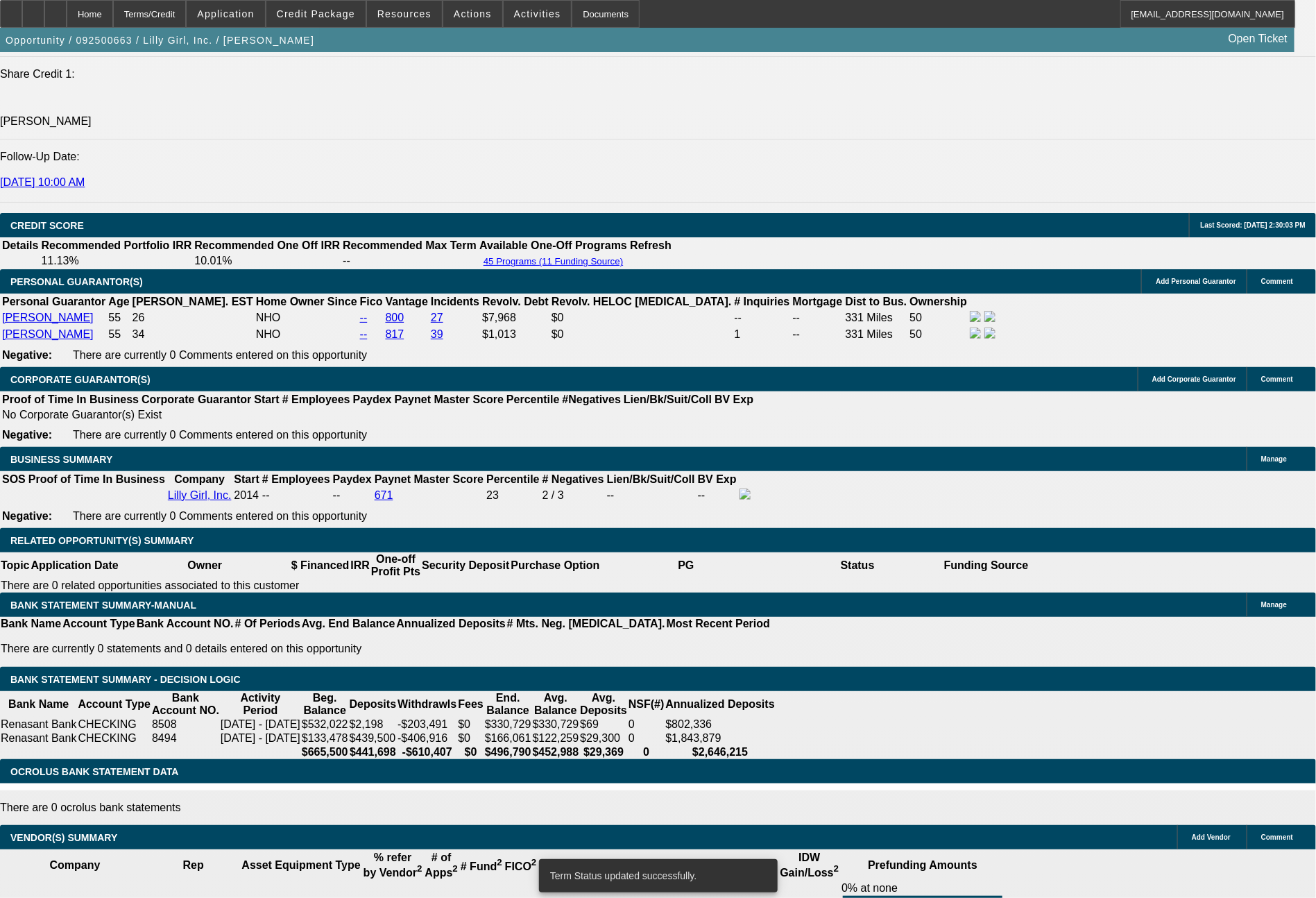
select select "0"
select select "2"
select select "0"
select select "6"
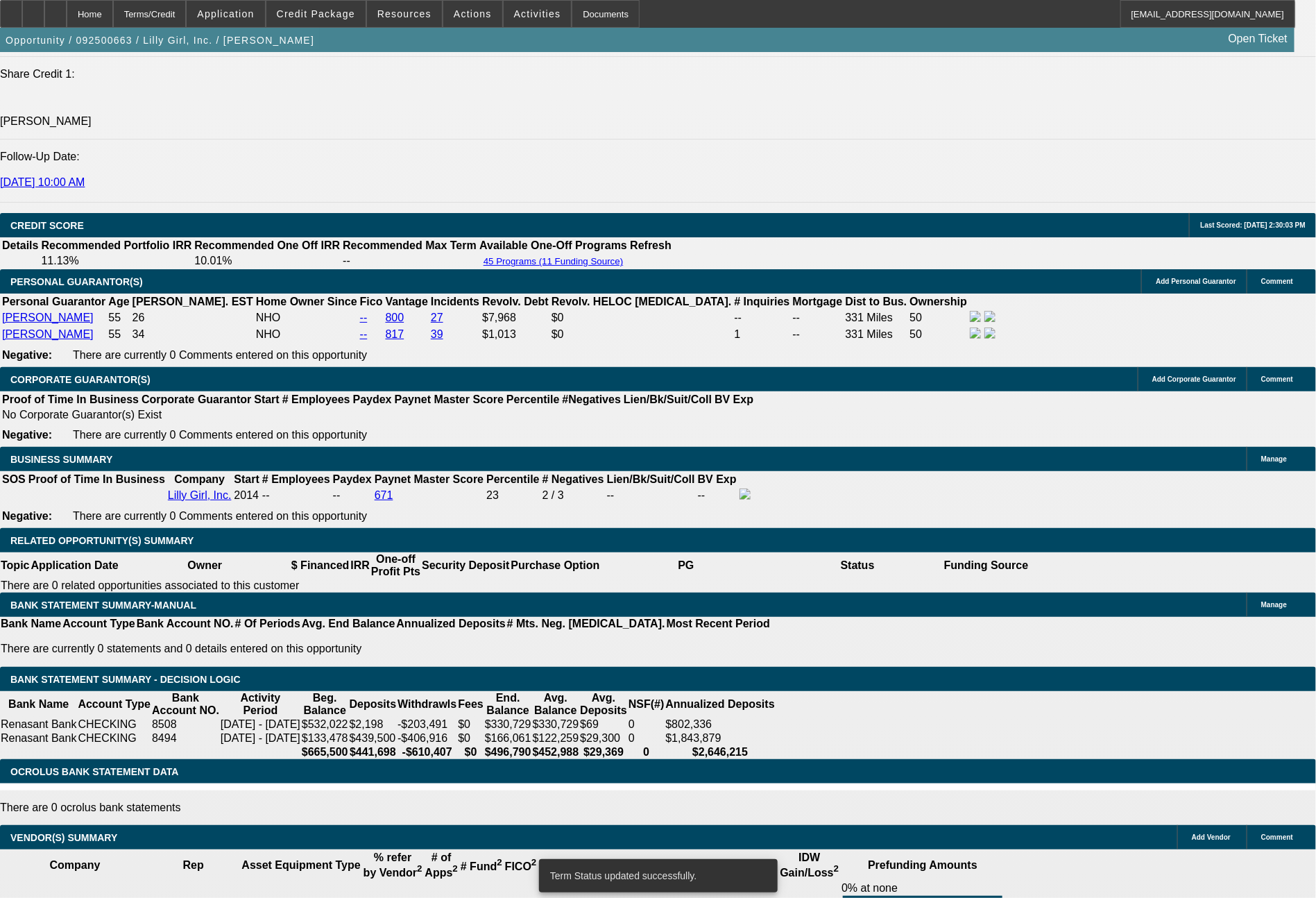
select select "0"
select select "2"
select select "0"
select select "6"
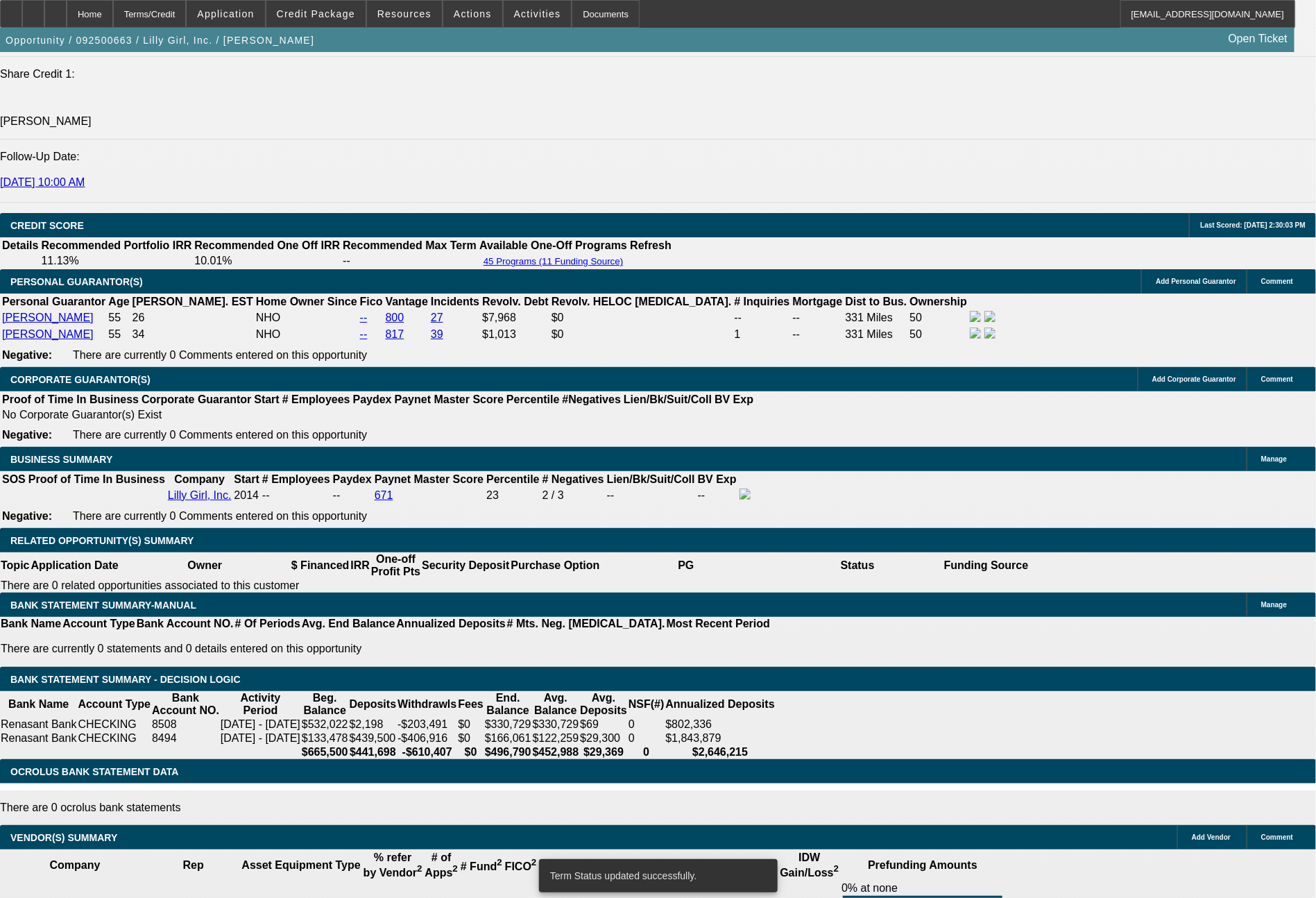
select select "0"
select select "2"
select select "0"
select select "6"
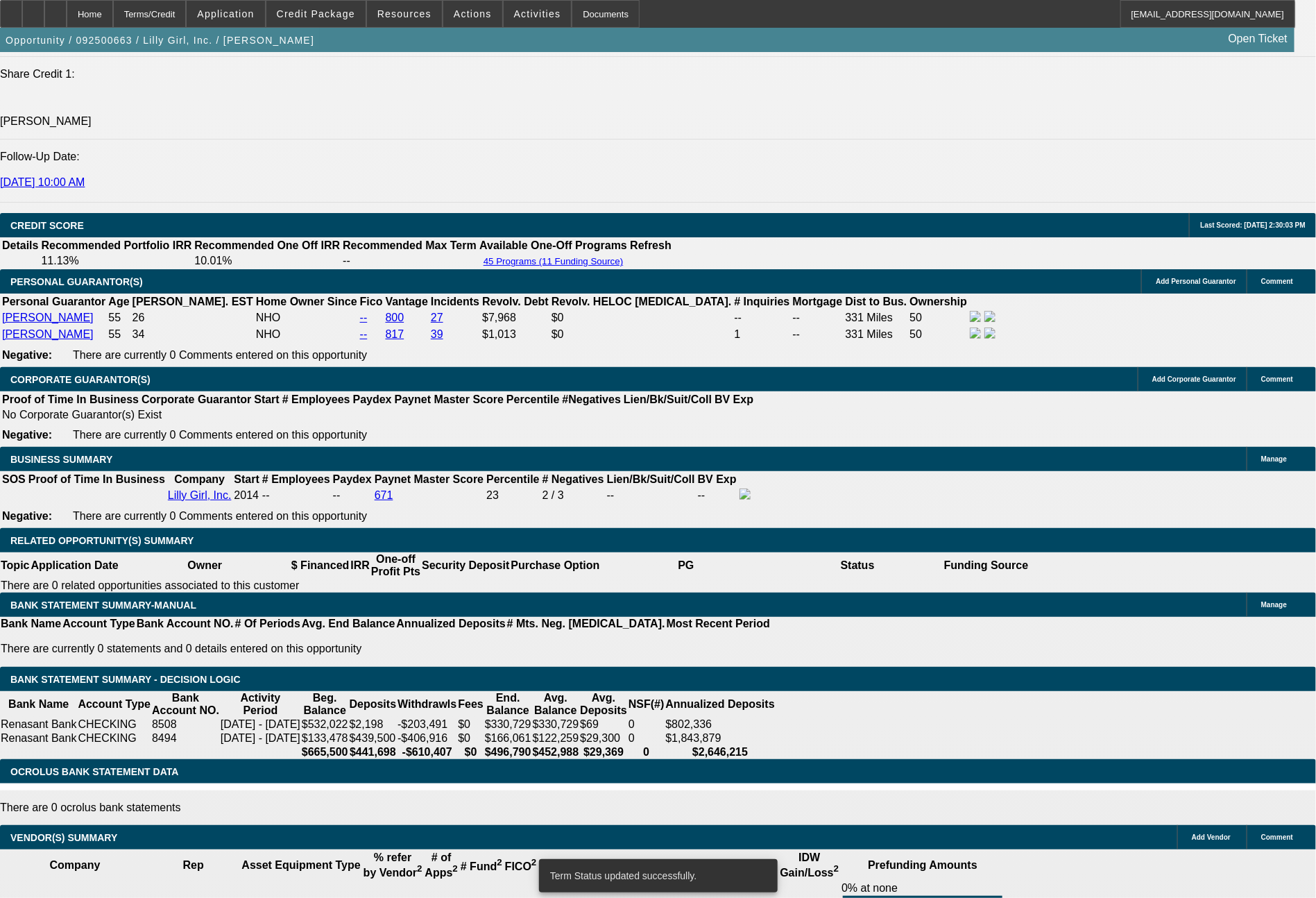
select select "0"
select select "2"
select select "0"
select select "6"
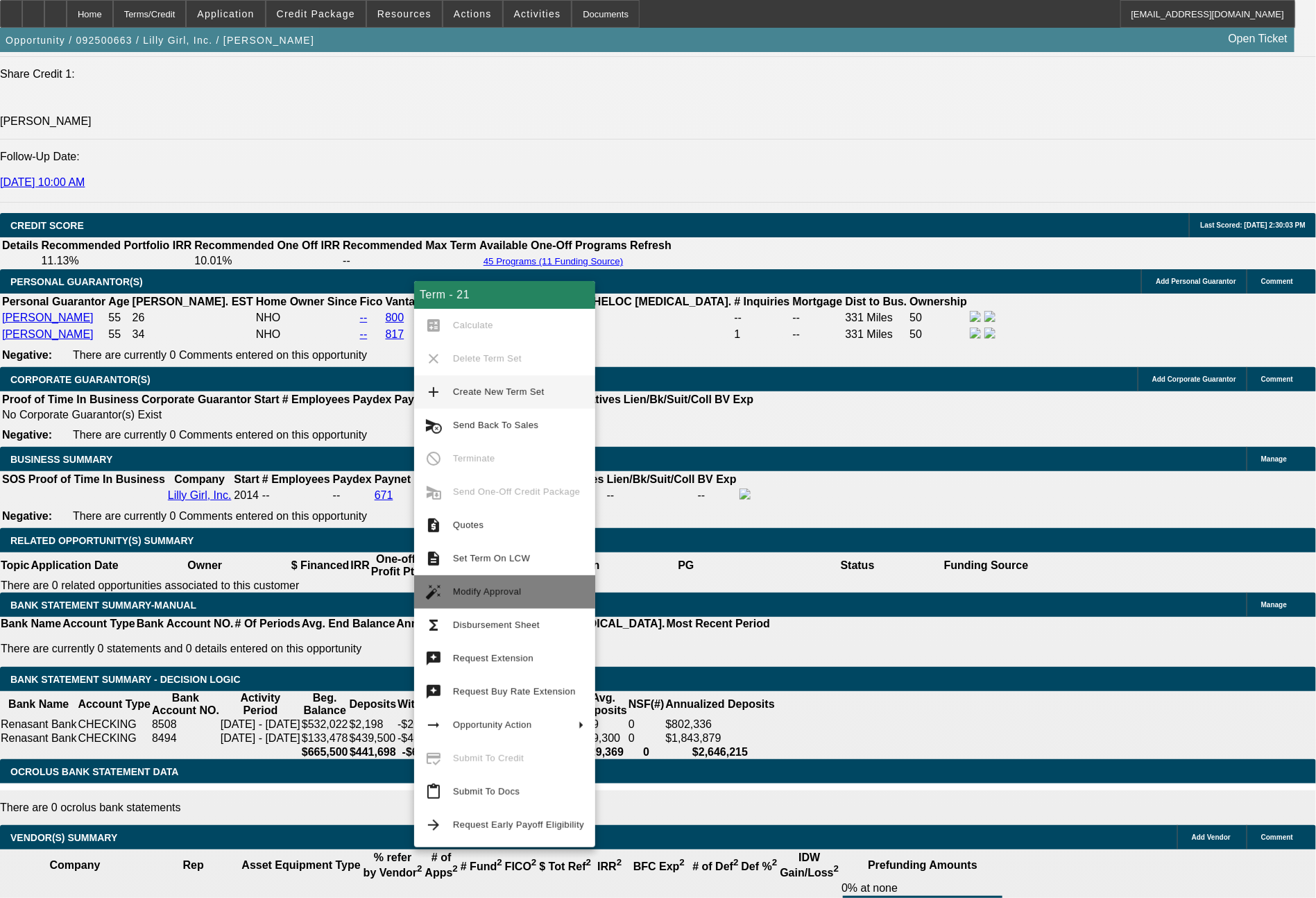
click at [479, 581] on button "auto_fix_high Modify Approval" at bounding box center [504, 592] width 181 height 34
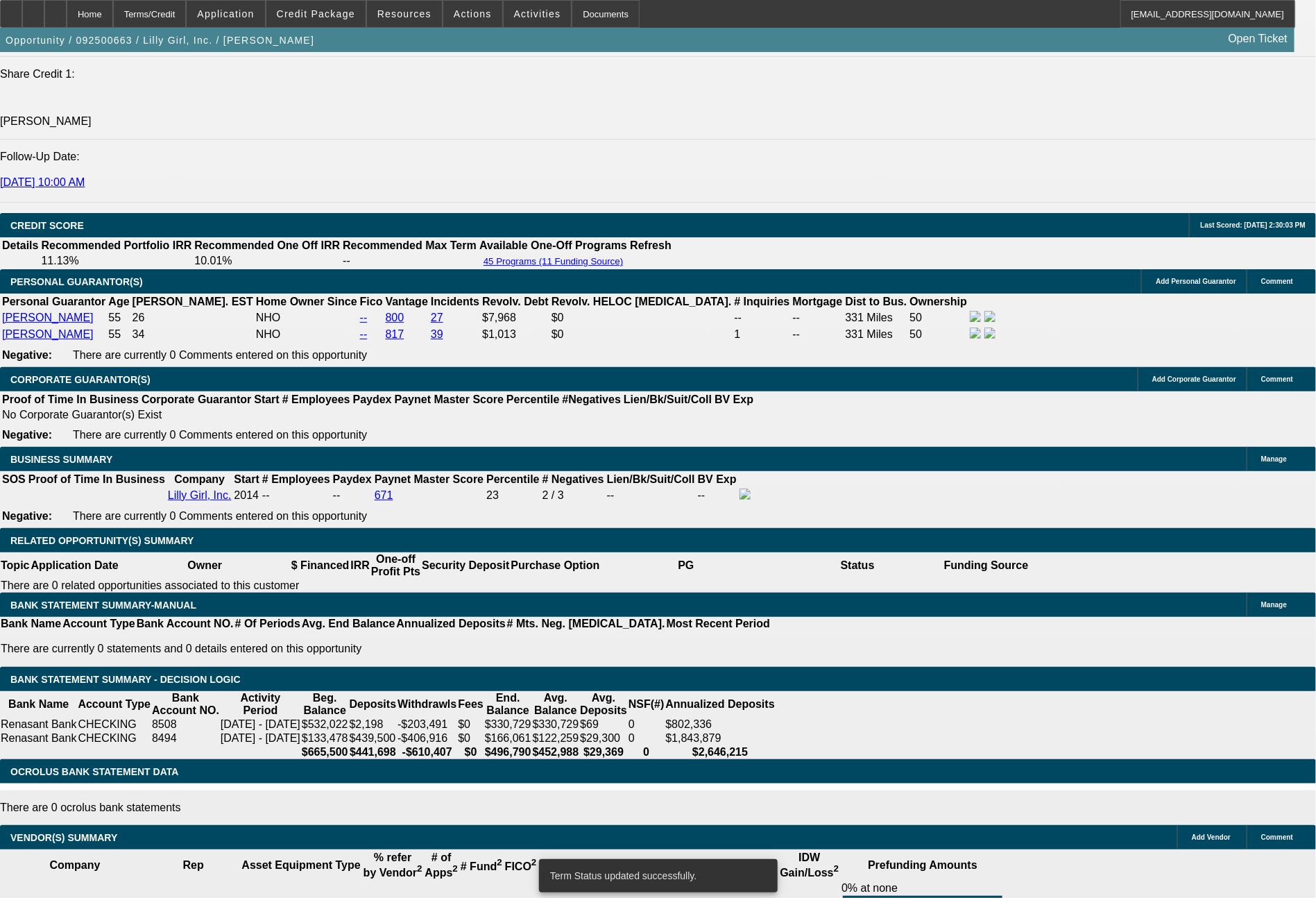
select select "0"
select select "2"
select select "0"
select select "6"
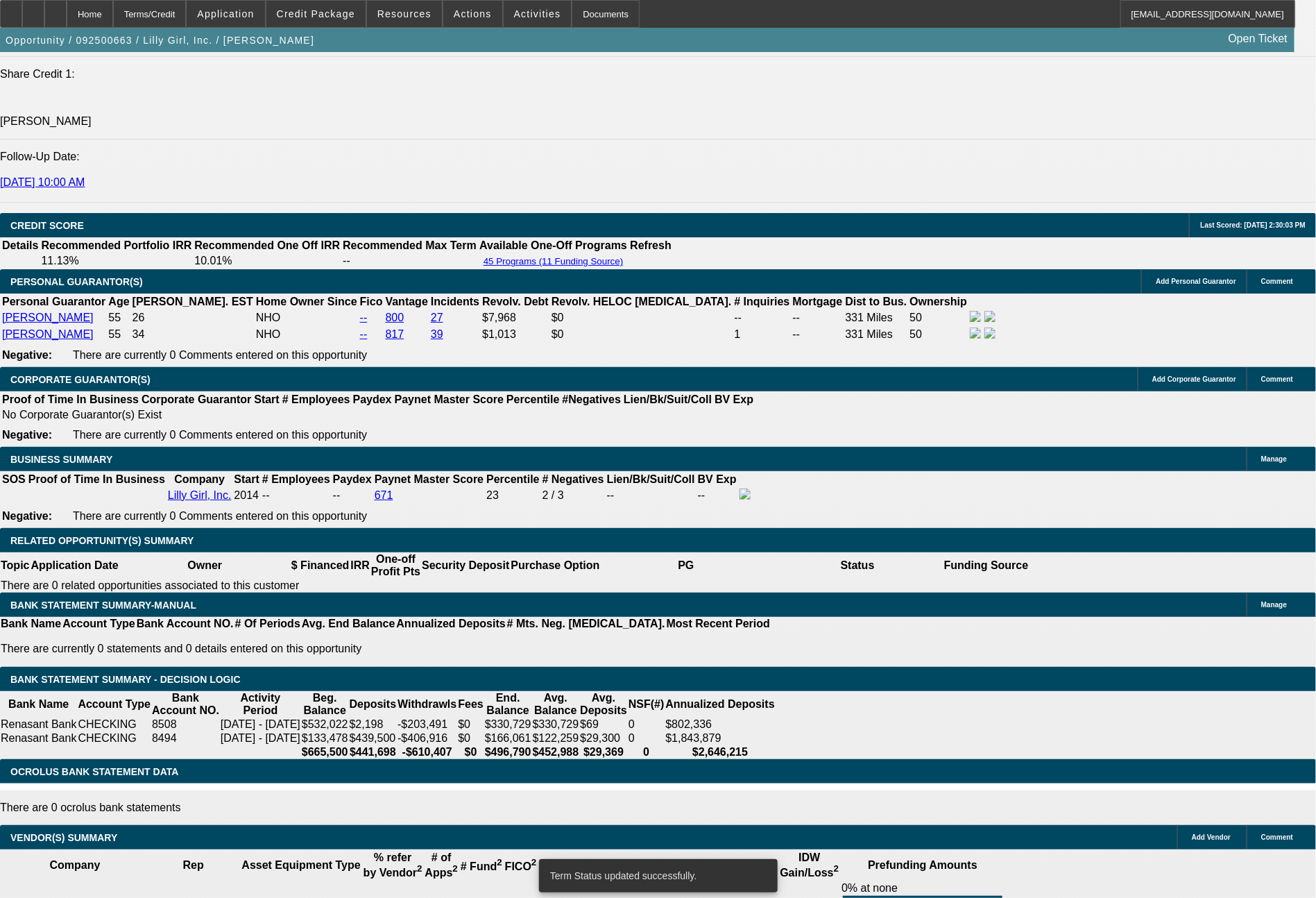
select select "0"
select select "2"
select select "0"
select select "6"
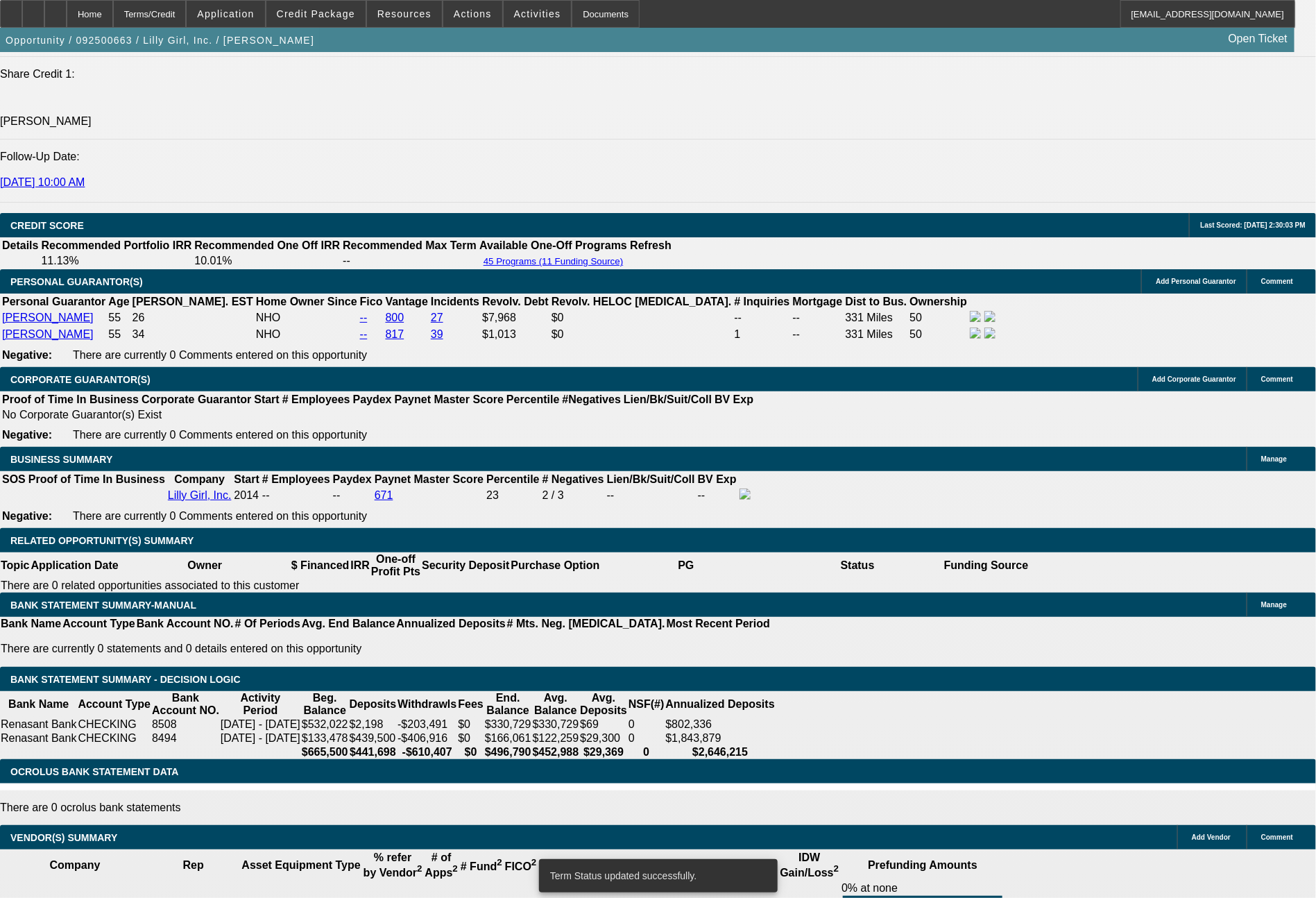
select select "0"
select select "2"
select select "0"
select select "6"
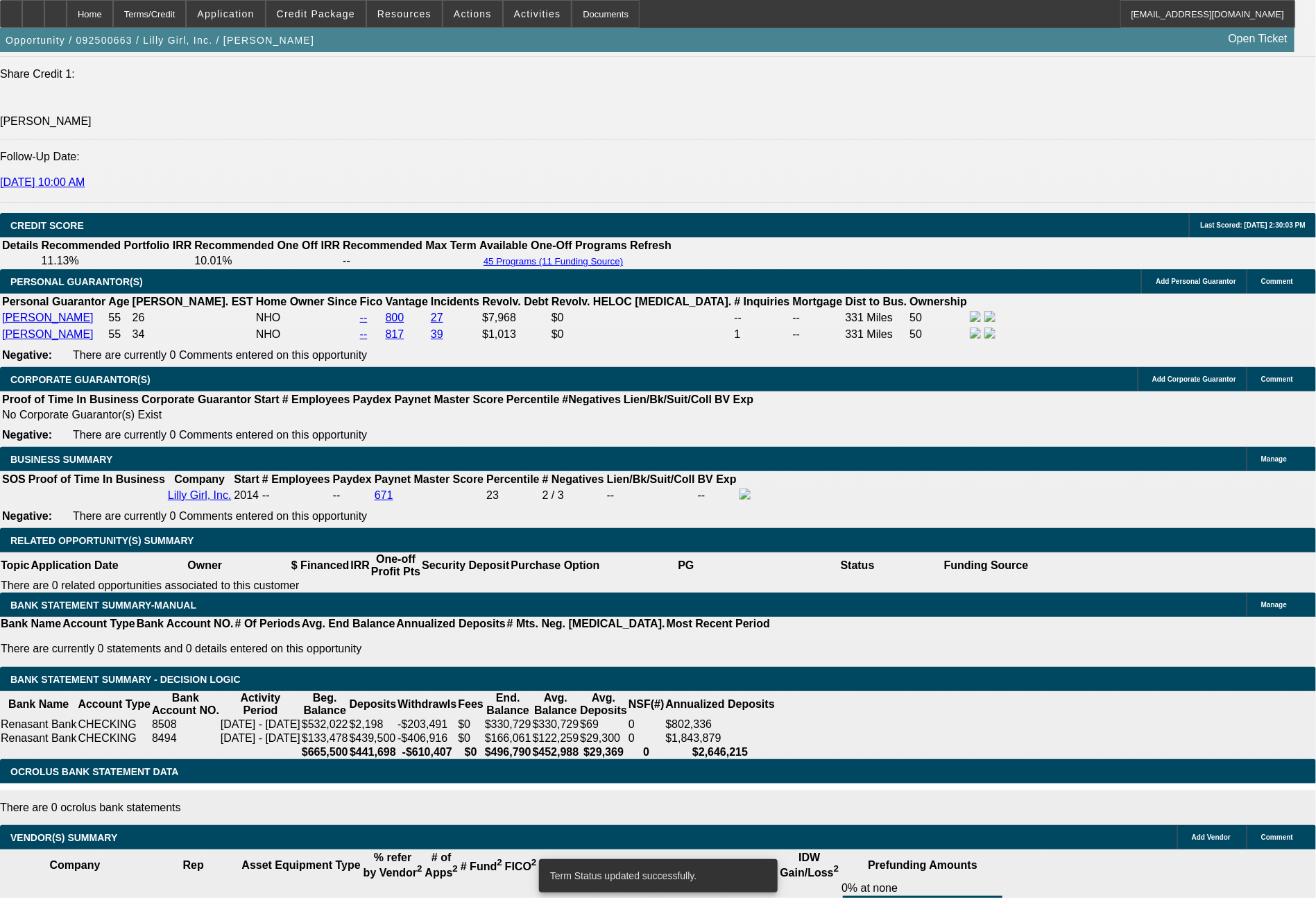
select select "0"
select select "2"
select select "0"
select select "6"
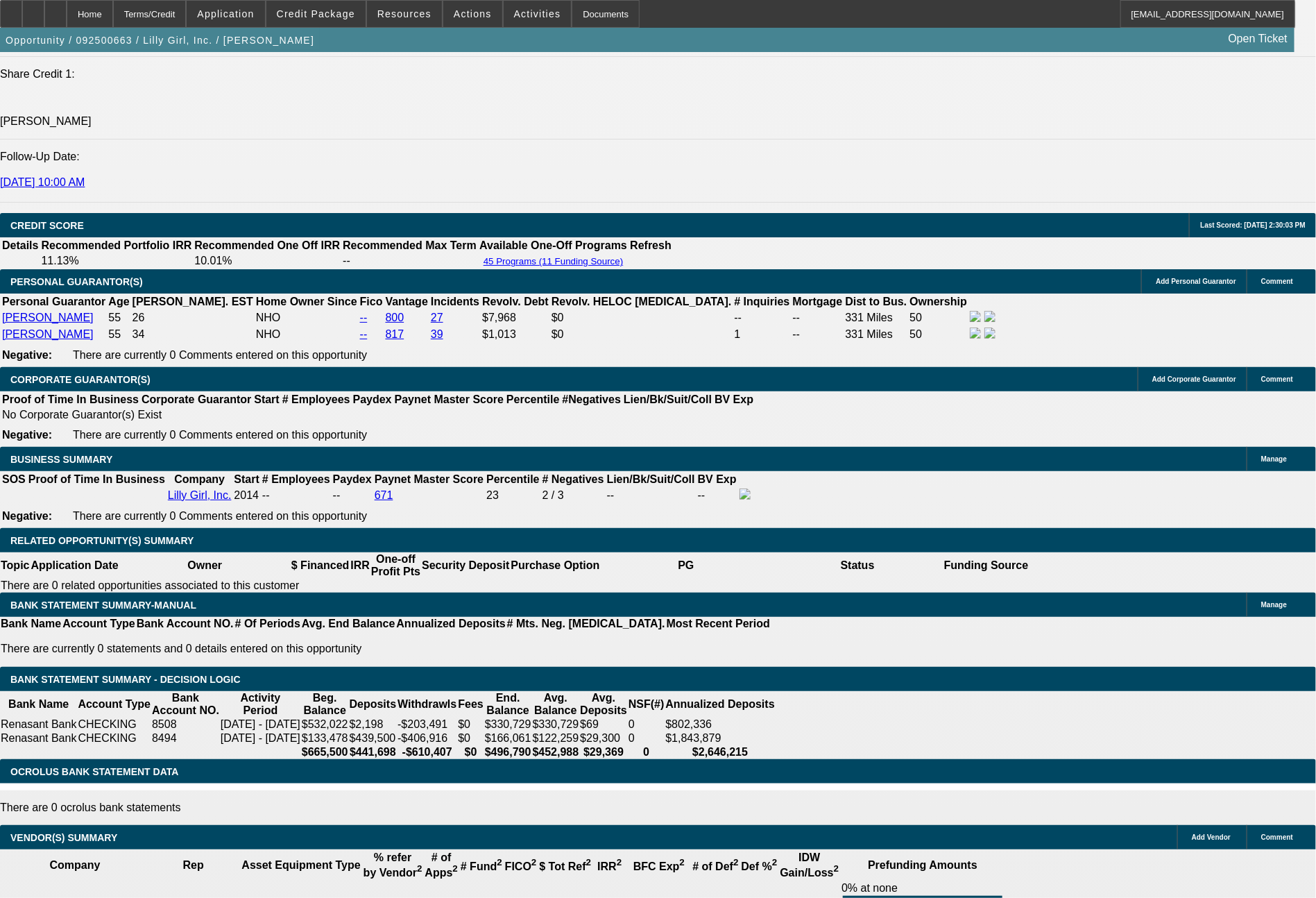
select select "0"
select select "2"
select select "0"
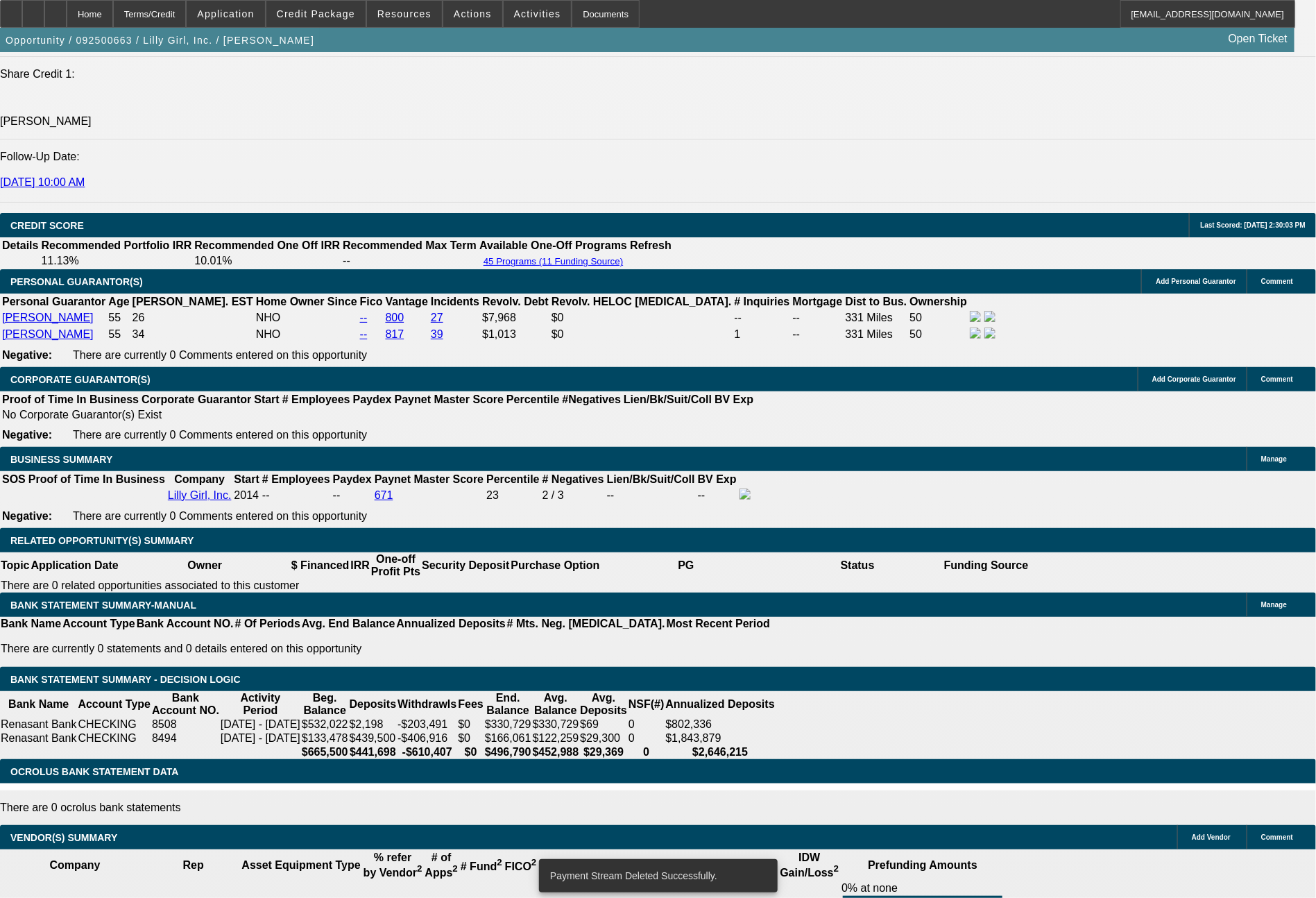
select select "6"
drag, startPoint x: 441, startPoint y: 481, endPoint x: 447, endPoint y: 485, distance: 7.2
drag, startPoint x: 440, startPoint y: 481, endPoint x: 475, endPoint y: 481, distance: 35.0
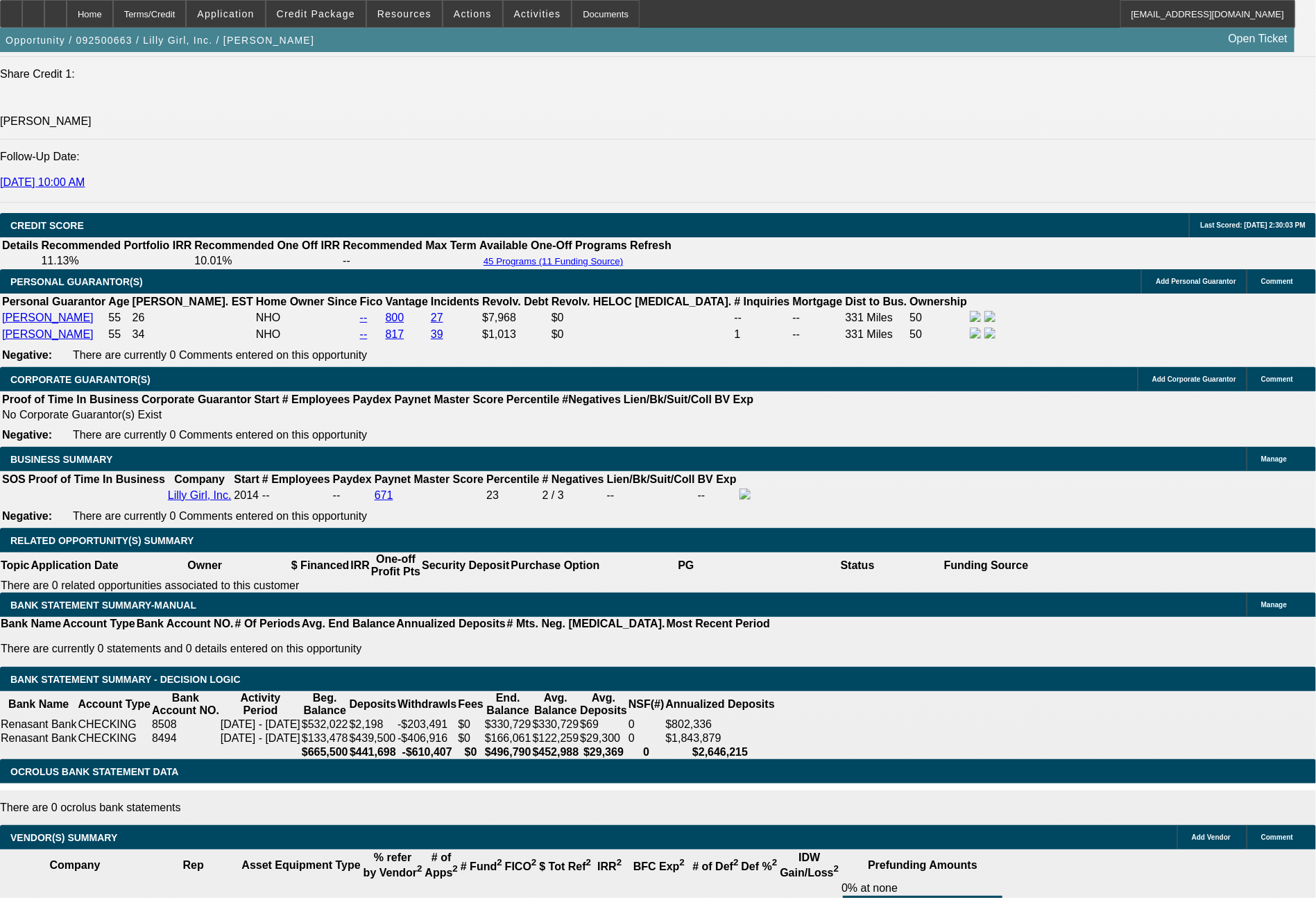
type input "7"
type input "UNKNOWN"
type input "$16,961.88"
type input "$33,923.76"
type input "72"
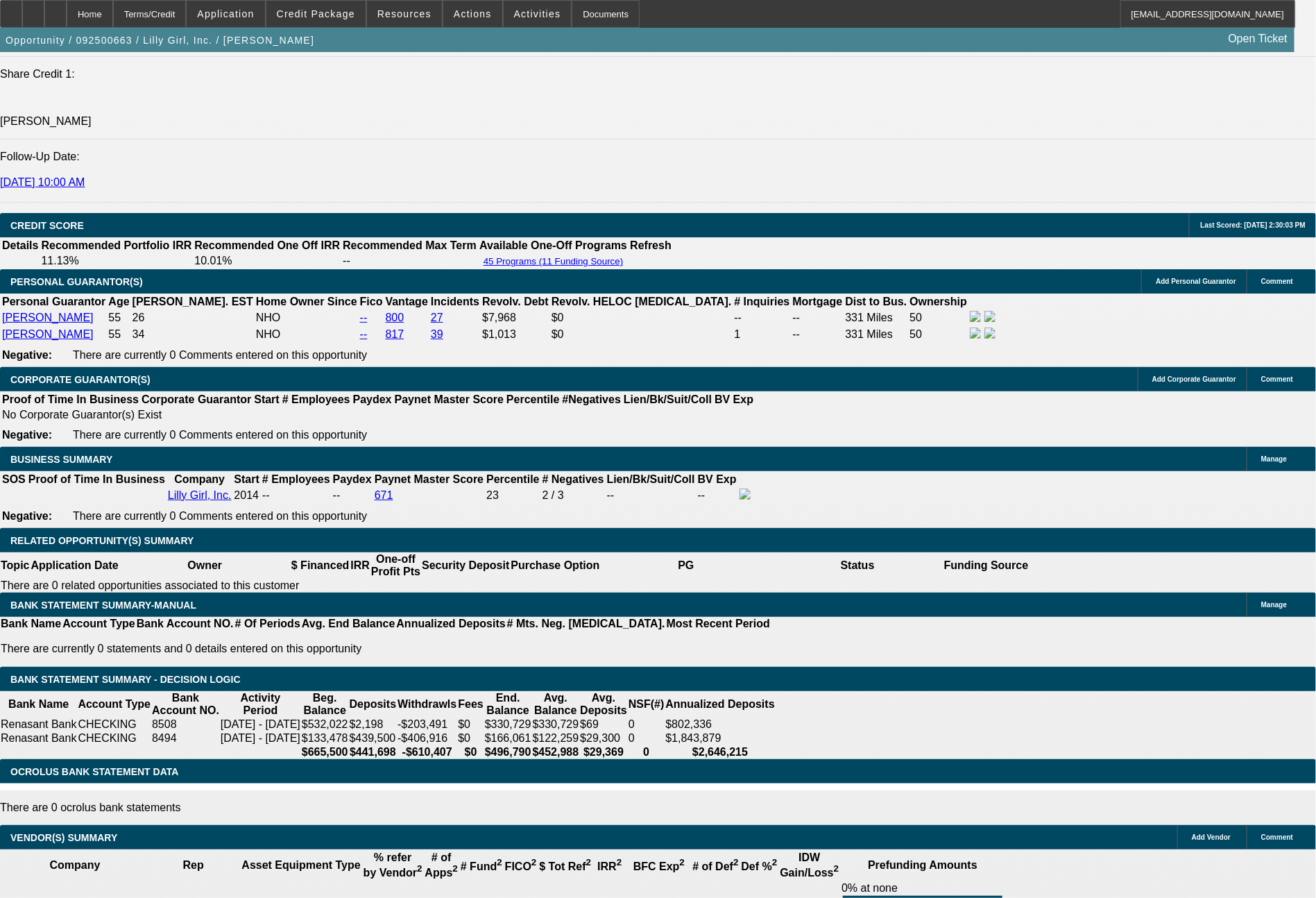
type input "$2,040.37"
type input "$4,080.74"
type input "72"
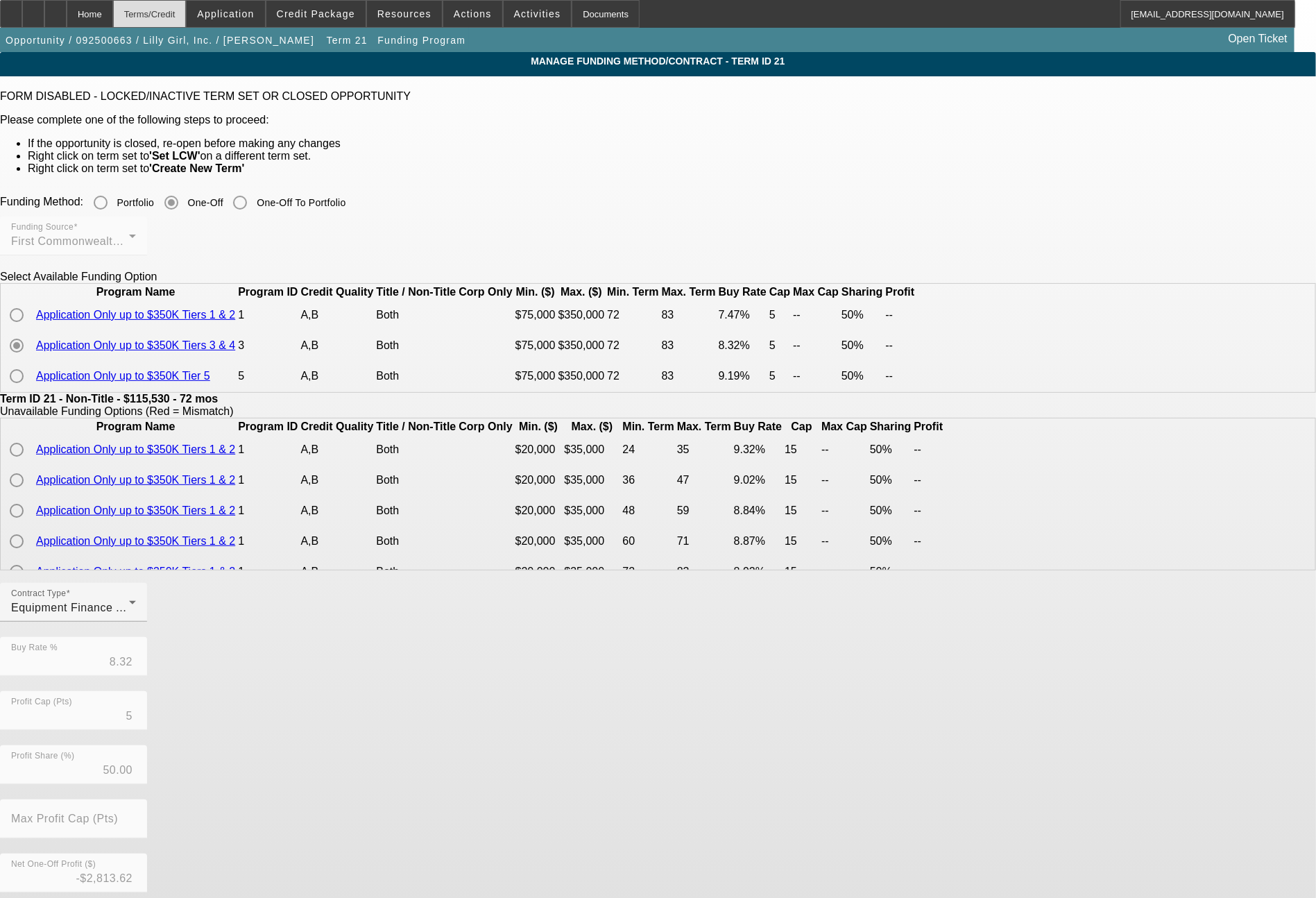
click at [187, 18] on div "Terms/Credit" at bounding box center [150, 13] width 74 height 28
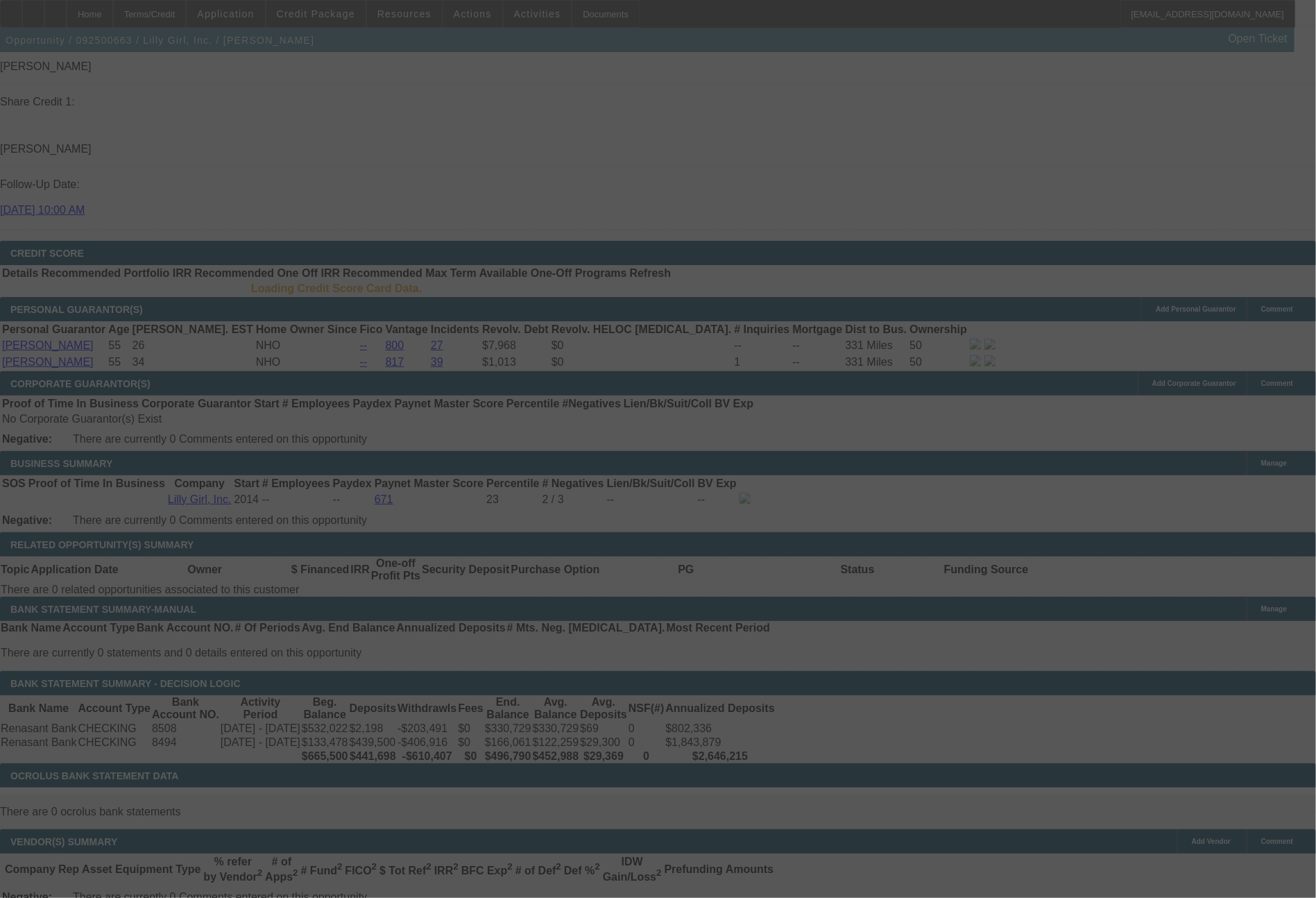
scroll to position [1895, 0]
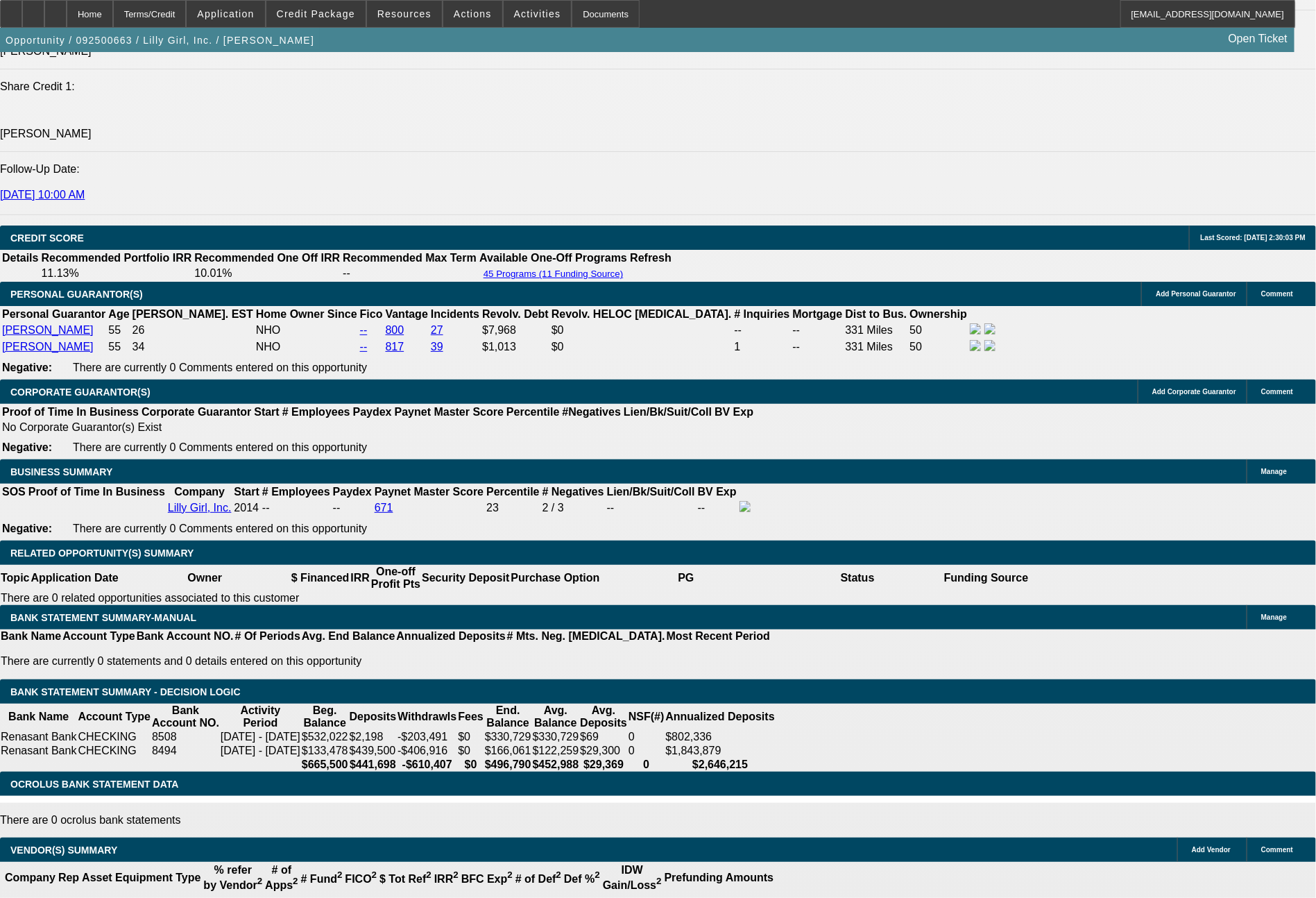
select select "0"
select select "2"
select select "0"
select select "6"
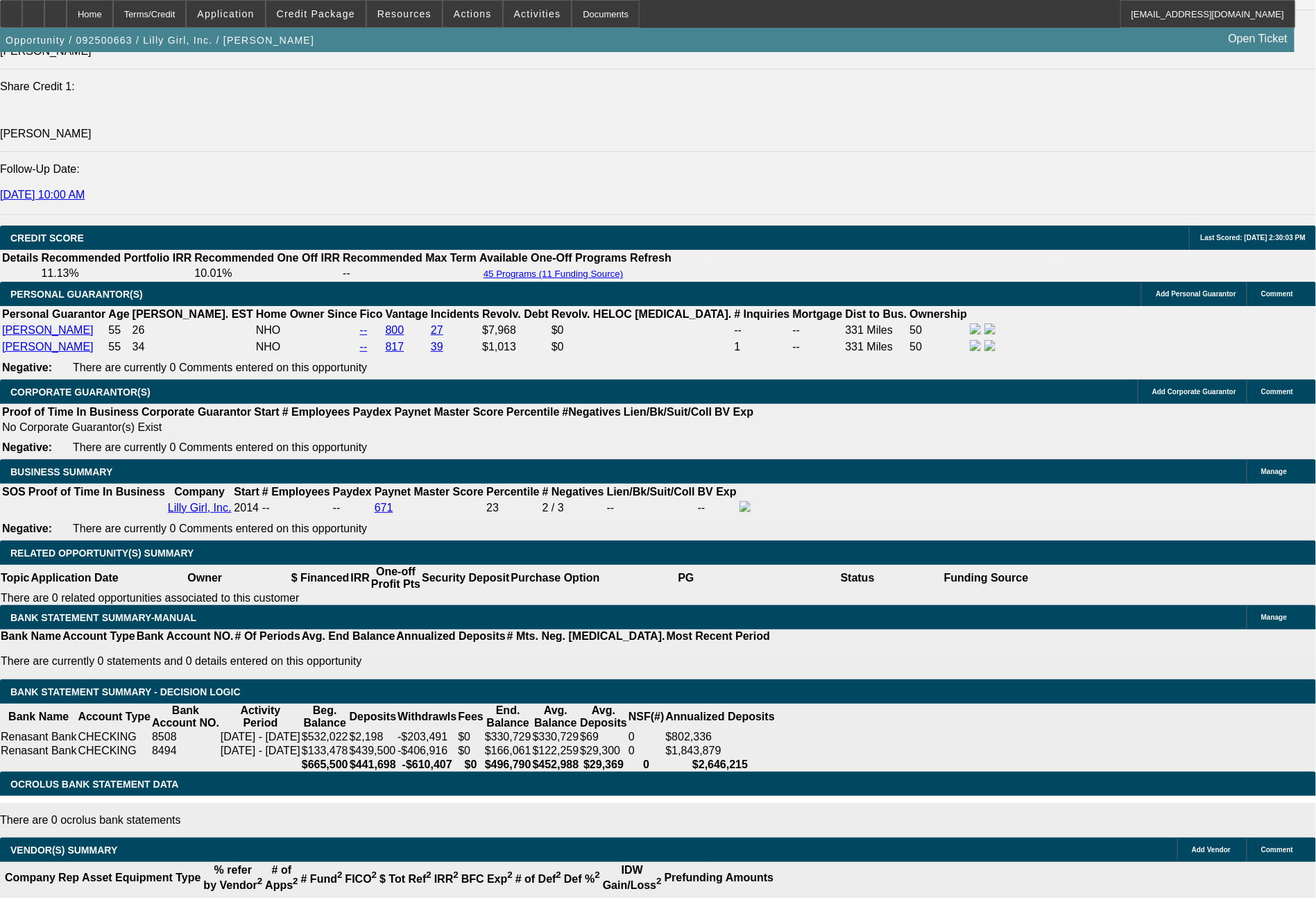
select select "0"
select select "2"
select select "0"
select select "6"
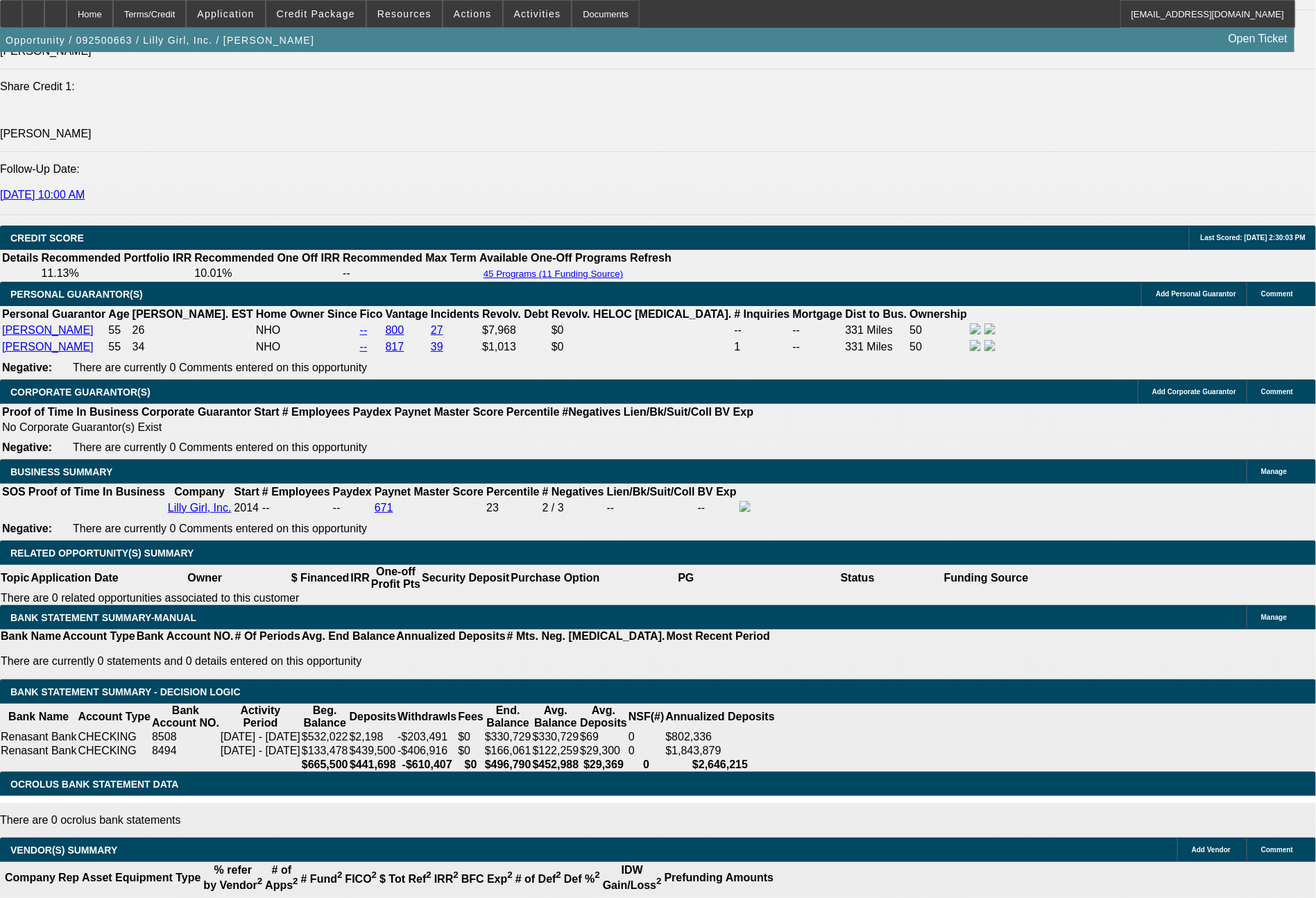
select select "0"
select select "2"
select select "0"
select select "6"
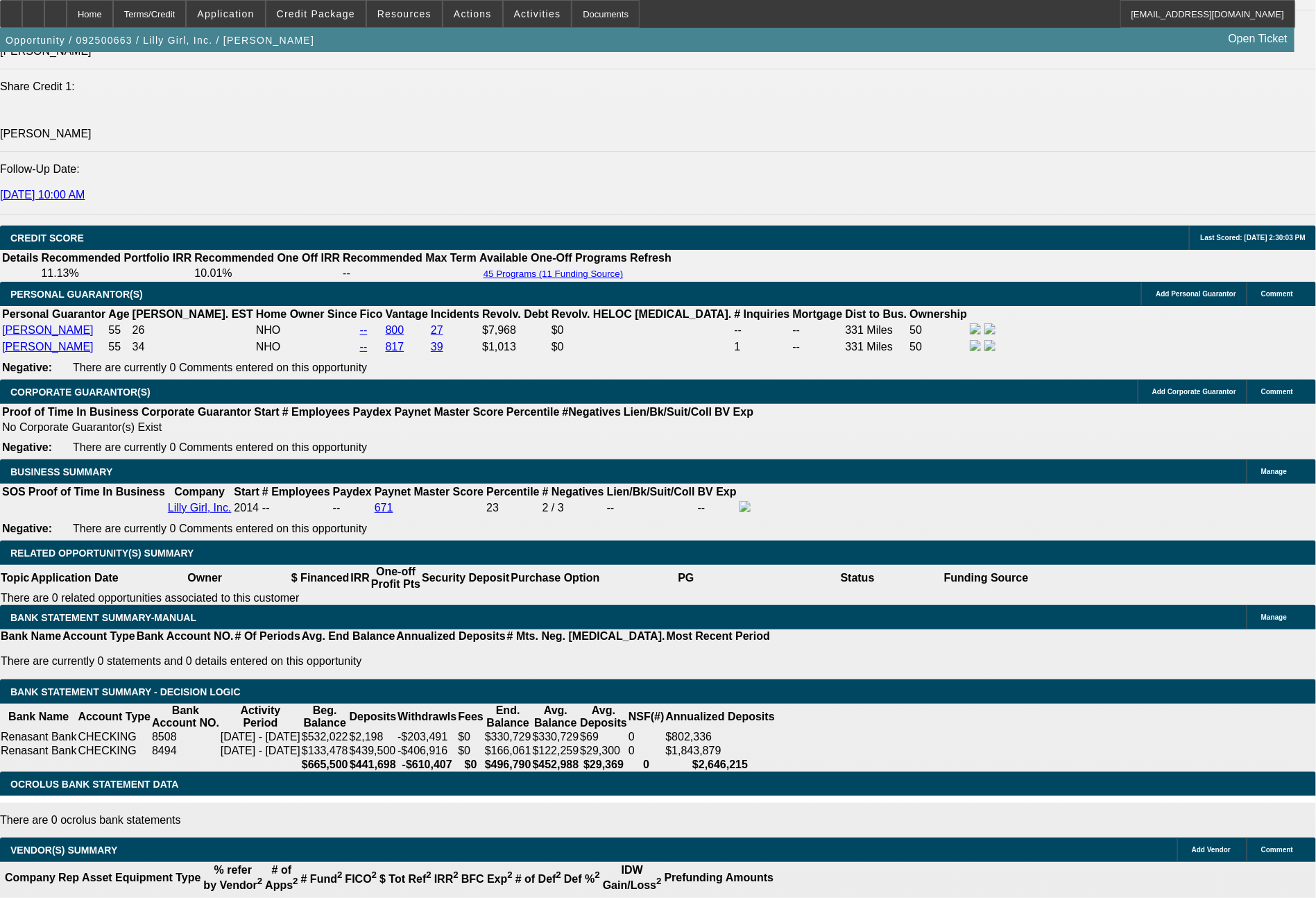
select select "0"
select select "2"
select select "0"
select select "6"
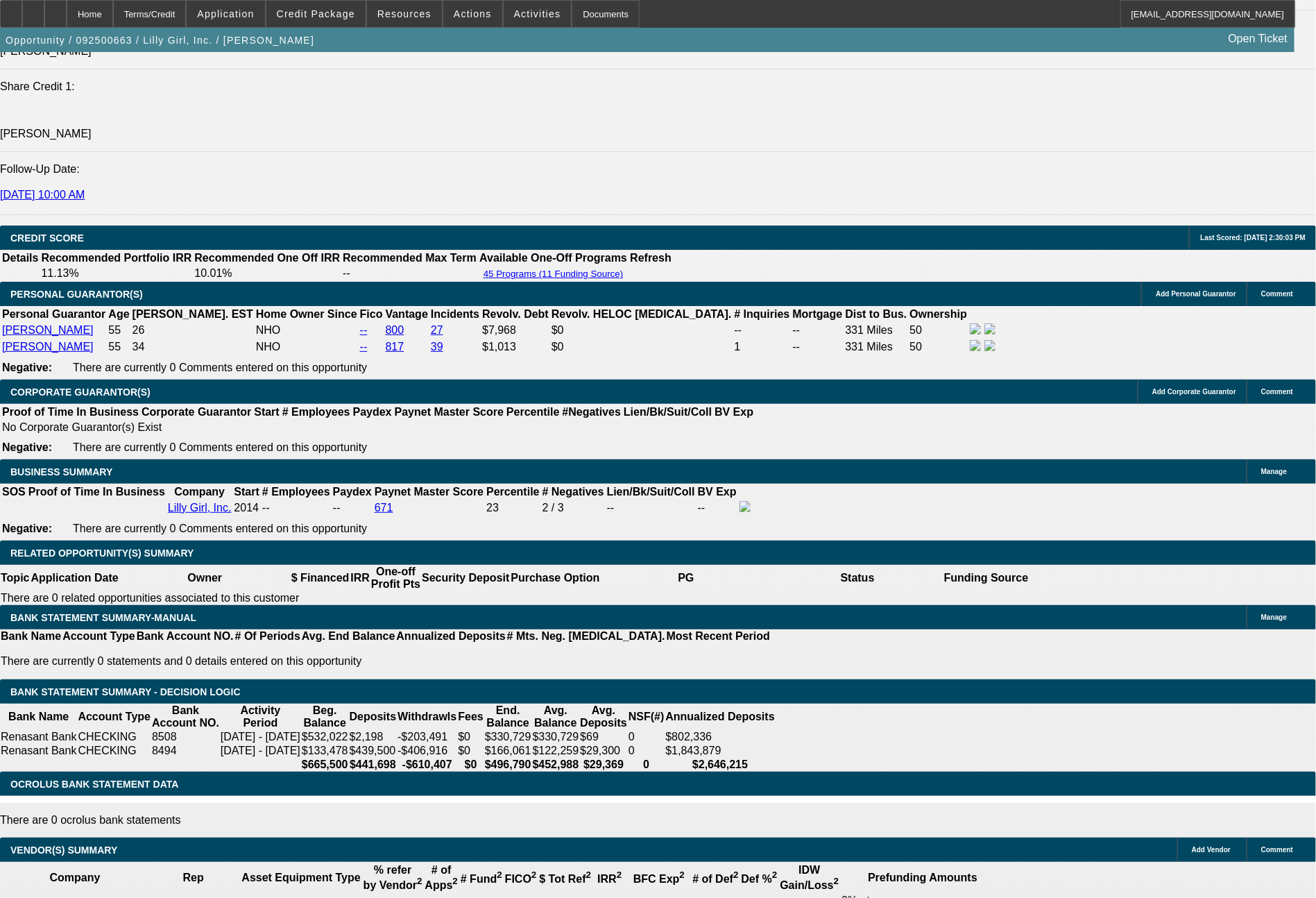
scroll to position [1937, 0]
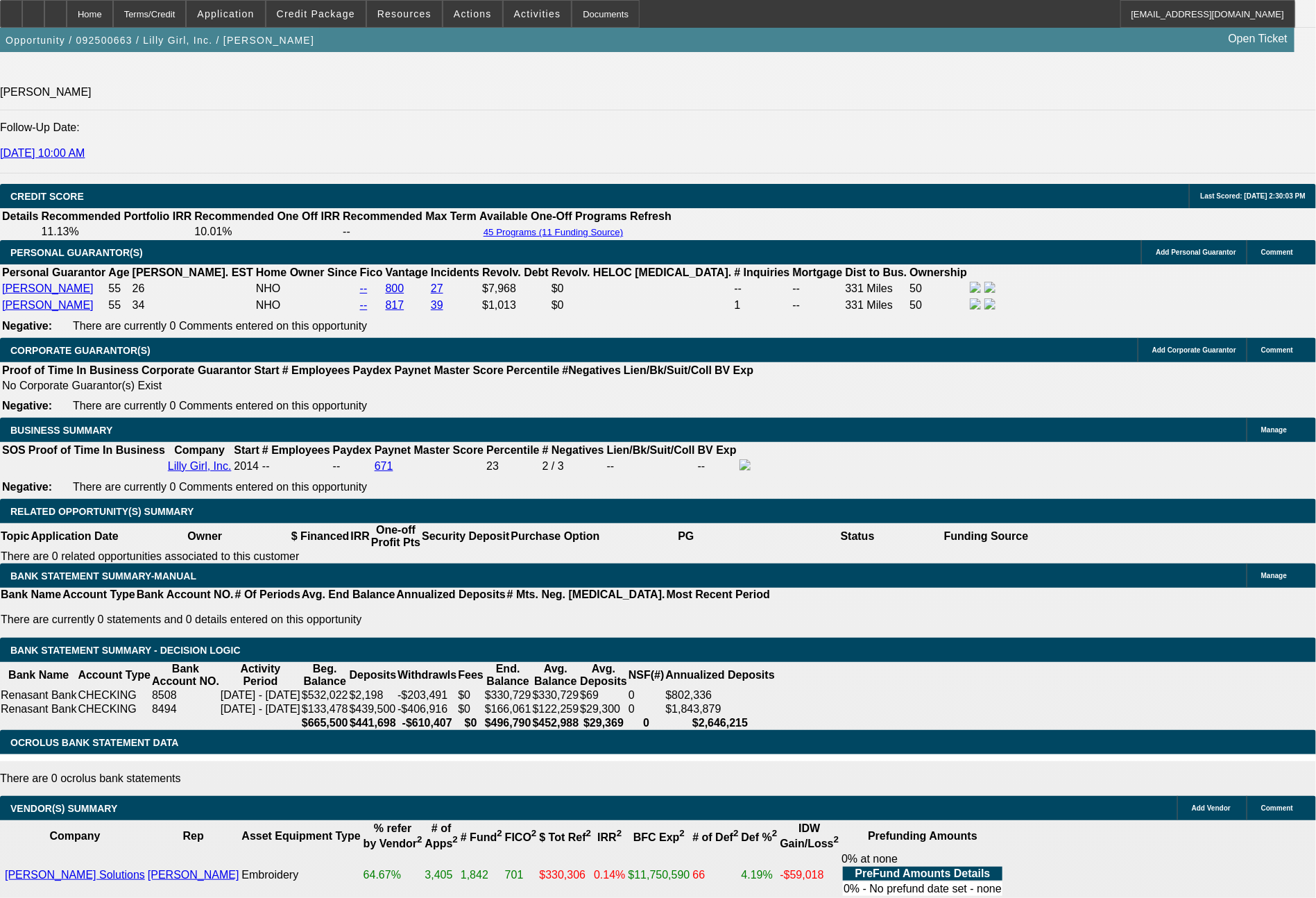
drag, startPoint x: 442, startPoint y: 446, endPoint x: 482, endPoint y: 450, distance: 40.2
type input "7"
type input "UNKNOWN"
type input "$16,961.88"
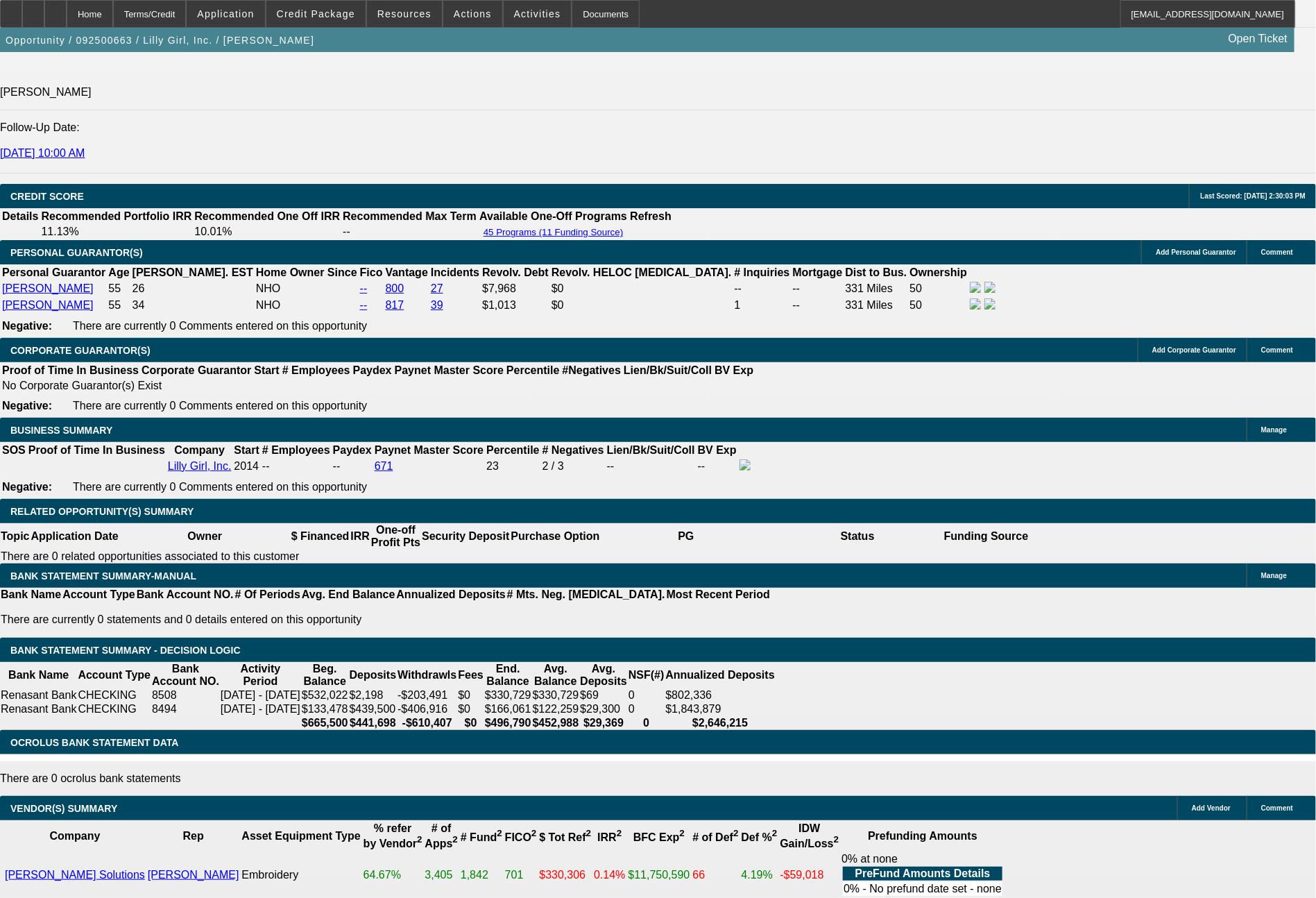
type input "$33,923.76"
type input "72"
type input "$2,040.37"
type input "$4,080.74"
type input "72"
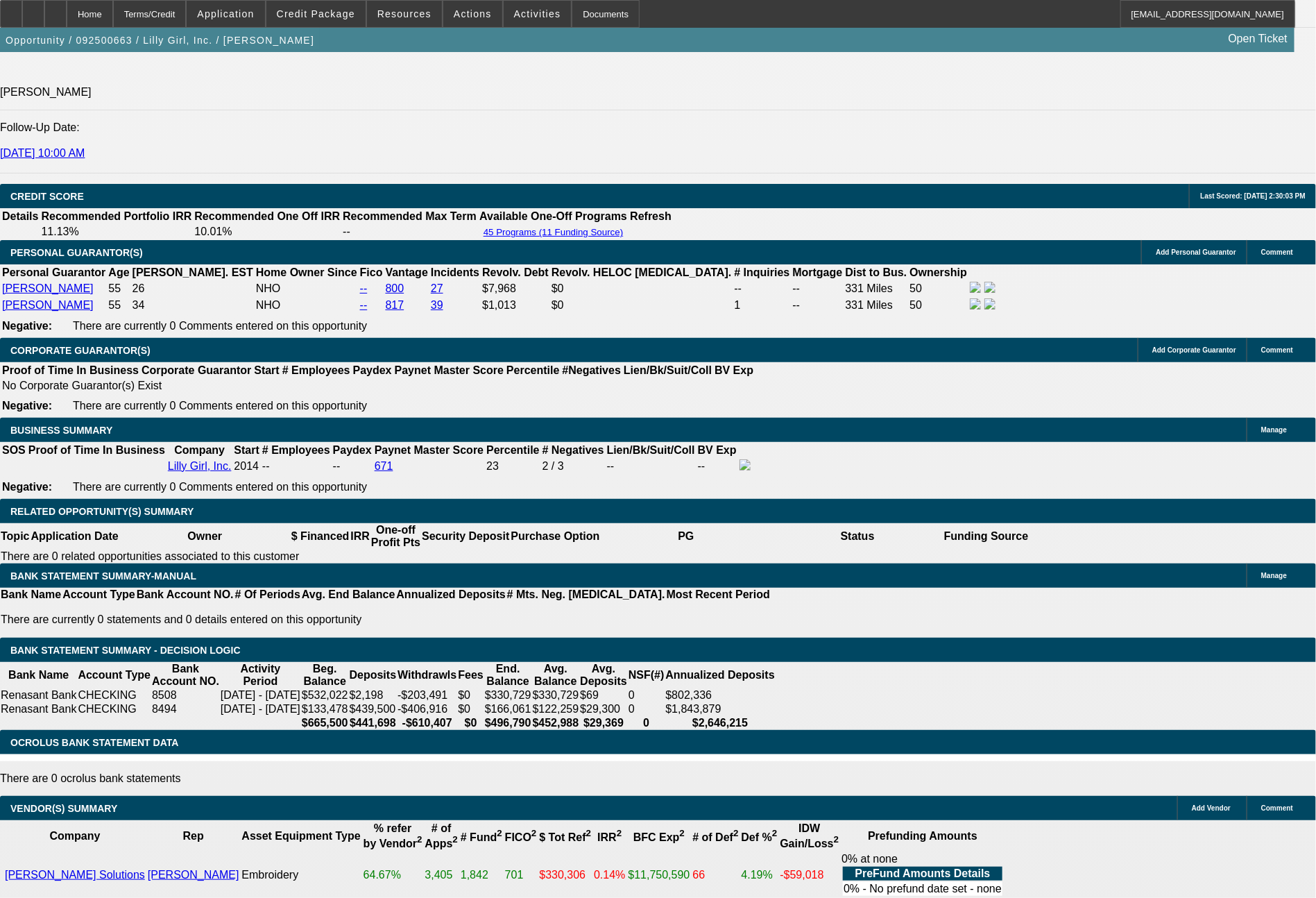
drag, startPoint x: 379, startPoint y: 446, endPoint x: 451, endPoint y: 448, distance: 72.0
type input "20"
type input "$40.00"
type input "2083"
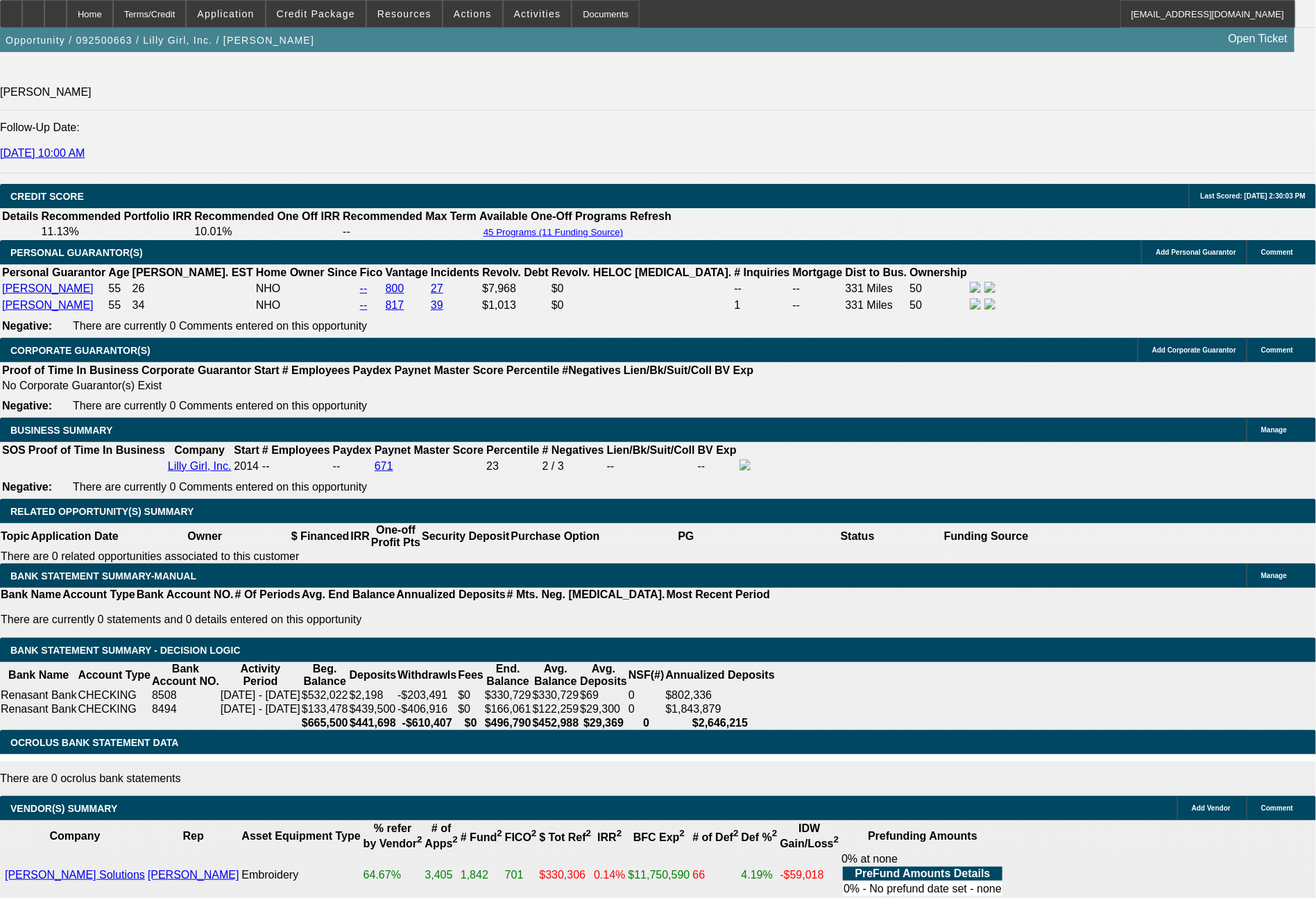
type input "9"
type input "$4,166.00"
type input "208"
type input "$416.00"
type input "2097"
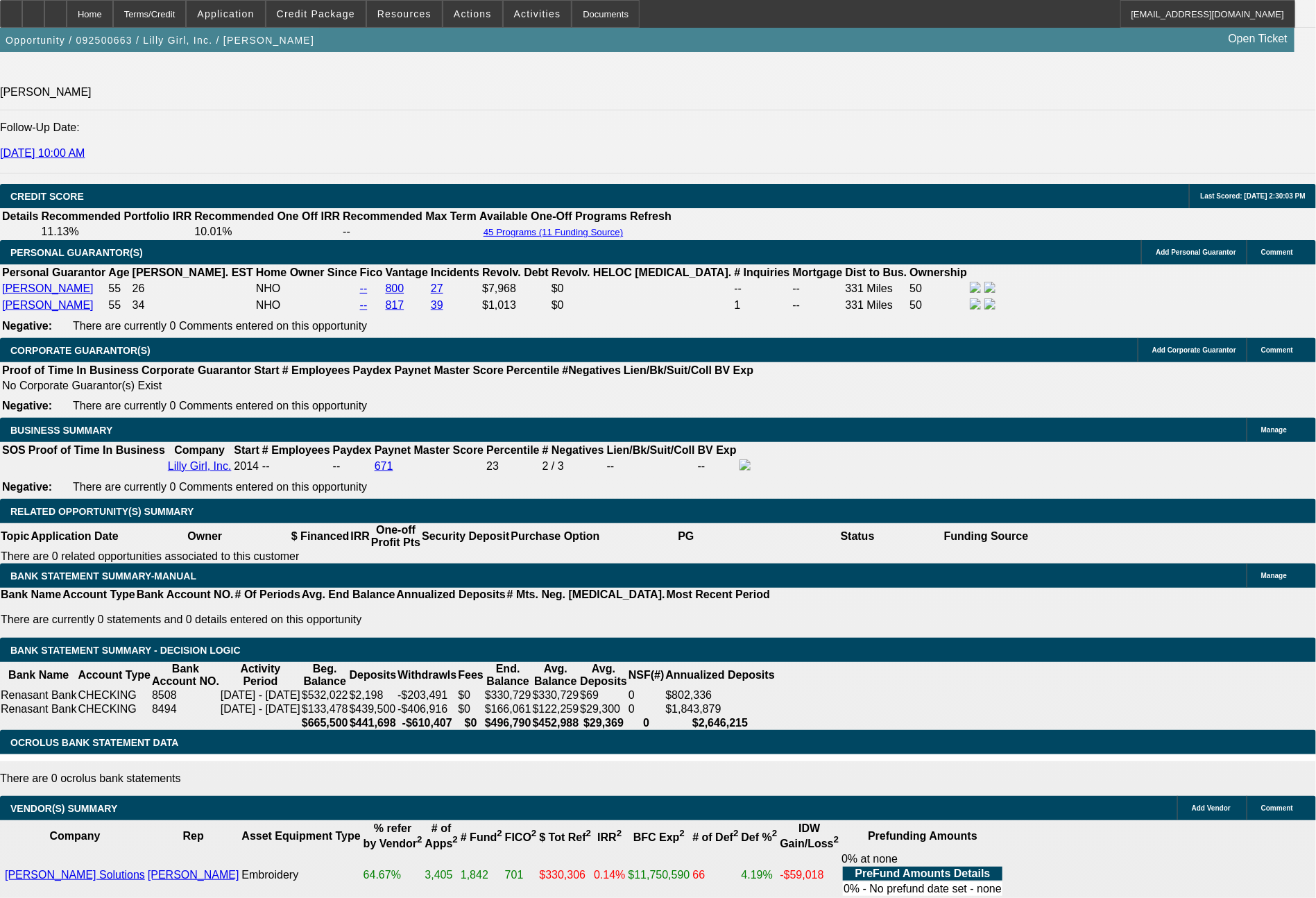
type input "9.3"
type input "$4,194.00"
type input "$2,097.00"
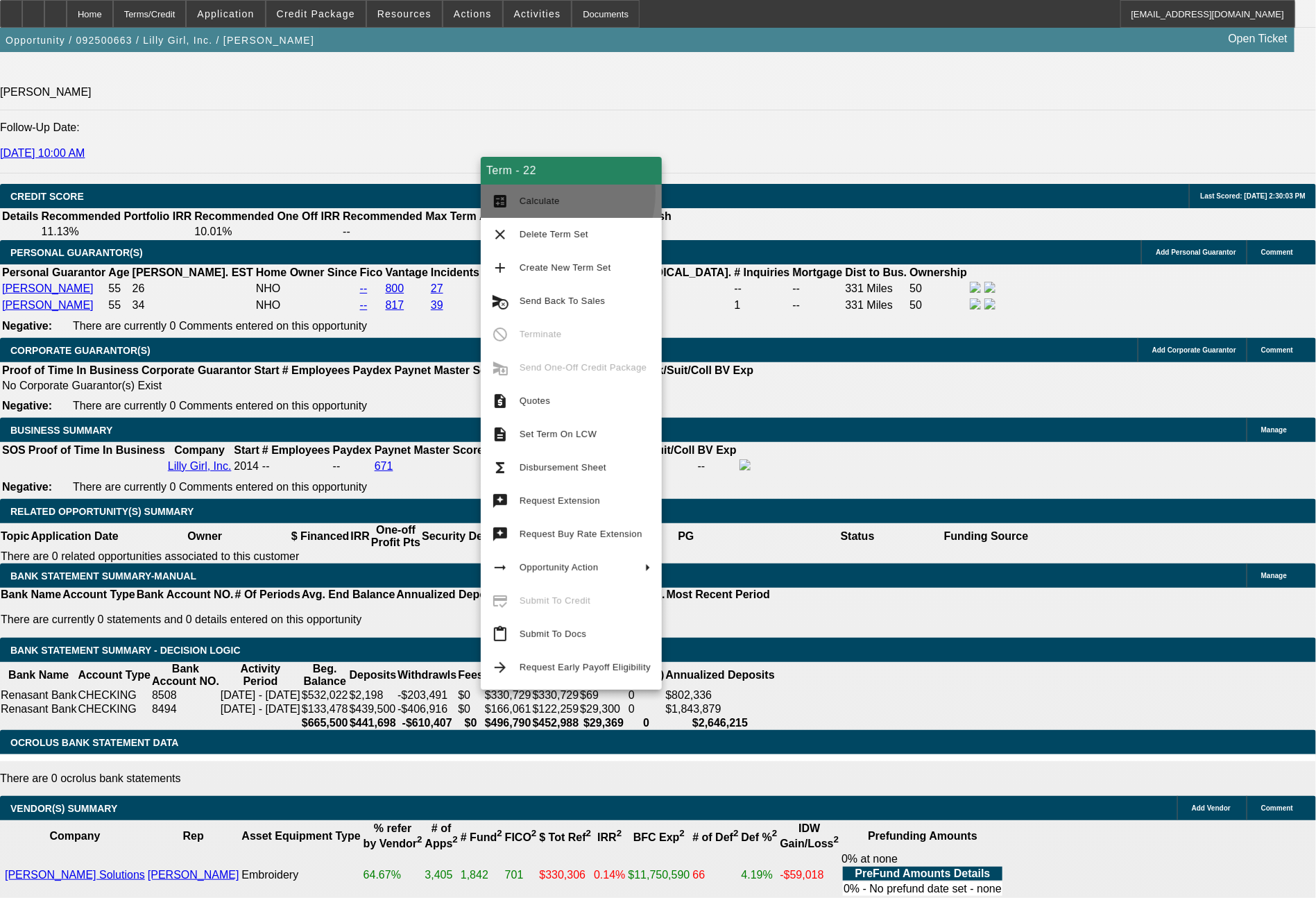
click at [548, 194] on span "Calculate" at bounding box center [585, 201] width 132 height 17
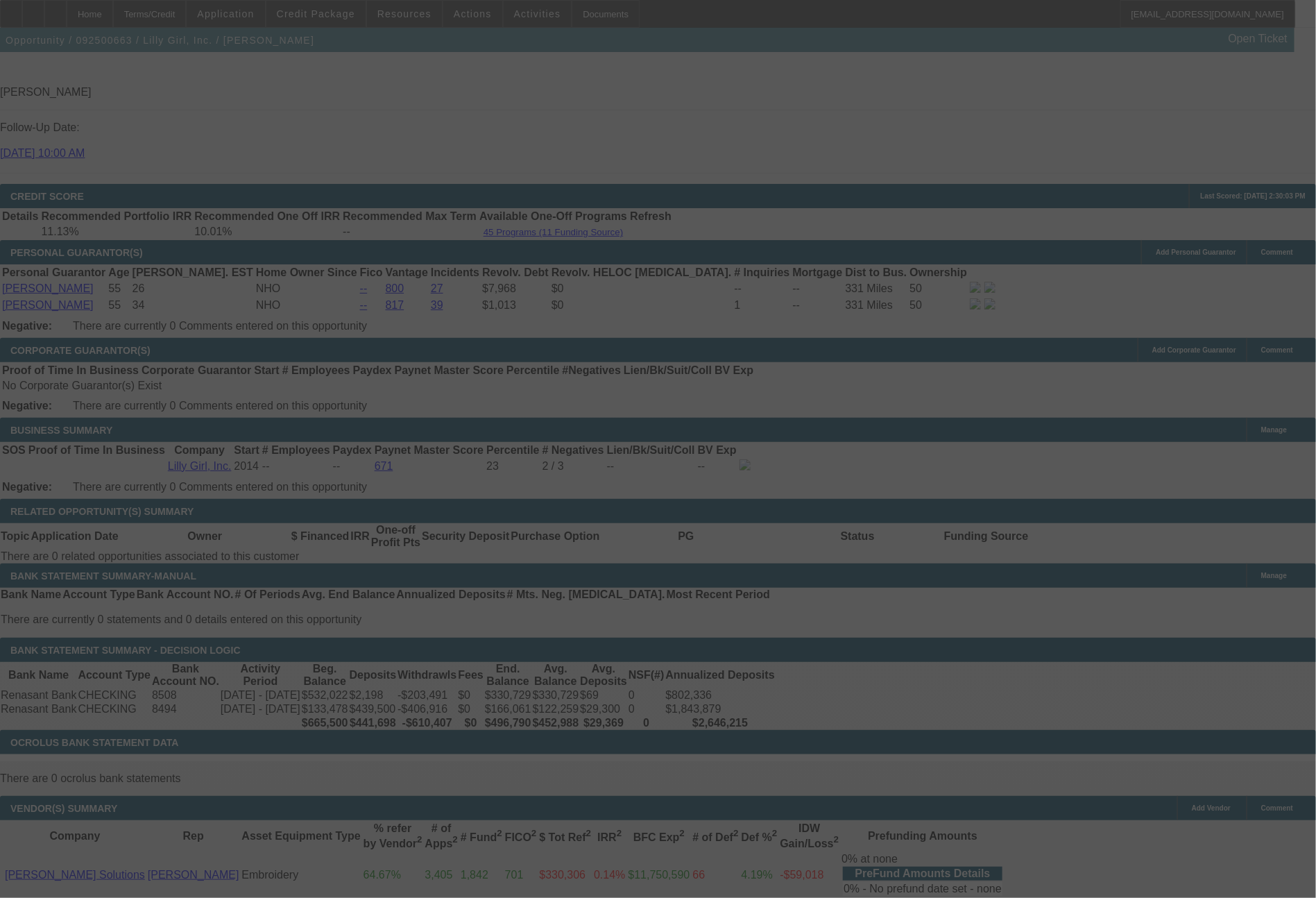
select select "0"
select select "2"
select select "0"
select select "6"
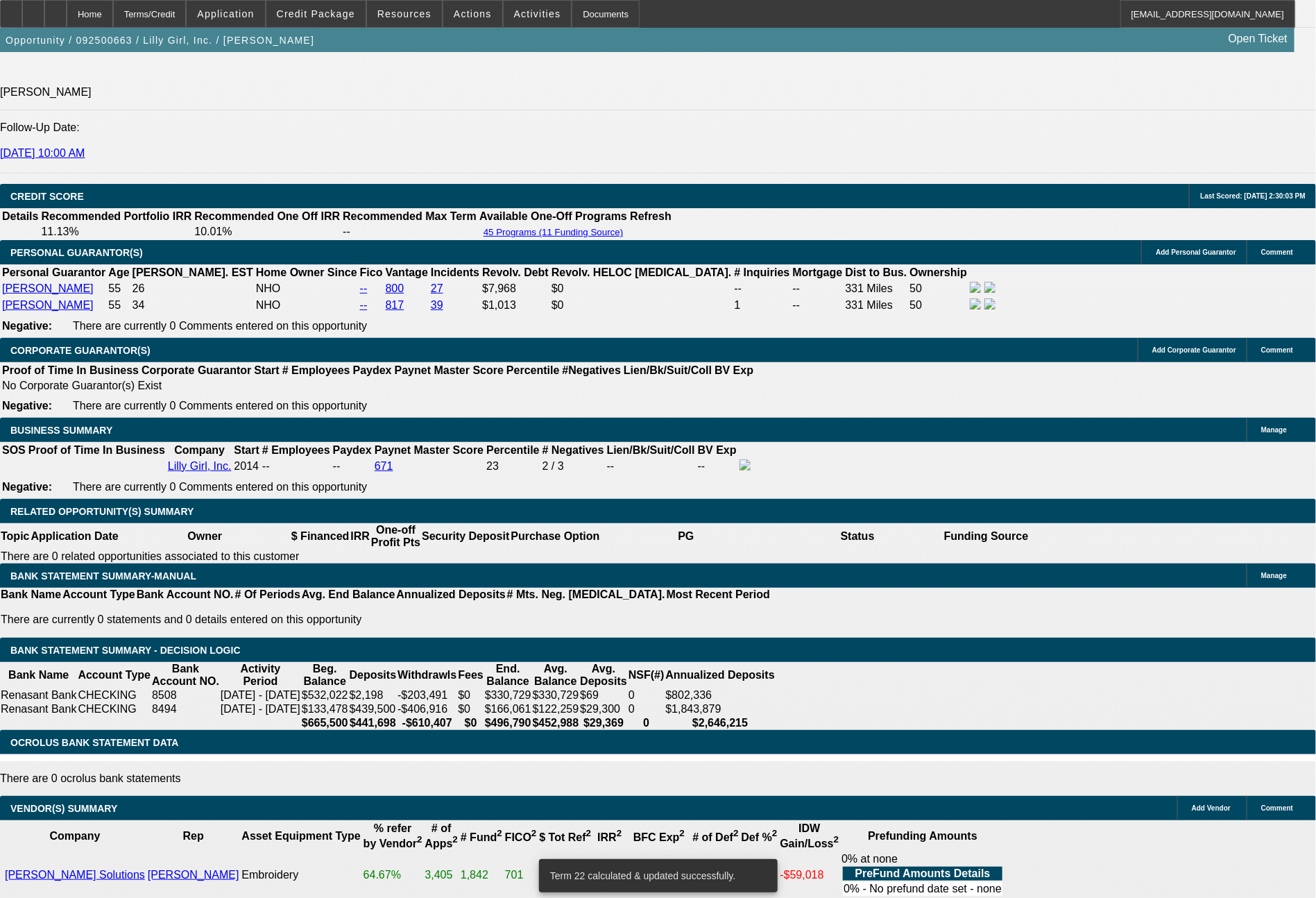
drag, startPoint x: 377, startPoint y: 452, endPoint x: 477, endPoint y: 454, distance: 100.0
type input "2"
type input "$4.00"
type input "UNKNOWN"
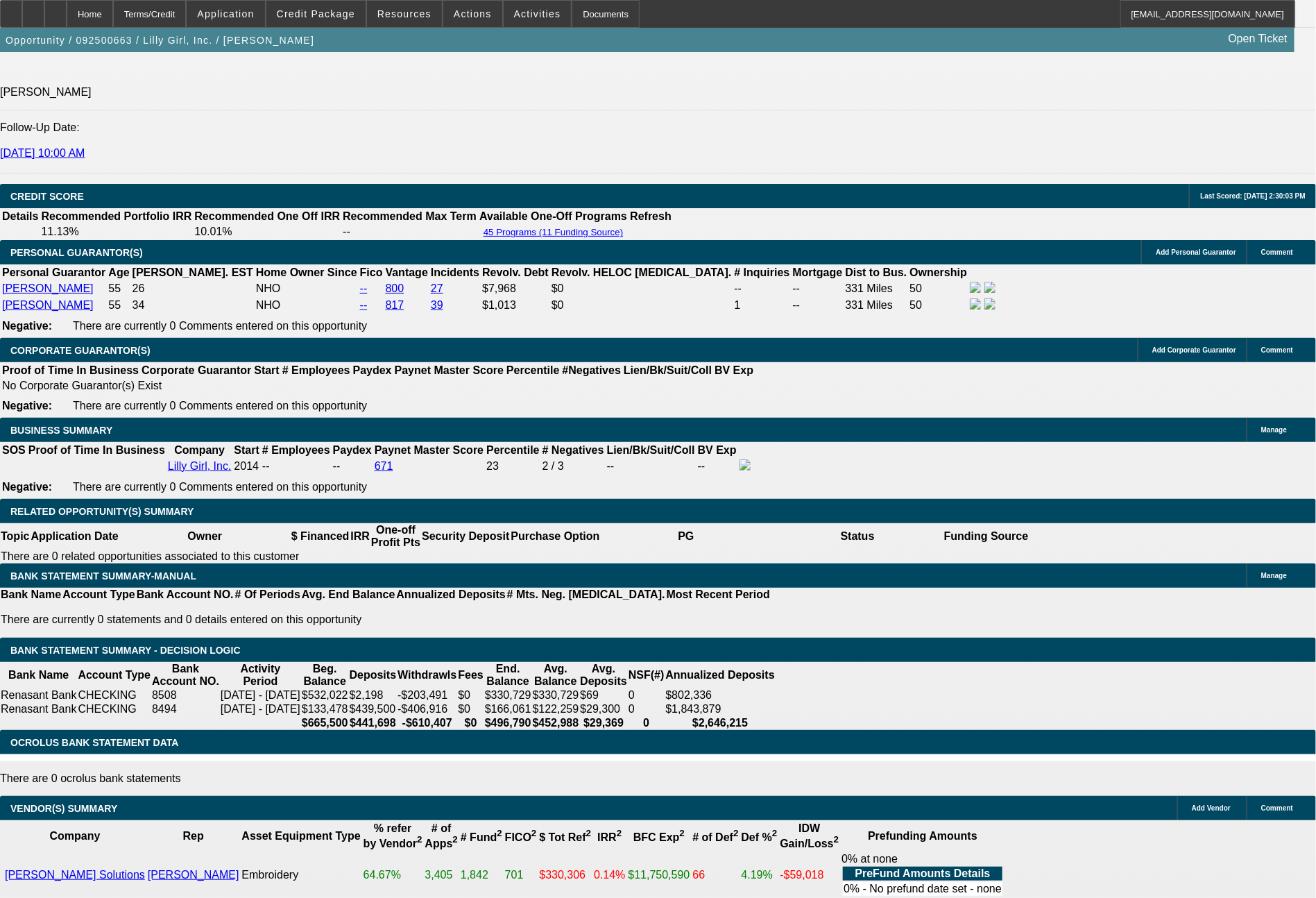
type input "21"
type input "2141"
type input "$4,282.00"
type input "10"
type input "21"
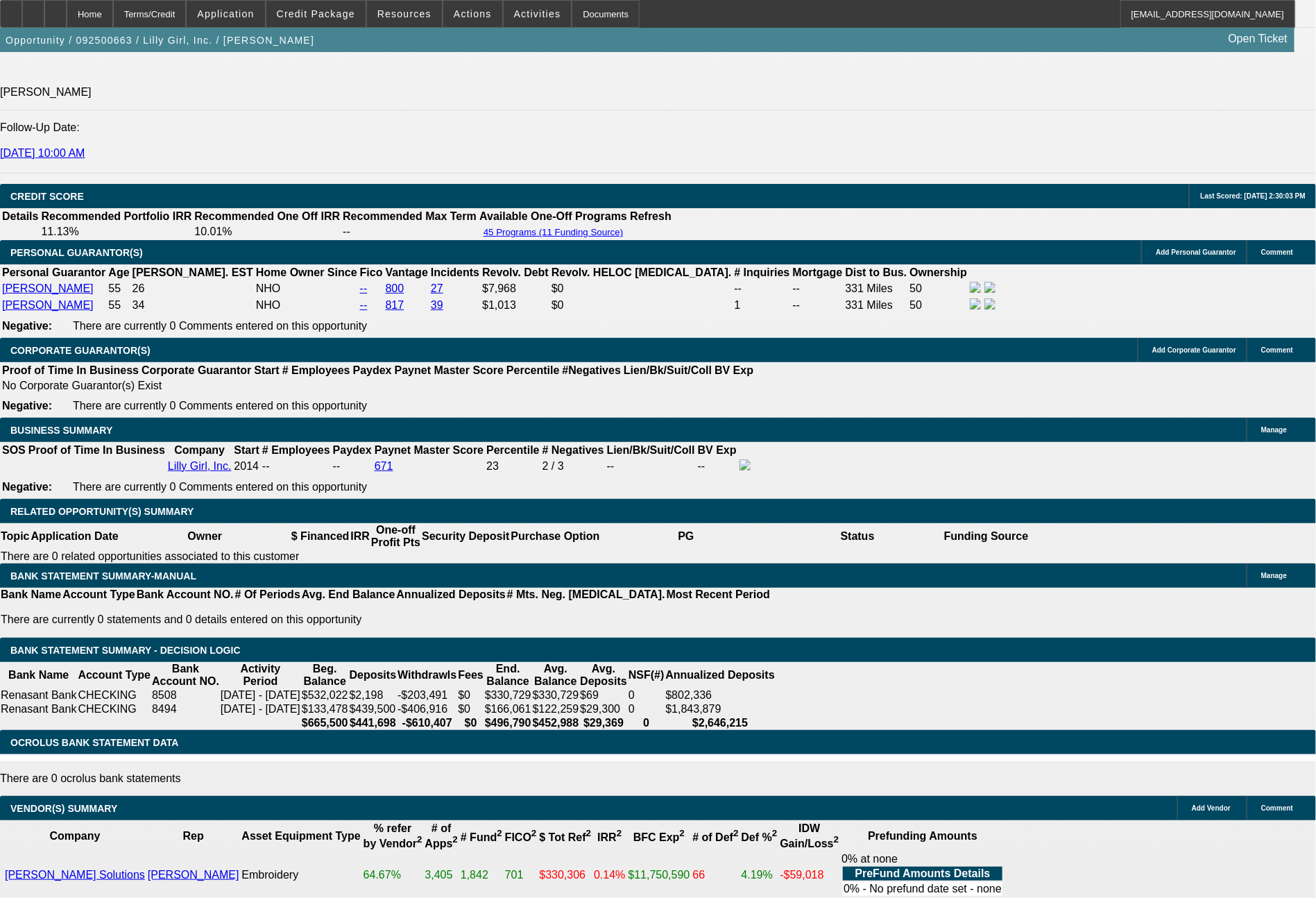
type input "$42.00"
type input "2137"
type input "$4,274.00"
type input "9.9"
type input "213"
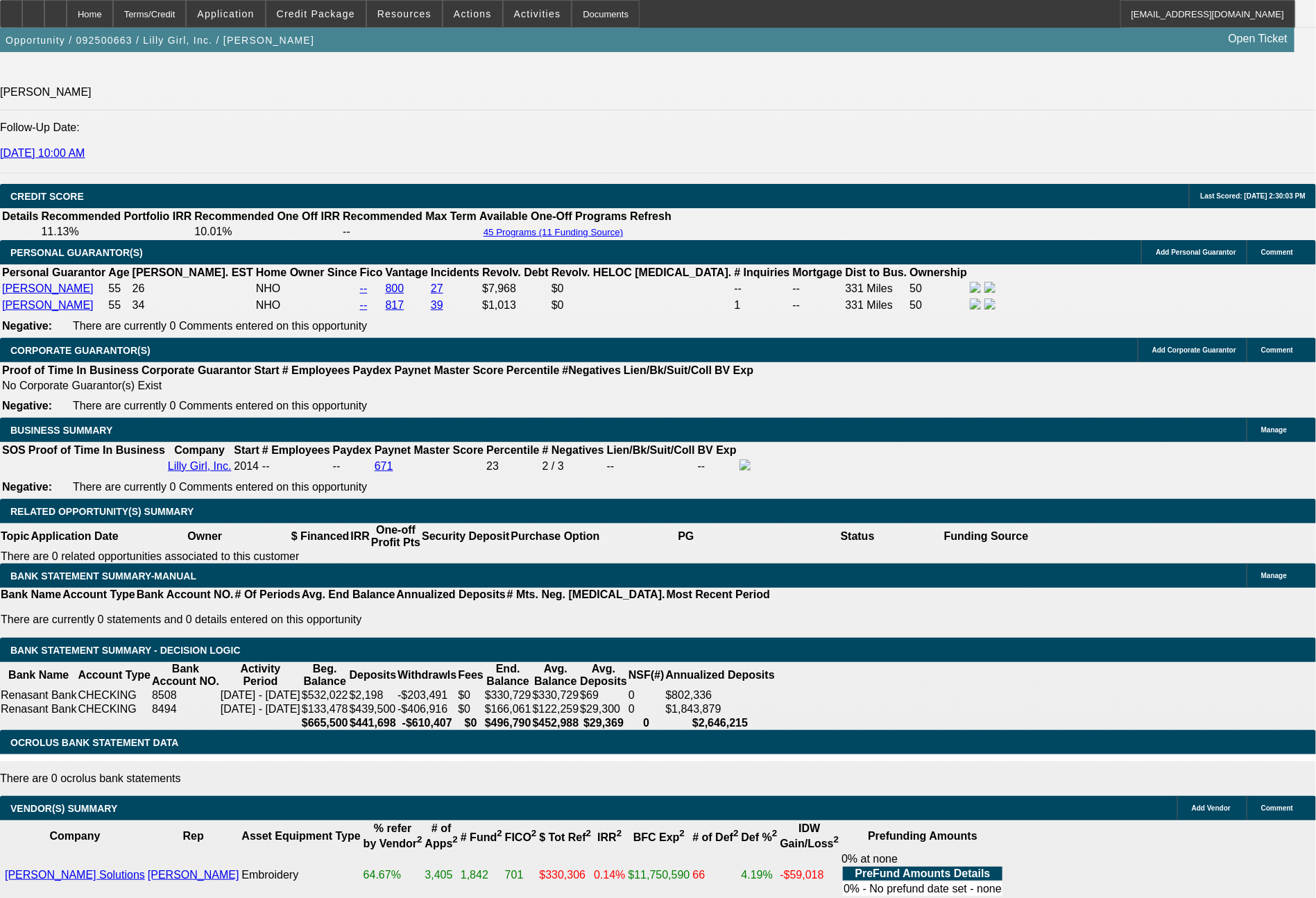
type input "$426.00"
type input "2138"
type input "$4,276.00"
type input "10"
type input "213"
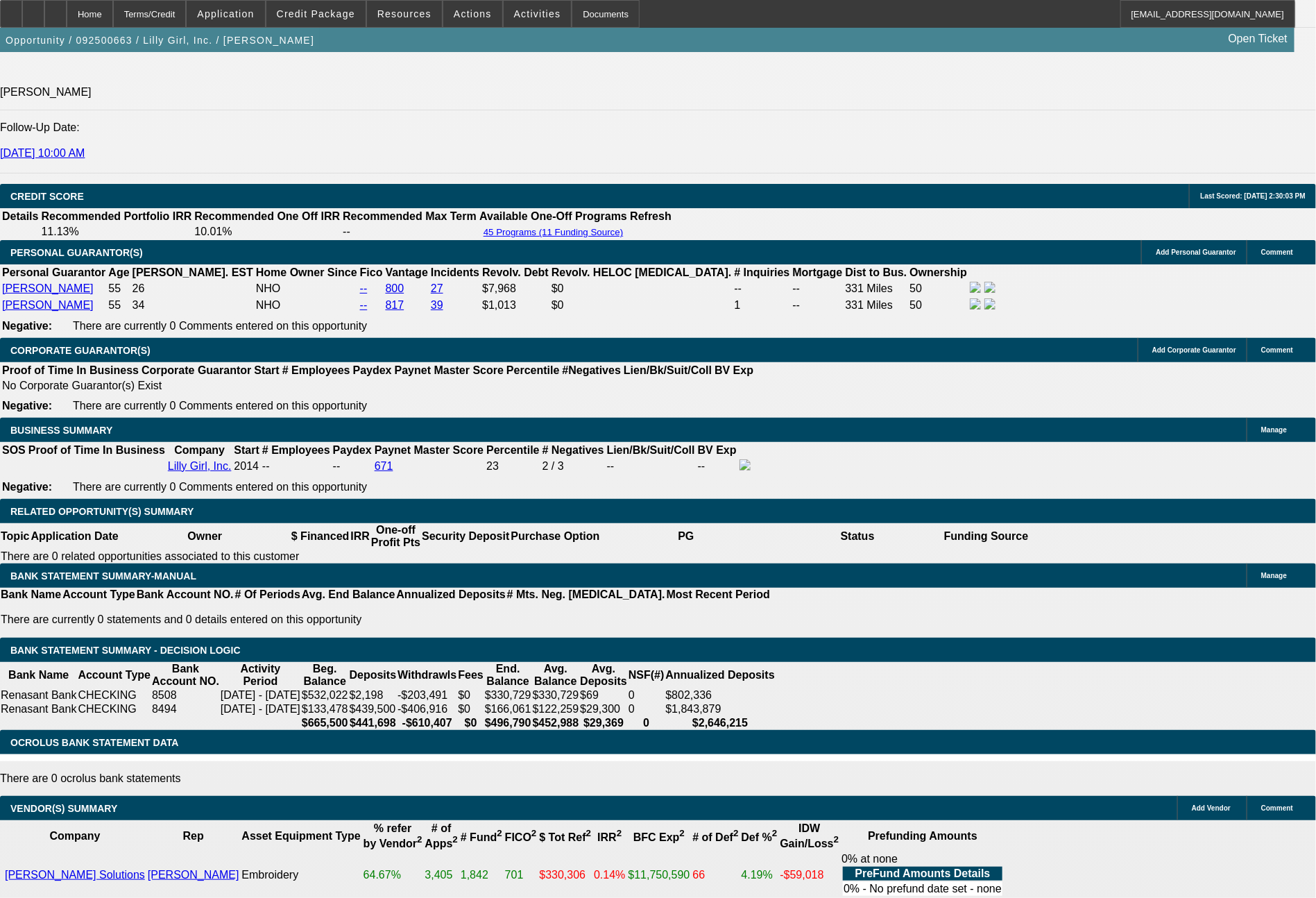
type input "$426.00"
type input "2137"
type input "$4,274.00"
type input "9.9"
type input "$2,137.00"
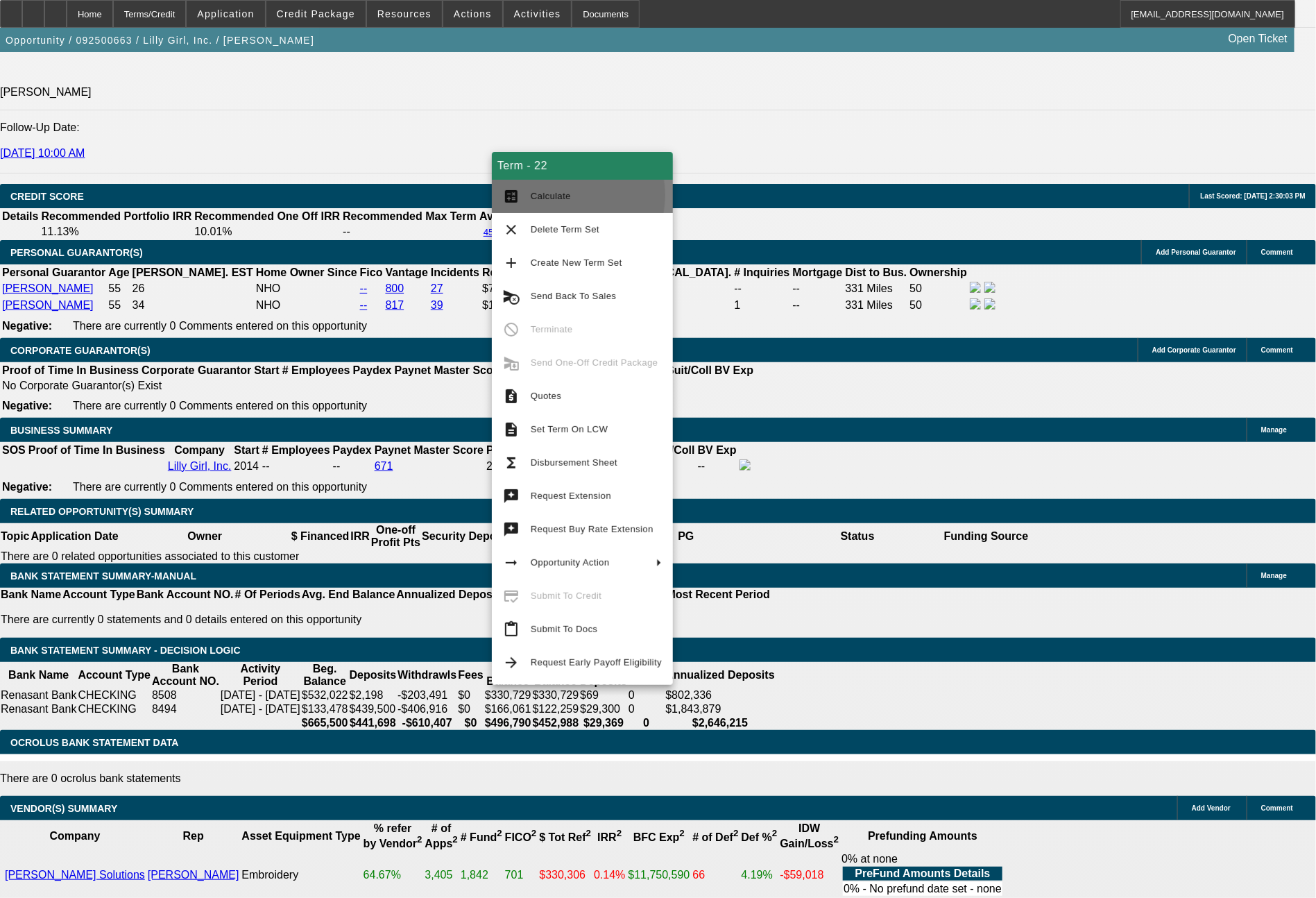
click at [554, 196] on span "Calculate" at bounding box center [551, 196] width 40 height 10
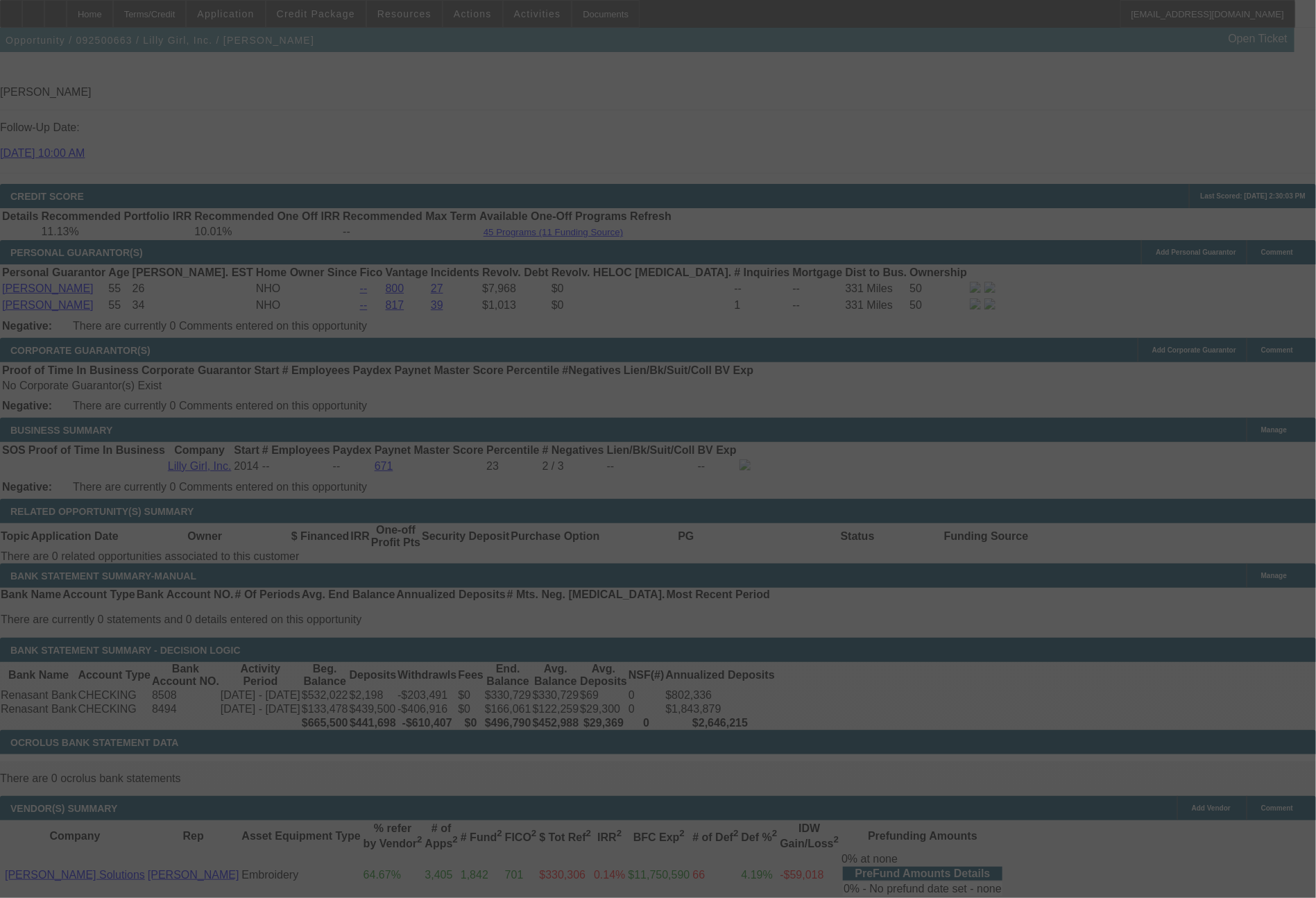
select select "0"
select select "2"
select select "0"
select select "6"
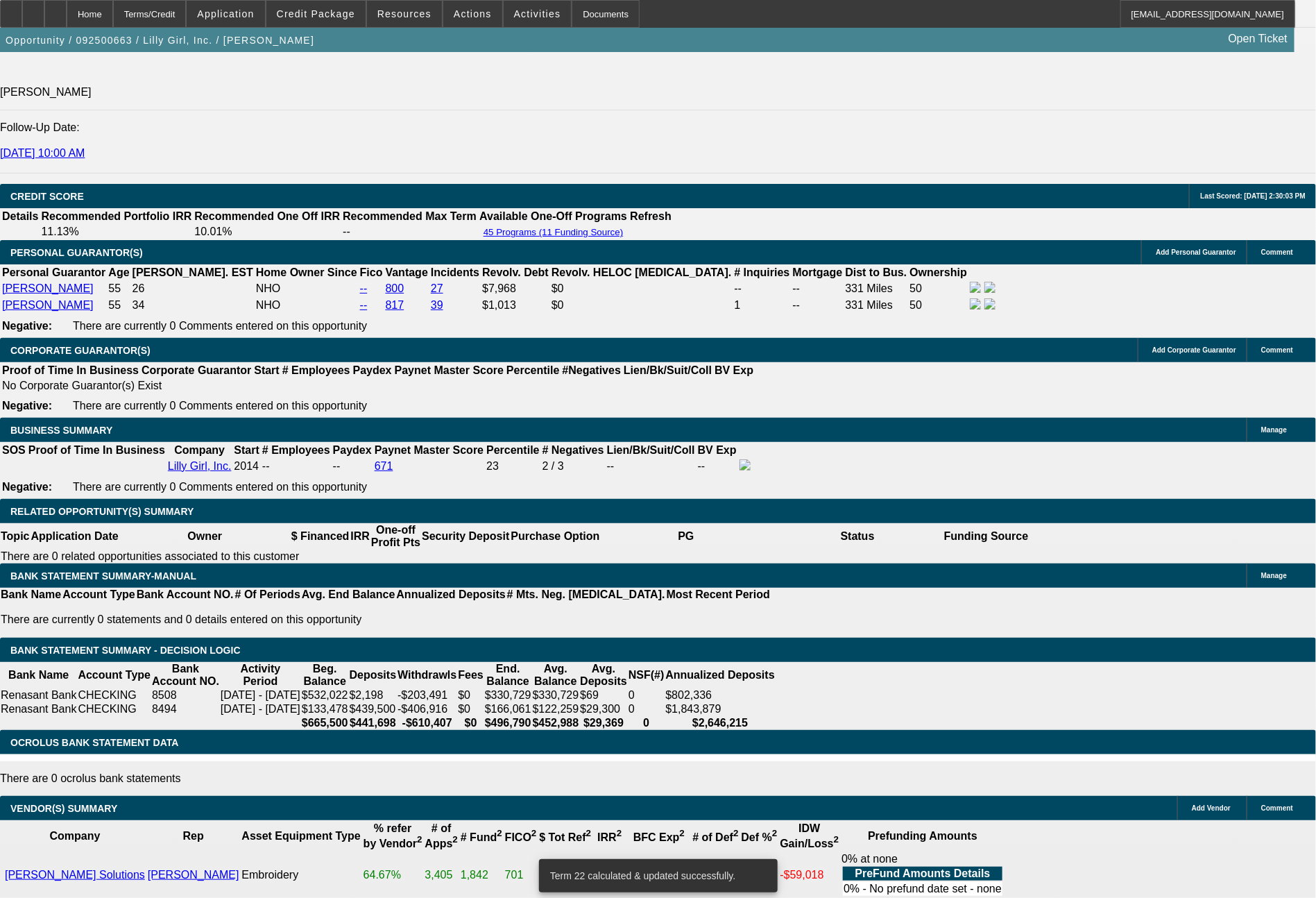
drag, startPoint x: 377, startPoint y: 452, endPoint x: 465, endPoint y: 450, distance: 88.0
type input "21"
type input "$42.00"
type input "UNKNOWN"
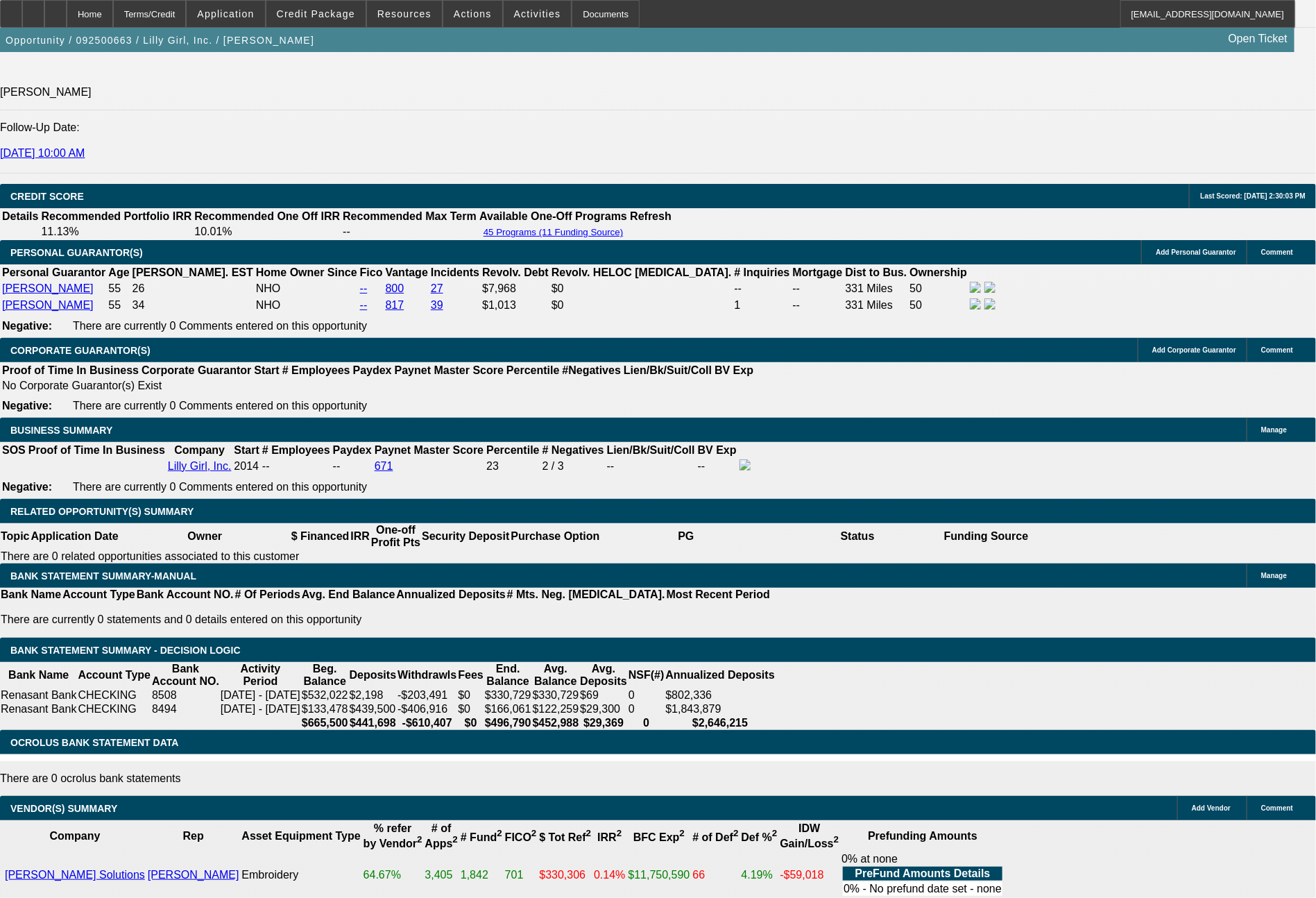
type input "2164"
type input "$4,328.00"
type input "10.4"
type input "216"
type input "$432.00"
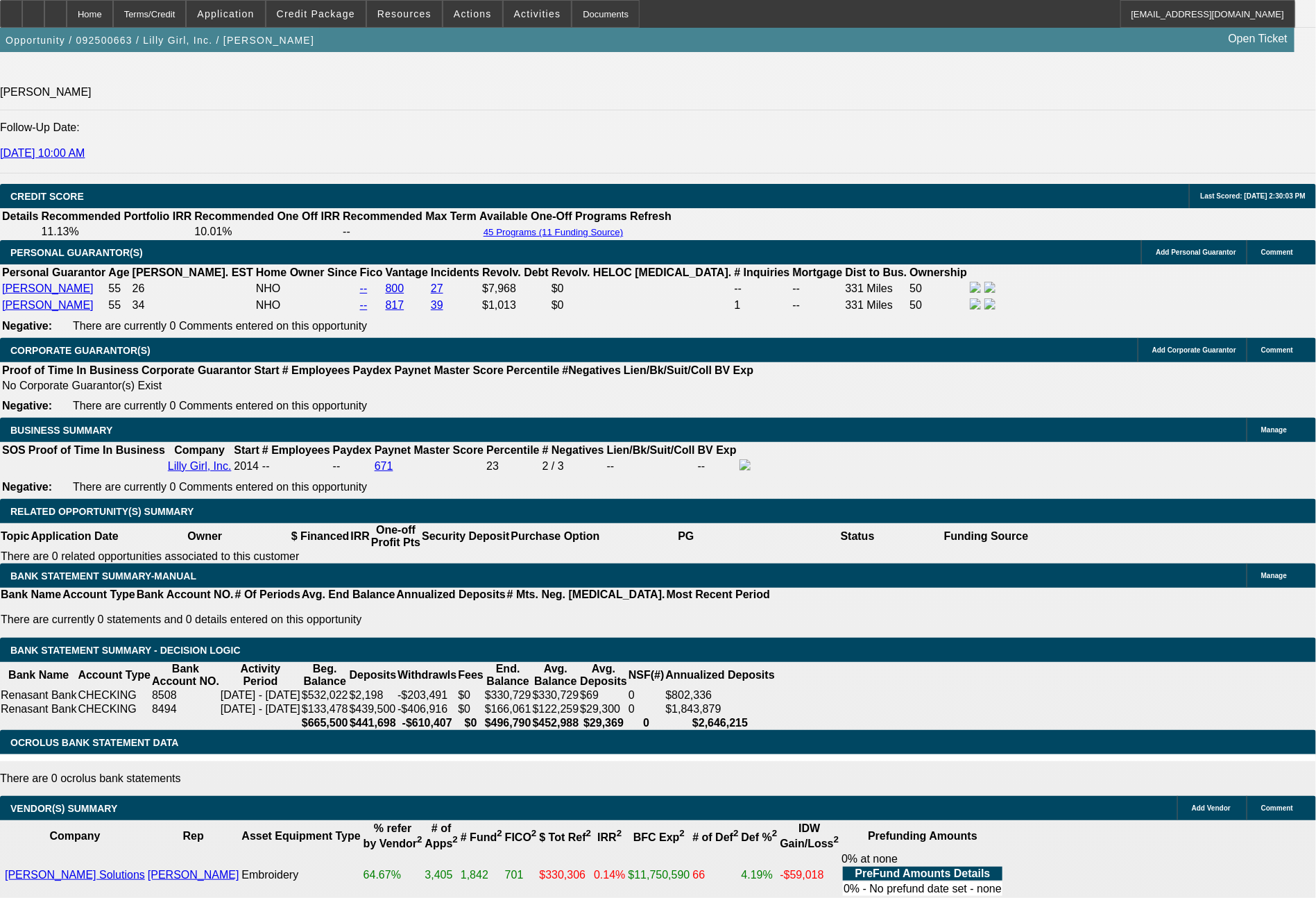
type input "2181"
type input "$4,362.00"
type input "10.7"
type input "$2,181.00"
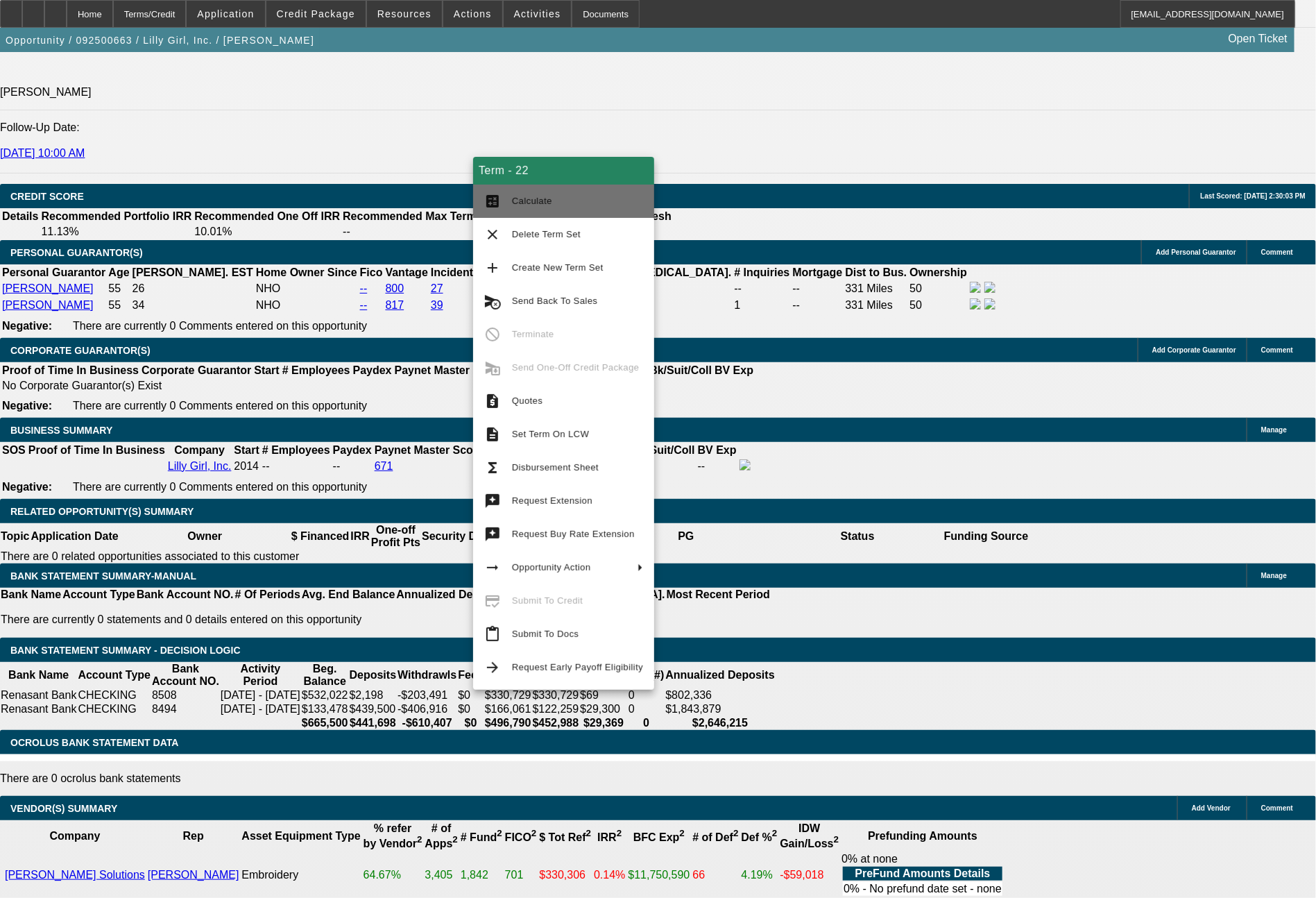
click at [568, 188] on button "calculate Calculate" at bounding box center [564, 201] width 181 height 34
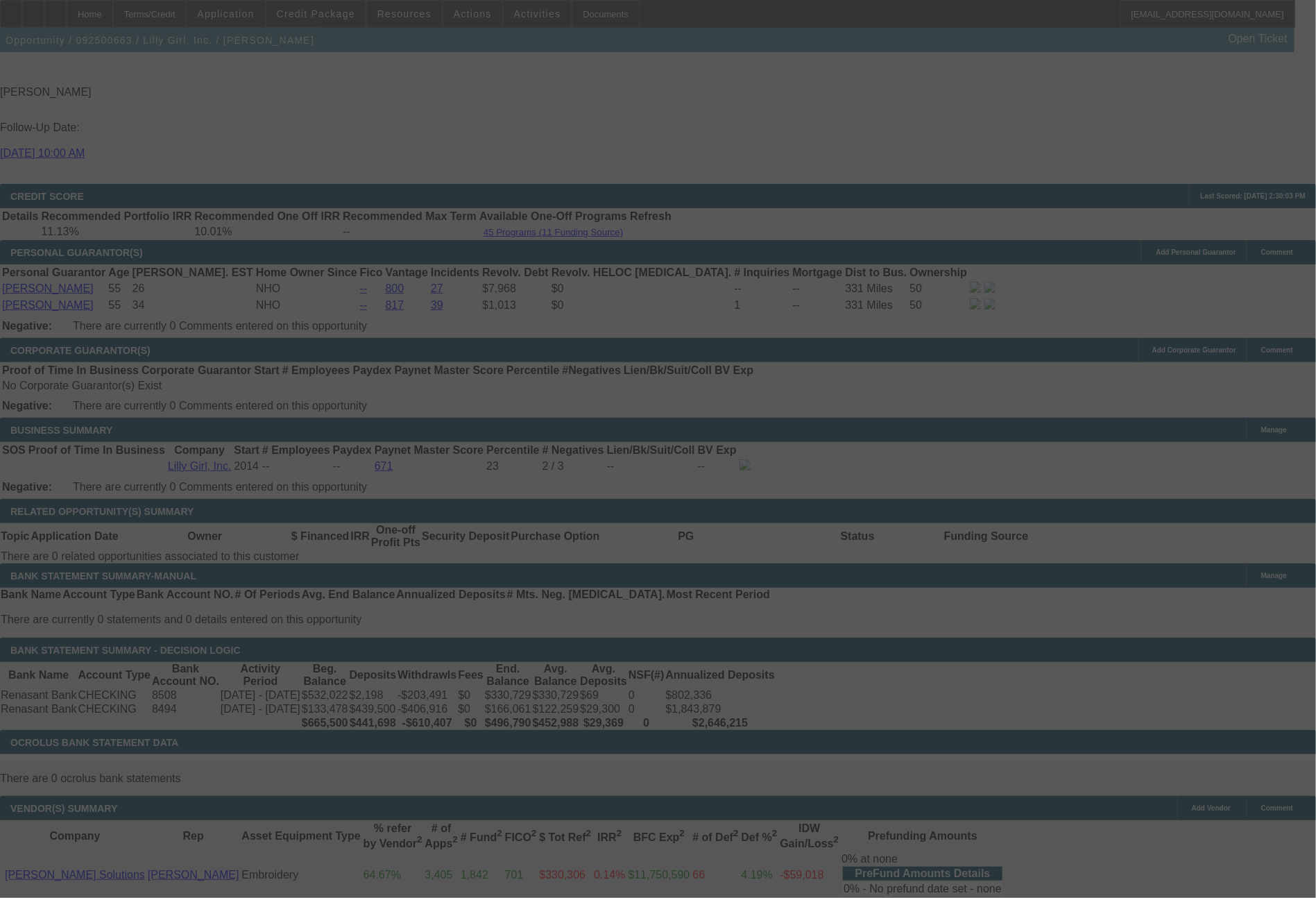
select select "0"
select select "2"
select select "0"
select select "6"
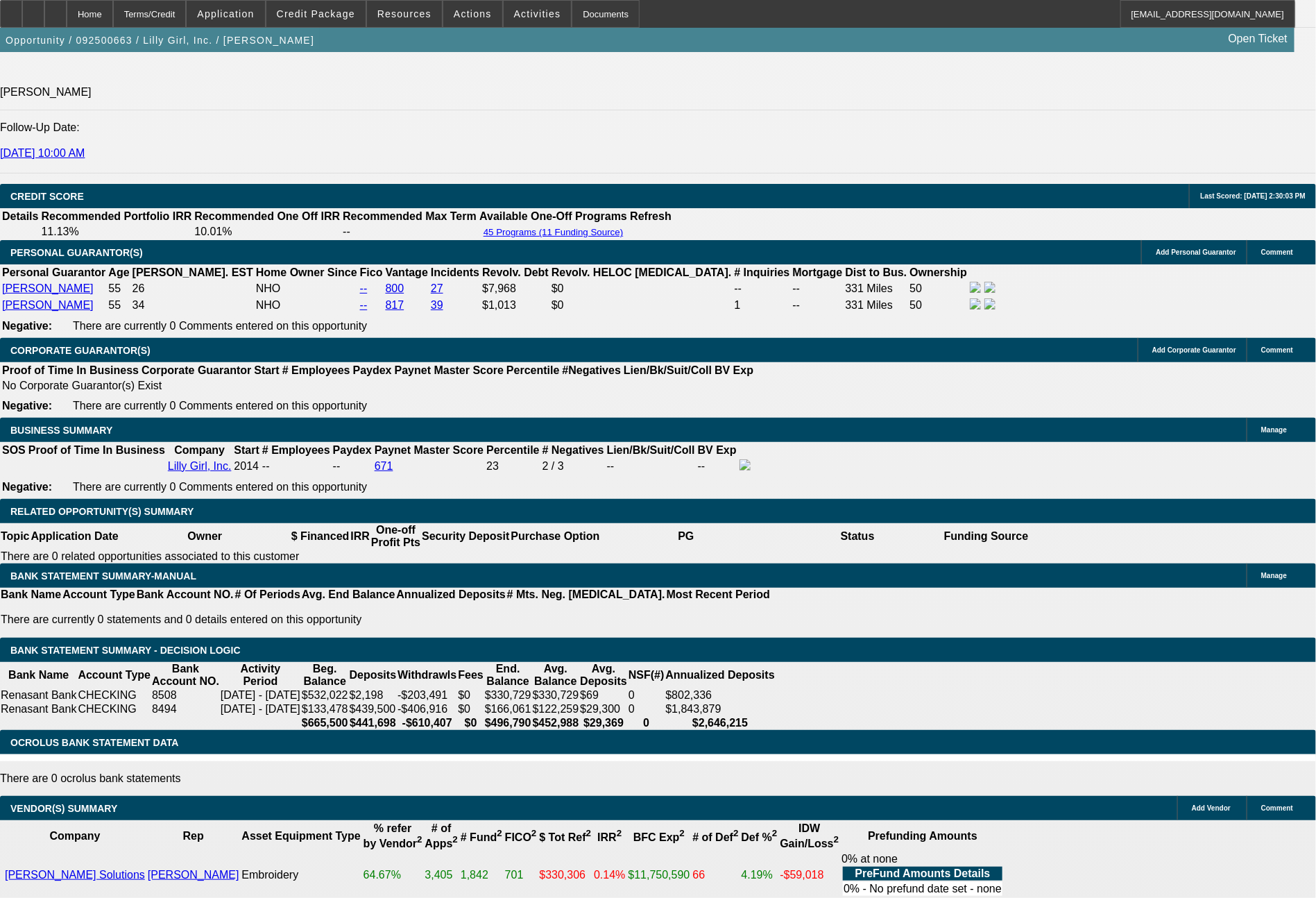
drag, startPoint x: 367, startPoint y: 442, endPoint x: 452, endPoint y: 458, distance: 86.5
type input "21"
type input "$42.00"
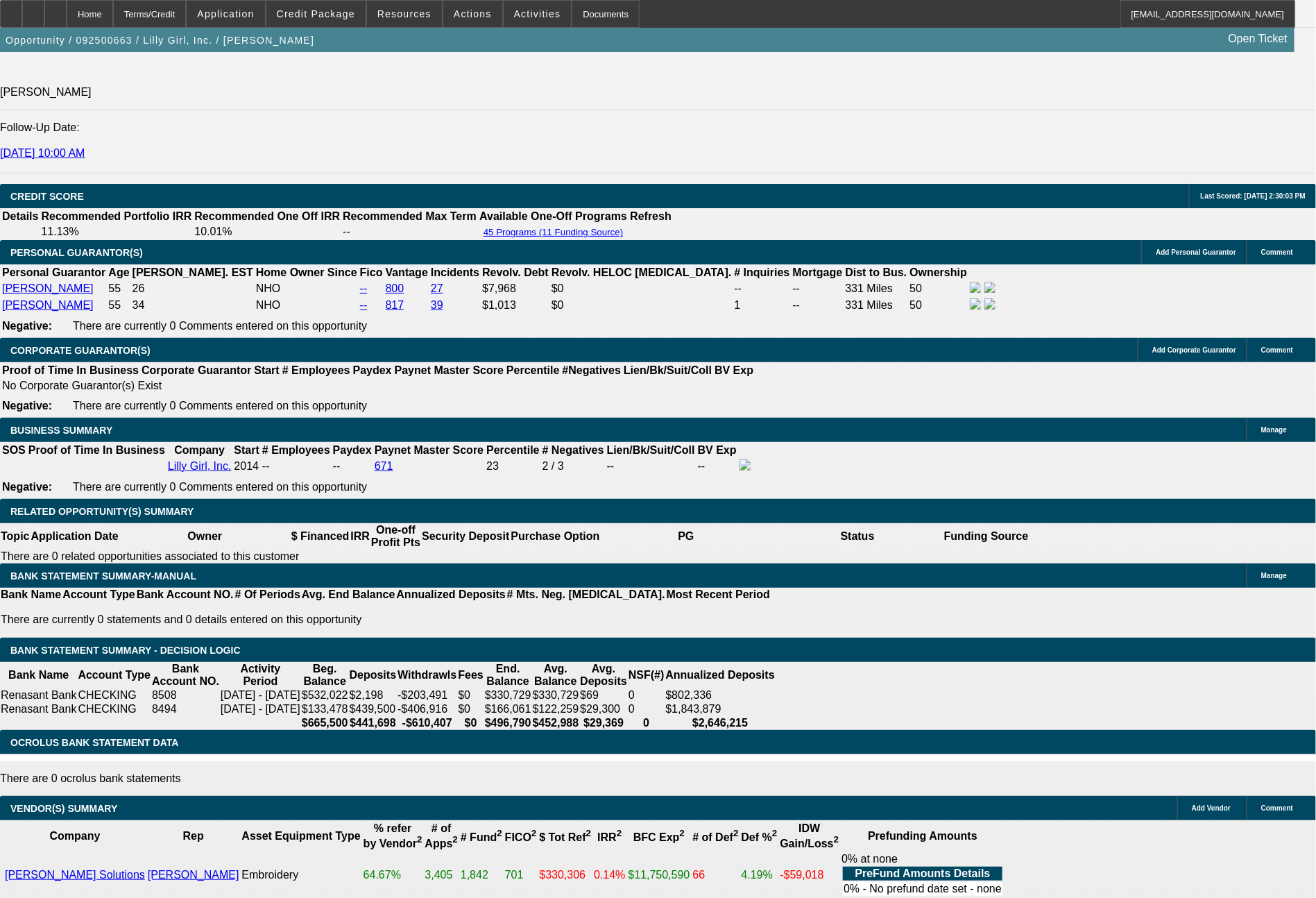
type input "UNKNOWN"
type input "2184"
type input "10.7"
type input "$4,368.00"
type input "2184.33"
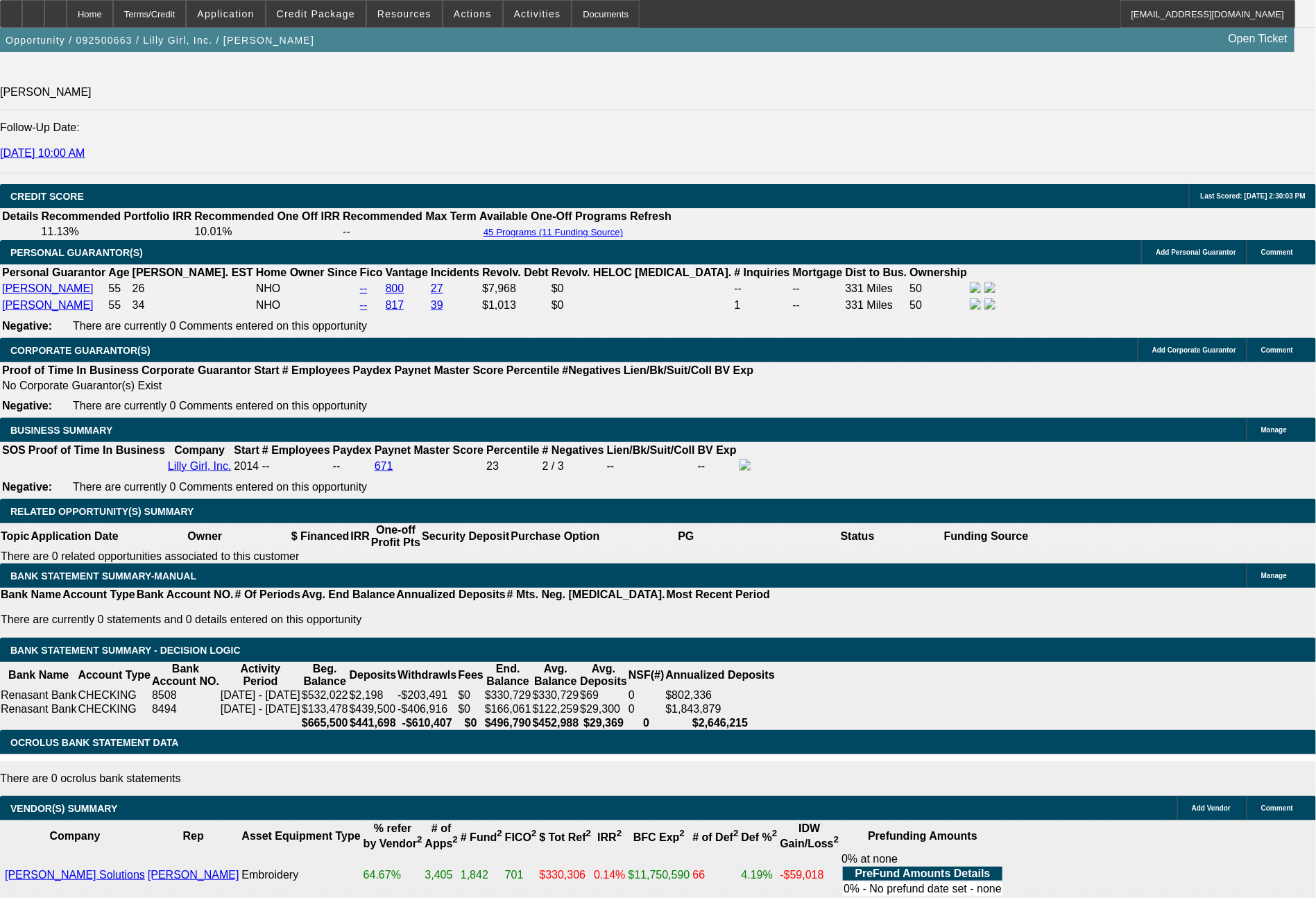
type input "10.8"
type input "$4,368.66"
type input "$2,184.33"
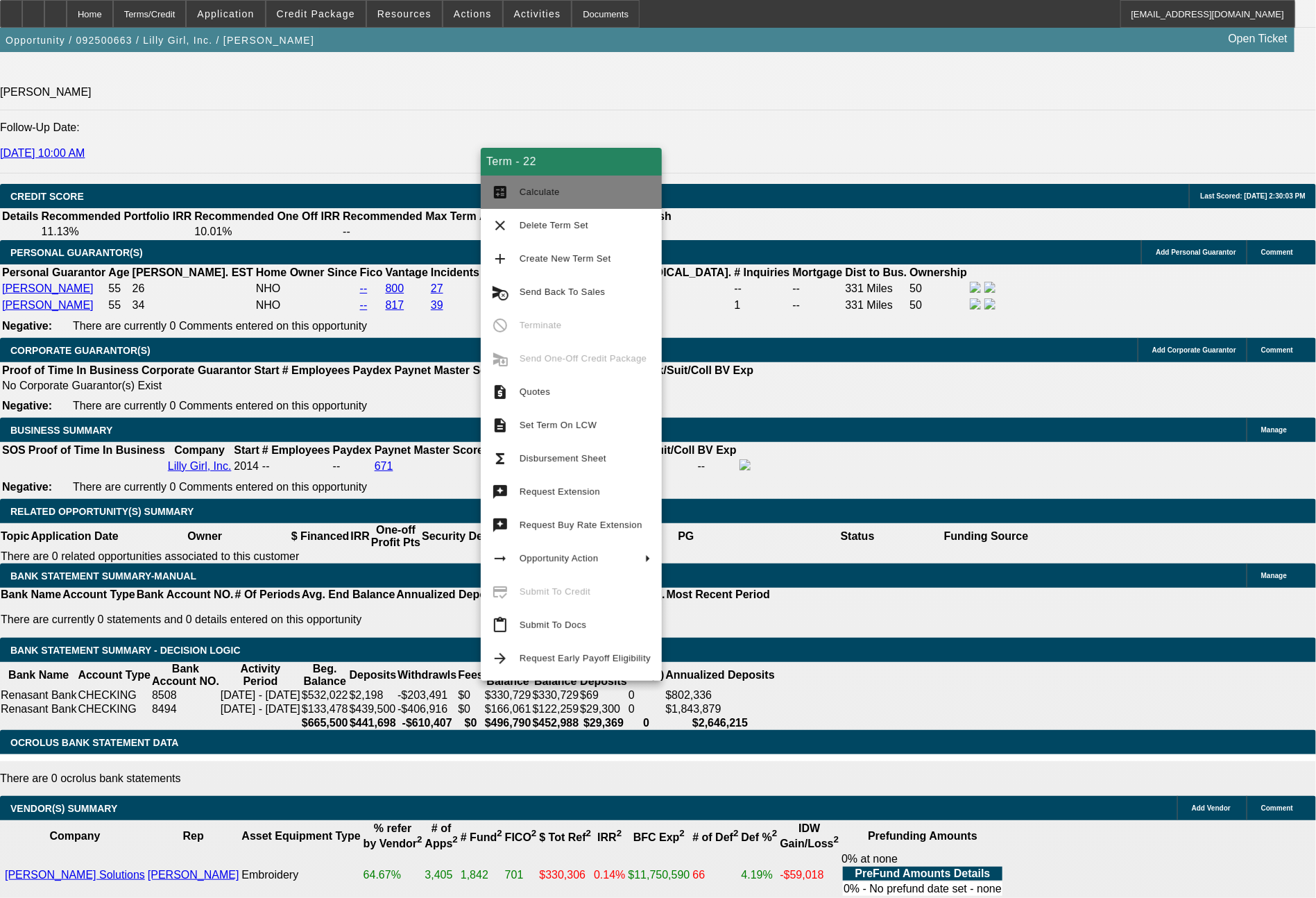
click at [563, 194] on span "Calculate" at bounding box center [585, 192] width 132 height 17
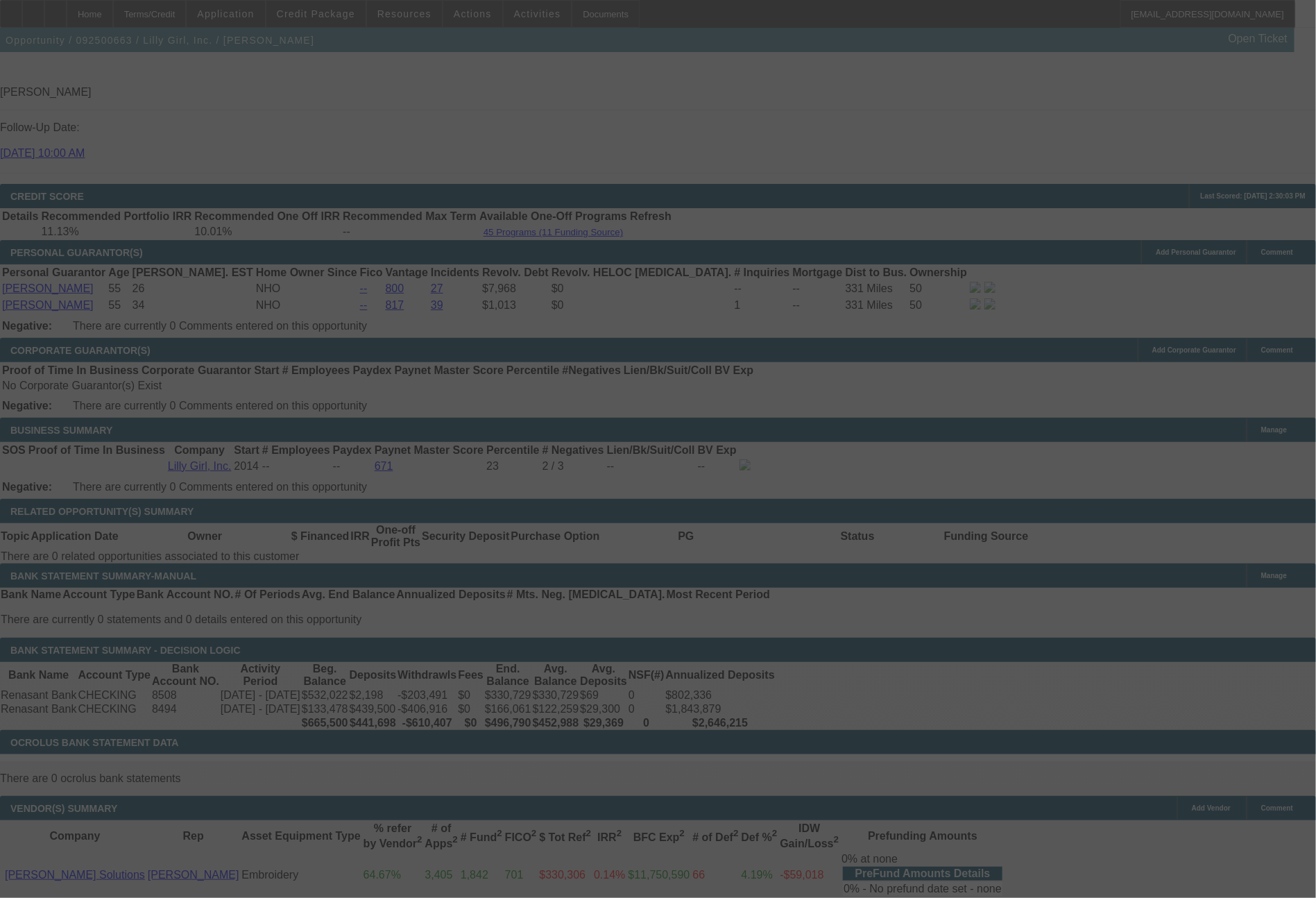
select select "0"
select select "2"
select select "0"
select select "6"
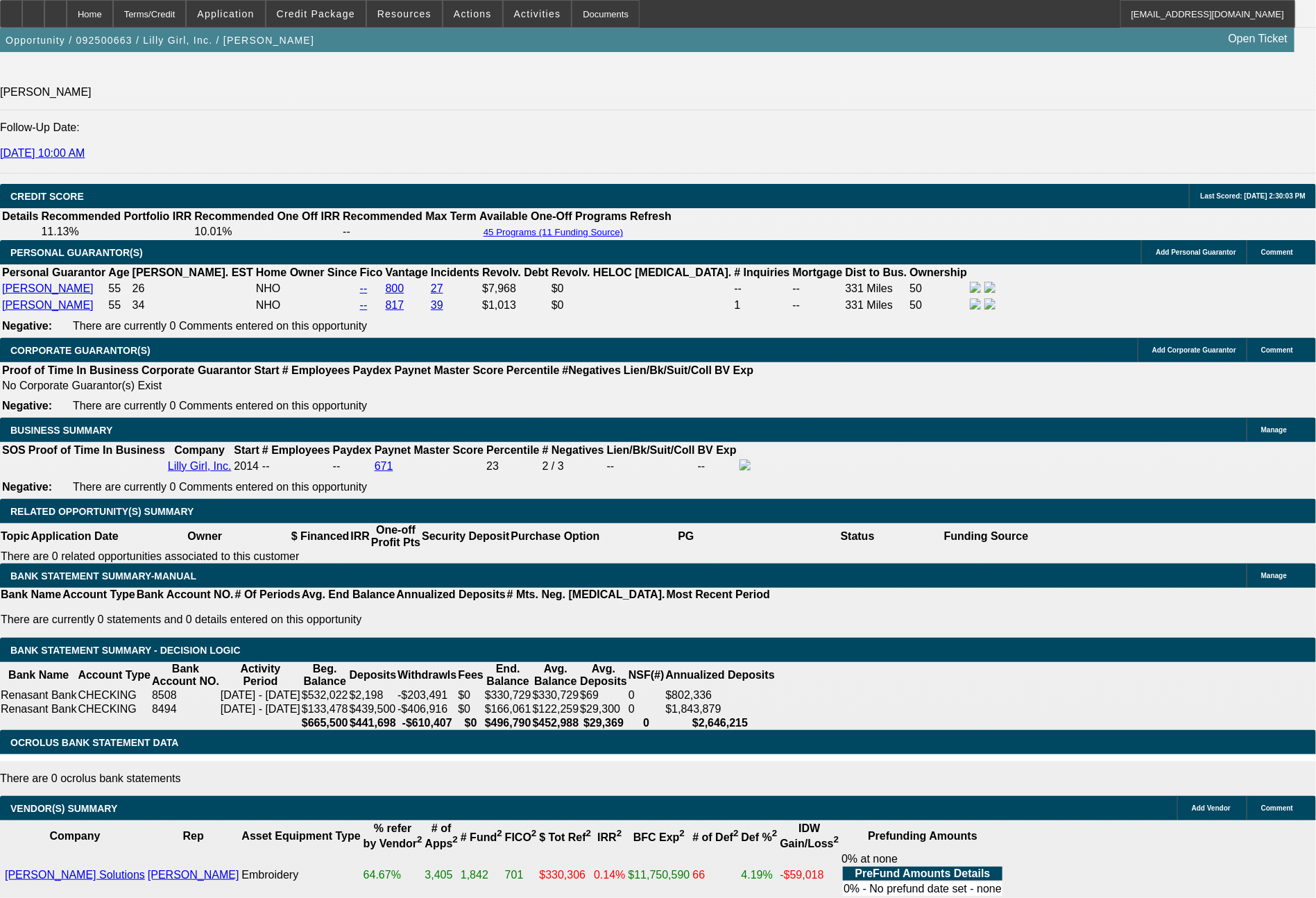
drag, startPoint x: 373, startPoint y: 443, endPoint x: 460, endPoint y: 458, distance: 88.3
type input "21"
type input "$42.00"
type input "UNKNOWN"
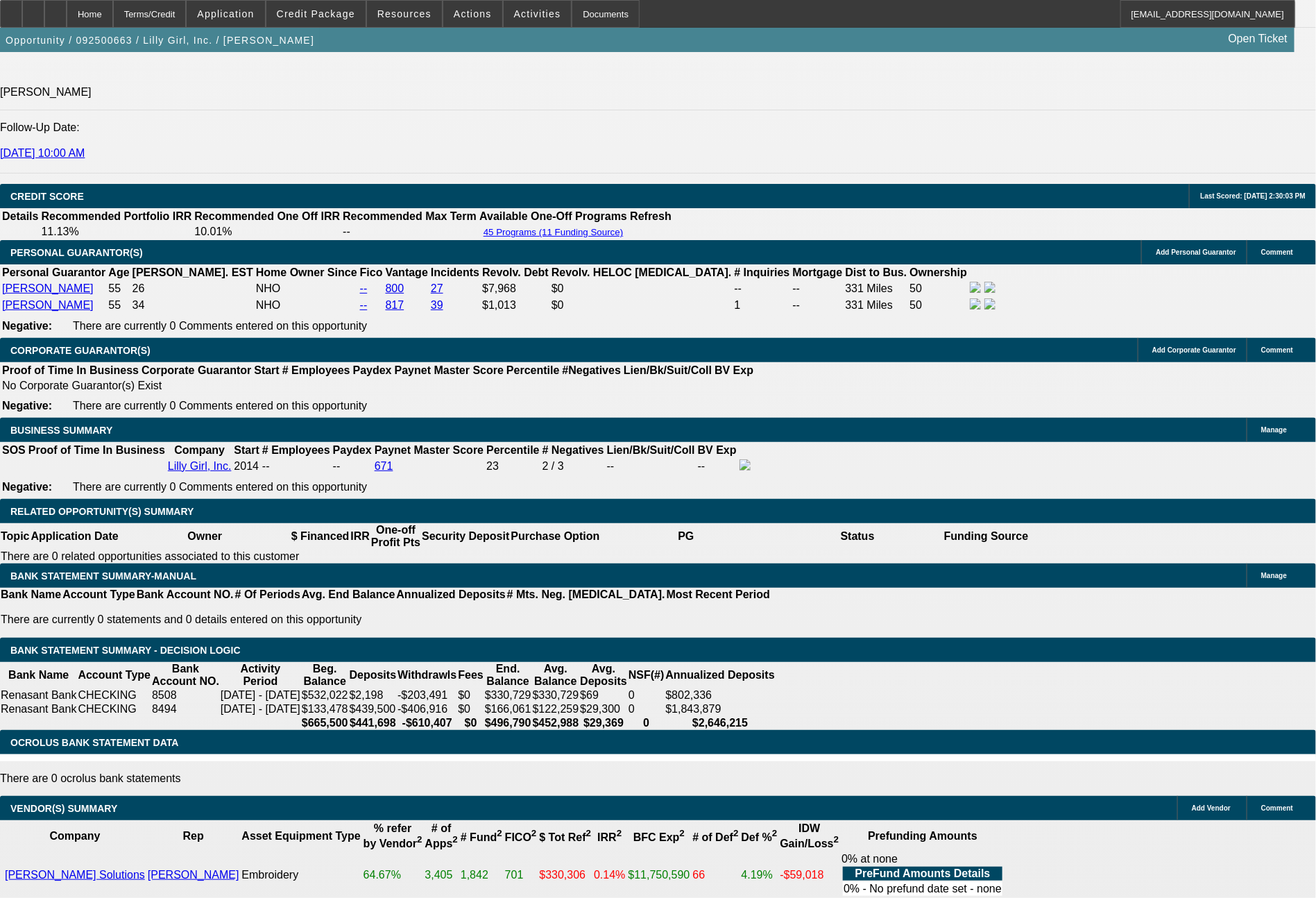
type input "2187"
type input "$4,374.00"
type input "10.8"
type input "218"
type input "$436.00"
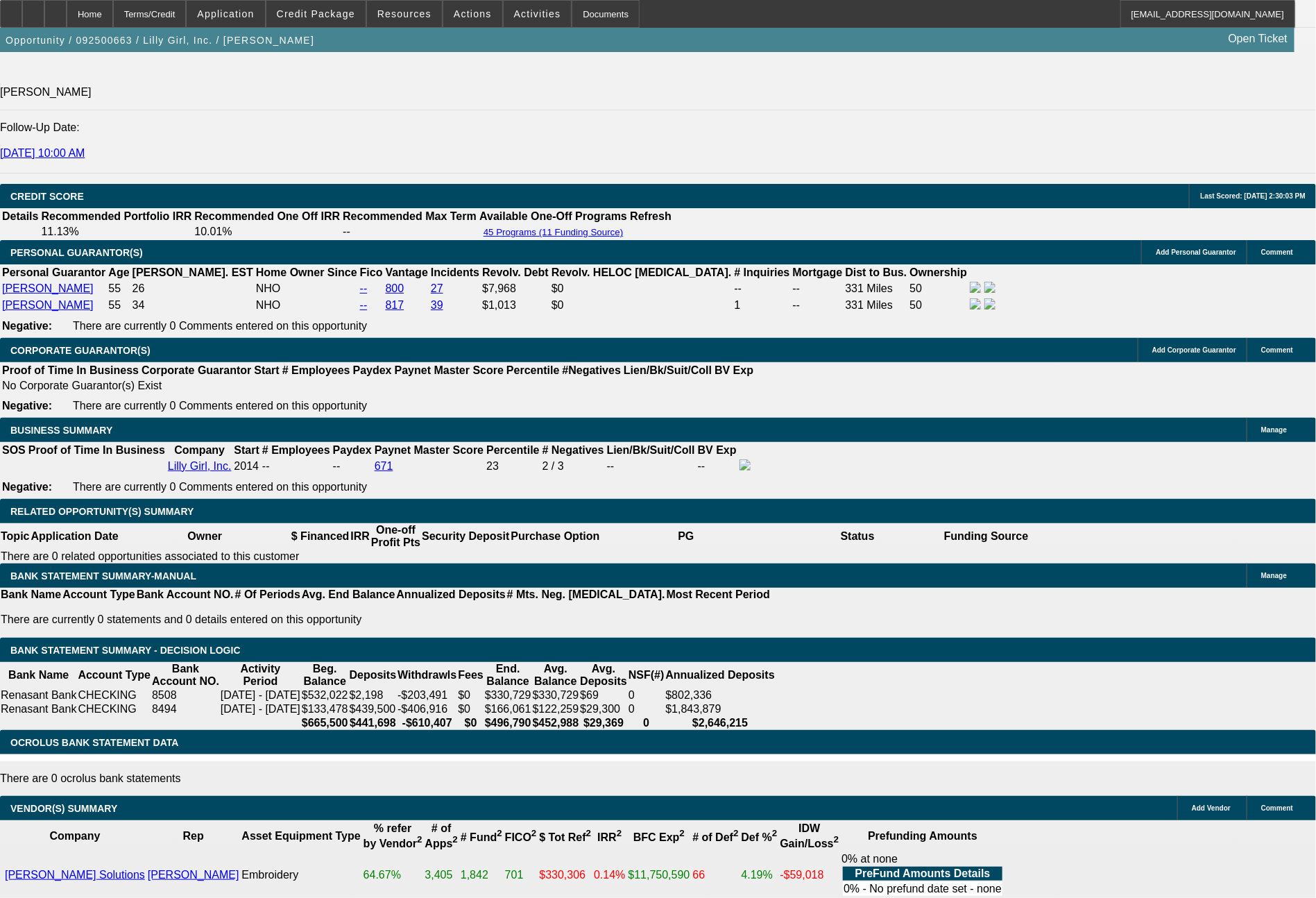
type input "2191"
type input "$4,382.00"
type input "10.9"
type input "219"
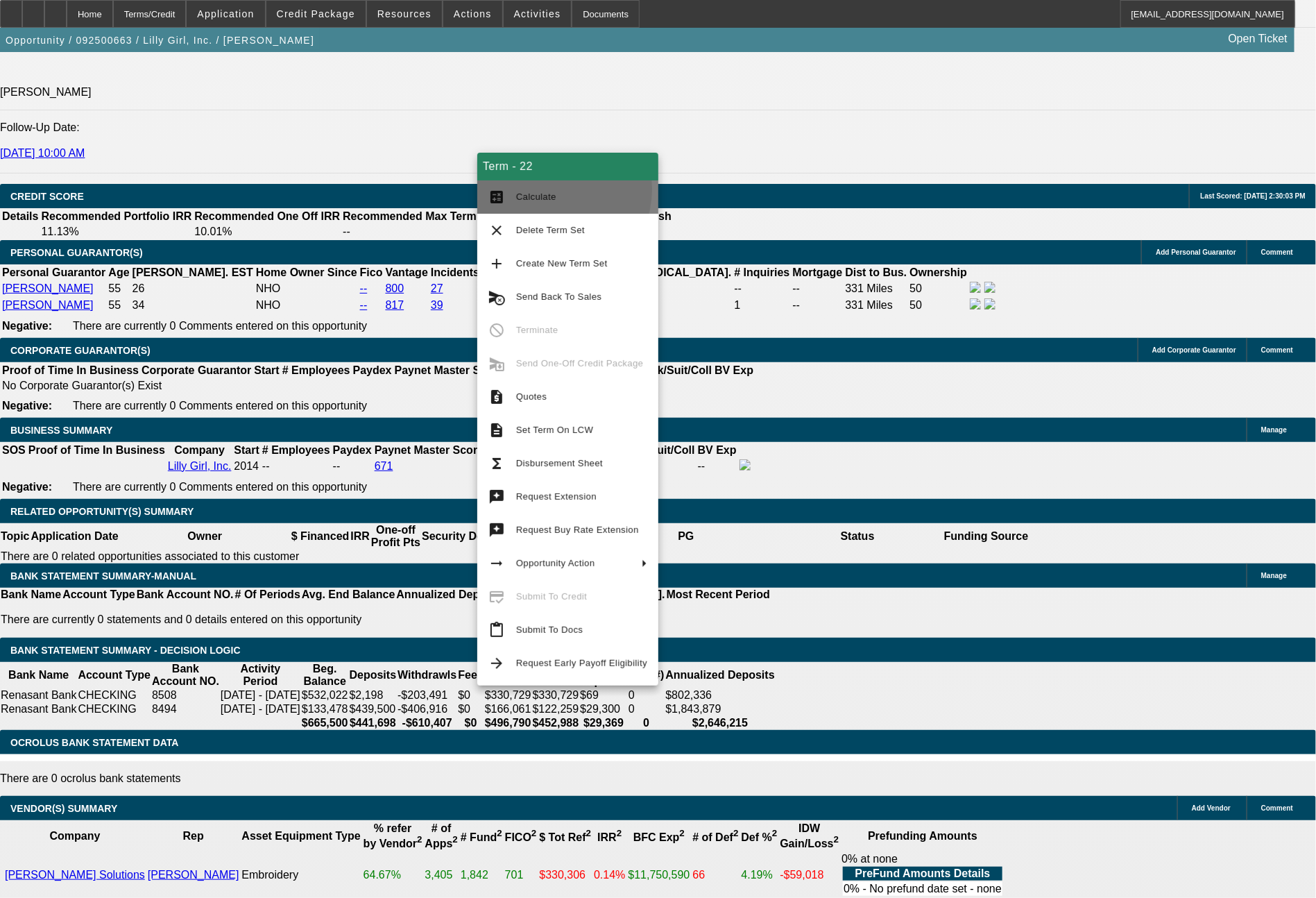
click at [548, 189] on span "Calculate" at bounding box center [581, 197] width 132 height 17
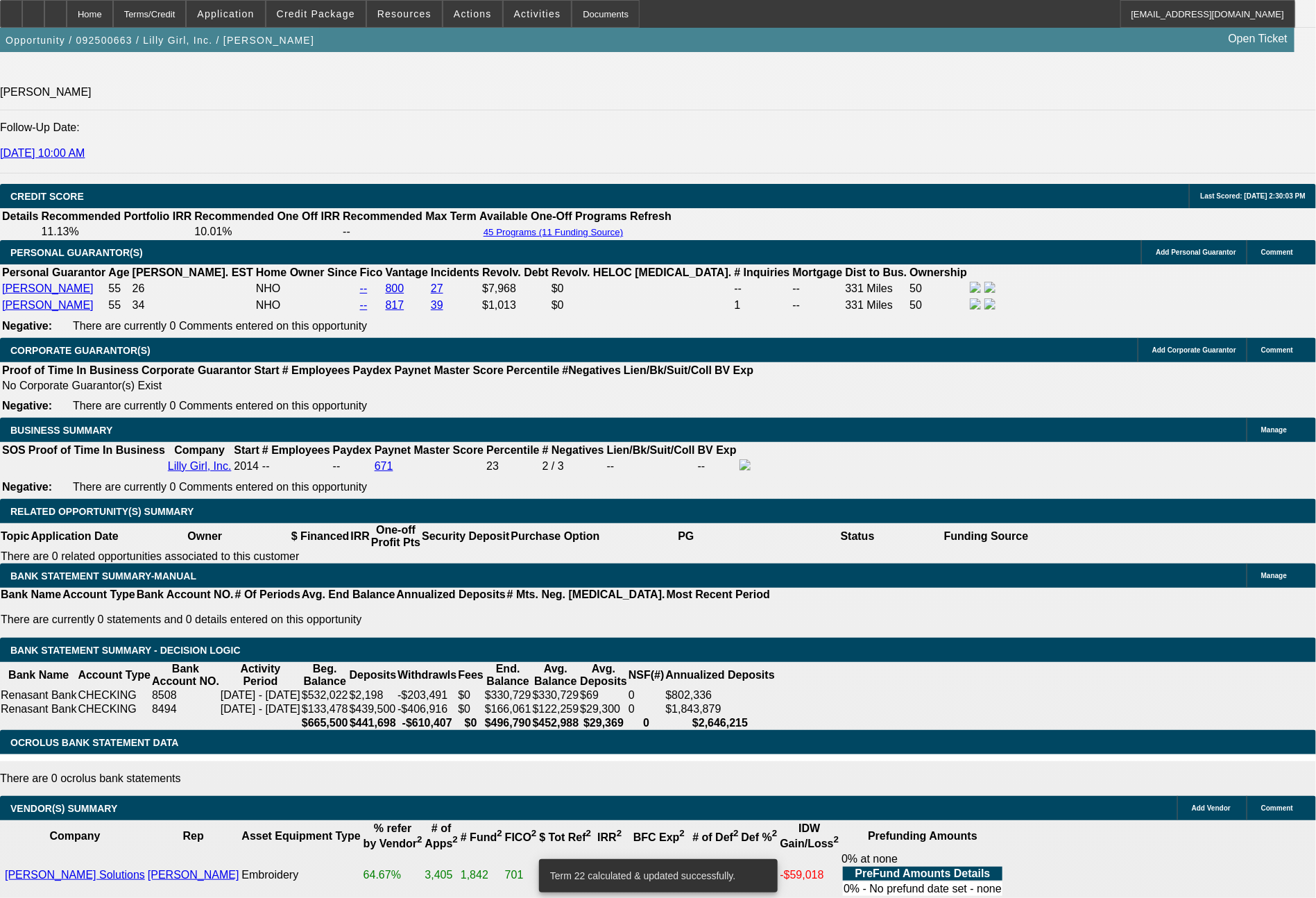
drag, startPoint x: 213, startPoint y: 464, endPoint x: 280, endPoint y: 464, distance: 67.0
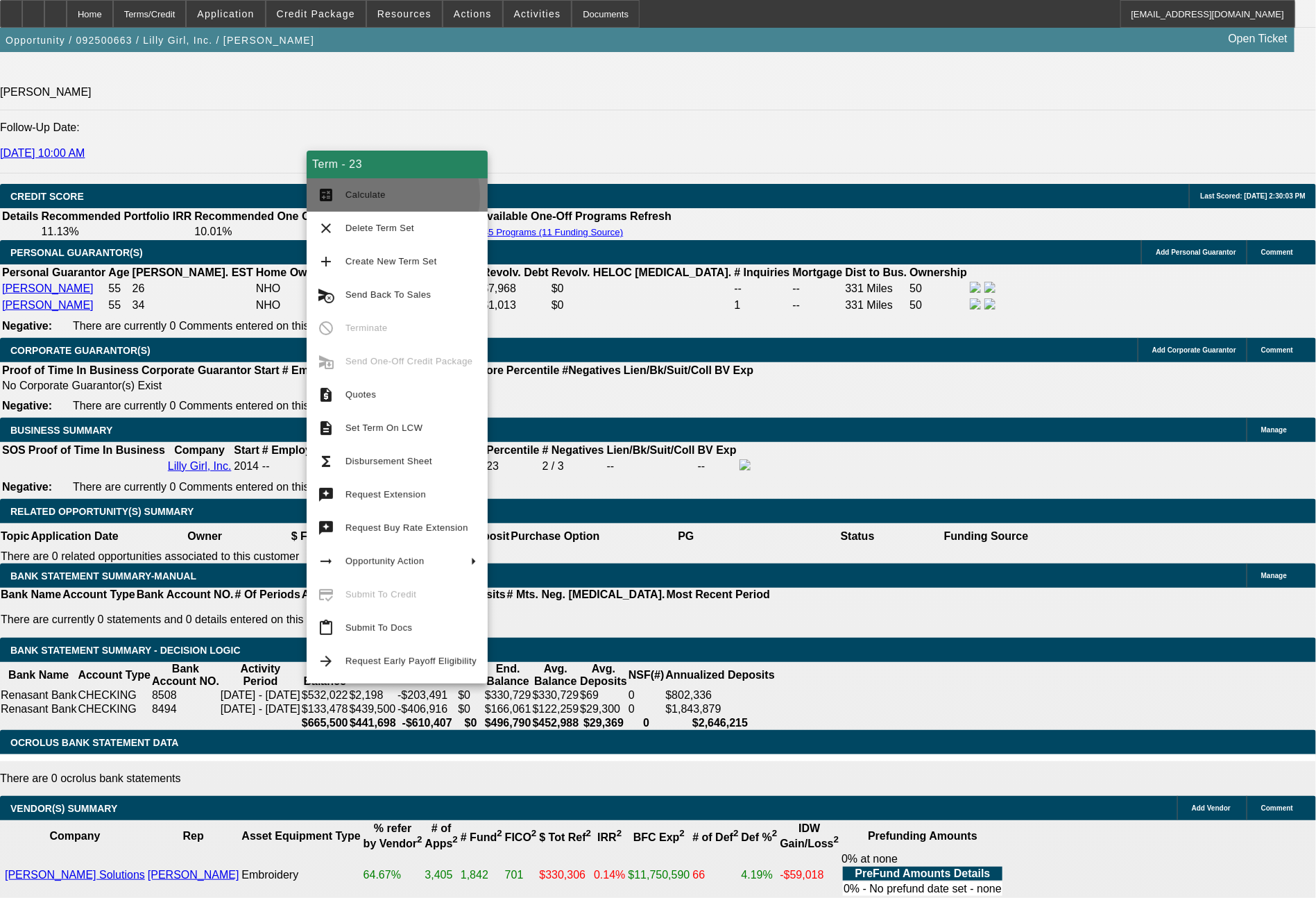
click at [383, 196] on span "Calculate" at bounding box center [410, 195] width 132 height 17
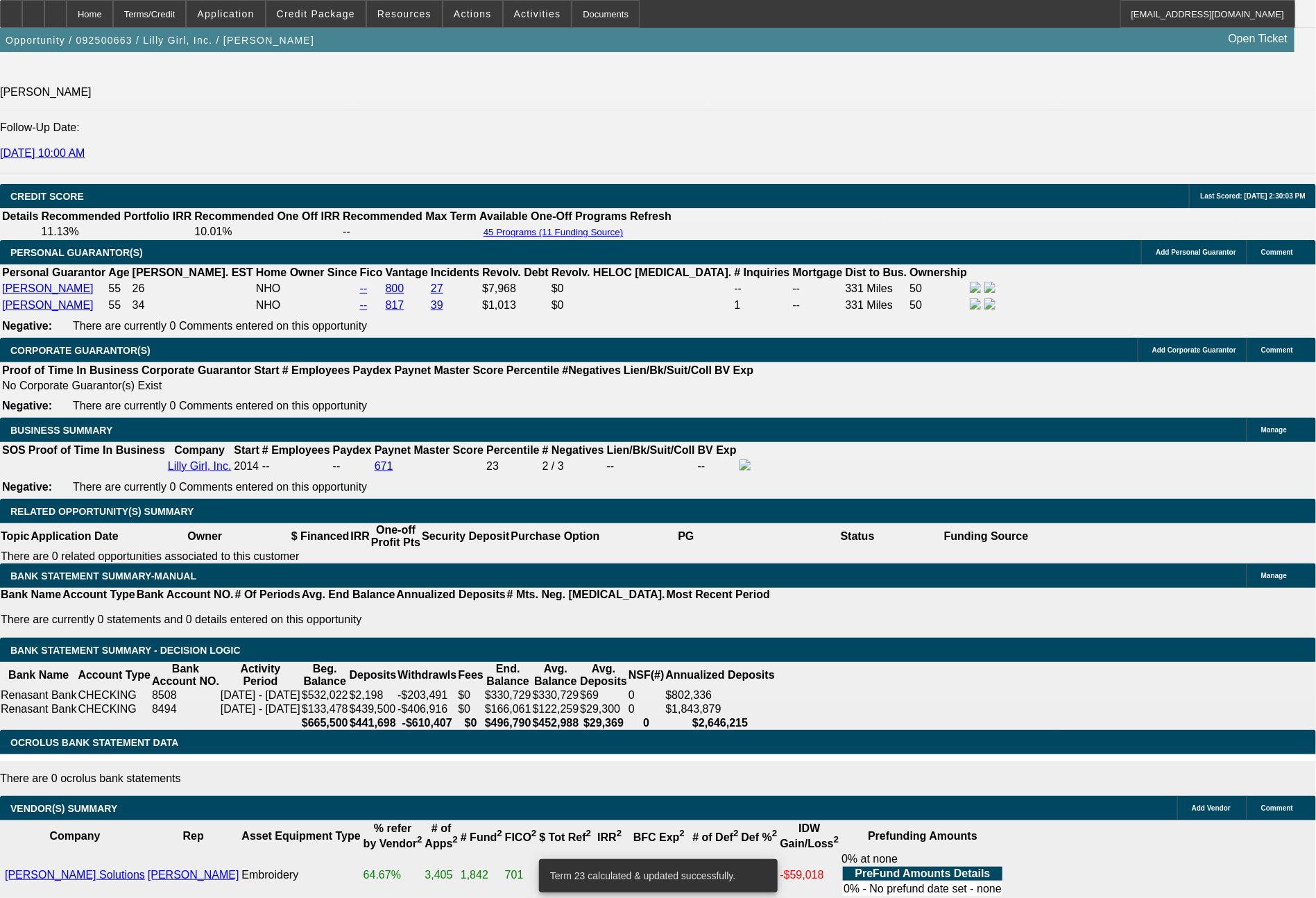
drag, startPoint x: 207, startPoint y: 462, endPoint x: 281, endPoint y: 471, distance: 74.5
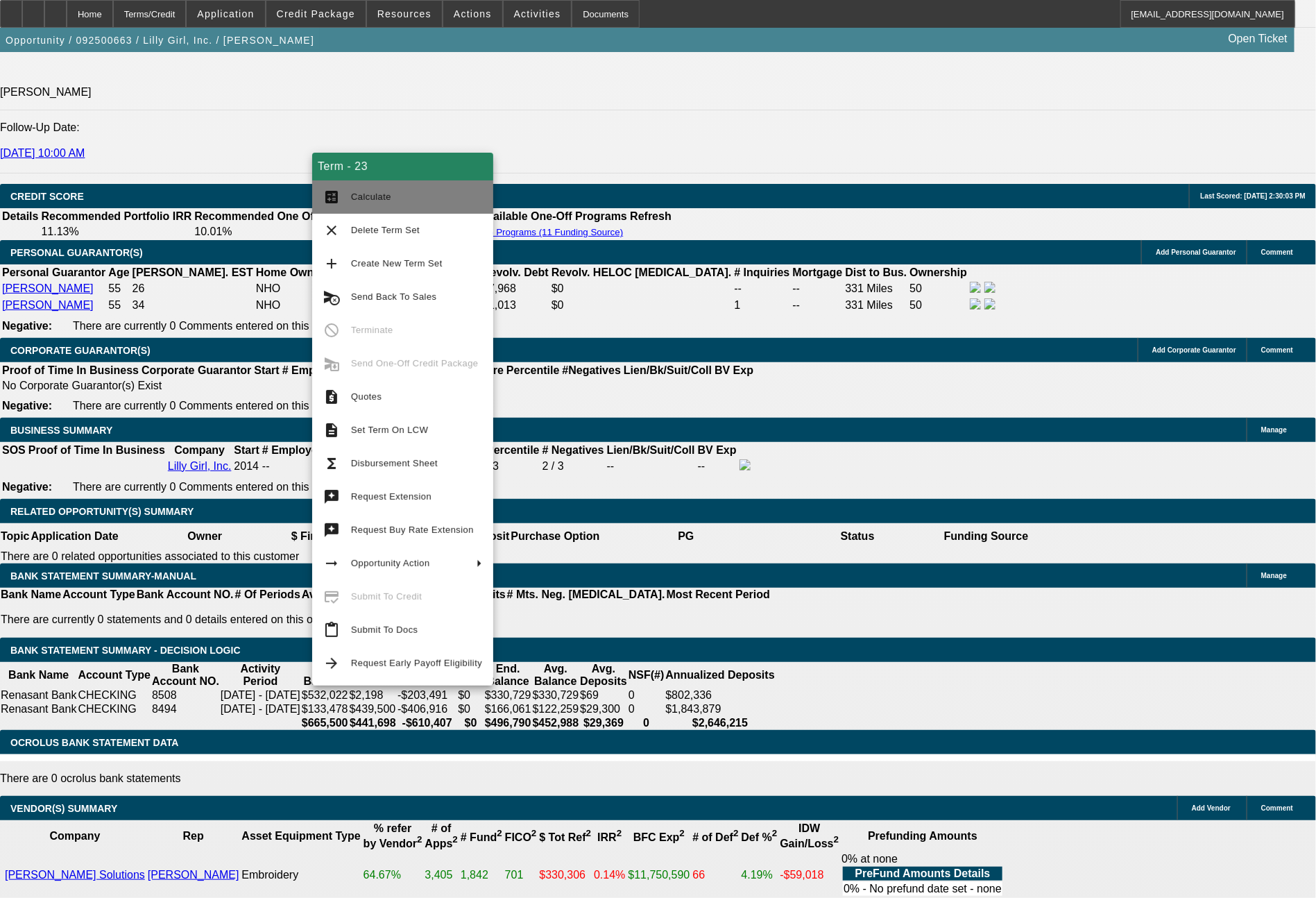
click at [383, 198] on span "Calculate" at bounding box center [371, 197] width 40 height 10
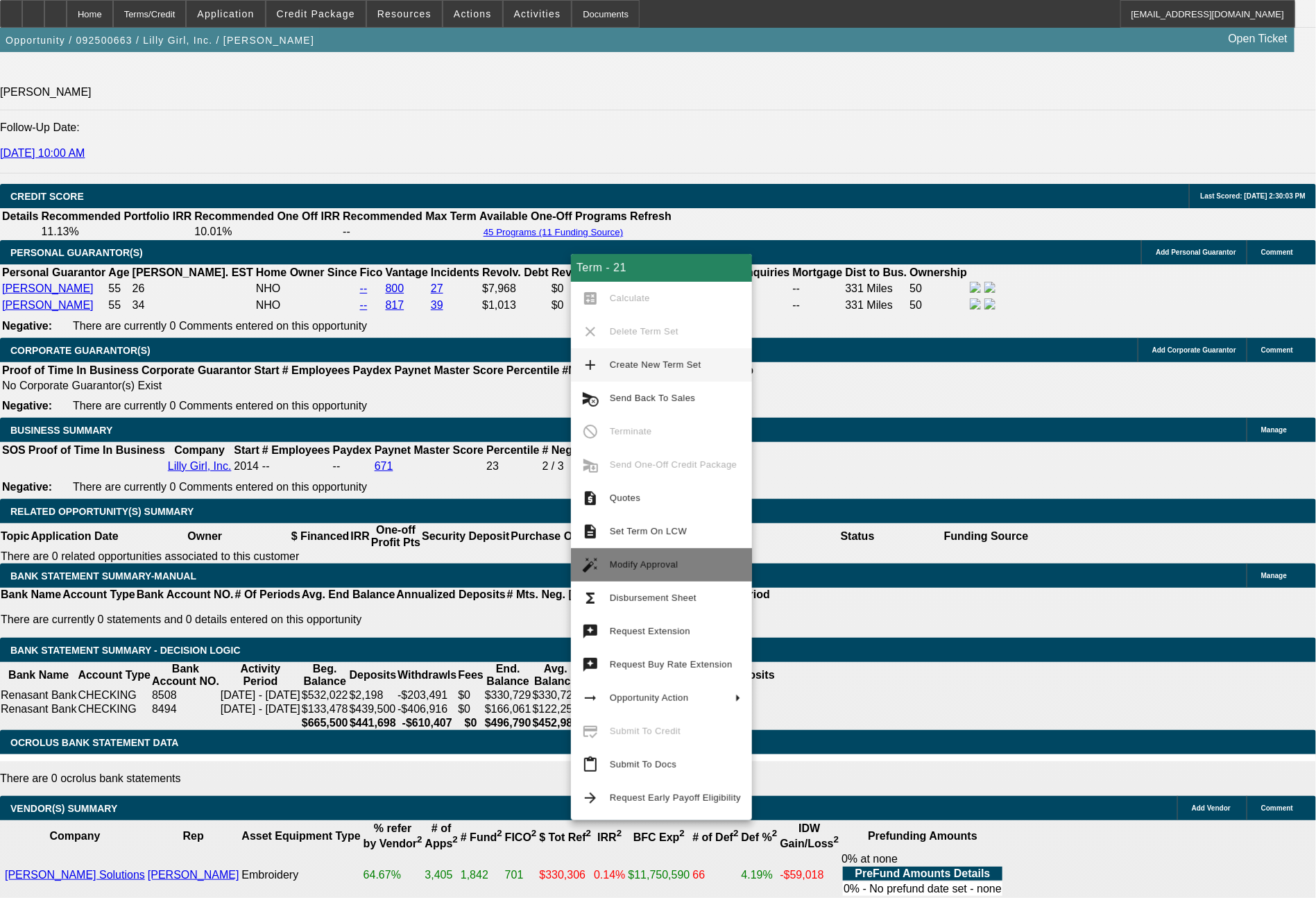
click at [645, 560] on span "Modify Approval" at bounding box center [644, 565] width 69 height 10
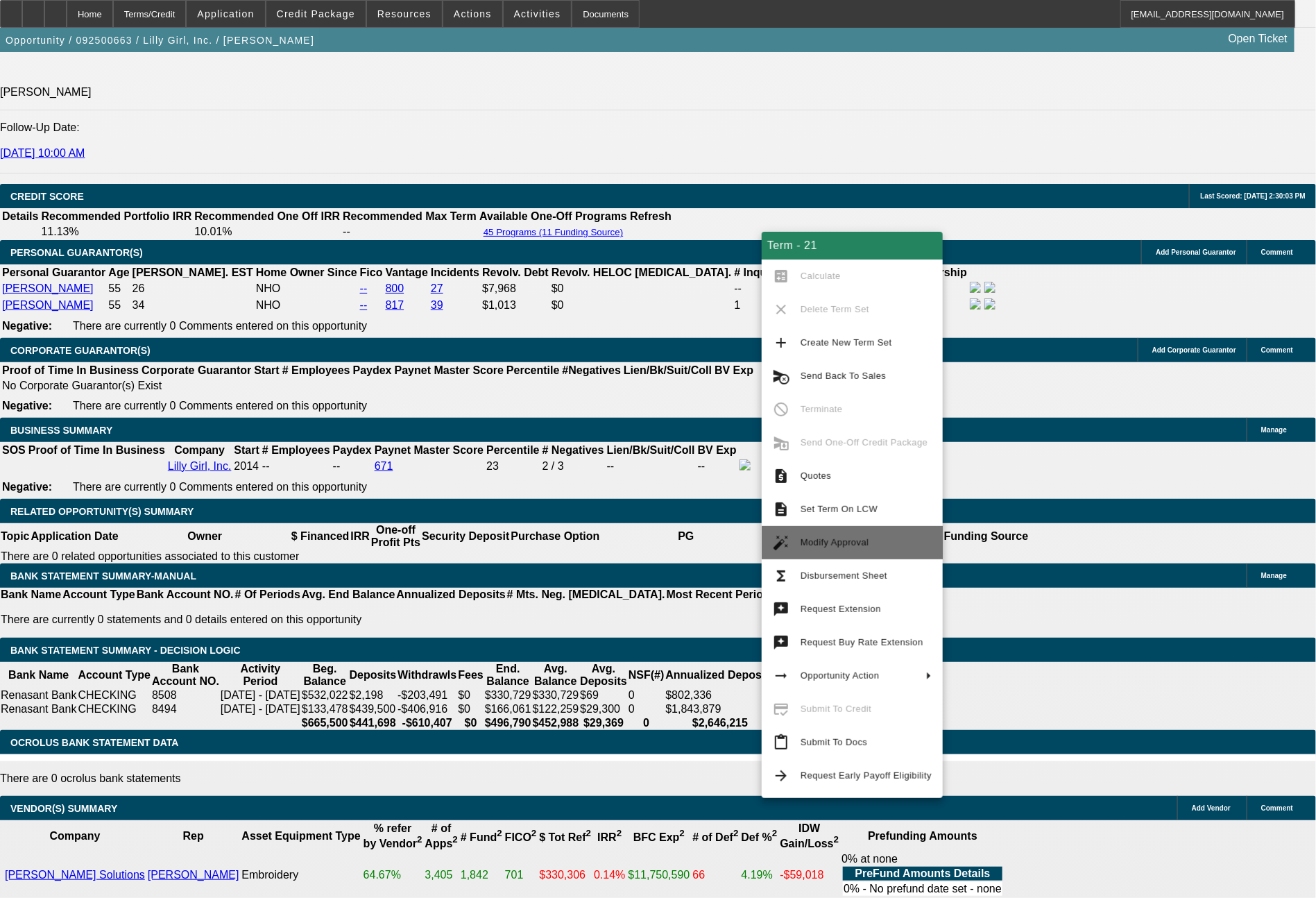
click at [864, 547] on span "Modify Approval" at bounding box center [835, 542] width 69 height 10
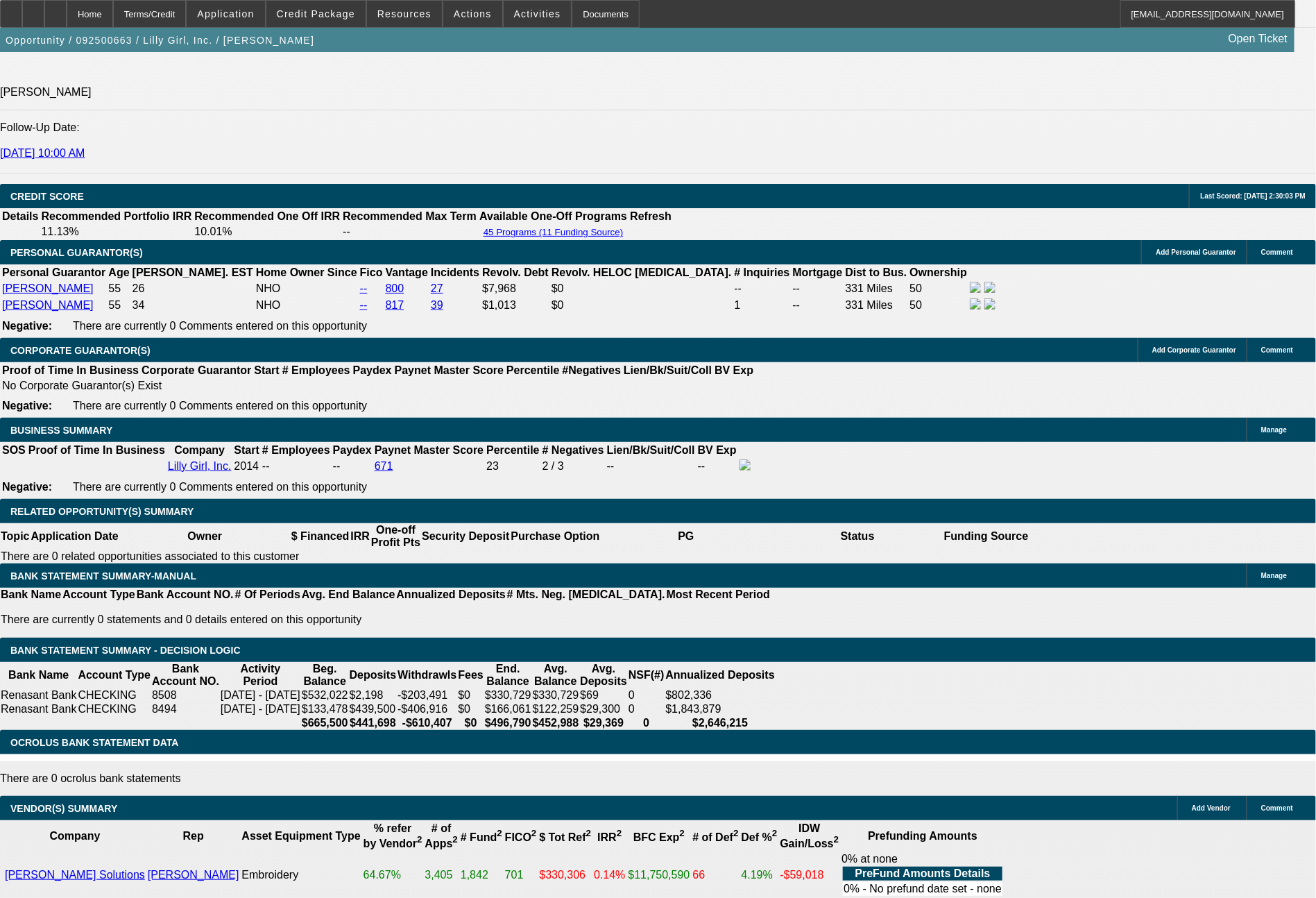
drag, startPoint x: 437, startPoint y: 456, endPoint x: 471, endPoint y: 456, distance: 34.0
drag, startPoint x: 271, startPoint y: 464, endPoint x: 293, endPoint y: 464, distance: 22.0
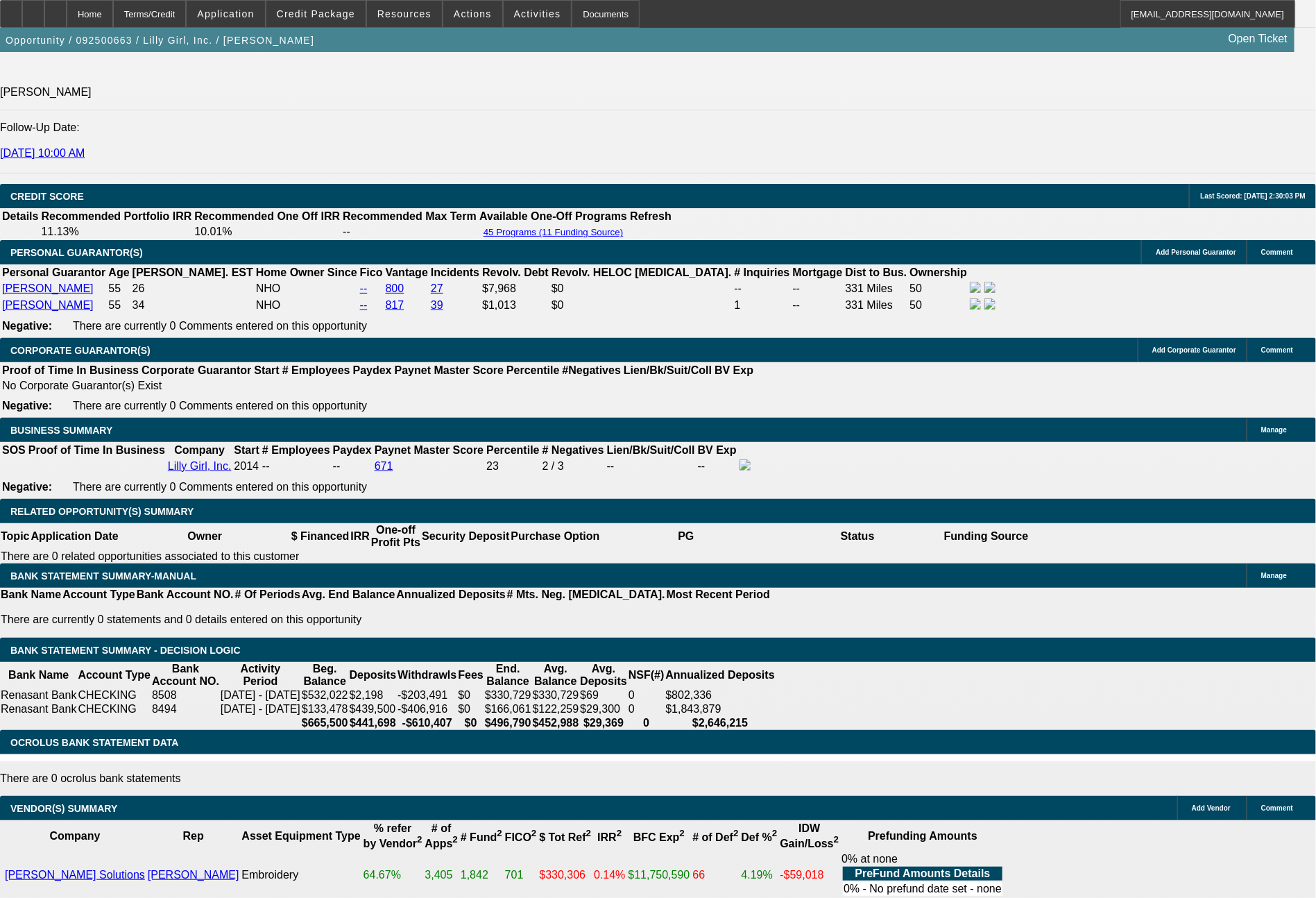
drag, startPoint x: 381, startPoint y: 451, endPoint x: 431, endPoint y: 458, distance: 50.5
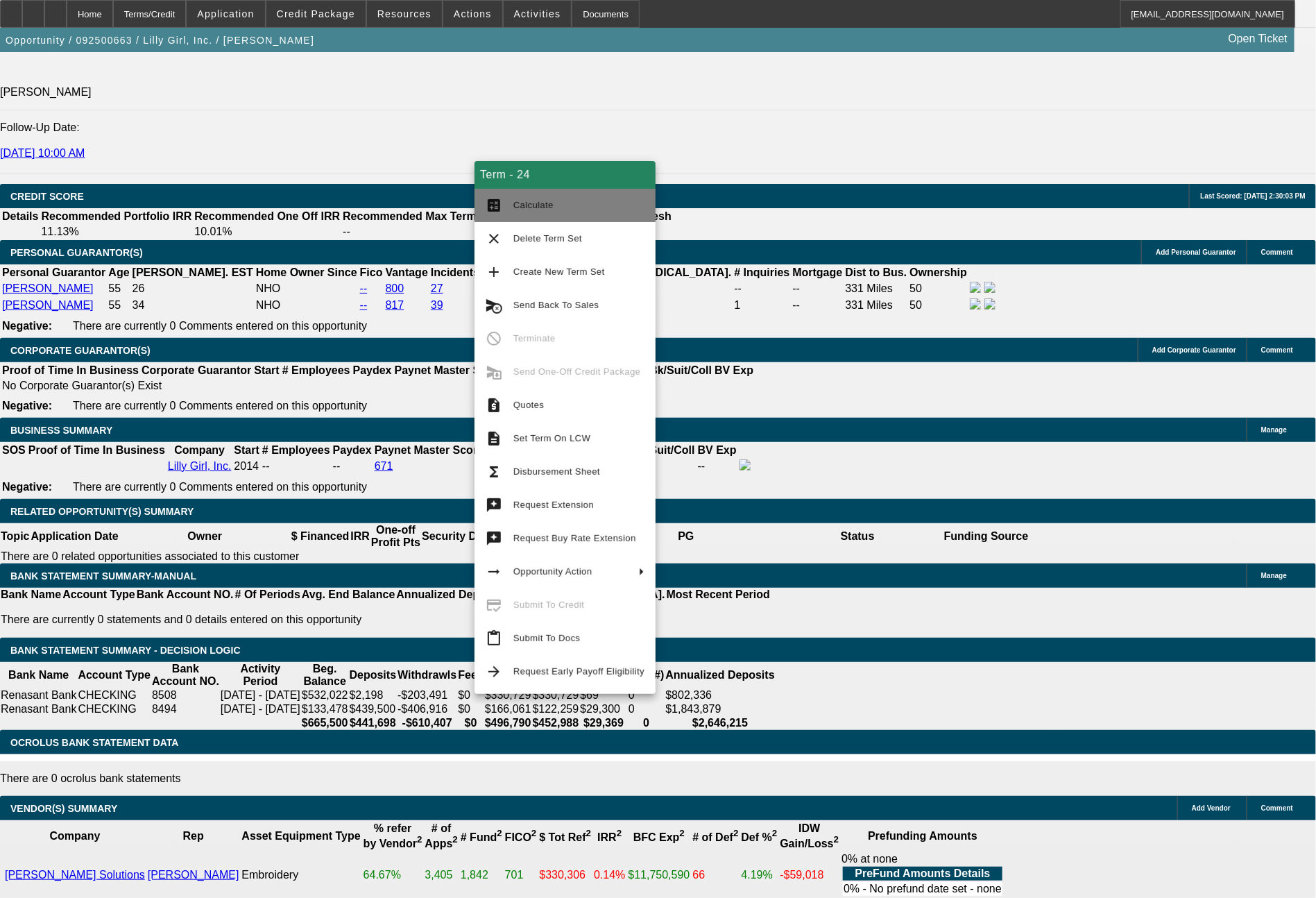
click at [531, 204] on span "Calculate" at bounding box center [534, 205] width 40 height 10
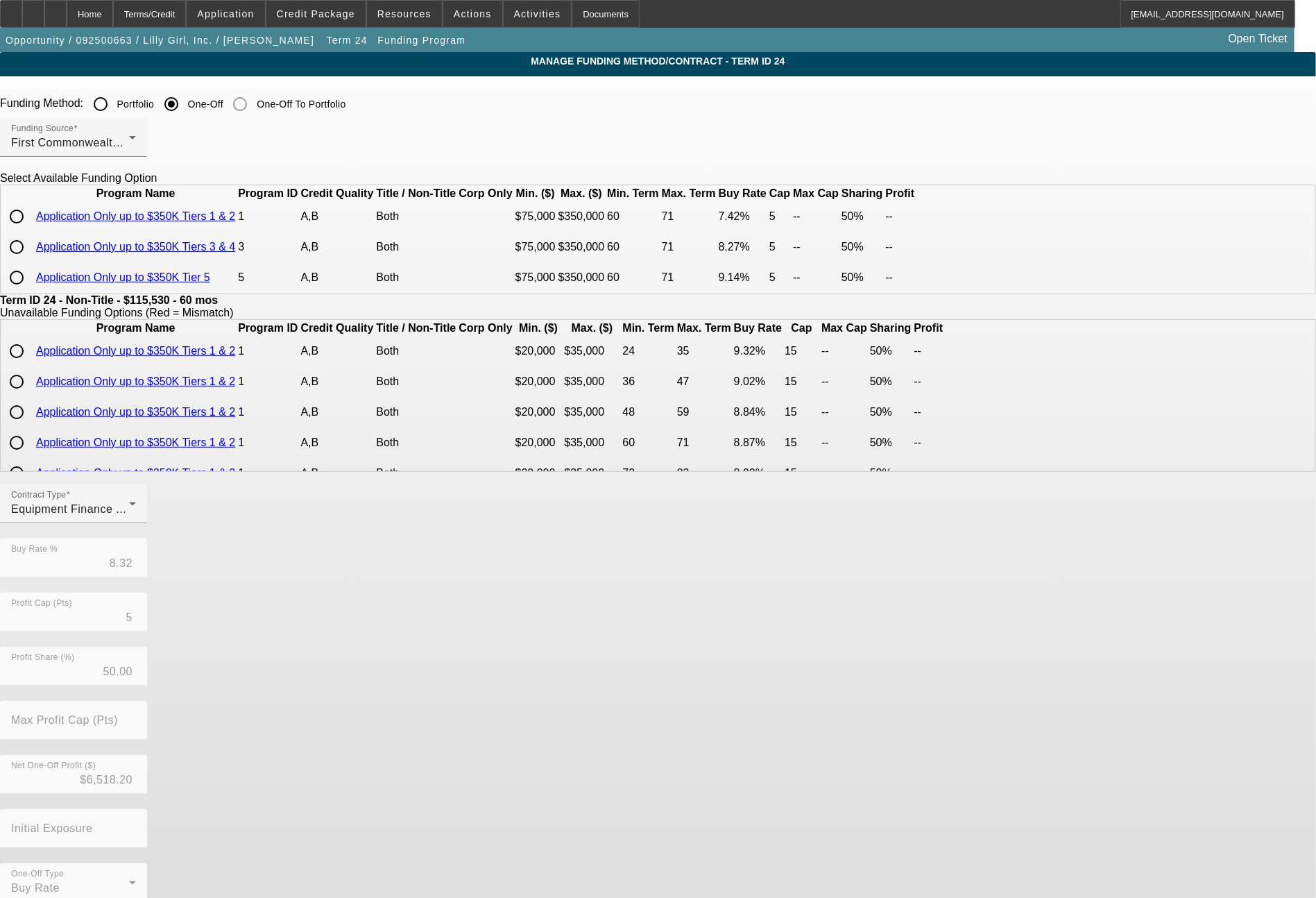
click at [30, 261] on input "radio" at bounding box center [16, 246] width 28 height 28
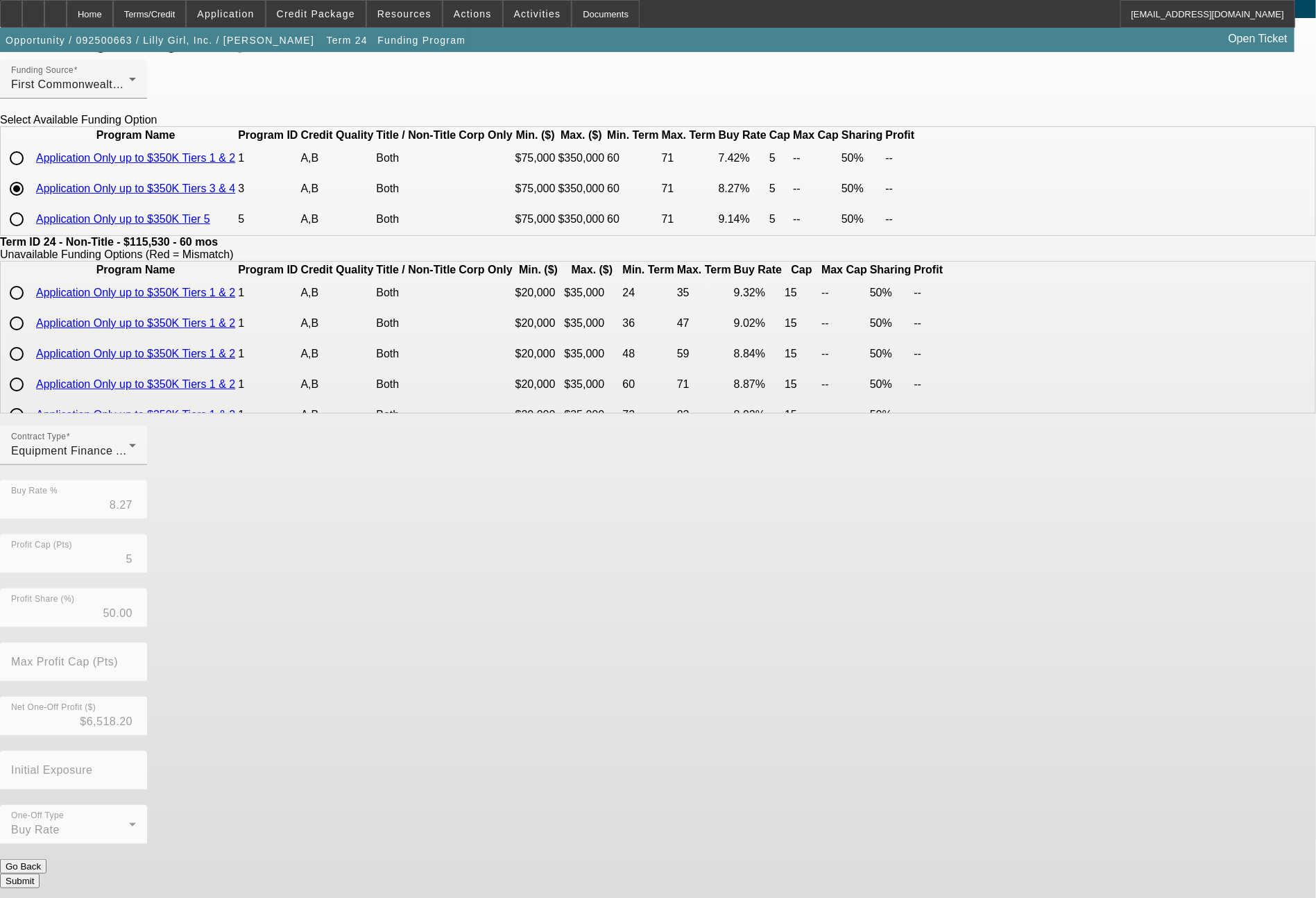
click at [39, 874] on button "Submit" at bounding box center [19, 880] width 39 height 14
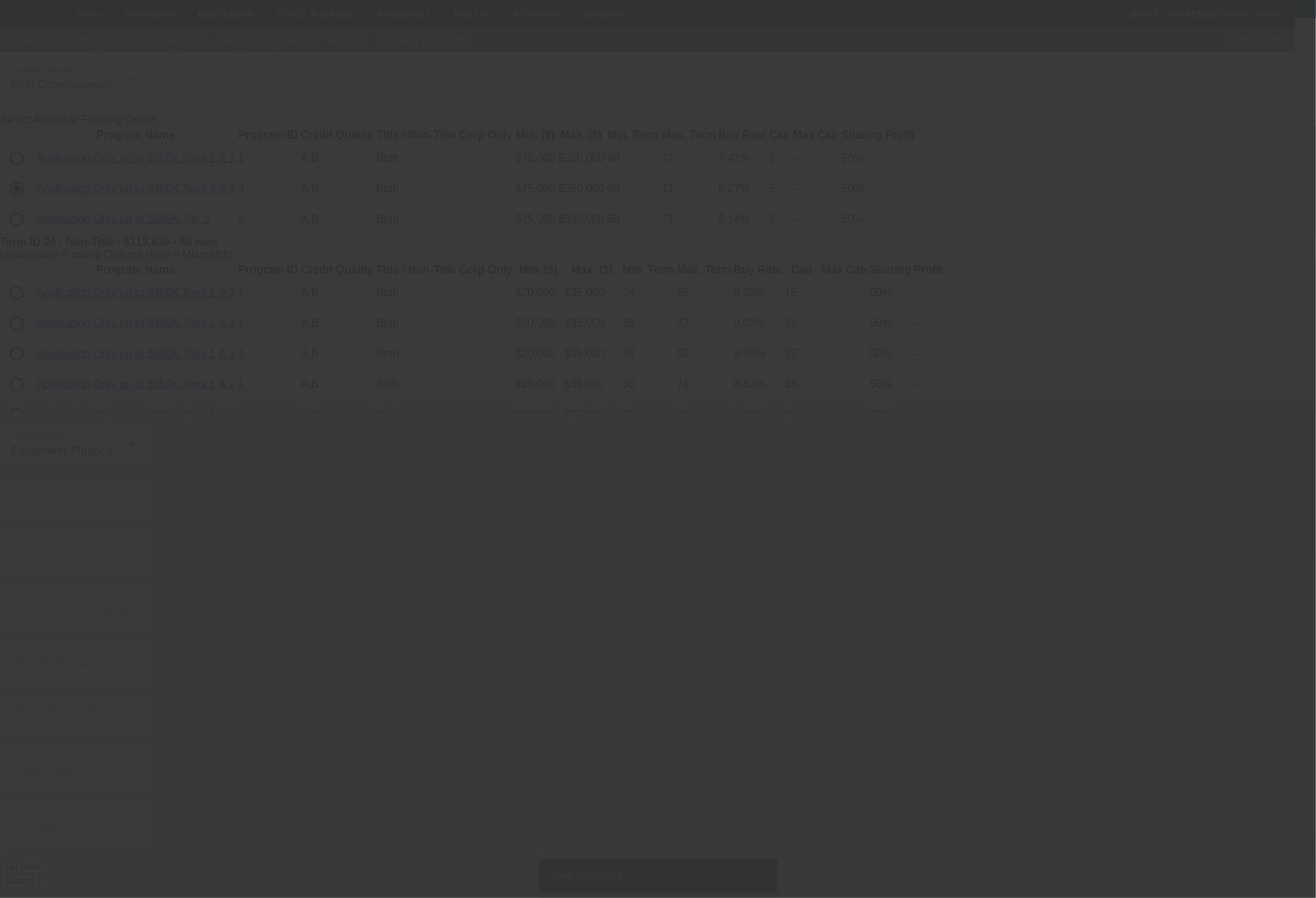
scroll to position [0, 0]
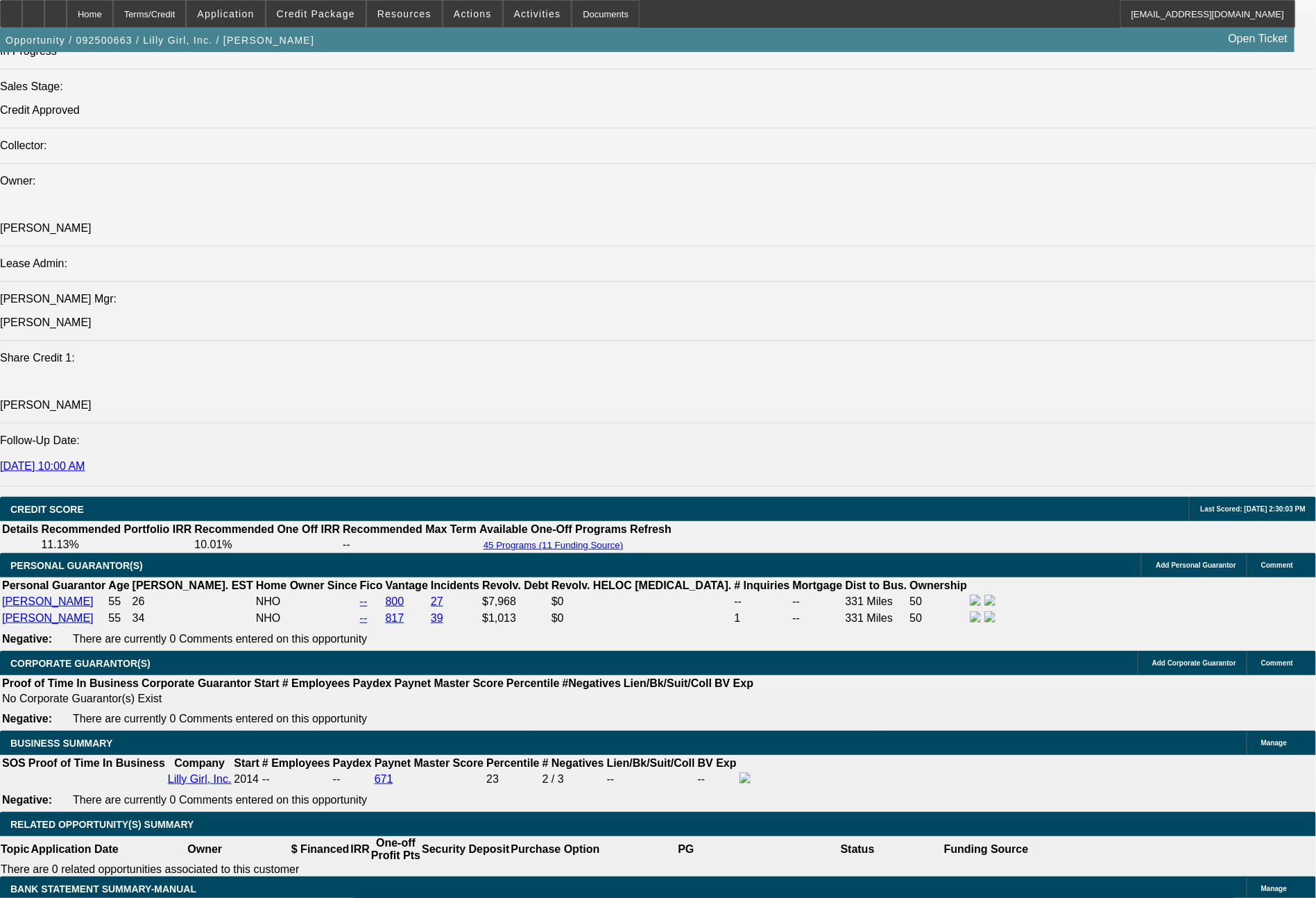
scroll to position [1832, 0]
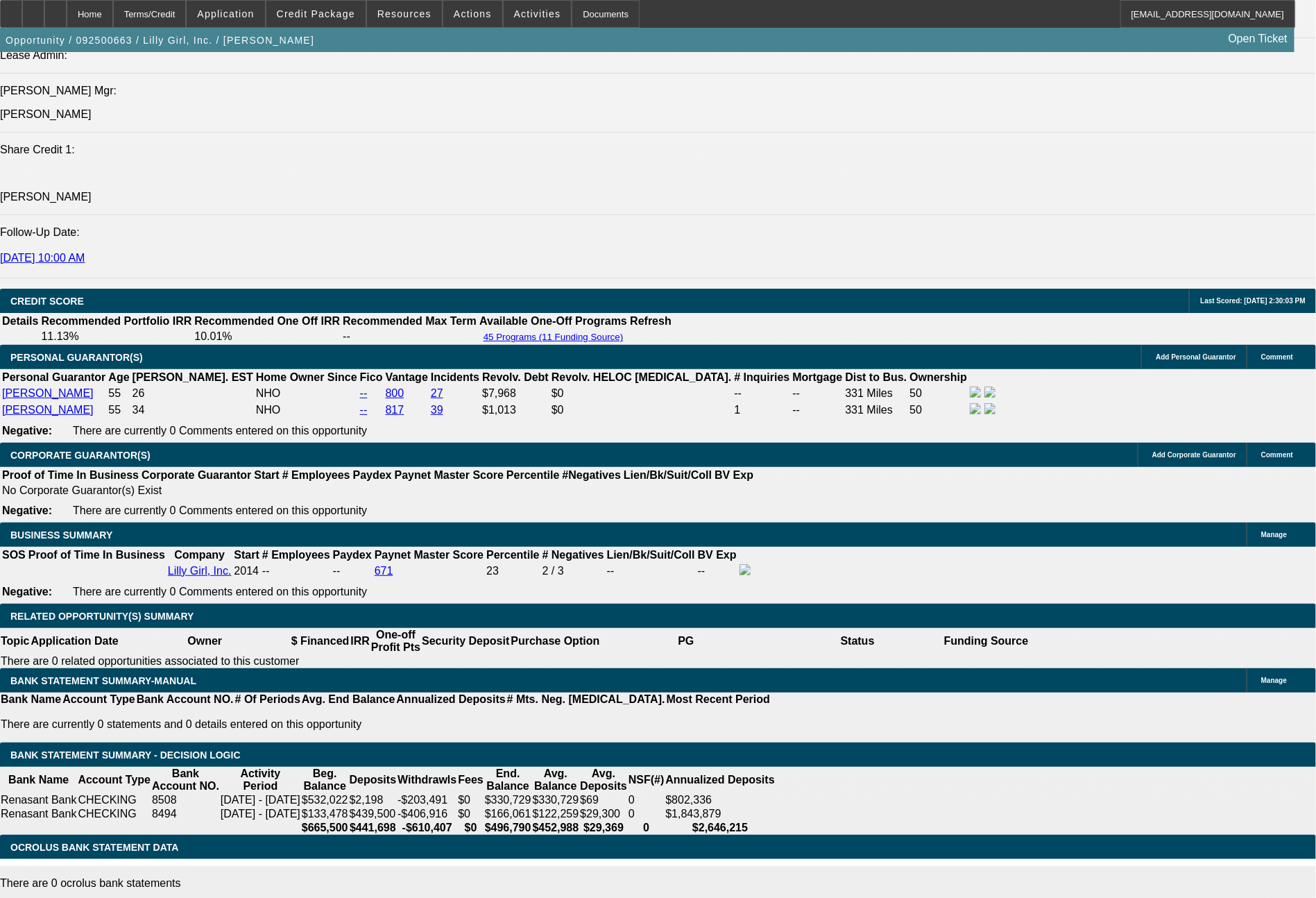
drag, startPoint x: 378, startPoint y: 517, endPoint x: 456, endPoint y: 517, distance: 78.0
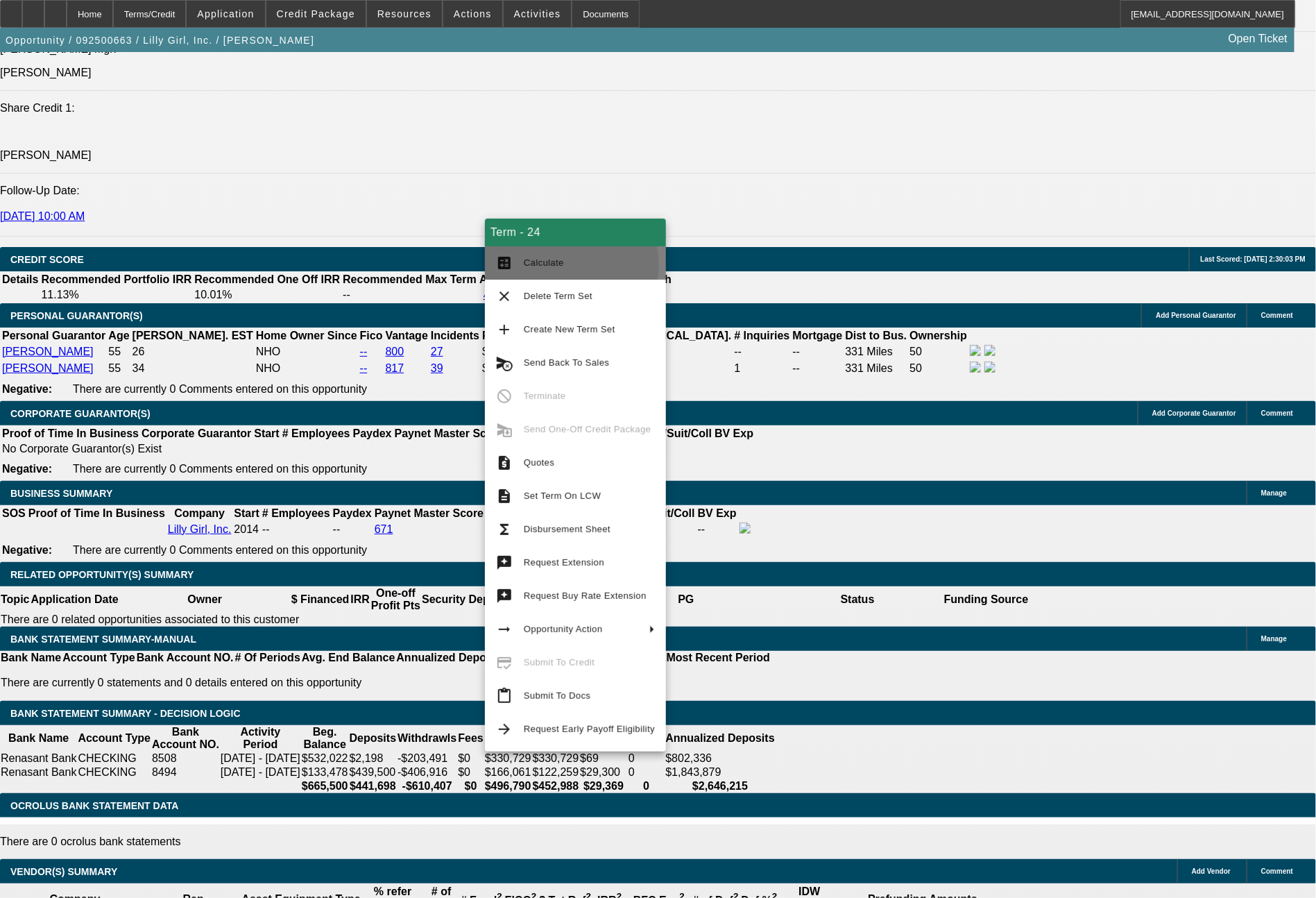
click at [571, 265] on span "Calculate" at bounding box center [589, 263] width 132 height 17
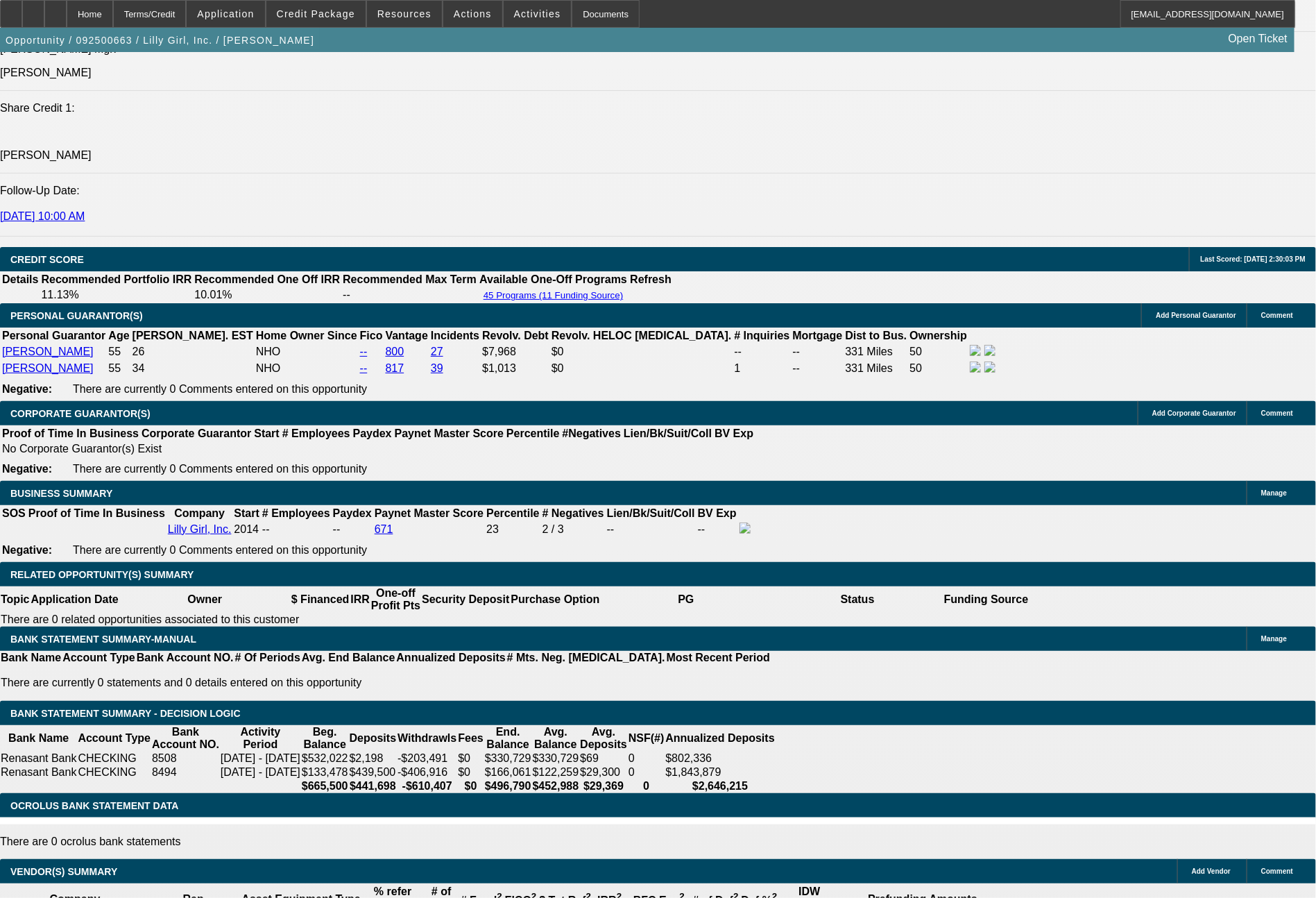
drag, startPoint x: 381, startPoint y: 519, endPoint x: 446, endPoint y: 519, distance: 65.0
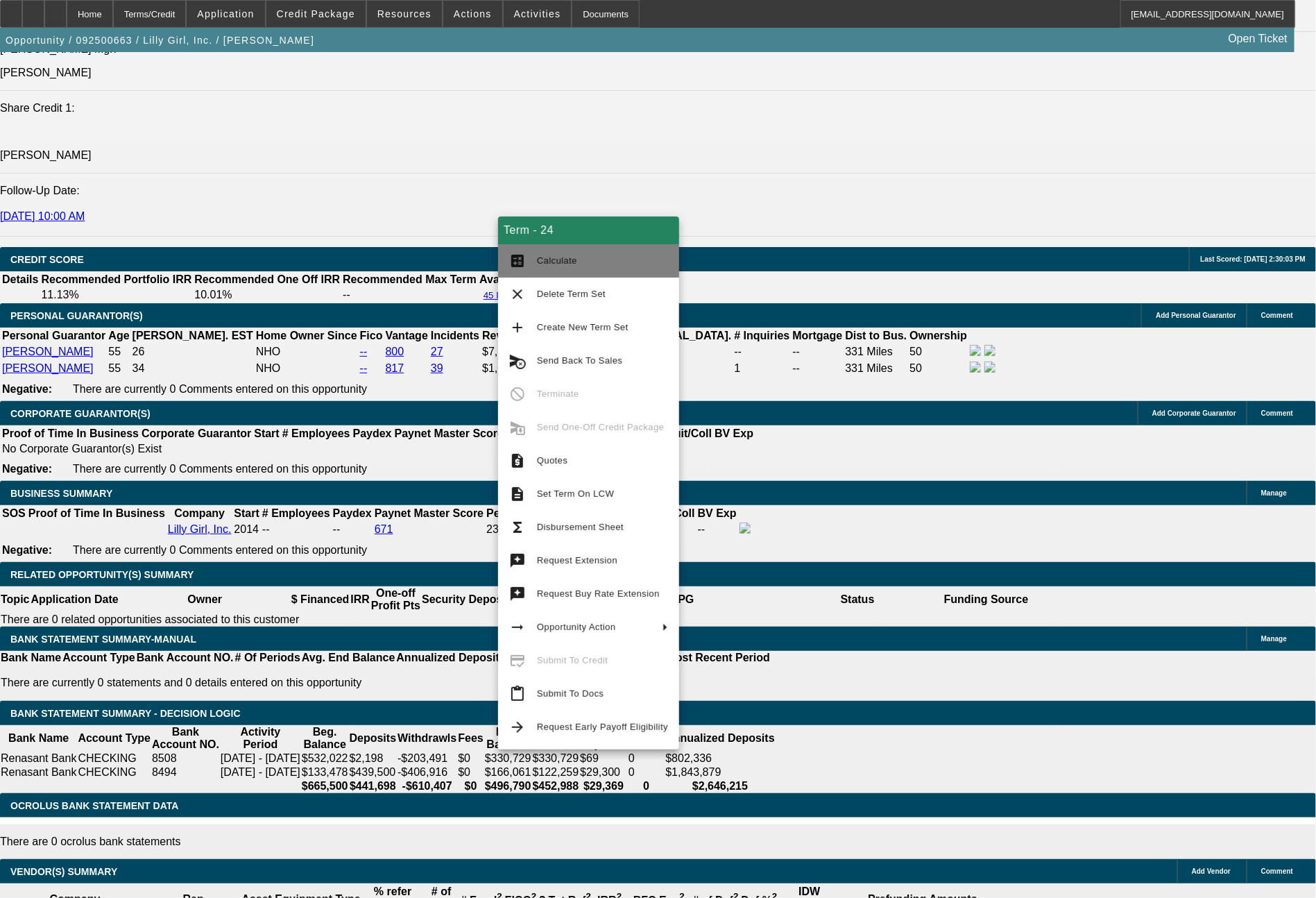
click at [573, 262] on span "Calculate" at bounding box center [557, 261] width 40 height 10
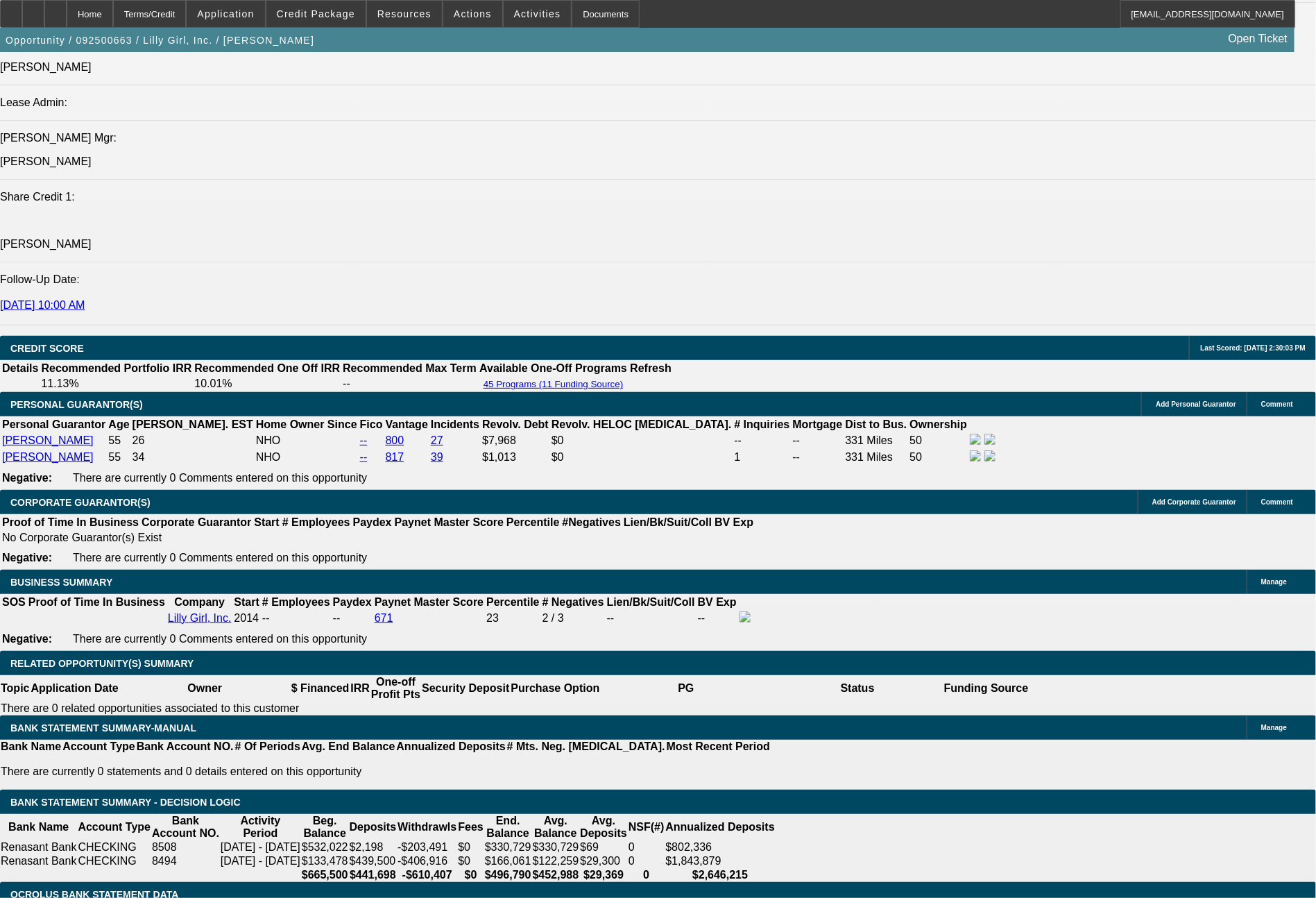
scroll to position [1897, 0]
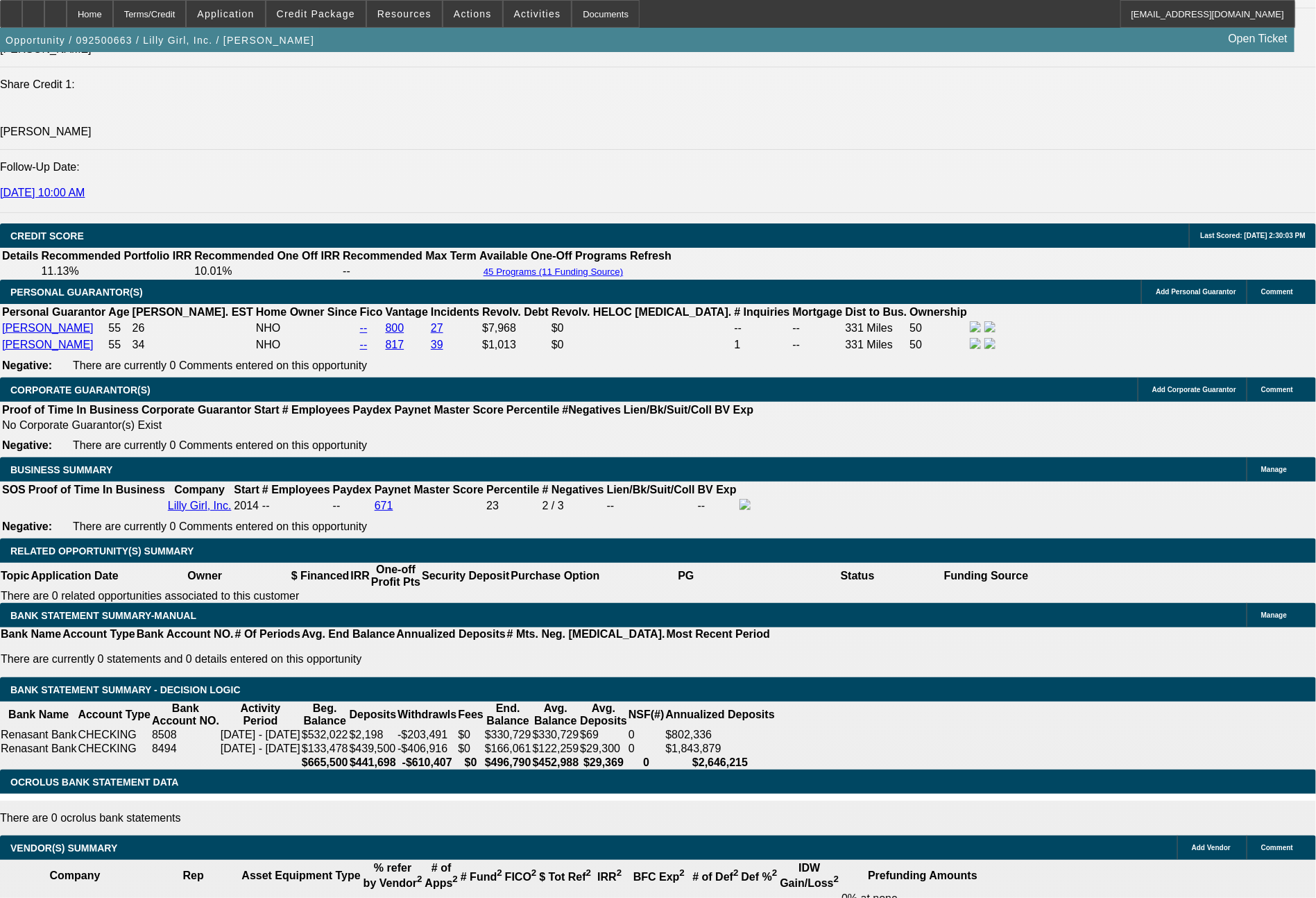
drag, startPoint x: 198, startPoint y: 507, endPoint x: 258, endPoint y: 507, distance: 60.0
drag, startPoint x: 269, startPoint y: 503, endPoint x: 289, endPoint y: 503, distance: 20.0
drag, startPoint x: 204, startPoint y: 510, endPoint x: 265, endPoint y: 514, distance: 61.1
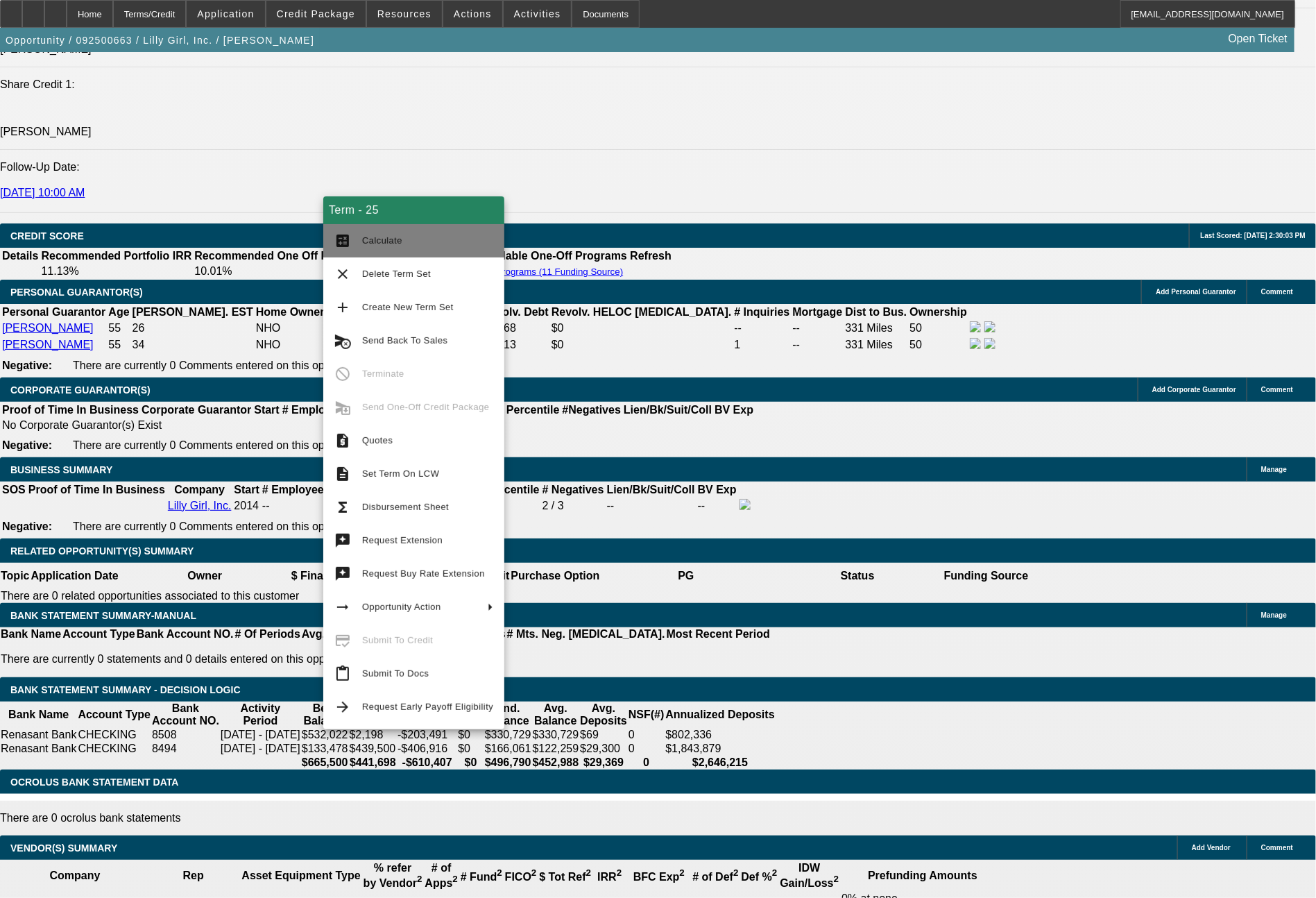
click at [406, 248] on span "Calculate" at bounding box center [427, 240] width 132 height 17
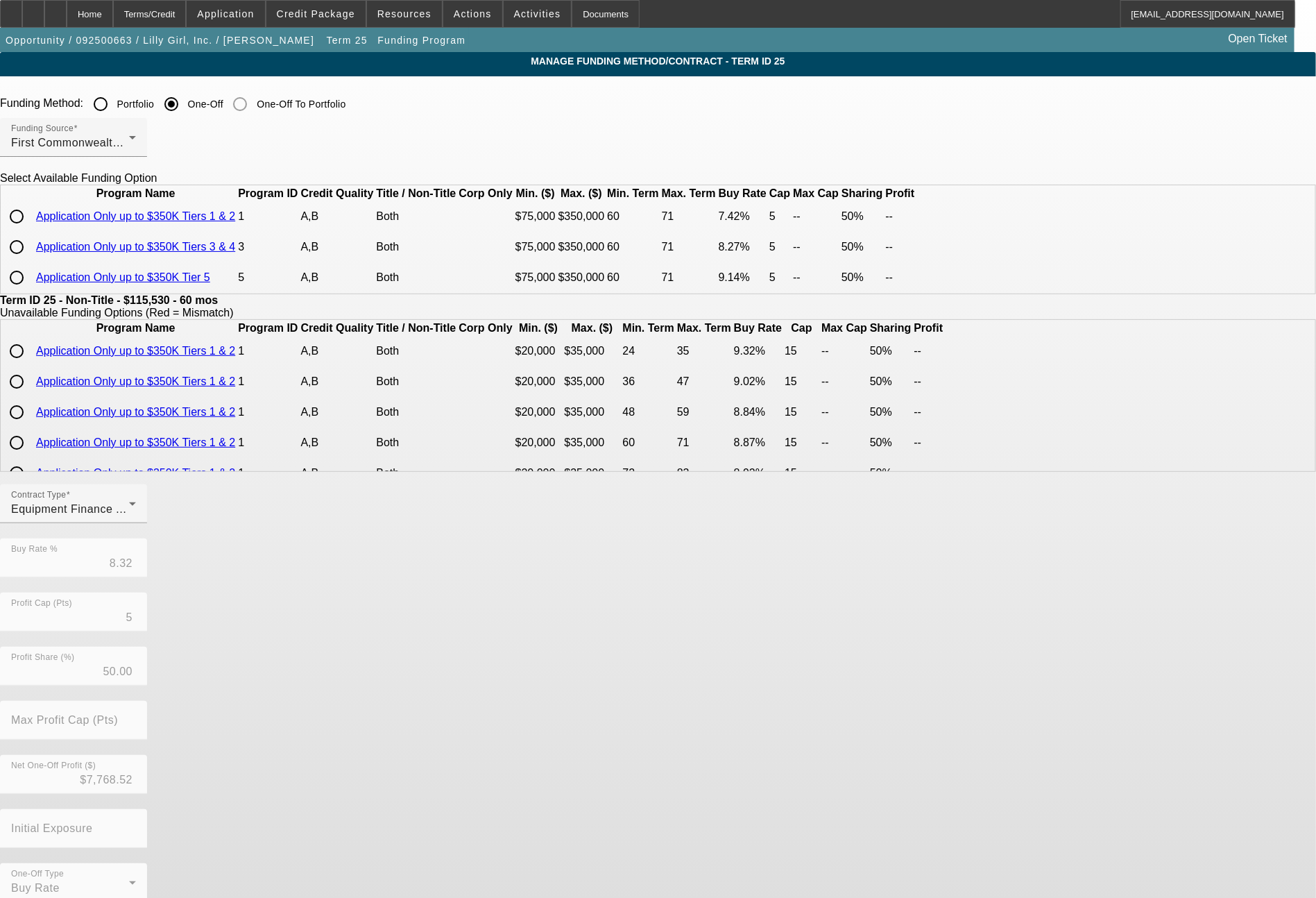
click at [30, 261] on input "radio" at bounding box center [16, 246] width 28 height 28
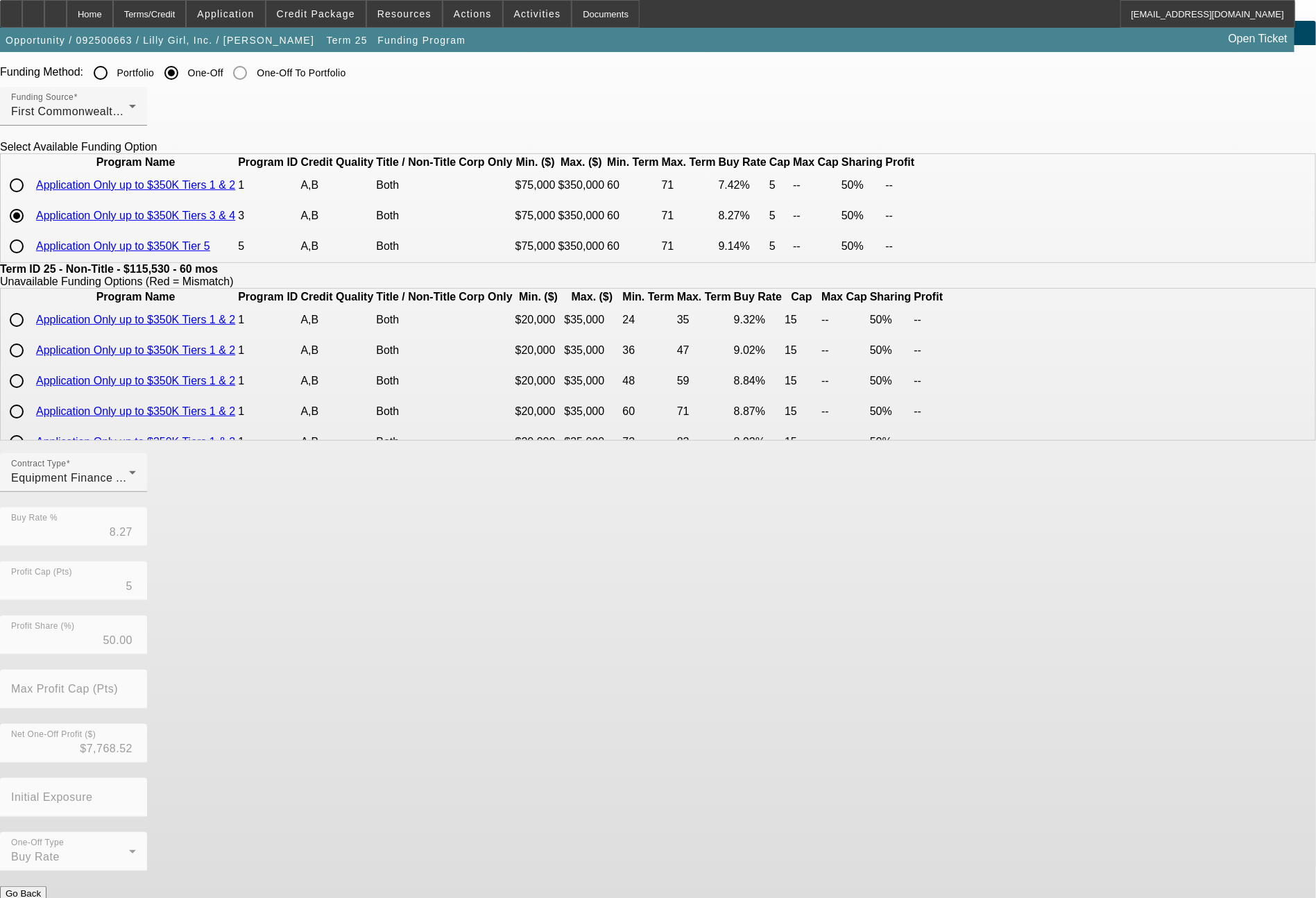
scroll to position [59, 0]
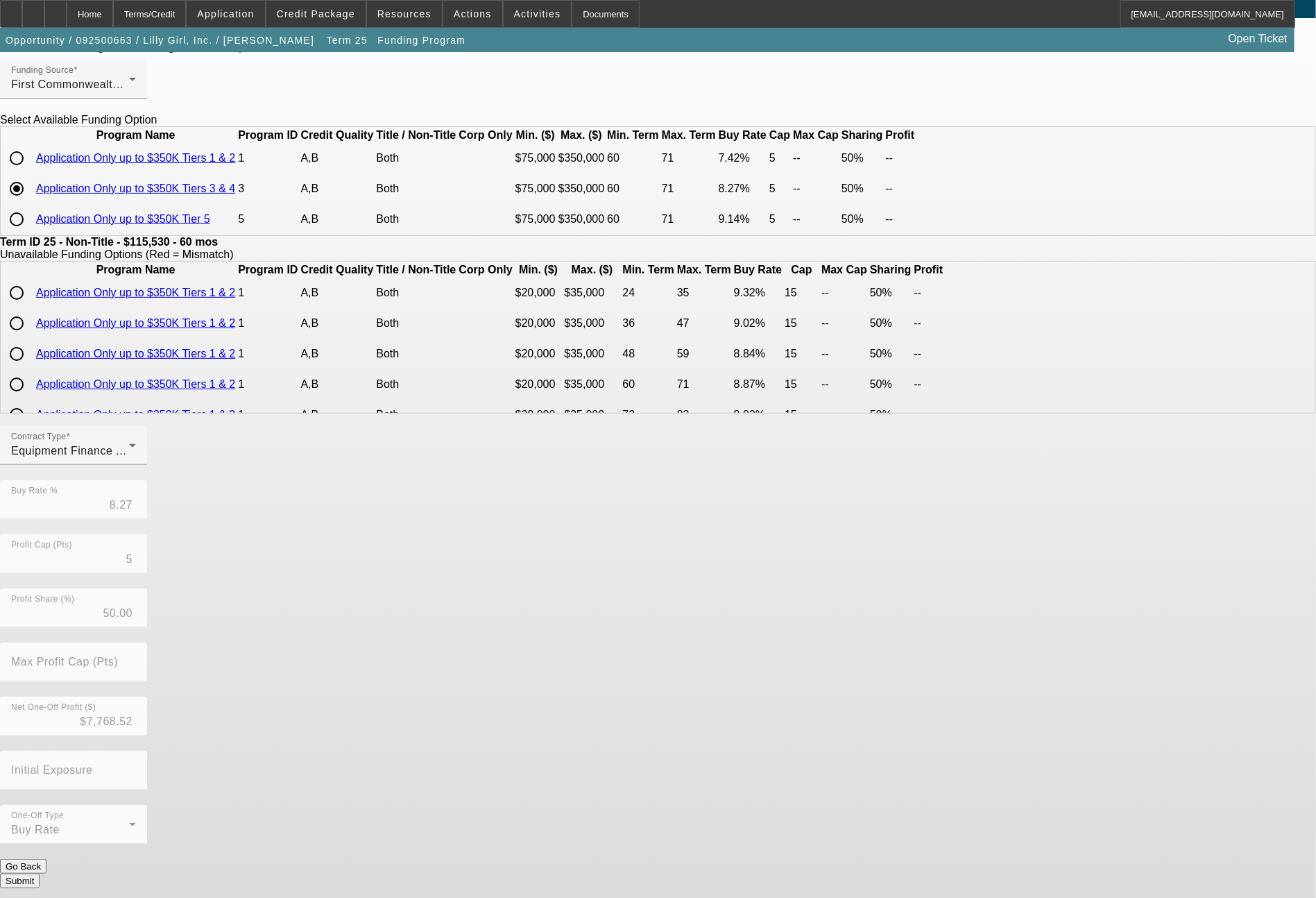
click at [39, 879] on button "Submit" at bounding box center [19, 880] width 39 height 14
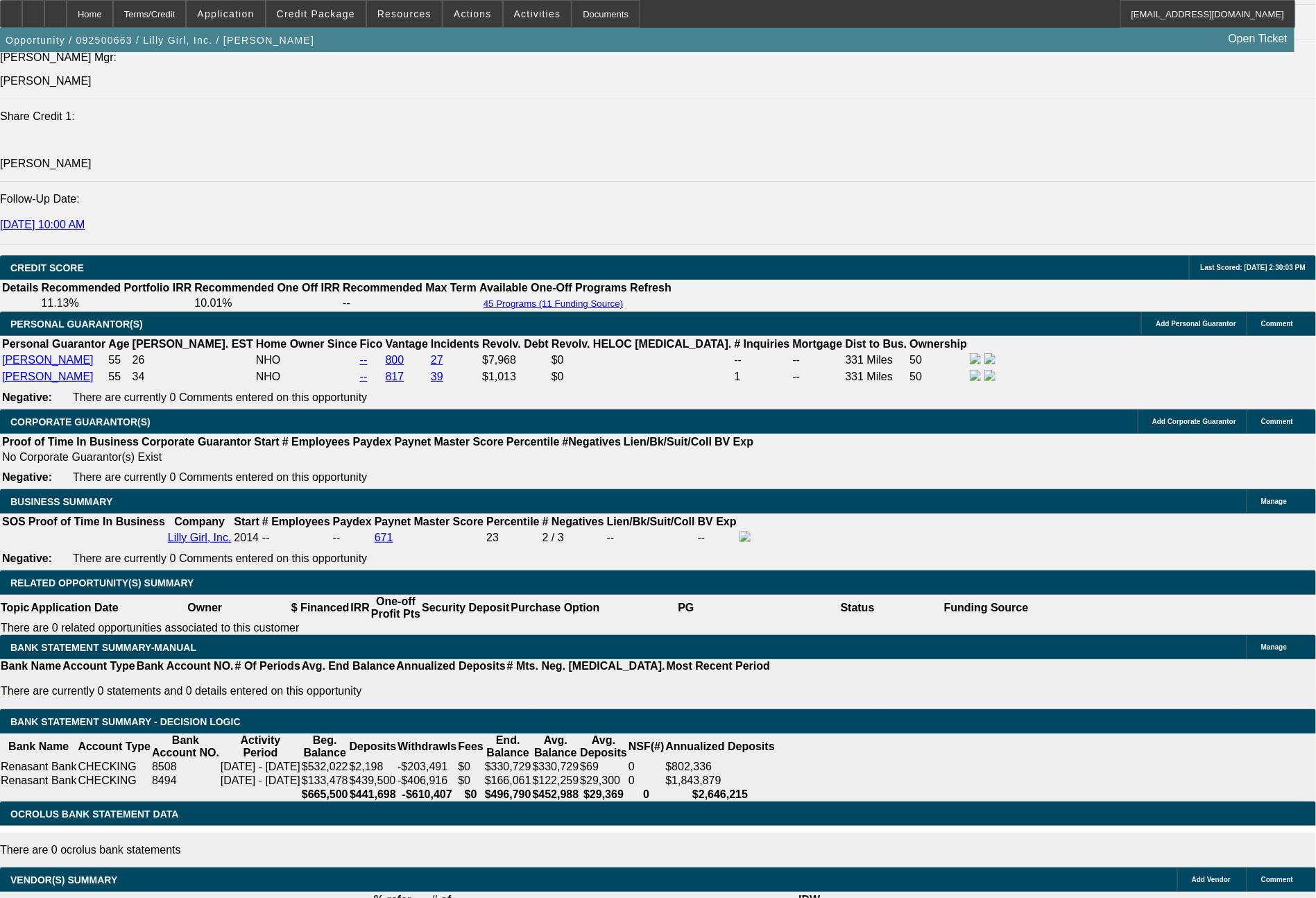
scroll to position [1891, 0]
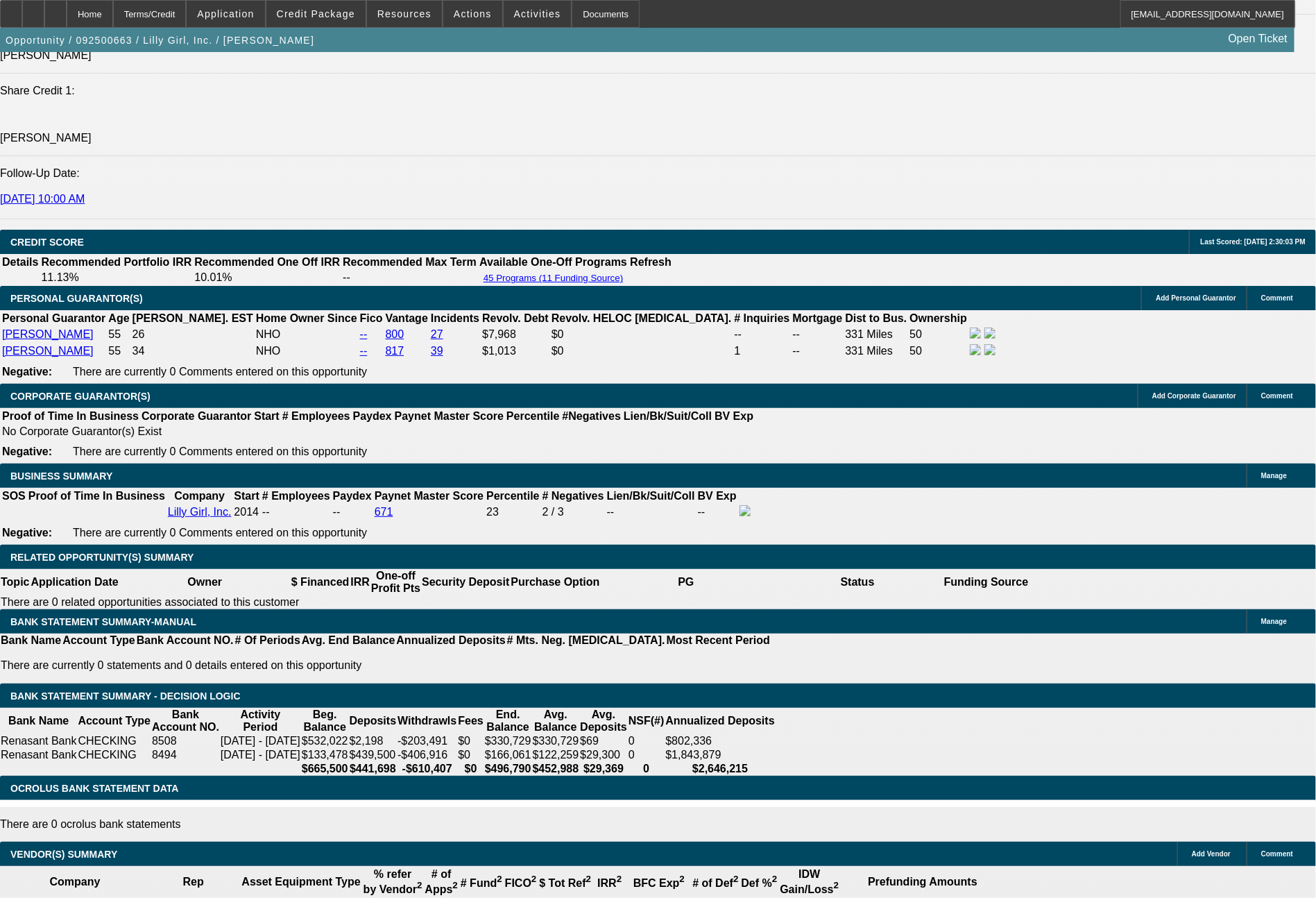
drag, startPoint x: 203, startPoint y: 506, endPoint x: 266, endPoint y: 517, distance: 64.0
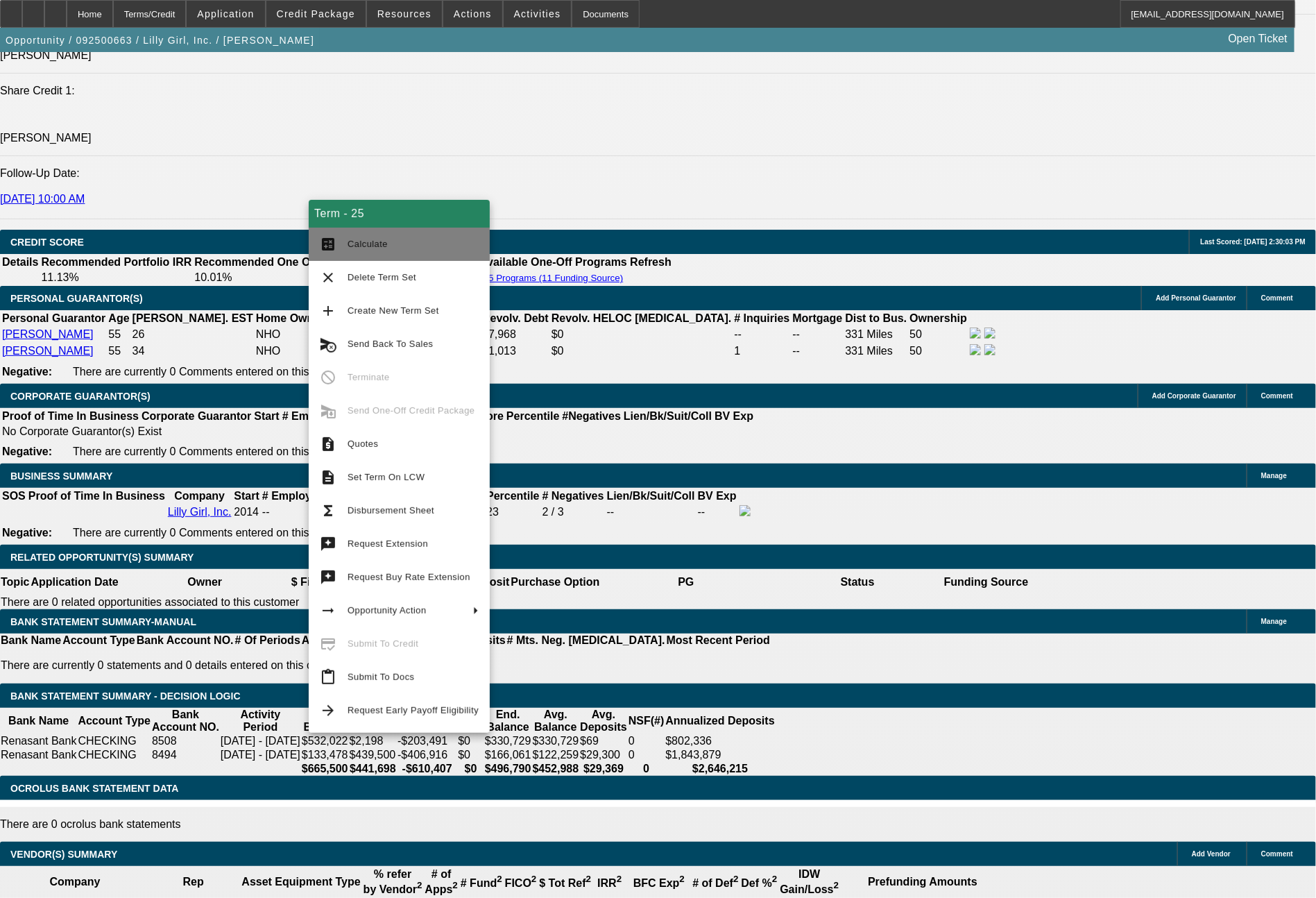
click at [408, 249] on span "Calculate" at bounding box center [413, 245] width 132 height 17
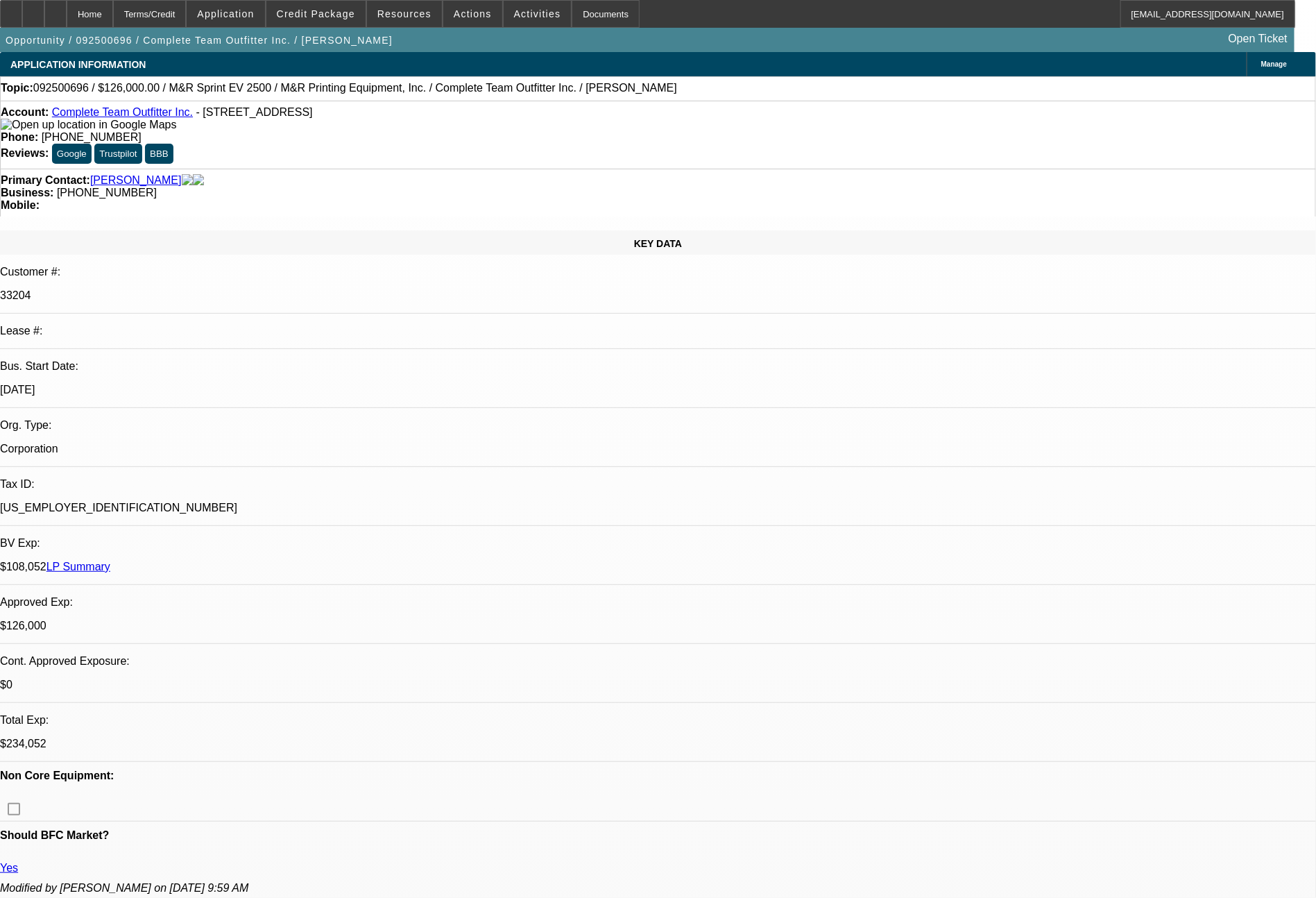
select select "0"
select select "2"
select select "0"
select select "6"
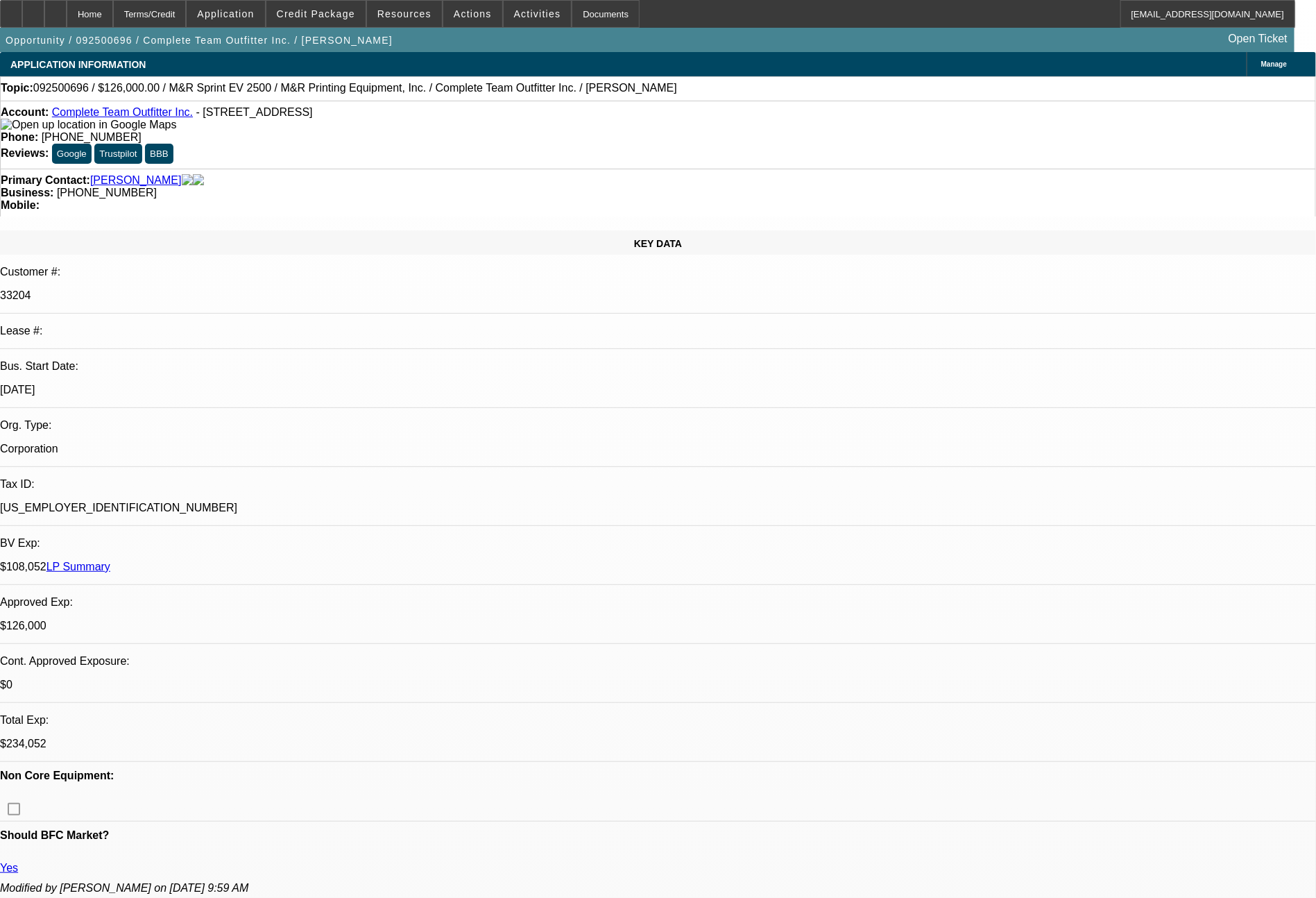
select select "0"
select select "2"
select select "0"
select select "6"
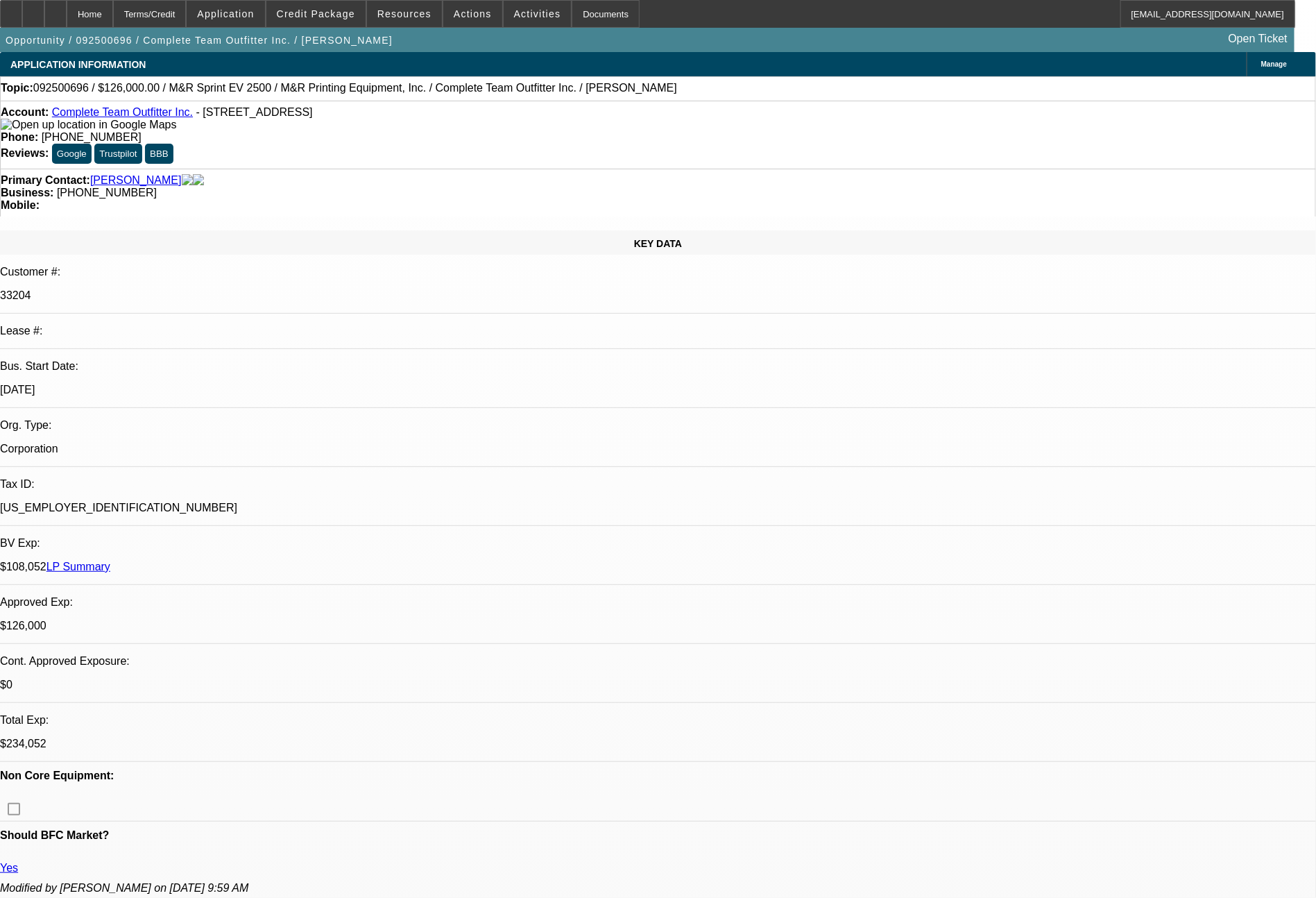
select select "0"
select select "2"
select select "0"
select select "6"
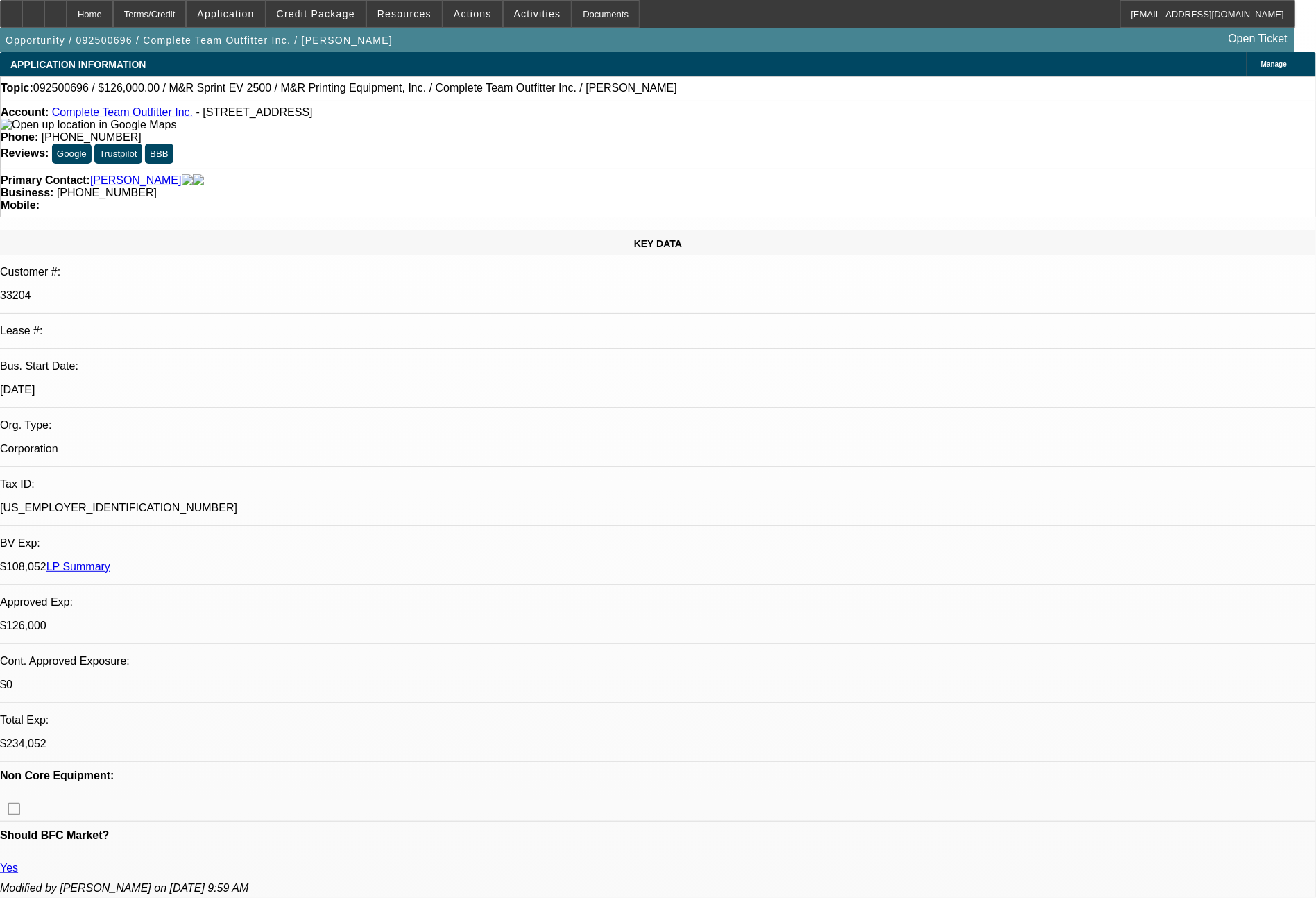
select select "0"
select select "2"
select select "0"
select select "6"
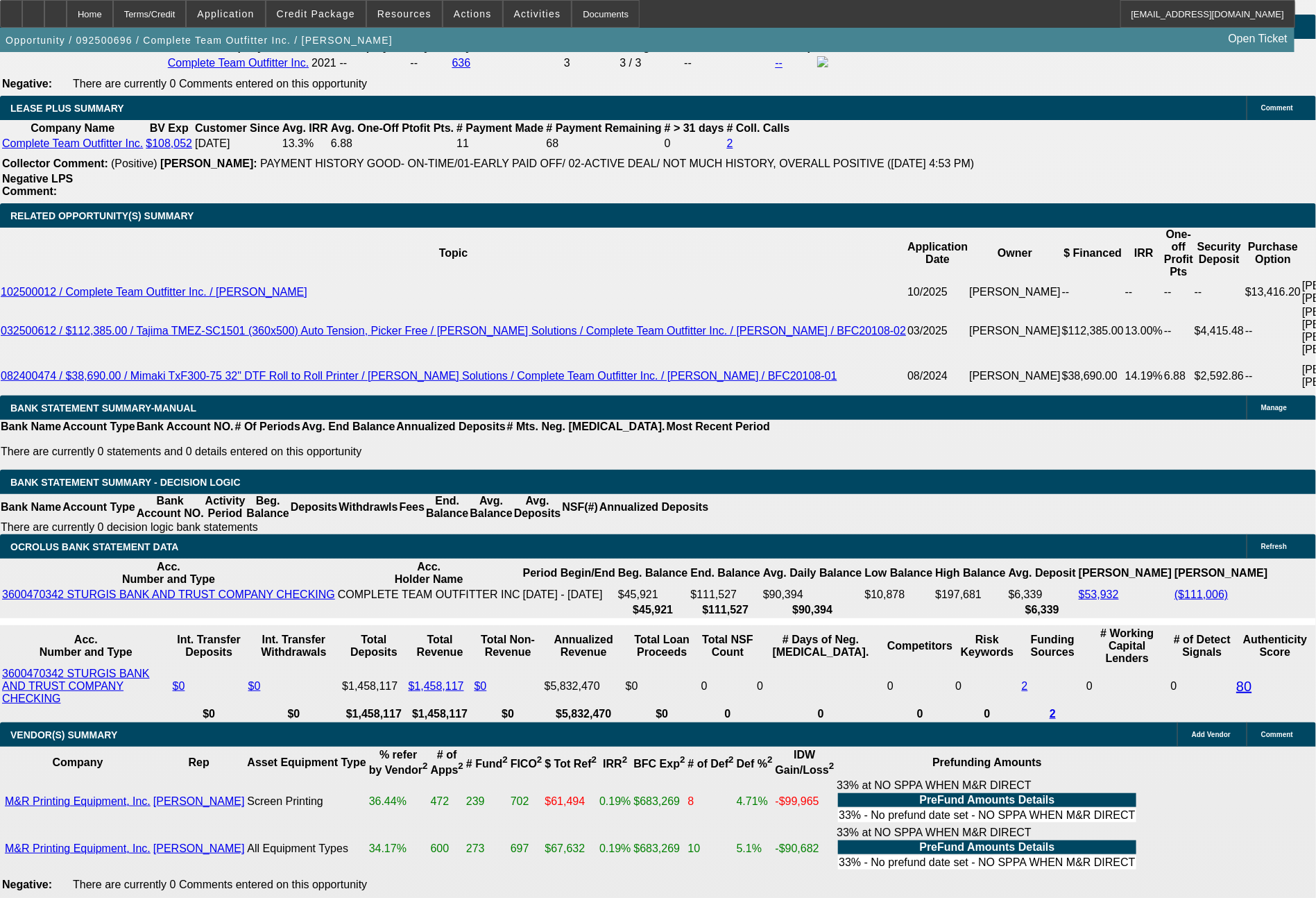
scroll to position [2414, 0]
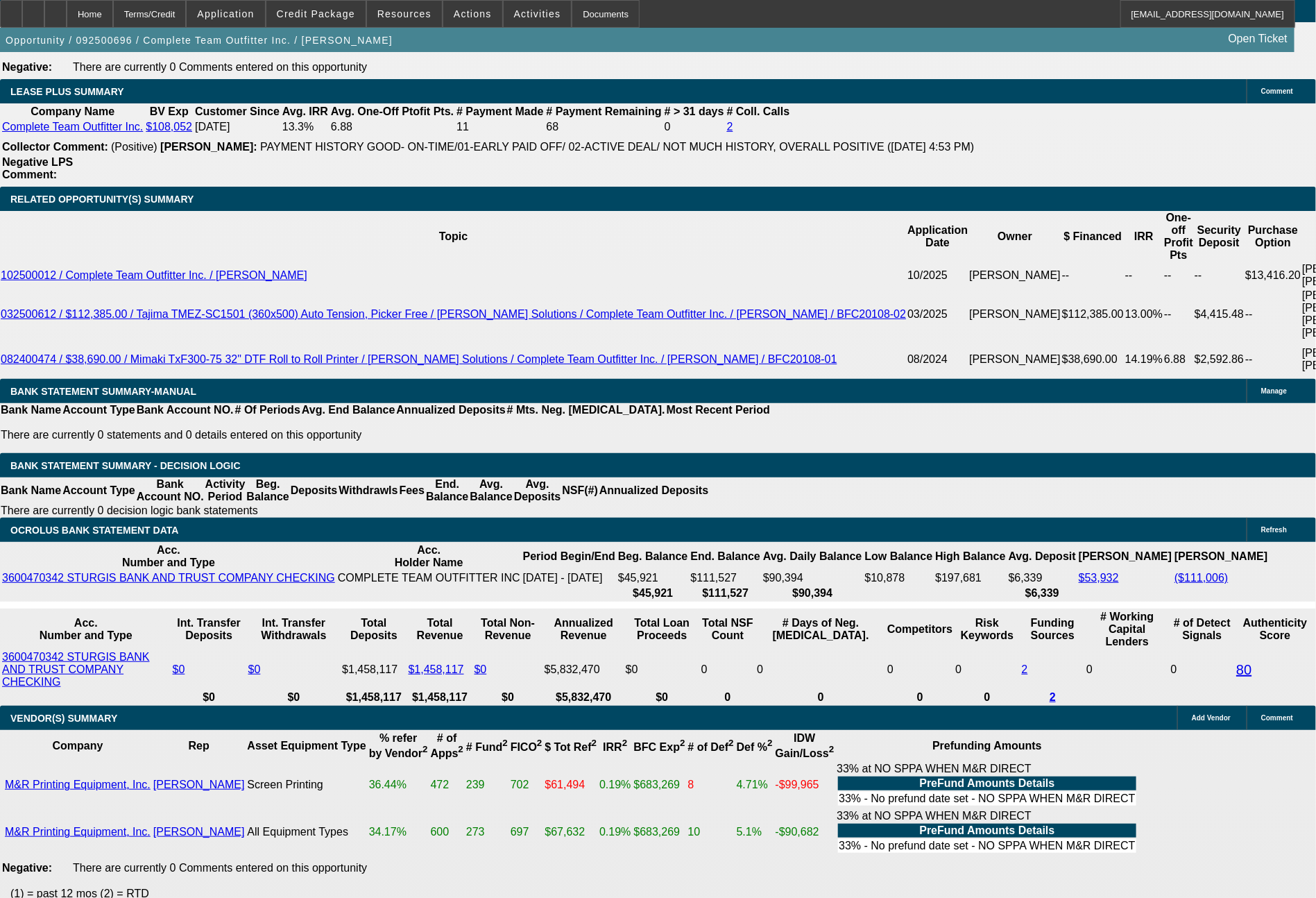
select select "0"
select select "2"
select select "0"
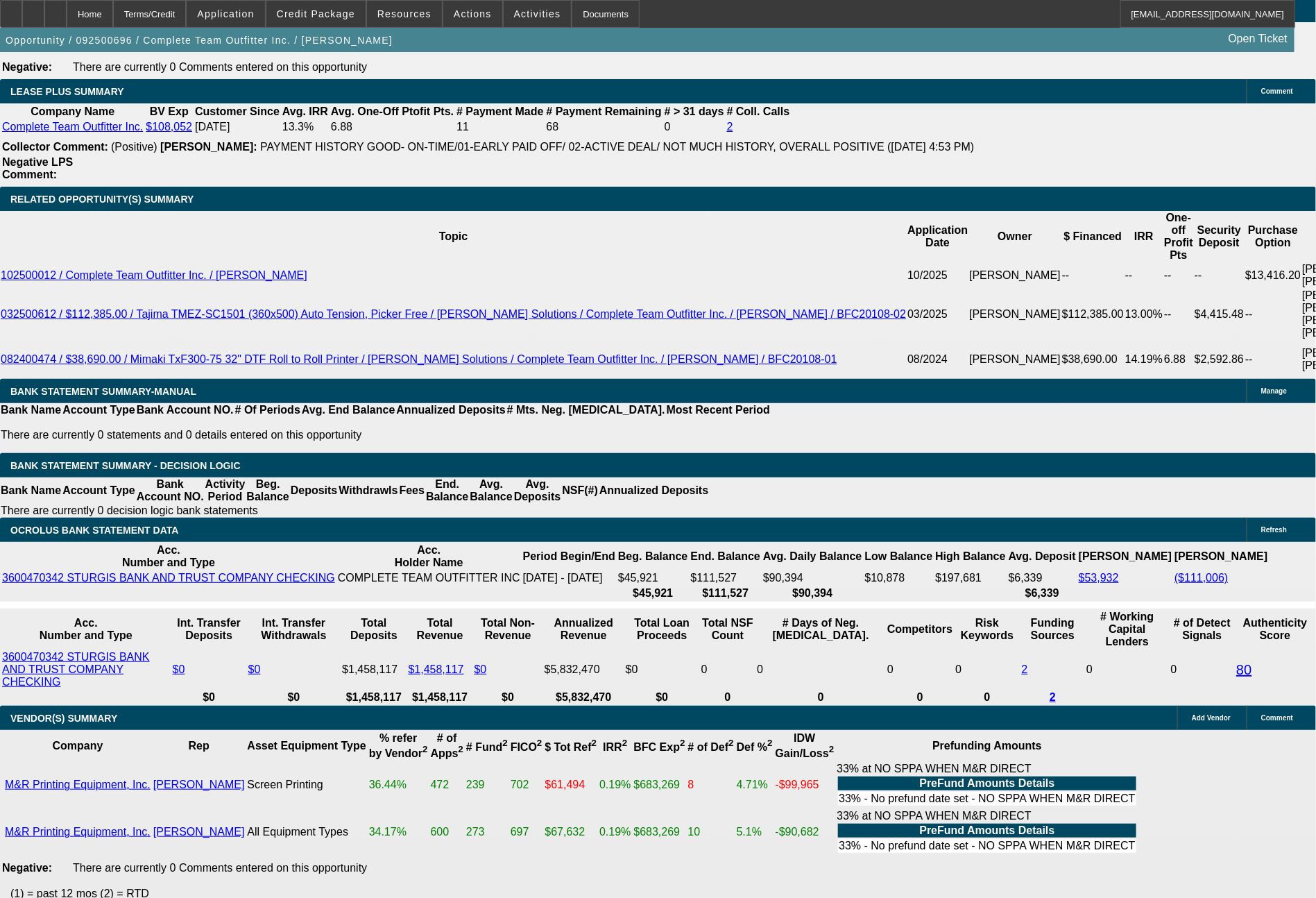
select select "6"
select select "0"
select select "2"
select select "0"
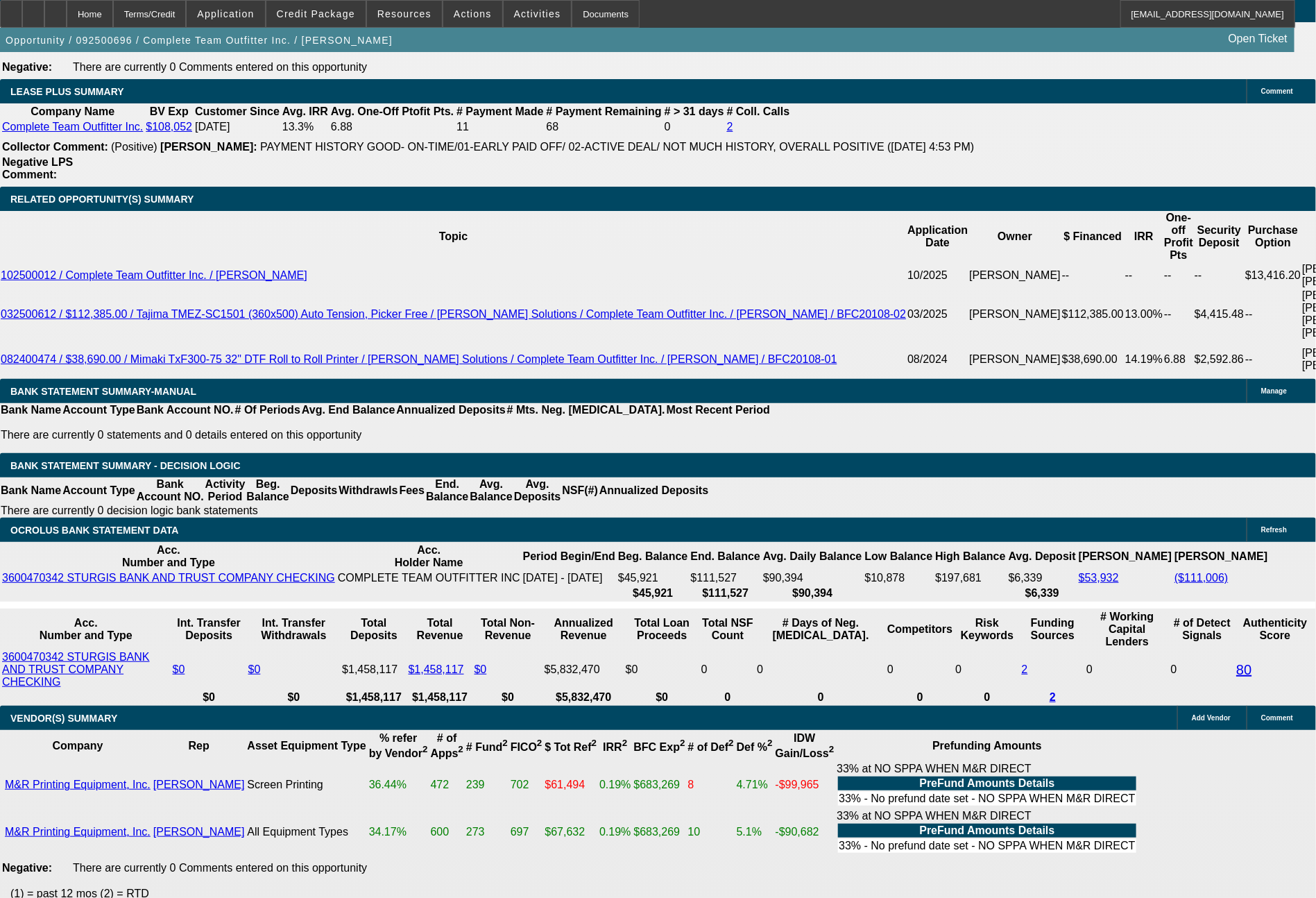
select select "6"
select select "0"
select select "2"
select select "0"
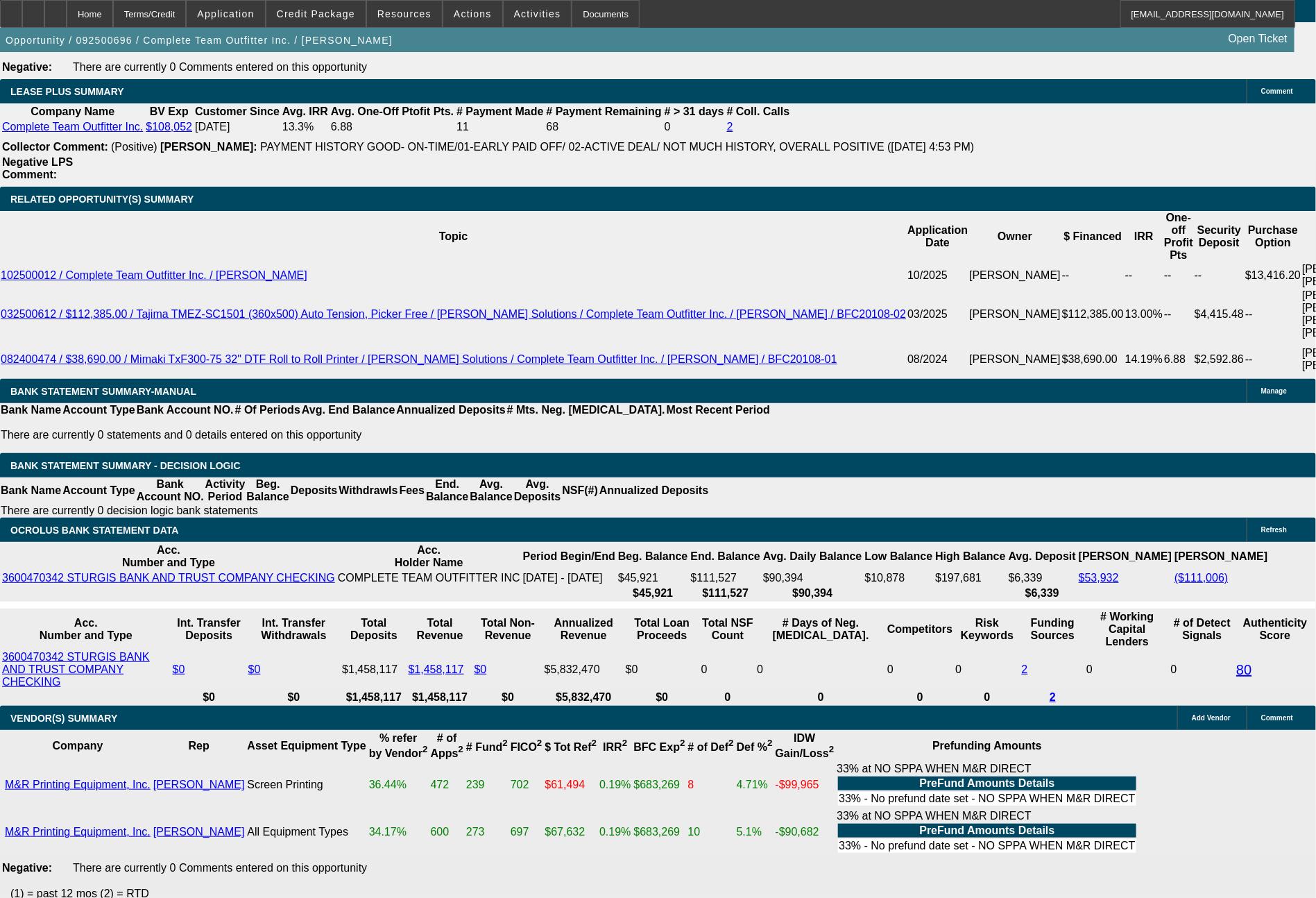
select select "6"
select select "0"
select select "2"
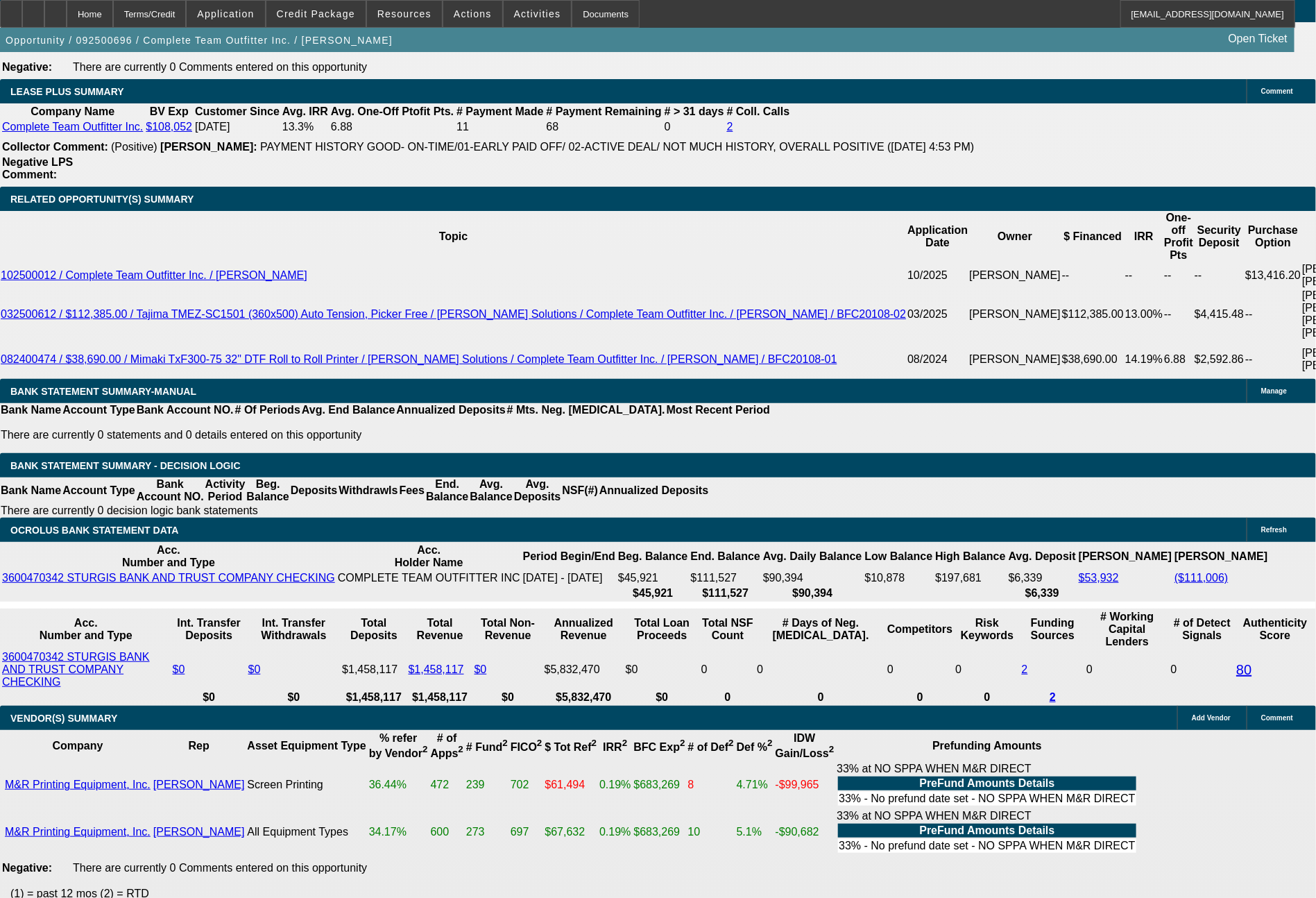
select select "0"
select select "6"
select select "0"
select select "2"
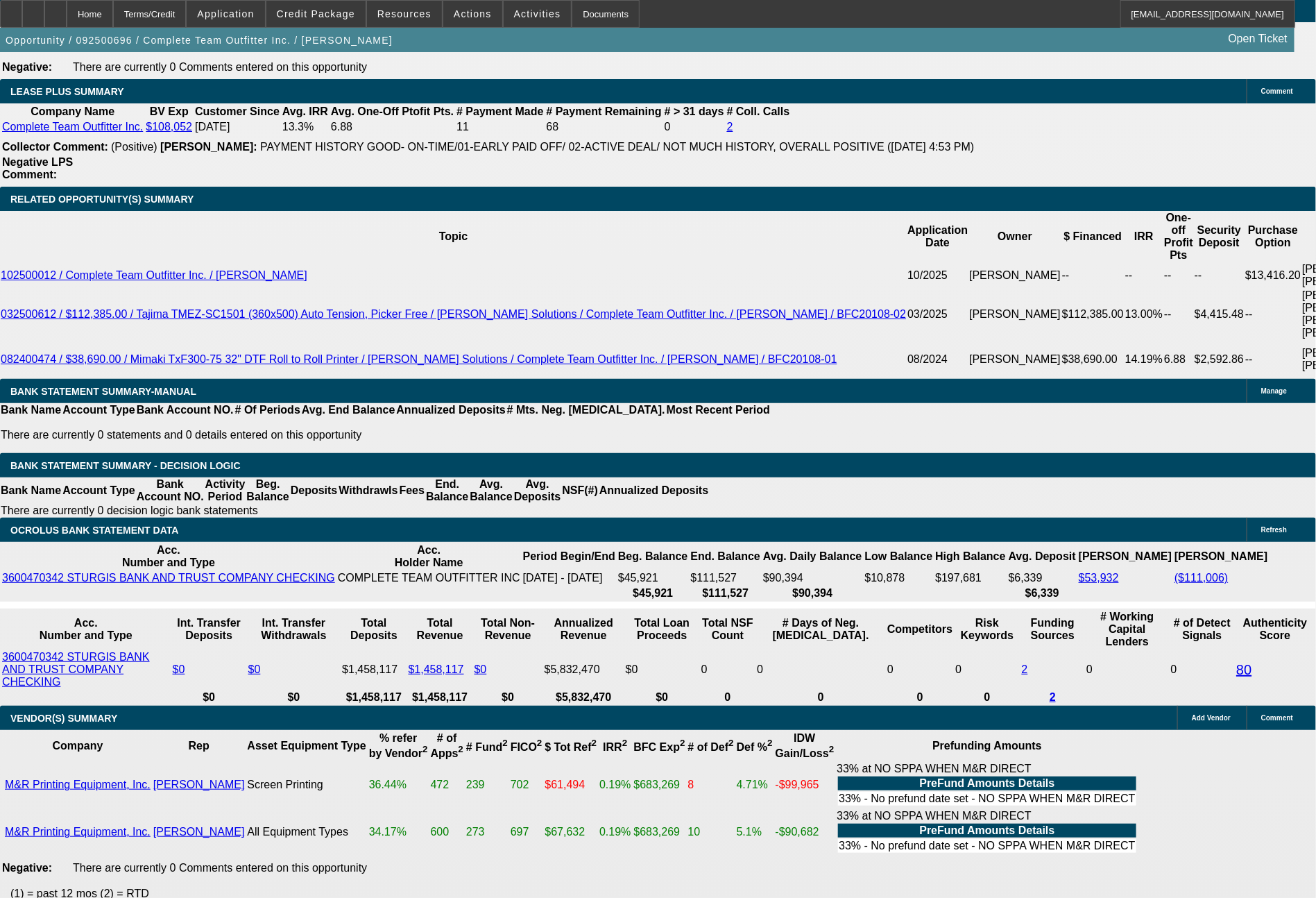
select select "0"
select select "6"
select select "0"
select select "2"
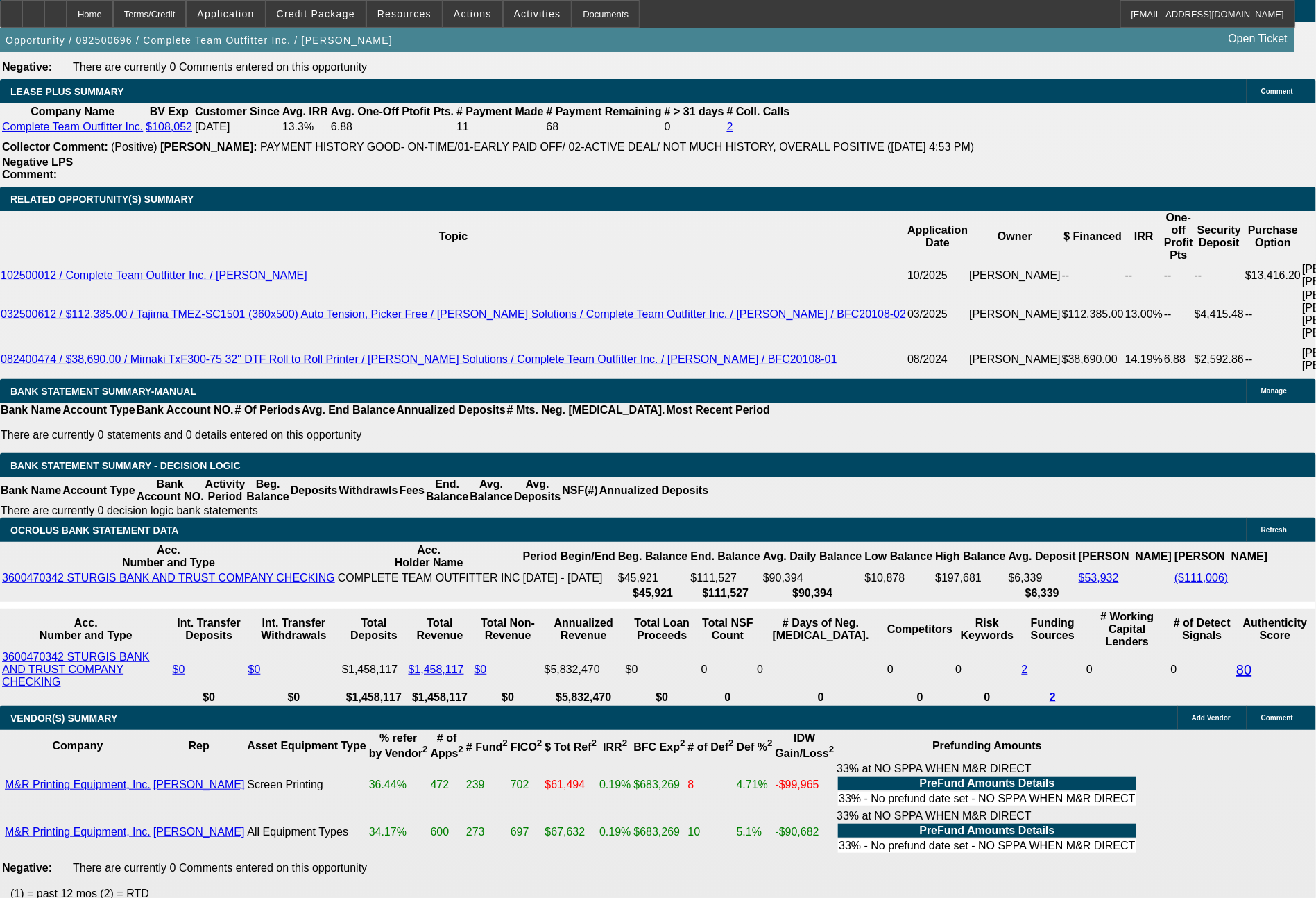
select select "0"
select select "6"
select select "0"
select select "2"
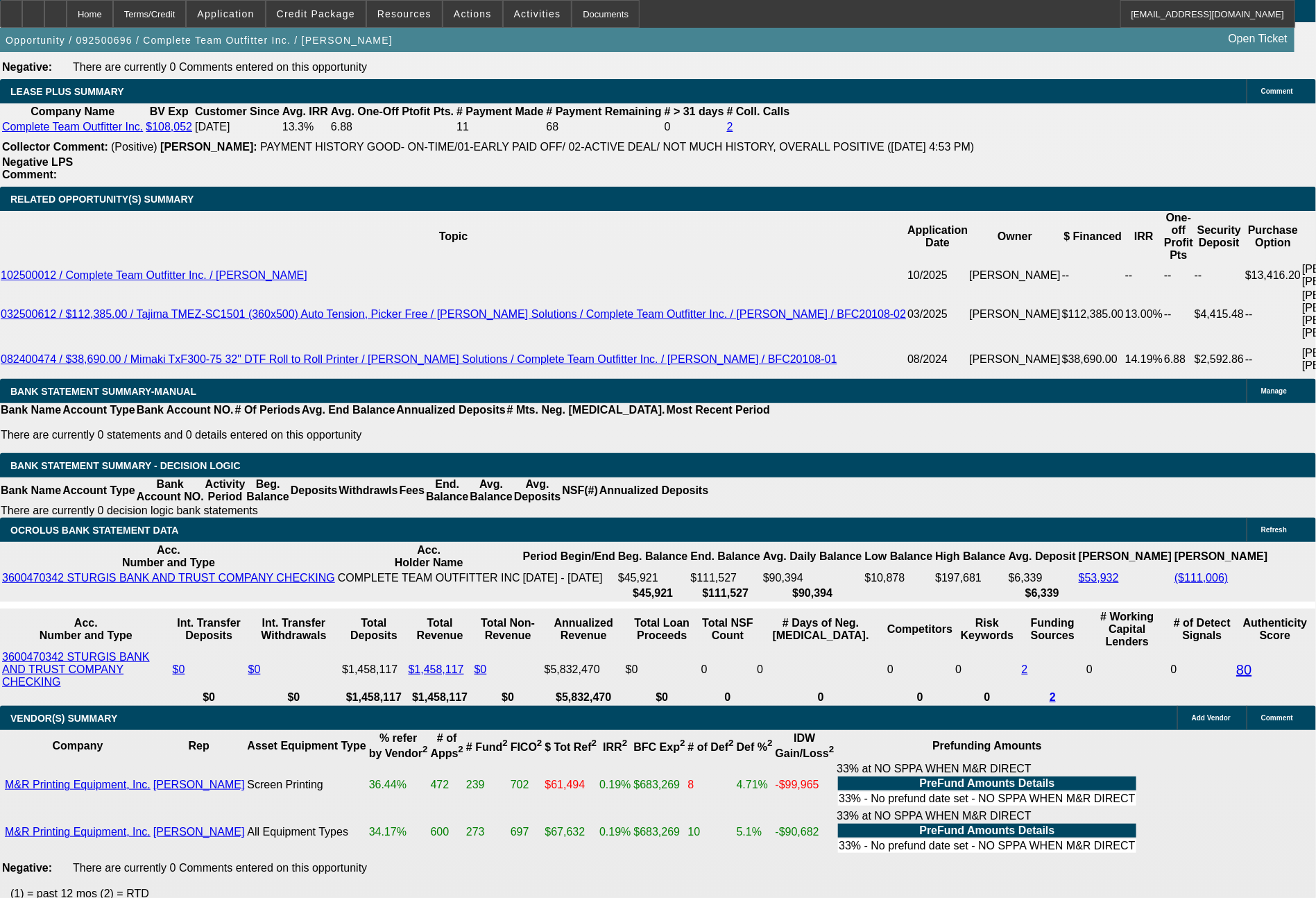
select select "0"
select select "6"
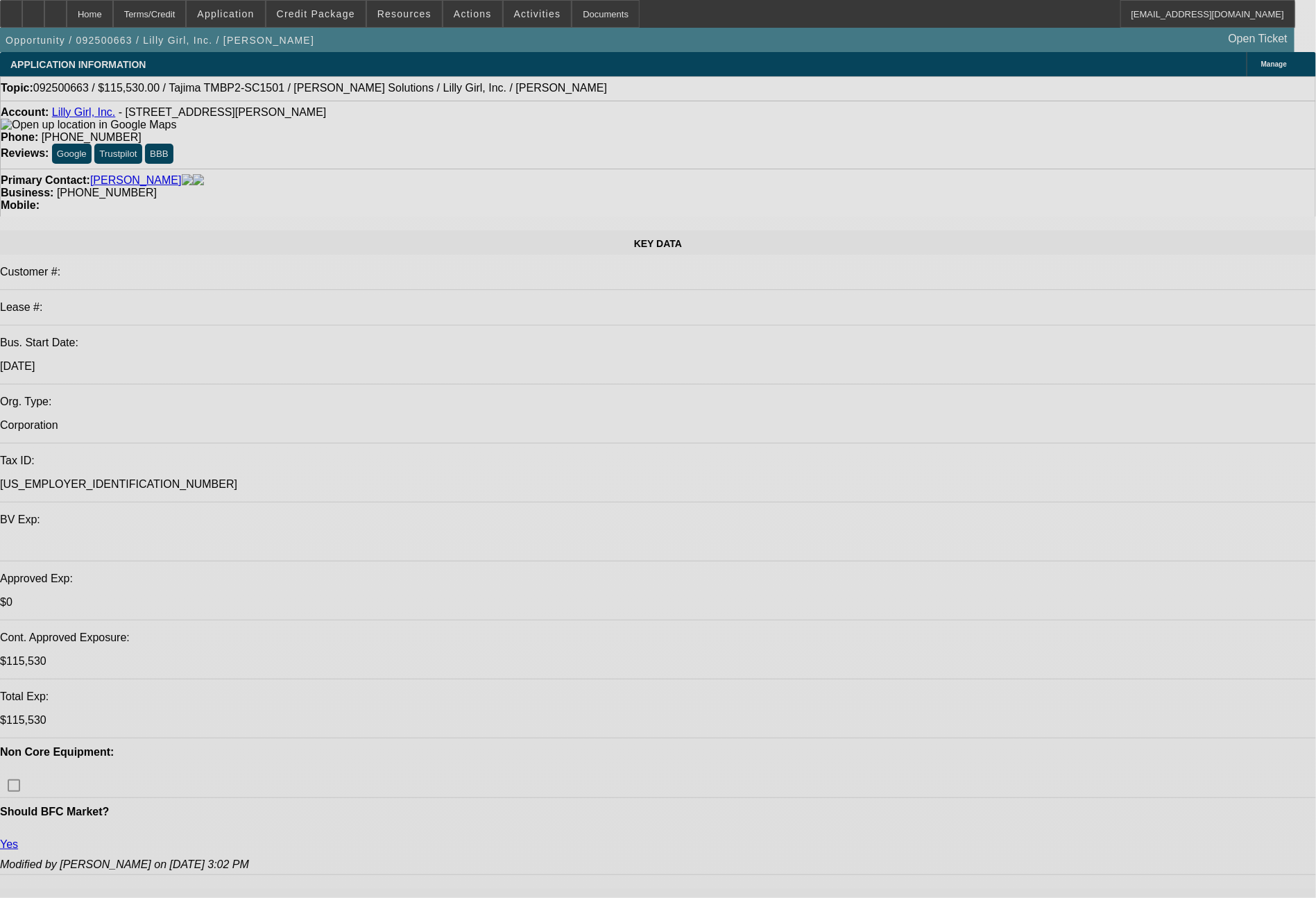
select select "0"
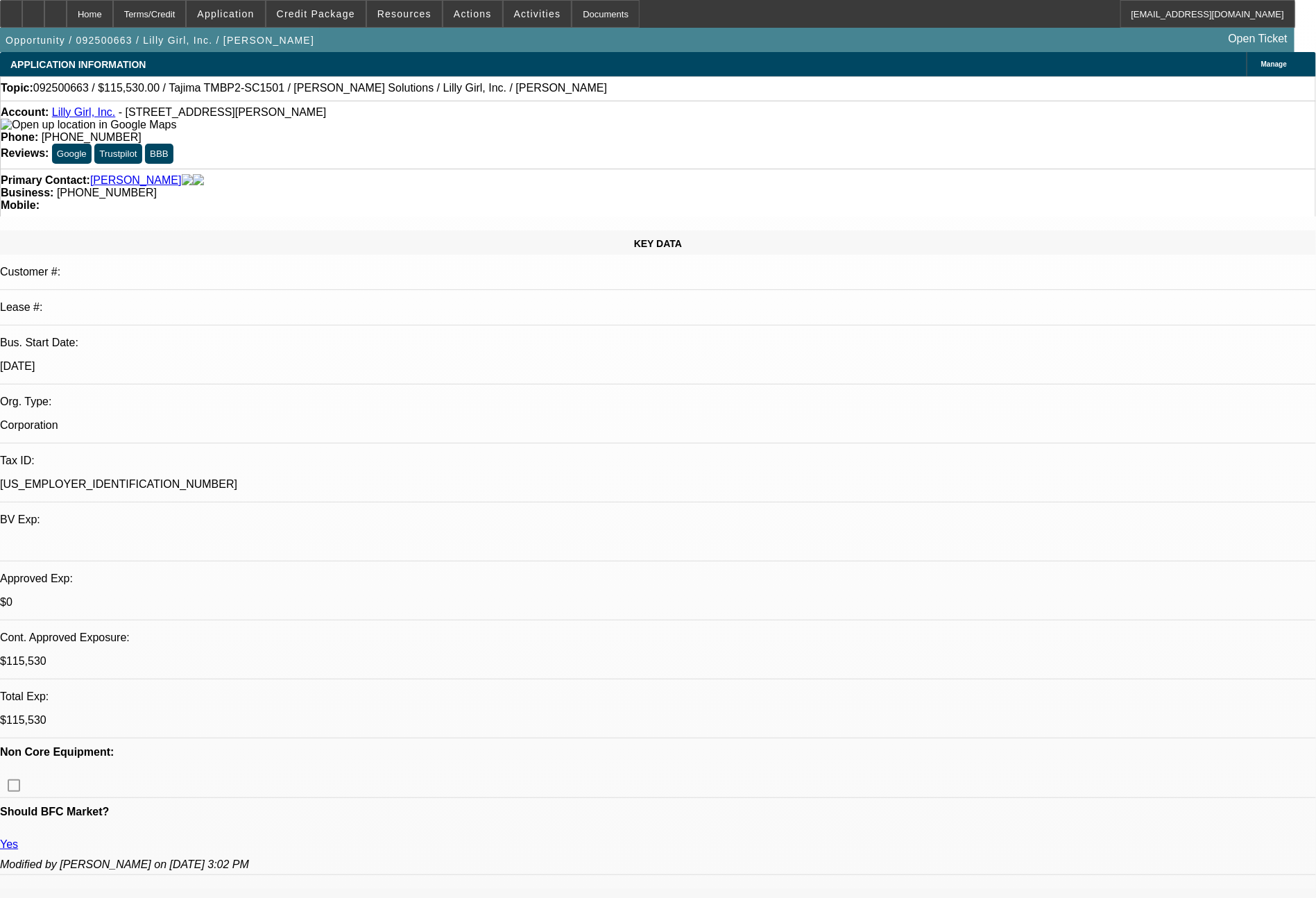
select select "2"
select select "0"
select select "6"
select select "0"
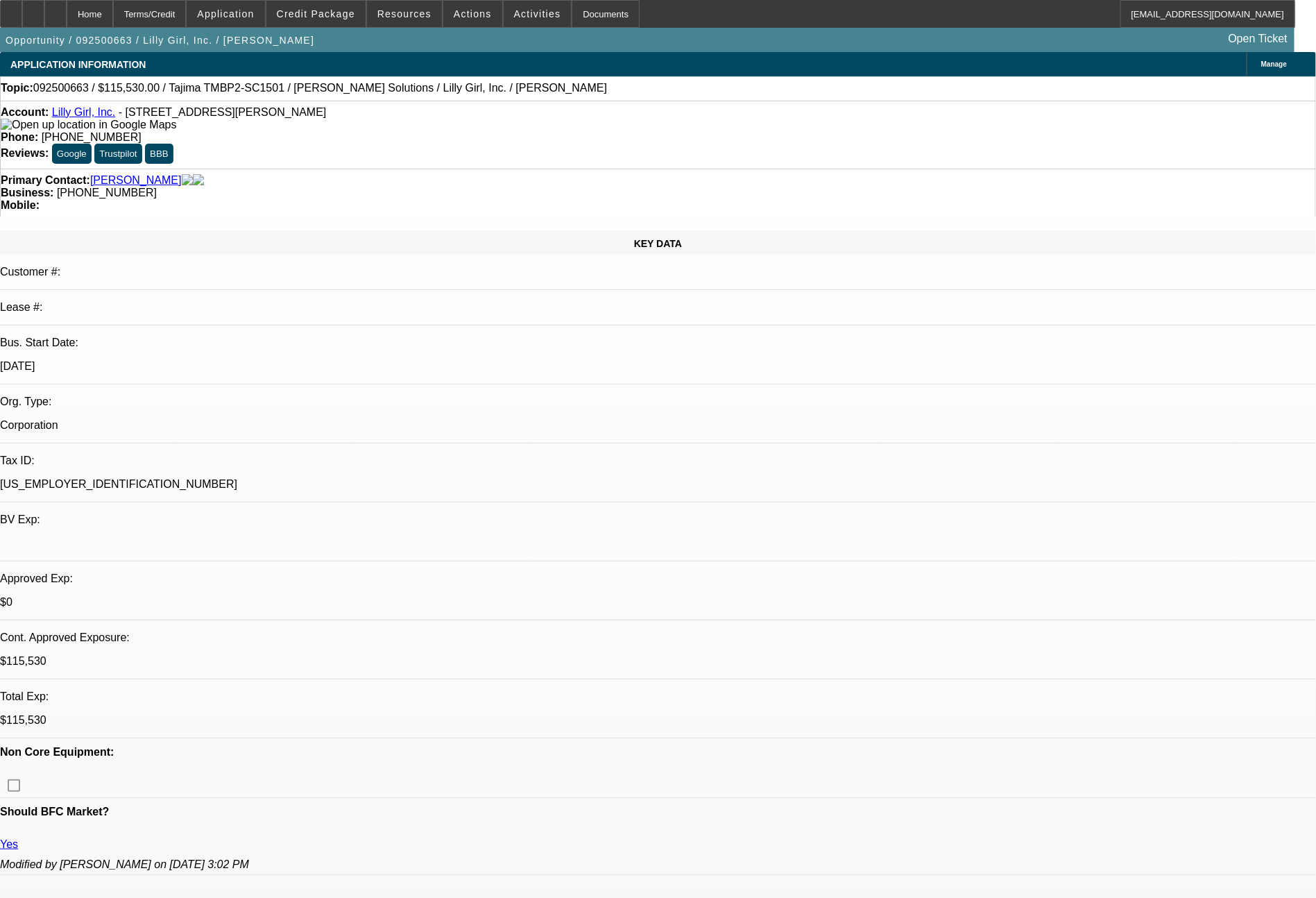
select select "2"
select select "0"
select select "6"
select select "0"
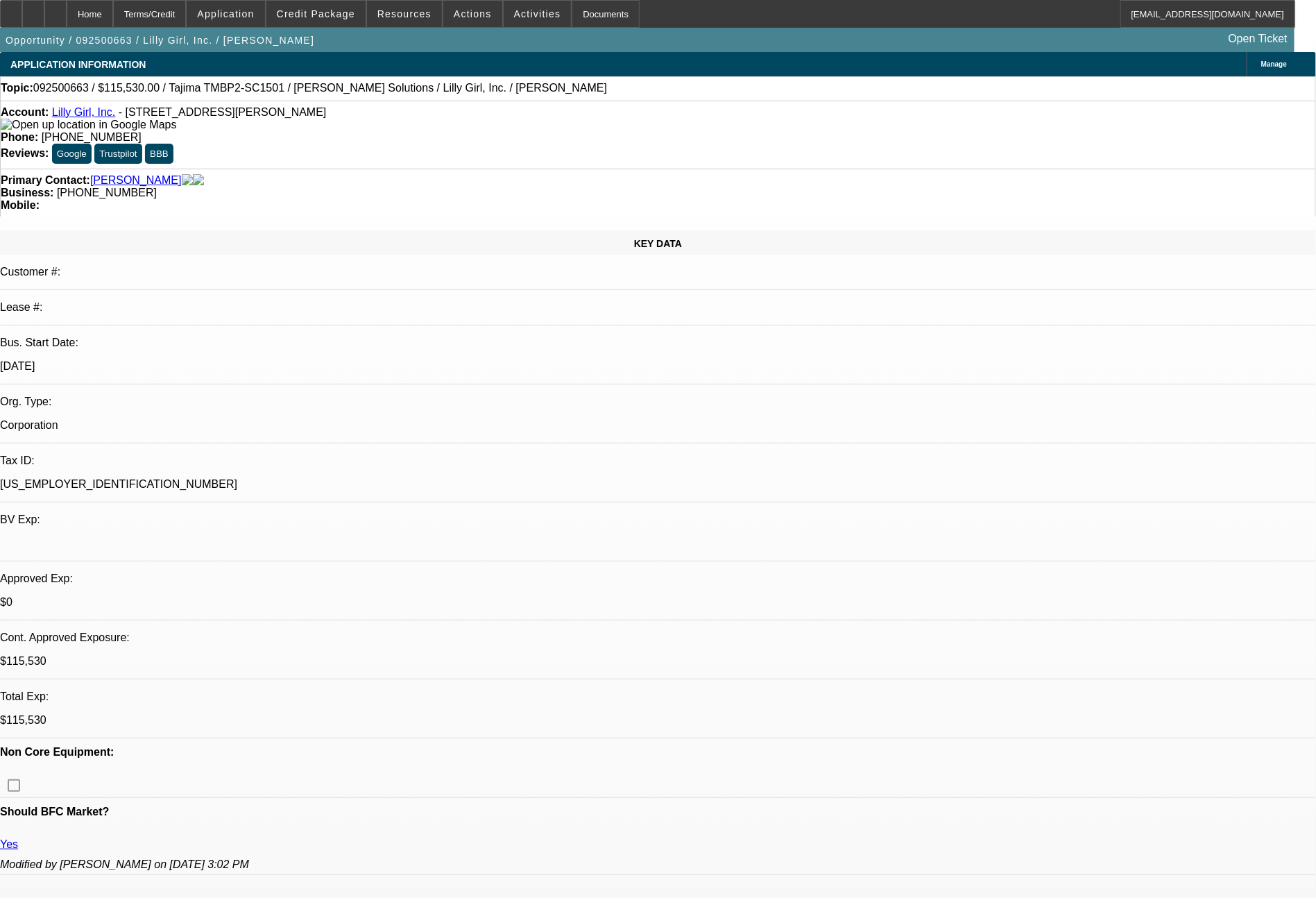
select select "2"
select select "0"
select select "6"
select select "0"
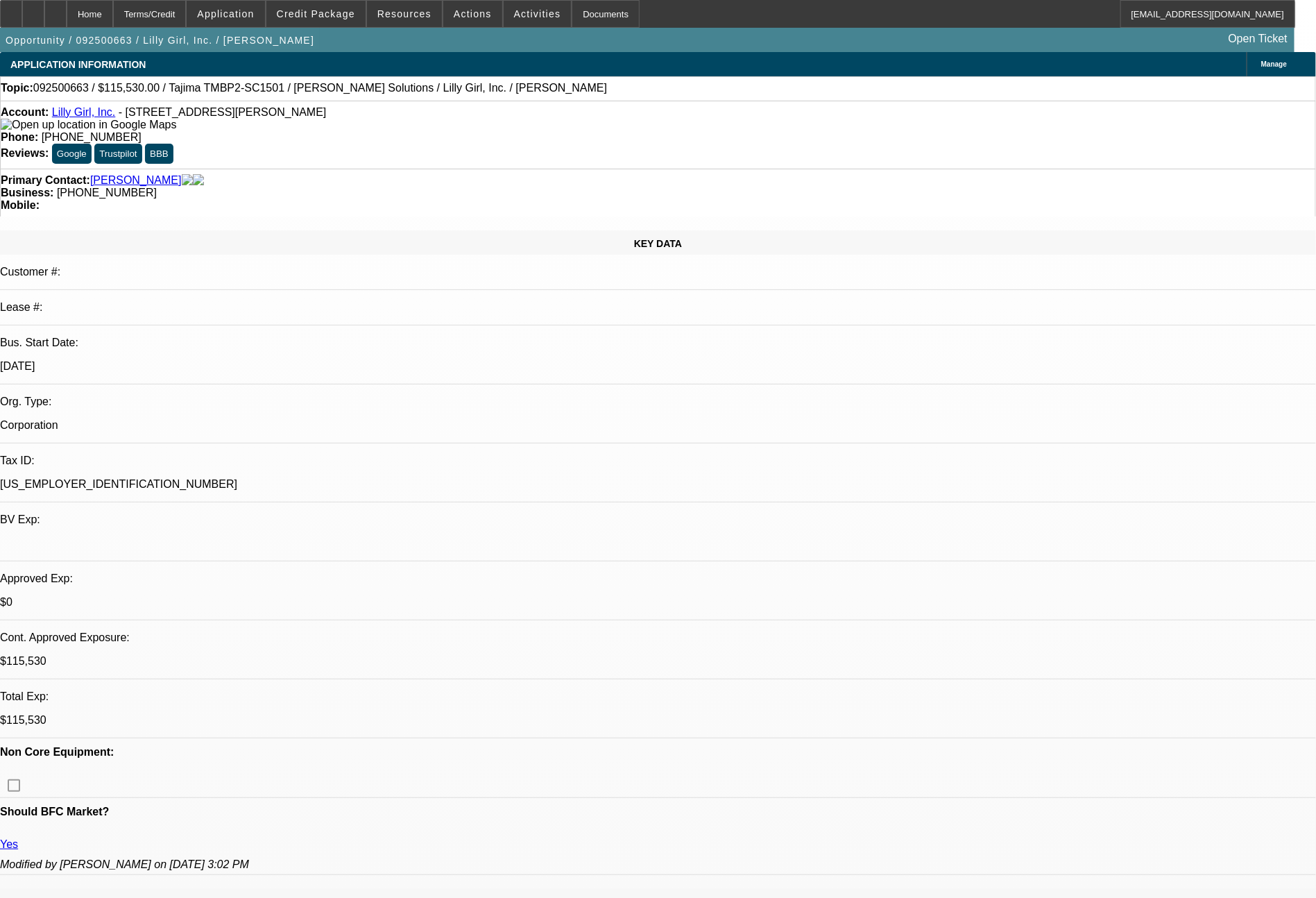
select select "2"
select select "0"
select select "6"
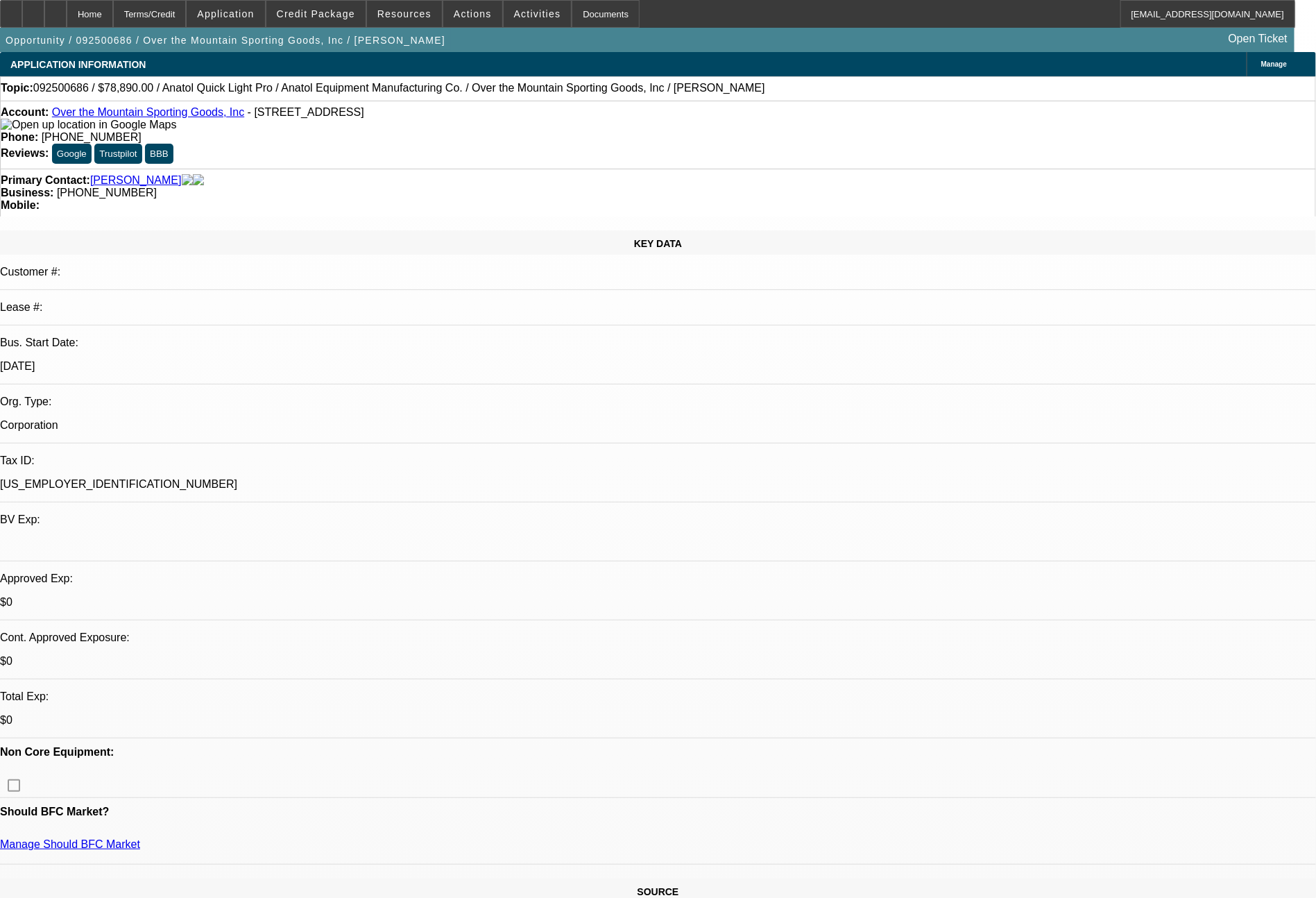
select select "0"
select select "6"
select select "0"
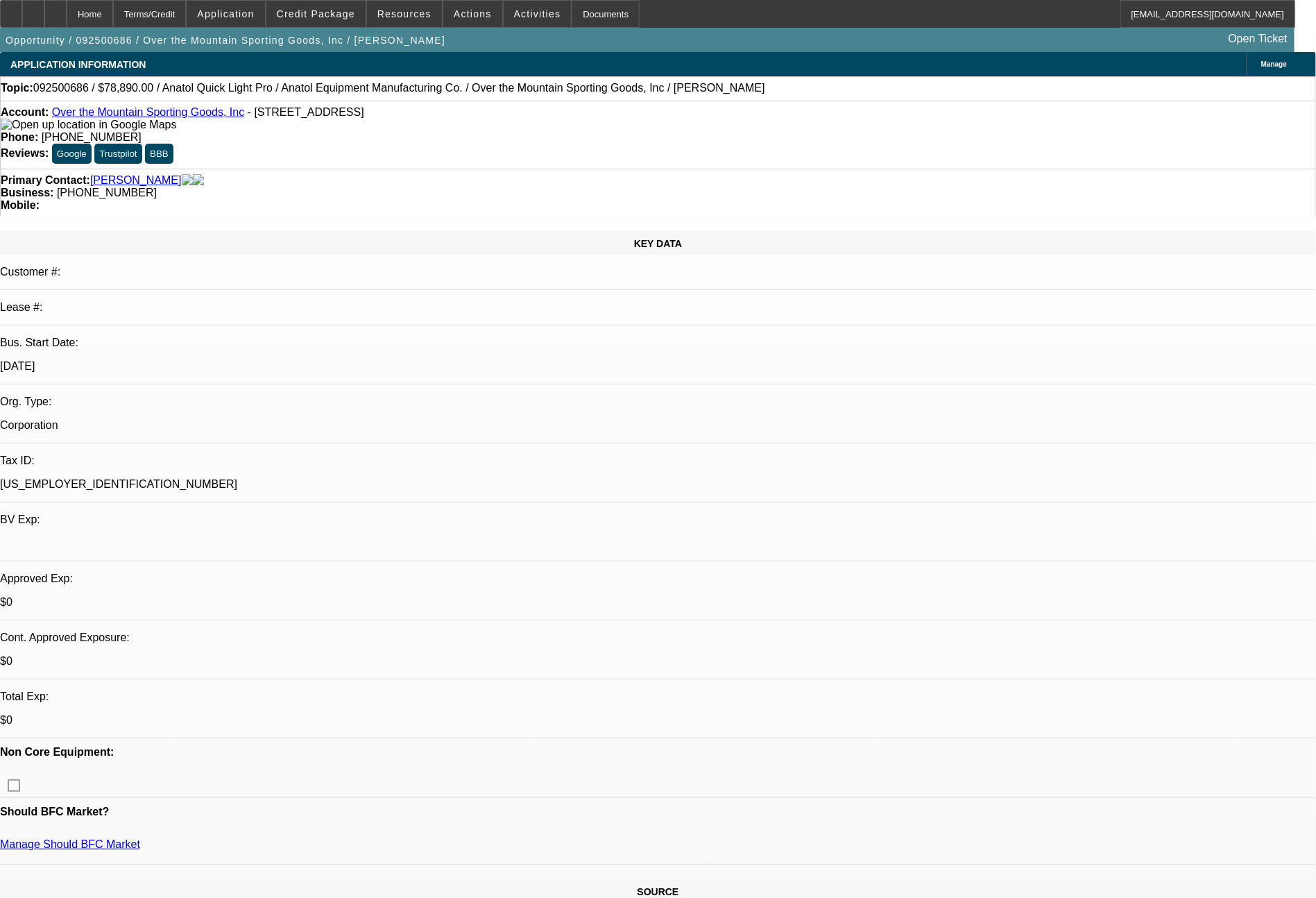
select select "2"
select select "0"
select select "6"
select select "0"
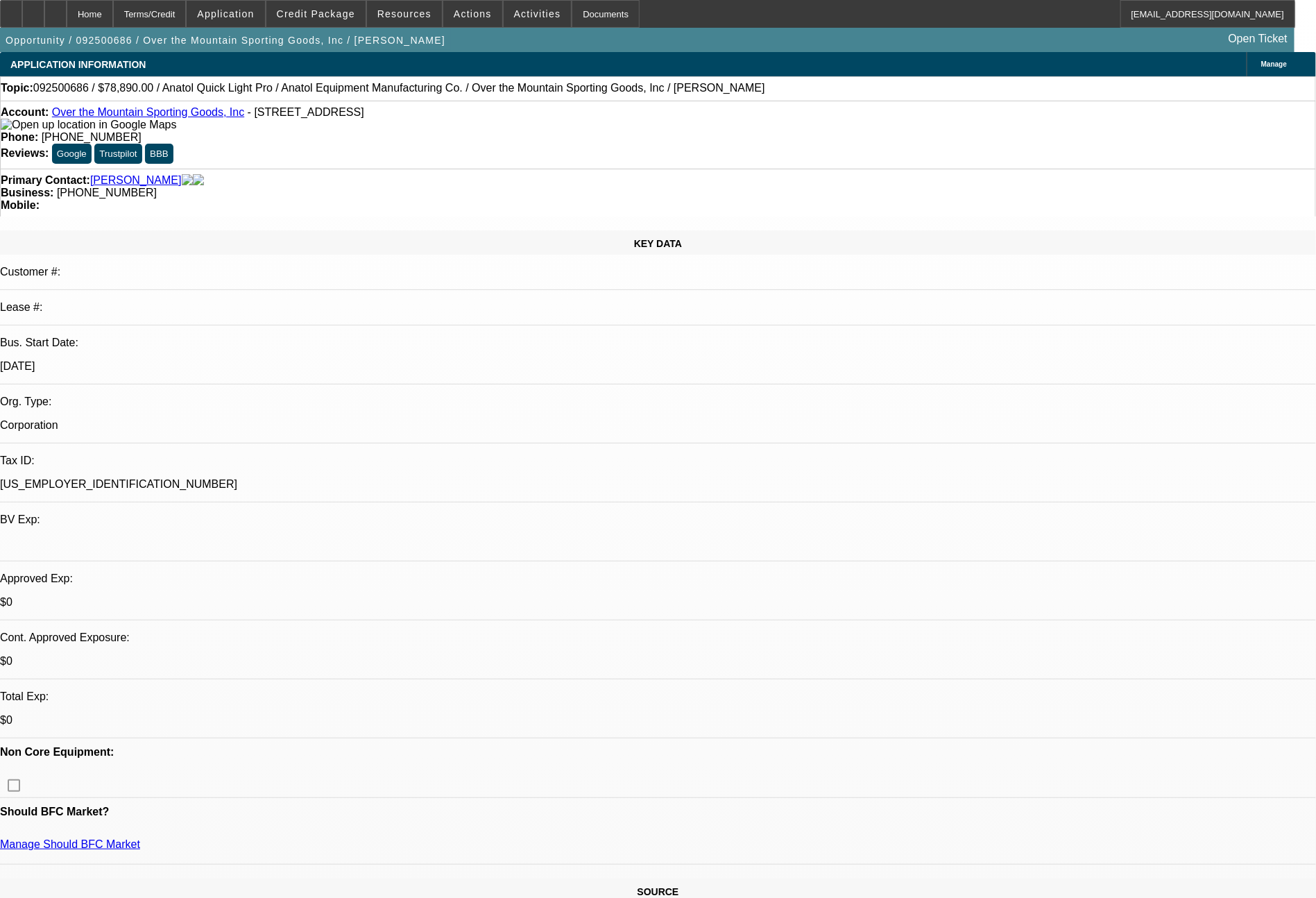
select select "2"
select select "0"
select select "6"
select select "0"
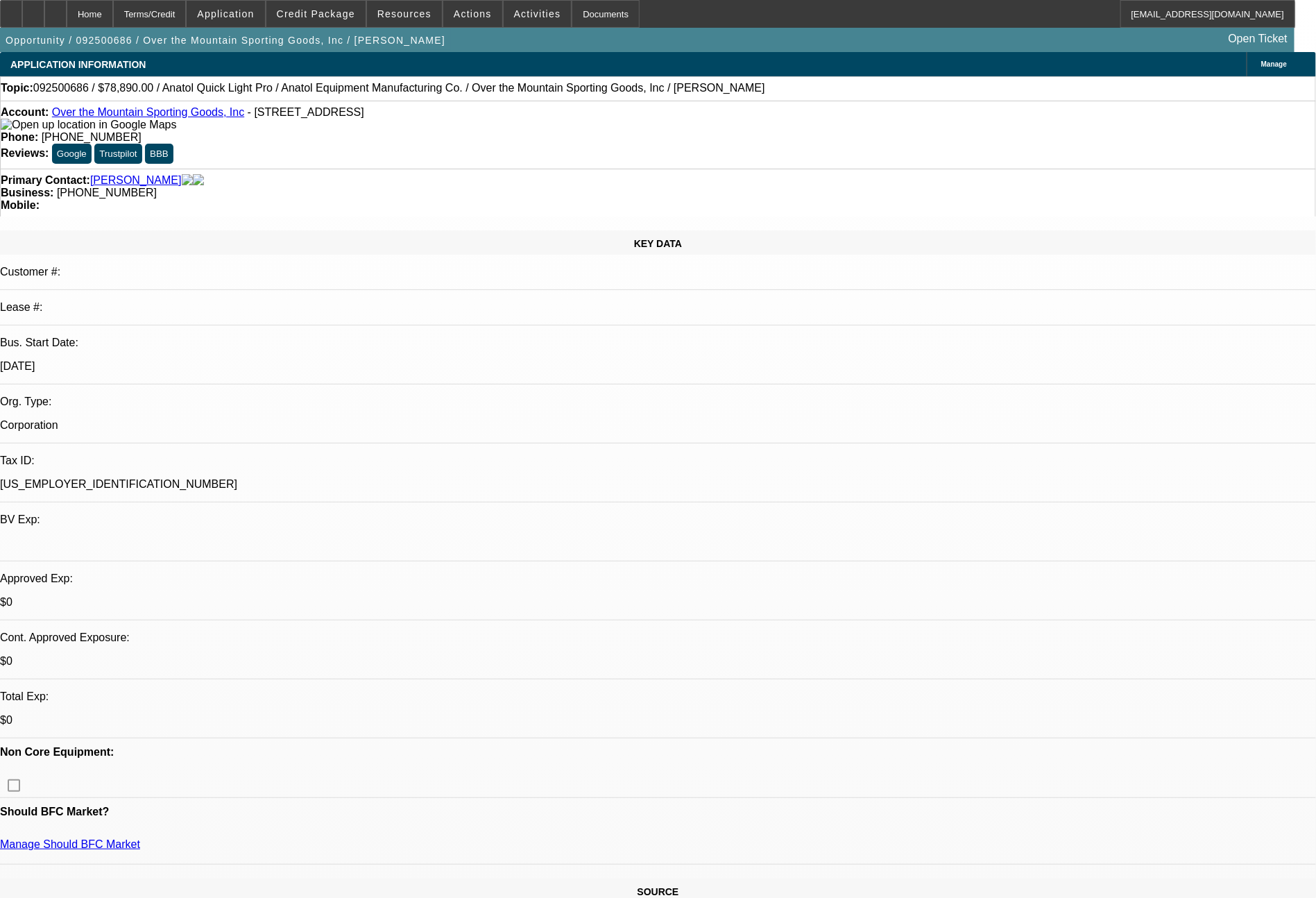
select select "2"
select select "0.1"
select select "4"
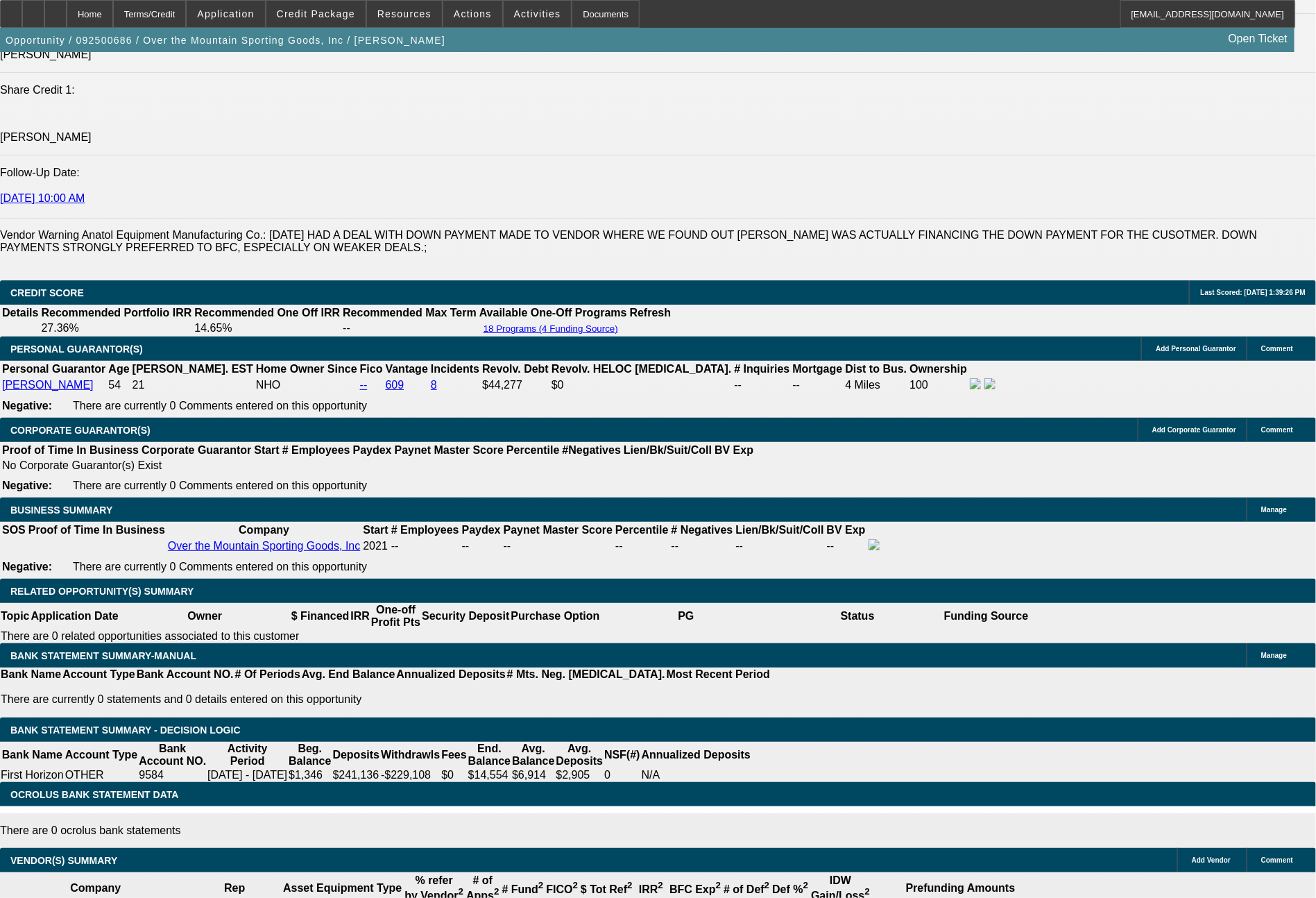
scroll to position [1985, 0]
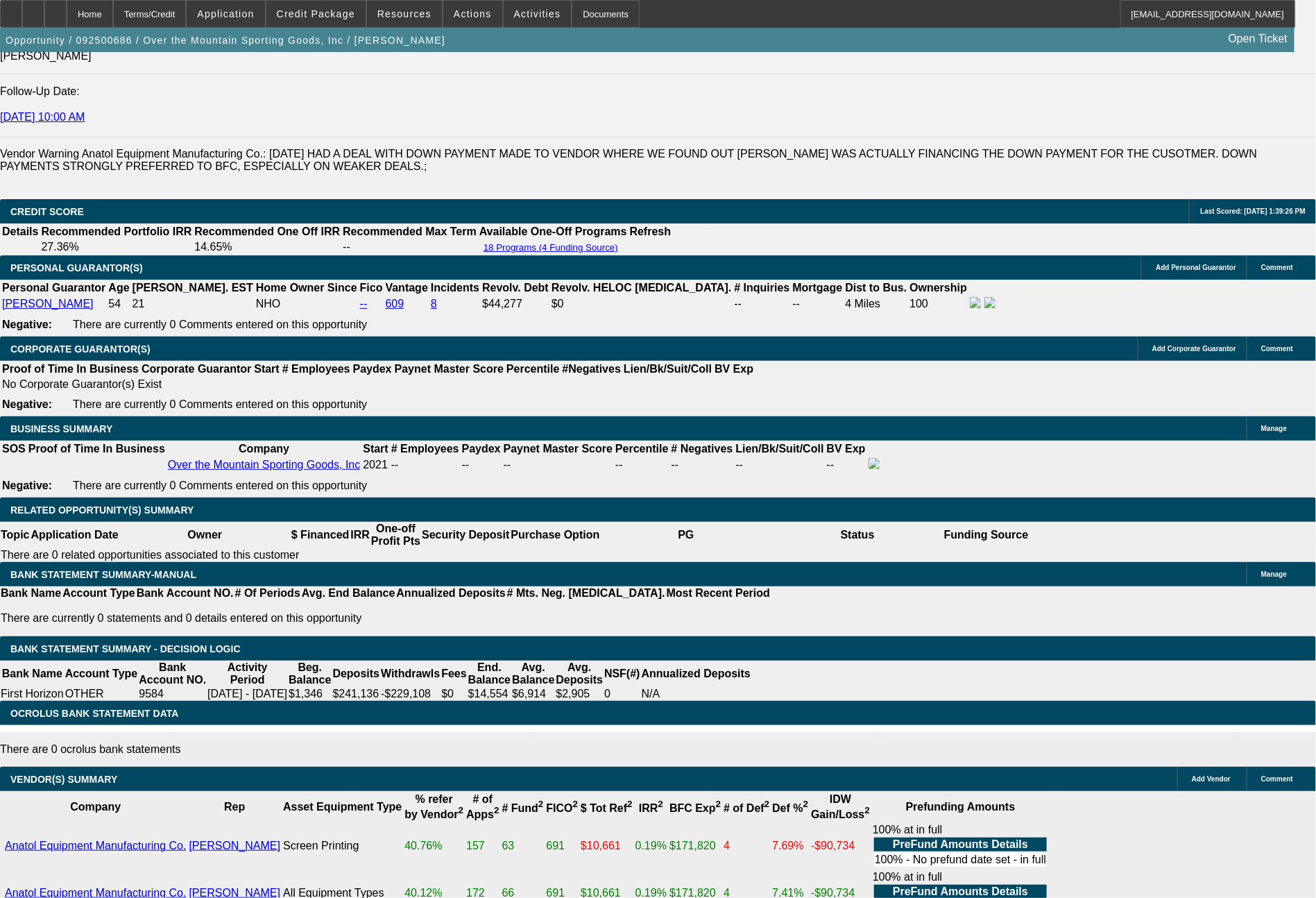
select select "0"
select select "2"
select select "0"
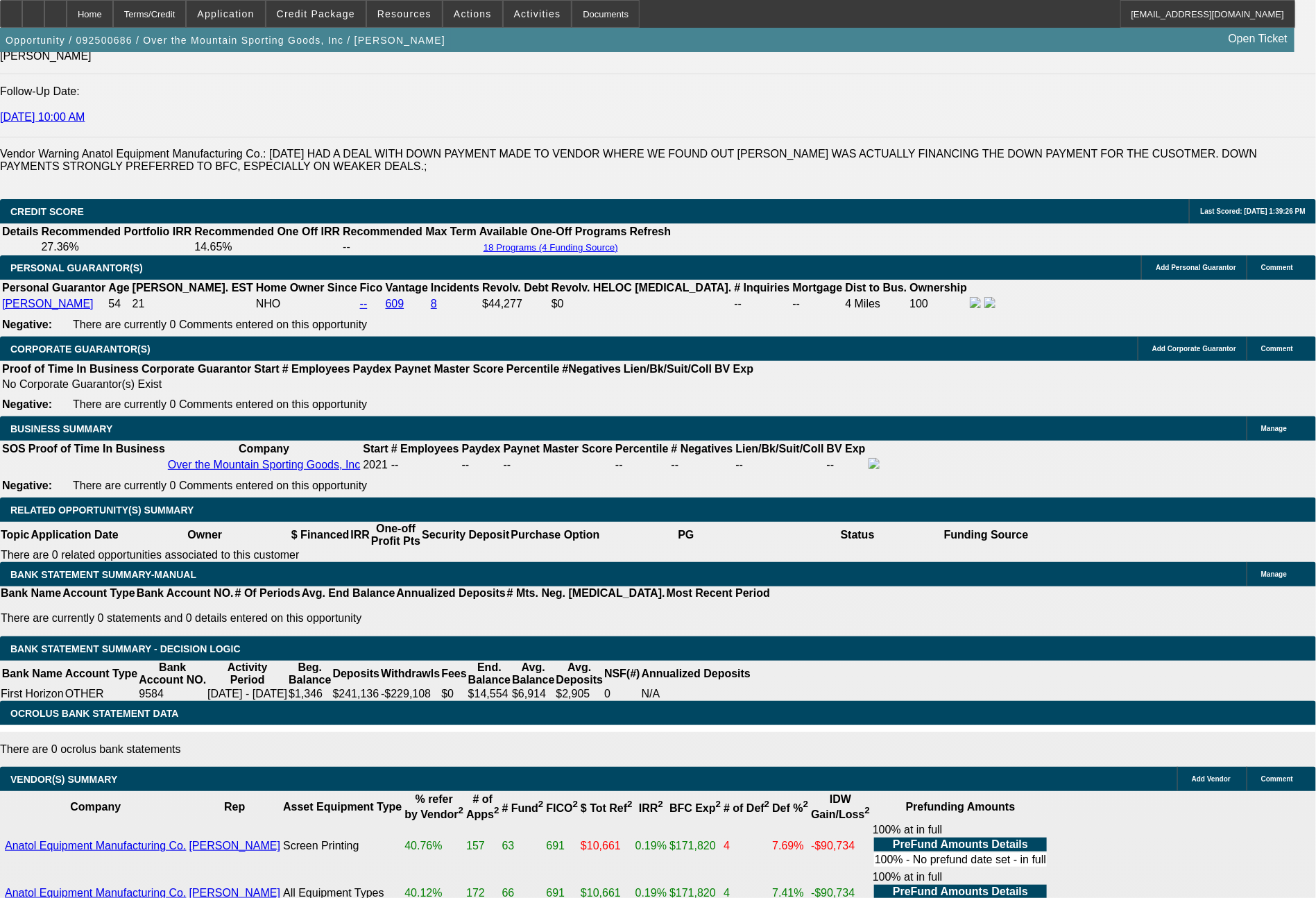
select select "6"
select select "0"
select select "2"
select select "0.1"
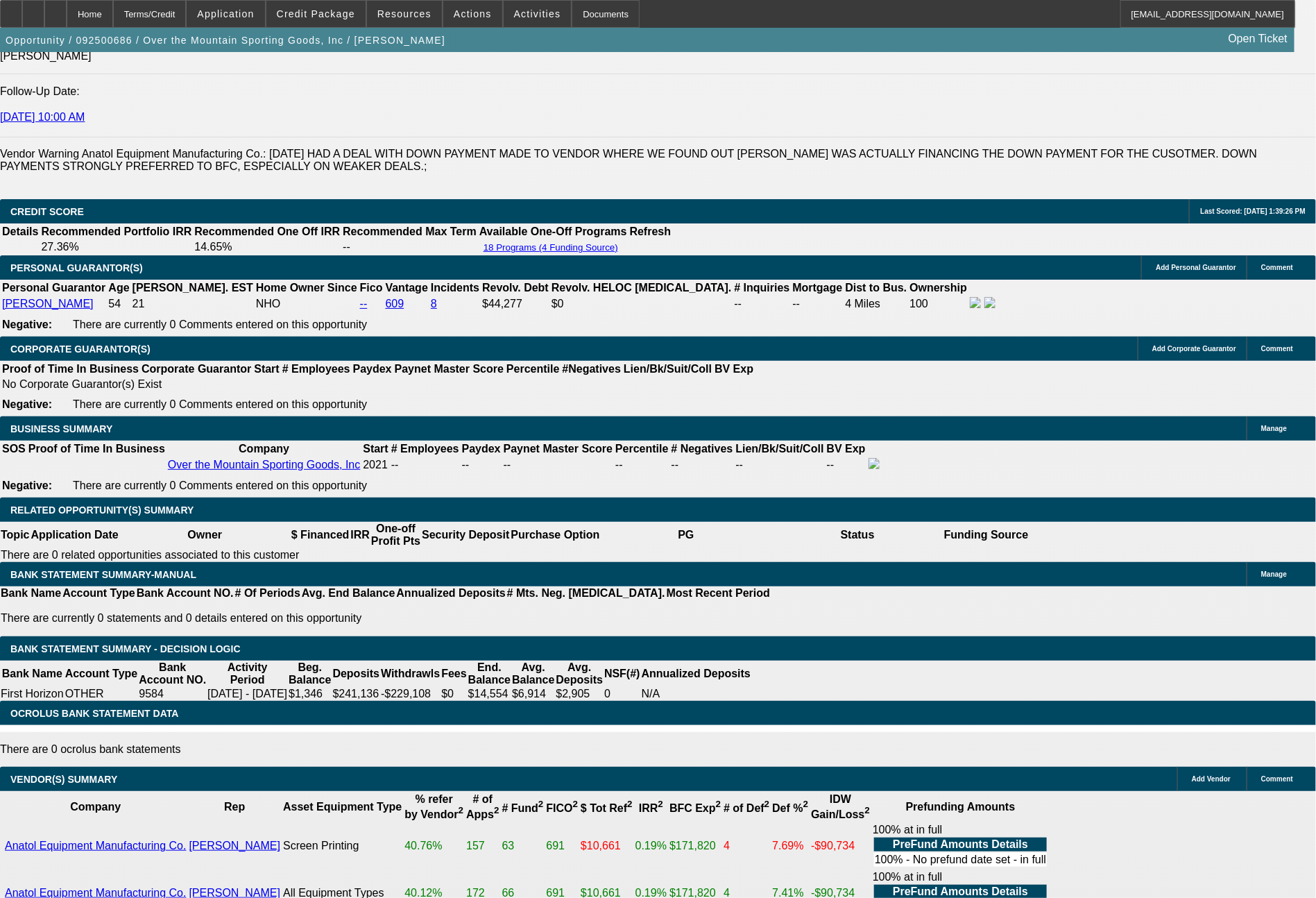
select select "4"
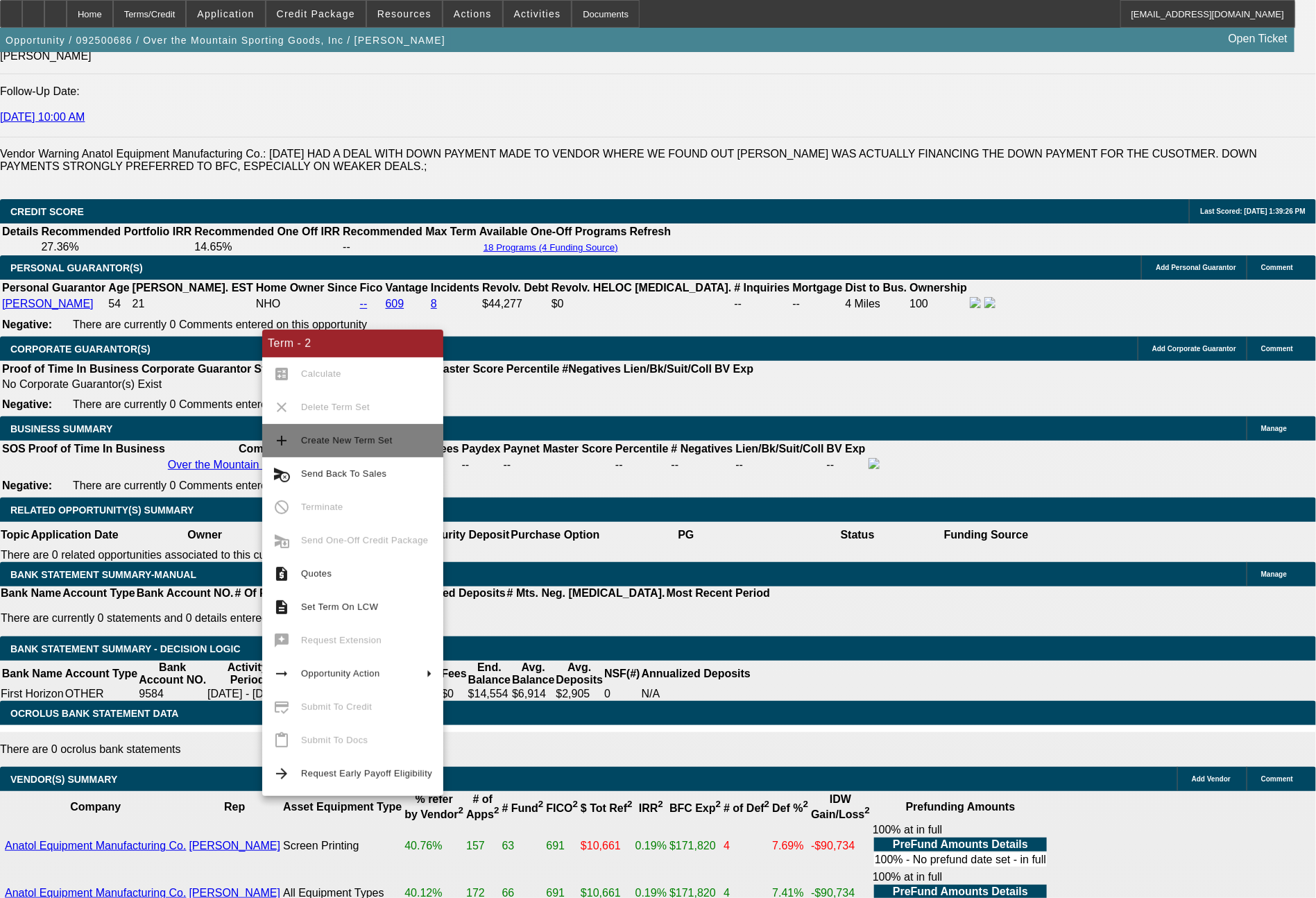
click at [339, 443] on span "Create New Term Set" at bounding box center [346, 440] width 91 height 10
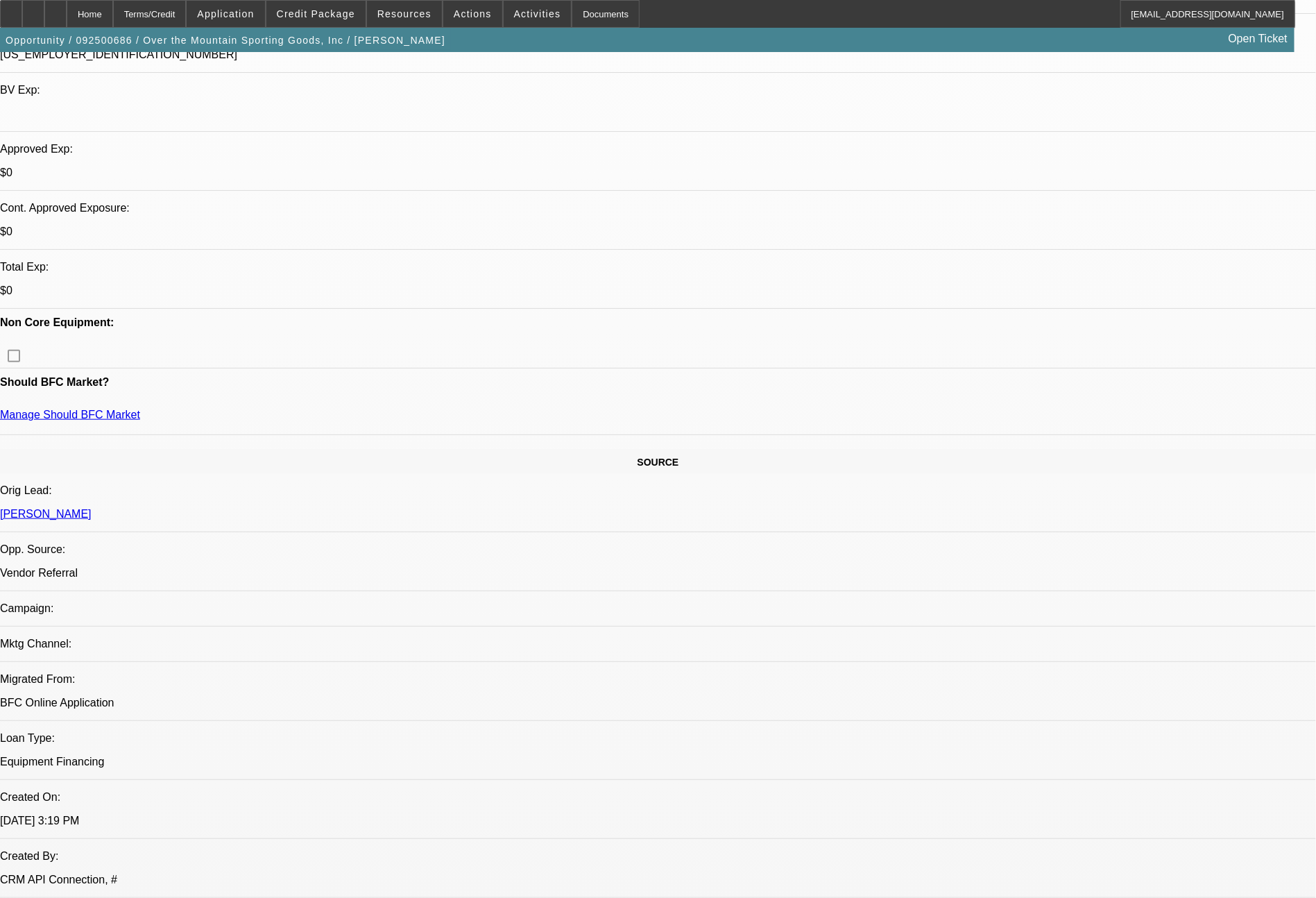
select select "0"
select select "2"
select select "0"
select select "6"
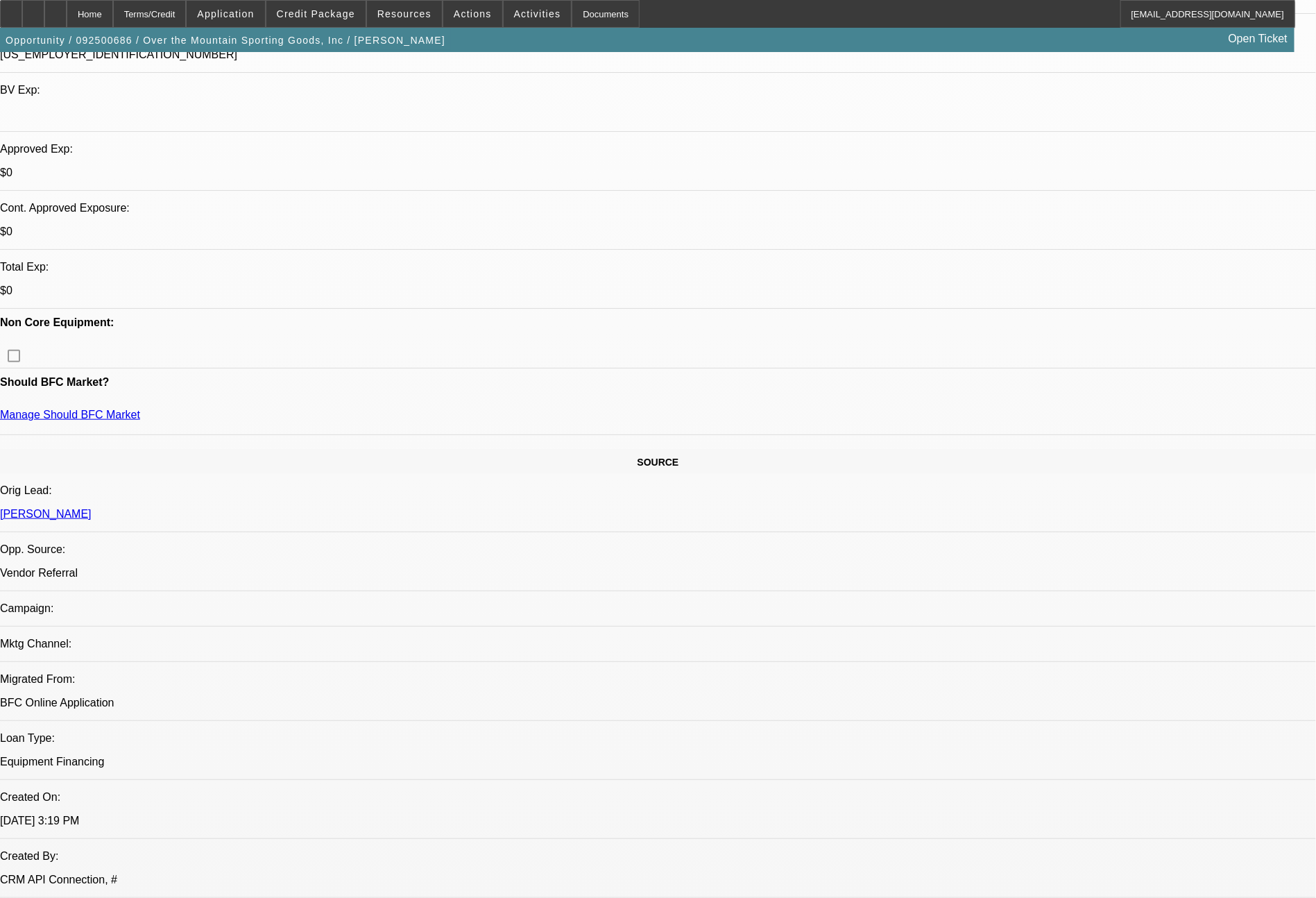
select select "0"
select select "6"
select select "0"
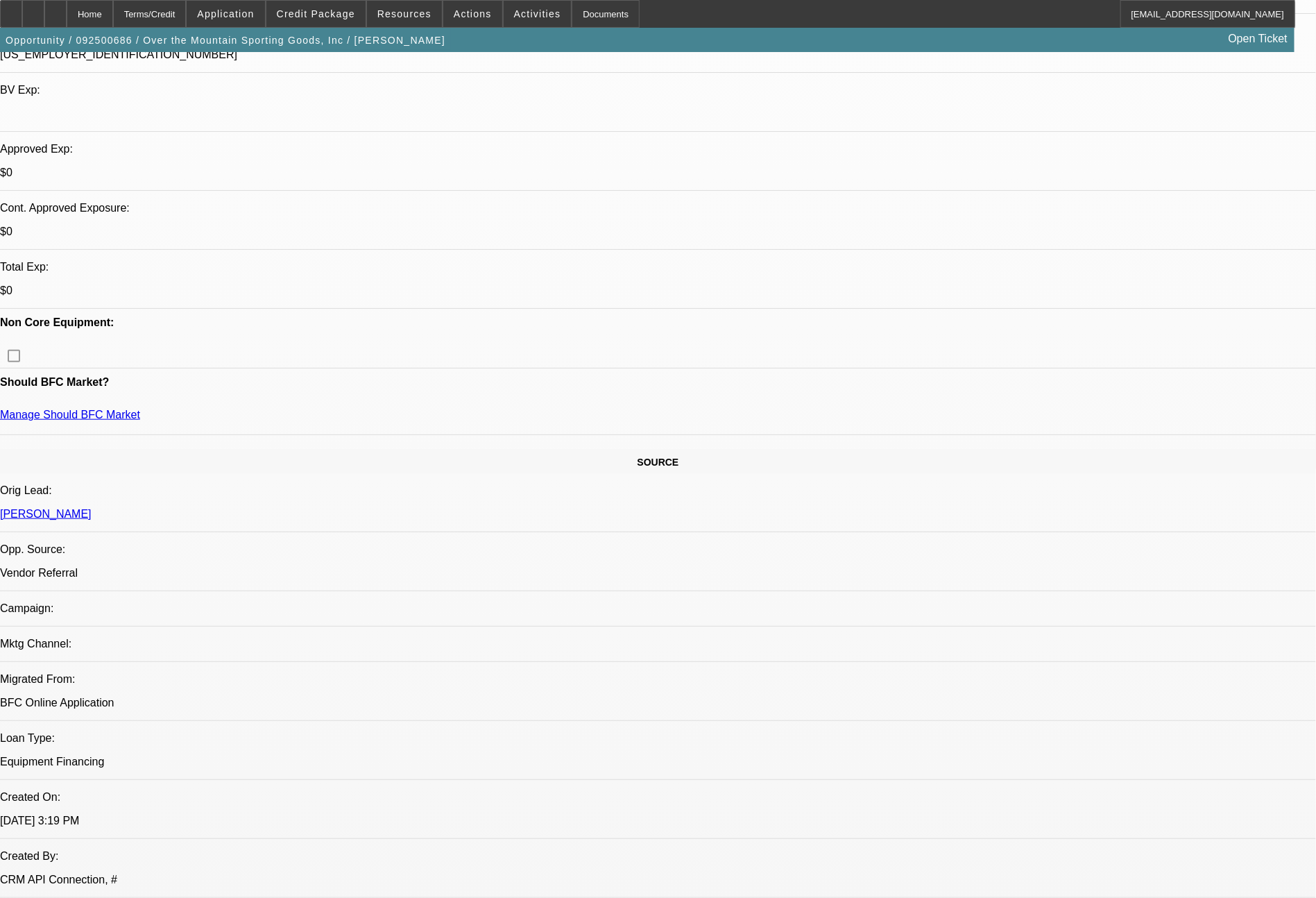
select select "2"
select select "0"
select select "6"
select select "0"
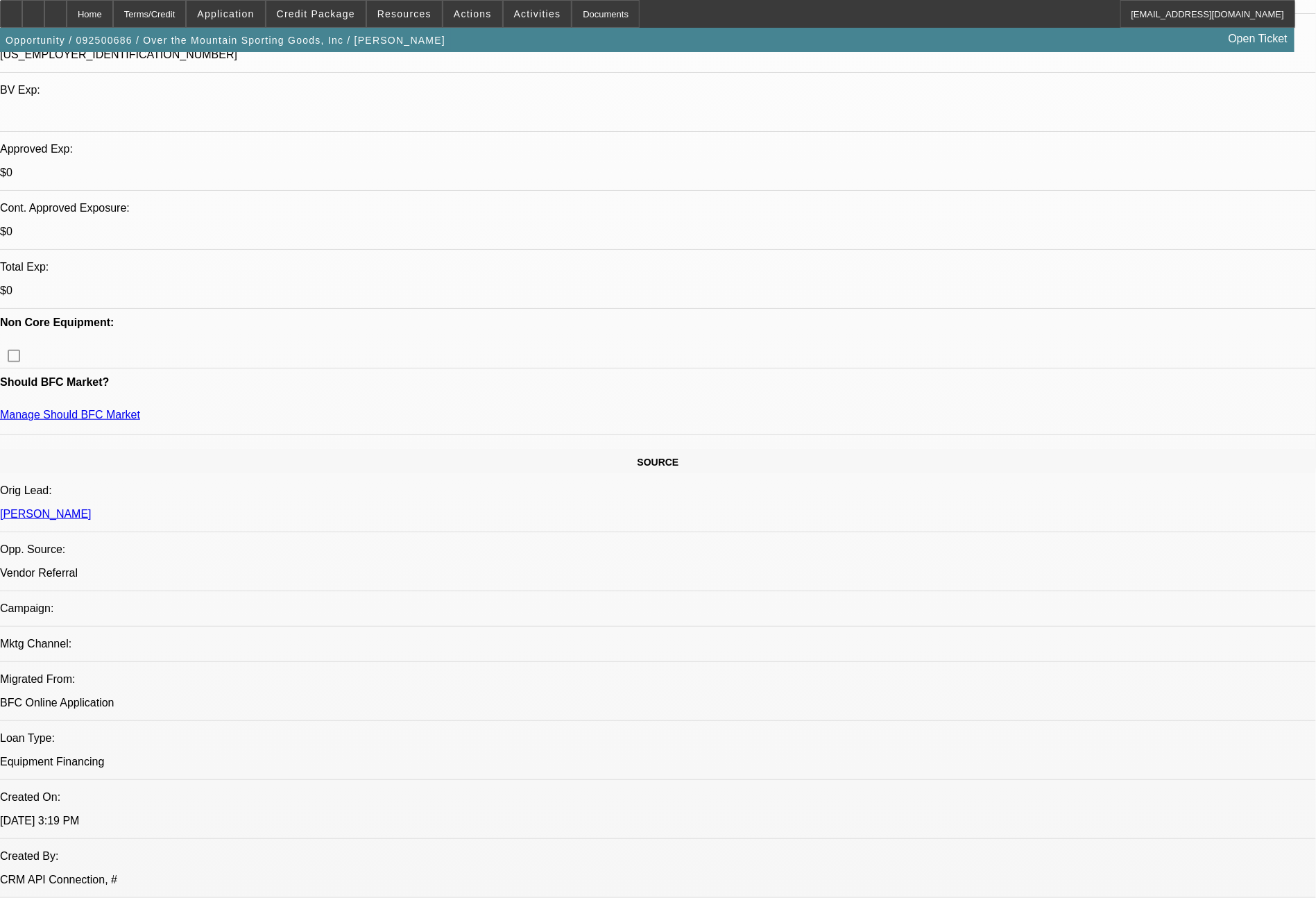
select select "2"
select select "0"
select select "6"
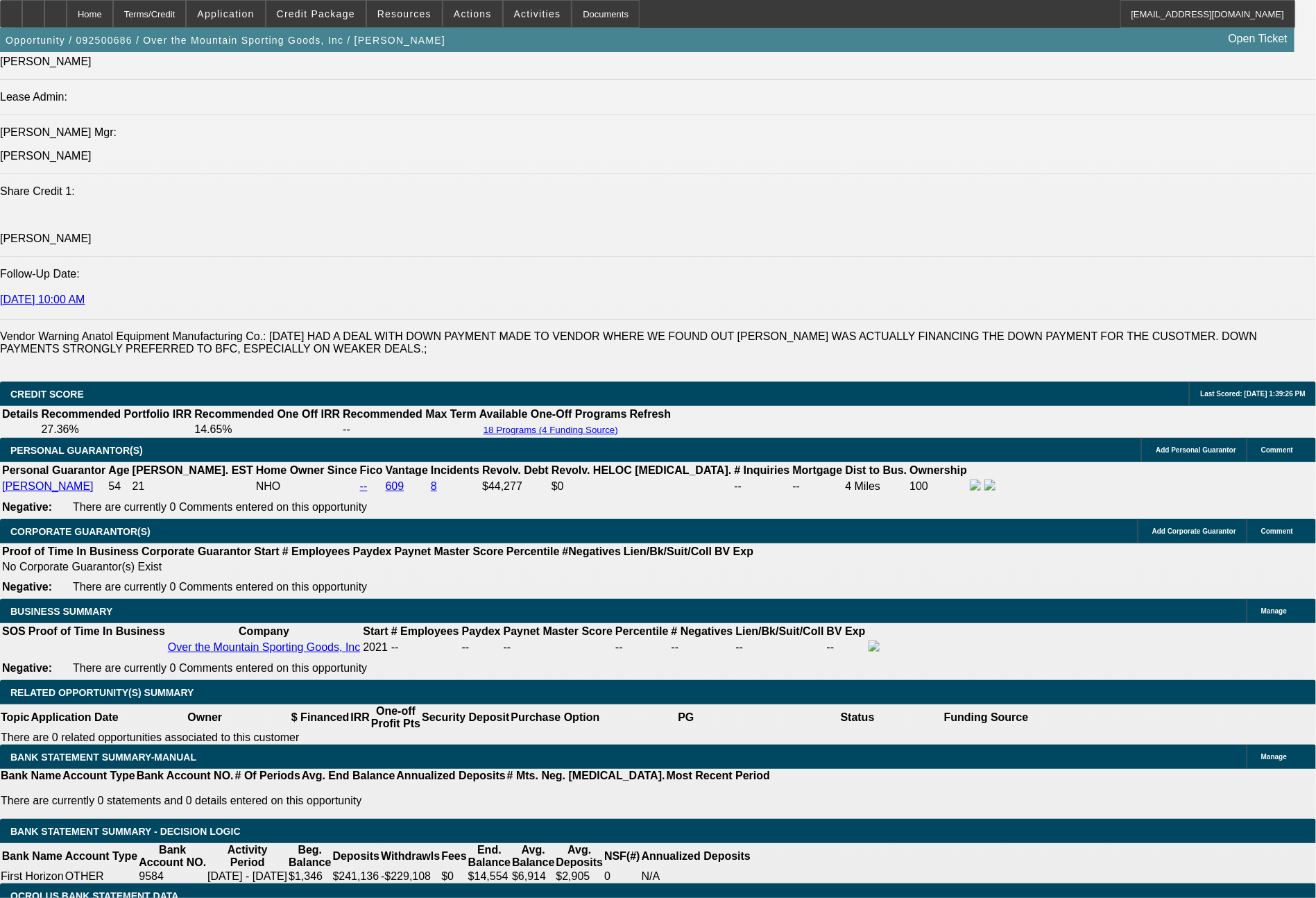
scroll to position [1928, 0]
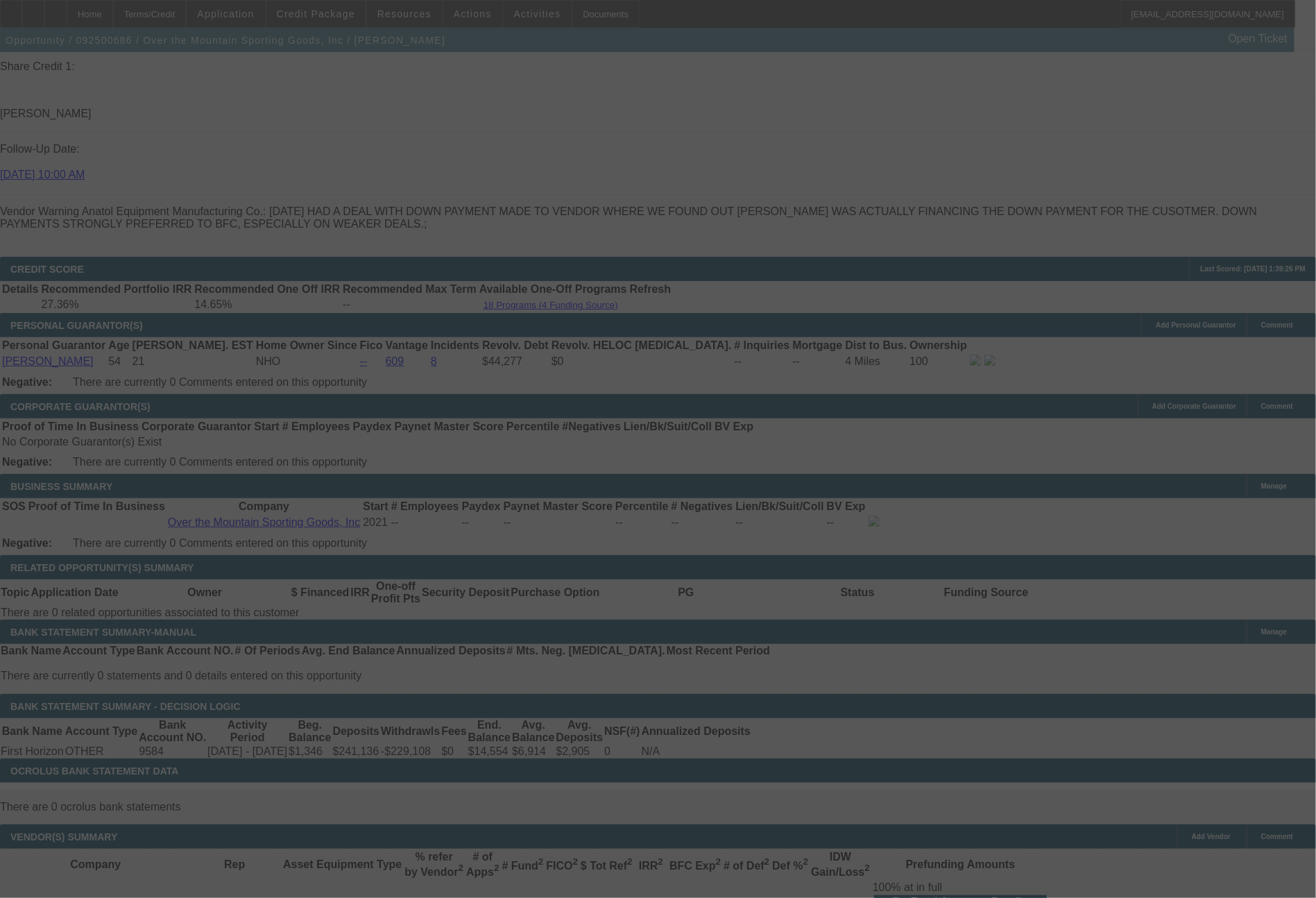
scroll to position [2010, 0]
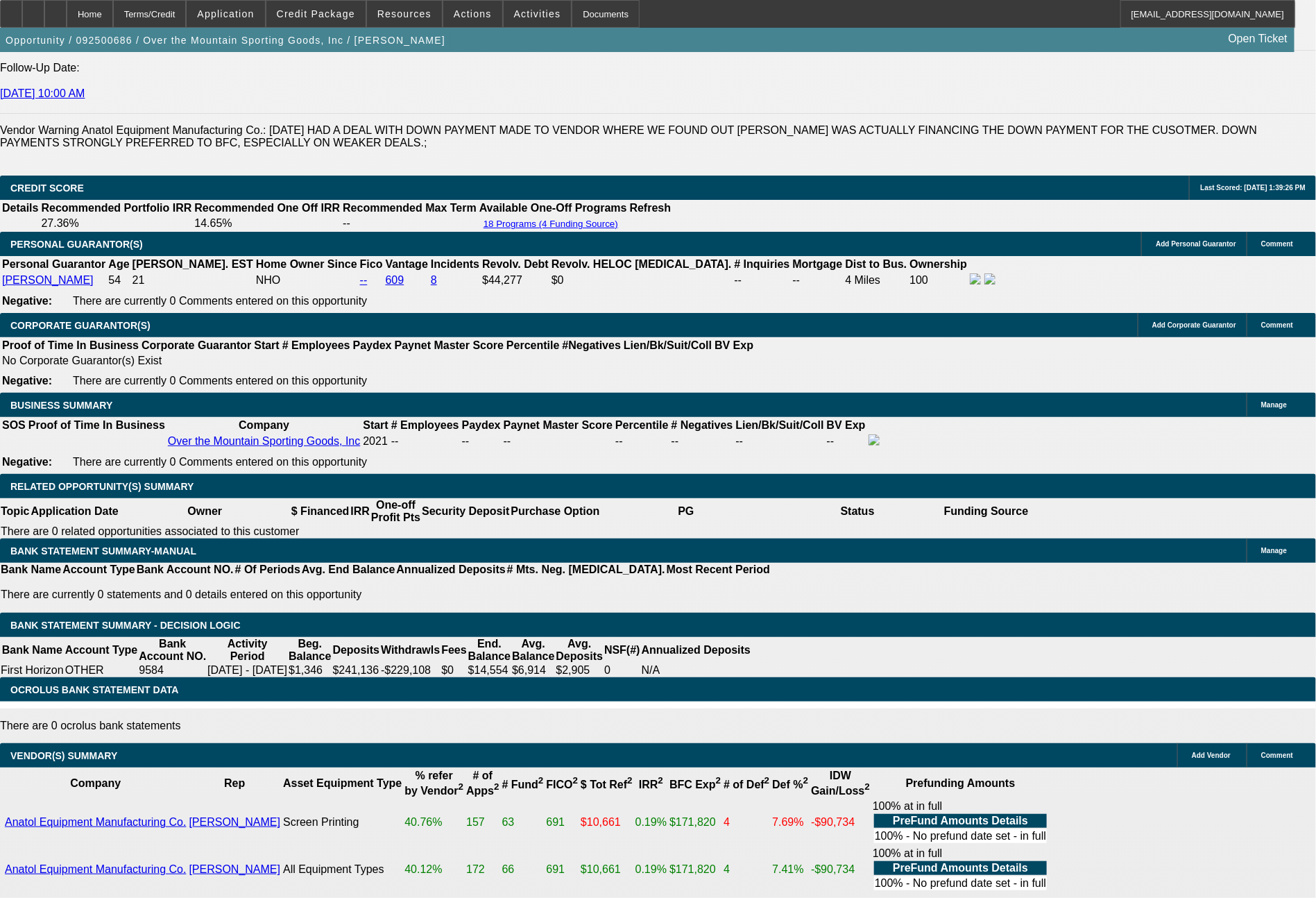
select select "0"
select select "2"
select select "0.1"
select select "4"
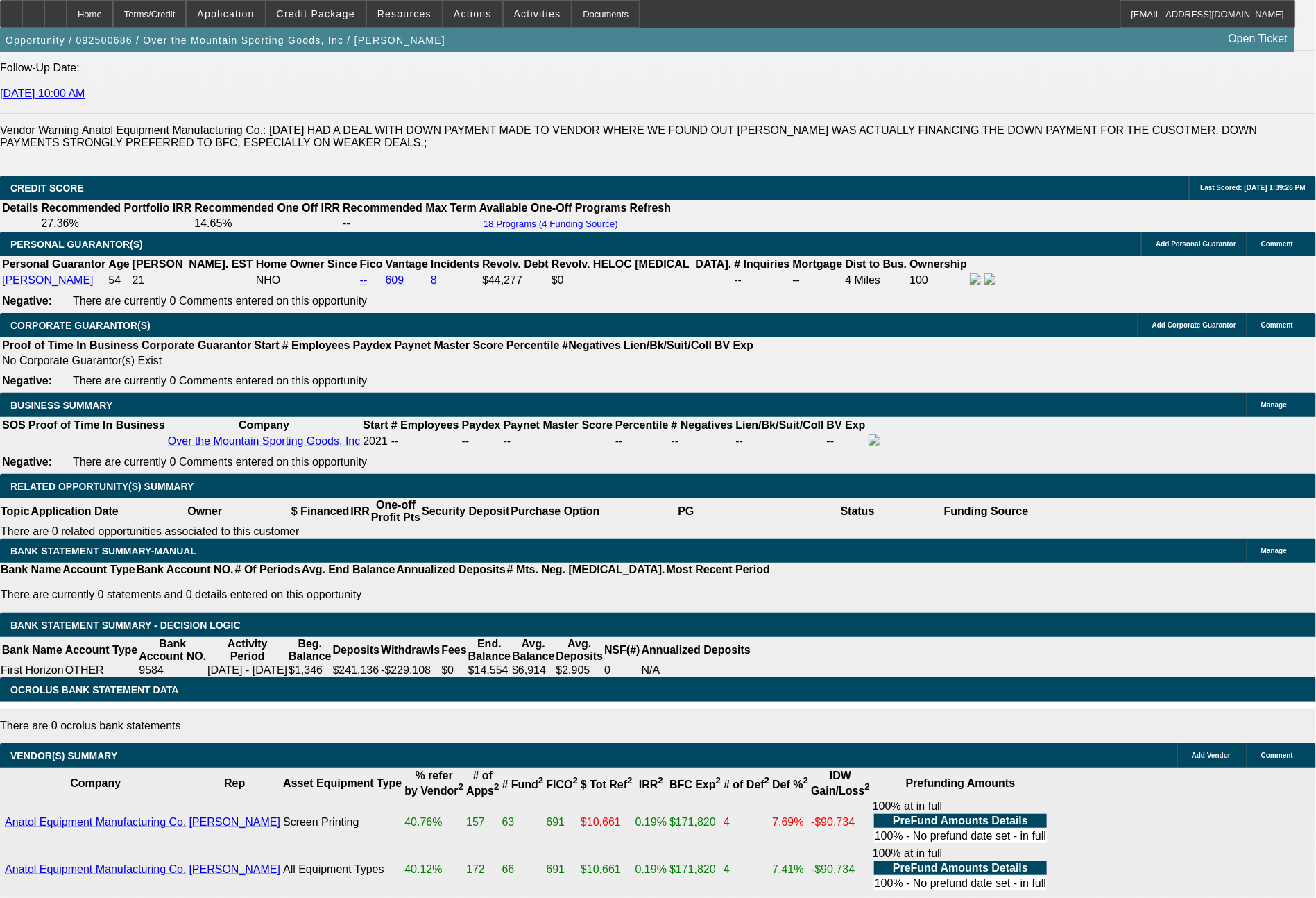
select select "0"
select select "2"
select select "0"
select select "6"
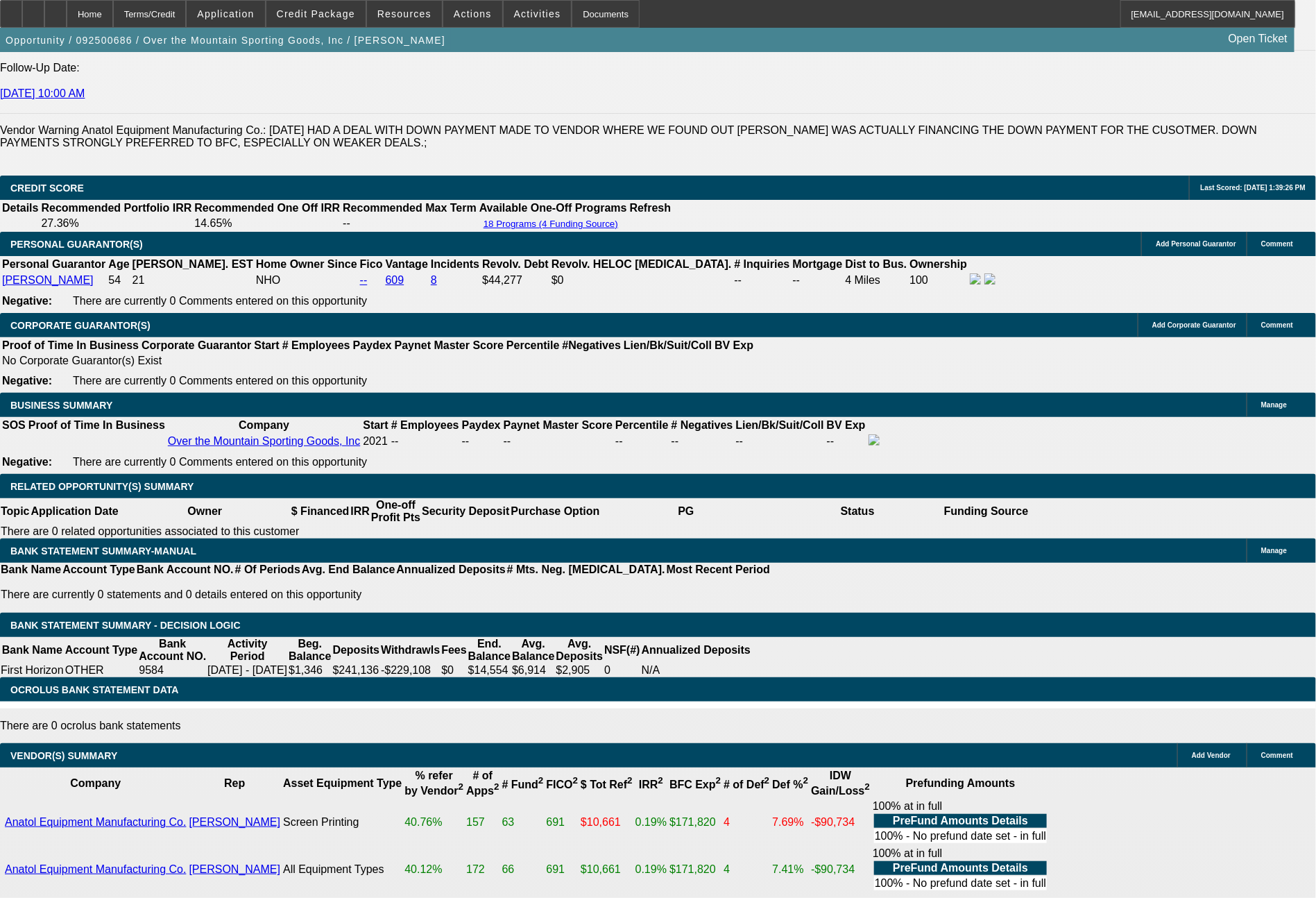
select select "0"
select select "2"
select select "0.1"
select select "4"
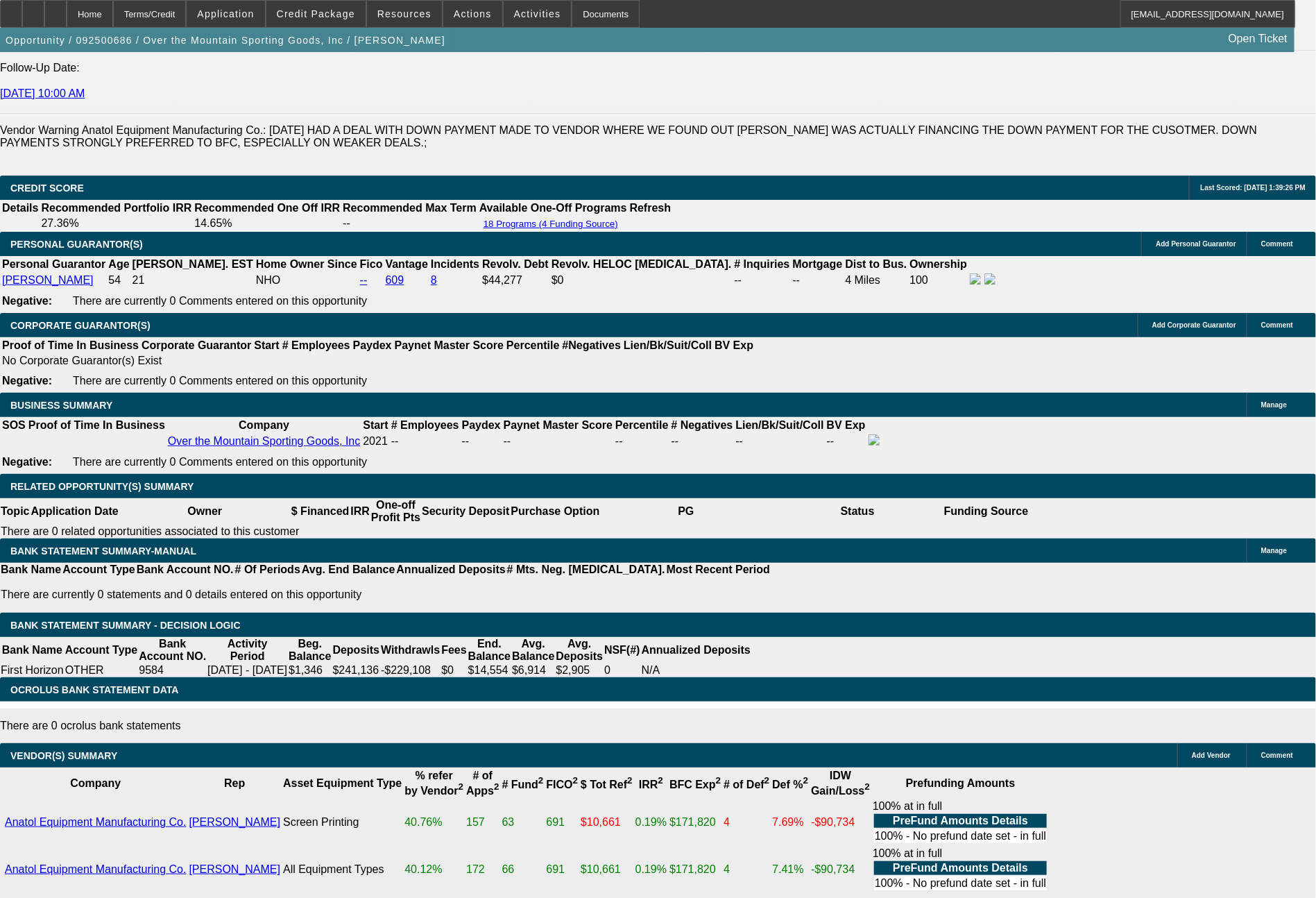
select select "0"
select select "2"
select select "0"
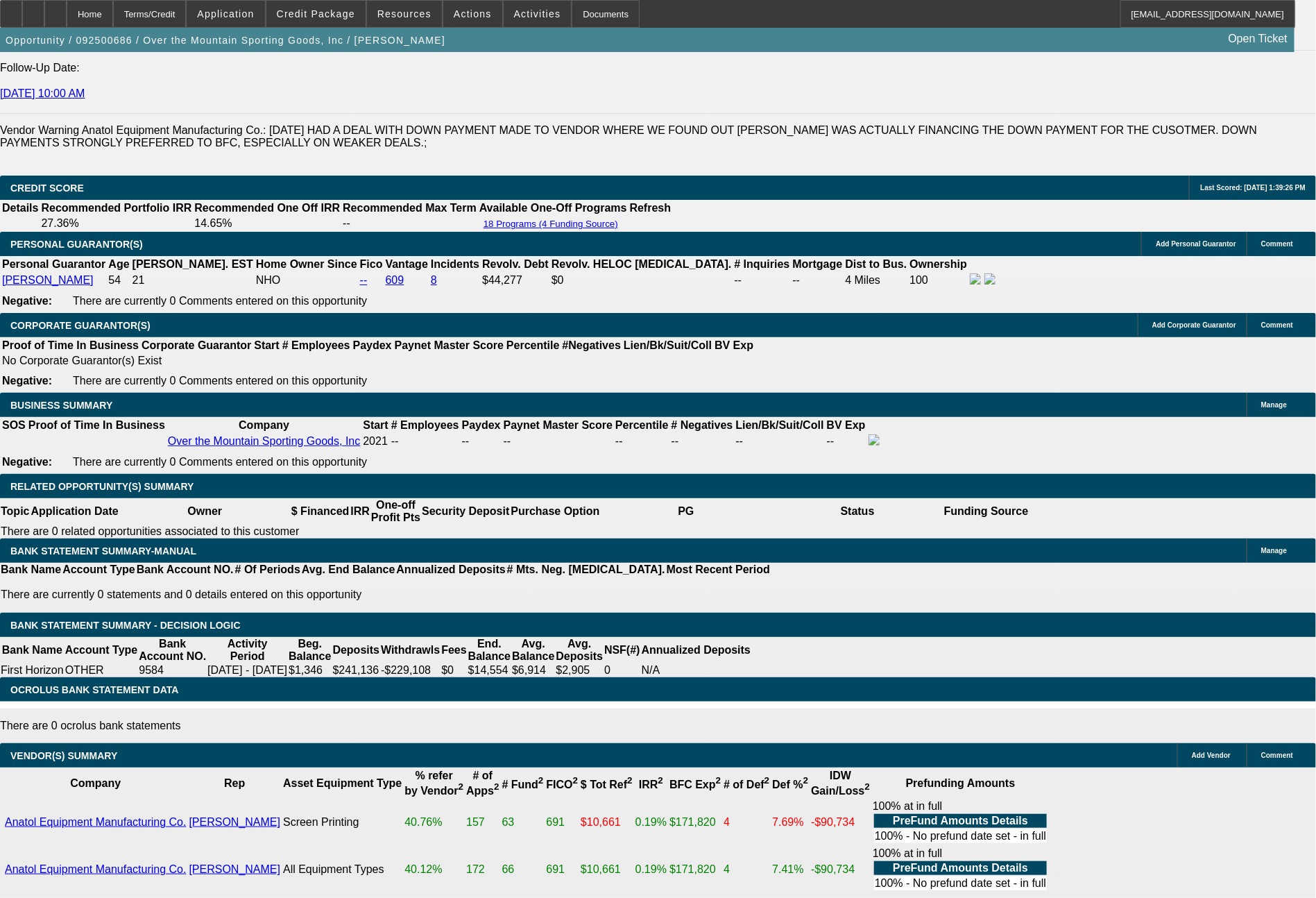
select select "6"
select select "0"
select select "6"
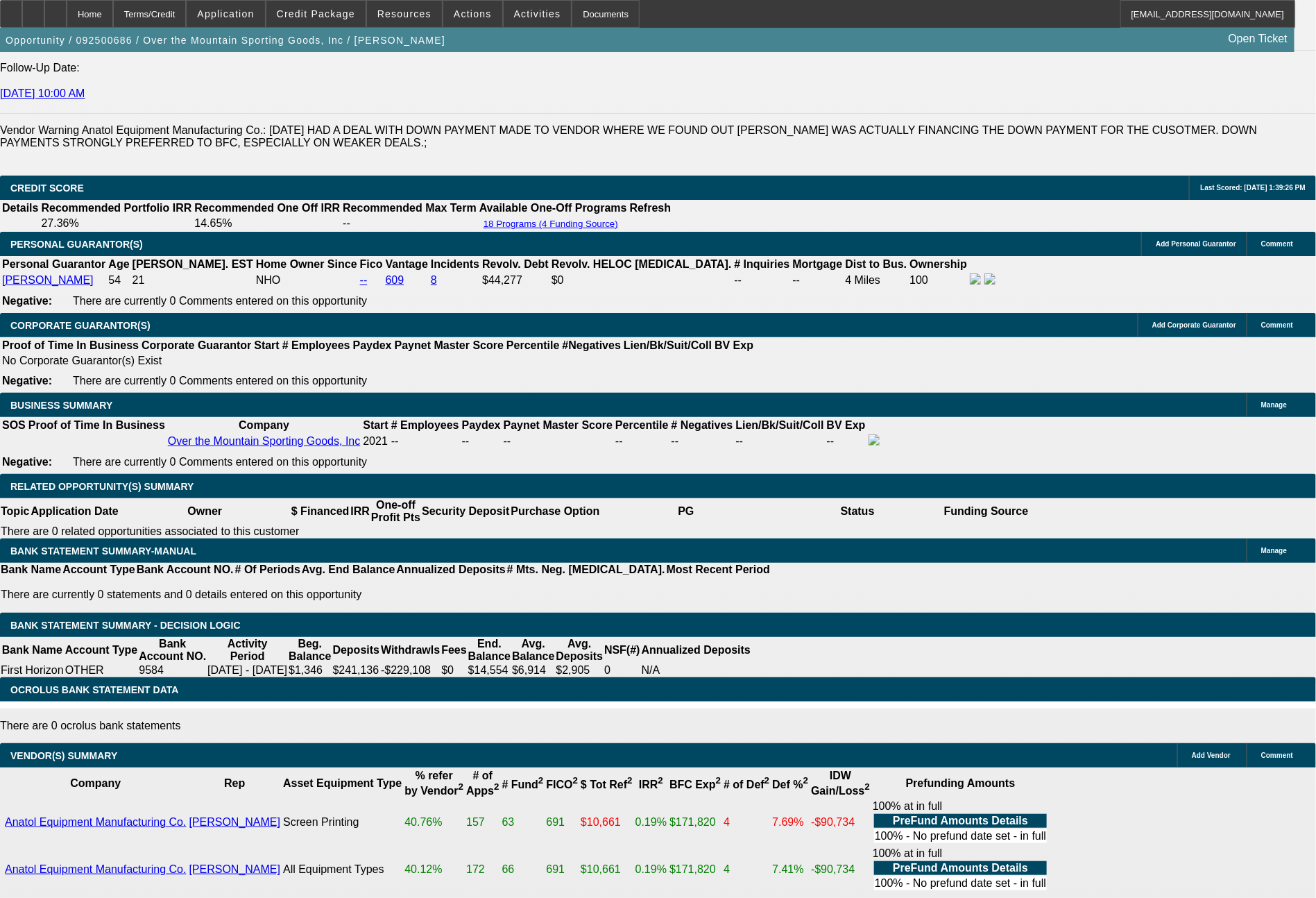
select select "0"
select select "2"
select select "0"
select select "6"
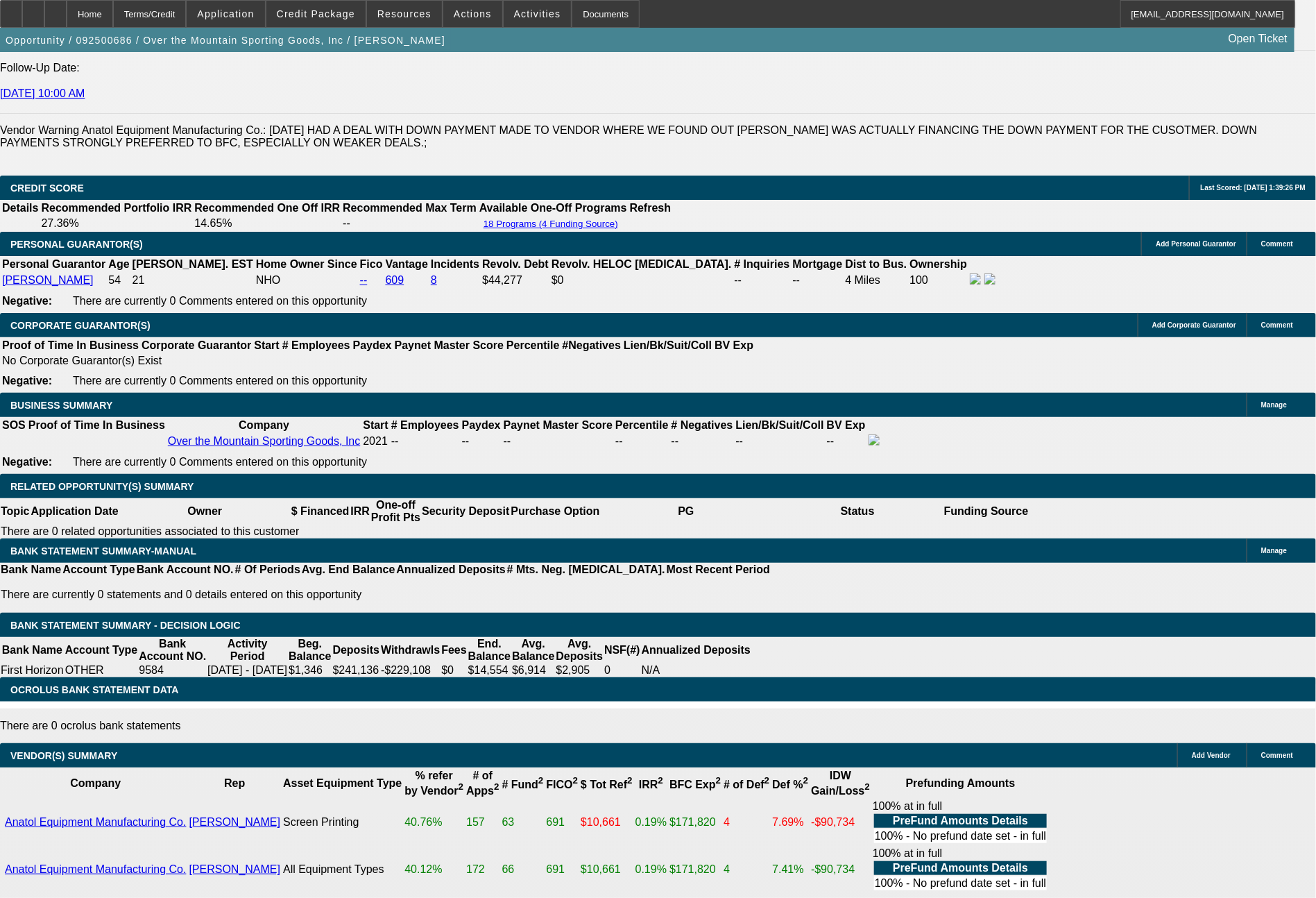
select select "0"
select select "2"
select select "0"
select select "6"
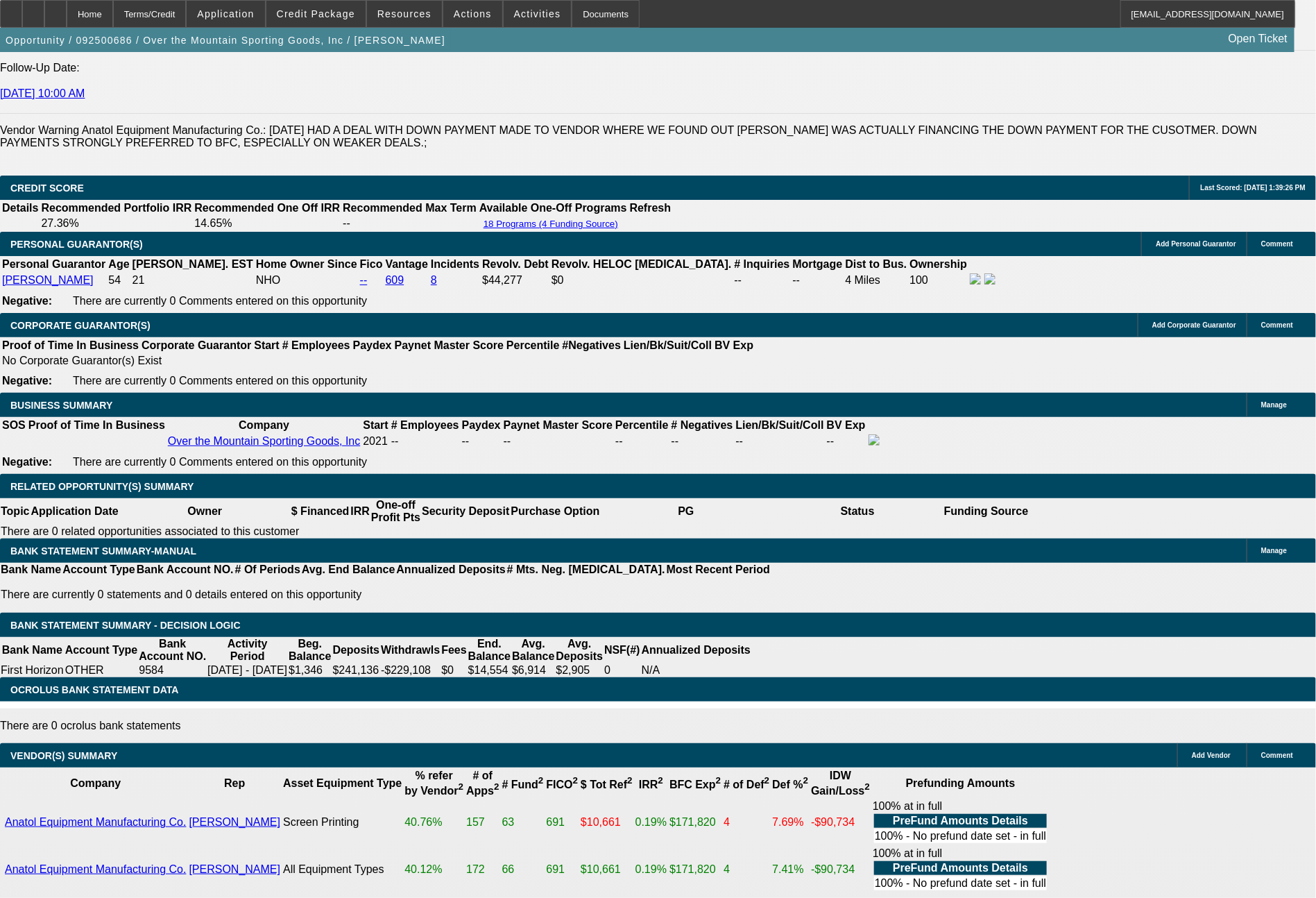
drag, startPoint x: 256, startPoint y: 390, endPoint x: 307, endPoint y: 388, distance: 51.0
type input "$10,000.00"
type input "UNKNOWN"
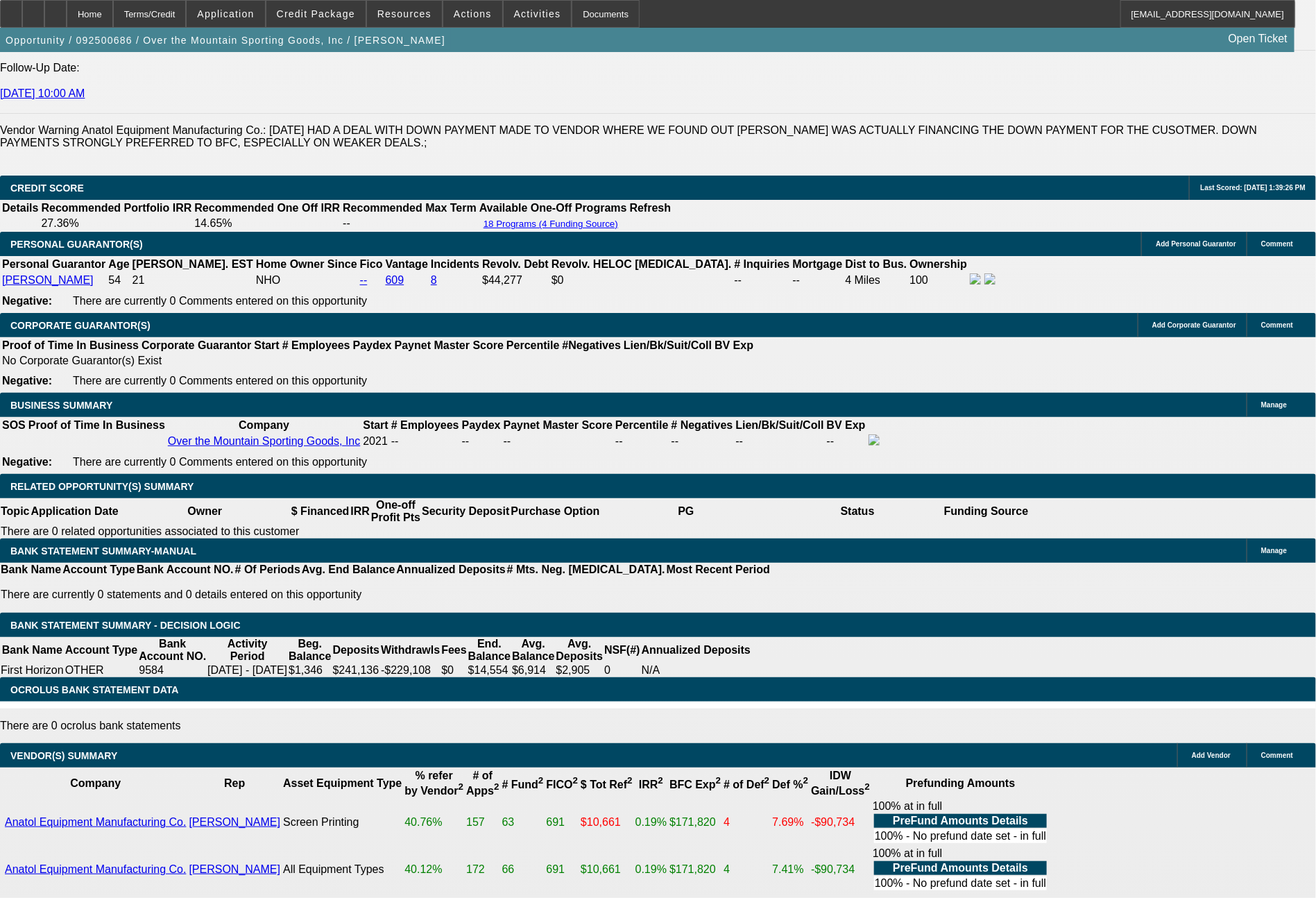
type input "$1,636.47"
type input "$3,272.94"
drag, startPoint x: 210, startPoint y: 506, endPoint x: 290, endPoint y: 500, distance: 80.2
type input "1"
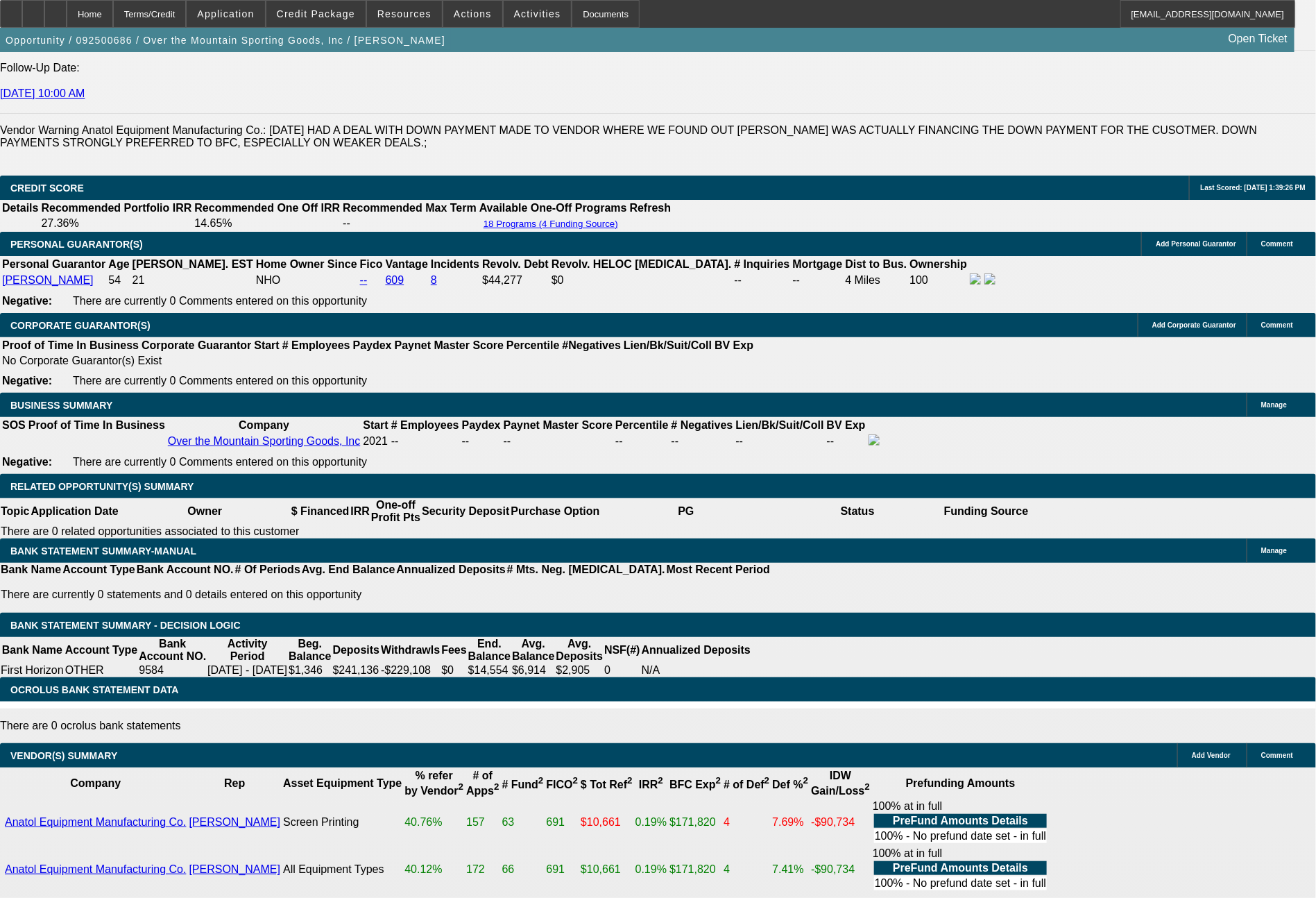
type input "$2.00"
type input "1697"
type input "16.6"
type input "$3,394.00"
type input "$1,697.00"
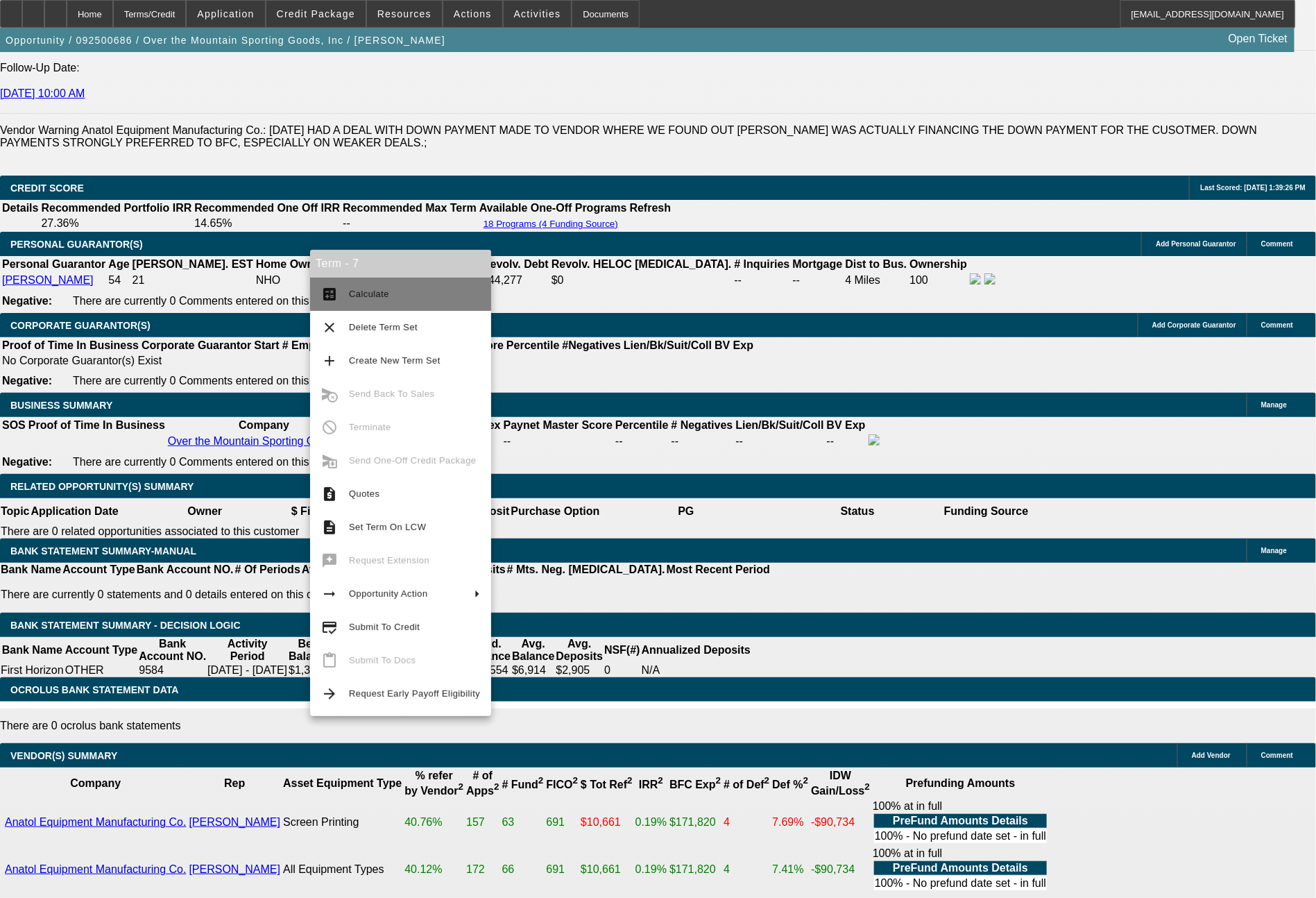
click at [370, 301] on span "Calculate" at bounding box center [415, 294] width 132 height 17
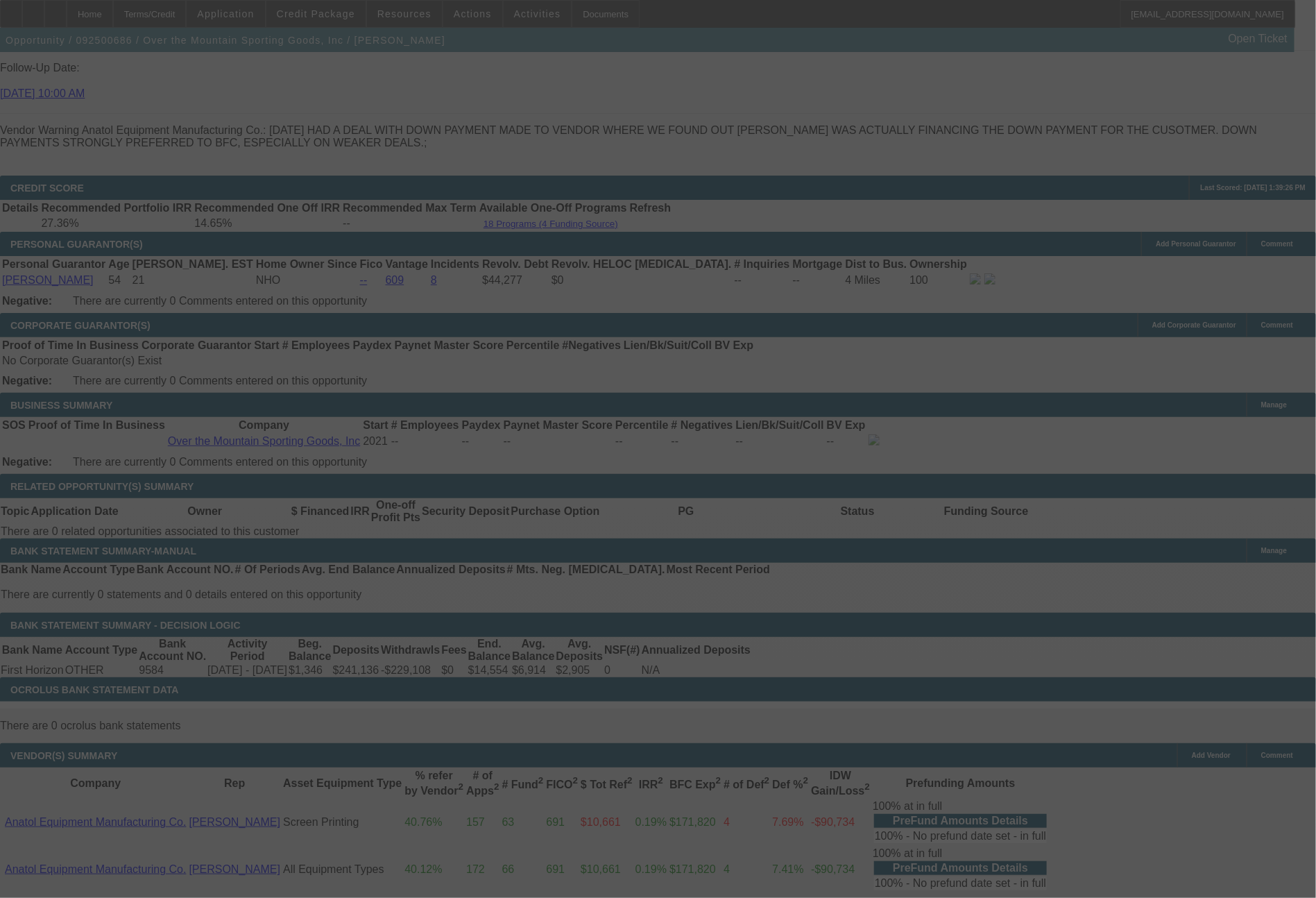
select select "0"
select select "2"
select select "0"
select select "6"
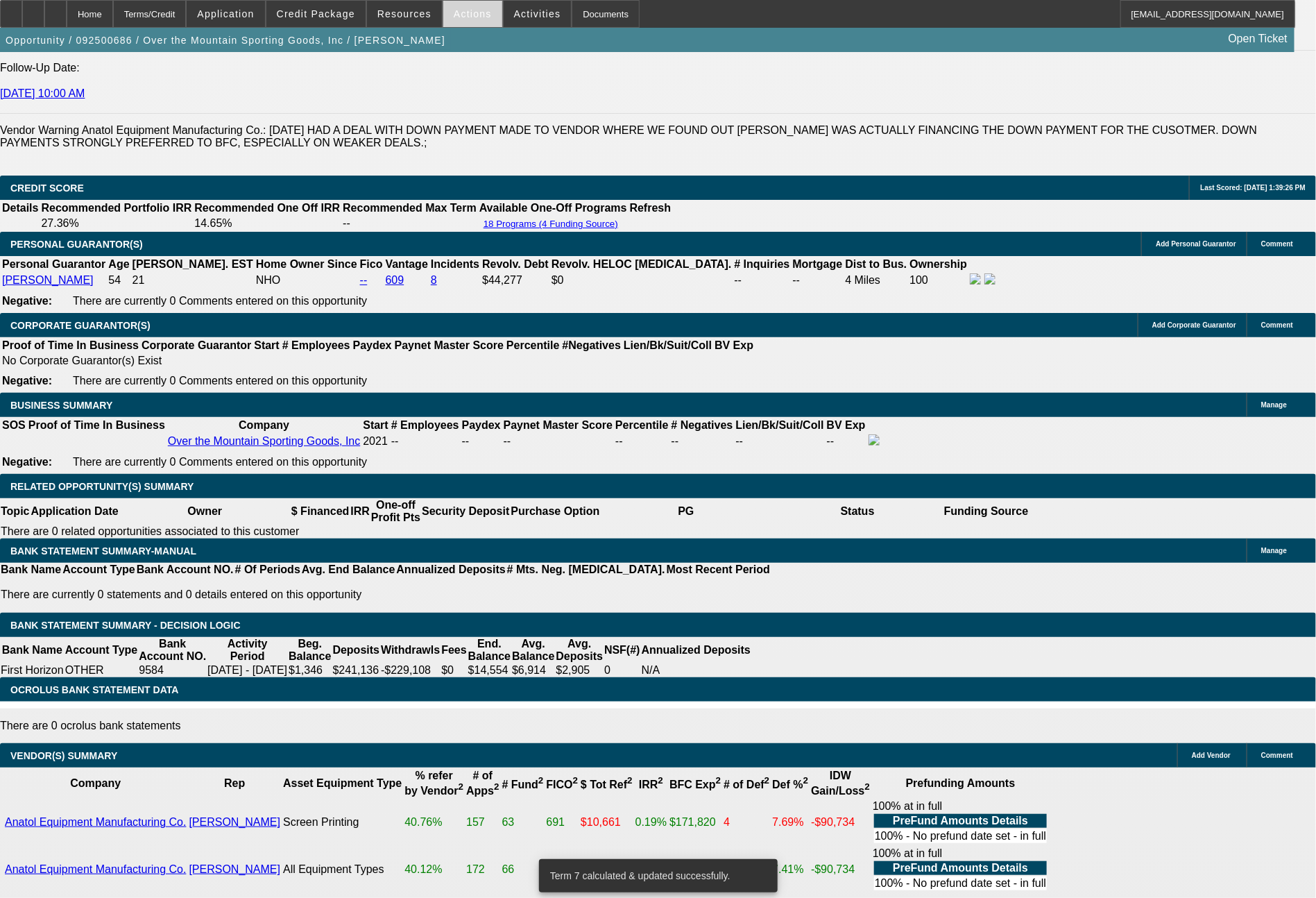
click at [472, 2] on span at bounding box center [472, 14] width 59 height 34
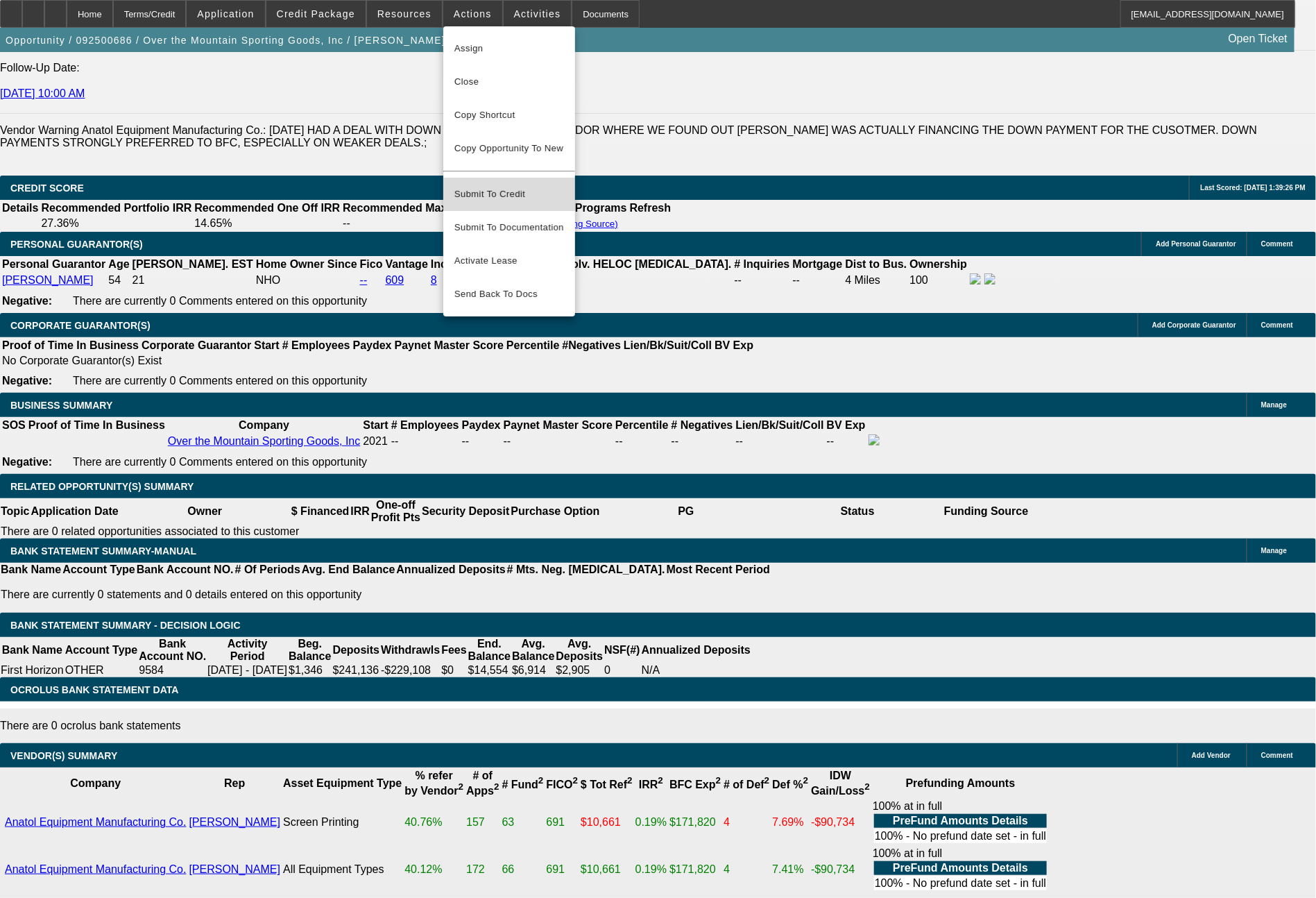
click at [506, 188] on span "Submit To Credit" at bounding box center [508, 194] width 110 height 17
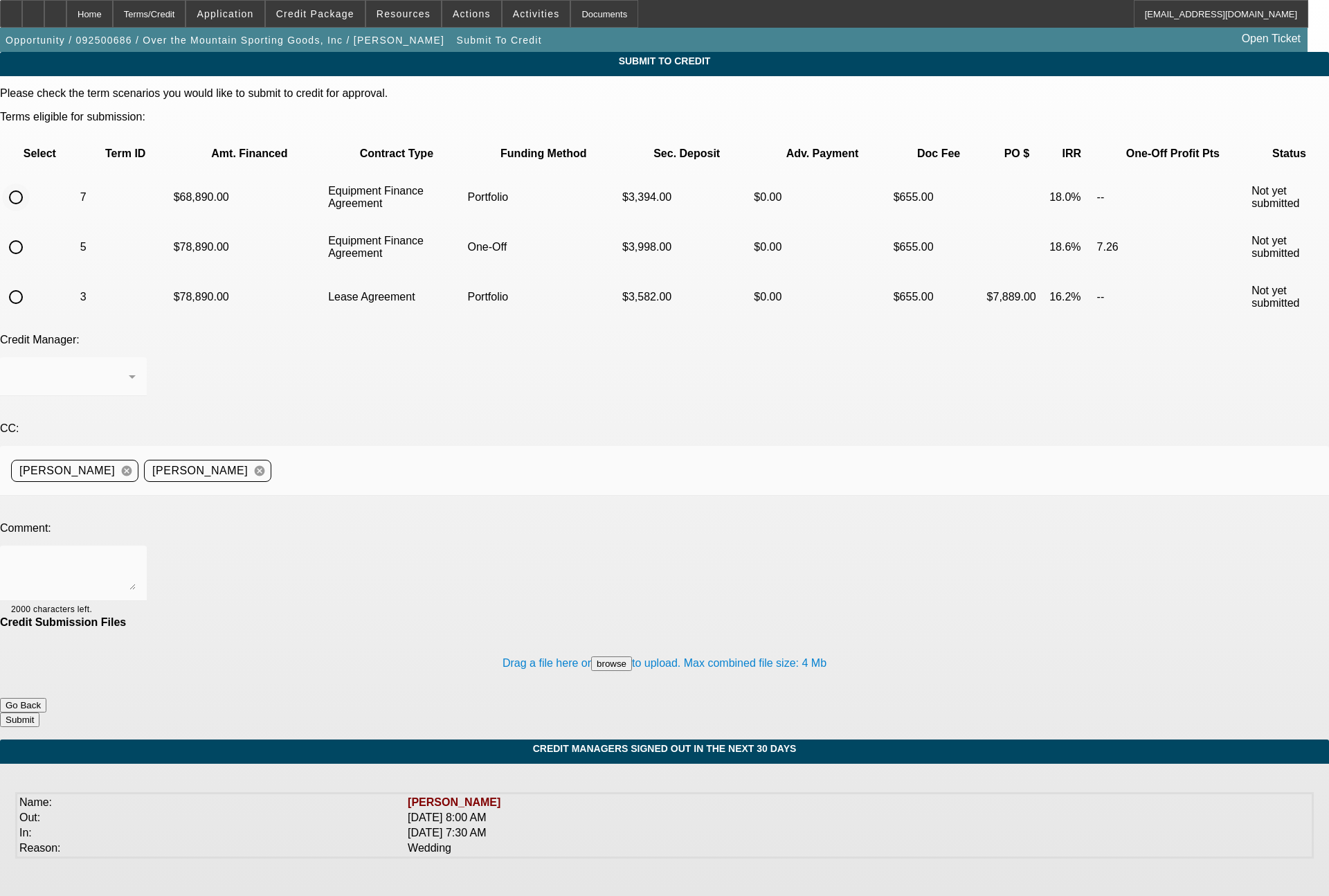
click at [30, 183] on input "radio" at bounding box center [15, 196] width 28 height 28
radio input "true"
click at [135, 357] on div "Arida, George" at bounding box center [73, 376] width 125 height 38
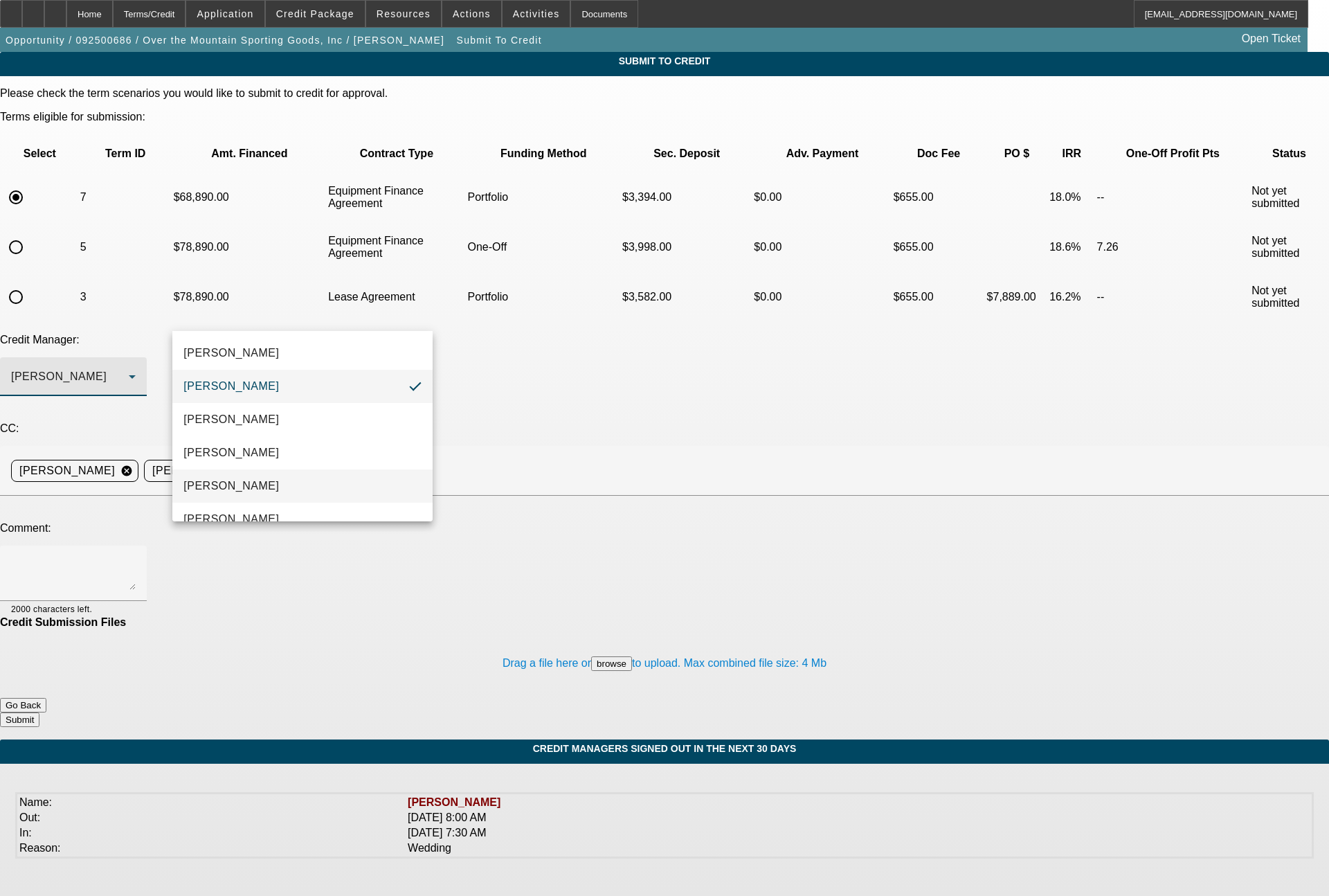
drag, startPoint x: 240, startPoint y: 476, endPoint x: 244, endPoint y: 470, distance: 7.2
click at [242, 474] on mat-option "[PERSON_NAME]" at bounding box center [302, 486] width 260 height 33
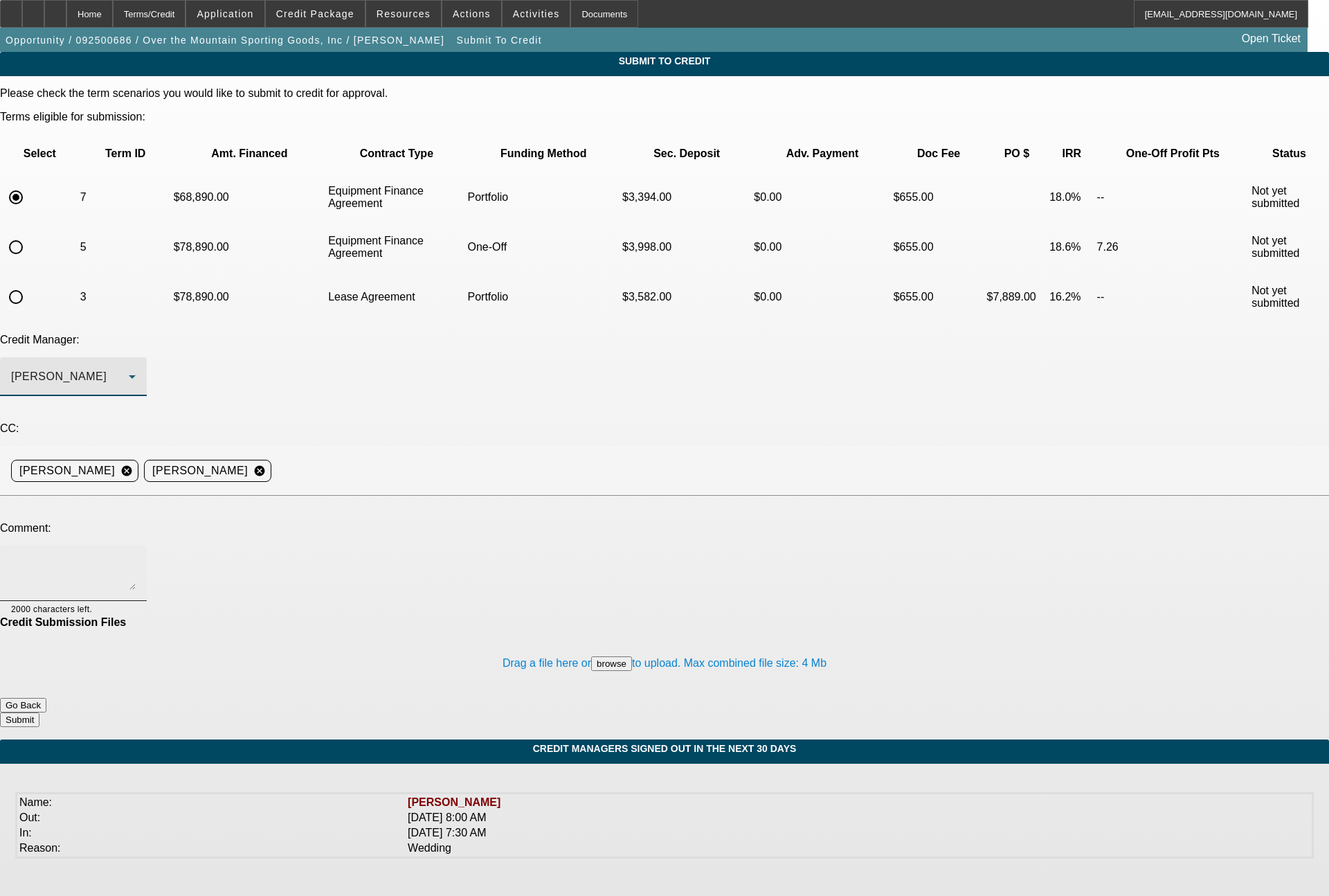
click at [135, 557] on textarea at bounding box center [73, 573] width 125 height 33
type textarea "Bill - you had declined for the portfolio last week for 100% financing. Neither…"
click at [39, 712] on button "Submit" at bounding box center [19, 719] width 39 height 14
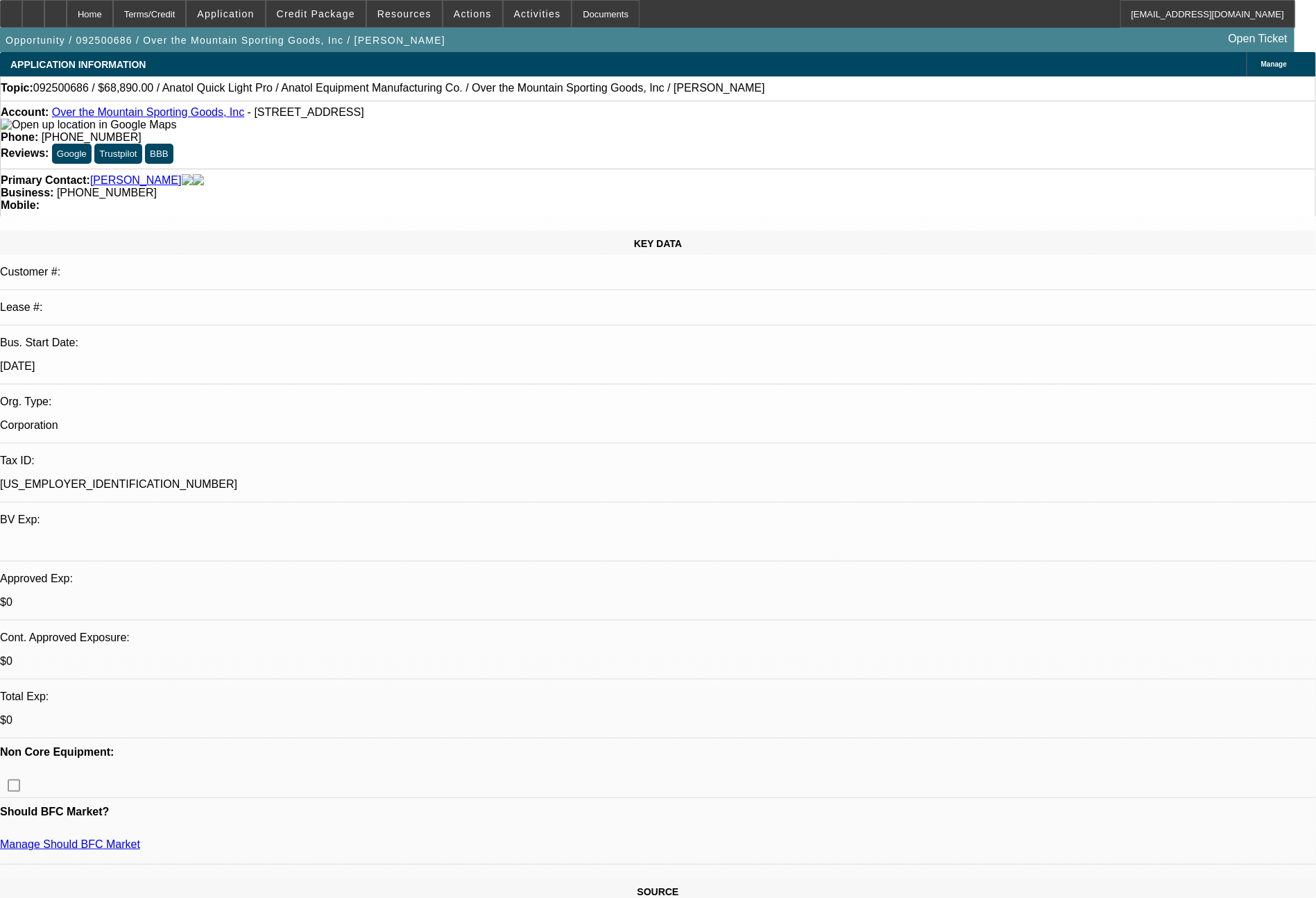
select select "0"
select select "2"
select select "0"
select select "6"
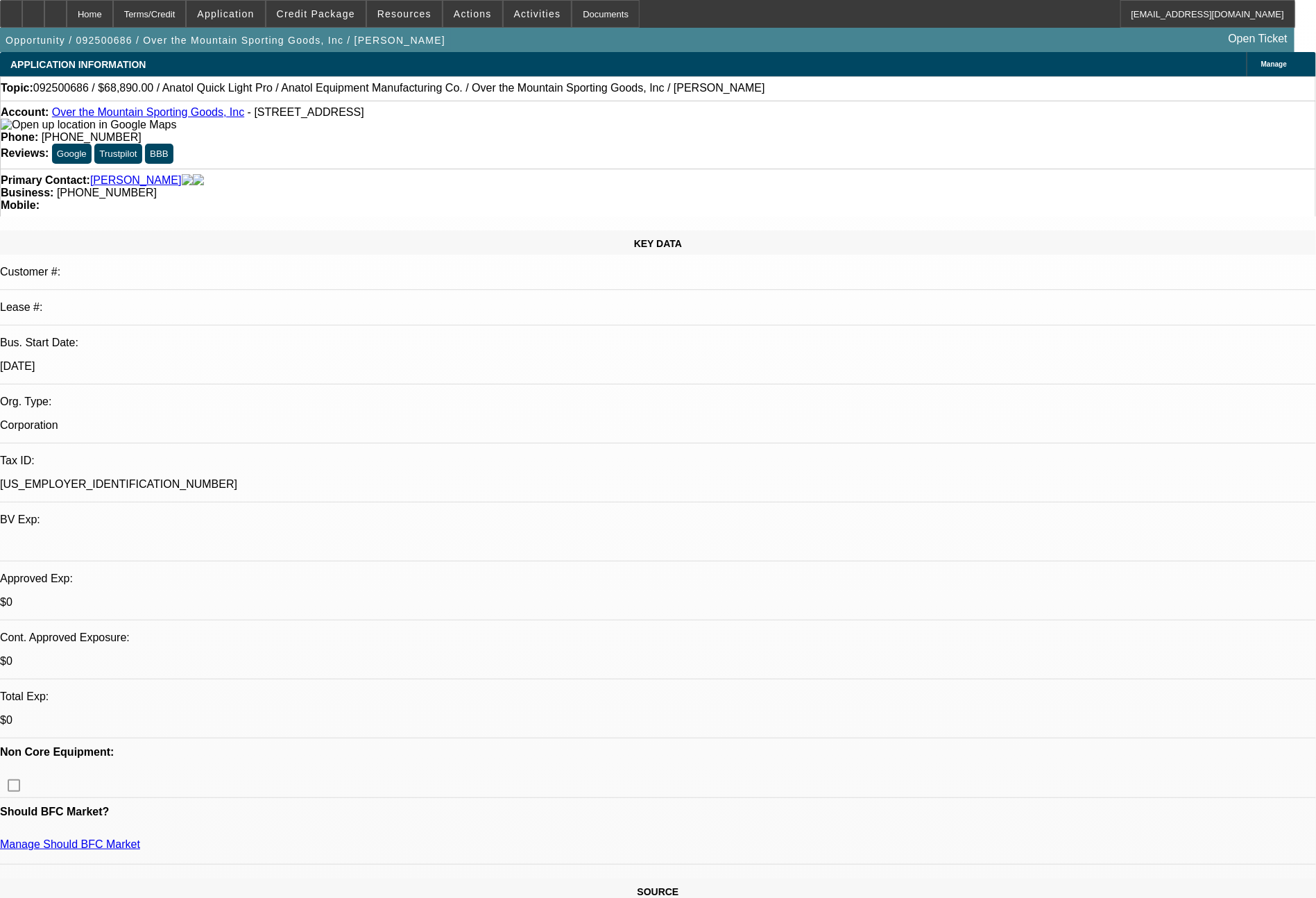
select select "0"
select select "6"
select select "0"
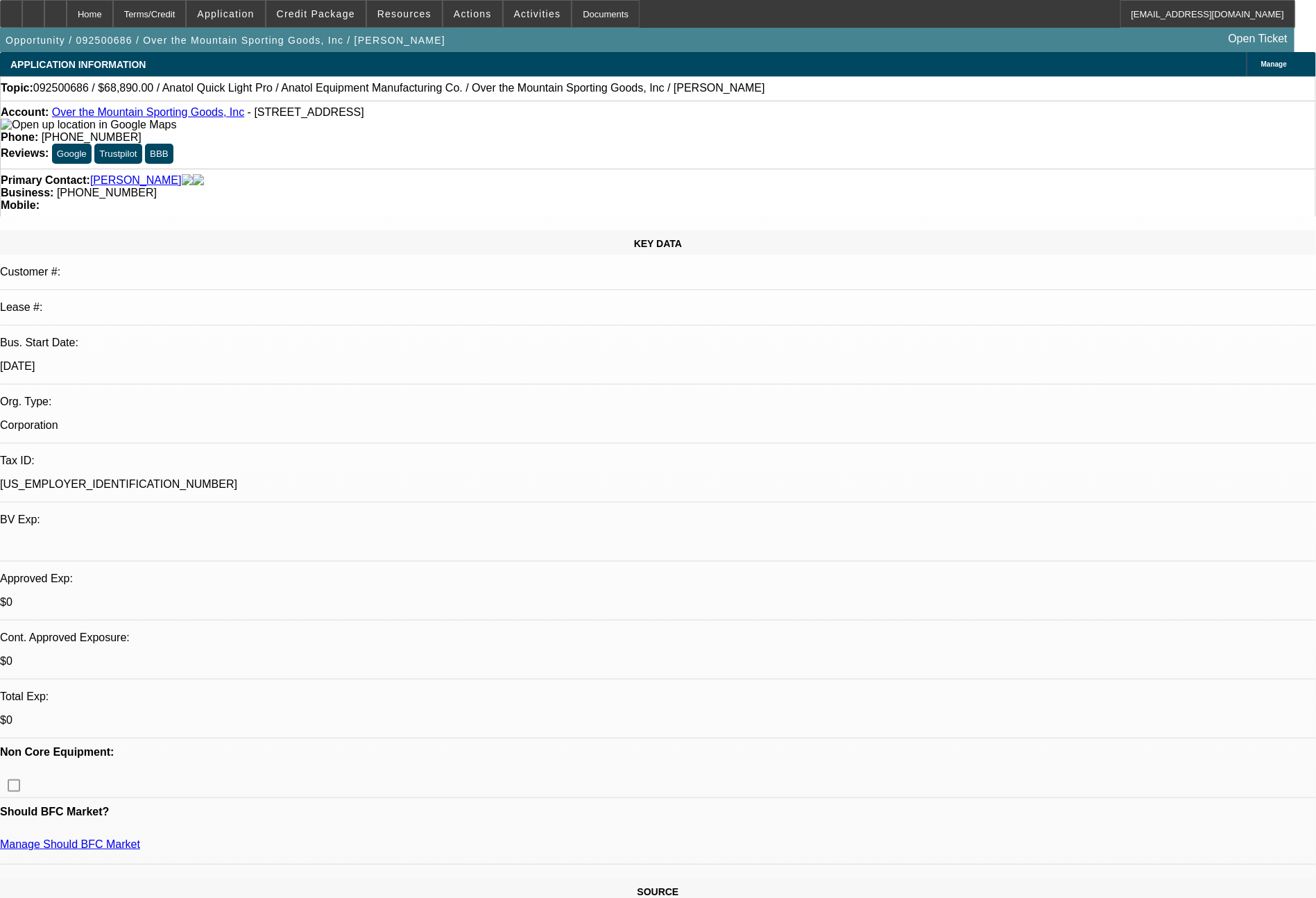
select select "2"
select select "0"
select select "6"
select select "0"
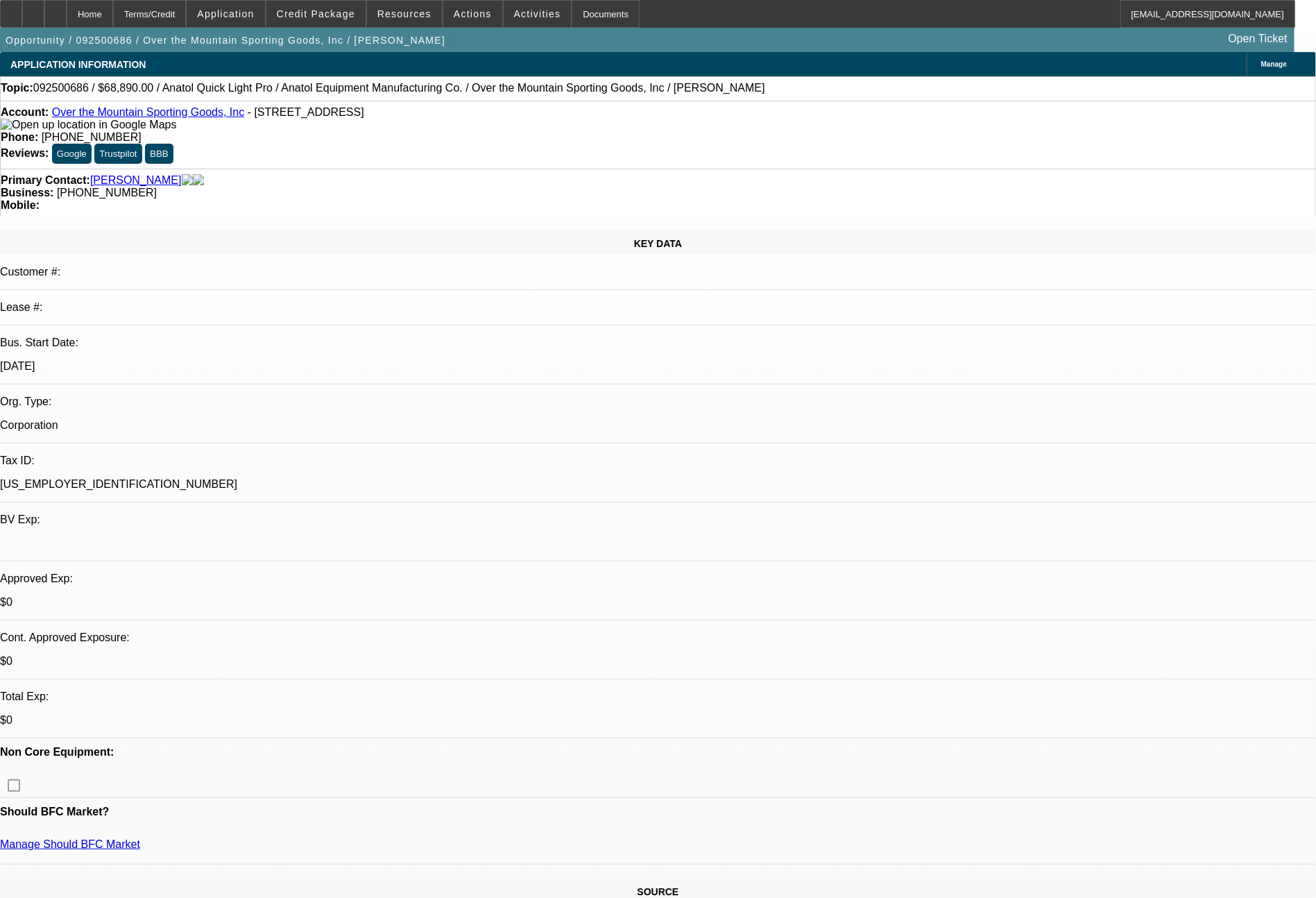
select select "2"
select select "0"
select select "6"
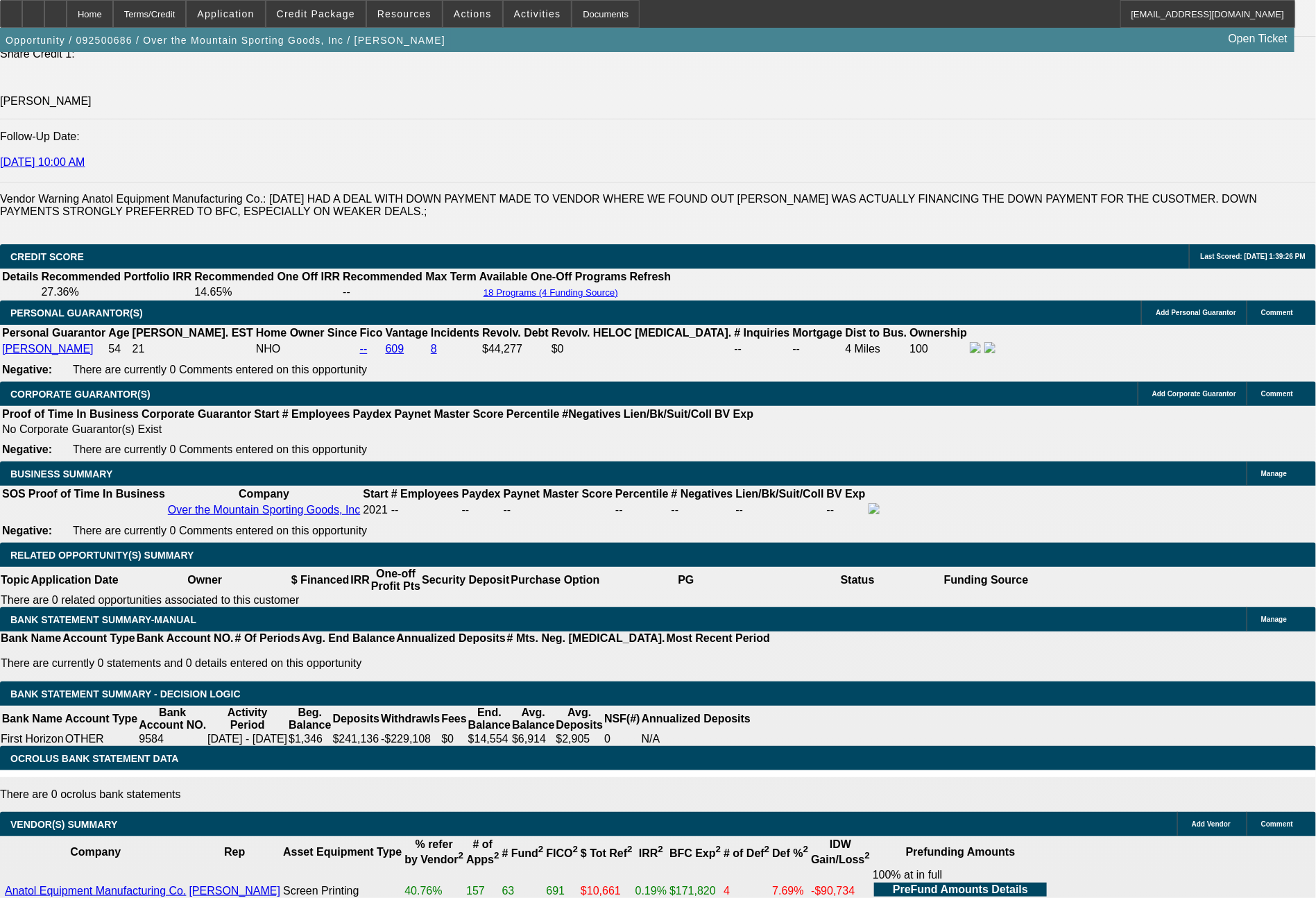
scroll to position [208, 0]
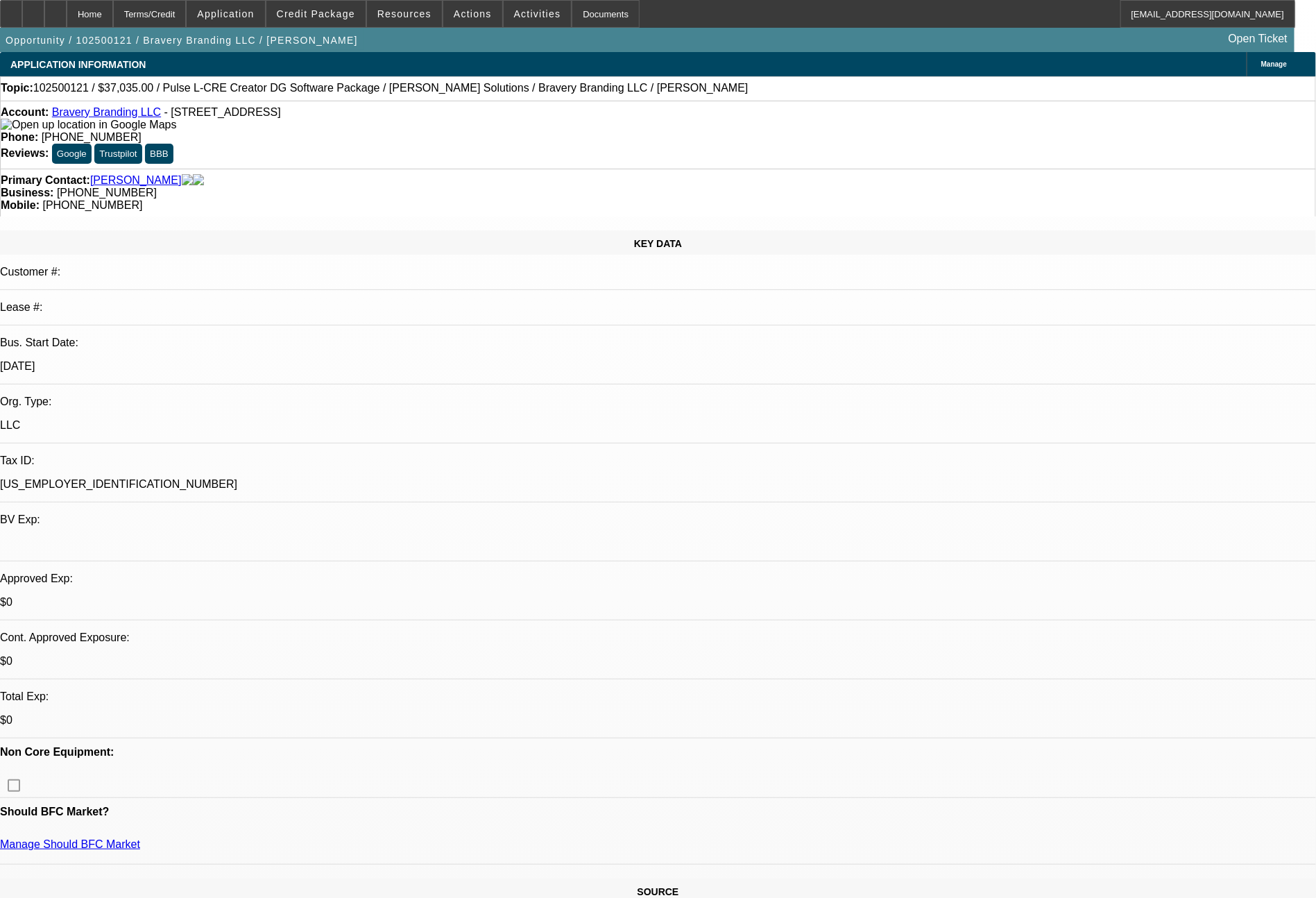
select select "0"
select select "2"
select select "0"
select select "6"
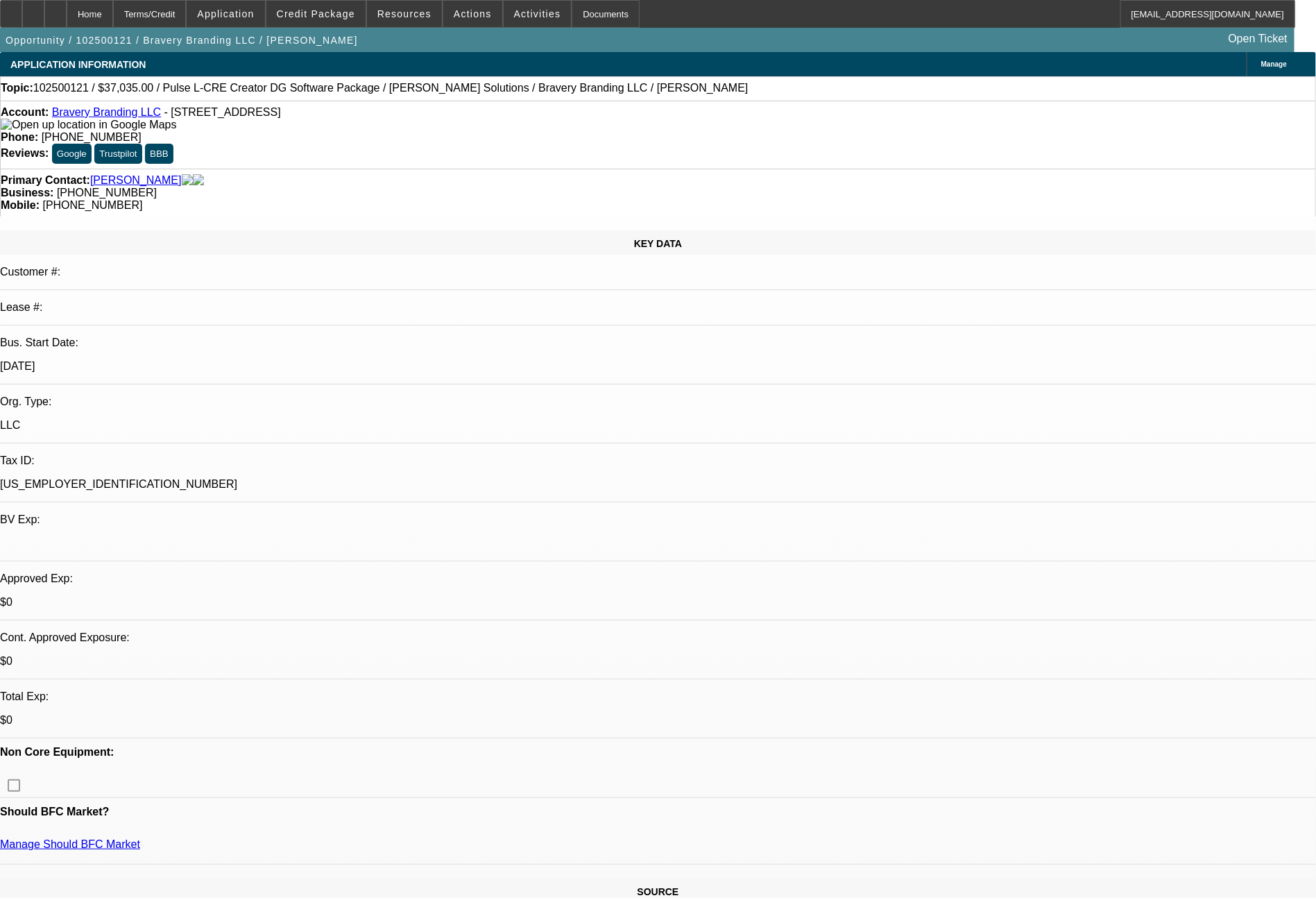
select select "0"
select select "2"
select select "0.1"
select select "4"
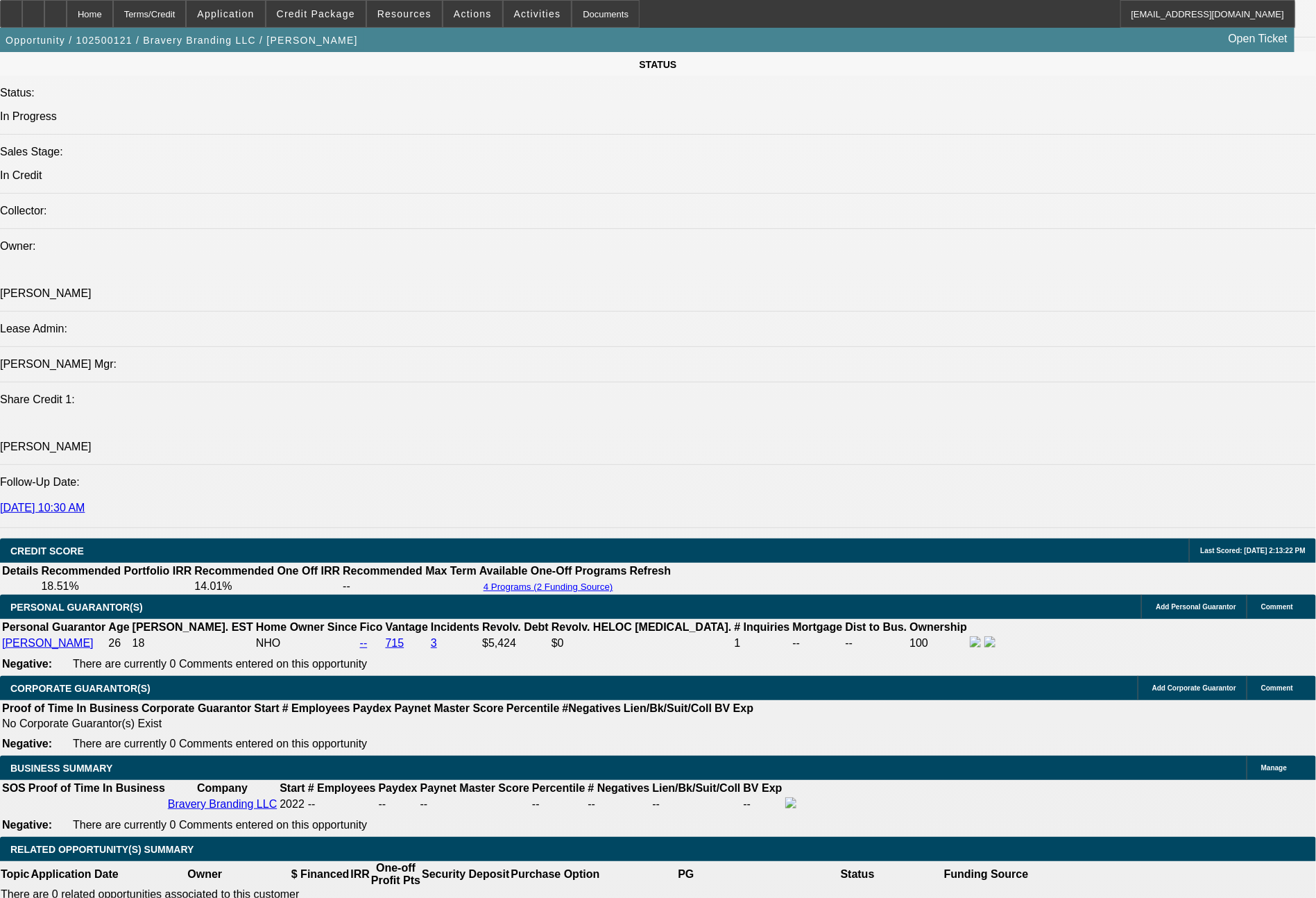
scroll to position [2250, 0]
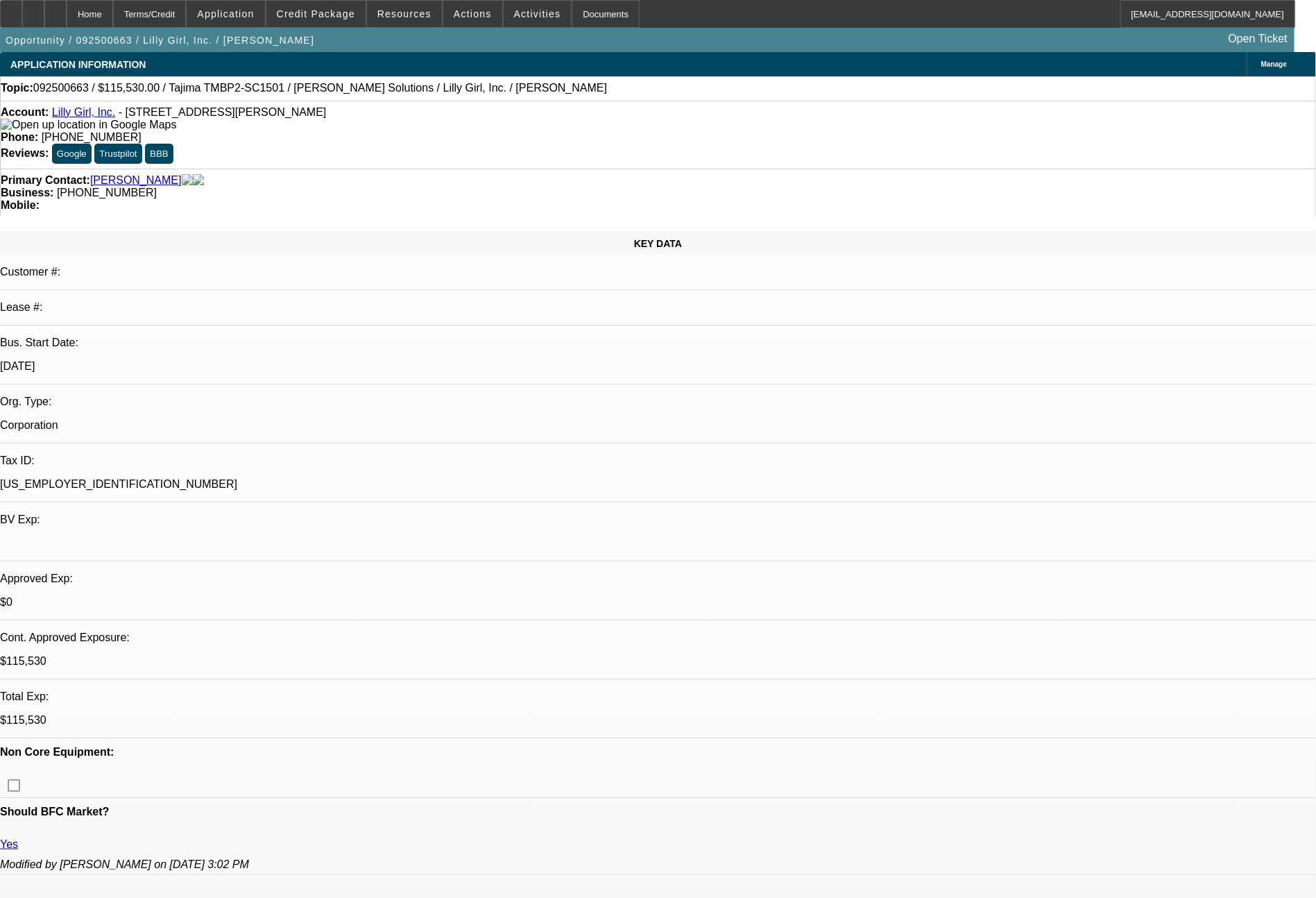
select select "0"
select select "2"
select select "0"
select select "6"
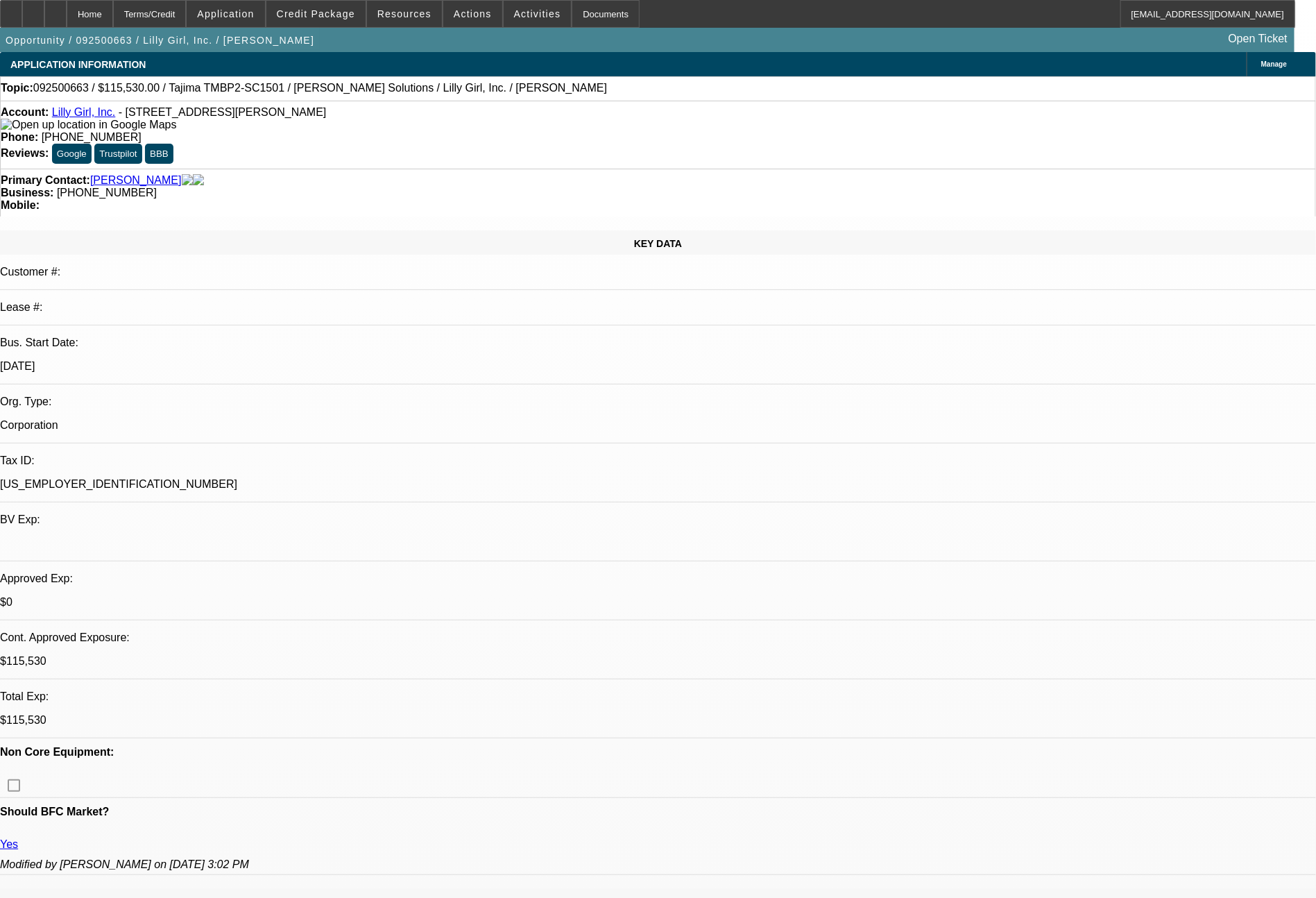
select select "0"
select select "2"
select select "0"
select select "6"
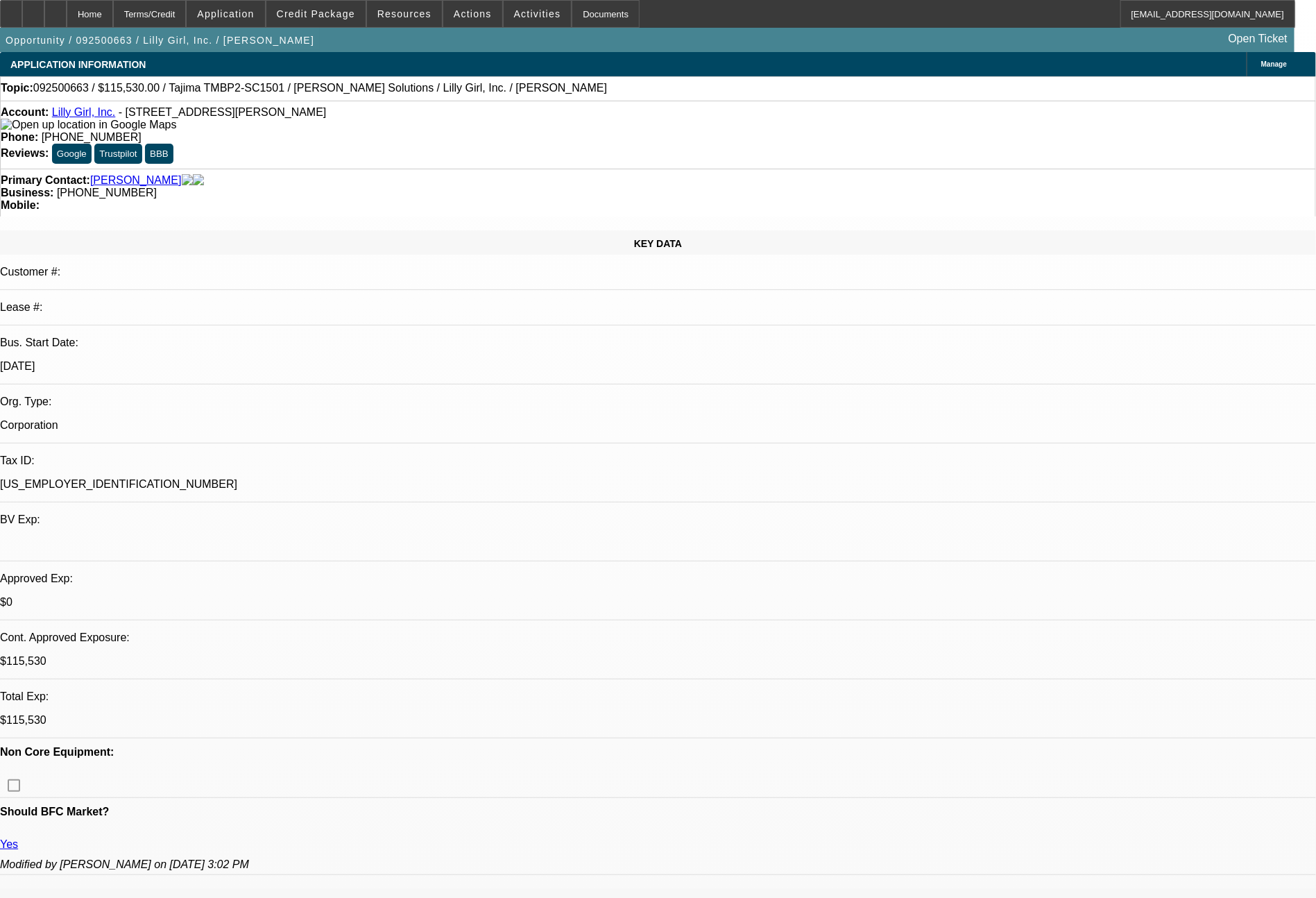
select select "0"
select select "2"
select select "0"
select select "6"
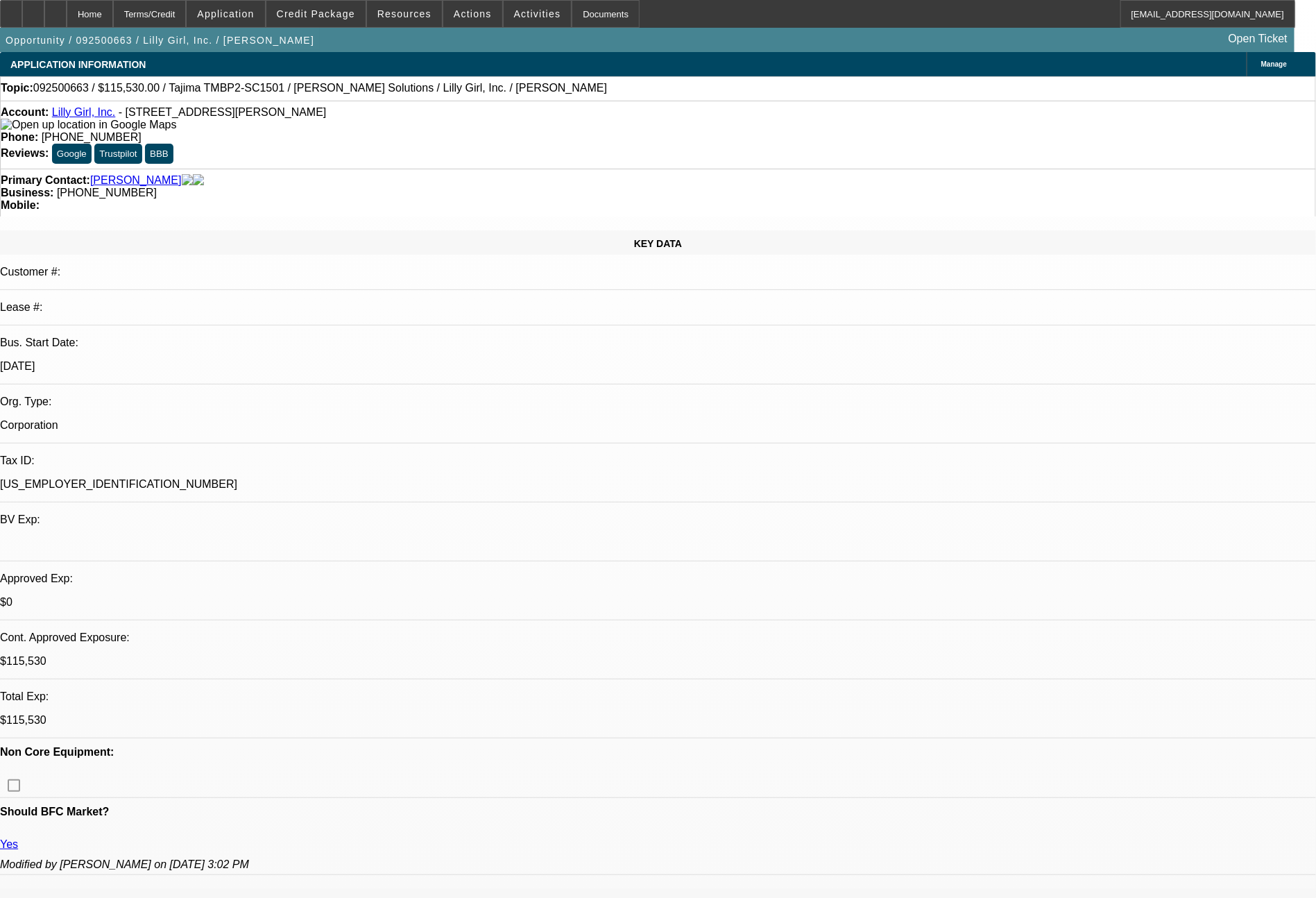
select select "0"
select select "2"
select select "0"
select select "6"
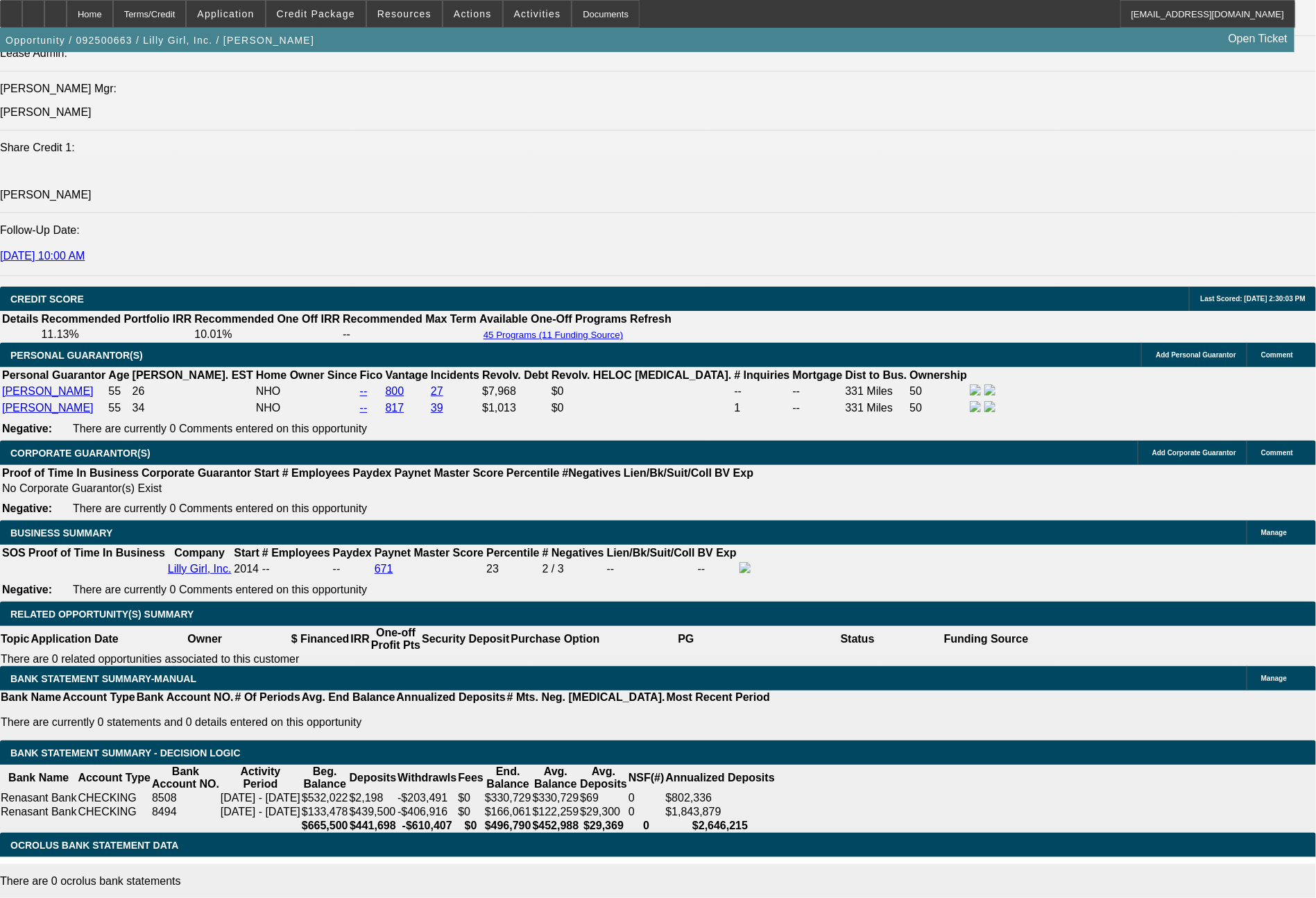
scroll to position [1835, 0]
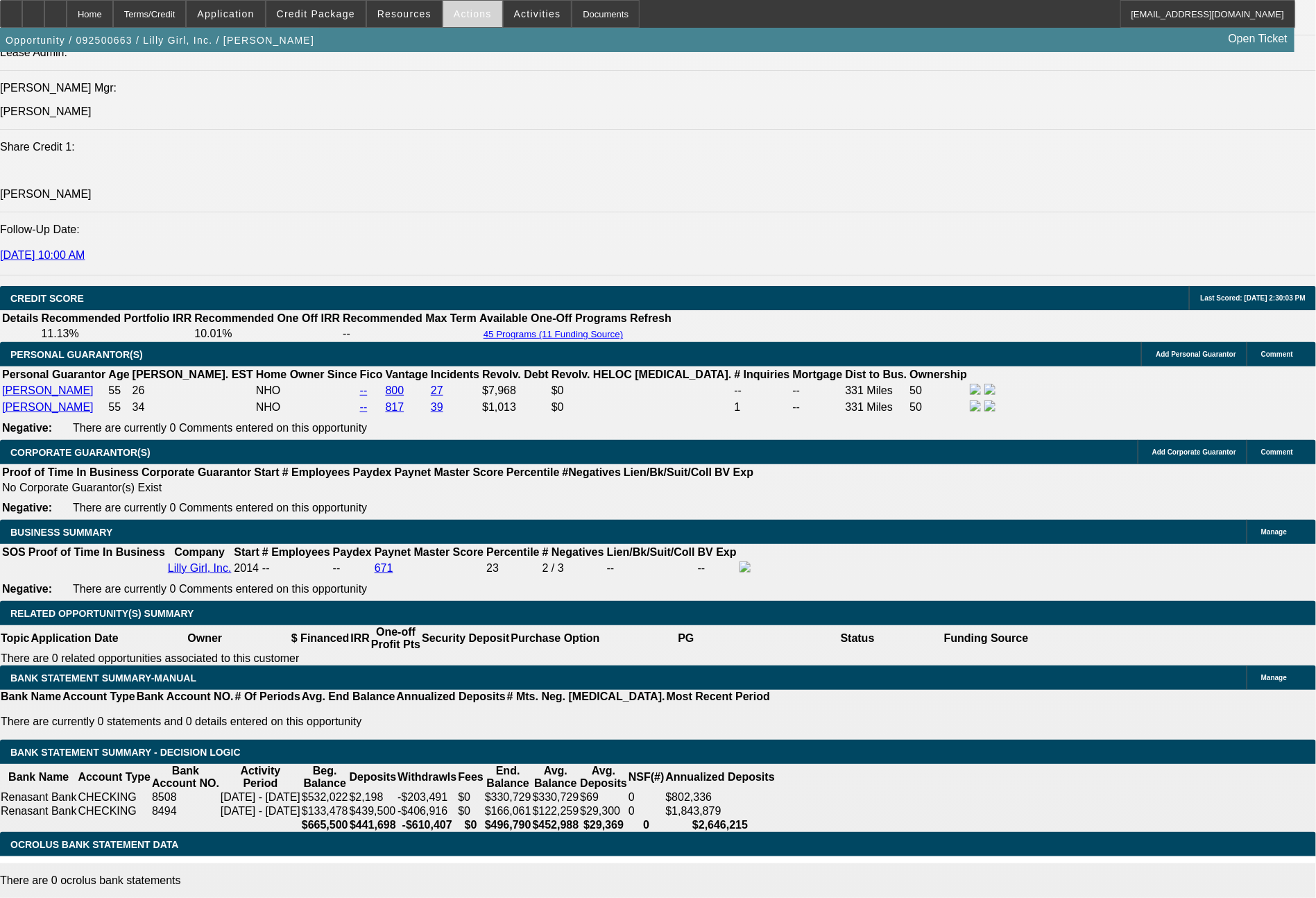
click at [475, 17] on span "Actions" at bounding box center [473, 13] width 39 height 11
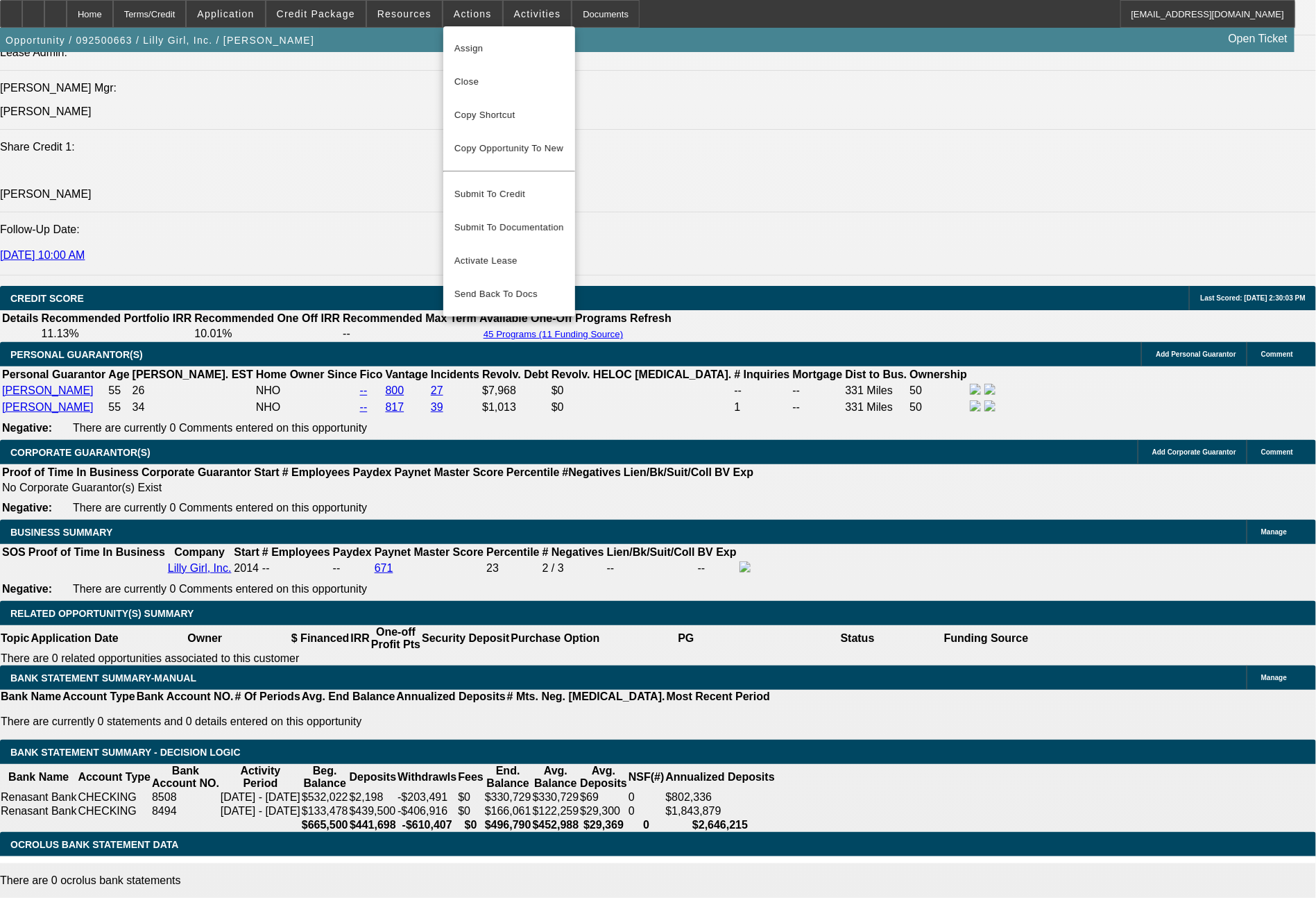
click at [405, 13] on div at bounding box center [658, 449] width 1316 height 898
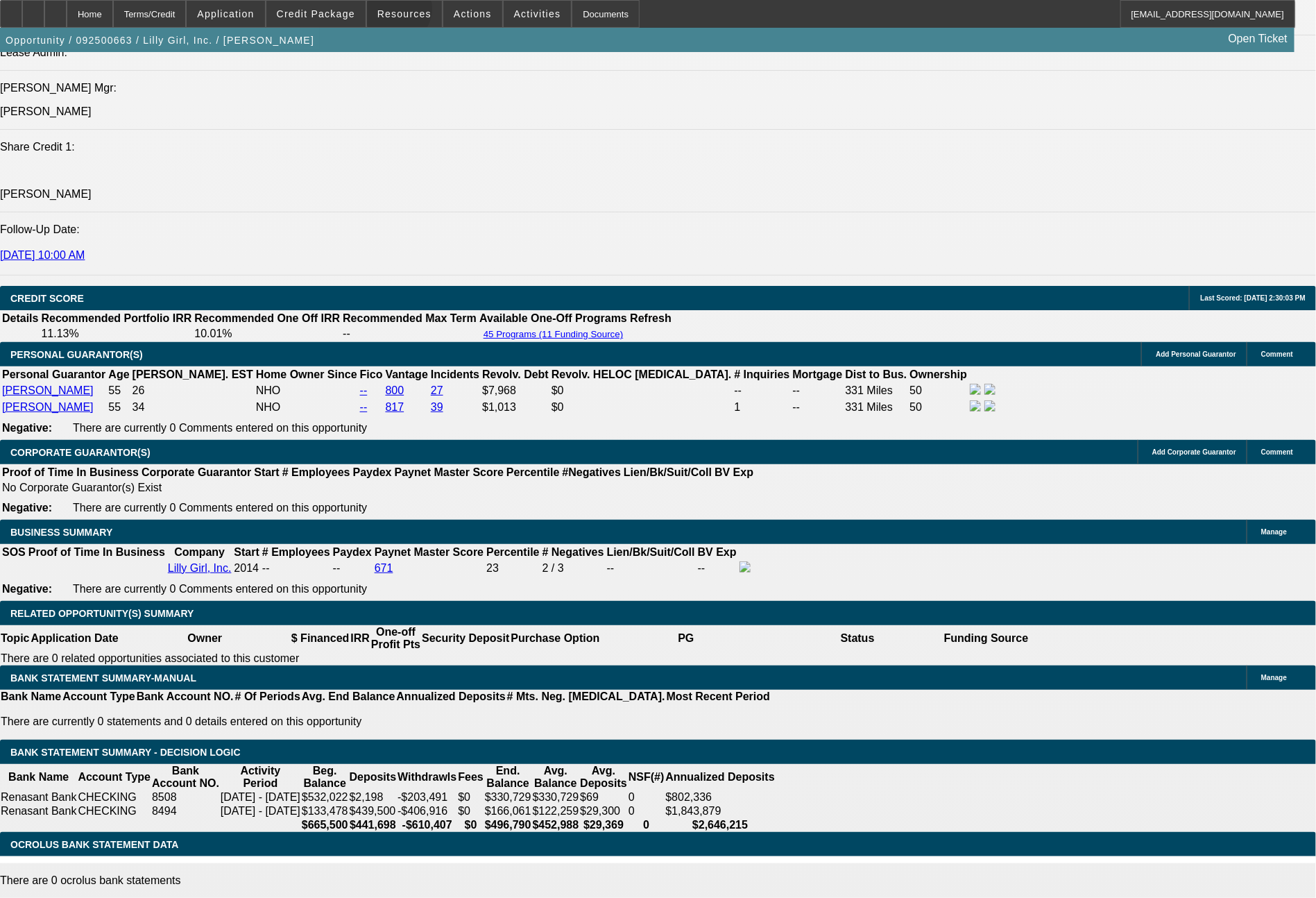
click at [405, 13] on span "Resources" at bounding box center [405, 13] width 54 height 11
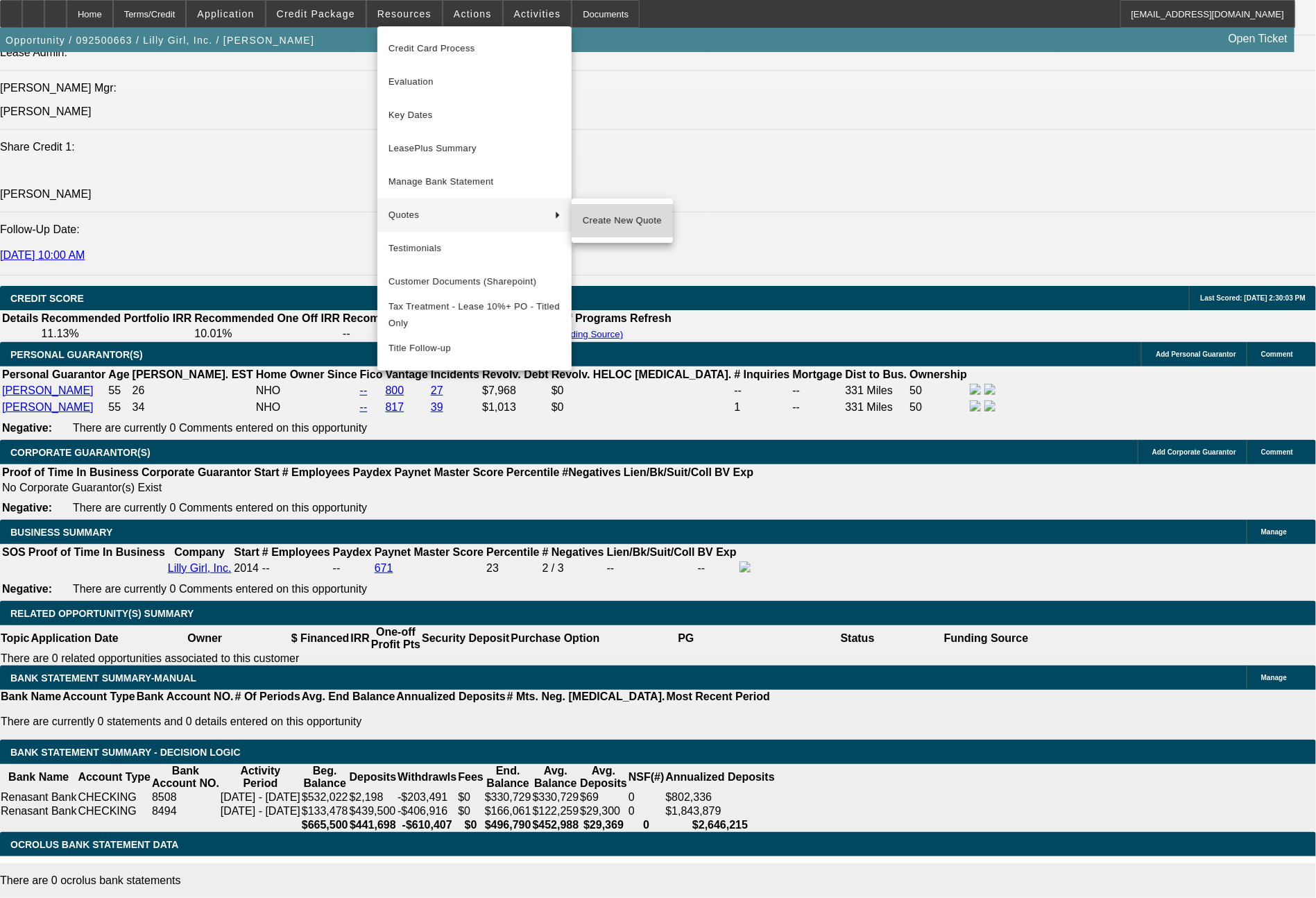
click at [597, 217] on span "Create New Quote" at bounding box center [622, 220] width 79 height 17
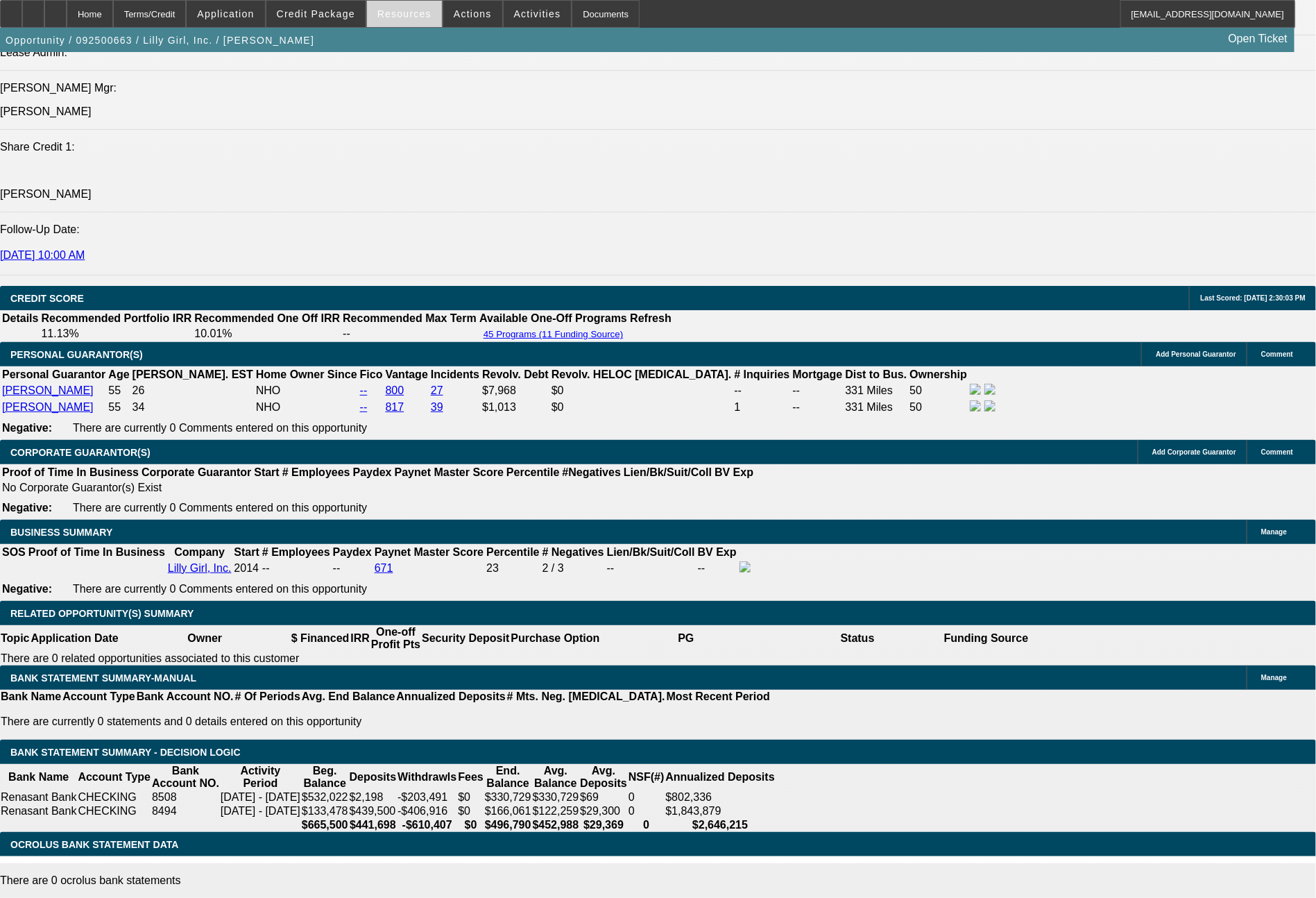
click at [404, 17] on span "Resources" at bounding box center [405, 13] width 54 height 11
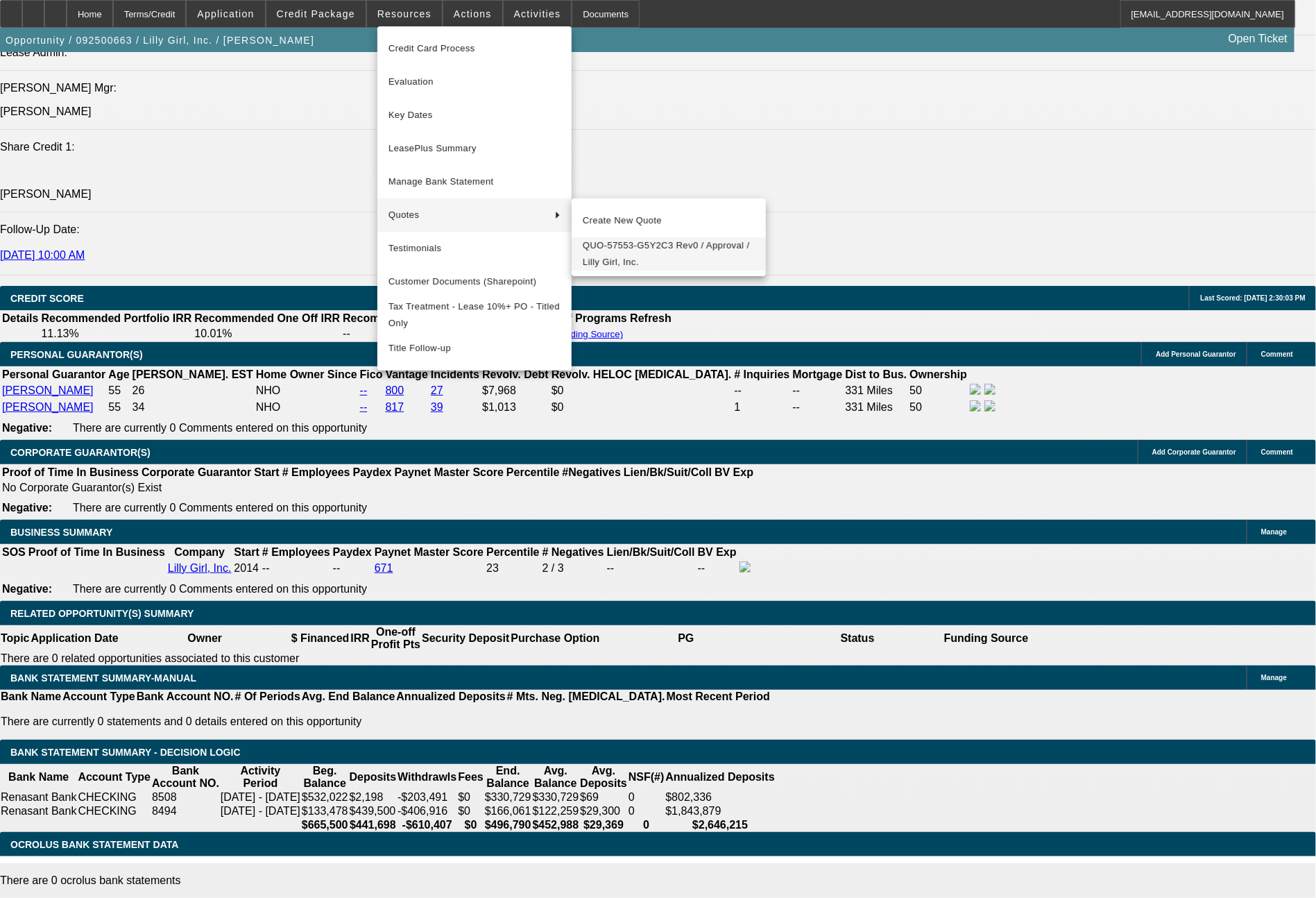
click at [622, 245] on span "QUO-57553-G5Y2C3 Rev0 / Approval / Lilly Girl, Inc." at bounding box center [668, 254] width 172 height 34
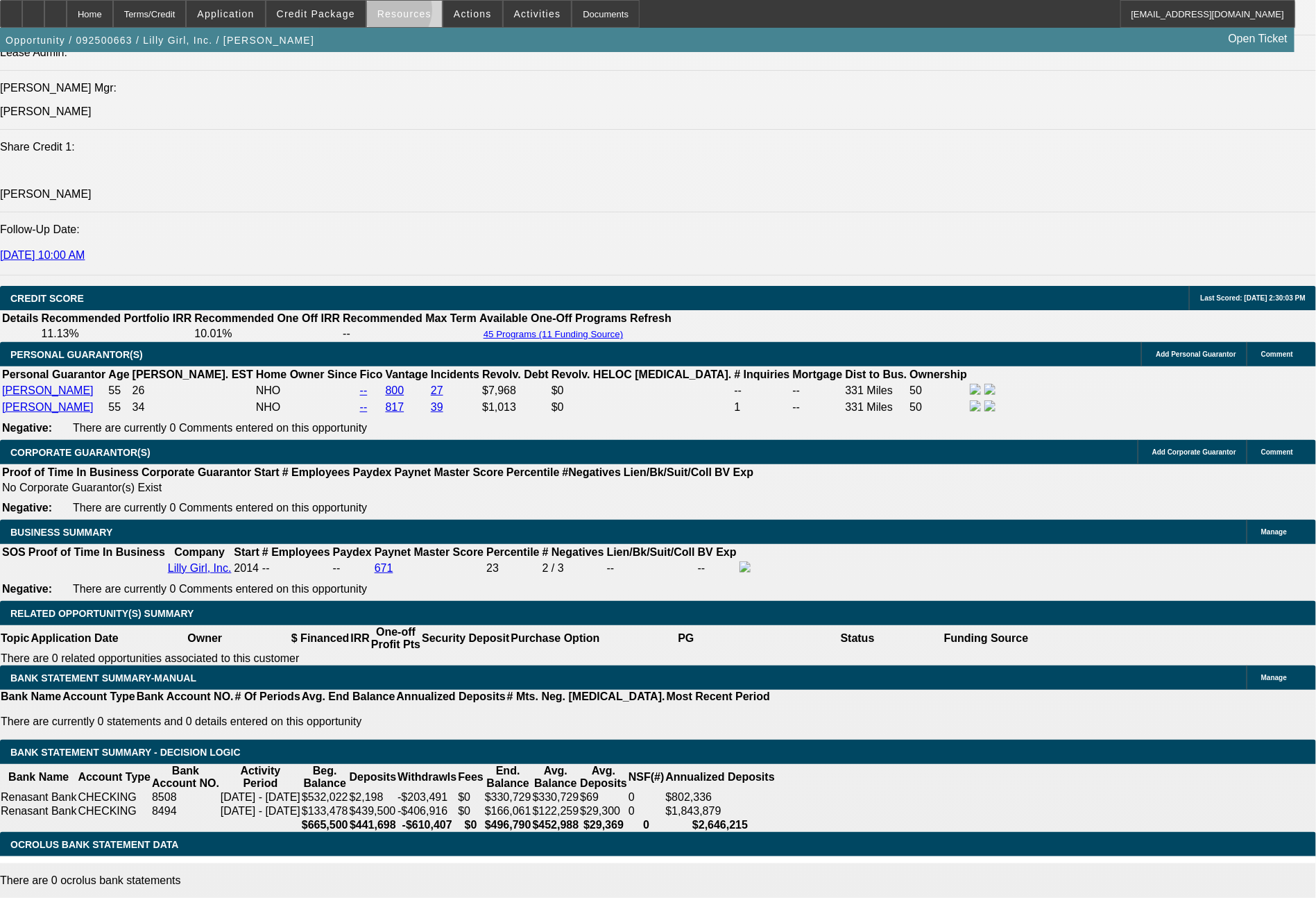
click at [398, 13] on span "Resources" at bounding box center [405, 13] width 54 height 11
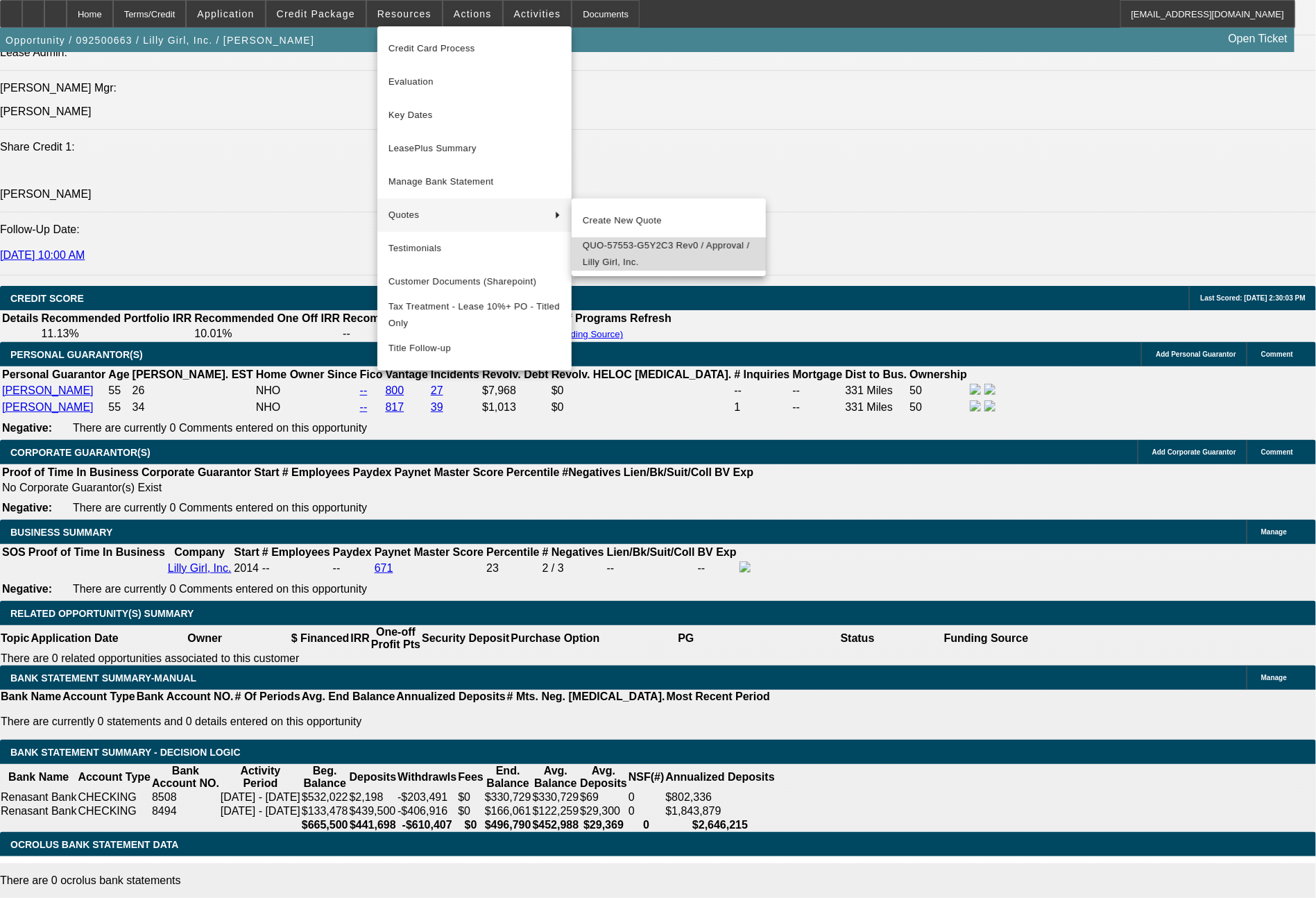
click at [622, 250] on span "QUO-57553-G5Y2C3 Rev0 / Approval / Lilly Girl, Inc." at bounding box center [668, 254] width 172 height 34
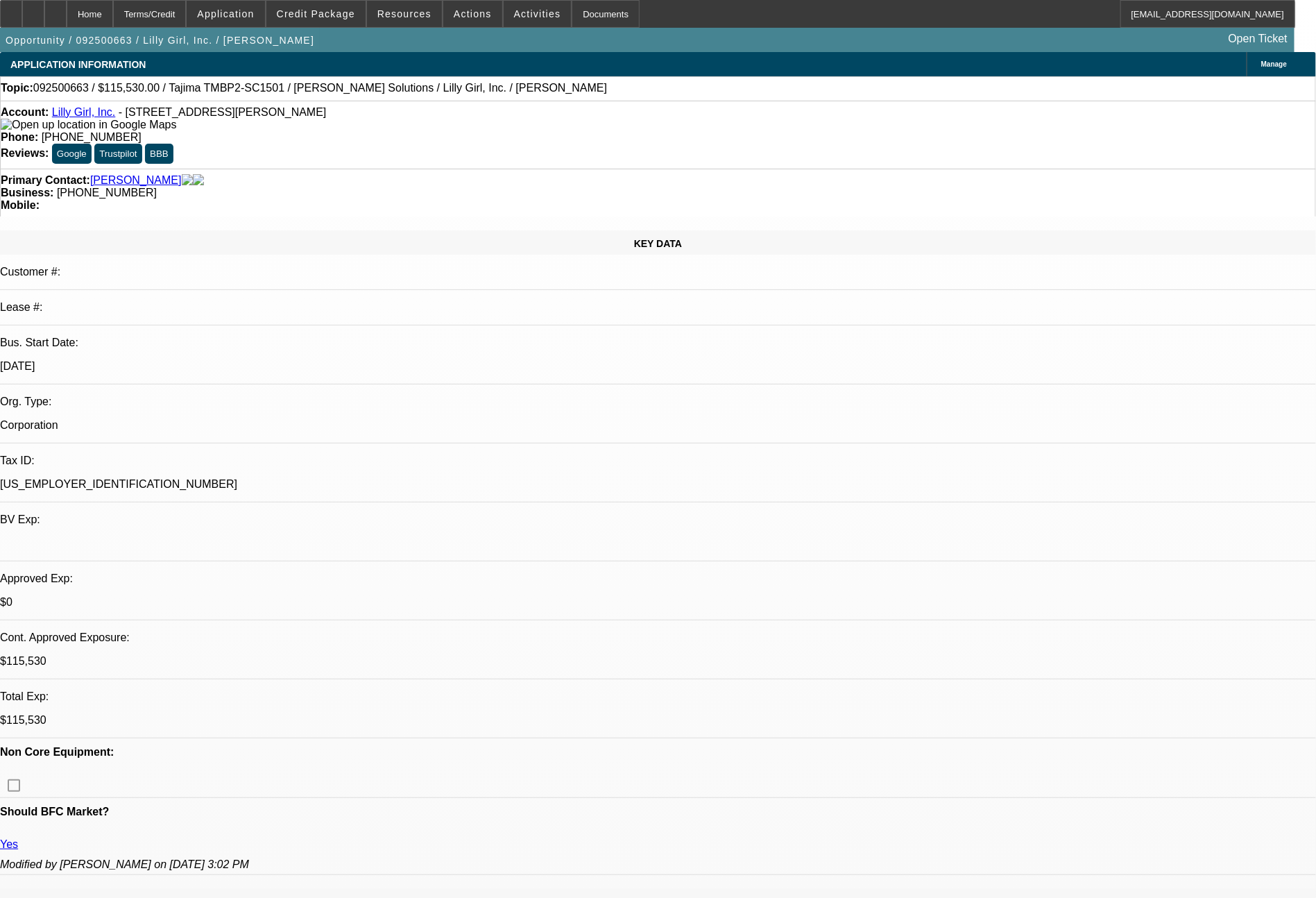
select select "0"
select select "2"
select select "0"
select select "2"
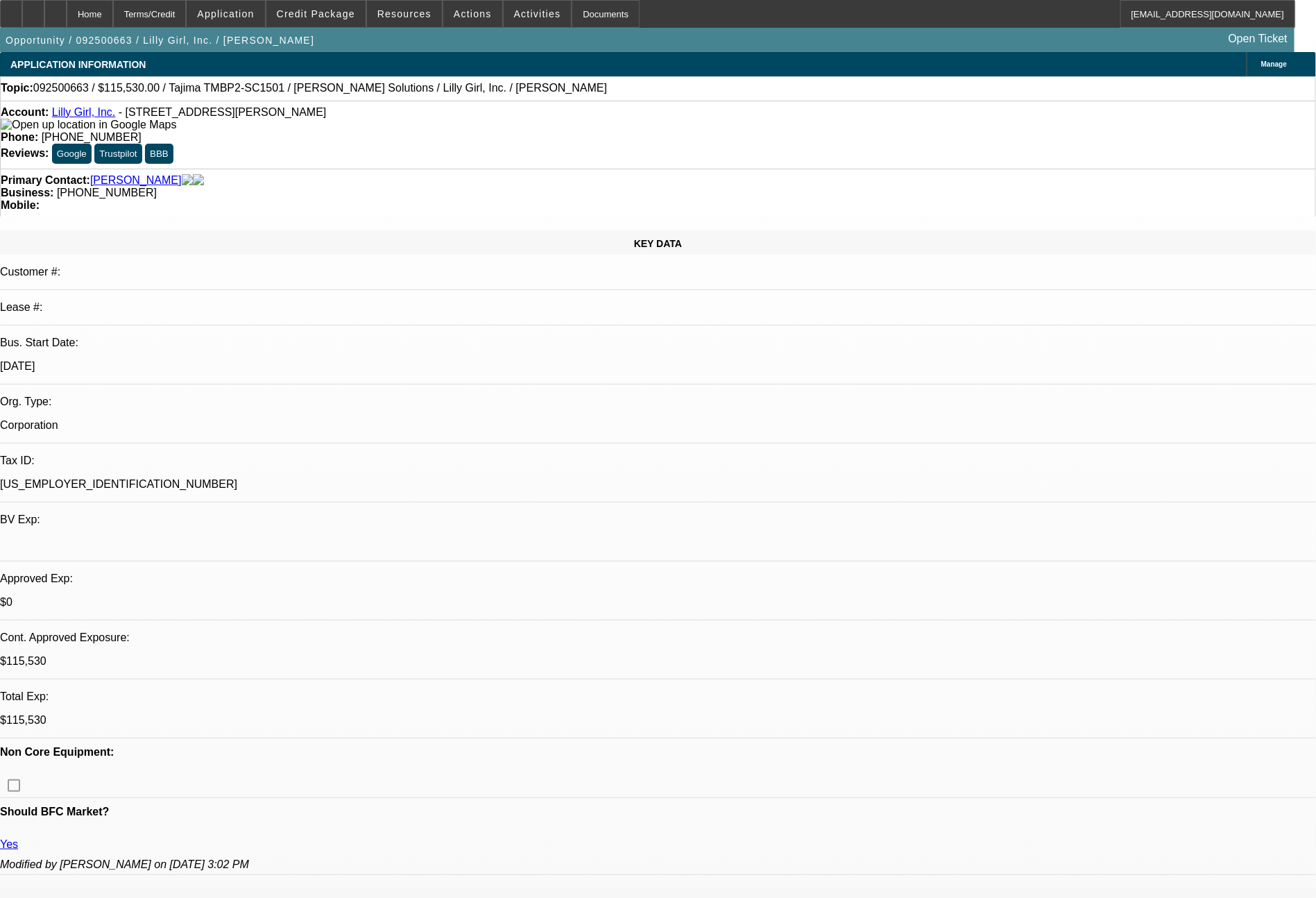
select select "0"
select select "2"
select select "0"
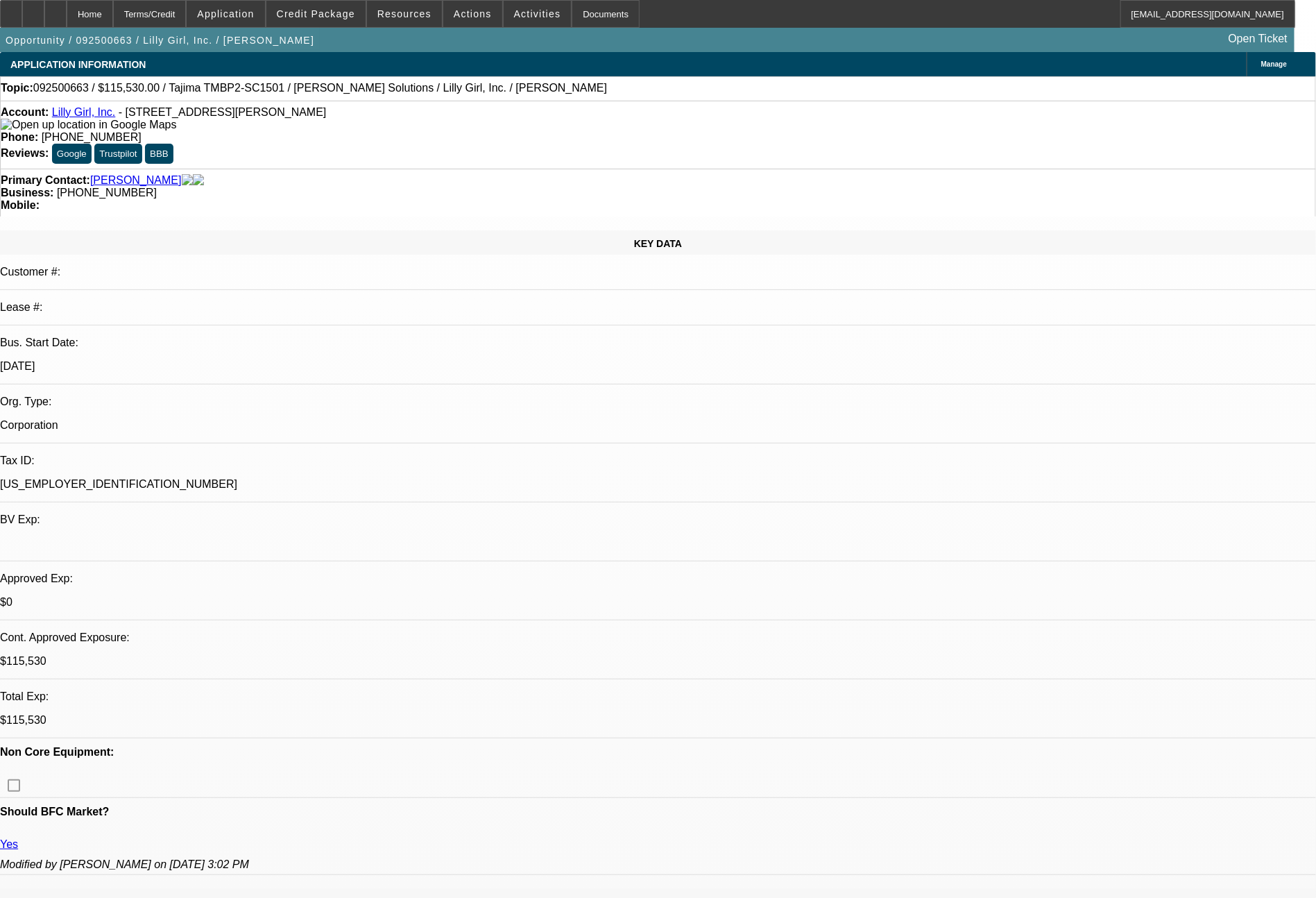
select select "2"
select select "0"
select select "2"
select select "6"
select select "2"
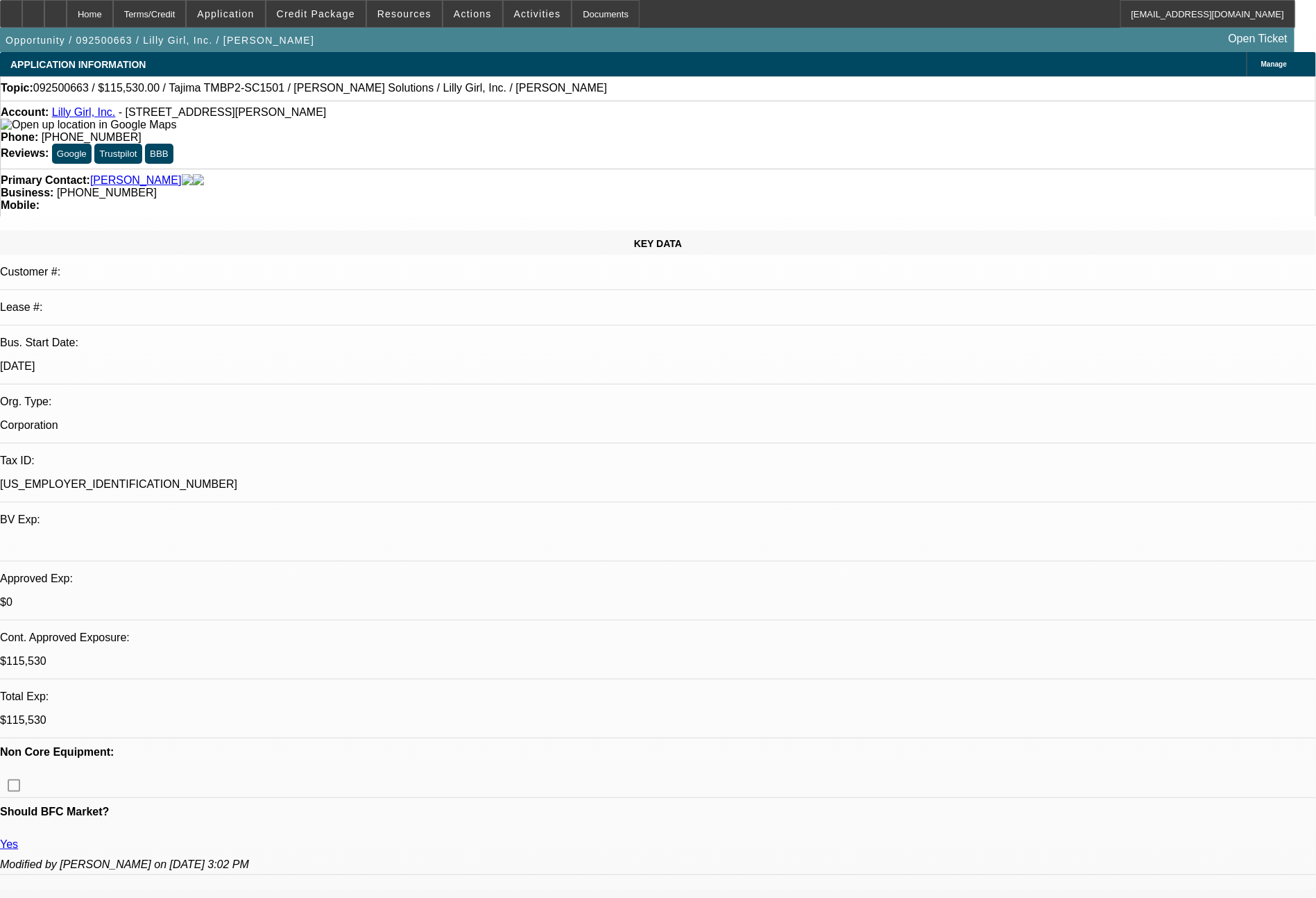
select select "6"
select select "2"
select select "6"
select select "2"
select select "6"
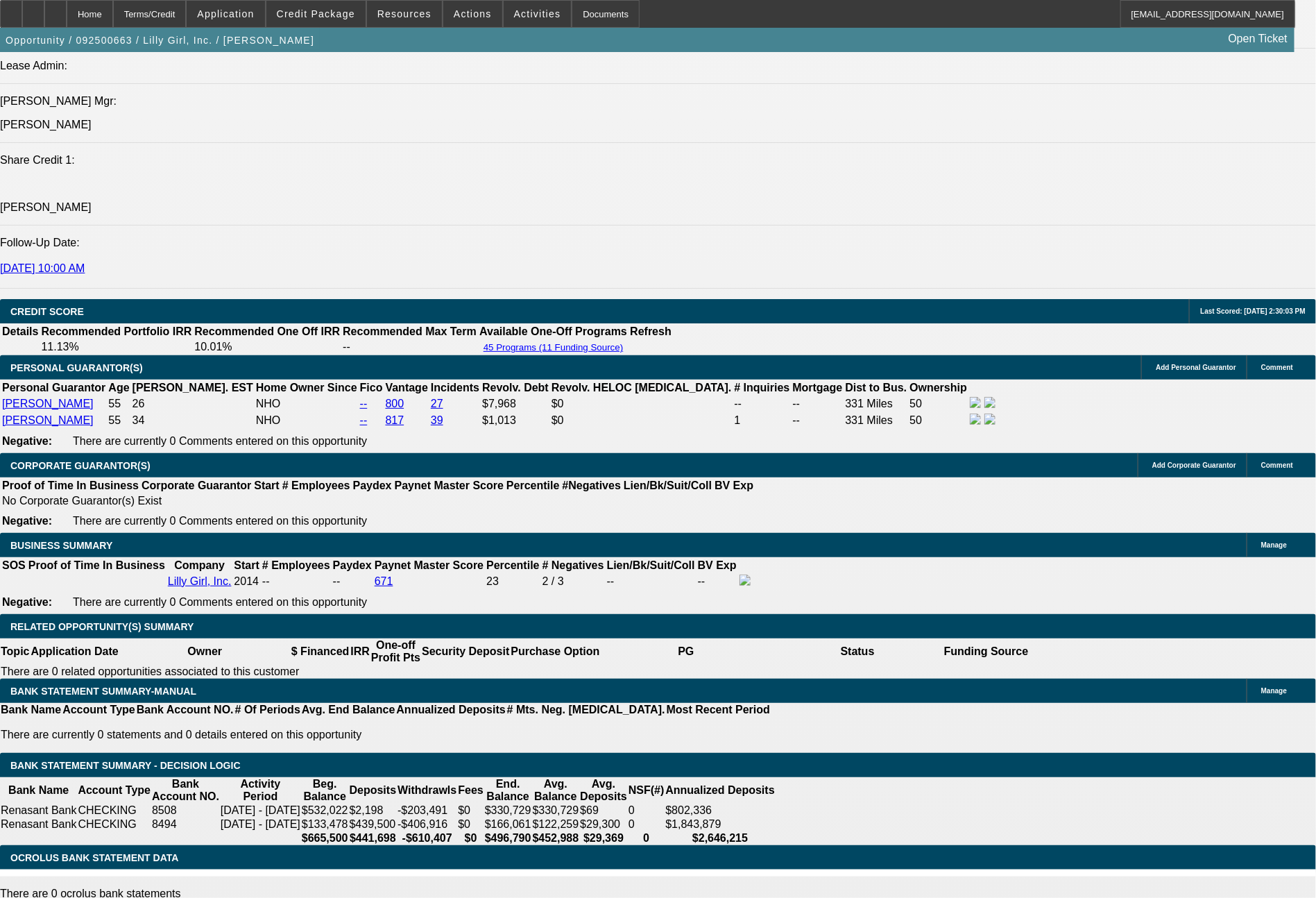
scroll to position [1863, 0]
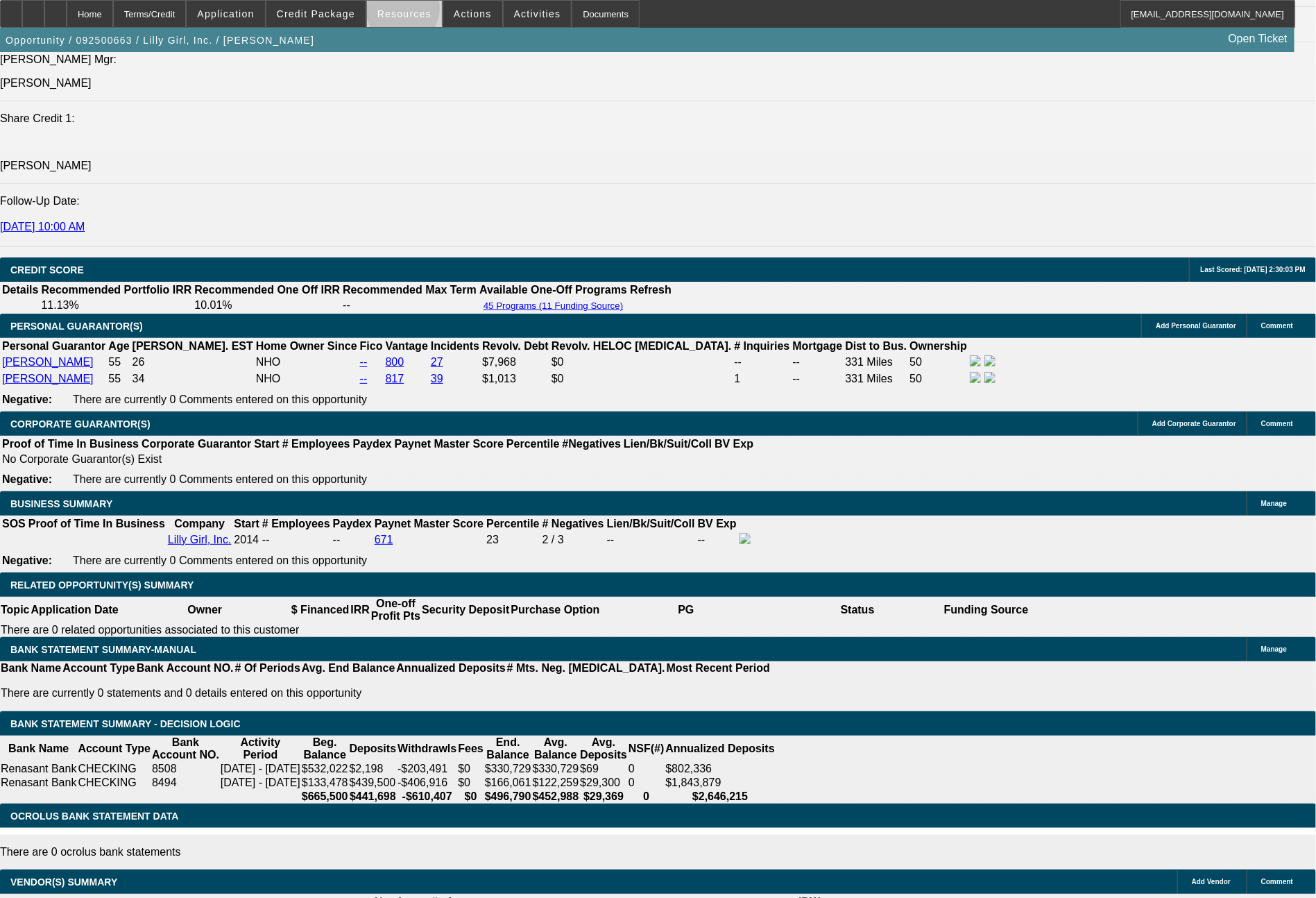
click at [413, 13] on span "Resources" at bounding box center [405, 13] width 54 height 11
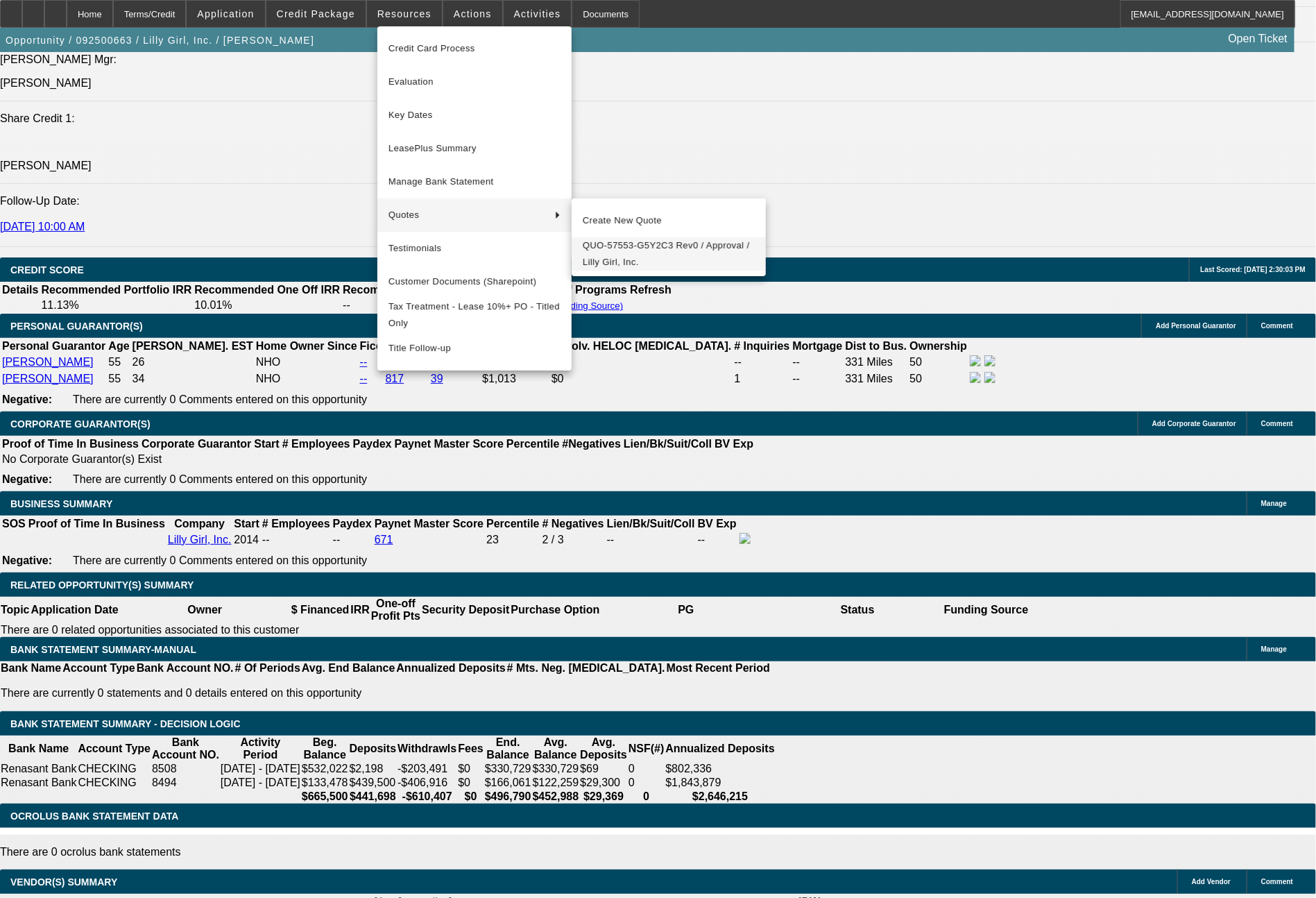
click at [644, 249] on span "QUO-57553-G5Y2C3 Rev0 / Approval / Lilly Girl, Inc." at bounding box center [668, 254] width 172 height 34
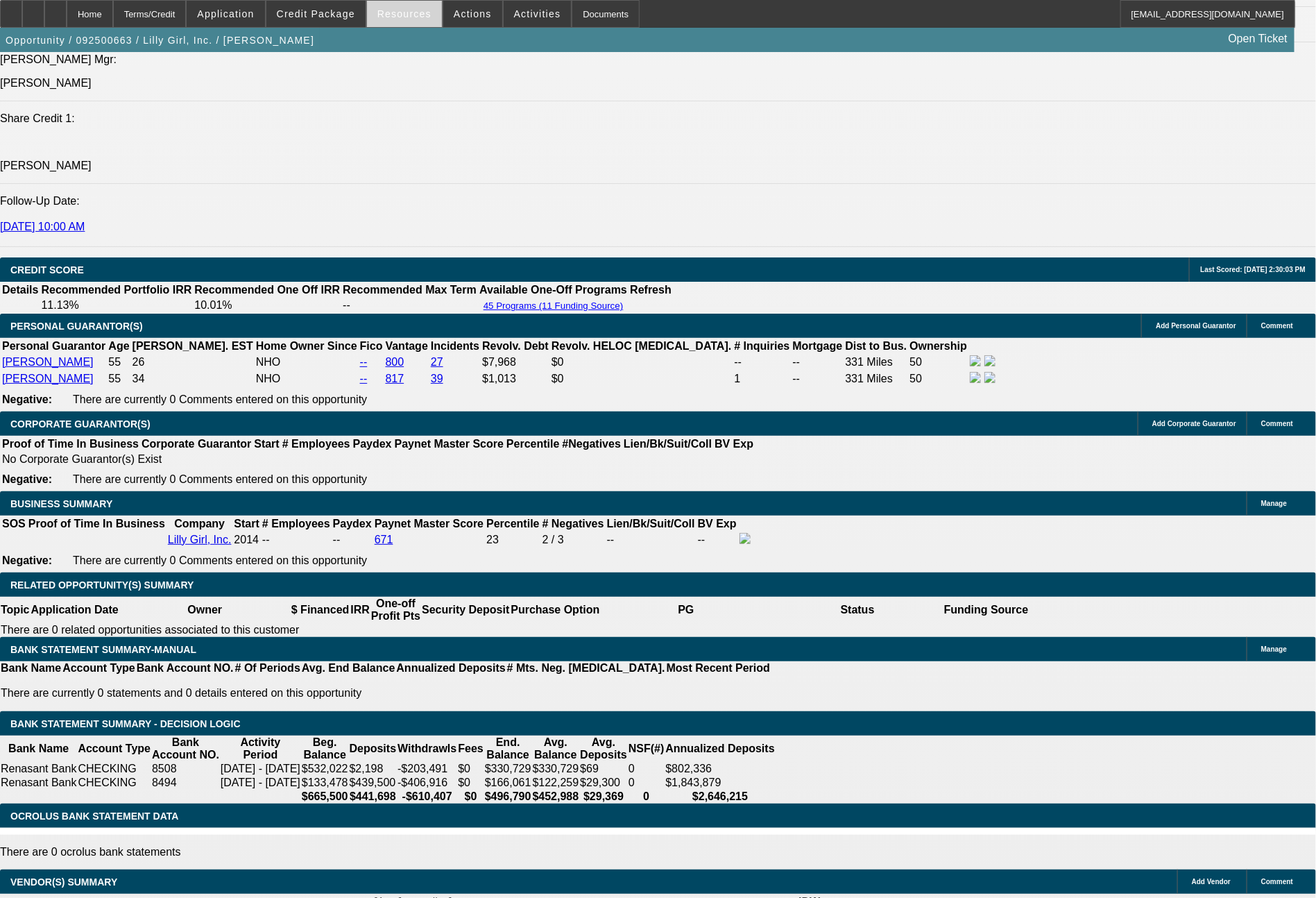
click at [413, 13] on span "Resources" at bounding box center [405, 13] width 54 height 11
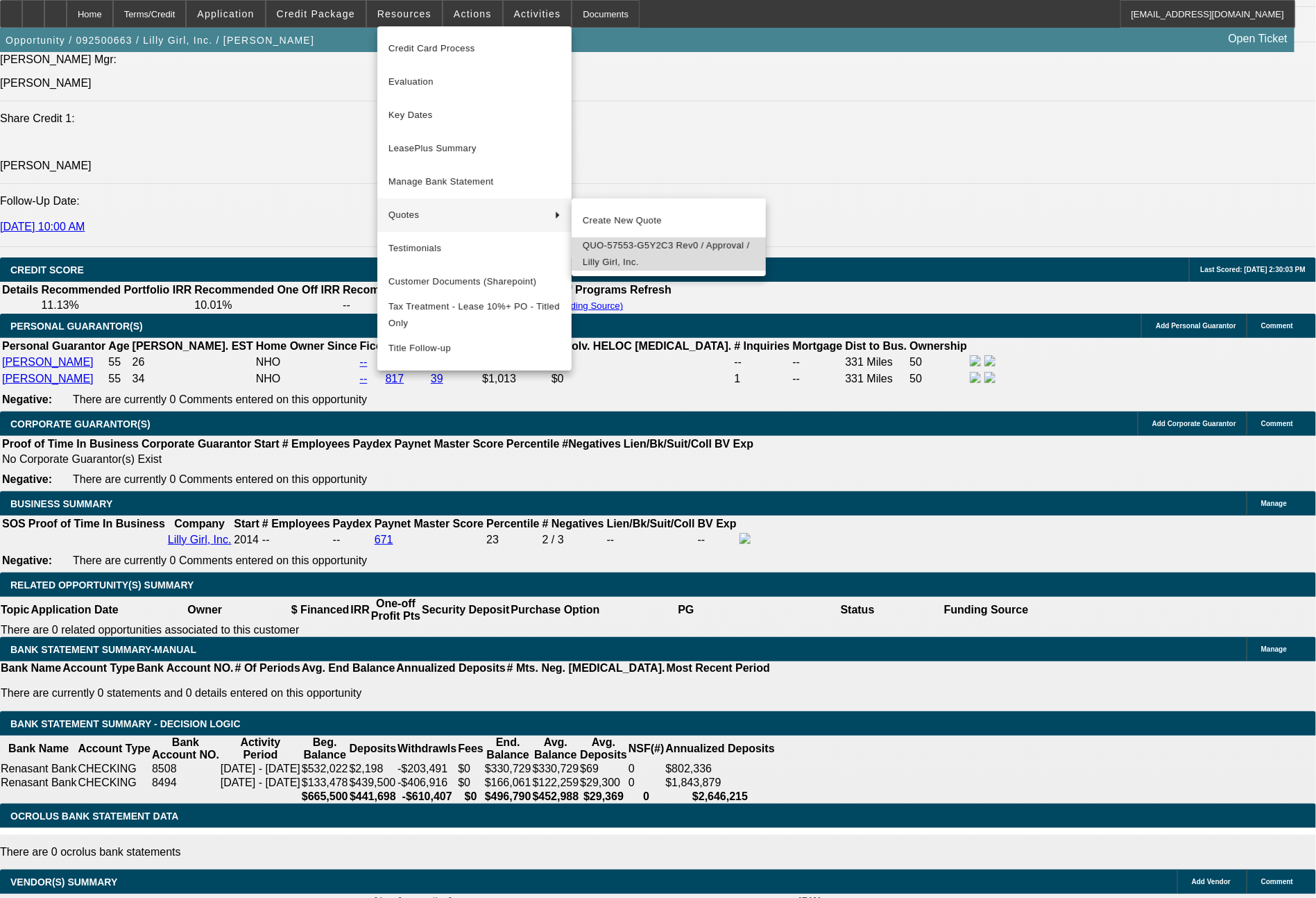
drag, startPoint x: 632, startPoint y: 250, endPoint x: 650, endPoint y: 238, distance: 21.6
click at [650, 238] on button "QUO-57553-G5Y2C3 Rev0 / Approval / Lilly Girl, Inc." at bounding box center [668, 254] width 194 height 34
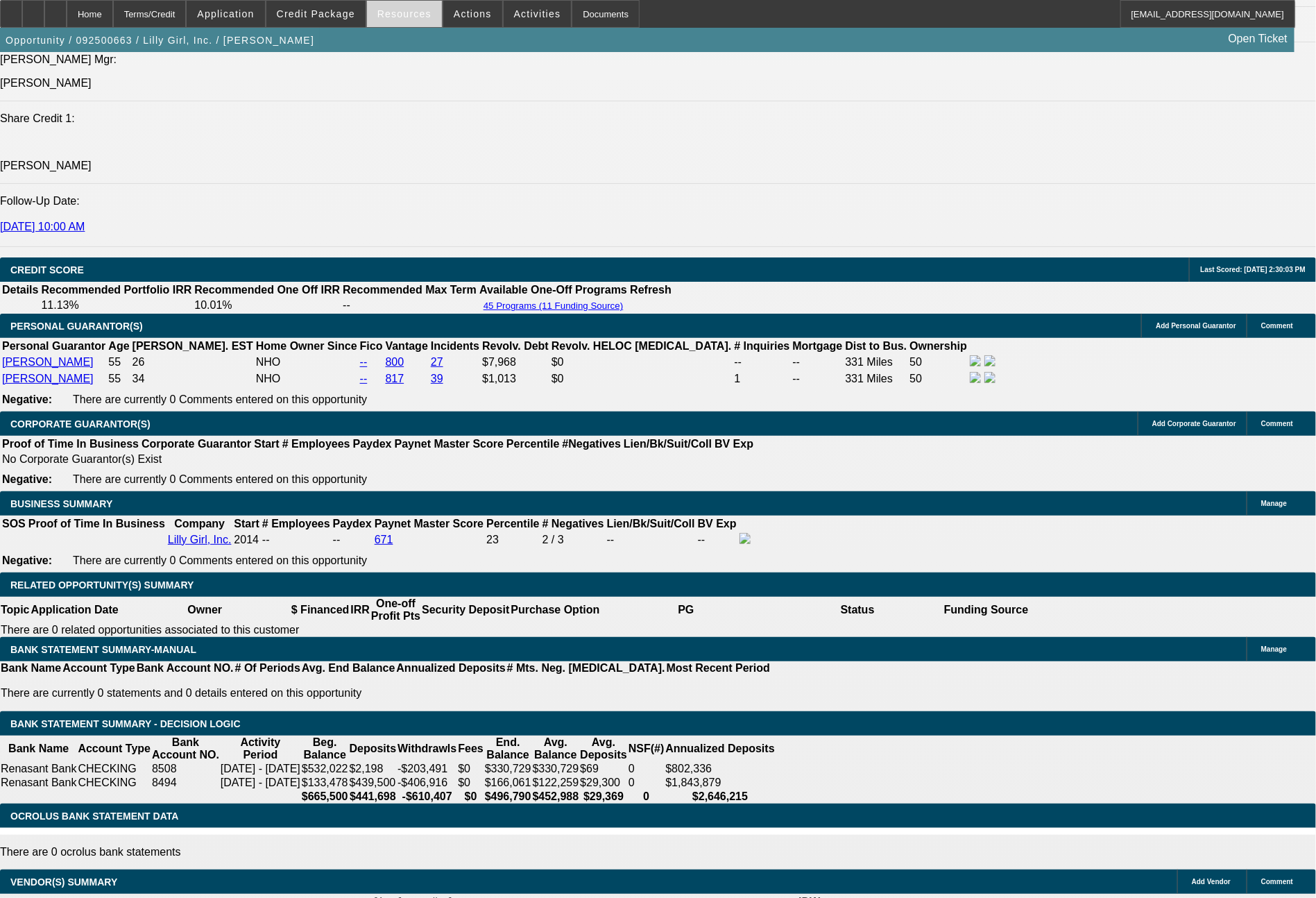
click at [402, 6] on span at bounding box center [404, 14] width 75 height 34
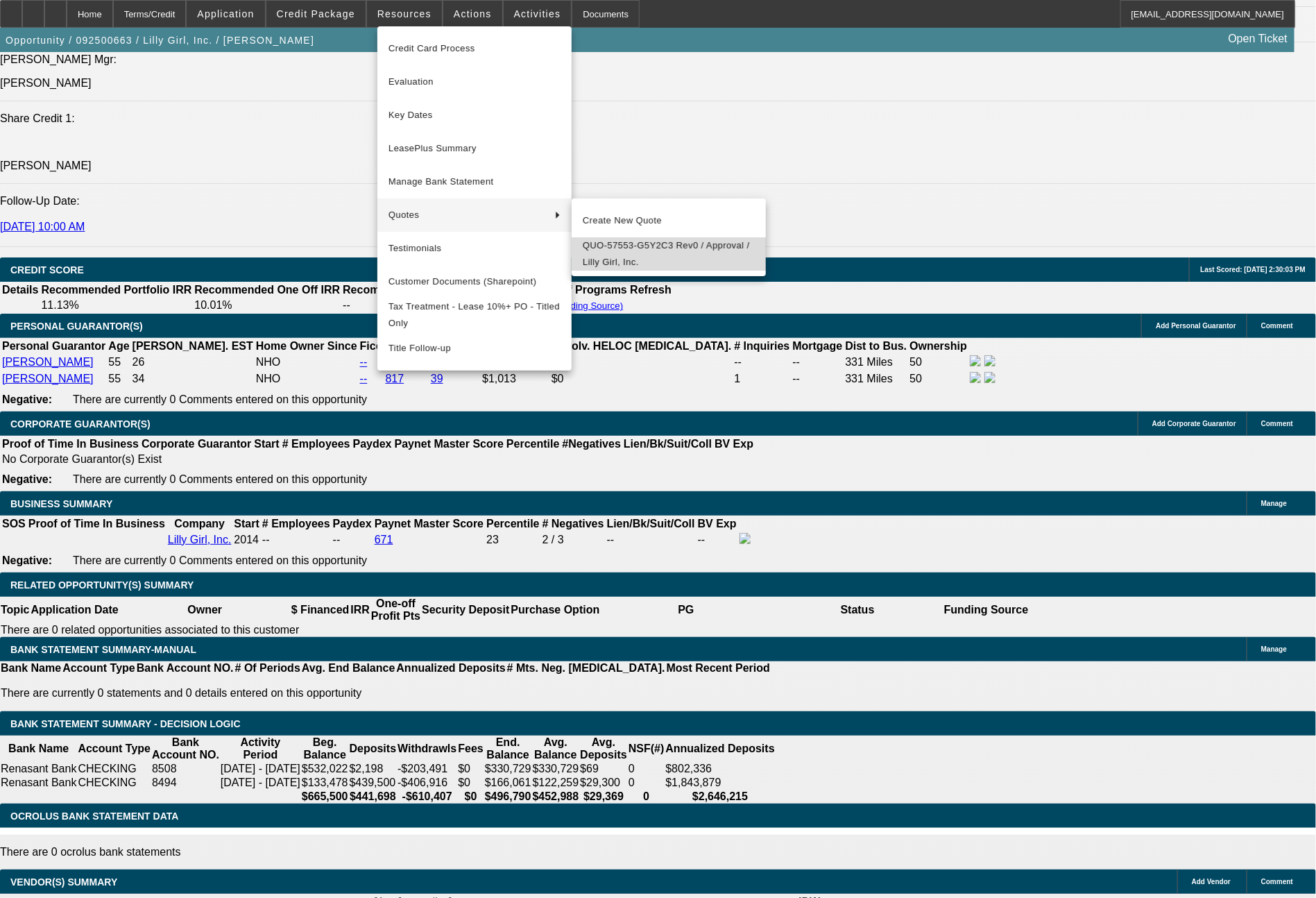
click at [641, 242] on span "QUO-57553-G5Y2C3 Rev0 / Approval / Lilly Girl, Inc." at bounding box center [668, 254] width 172 height 34
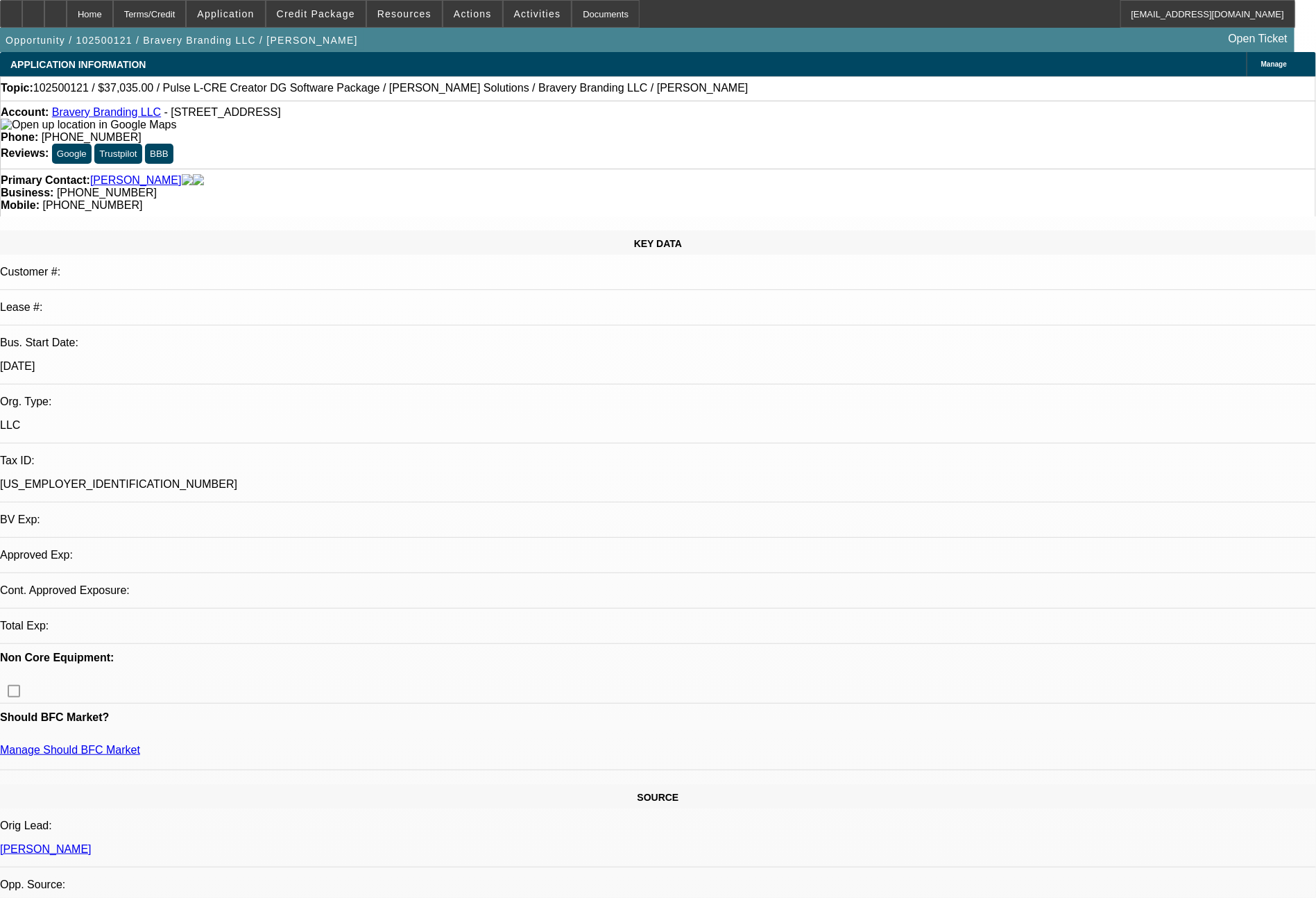
select select "0"
select select "2"
select select "0"
select select "6"
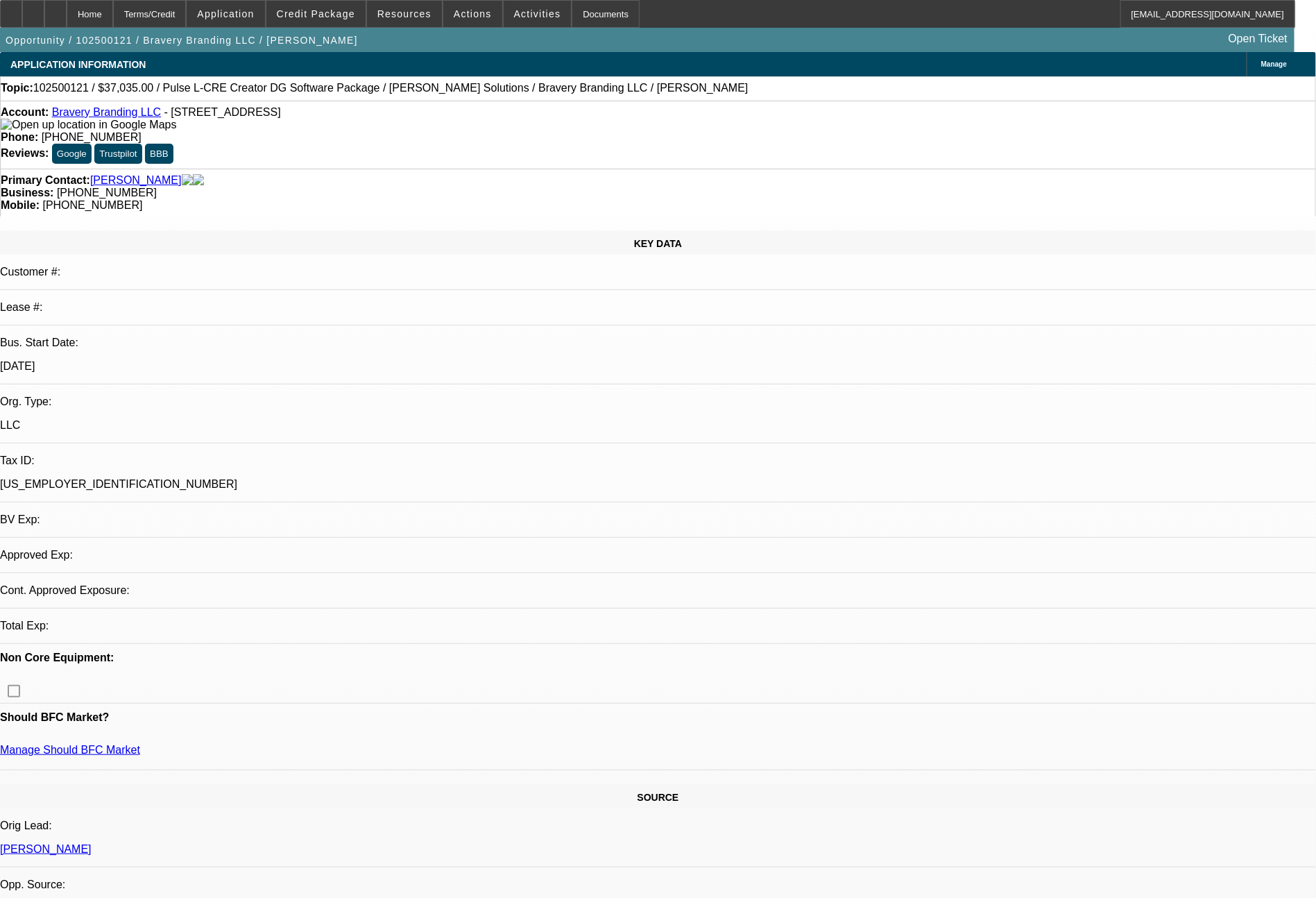
select select "0"
select select "2"
select select "0.1"
select select "4"
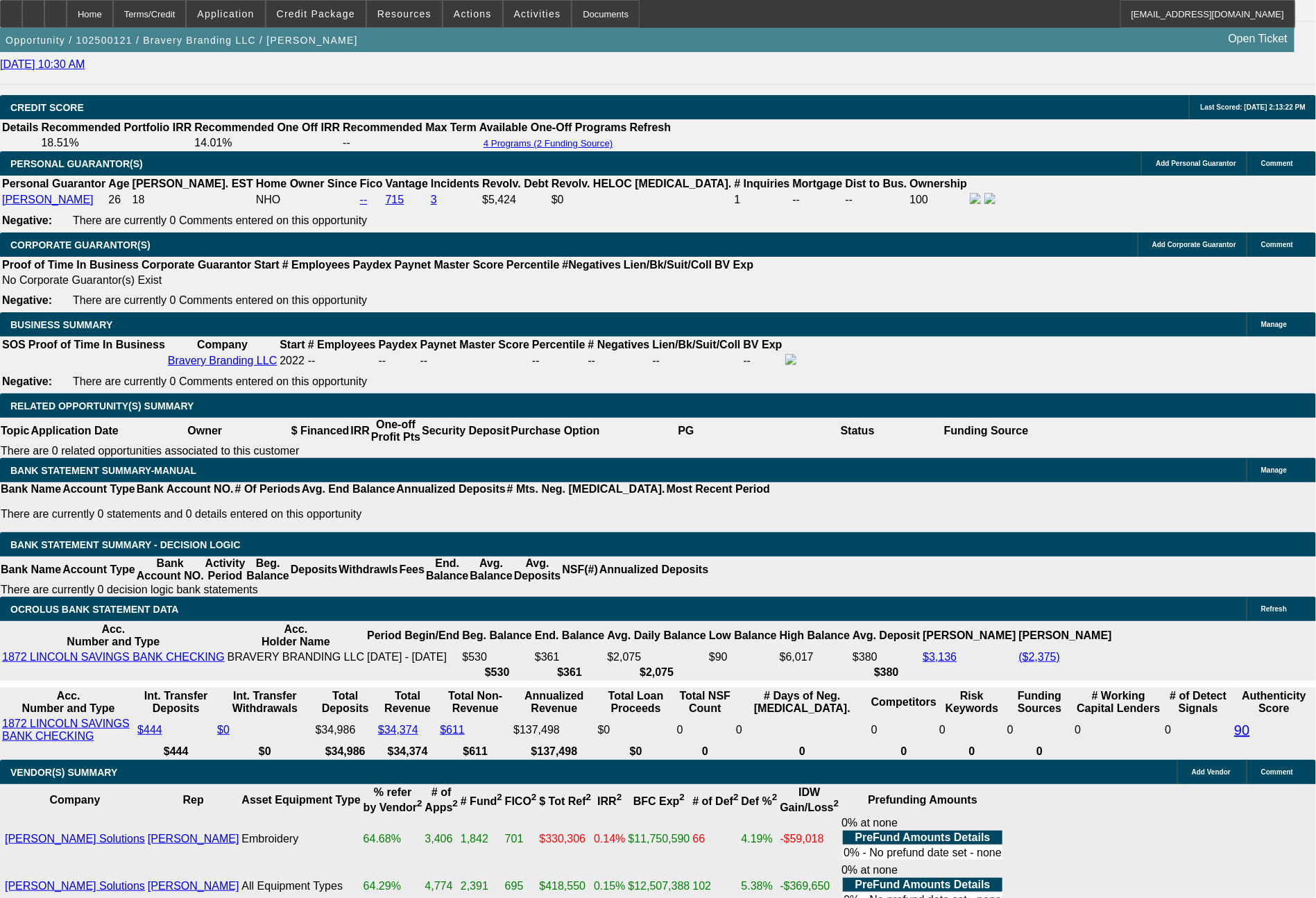
scroll to position [2023, 0]
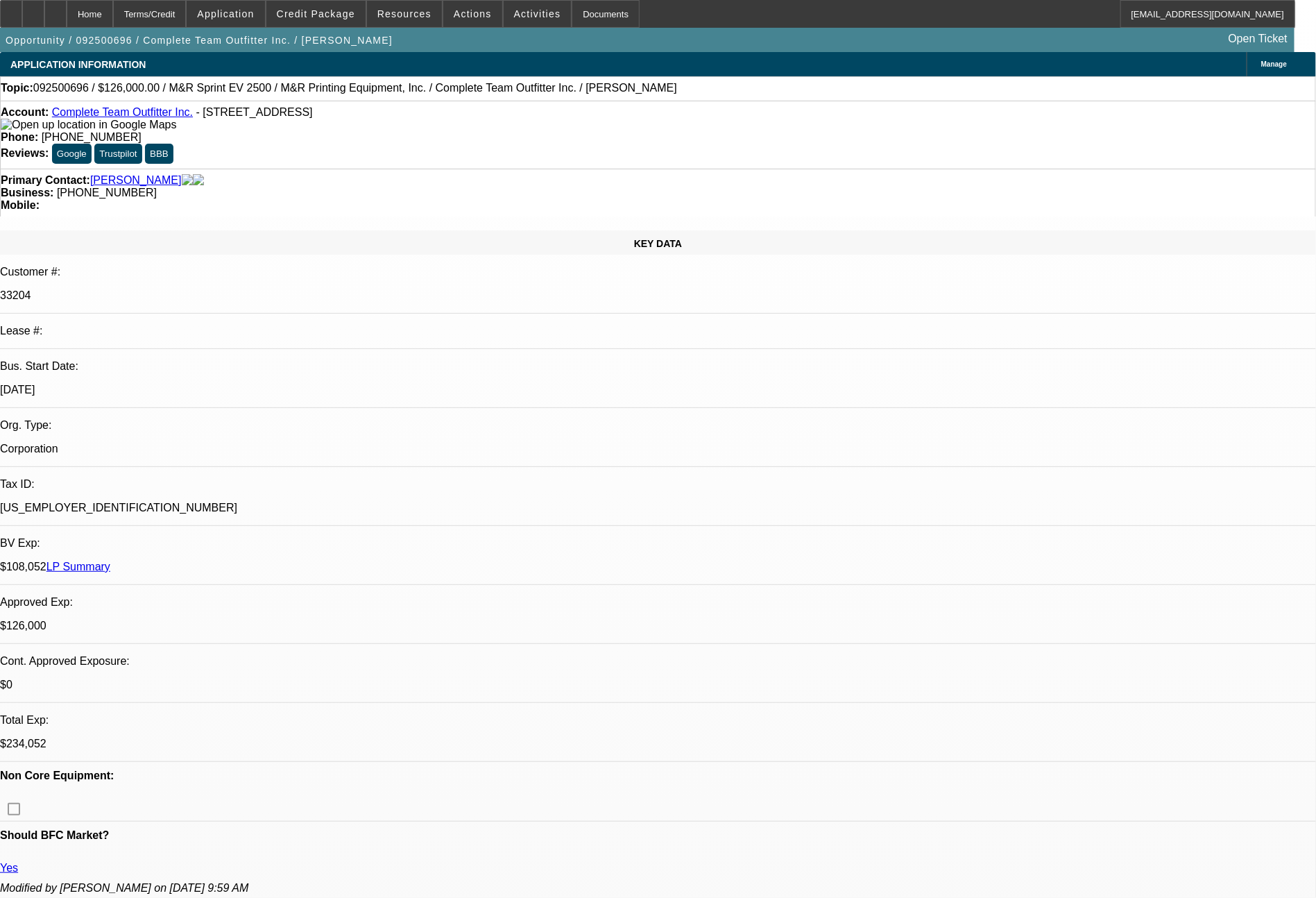
select select "0"
select select "2"
select select "0"
select select "6"
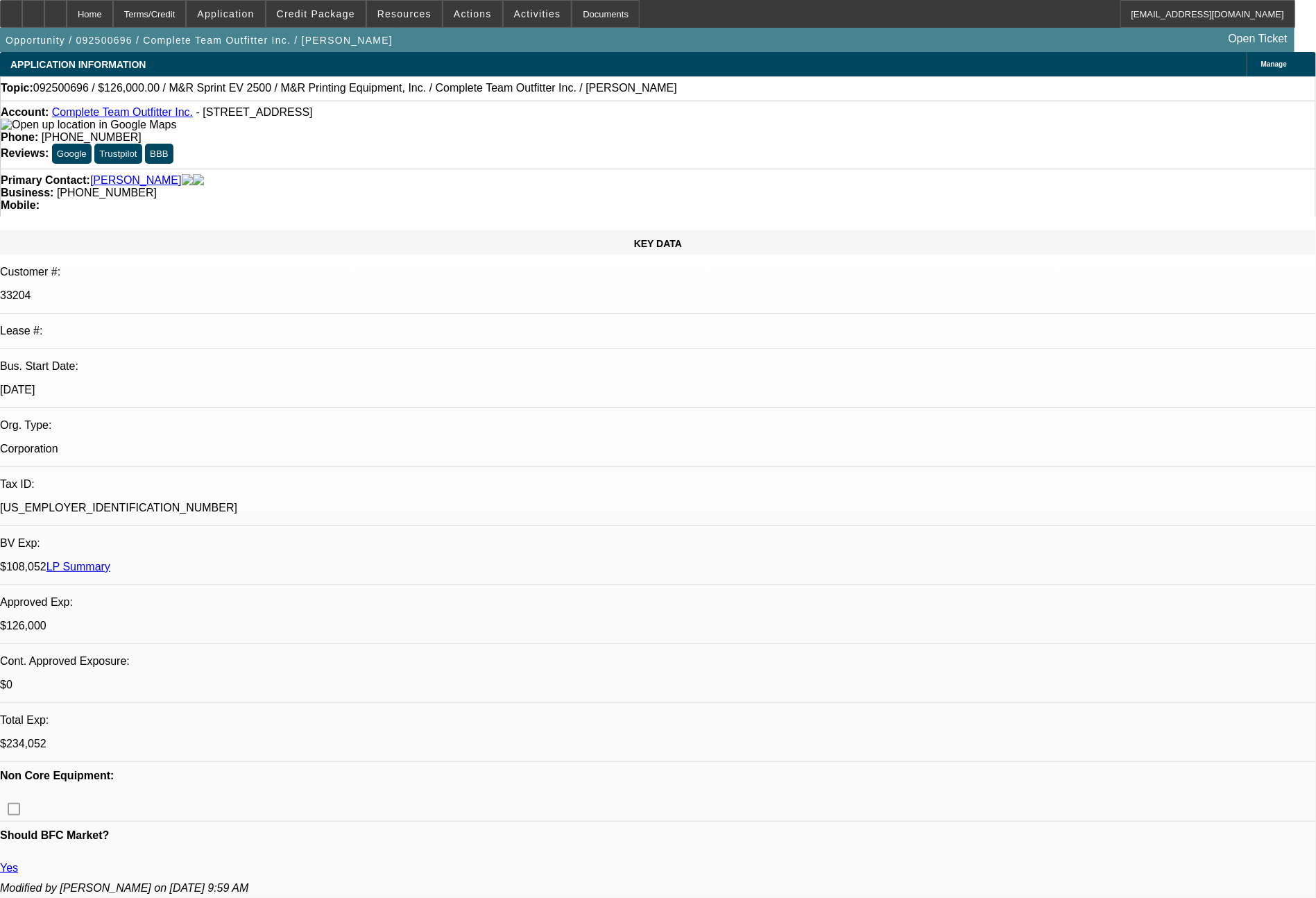
select select "0"
select select "2"
select select "0"
select select "6"
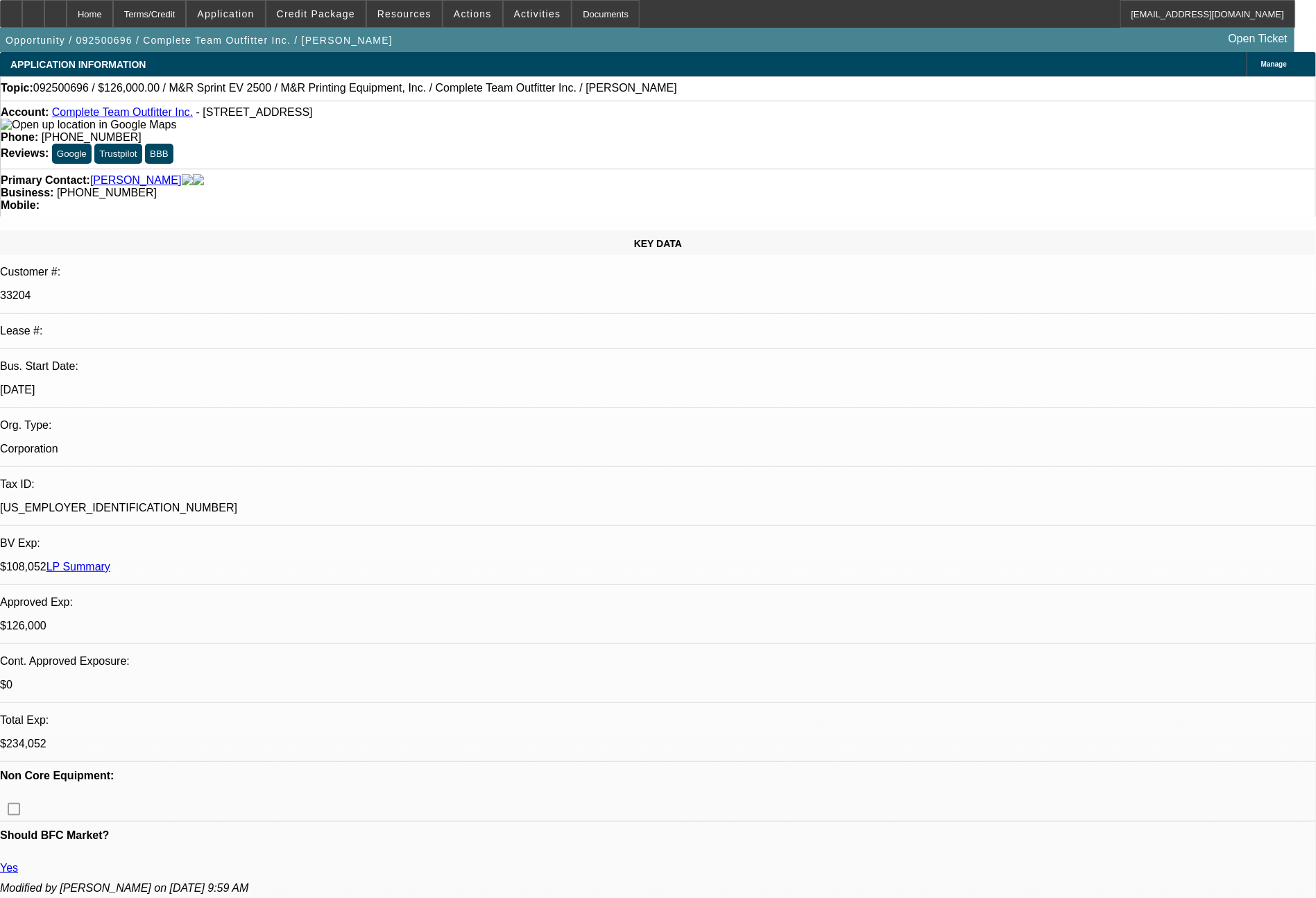
select select "0"
select select "2"
select select "0"
select select "6"
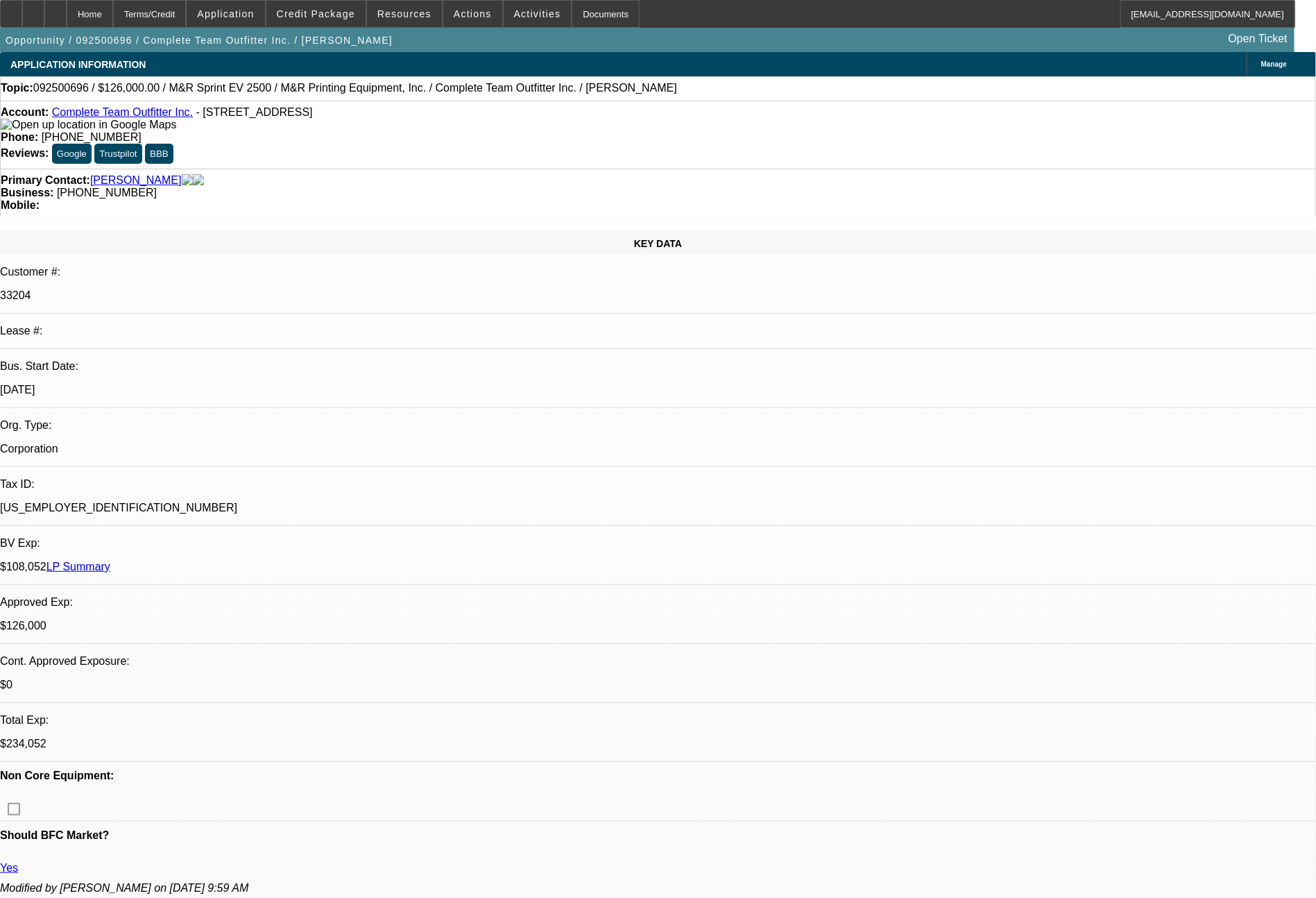
select select "0"
select select "2"
select select "0"
select select "6"
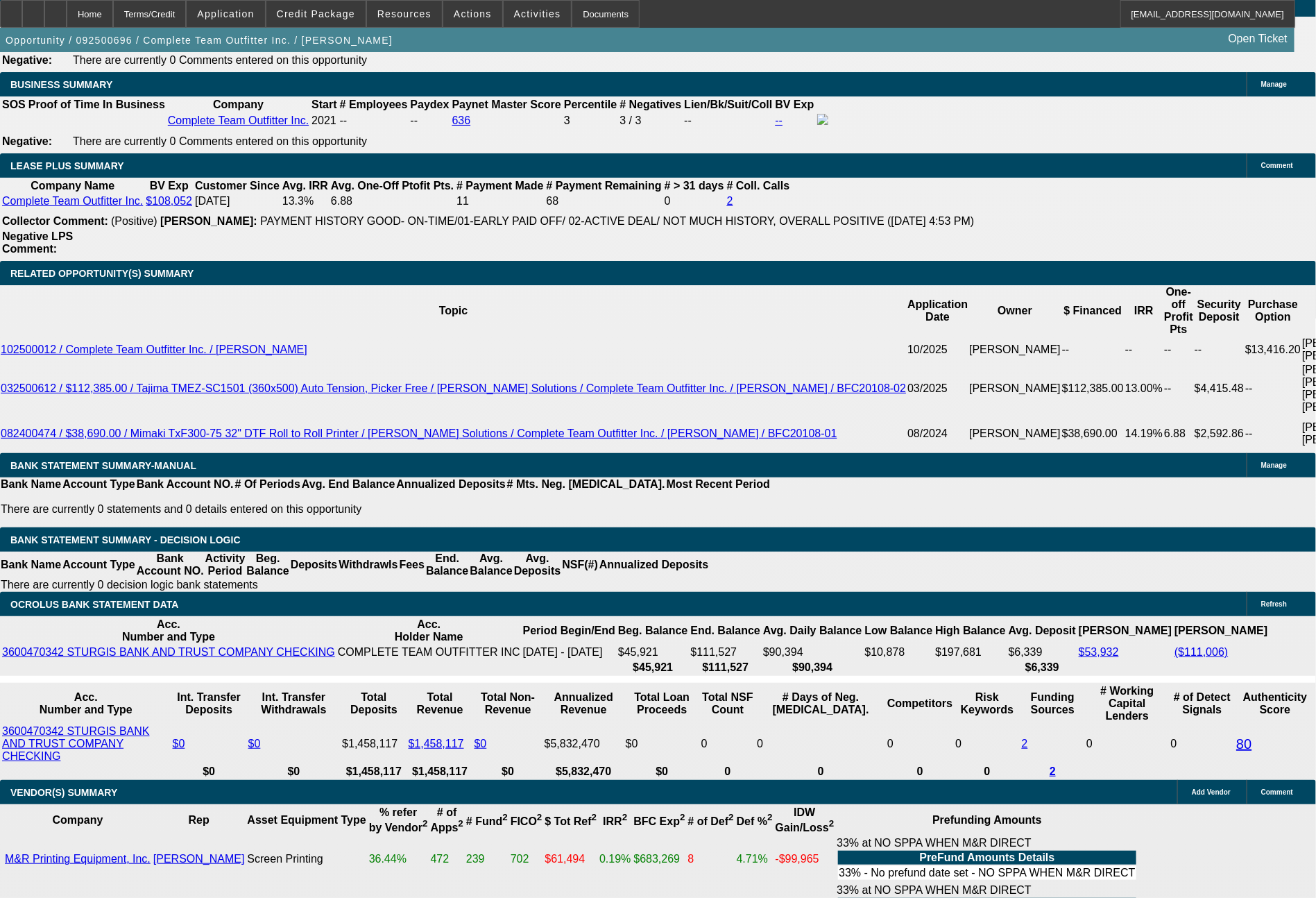
scroll to position [1589, 0]
